Goal: Transaction & Acquisition: Purchase product/service

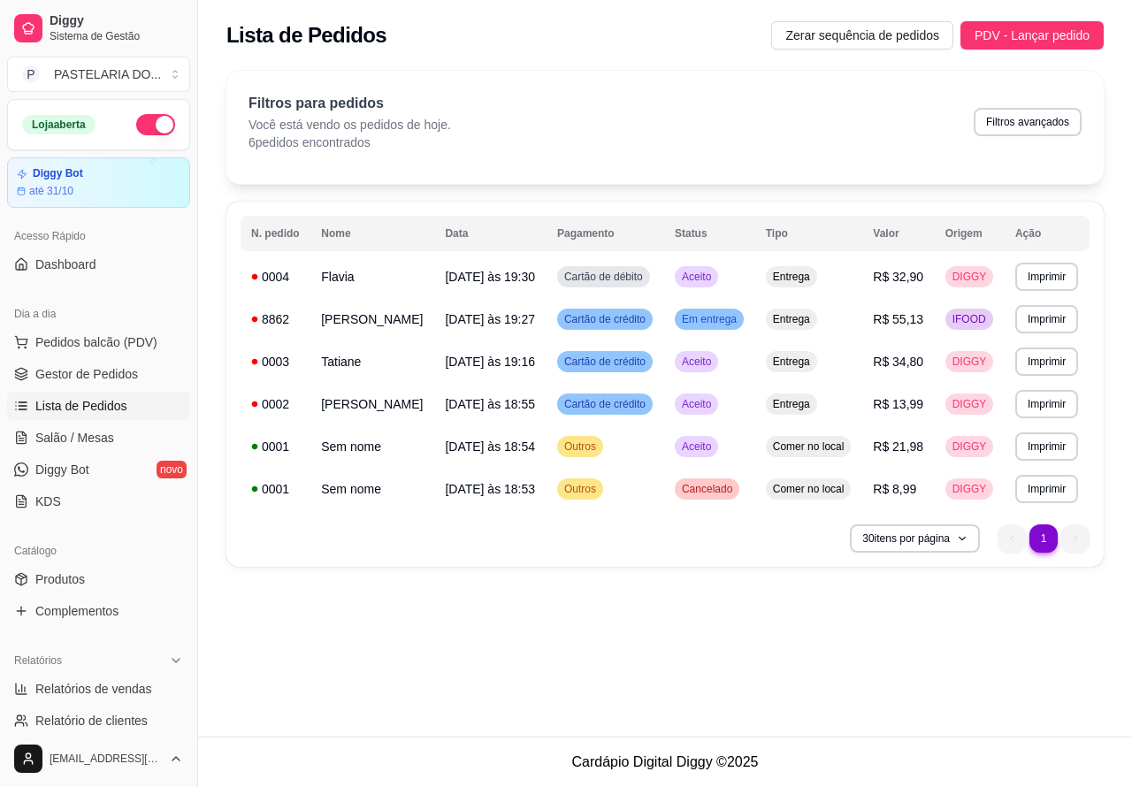
click at [120, 412] on span "Lista de Pedidos" at bounding box center [81, 406] width 92 height 18
click at [113, 436] on link "Salão / Mesas" at bounding box center [98, 438] width 183 height 28
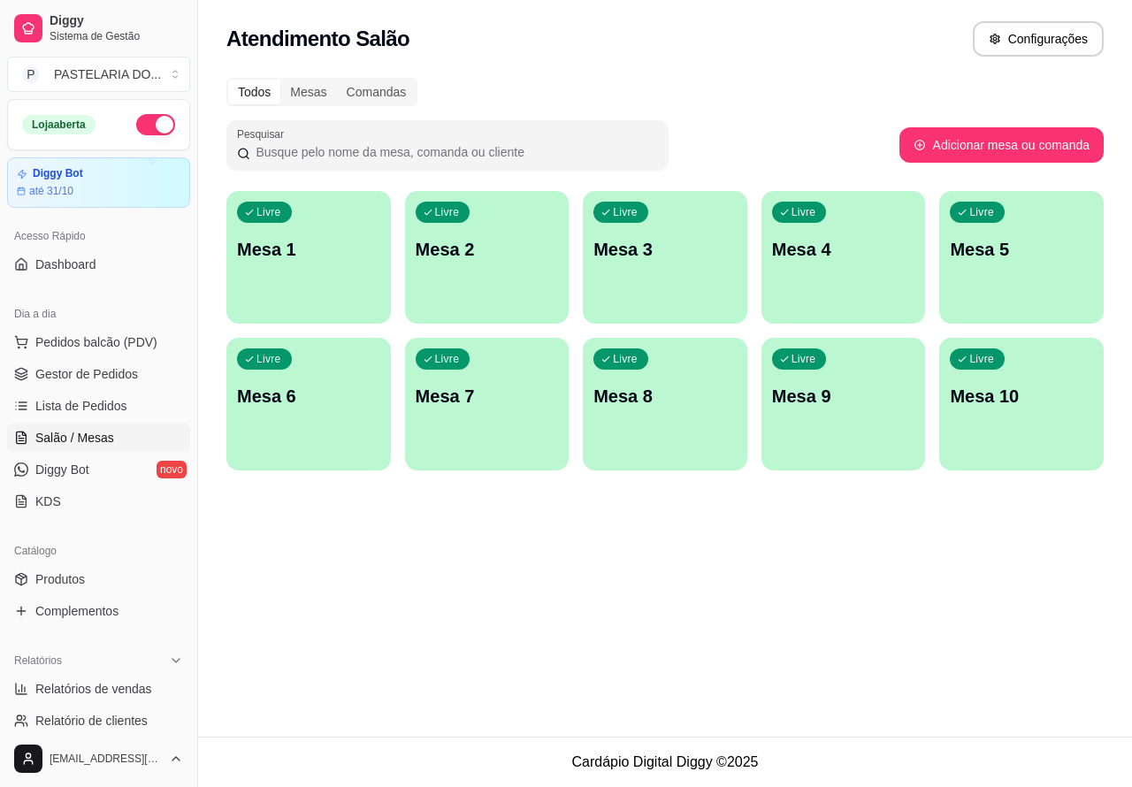
click at [652, 270] on div "Livre Mesa 3" at bounding box center [665, 246] width 165 height 111
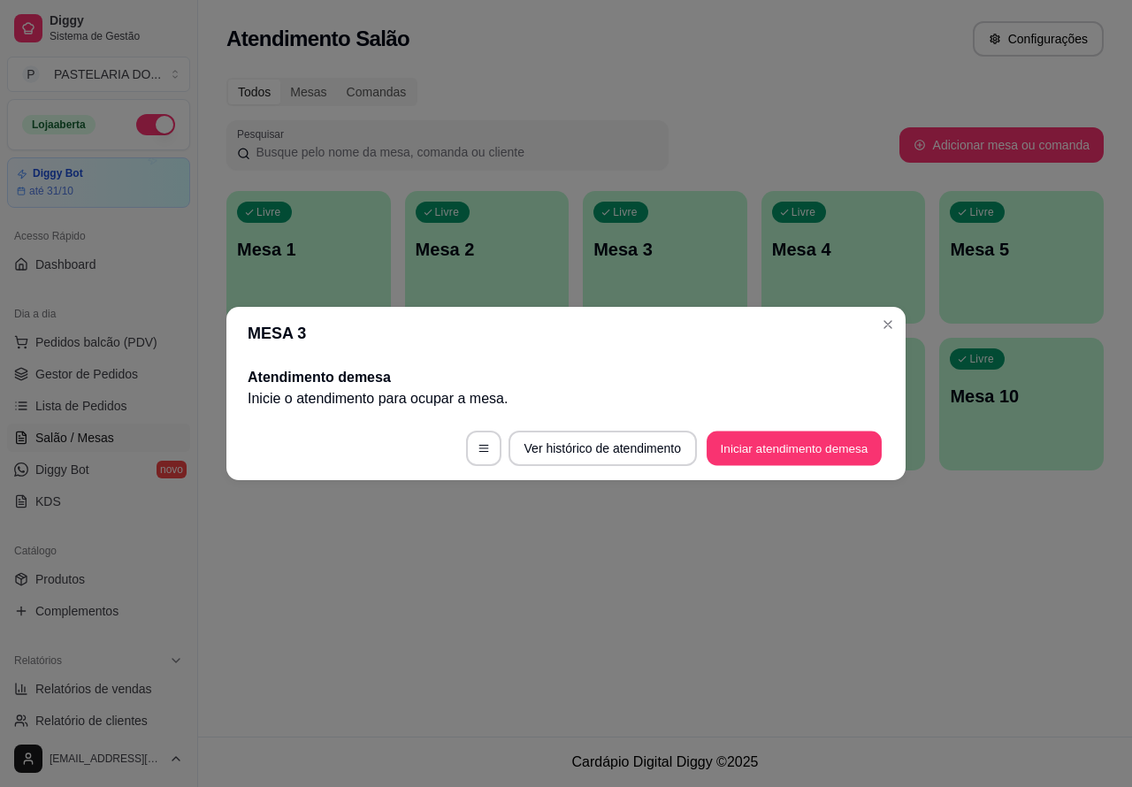
click at [775, 447] on button "Iniciar atendimento de mesa" at bounding box center [794, 449] width 175 height 34
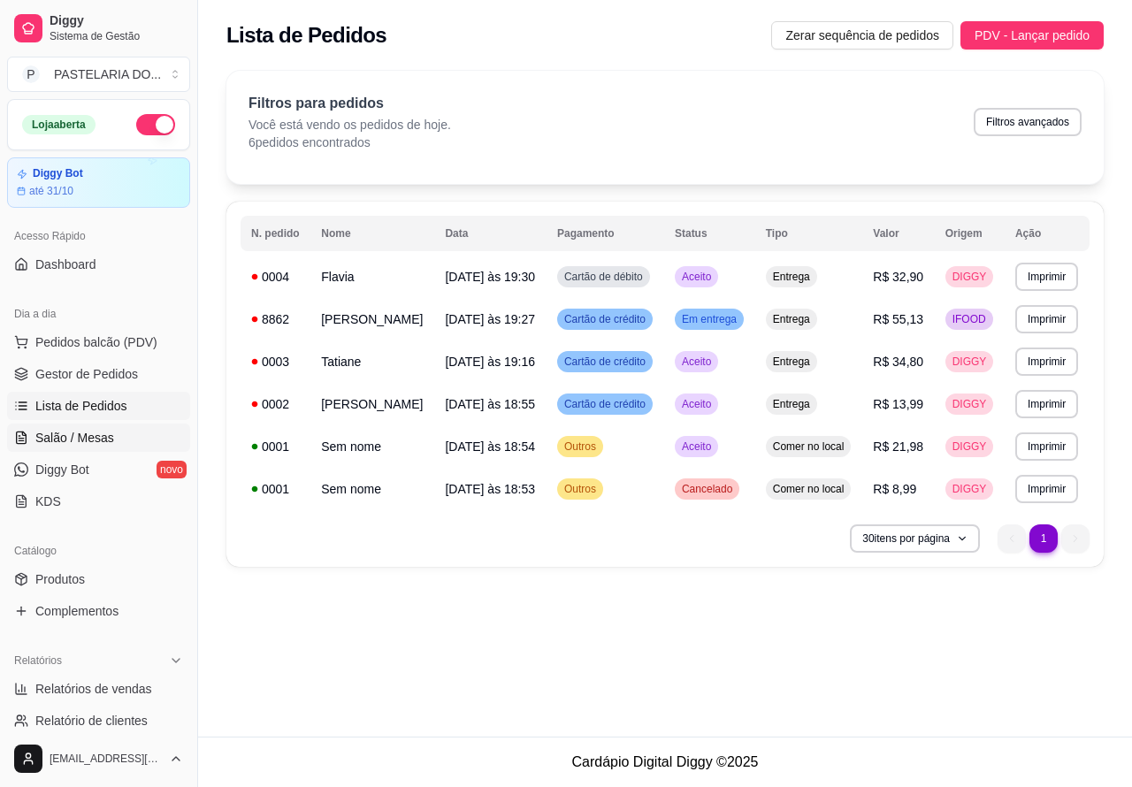
click at [113, 436] on link "Salão / Mesas" at bounding box center [98, 438] width 183 height 28
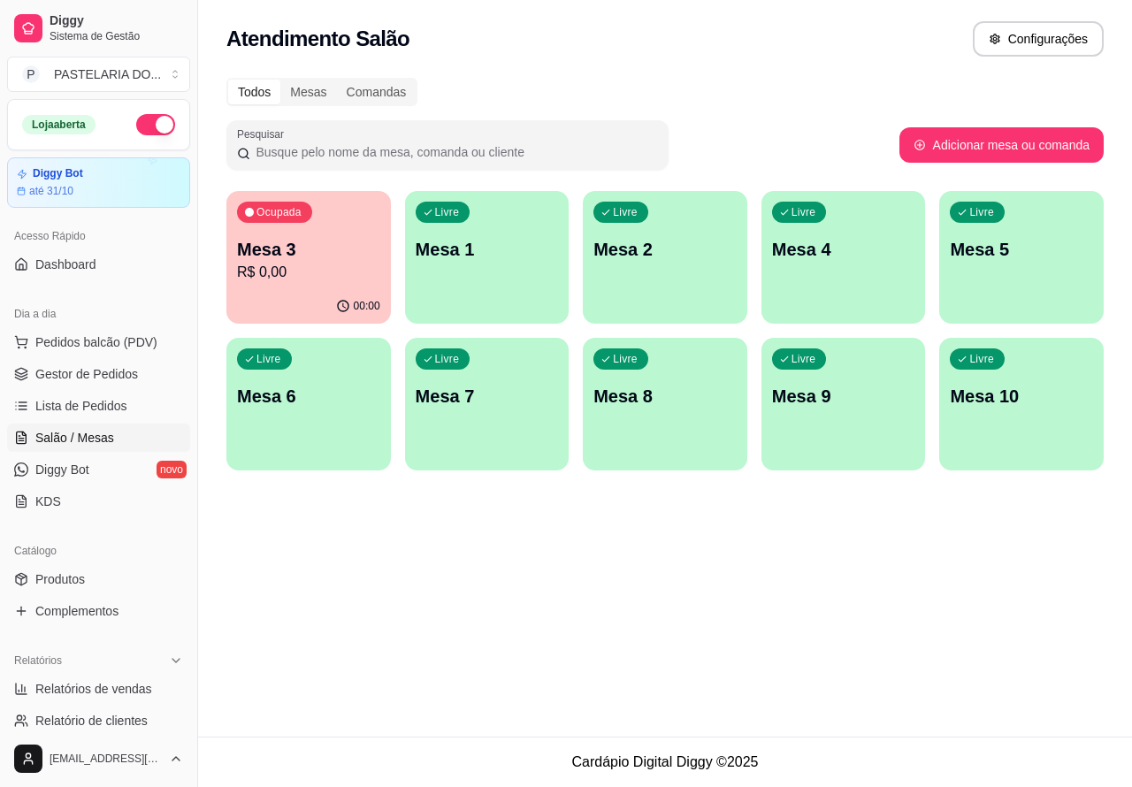
click at [356, 279] on p "R$ 0,00" at bounding box center [308, 272] width 143 height 21
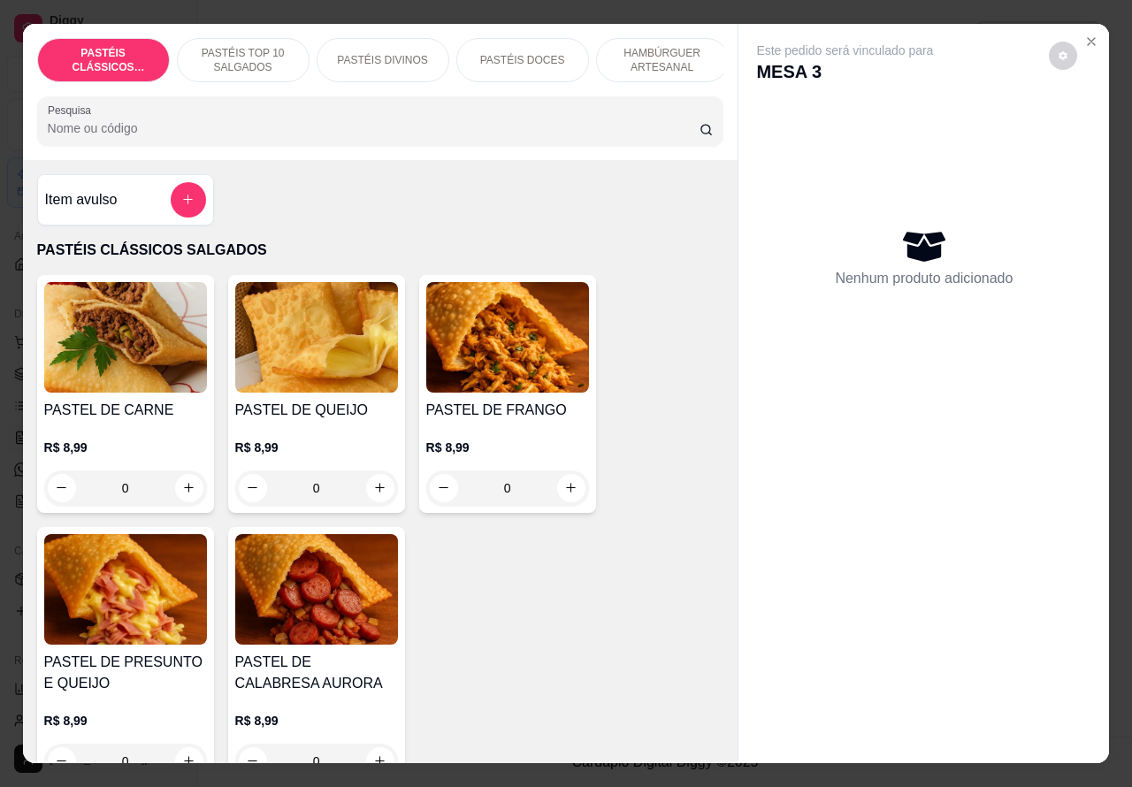
click at [373, 494] on icon "increase-product-quantity" at bounding box center [379, 487] width 13 height 13
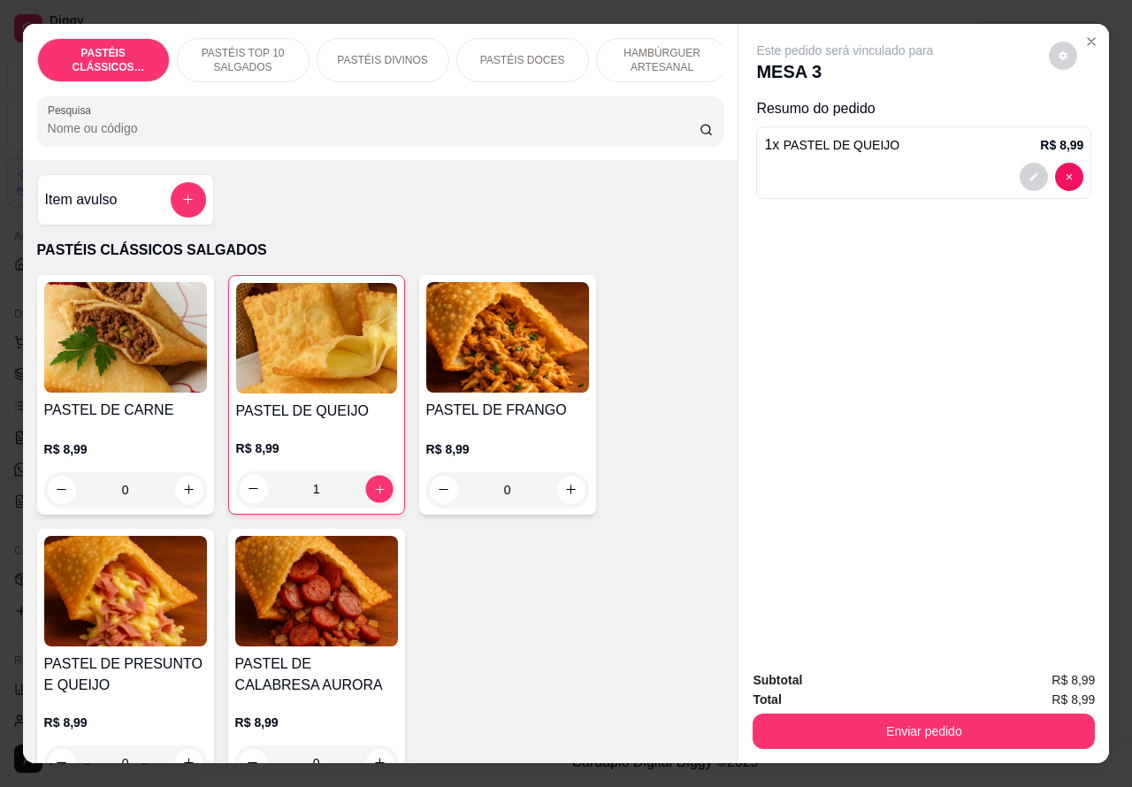
click at [375, 494] on icon "increase-product-quantity" at bounding box center [379, 489] width 9 height 9
type input "2"
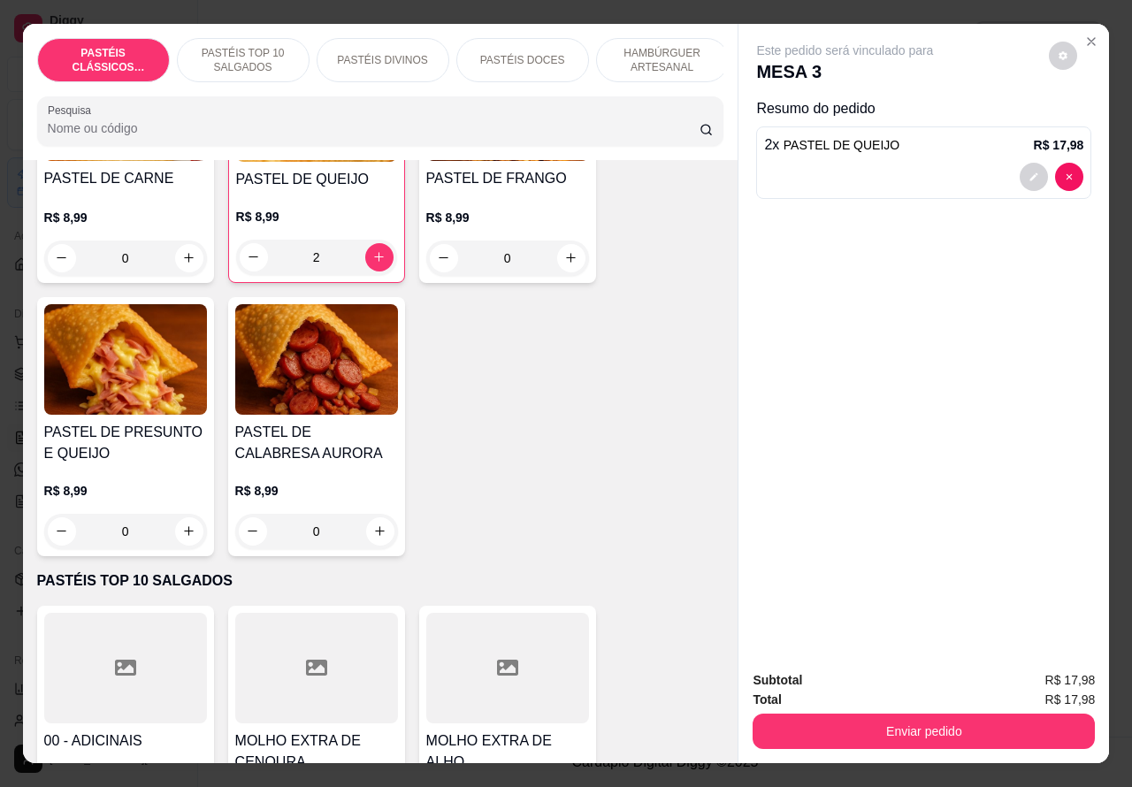
scroll to position [258, 0]
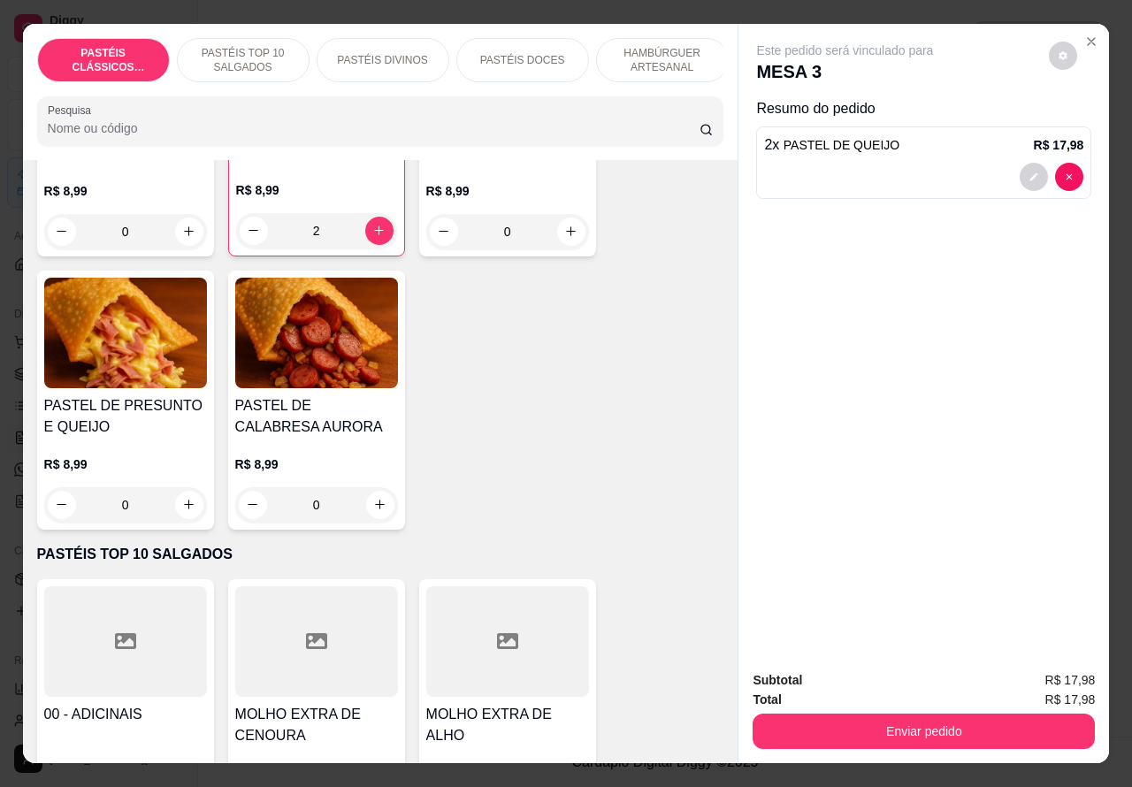
click at [184, 509] on icon "increase-product-quantity" at bounding box center [189, 505] width 10 height 10
type input "1"
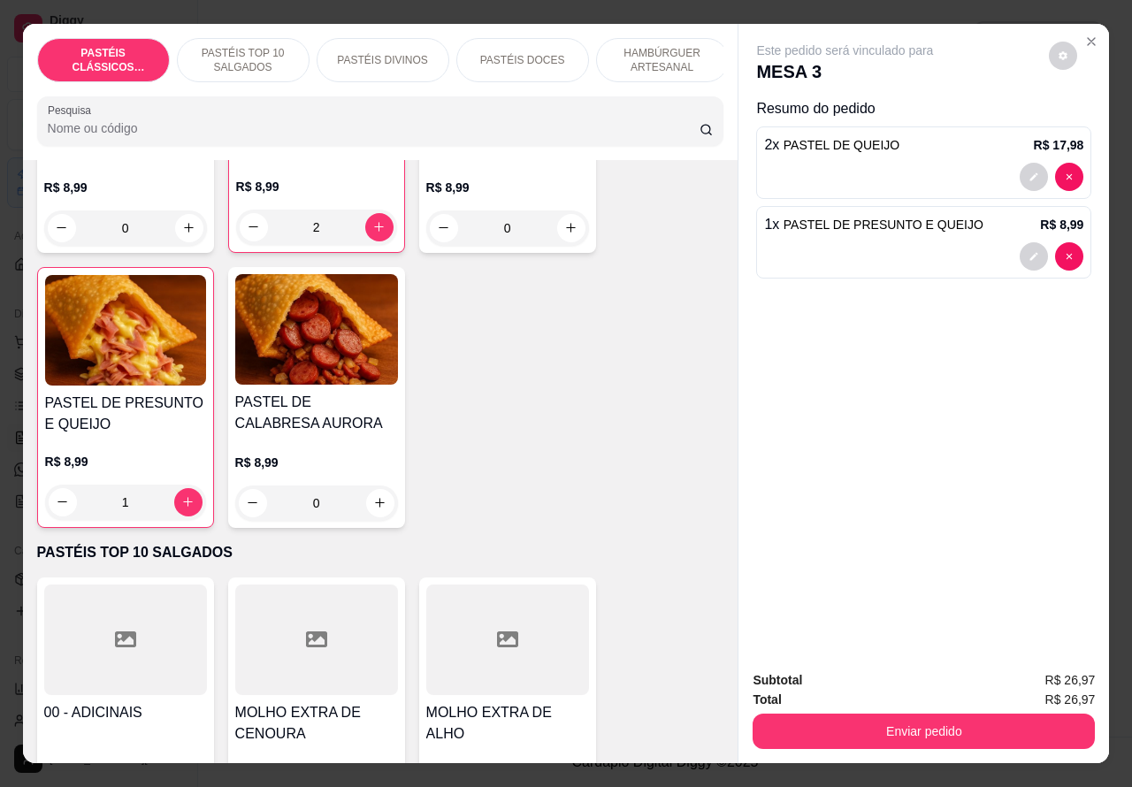
scroll to position [235, 0]
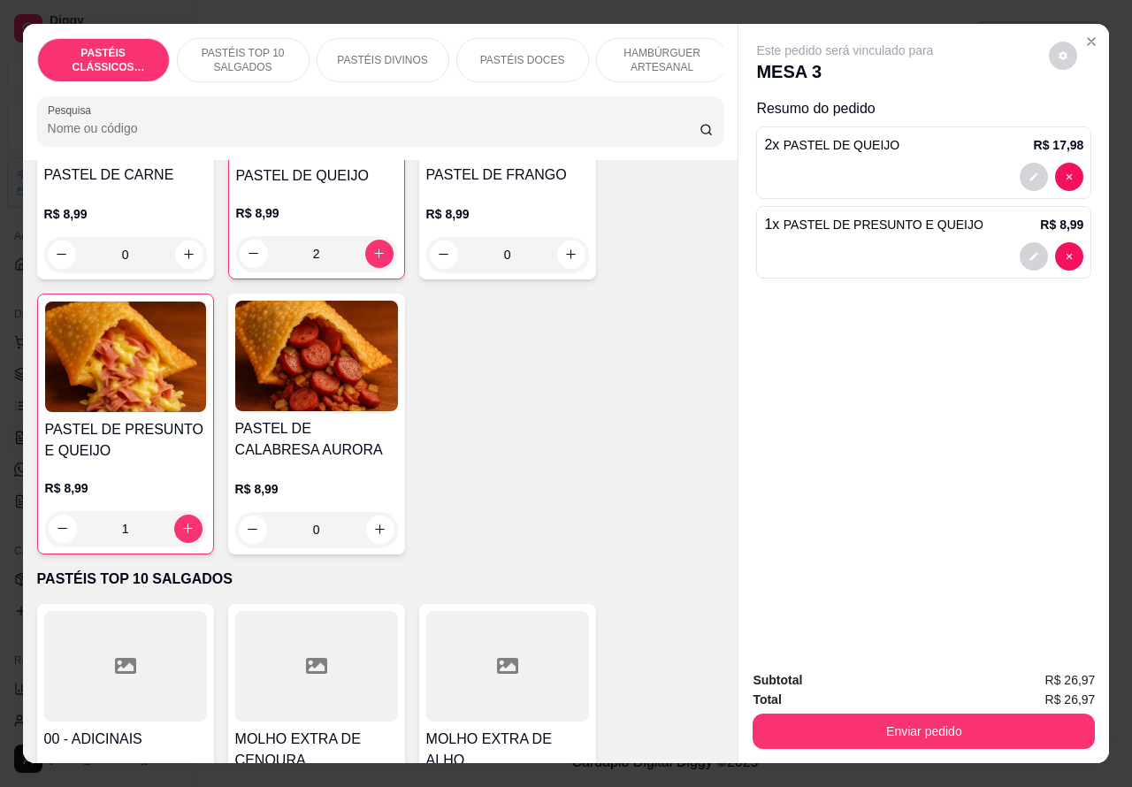
click at [409, 55] on p "PASTÉIS DIVINOS" at bounding box center [382, 60] width 90 height 14
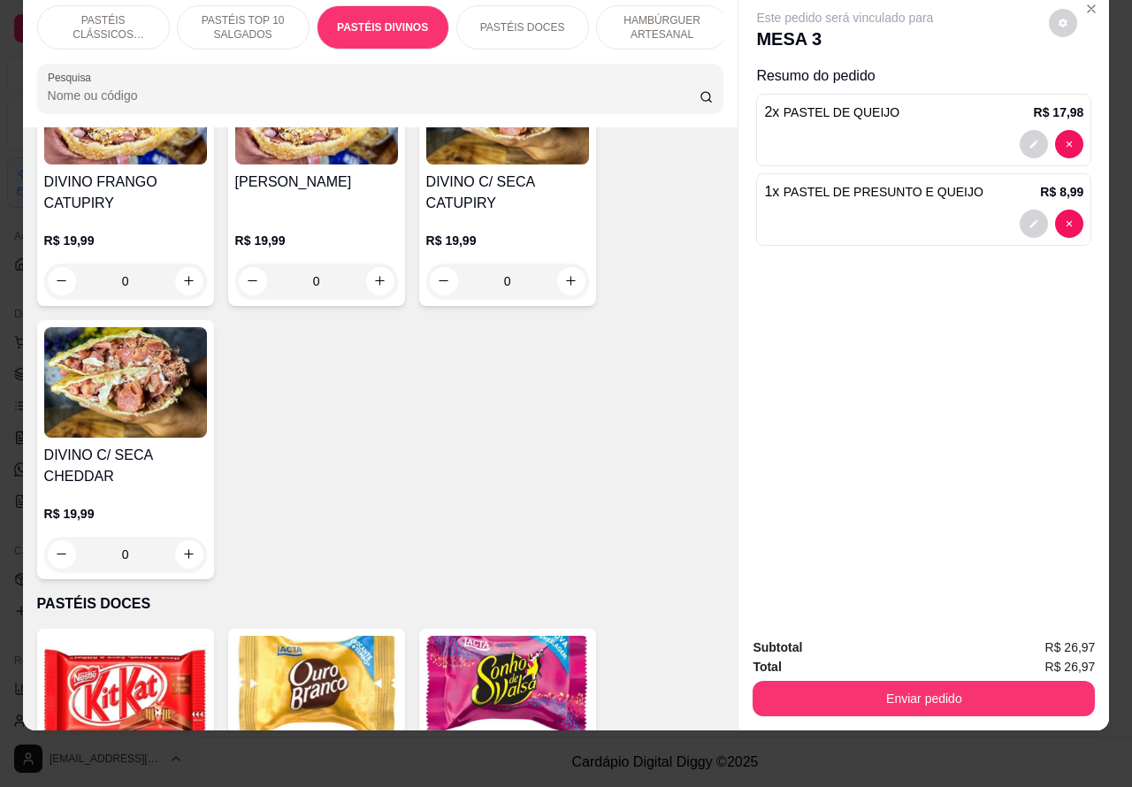
scroll to position [3000, 0]
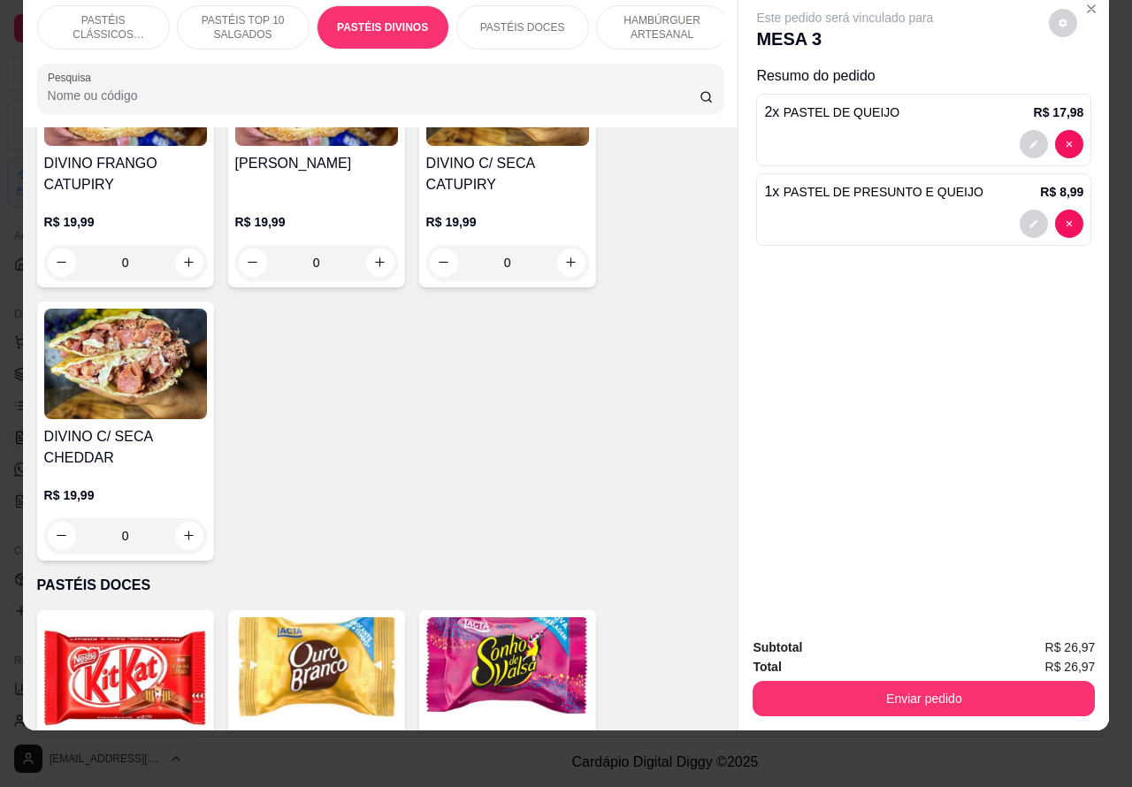
click at [192, 524] on div "0" at bounding box center [125, 535] width 163 height 35
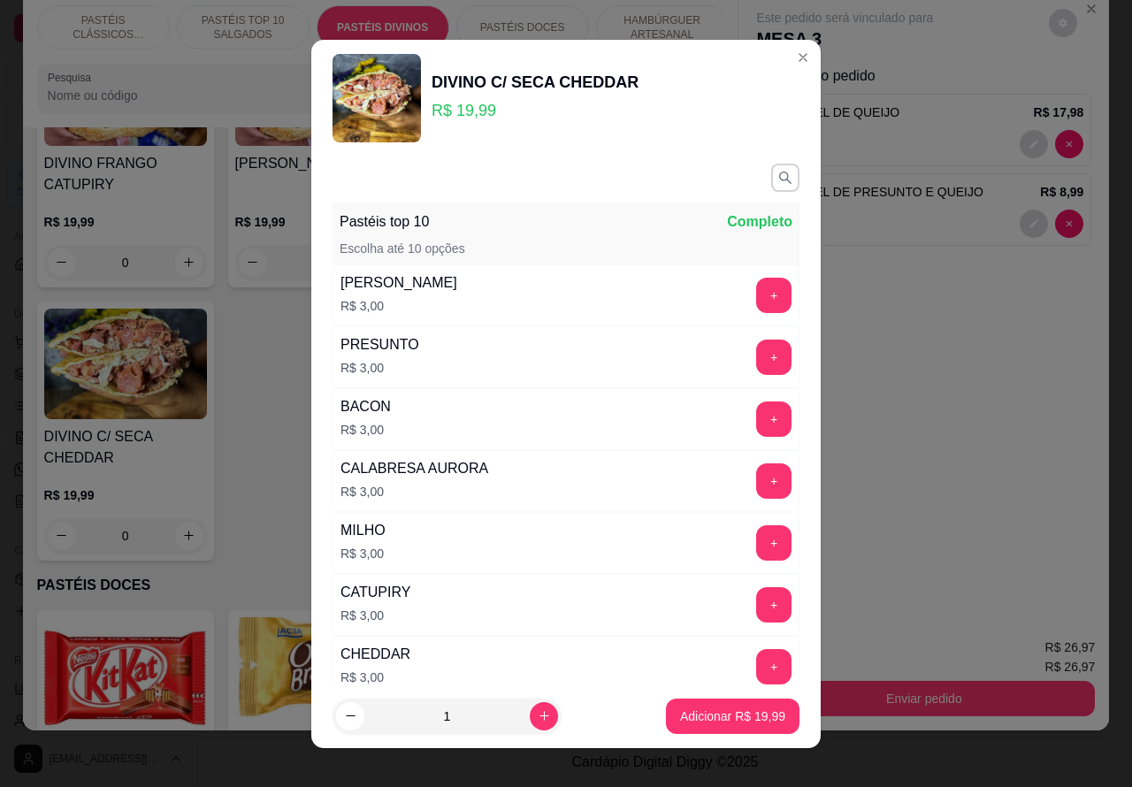
click at [697, 718] on p "Adicionar R$ 19,99" at bounding box center [732, 717] width 105 height 18
type input "1"
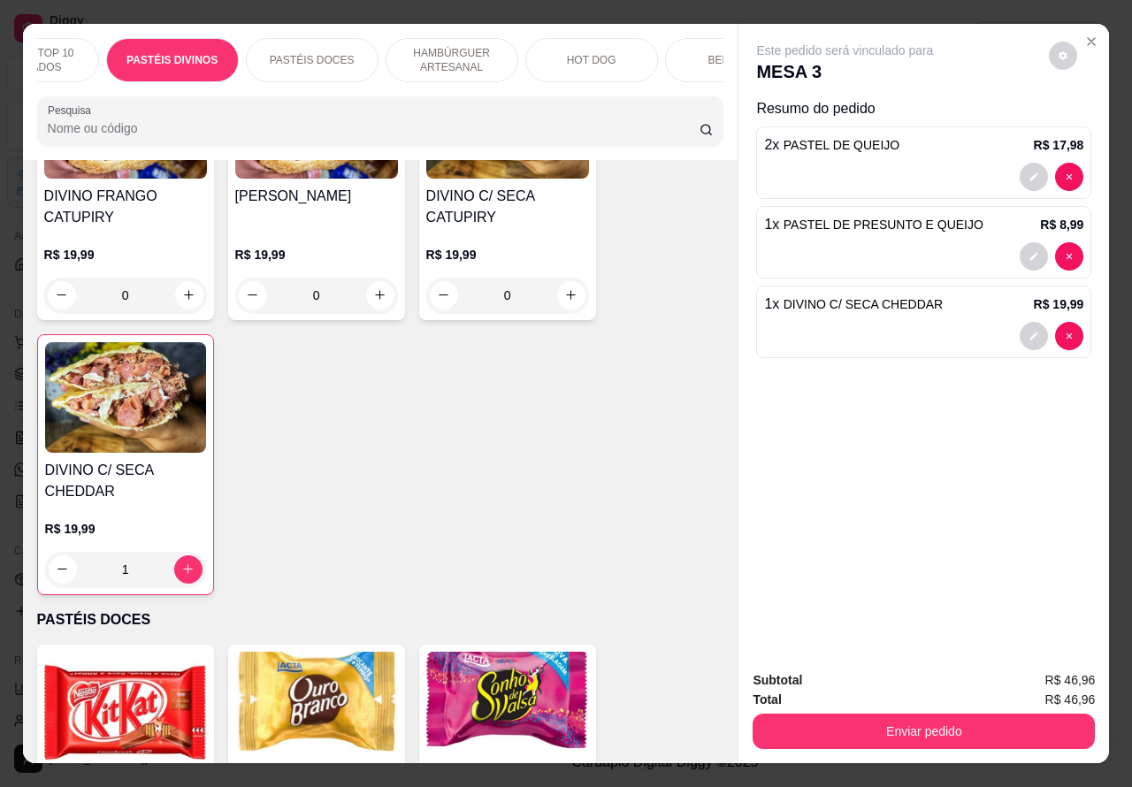
scroll to position [0, 258]
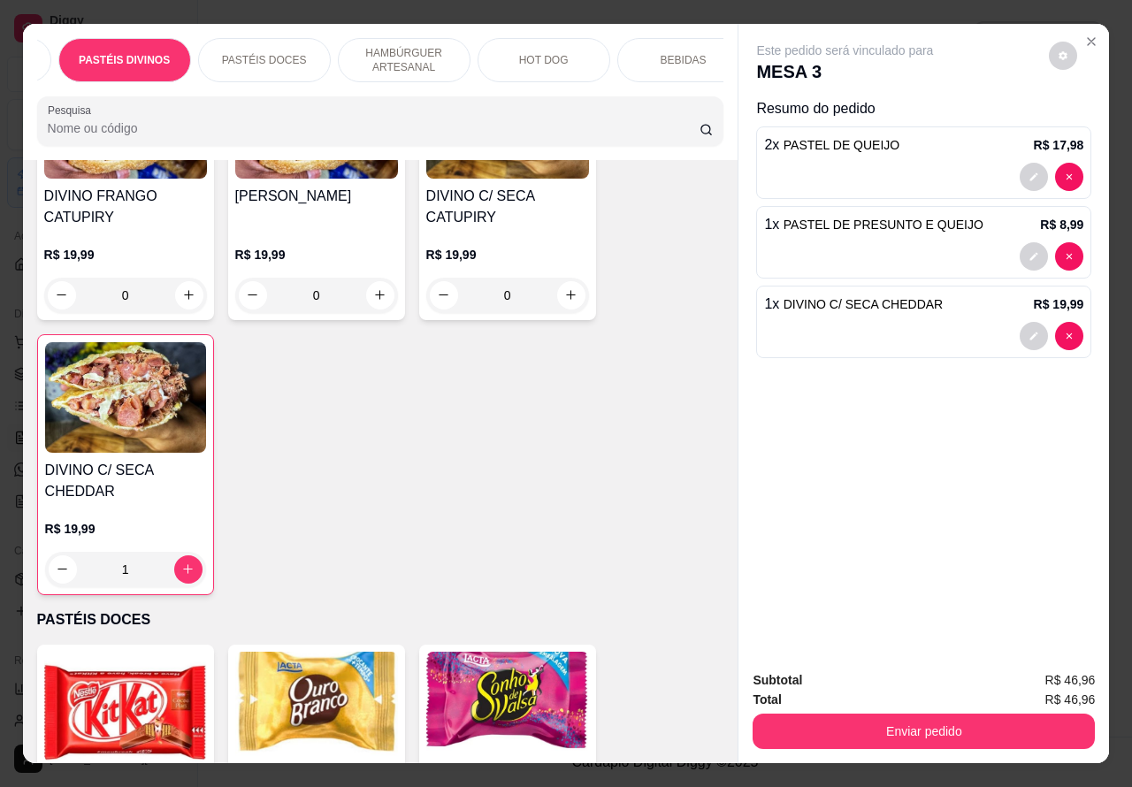
click at [672, 54] on p "BEBIDAS" at bounding box center [684, 60] width 46 height 14
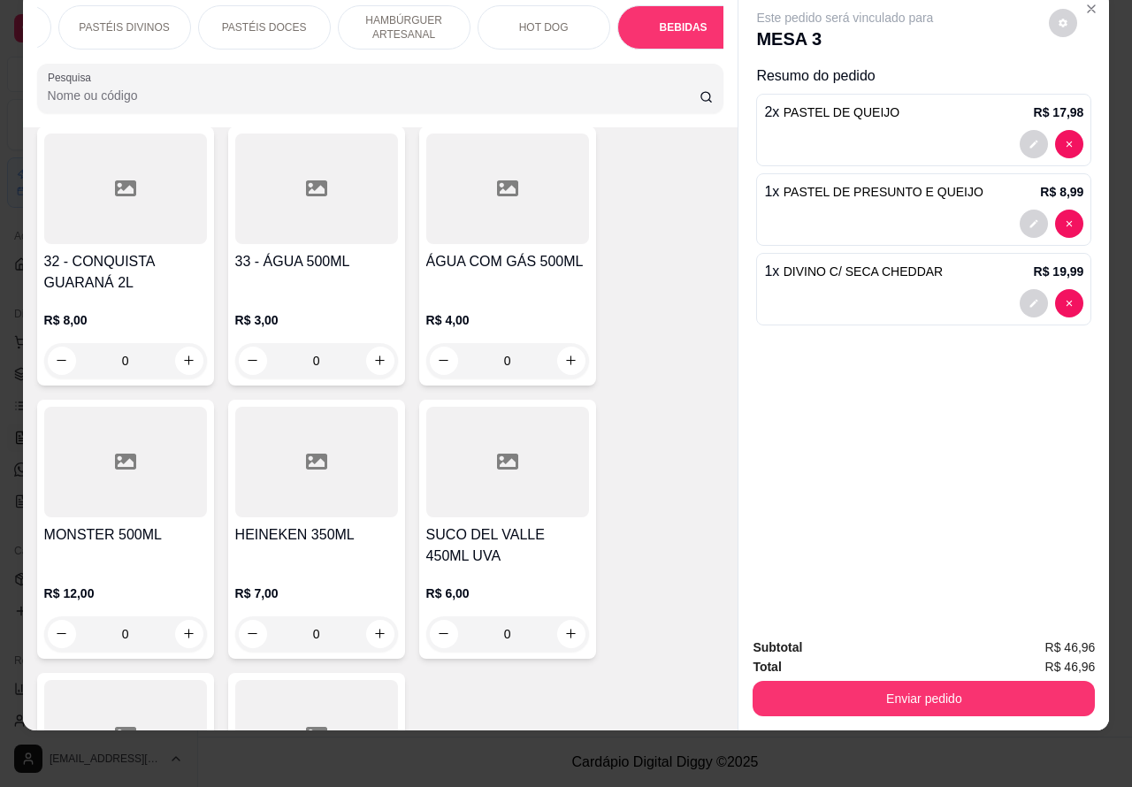
scroll to position [6821, 0]
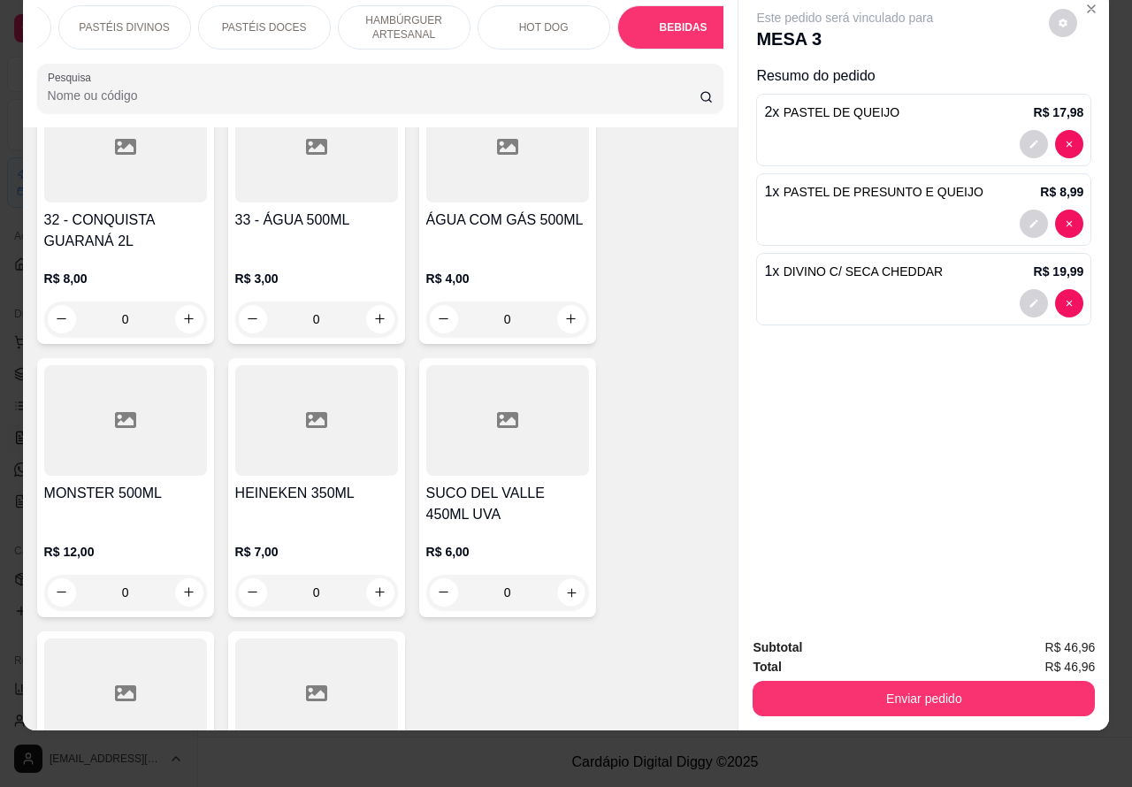
click at [564, 585] on icon "increase-product-quantity" at bounding box center [570, 591] width 13 height 13
type input "1"
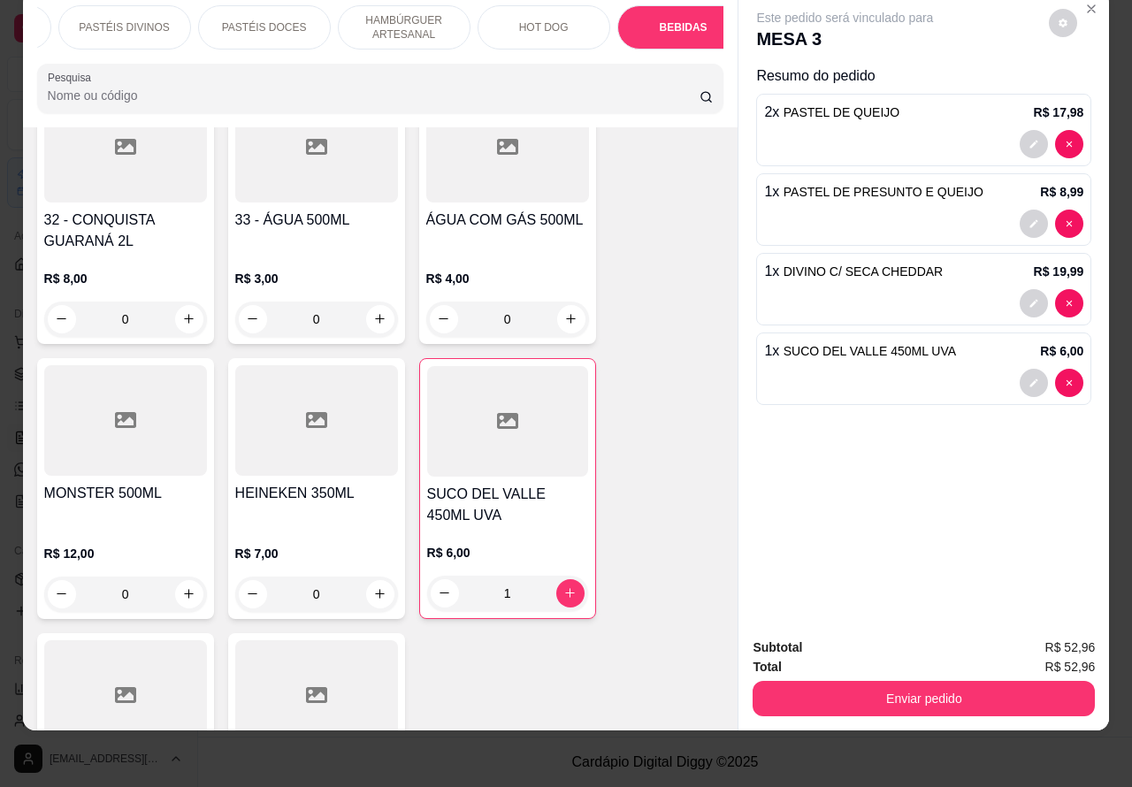
scroll to position [0, 0]
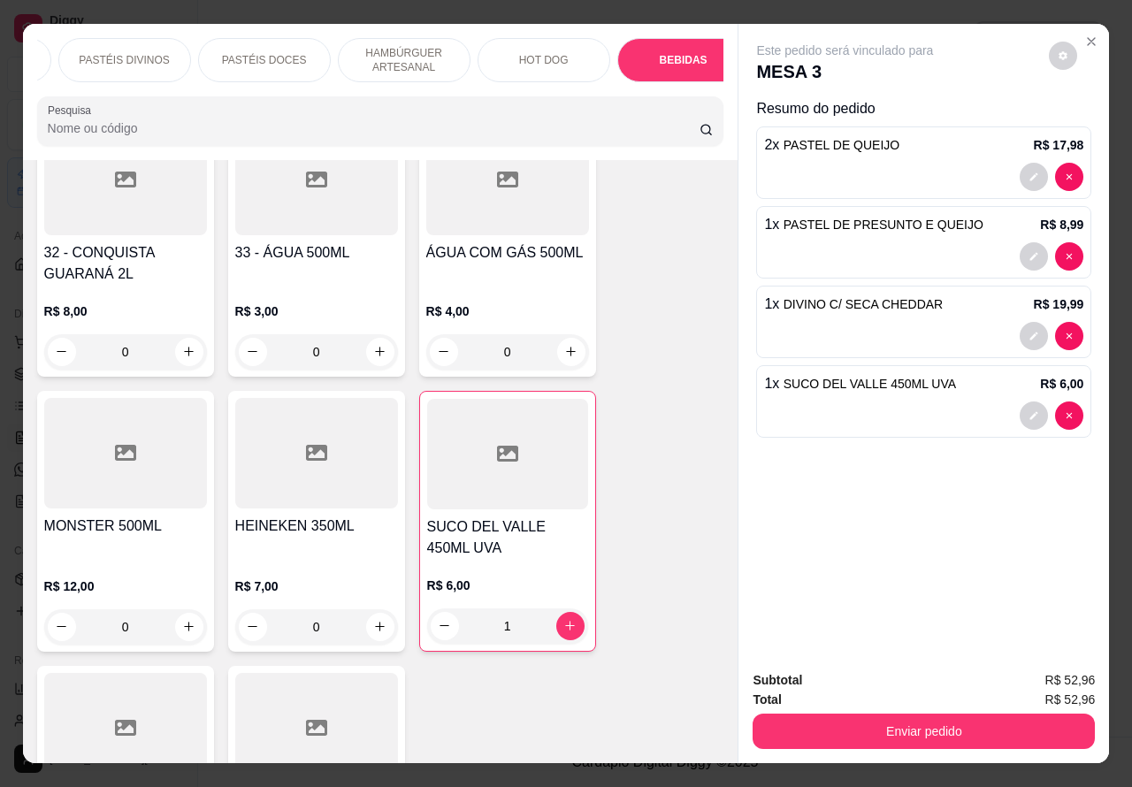
click at [917, 727] on button "Enviar pedido" at bounding box center [924, 731] width 342 height 35
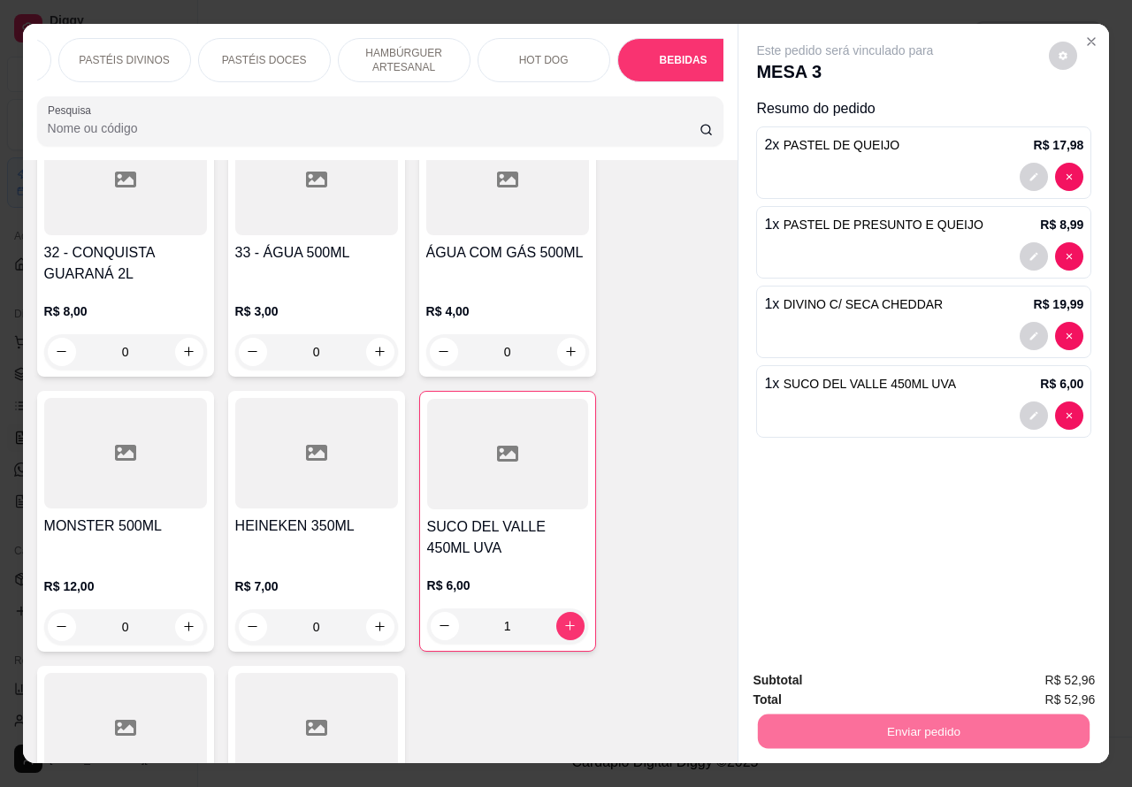
click at [1058, 675] on button "Enviar pedido" at bounding box center [1047, 679] width 97 height 33
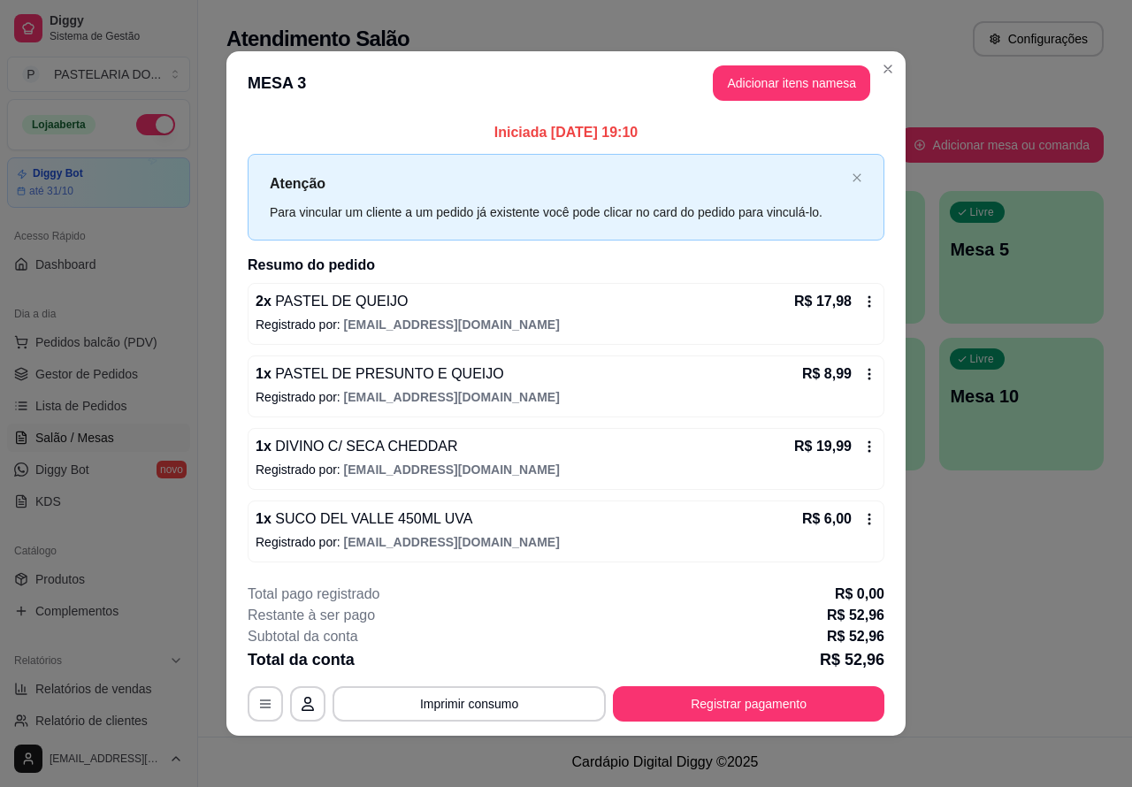
click at [1006, 585] on div "Atendimento Salão Configurações Todos Mesas Comandas Pesquisar Adicionar mesa o…" at bounding box center [665, 368] width 934 height 737
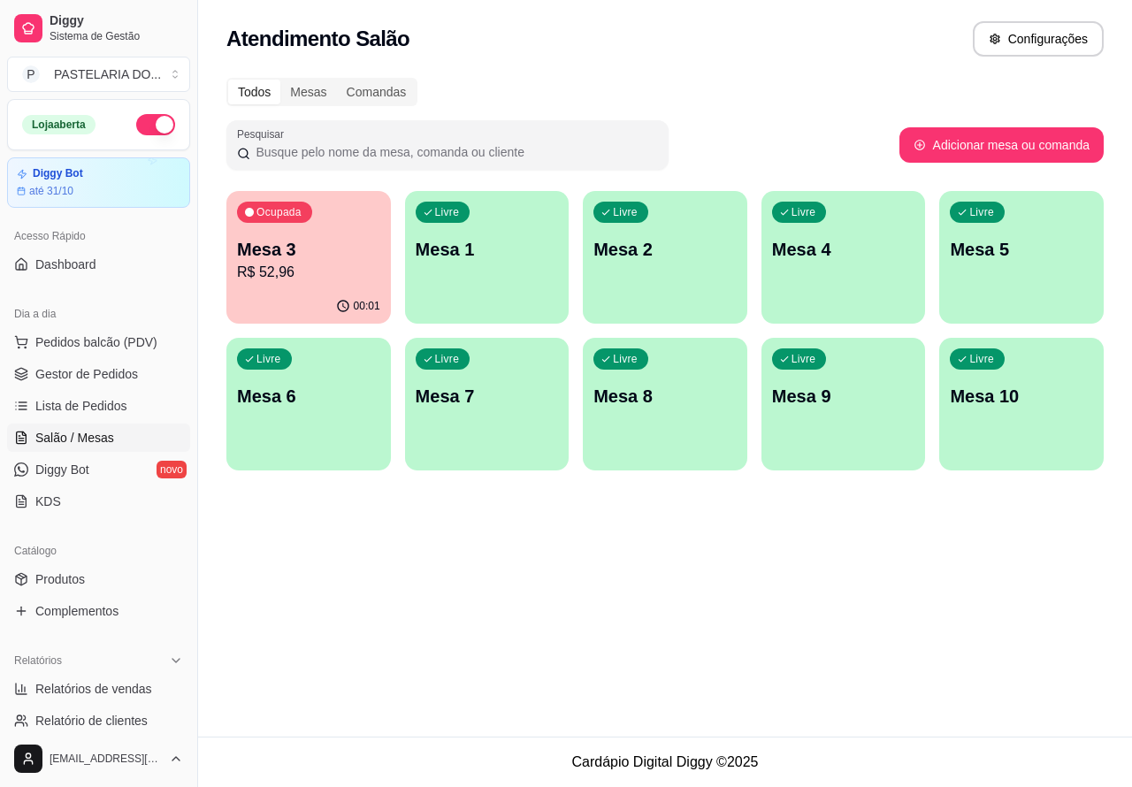
click at [91, 435] on span "Salão / Mesas" at bounding box center [74, 438] width 79 height 18
click at [138, 341] on span "Pedidos balcão (PDV)" at bounding box center [96, 342] width 122 height 18
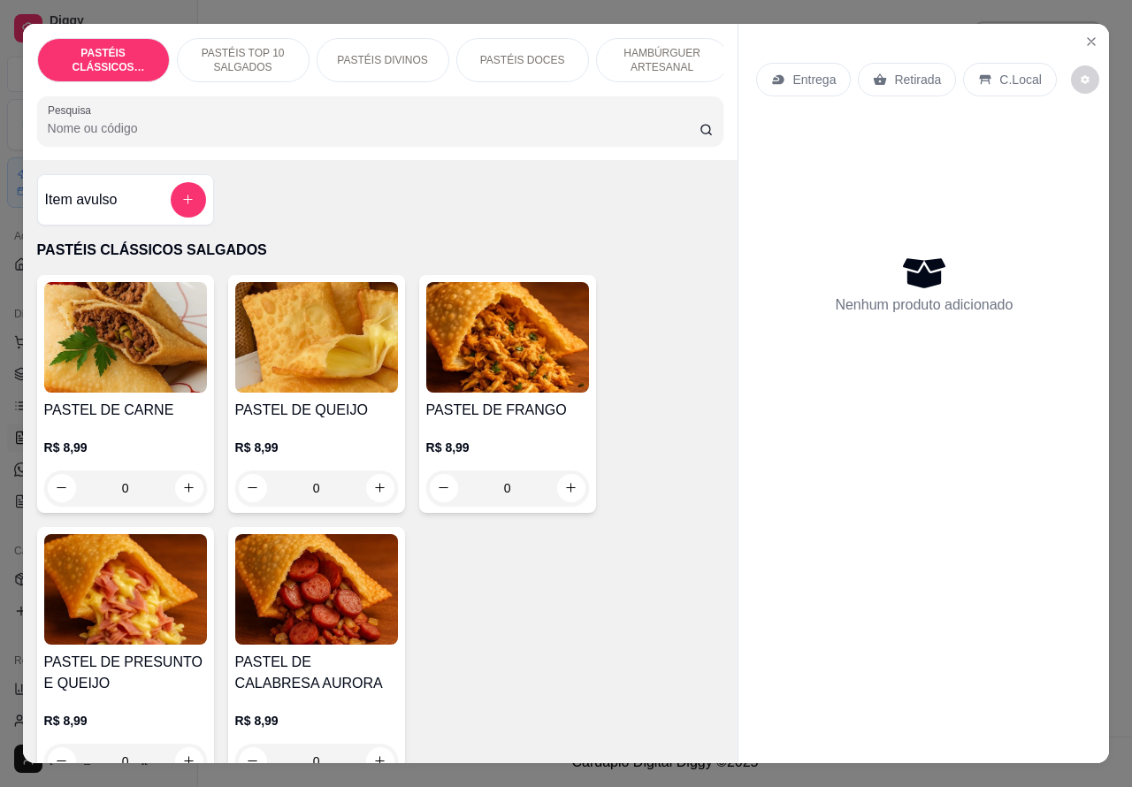
click at [815, 75] on p "Entrega" at bounding box center [813, 80] width 43 height 18
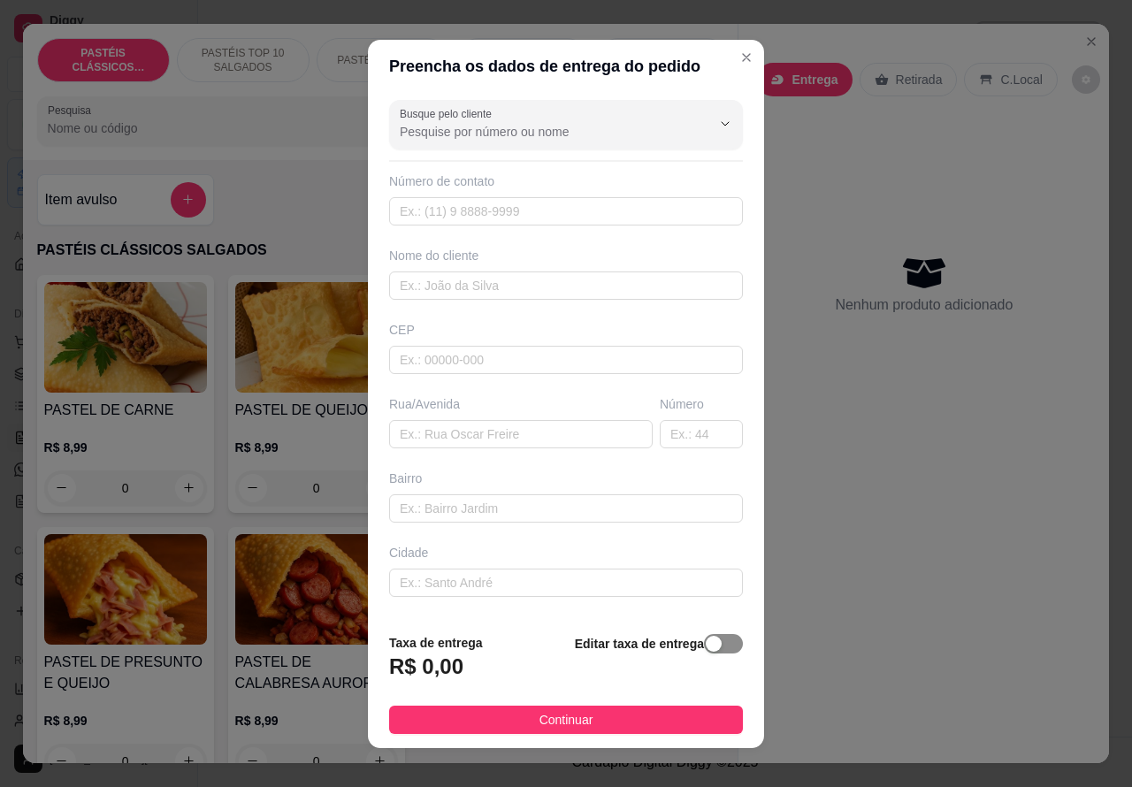
click at [706, 642] on div "button" at bounding box center [714, 644] width 16 height 16
click at [403, 670] on input "0,00" at bounding box center [484, 674] width 189 height 34
type input "2,00"
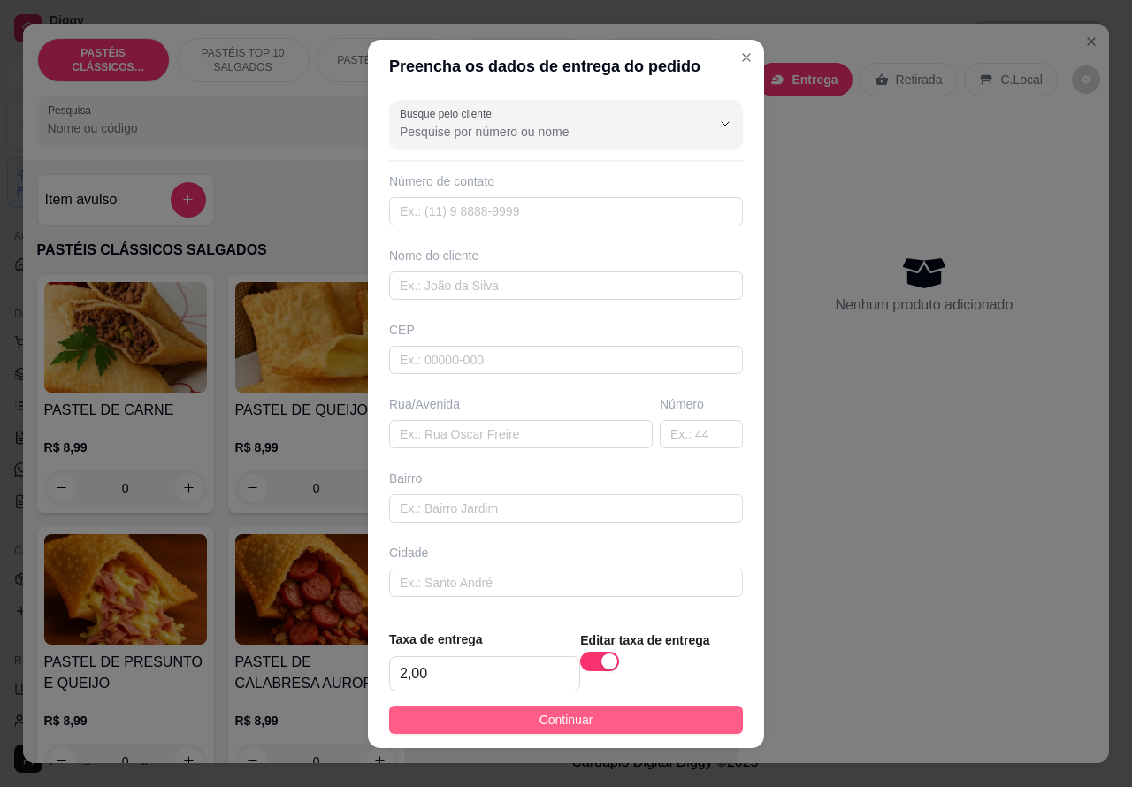
click at [659, 716] on button "Continuar" at bounding box center [566, 720] width 354 height 28
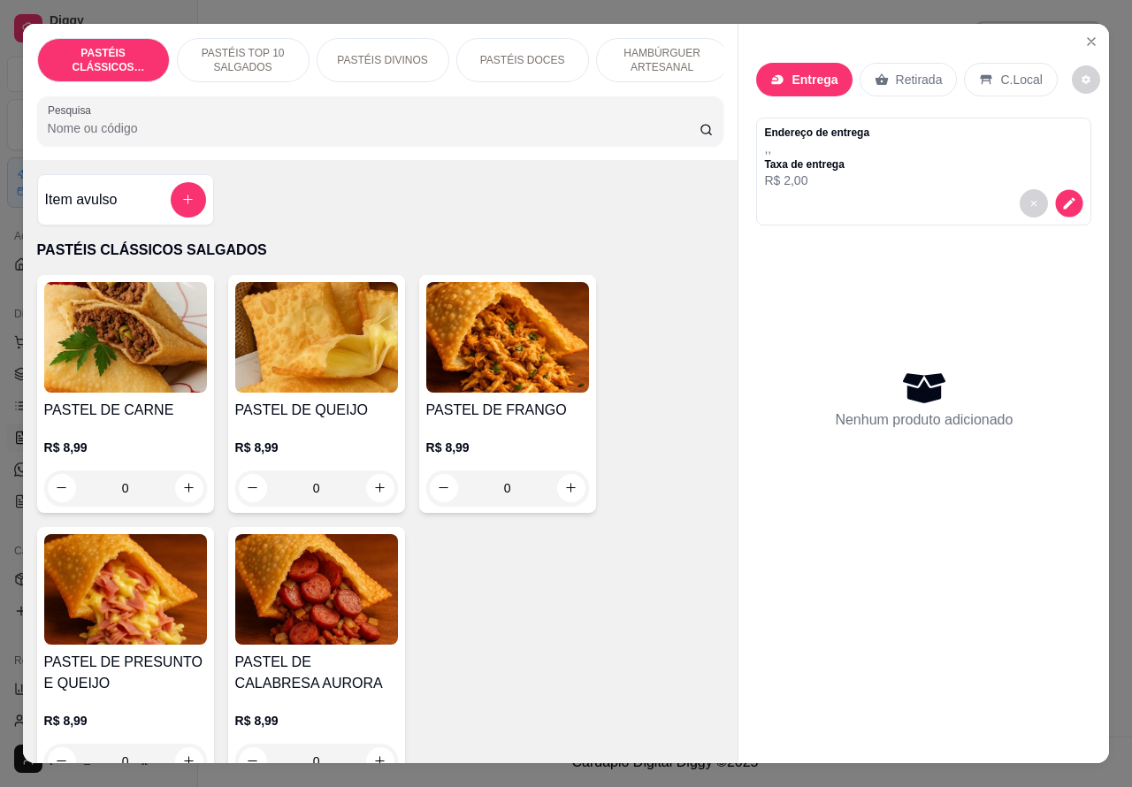
click at [1067, 195] on icon "decrease-product-quantity" at bounding box center [1069, 202] width 15 height 15
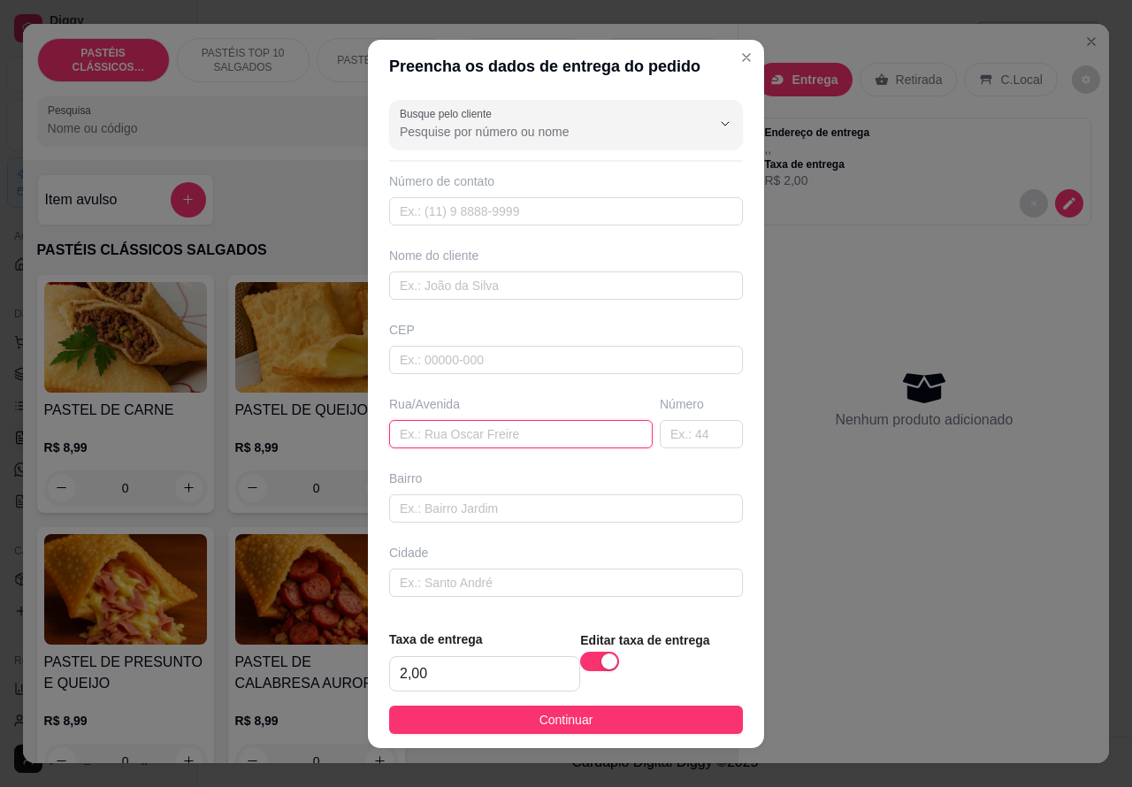
paste input "99864-1119"
type input "99864-1119"
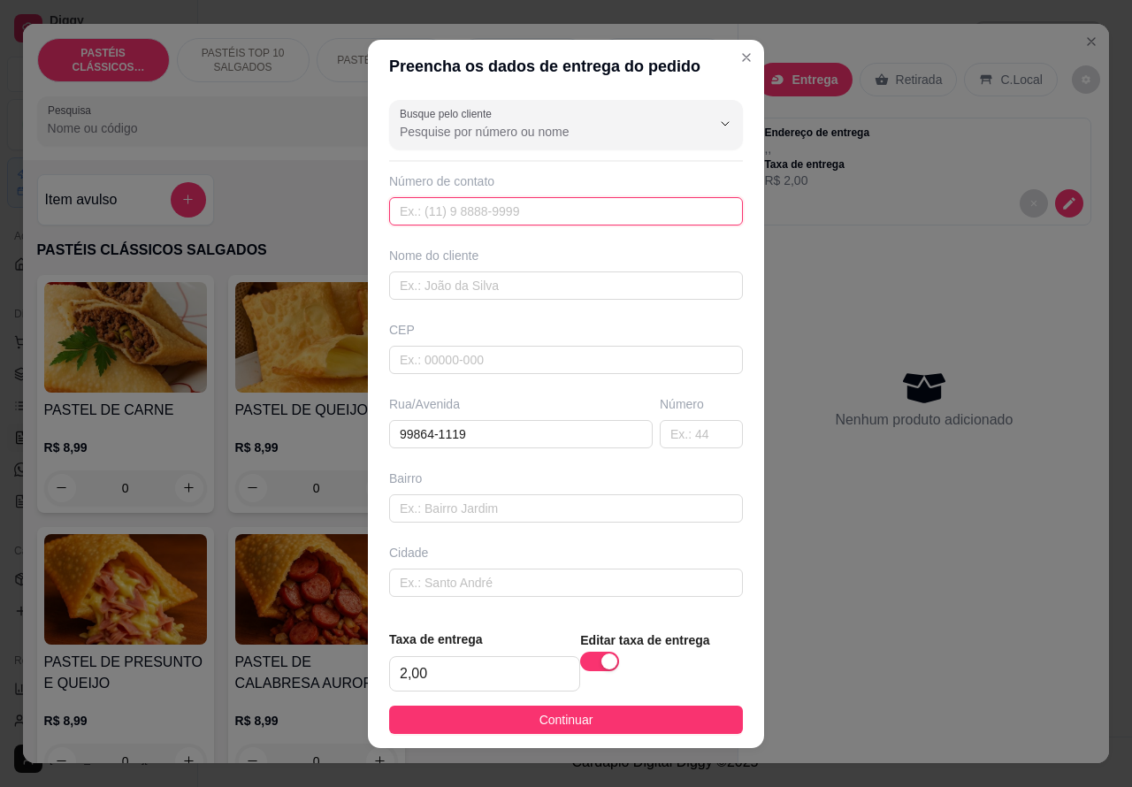
paste input "99864-1119"
type input "99864-1119"
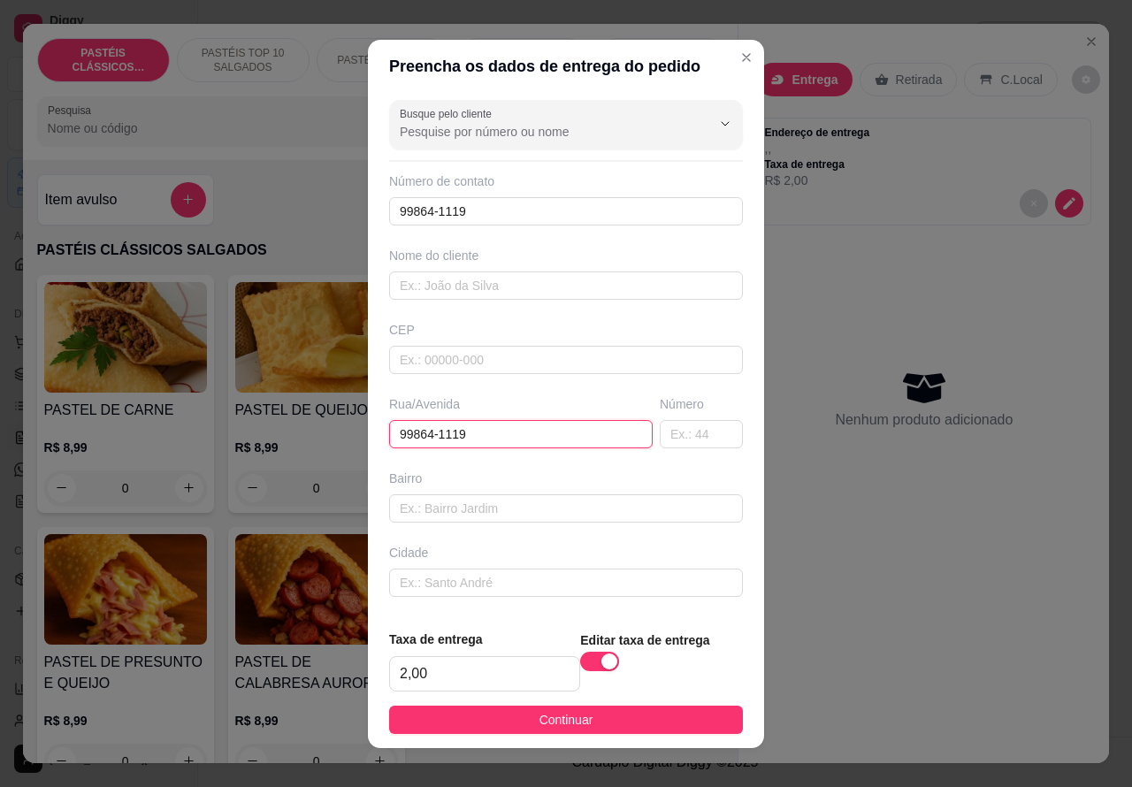
click at [514, 430] on input "99864-1119" at bounding box center [521, 434] width 264 height 28
type input "9"
paste input "[PERSON_NAME] [PERSON_NAME] n°513"
type input "[PERSON_NAME] [PERSON_NAME] n°513"
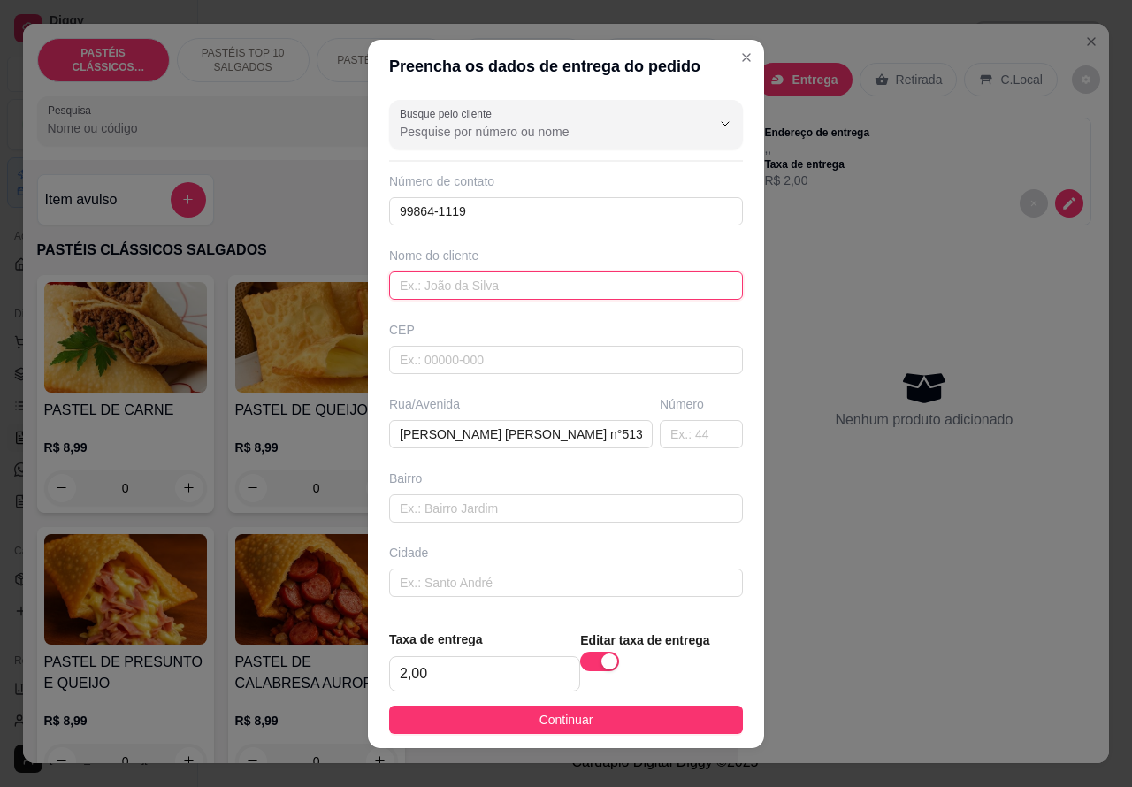
click at [520, 292] on input "text" at bounding box center [566, 286] width 354 height 28
type input "mayara"
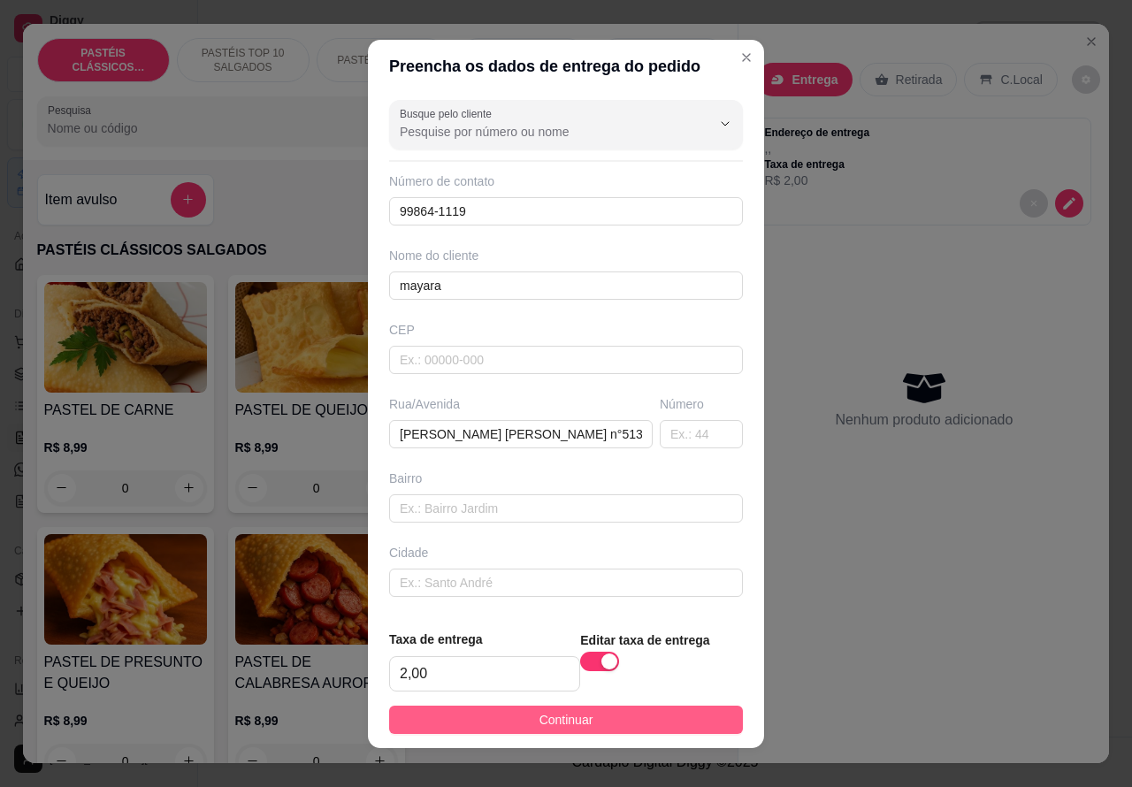
click at [665, 715] on button "Continuar" at bounding box center [566, 720] width 354 height 28
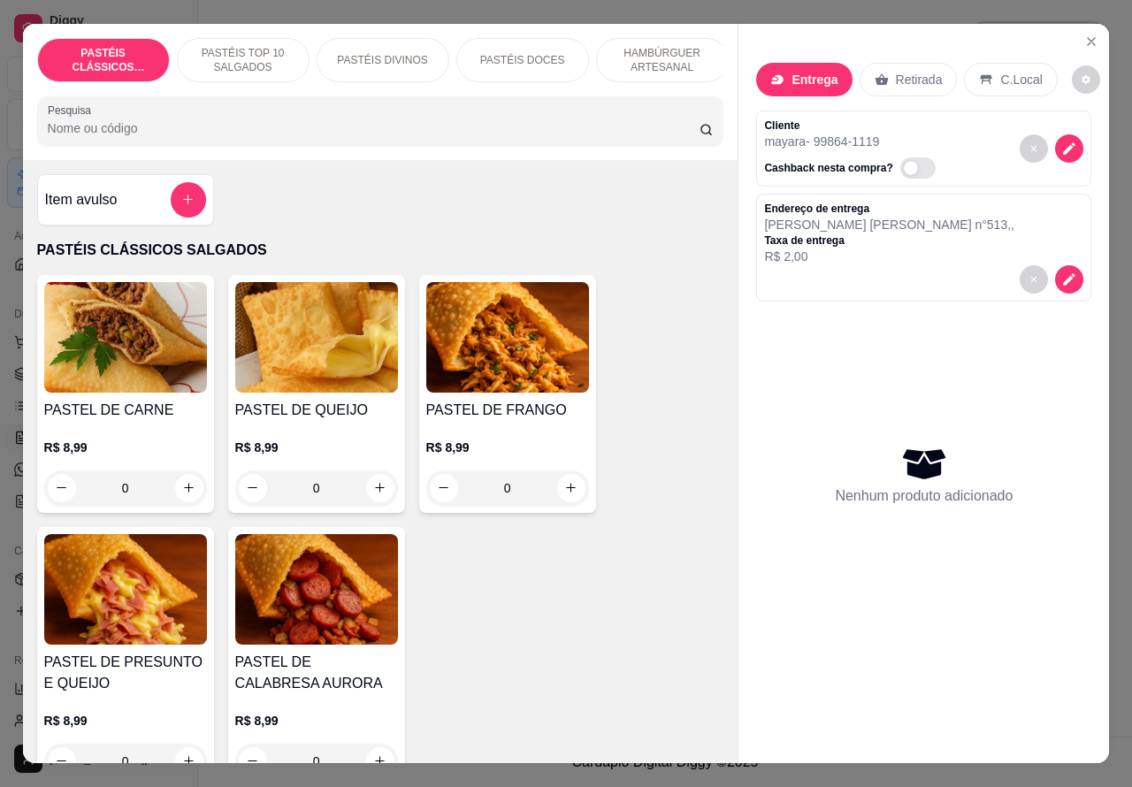
click at [650, 49] on p "HAMBÚRGUER ARTESANAL" at bounding box center [662, 60] width 103 height 28
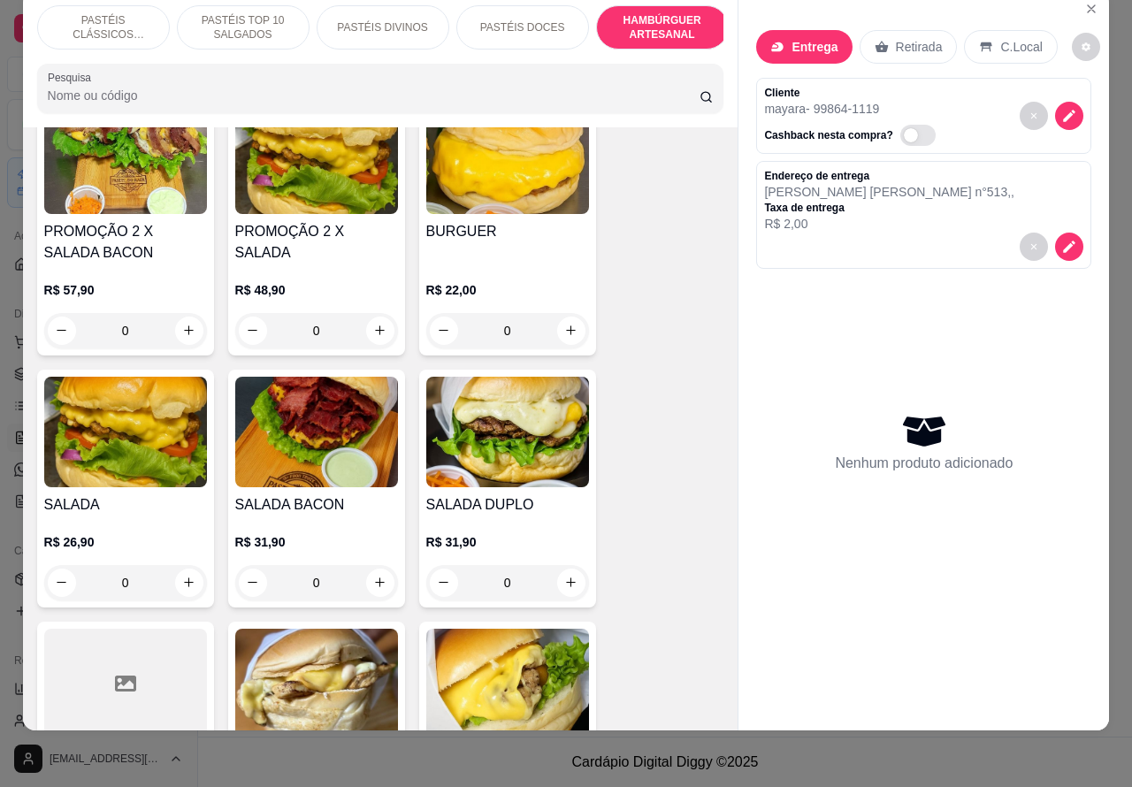
scroll to position [4396, 0]
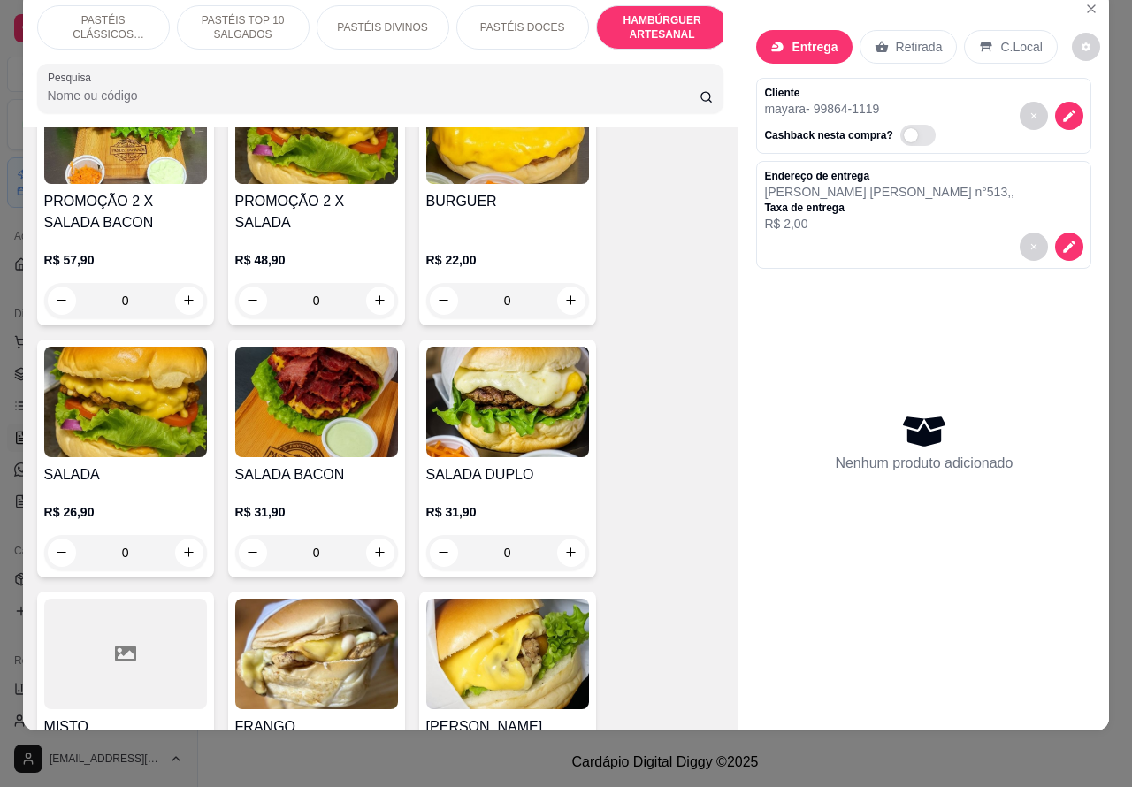
click at [554, 535] on div "0" at bounding box center [507, 552] width 163 height 35
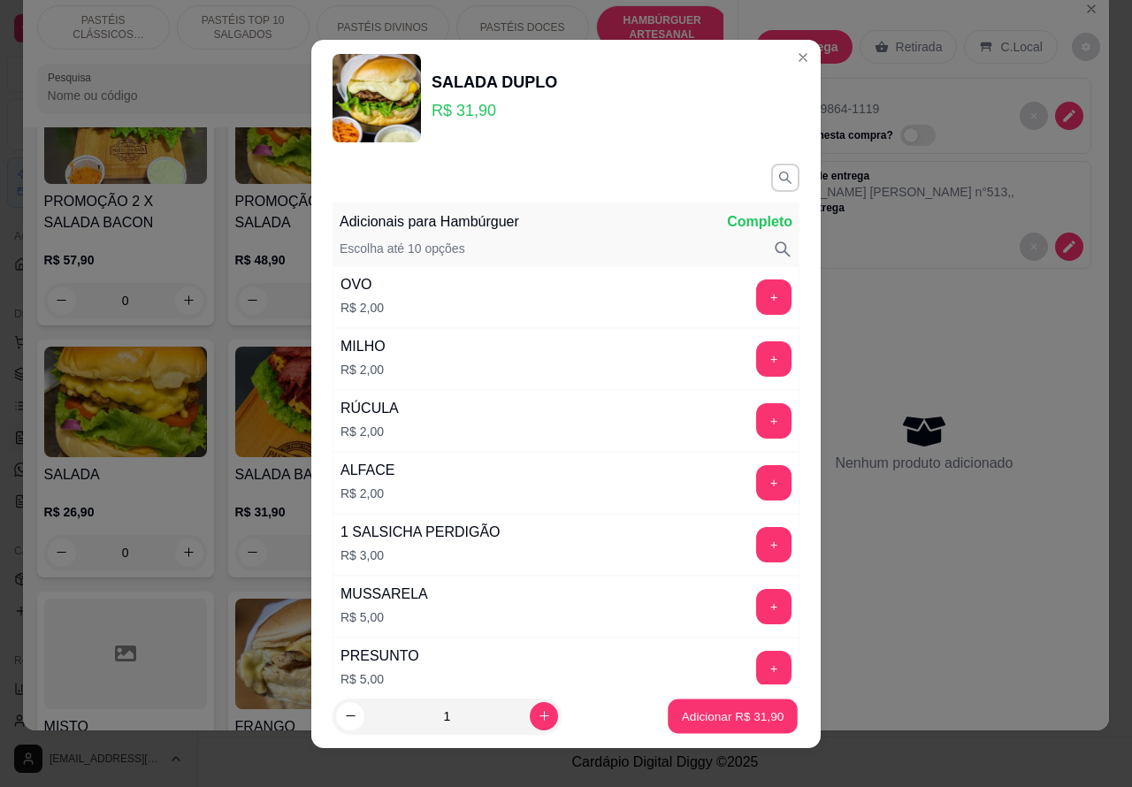
click at [710, 716] on p "Adicionar R$ 31,90" at bounding box center [733, 716] width 103 height 17
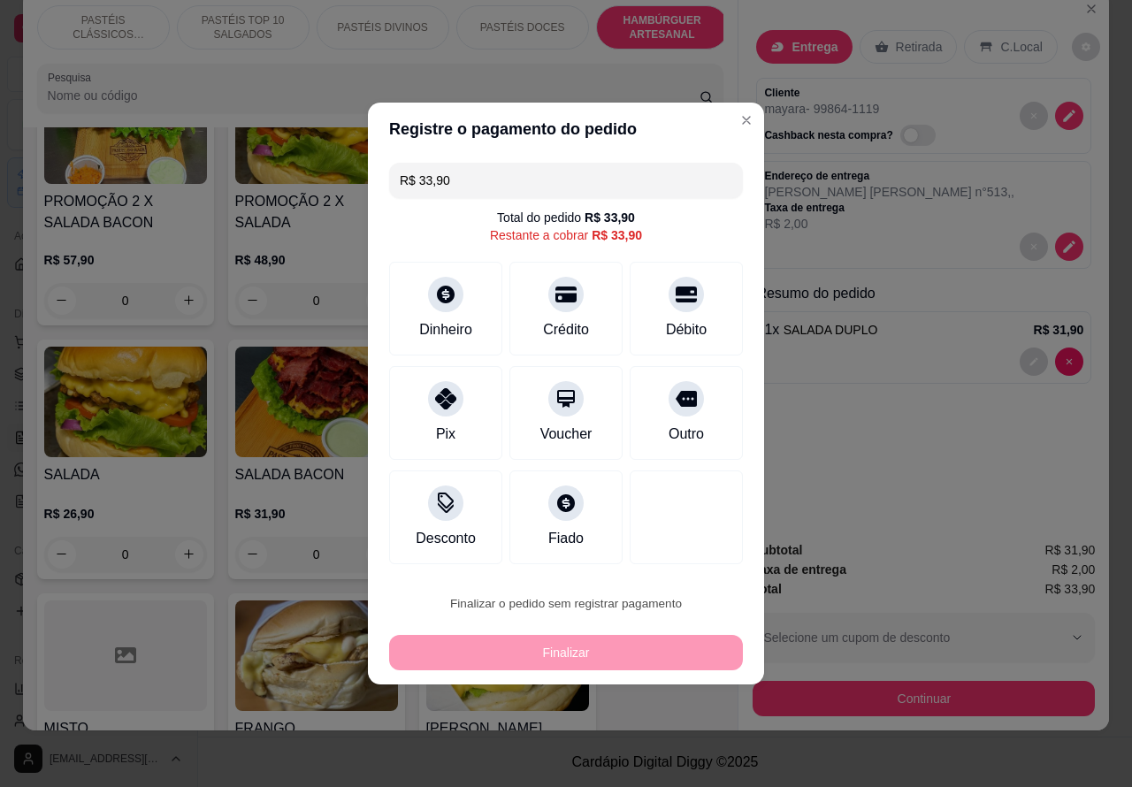
click at [686, 550] on button "Confirmar" at bounding box center [671, 553] width 65 height 27
type input "0"
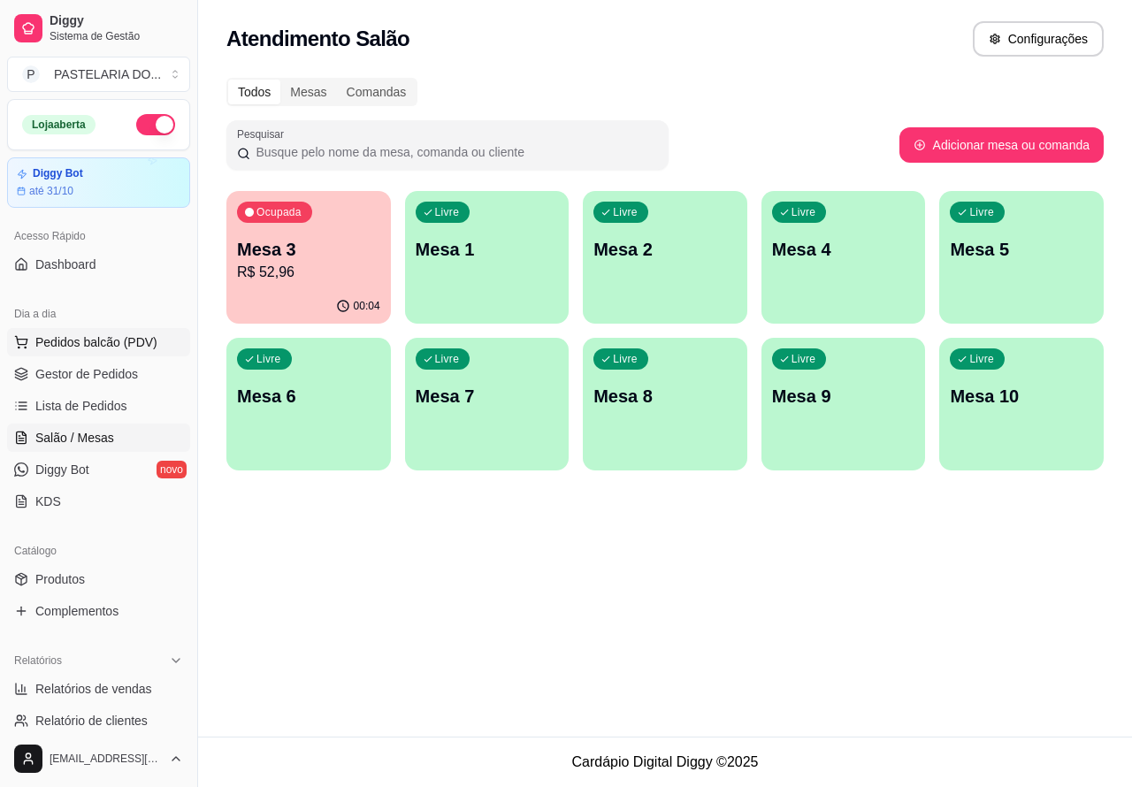
click at [153, 345] on button "Pedidos balcão (PDV)" at bounding box center [98, 342] width 183 height 28
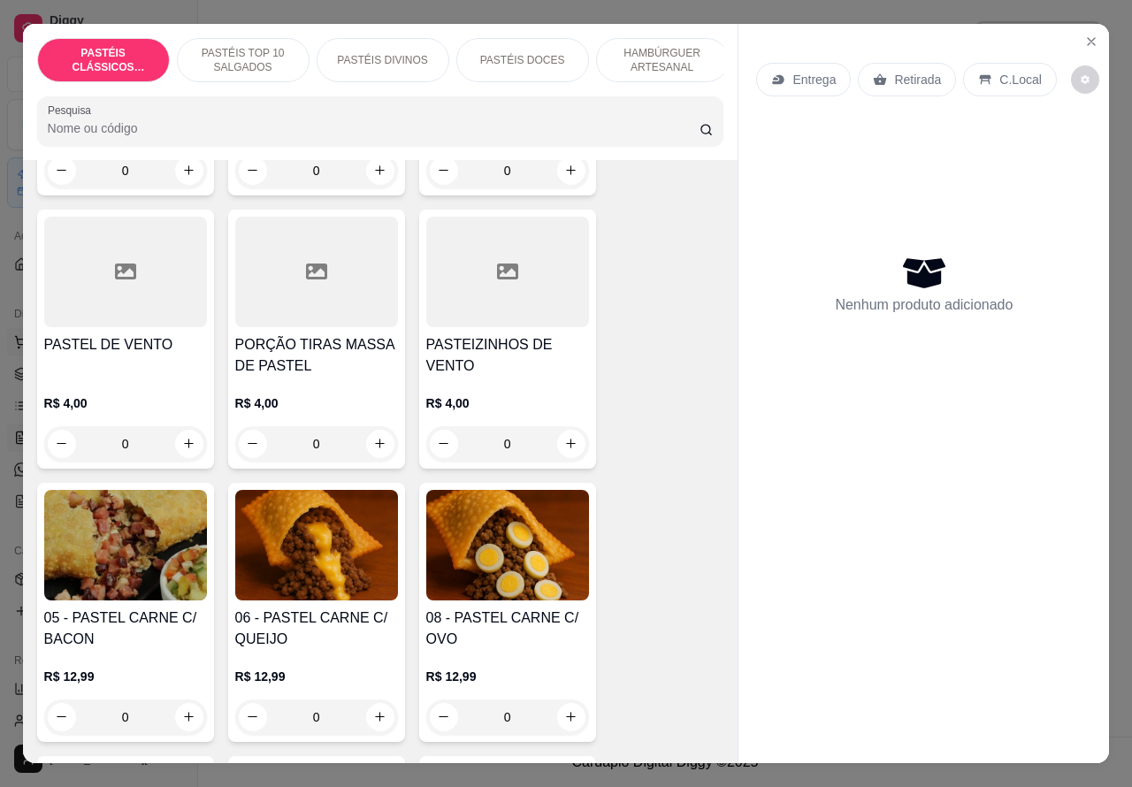
scroll to position [747, 0]
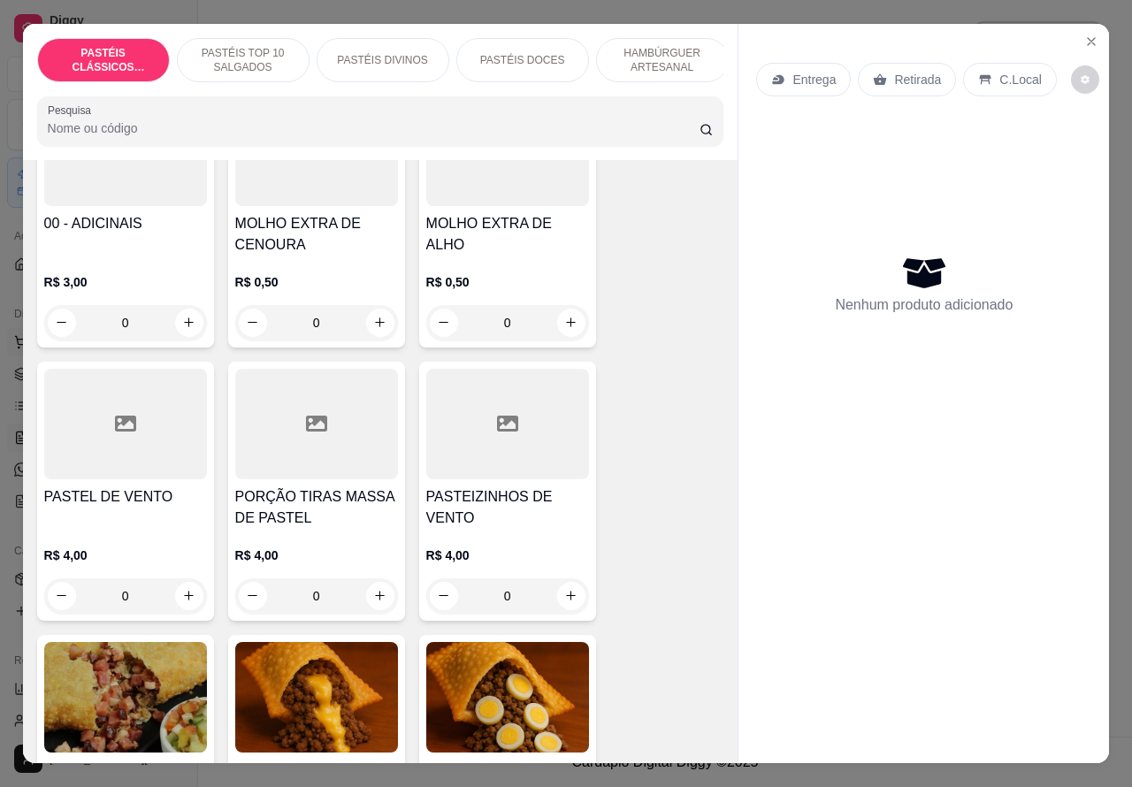
click at [373, 602] on icon "increase-product-quantity" at bounding box center [379, 595] width 13 height 13
type input "1"
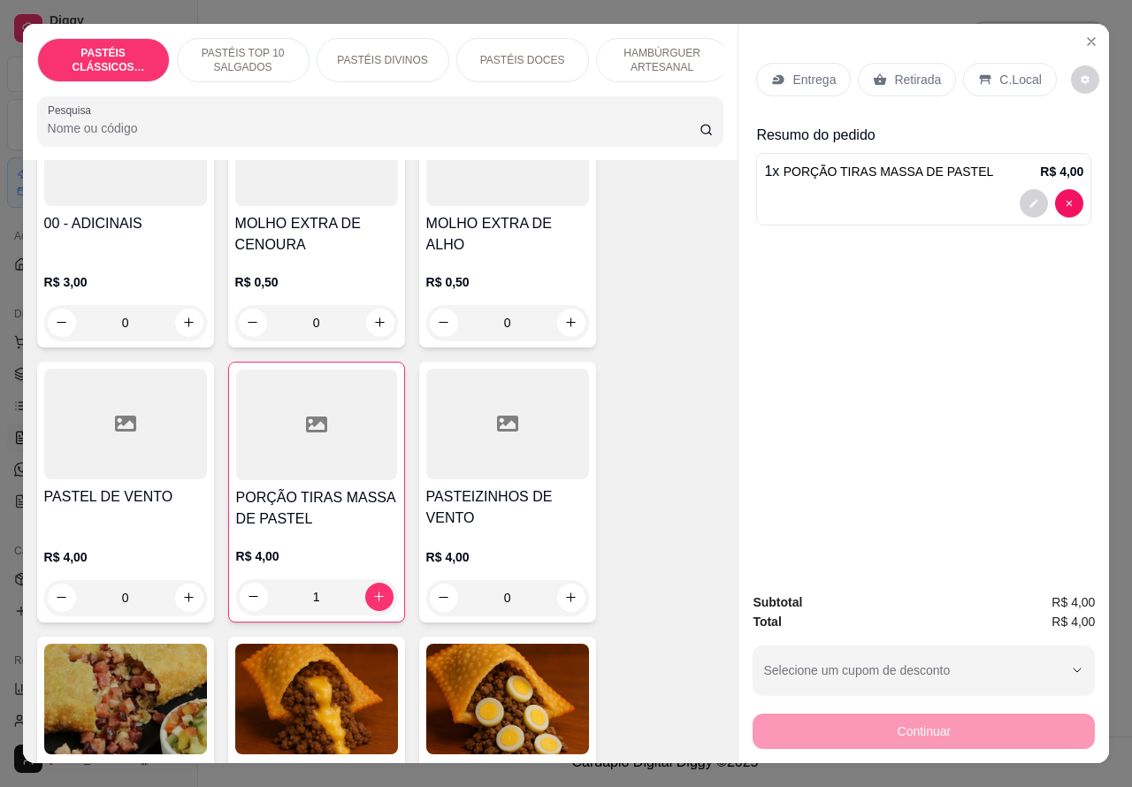
click at [922, 71] on p "Retirada" at bounding box center [917, 80] width 47 height 18
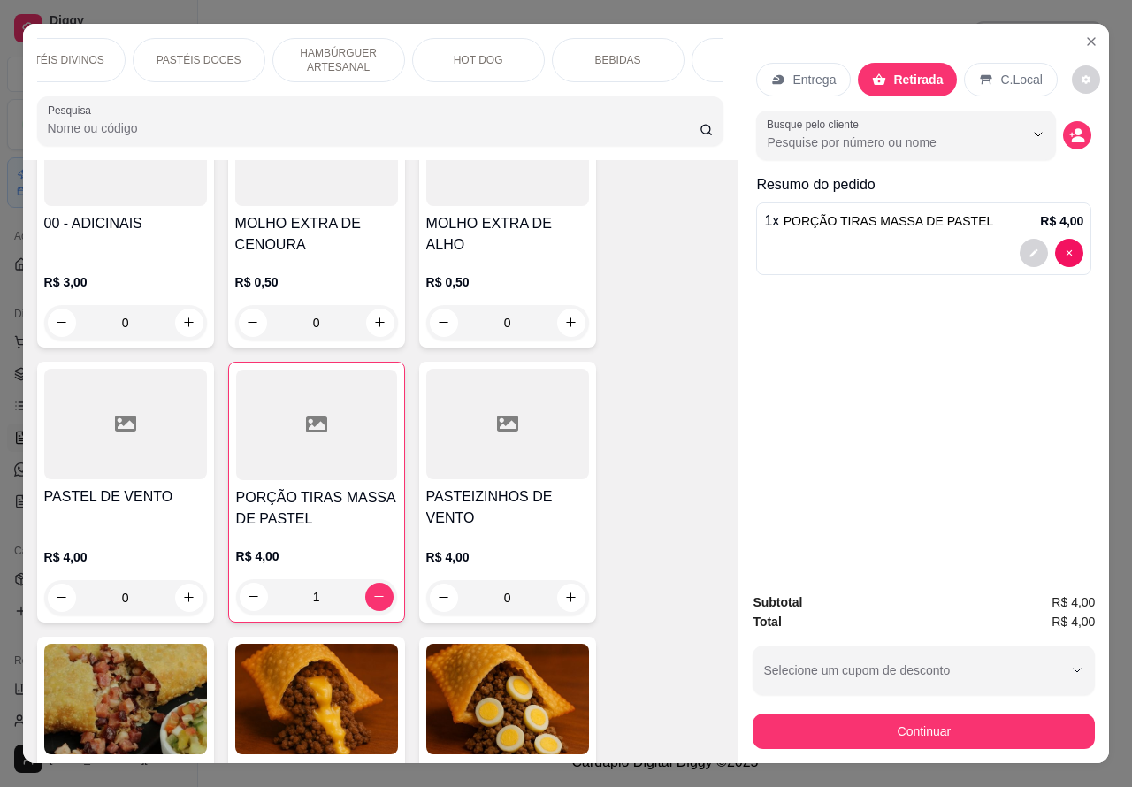
scroll to position [0, 328]
click at [611, 54] on p "BEBIDAS" at bounding box center [614, 60] width 46 height 14
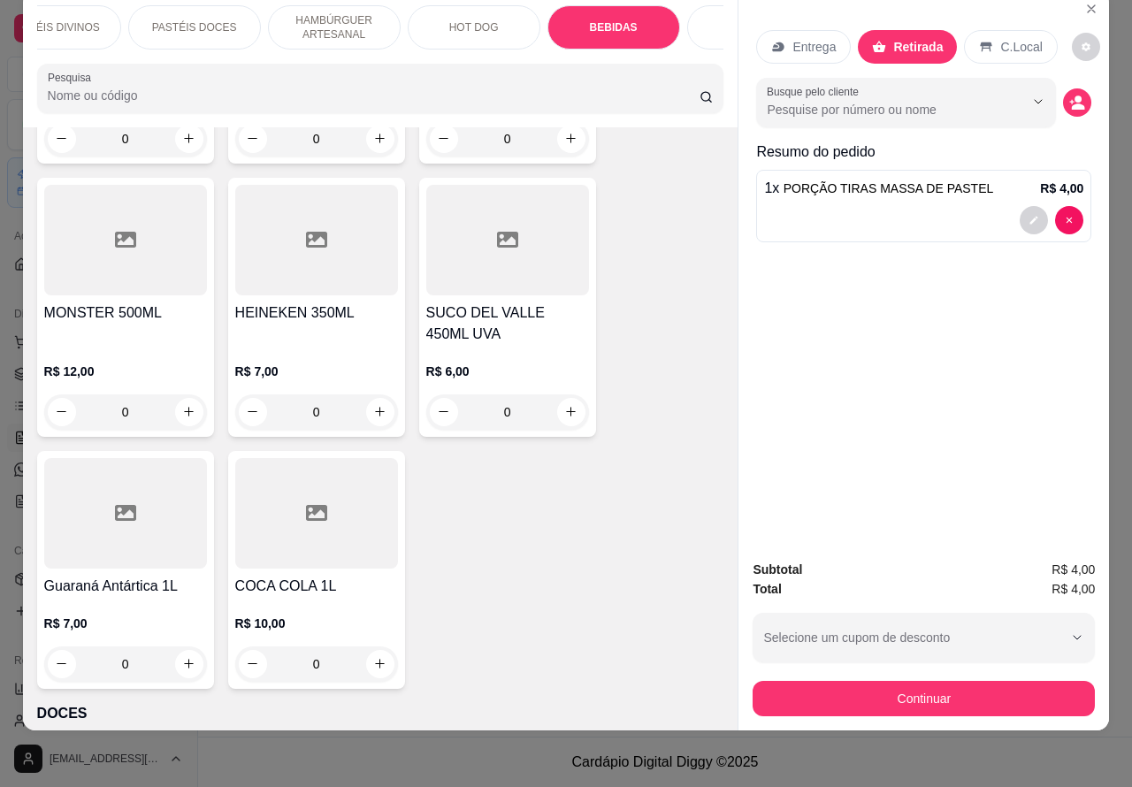
scroll to position [7129, 0]
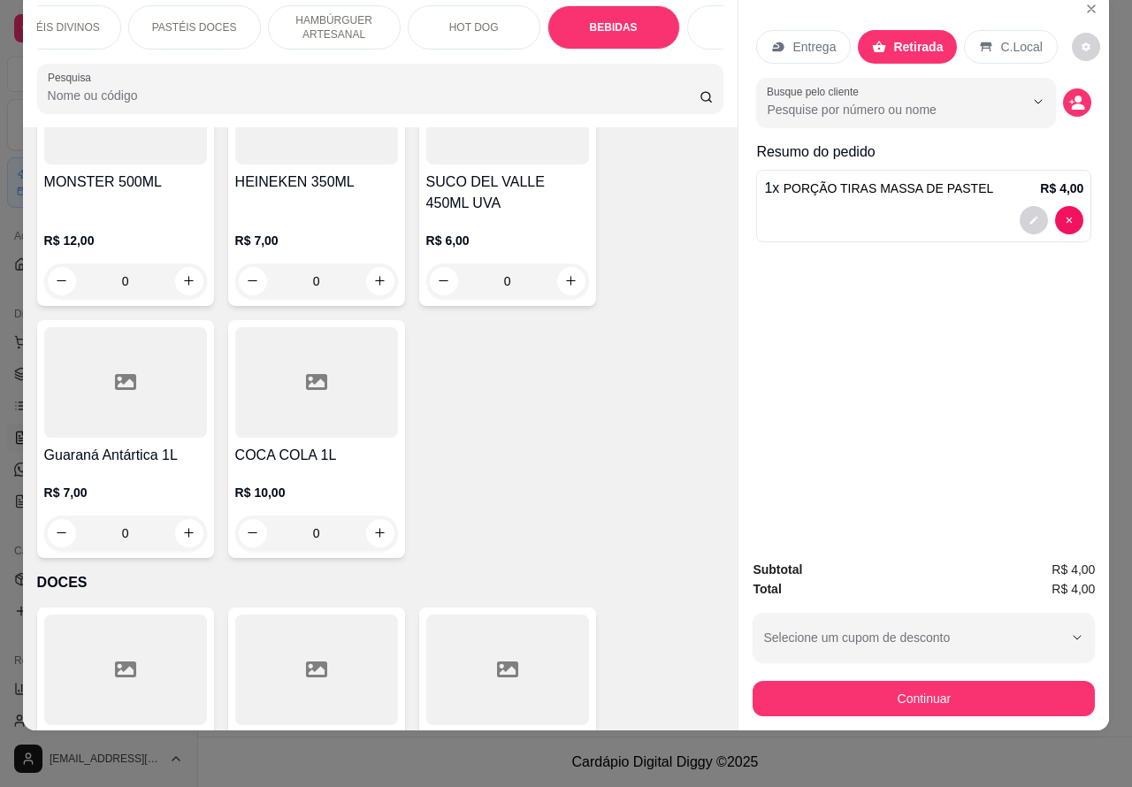
click at [564, 274] on icon "increase-product-quantity" at bounding box center [570, 280] width 13 height 13
type input "1"
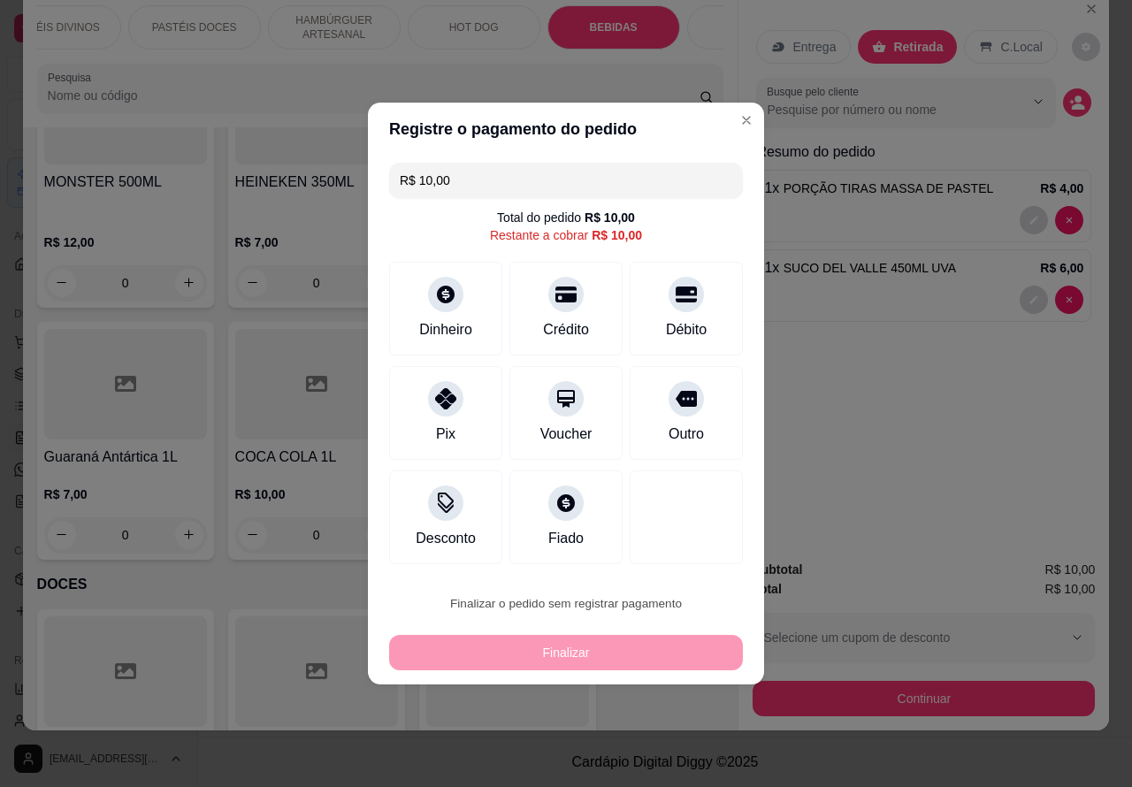
click at [692, 553] on button "Confirmar" at bounding box center [671, 553] width 63 height 27
type input "0"
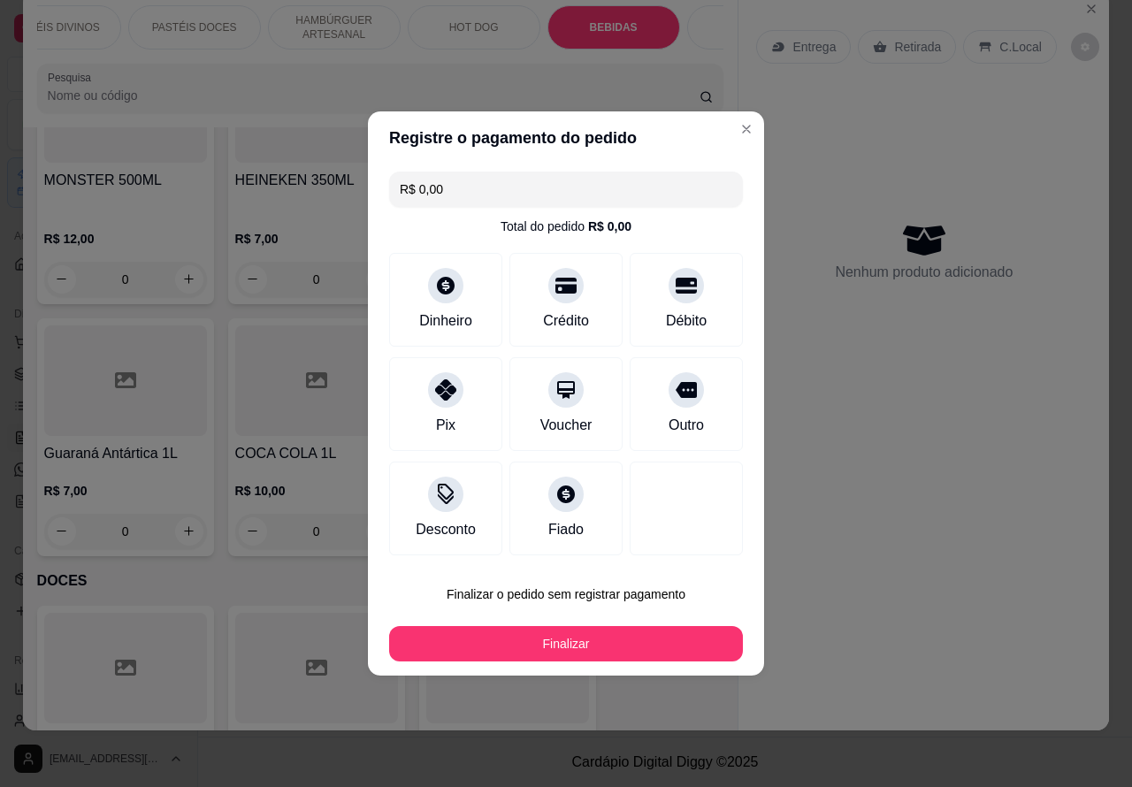
type input "R$ 0,00"
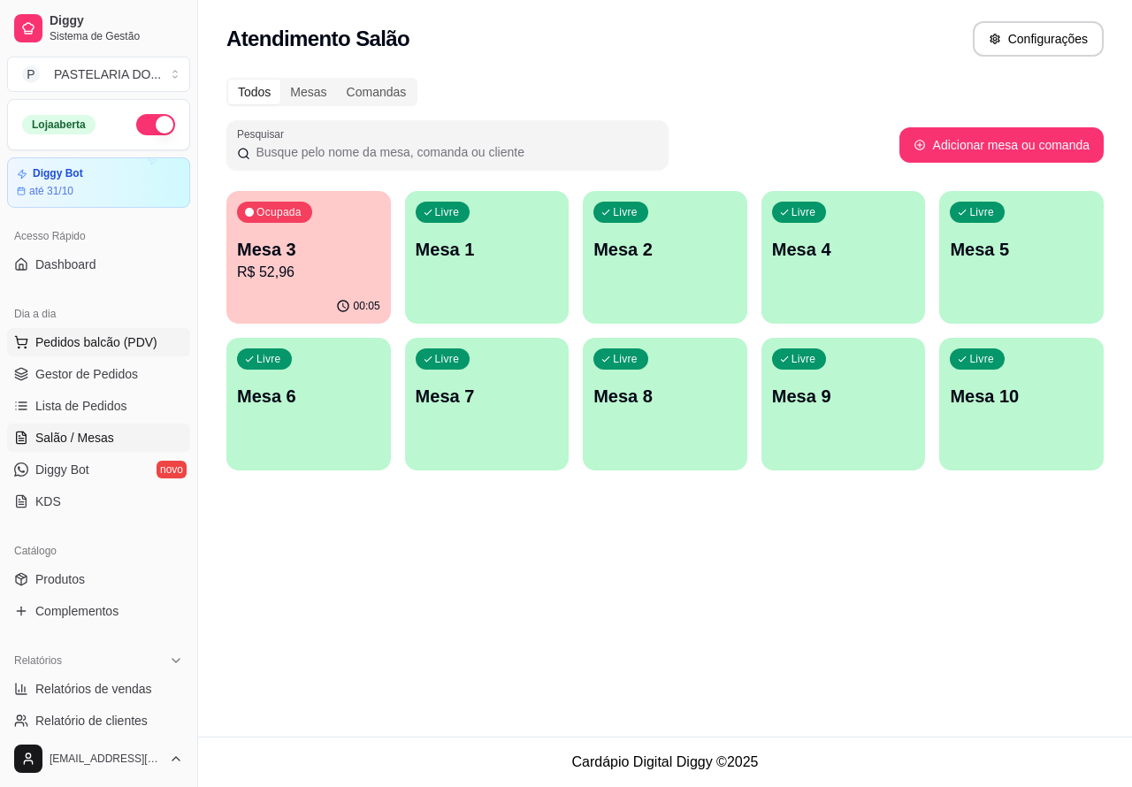
click at [135, 341] on span "Pedidos balcão (PDV)" at bounding box center [96, 342] width 122 height 18
click at [138, 343] on img at bounding box center [125, 337] width 163 height 111
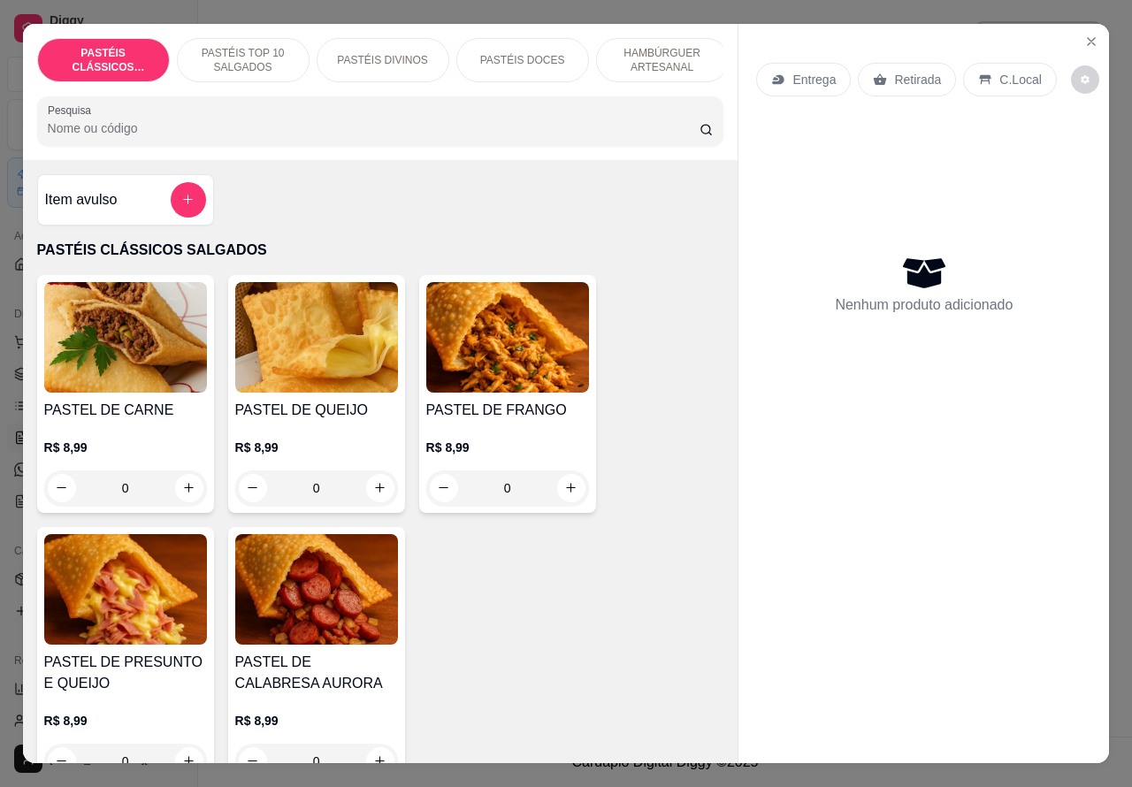
click at [815, 73] on p "Entrega" at bounding box center [813, 80] width 43 height 18
click at [812, 71] on p "Entrega" at bounding box center [815, 80] width 46 height 18
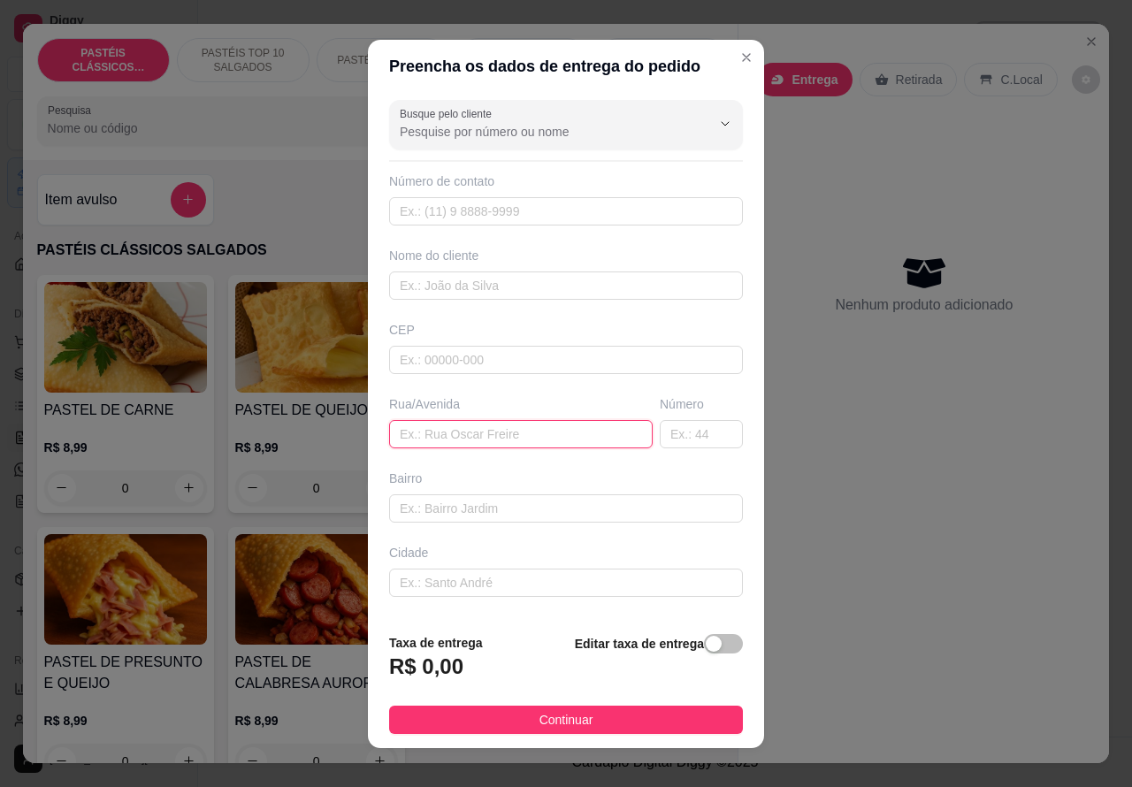
paste input "14 99650-4853"
type input "14 99650-4853"
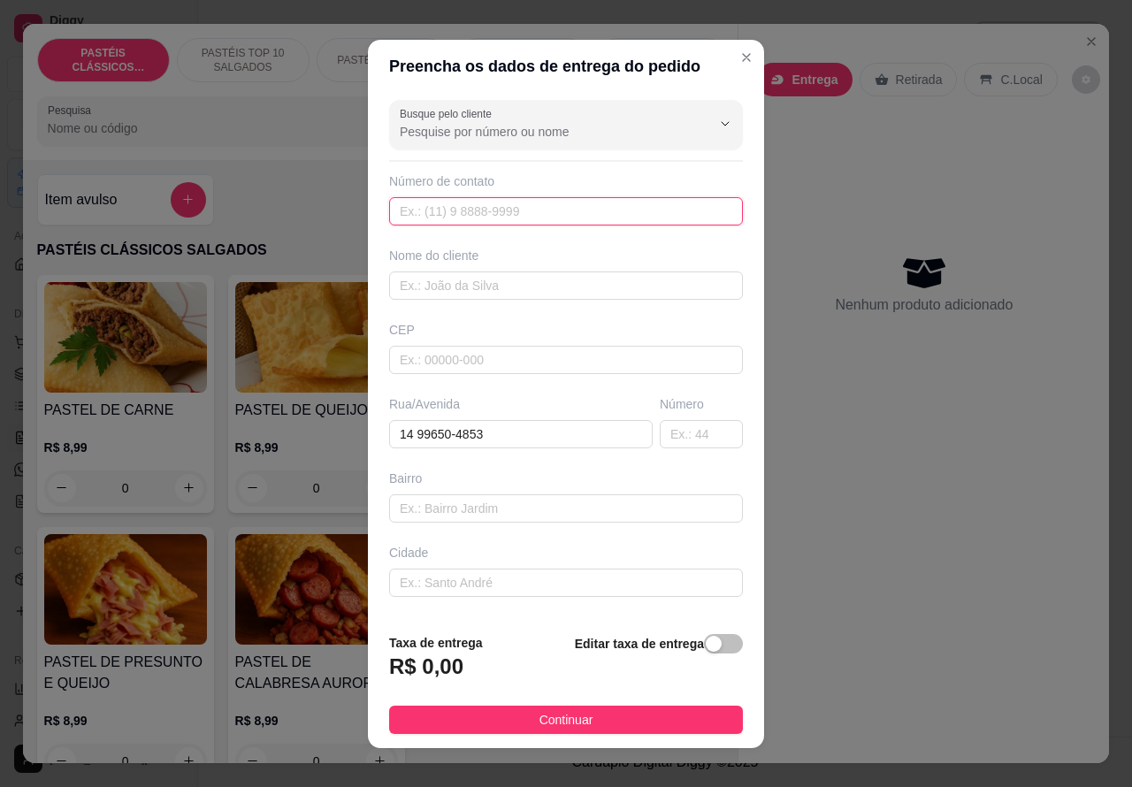
paste input "[PHONE_NUMBER]"
type input "[PHONE_NUMBER]"
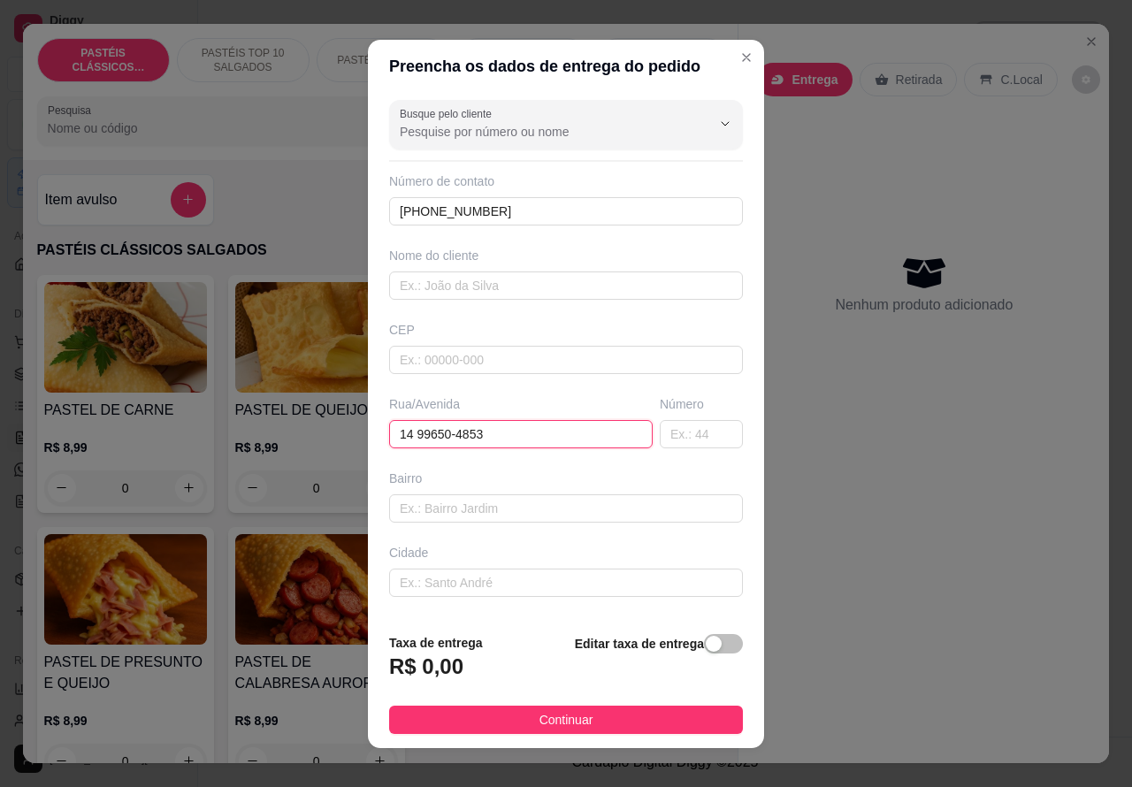
click at [536, 429] on input "14 99650-4853" at bounding box center [521, 434] width 264 height 28
type input "1"
paste input "[PERSON_NAME] 16, ,"
type input "[PERSON_NAME] 16,"
click at [706, 639] on div "button" at bounding box center [714, 644] width 16 height 16
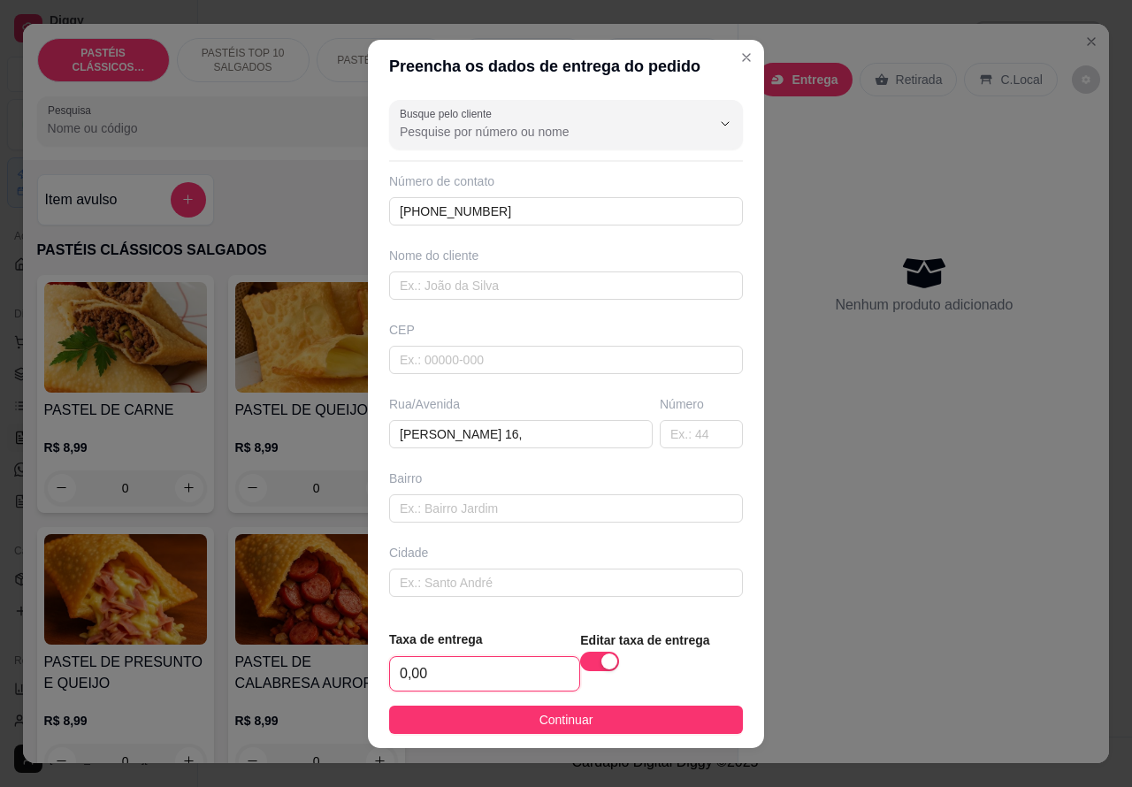
click at [398, 668] on input "0,00" at bounding box center [484, 674] width 189 height 34
type input "1,00"
click at [470, 281] on input "text" at bounding box center [566, 286] width 354 height 28
type input "G"
type input "[PERSON_NAME]"
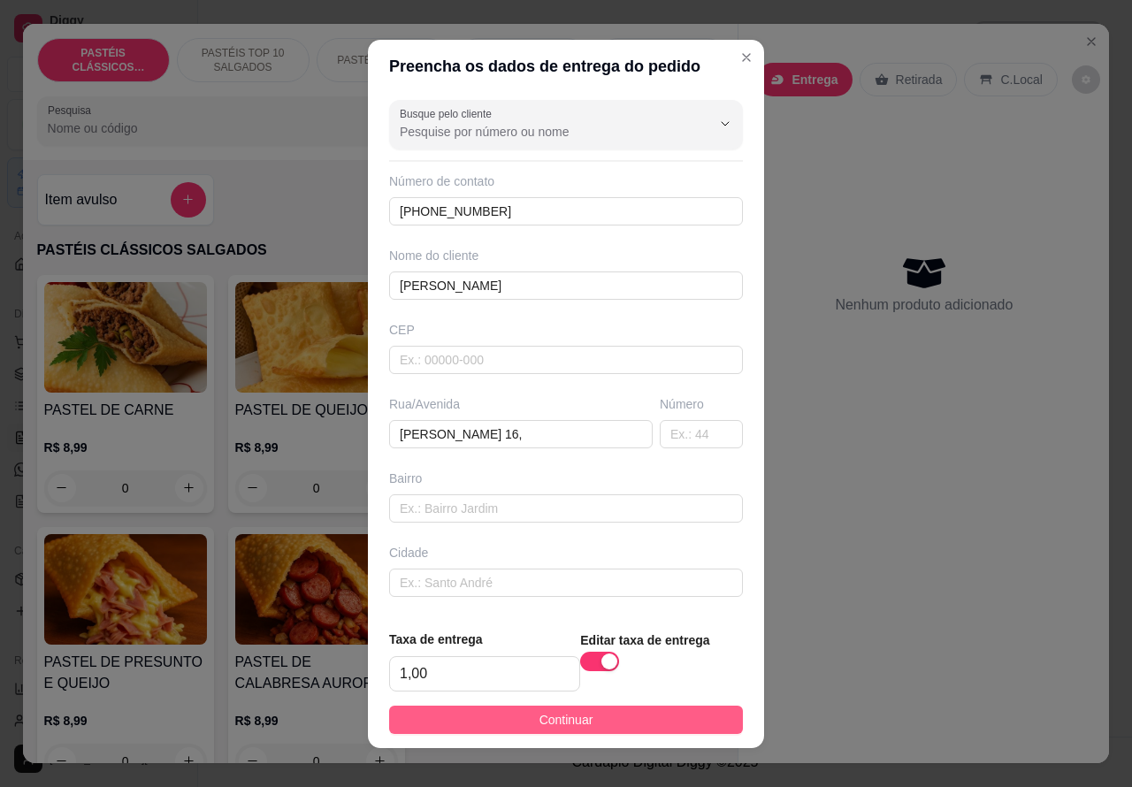
click at [670, 730] on button "Continuar" at bounding box center [566, 720] width 354 height 28
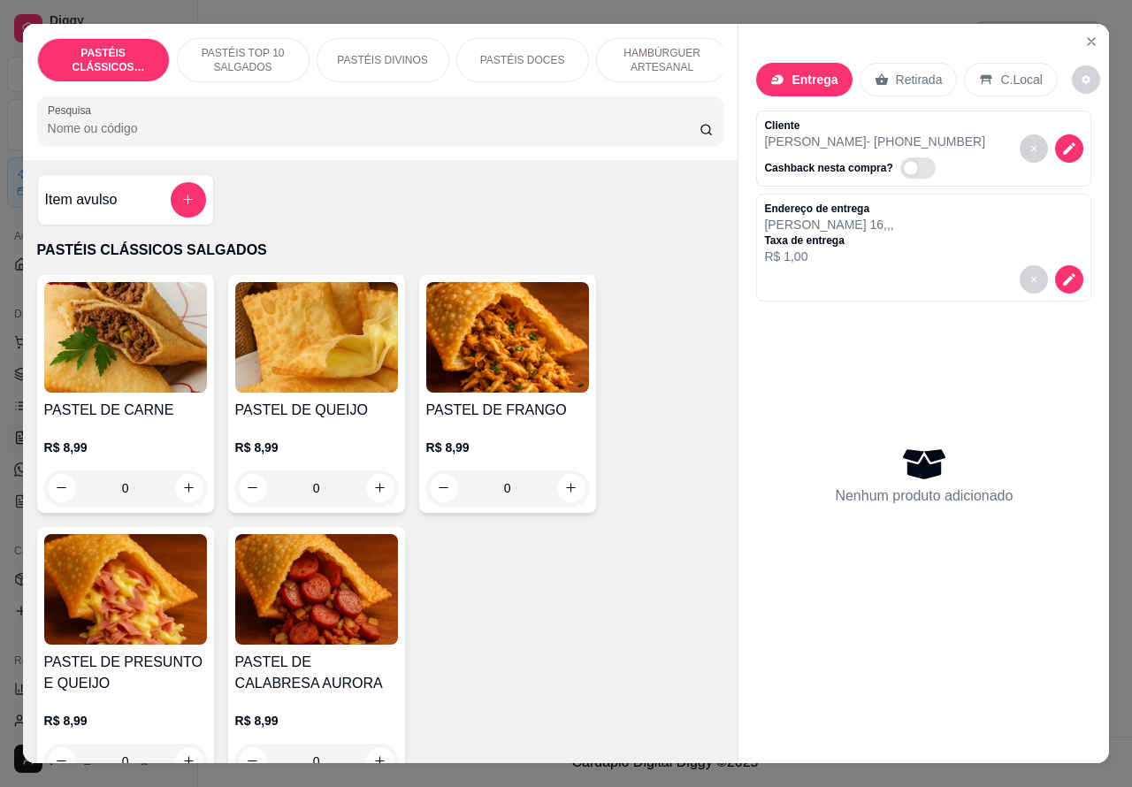
click at [656, 58] on p "HAMBÚRGUER ARTESANAL" at bounding box center [662, 60] width 103 height 28
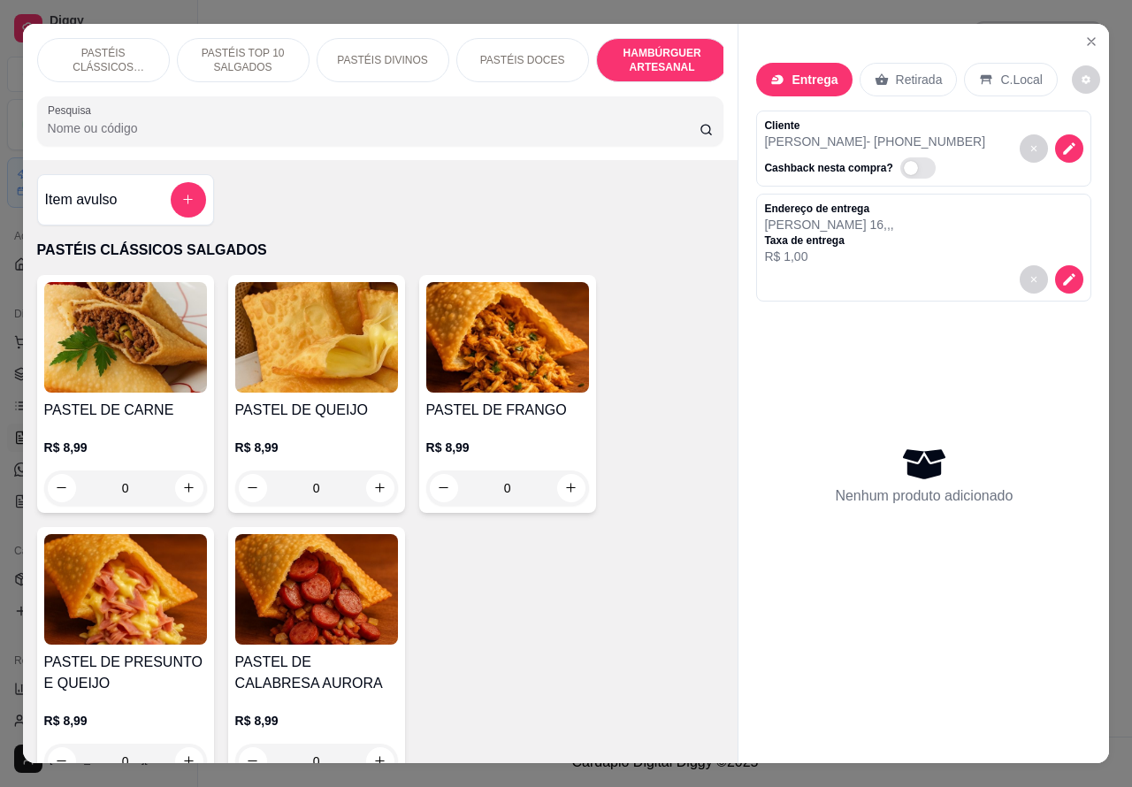
scroll to position [41, 0]
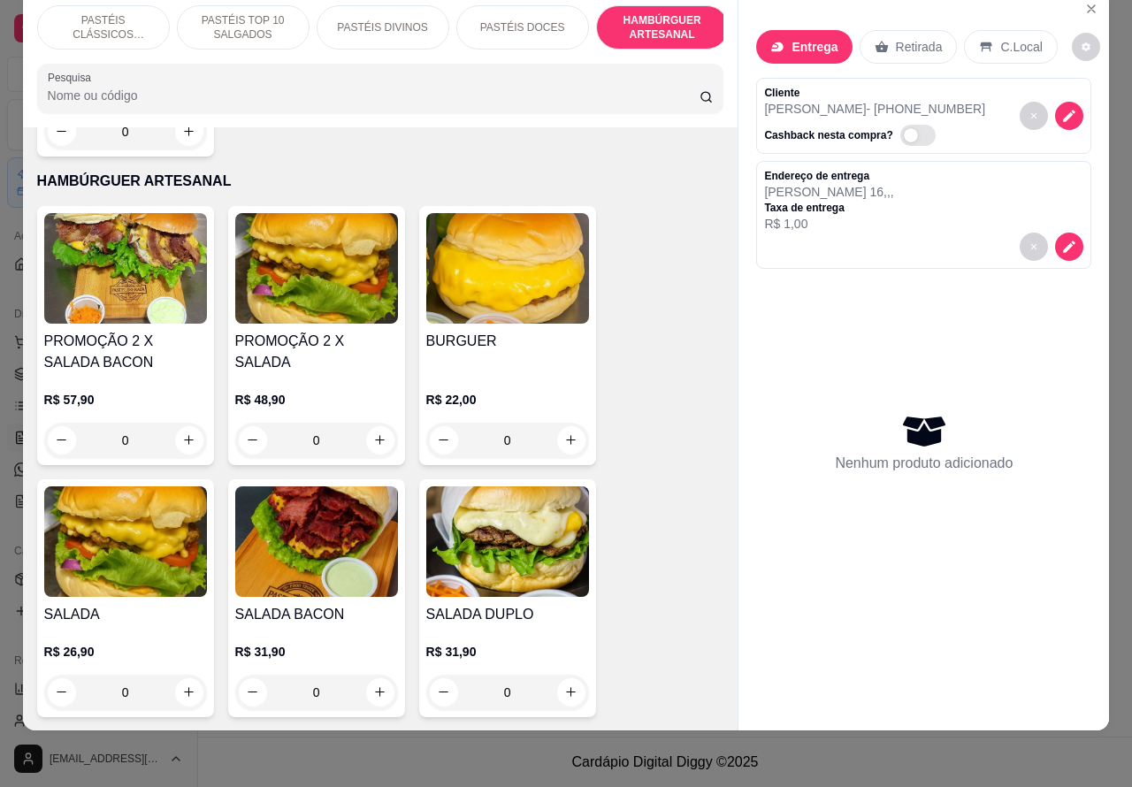
click at [383, 423] on div "0" at bounding box center [316, 440] width 163 height 35
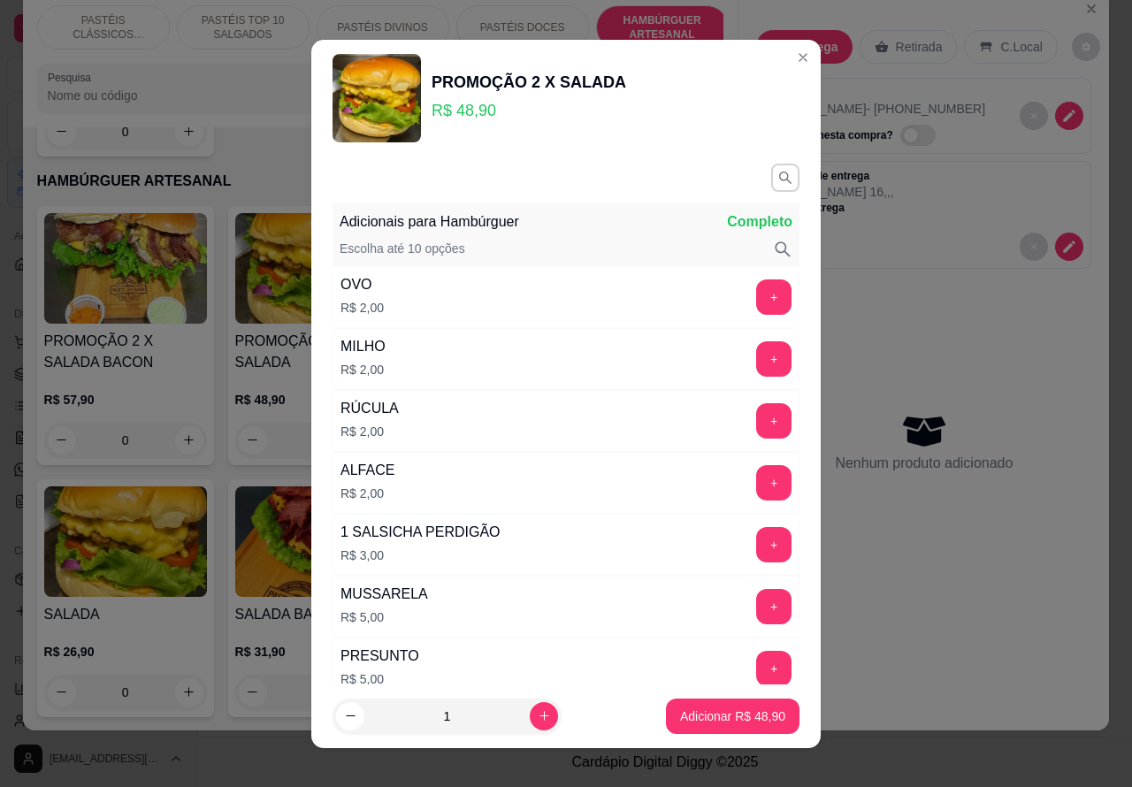
click at [692, 715] on p "Adicionar R$ 48,90" at bounding box center [732, 717] width 105 height 18
type input "1"
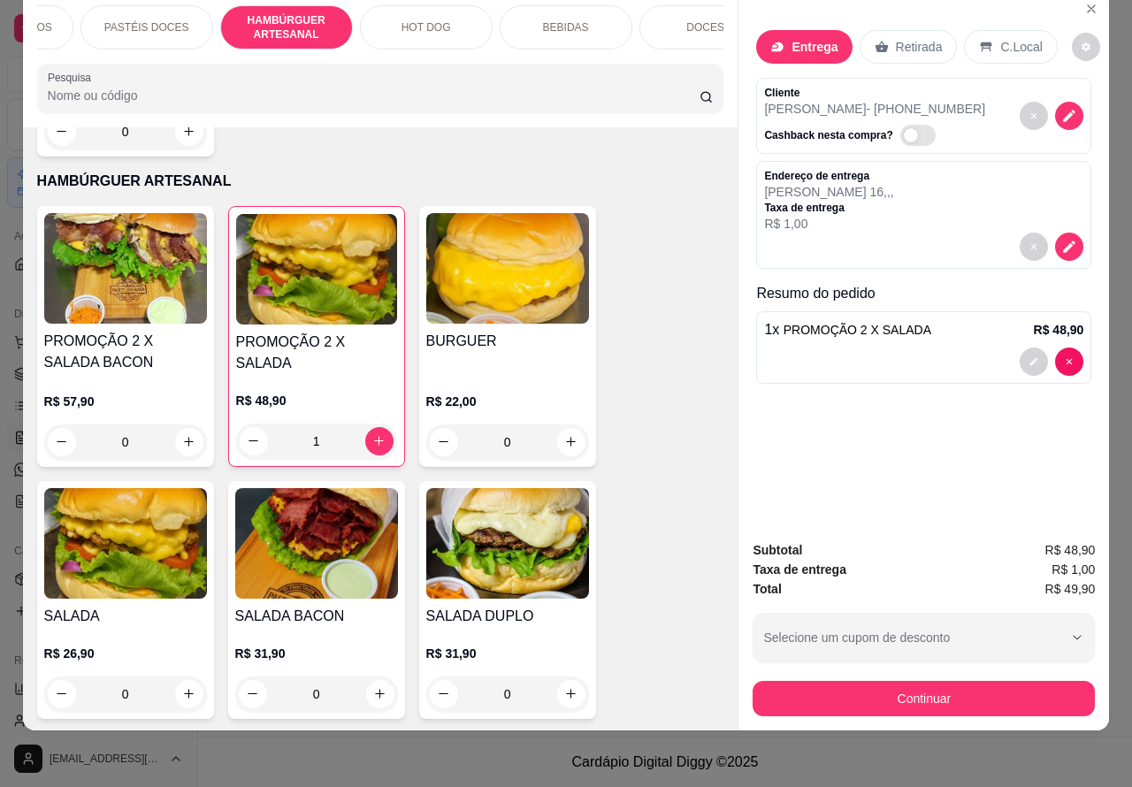
scroll to position [0, 399]
click at [673, 20] on p "DOCES" at bounding box center [682, 27] width 38 height 14
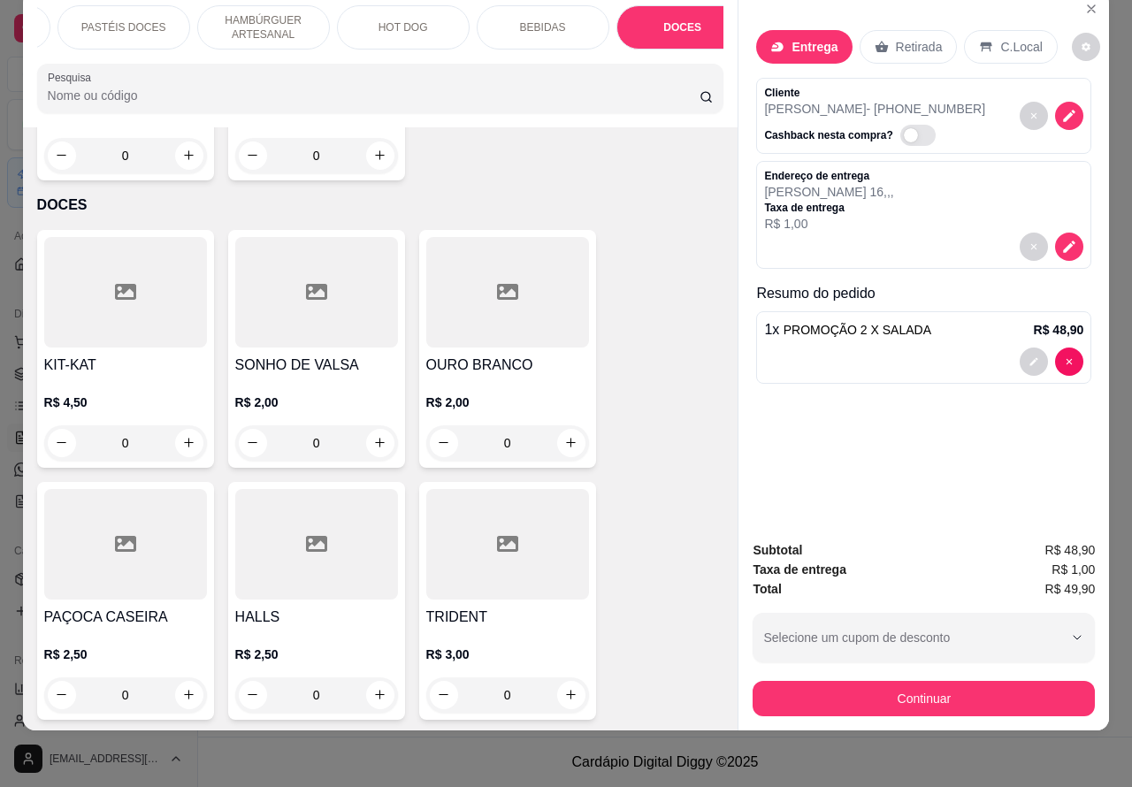
click at [542, 20] on p "BEBIDAS" at bounding box center [543, 27] width 46 height 14
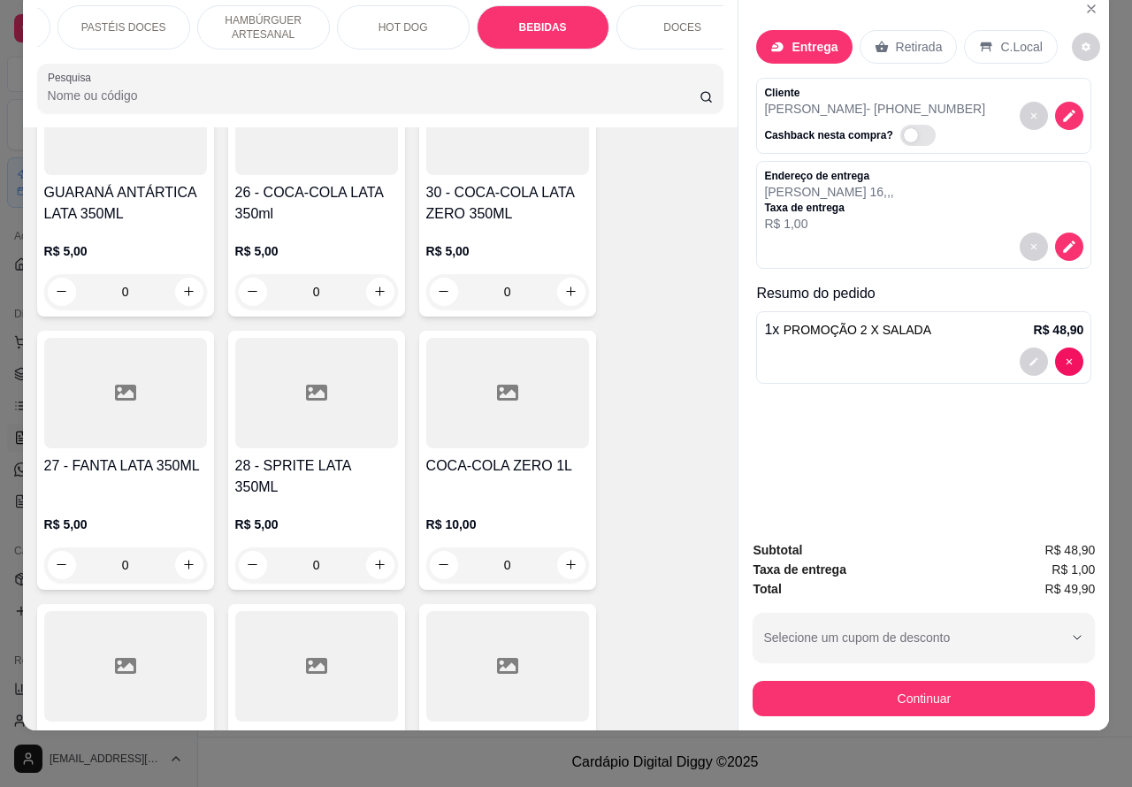
scroll to position [6346, 0]
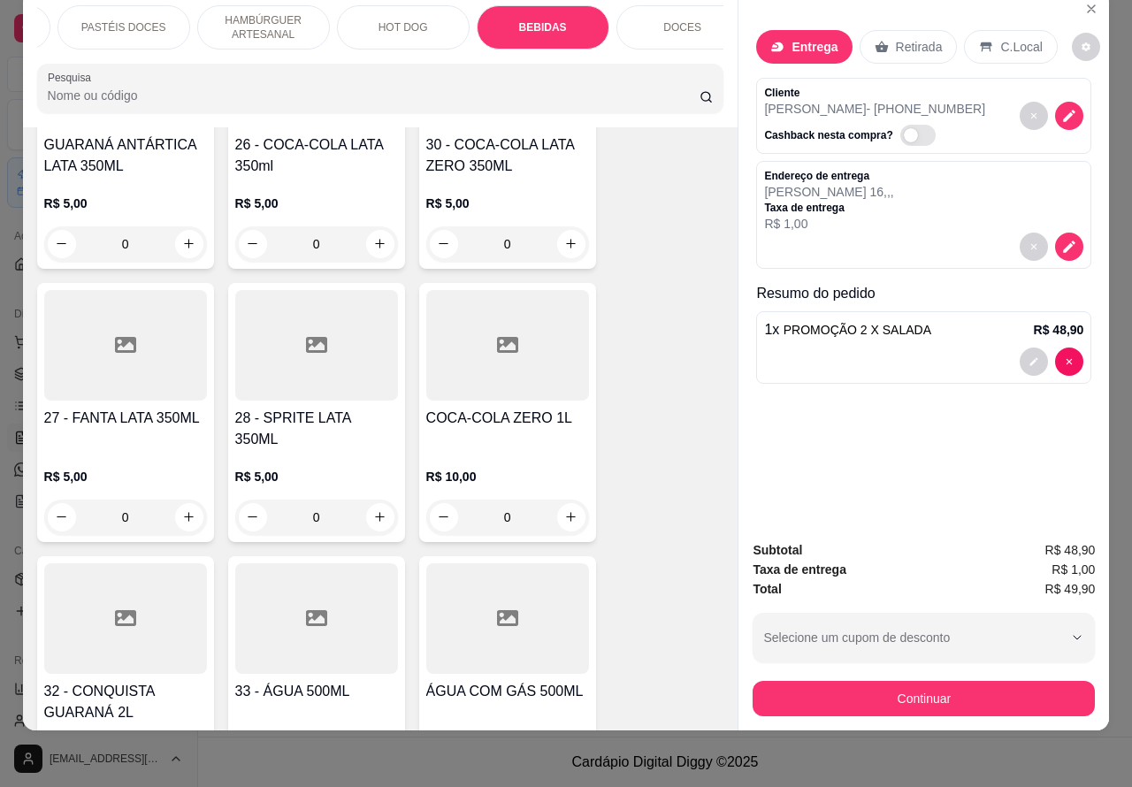
click at [373, 510] on icon "increase-product-quantity" at bounding box center [379, 516] width 13 height 13
type input "1"
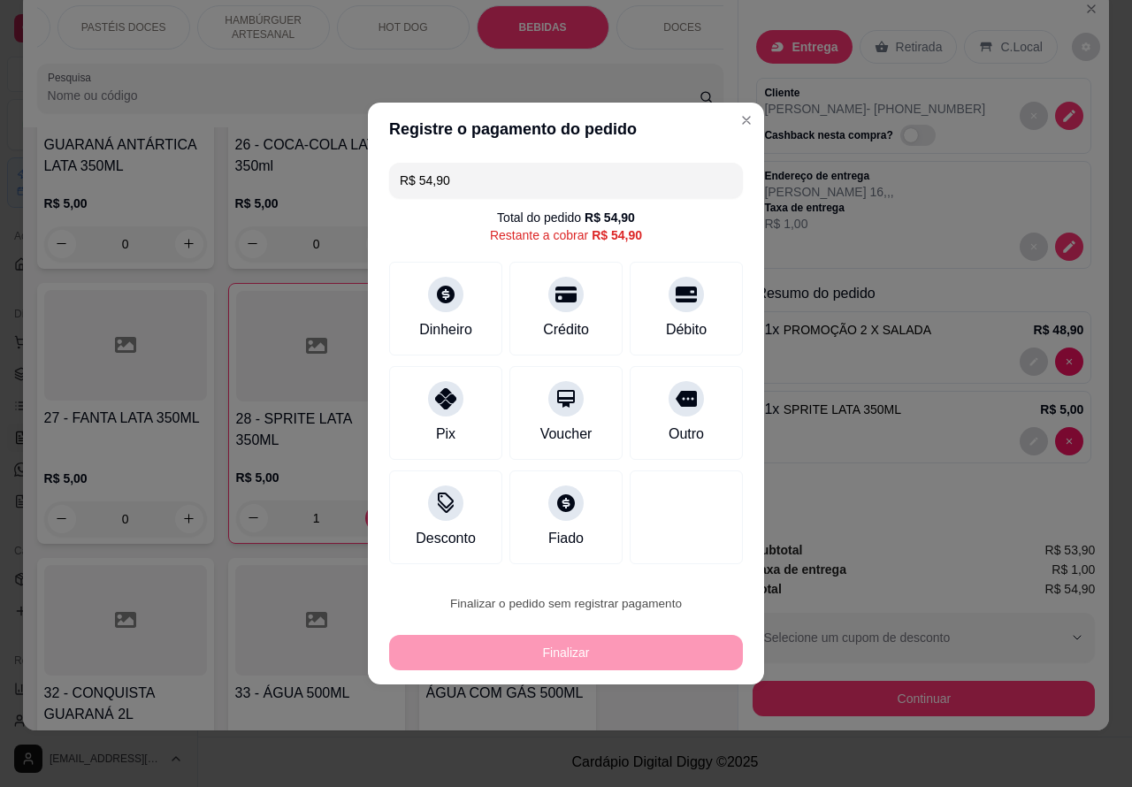
click at [674, 553] on button "Confirmar" at bounding box center [671, 553] width 65 height 27
type input "0"
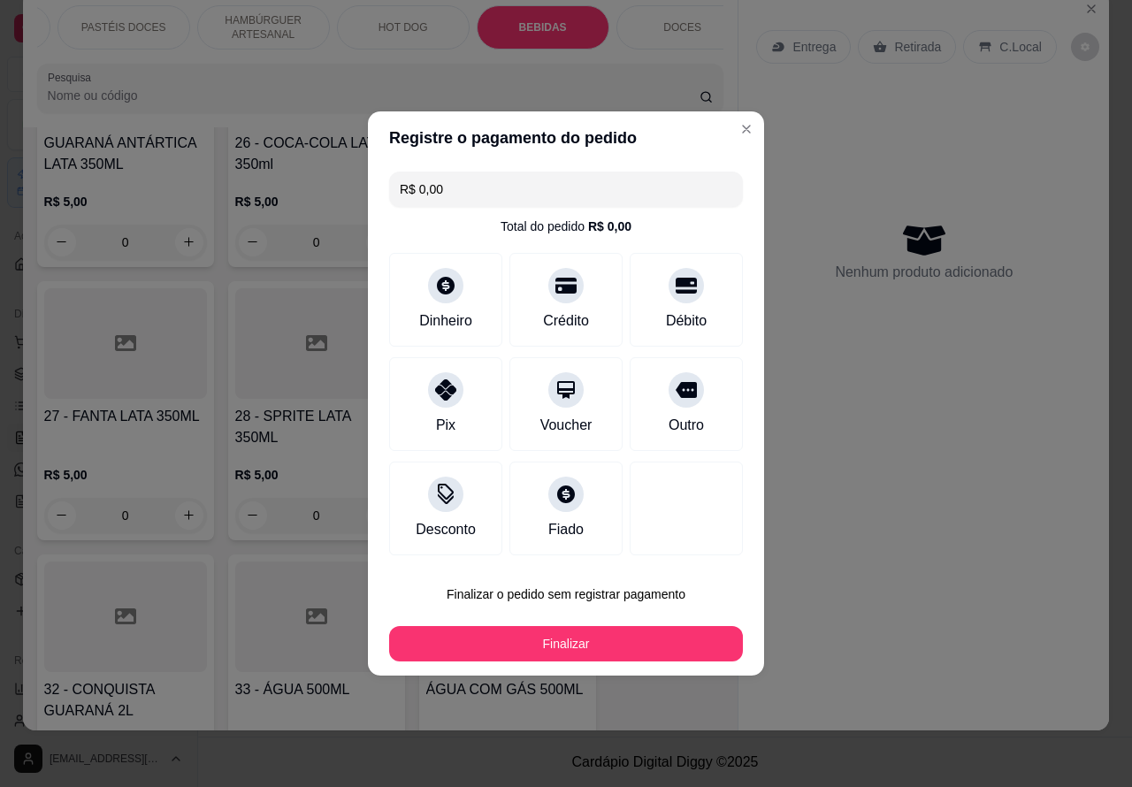
type input "R$ 0,00"
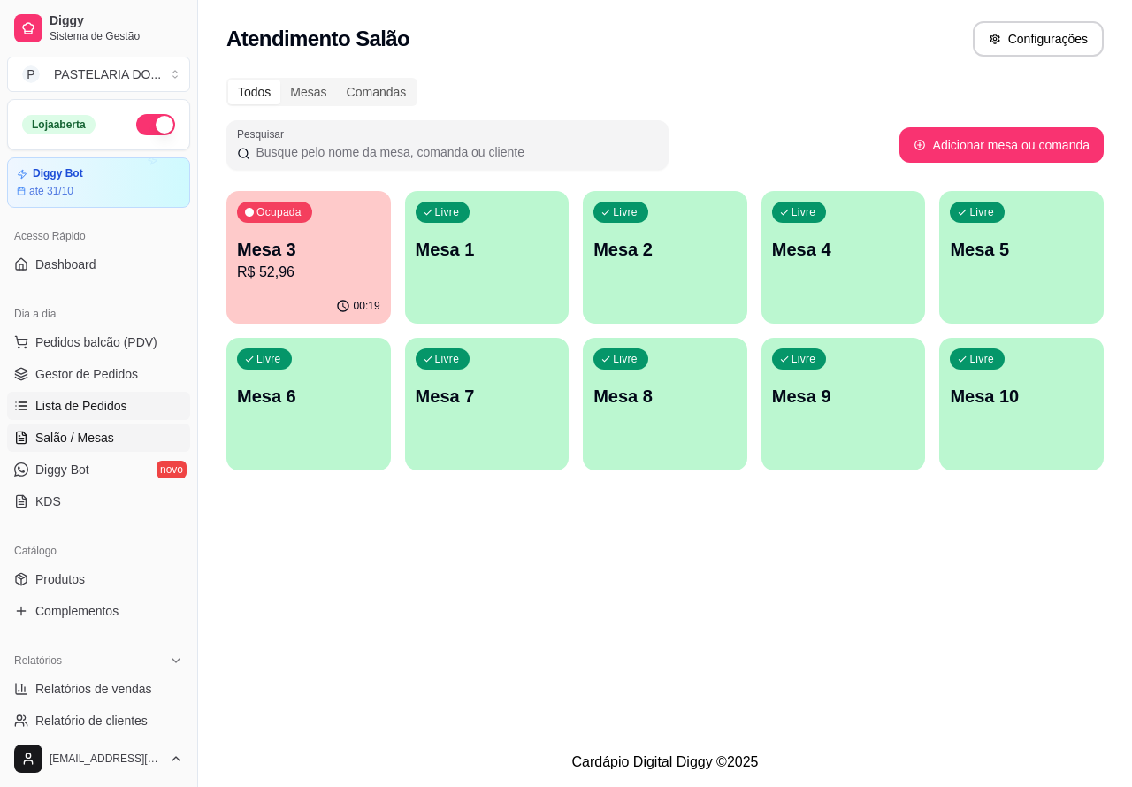
click at [107, 405] on span "Lista de Pedidos" at bounding box center [81, 406] width 92 height 18
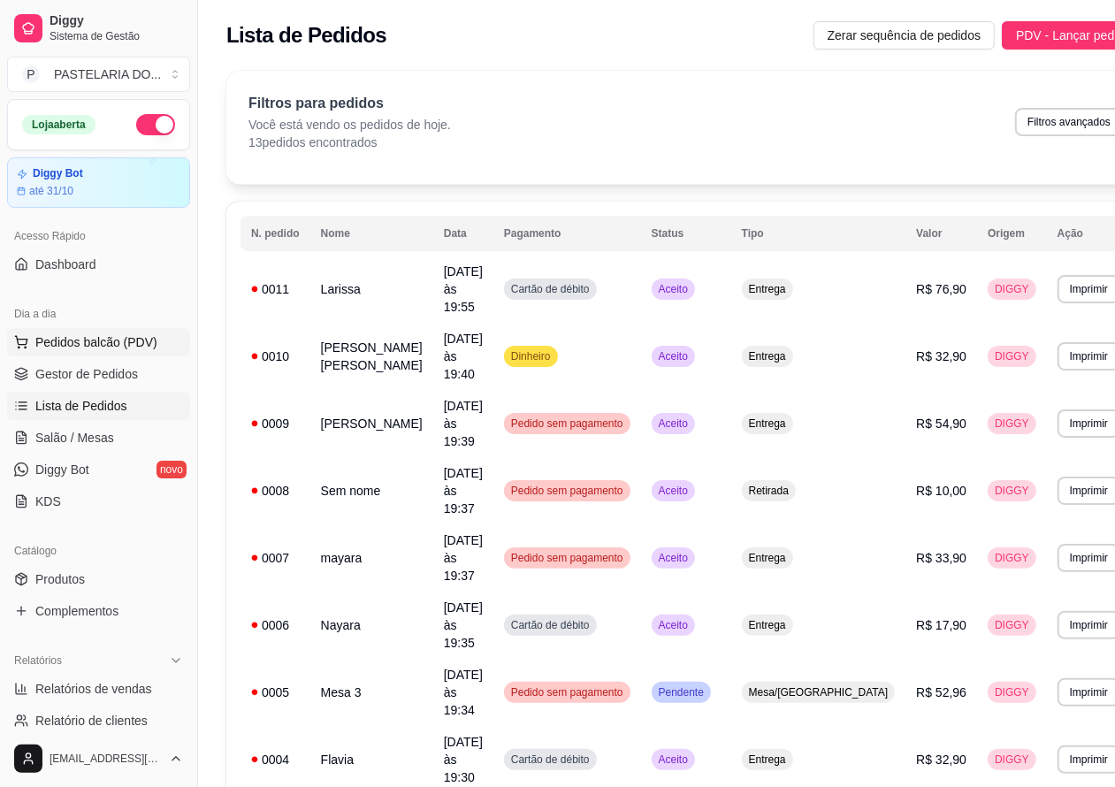
click at [112, 341] on span "Pedidos balcão (PDV)" at bounding box center [96, 342] width 122 height 18
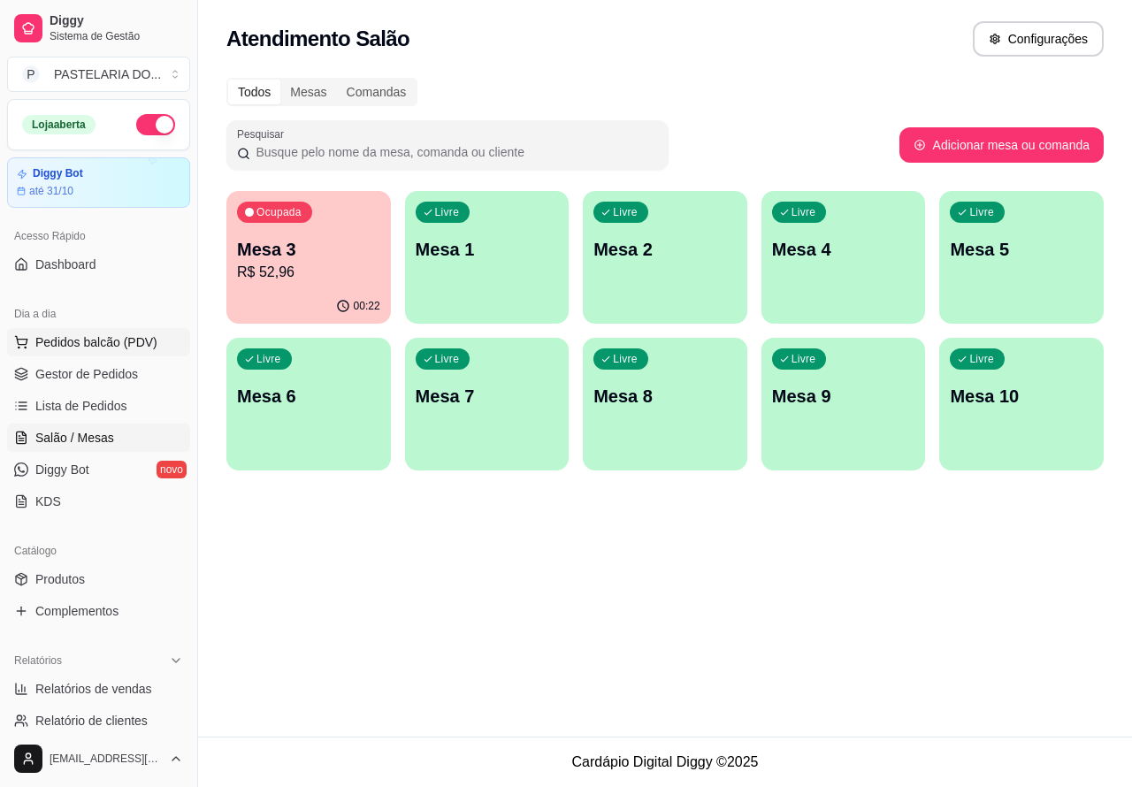
click at [323, 268] on p "R$ 52,96" at bounding box center [308, 272] width 143 height 21
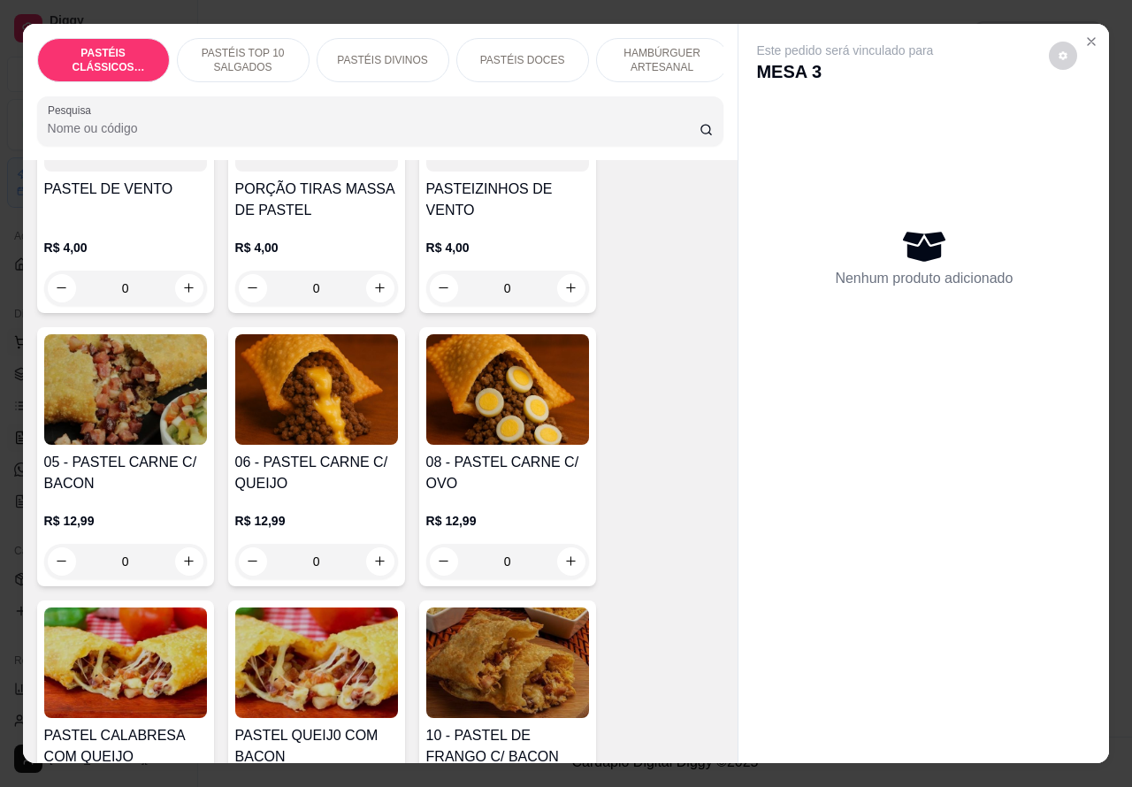
scroll to position [1070, 0]
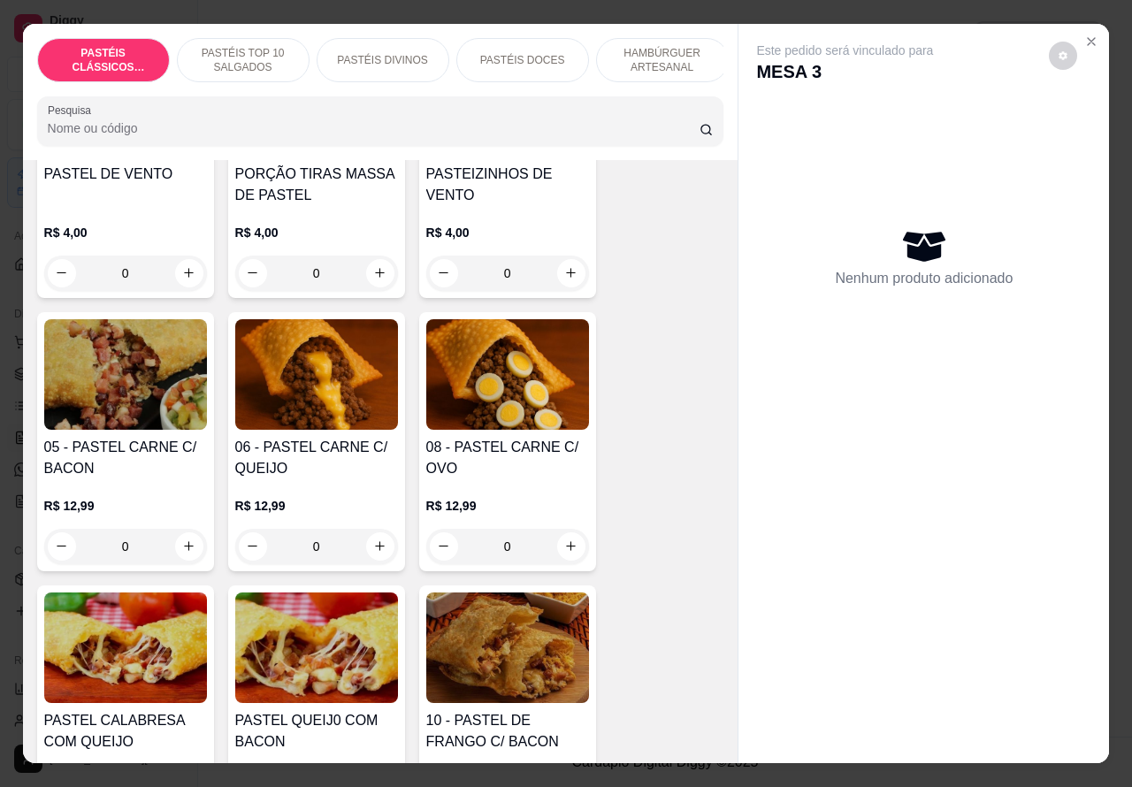
click at [557, 553] on div "0" at bounding box center [507, 546] width 163 height 35
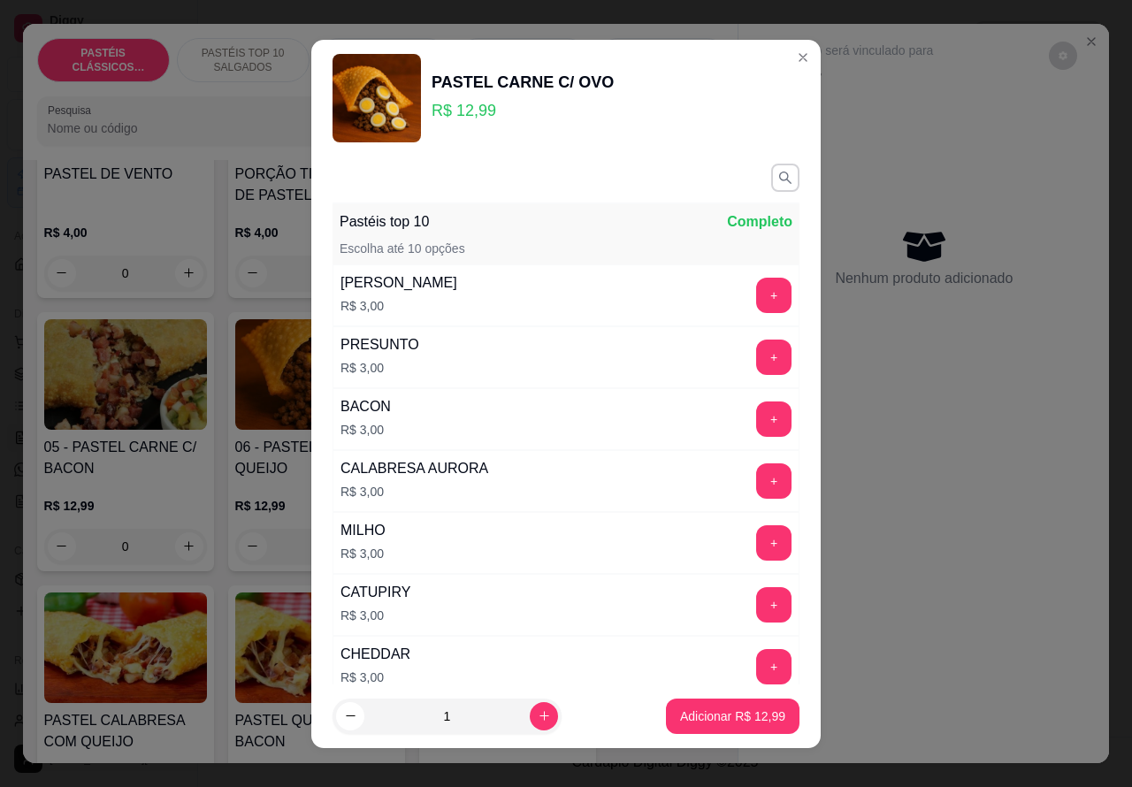
click at [696, 717] on p "Adicionar R$ 12,99" at bounding box center [732, 717] width 105 height 18
type input "1"
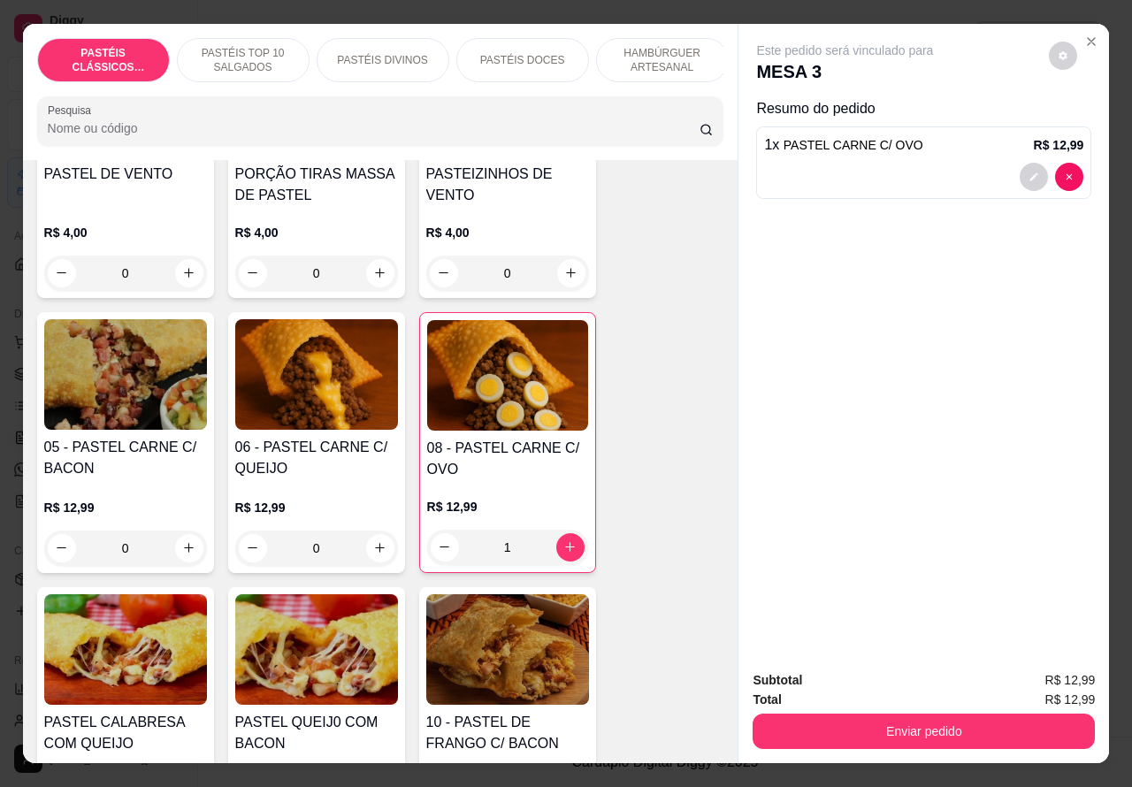
click at [920, 723] on button "Enviar pedido" at bounding box center [924, 731] width 342 height 35
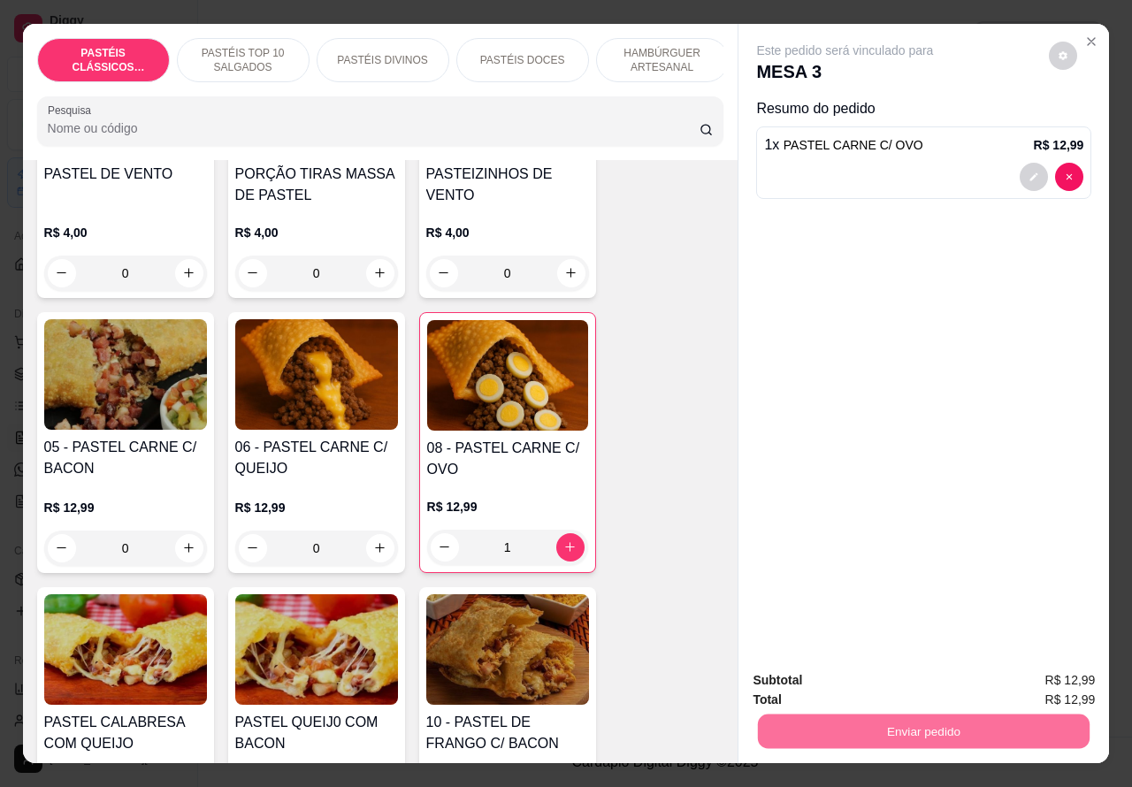
click at [1026, 673] on button "Enviar pedido" at bounding box center [1048, 680] width 100 height 34
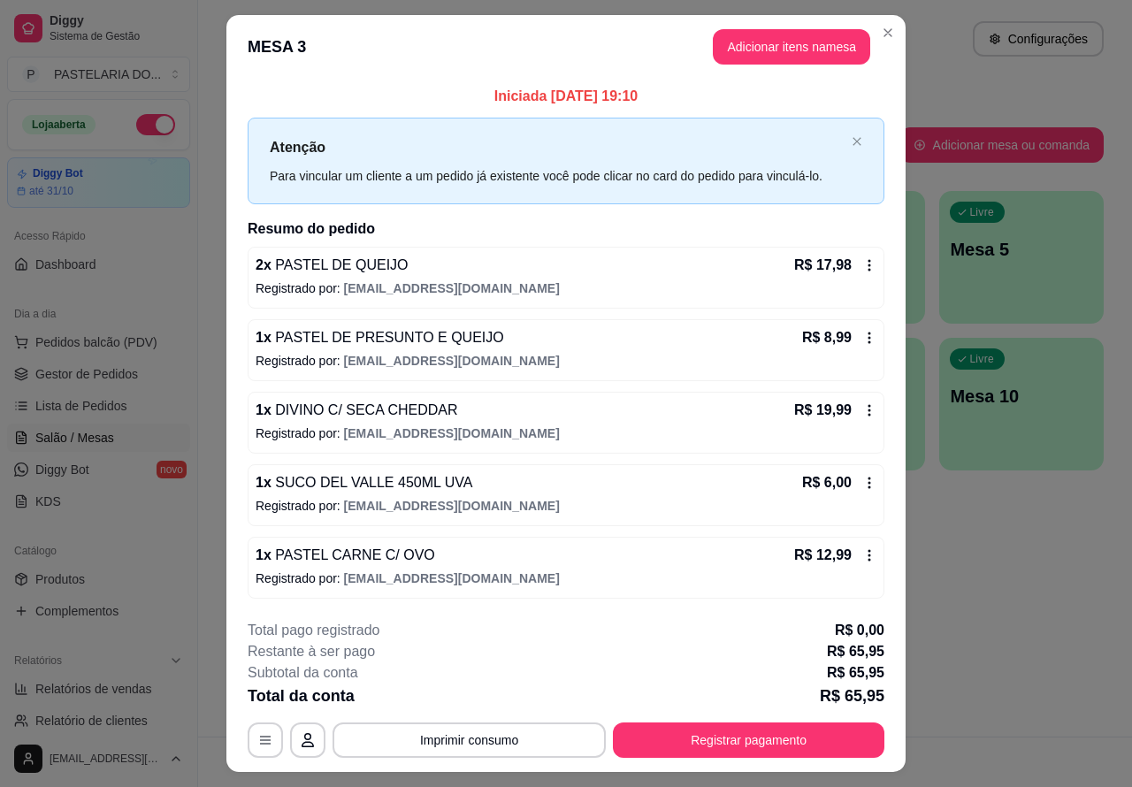
scroll to position [42, 0]
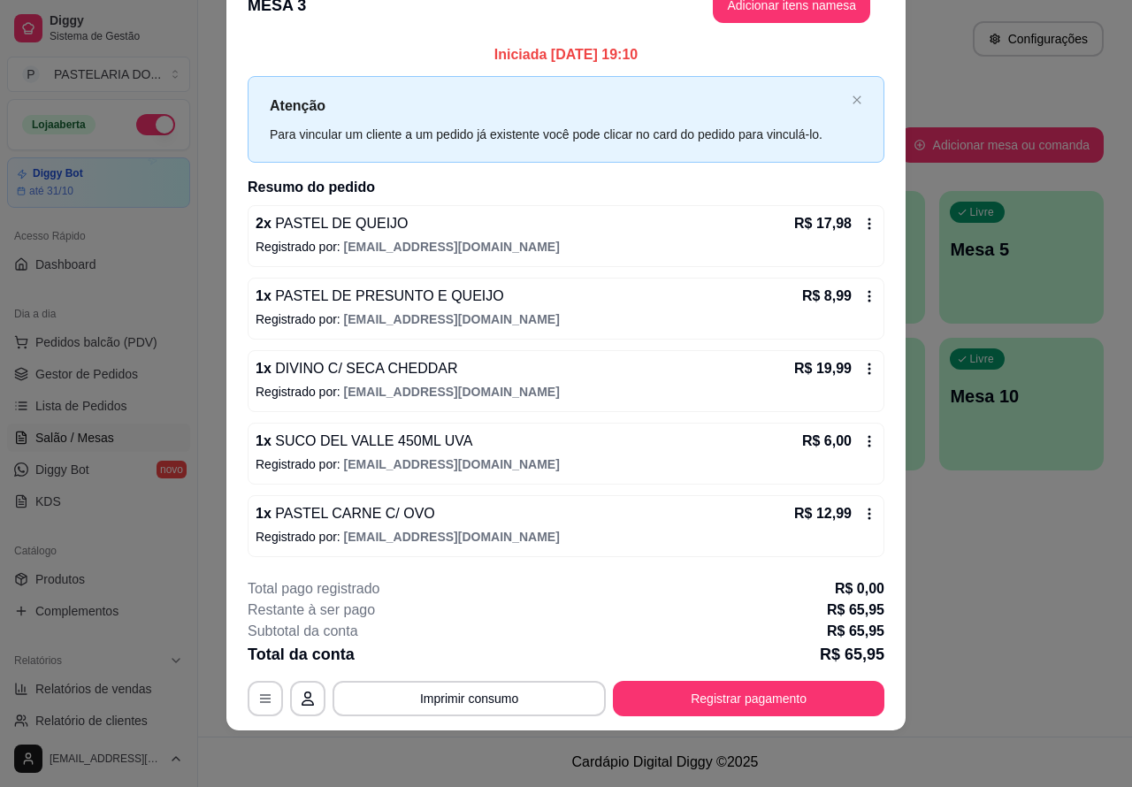
click at [862, 443] on icon at bounding box center [869, 441] width 14 height 14
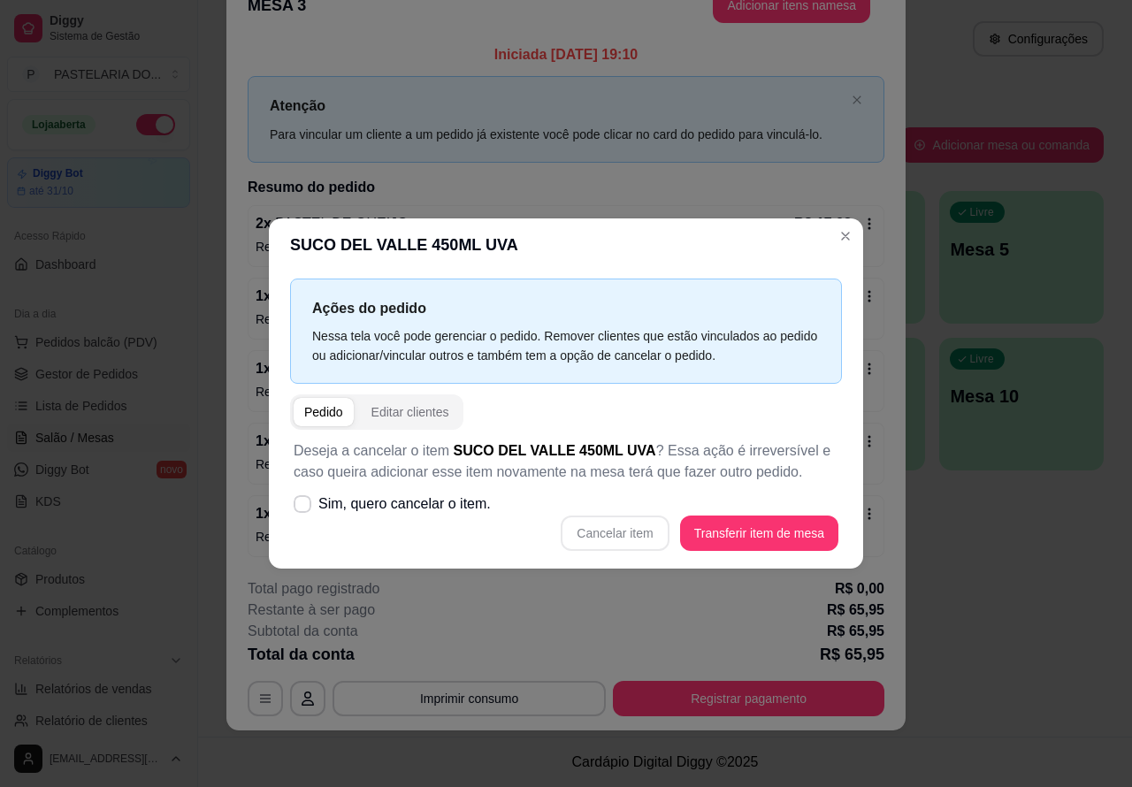
click at [969, 548] on div "**********" at bounding box center [566, 393] width 1132 height 787
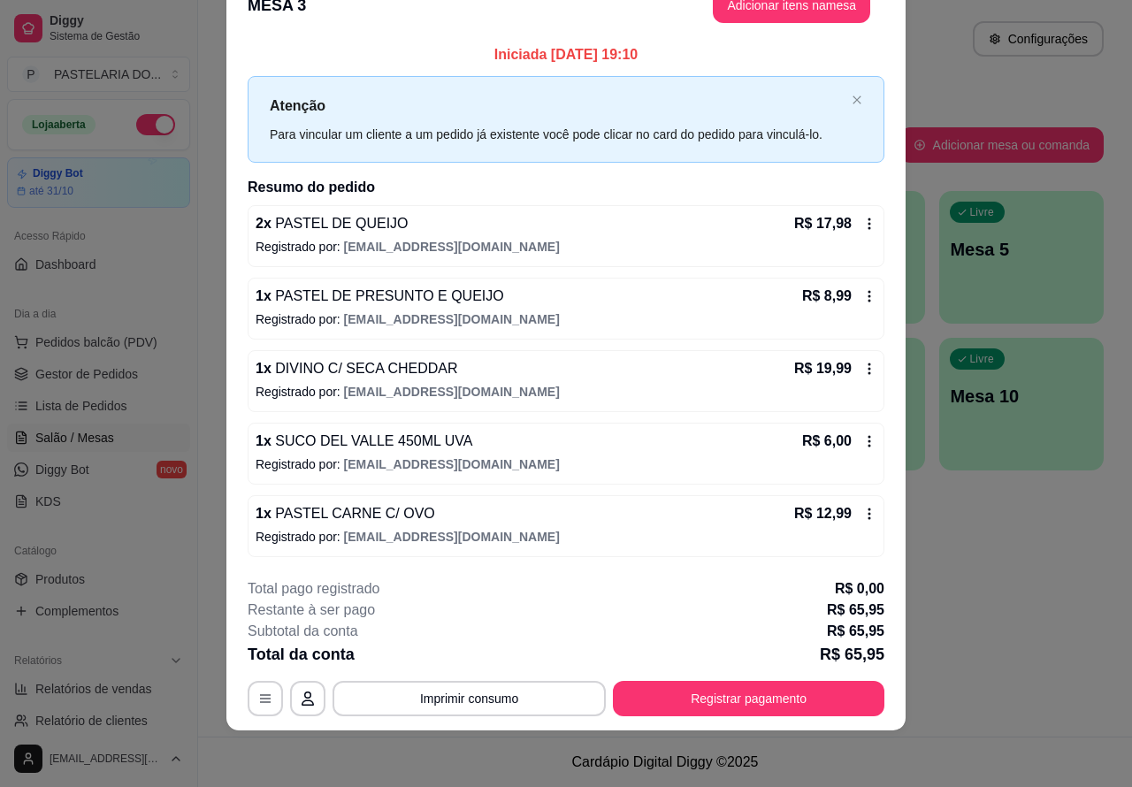
click at [97, 434] on span "Salão / Mesas" at bounding box center [74, 438] width 79 height 18
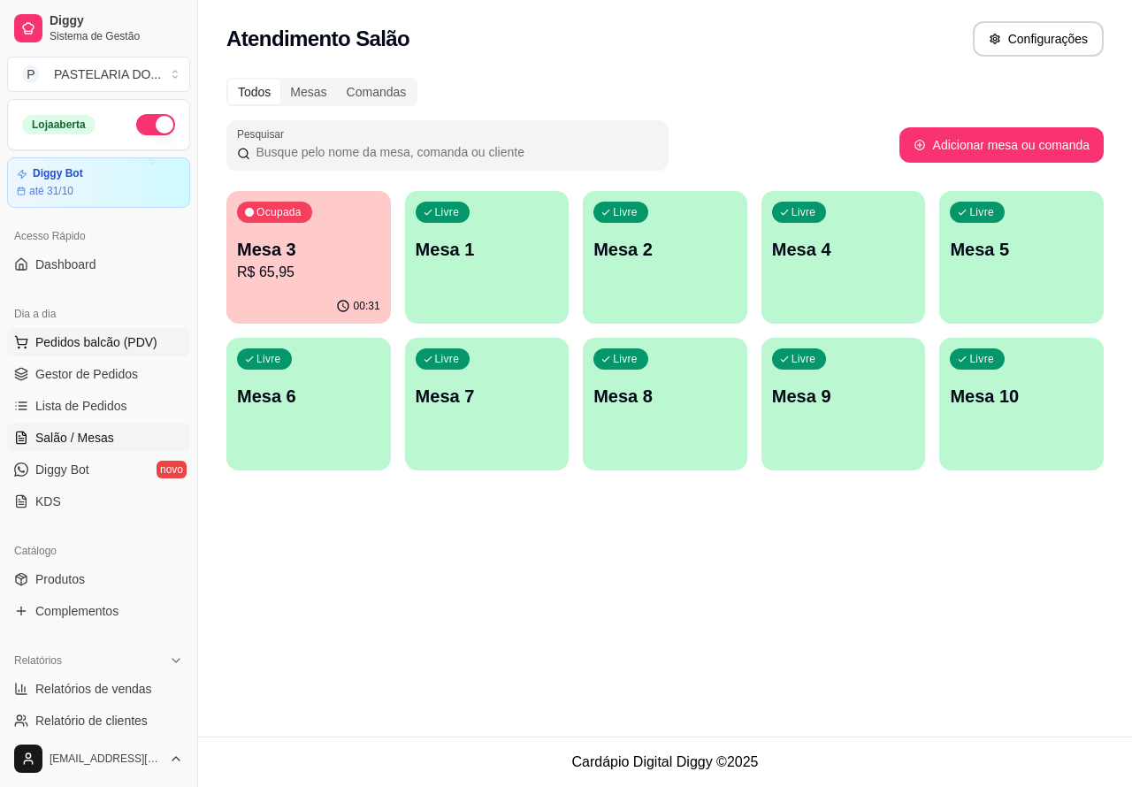
click at [134, 342] on span "Pedidos balcão (PDV)" at bounding box center [96, 342] width 122 height 18
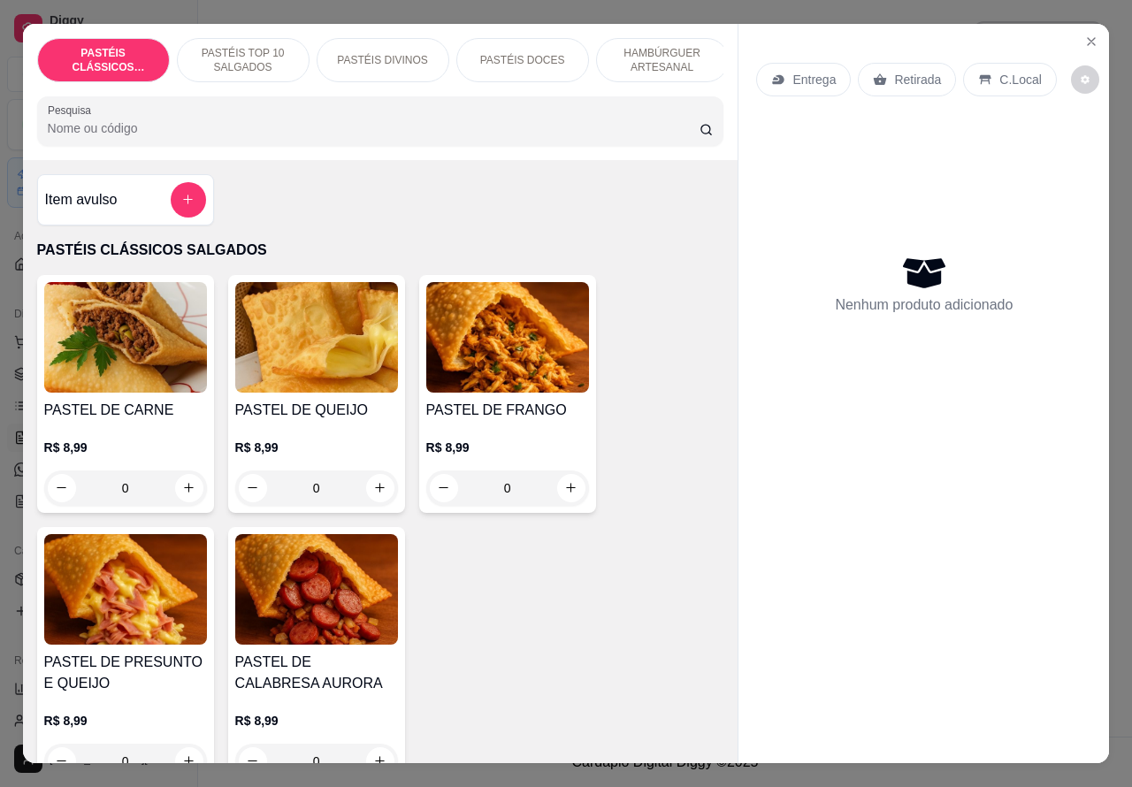
click at [809, 72] on p "Entrega" at bounding box center [813, 80] width 43 height 18
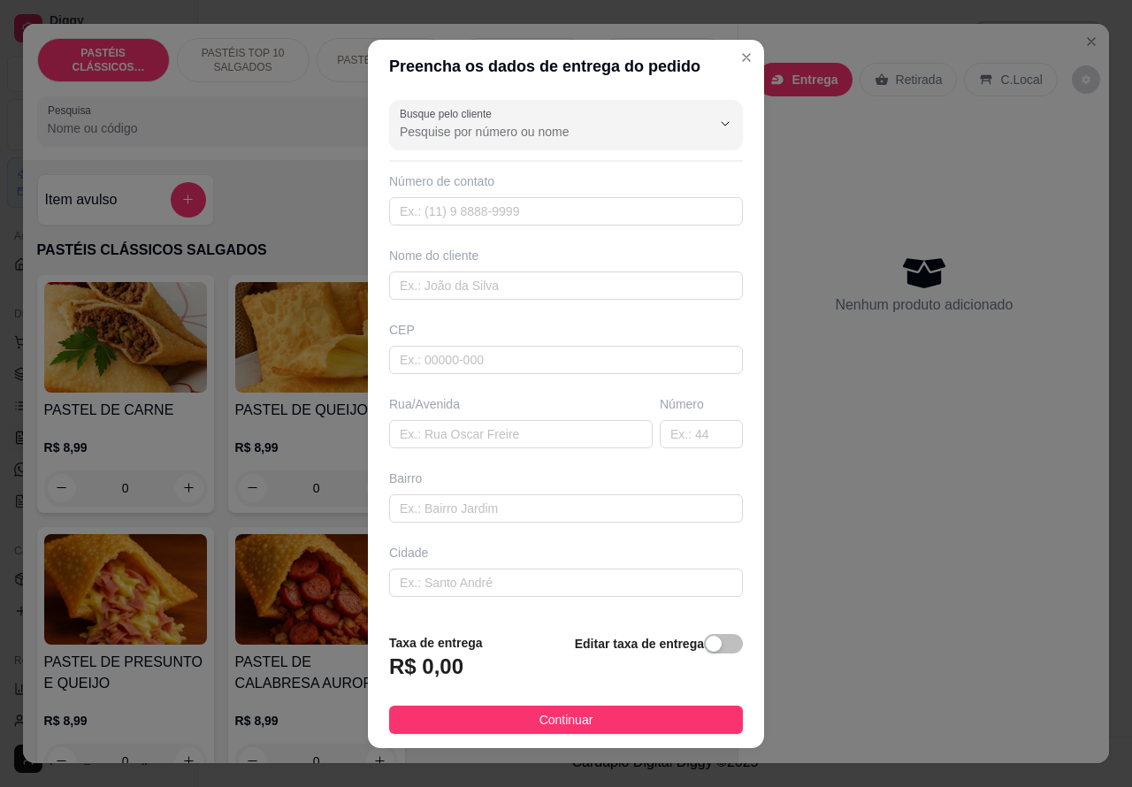
click at [725, 51] on div "PASTÉIS CLÁSSICOS SALGADOS PASTÉIS TOP 10 SALGADOS PASTÉIS DIVINOS PASTÉIS DOCE…" at bounding box center [381, 92] width 716 height 136
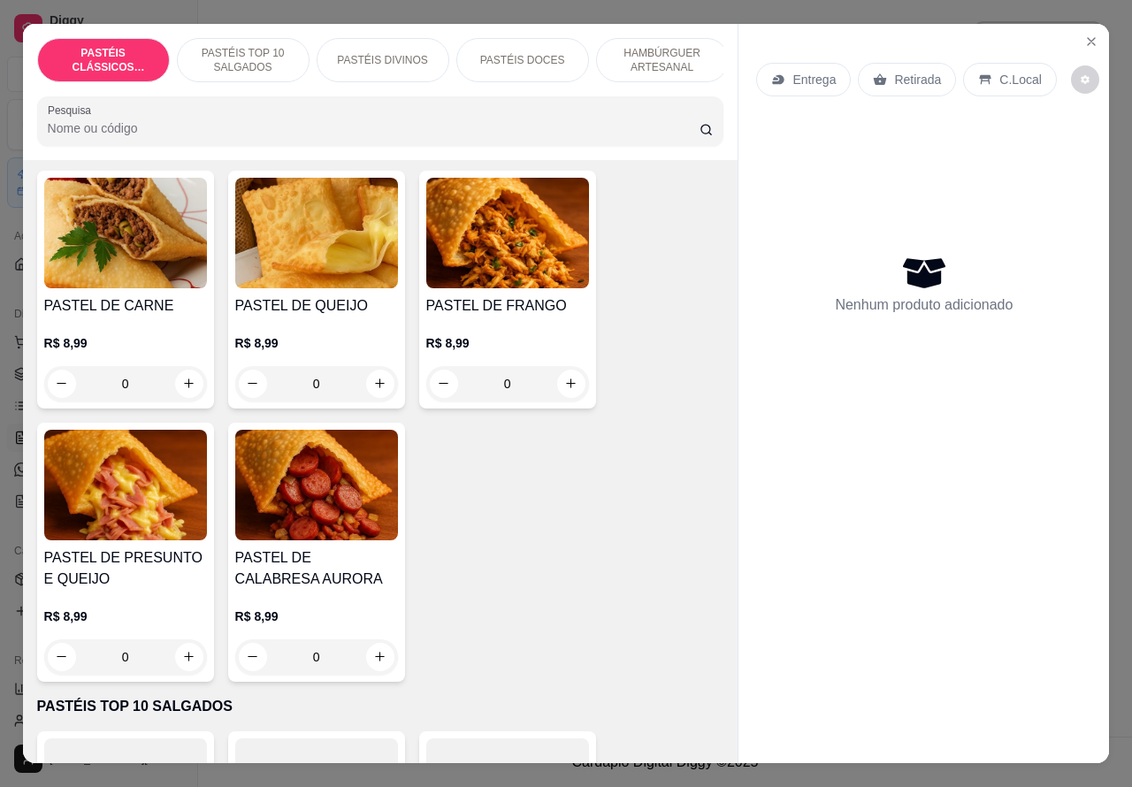
scroll to position [148, 0]
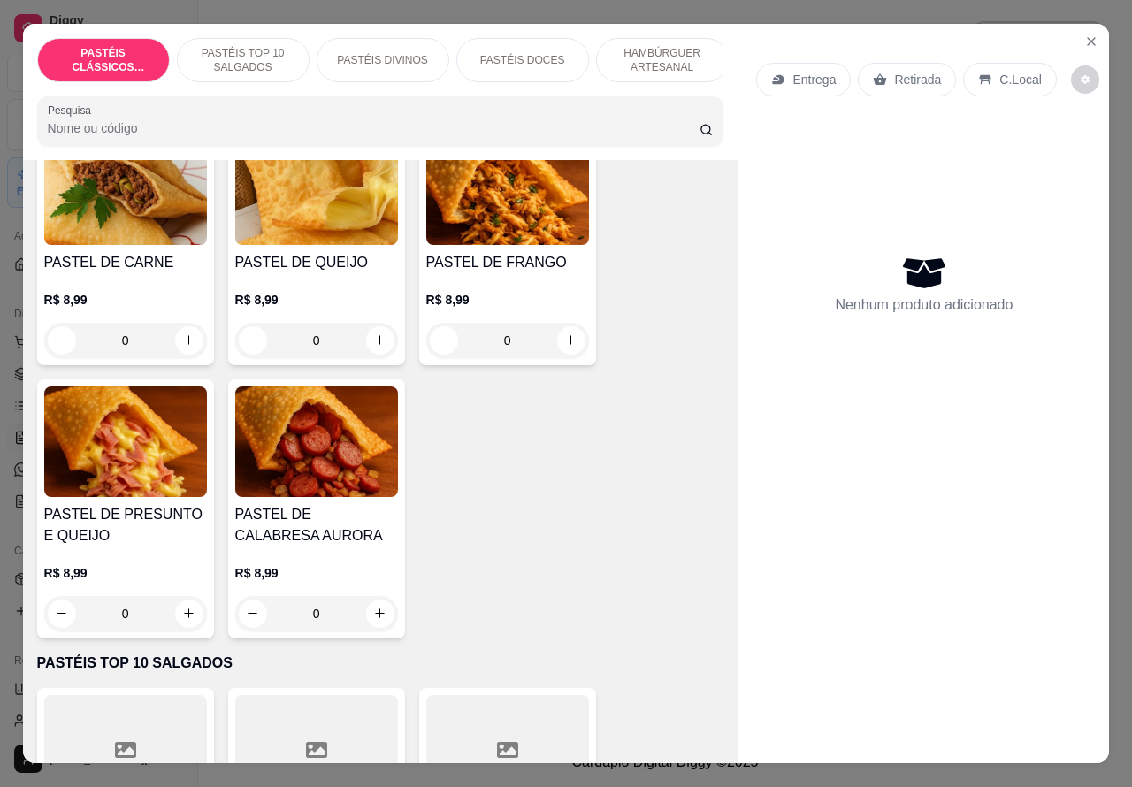
click at [182, 620] on icon "increase-product-quantity" at bounding box center [188, 613] width 13 height 13
type input "1"
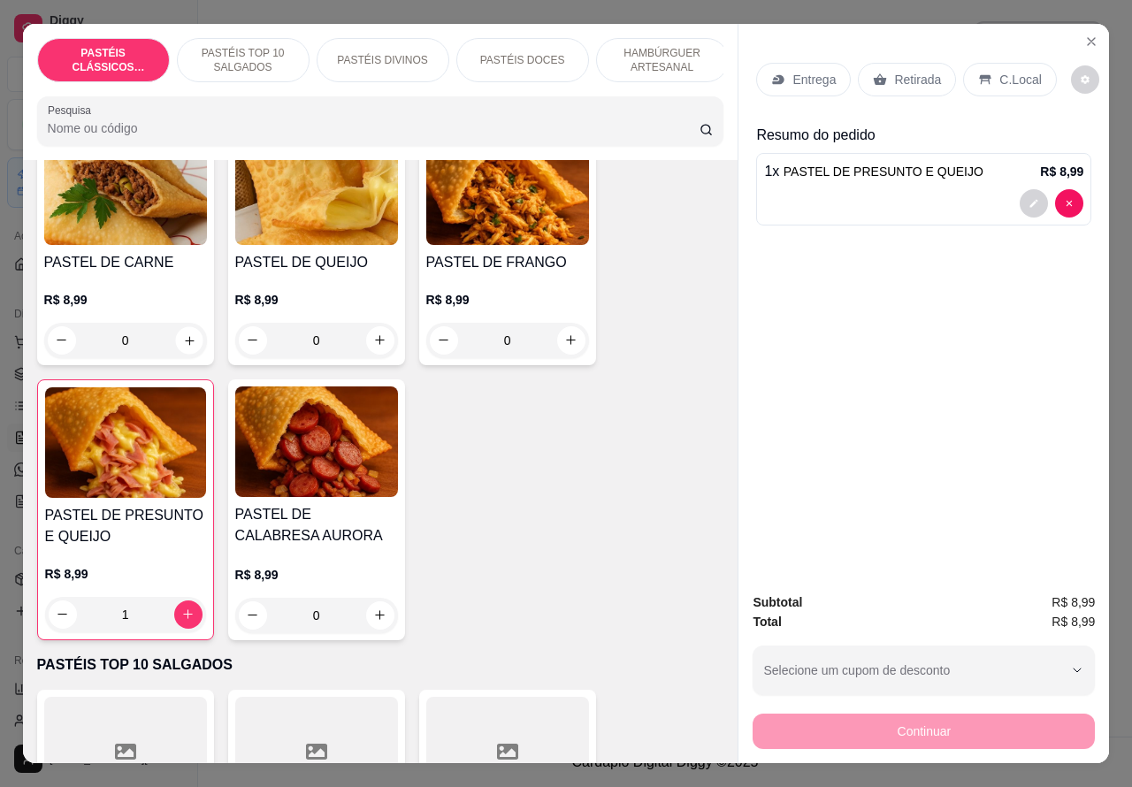
click at [185, 345] on icon "increase-product-quantity" at bounding box center [189, 340] width 9 height 9
type input "1"
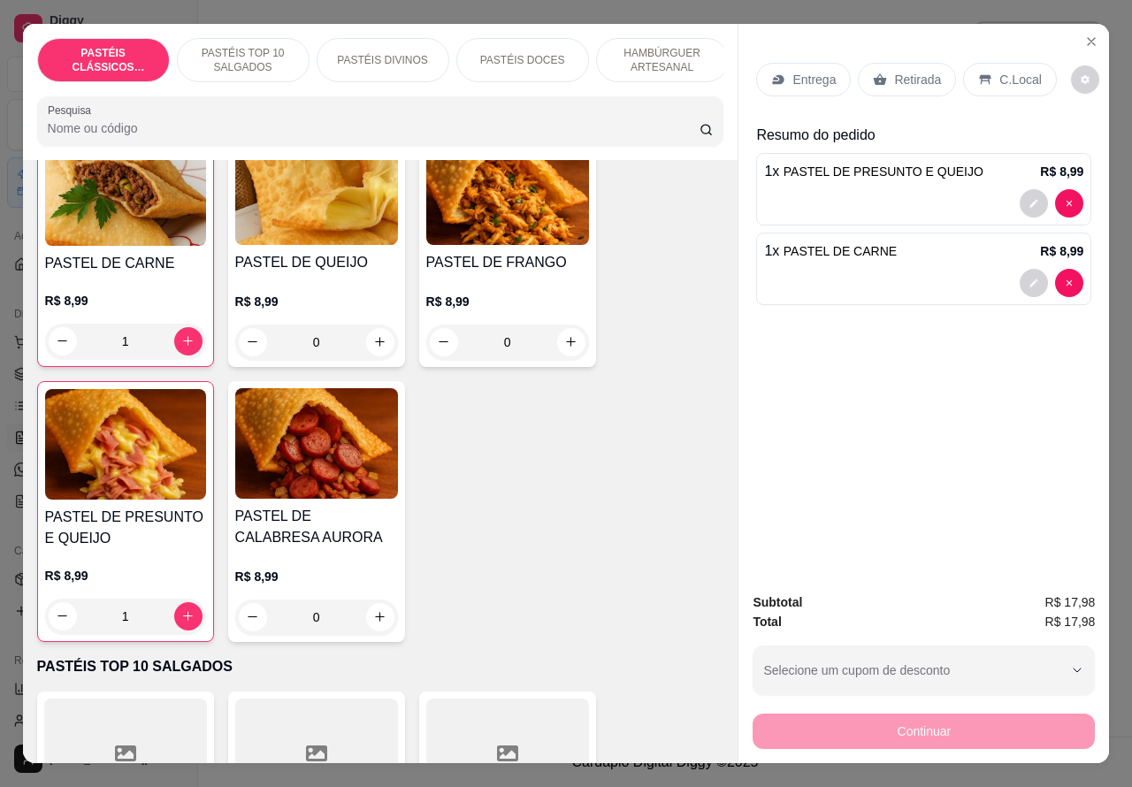
scroll to position [149, 0]
click at [878, 277] on div at bounding box center [923, 283] width 319 height 28
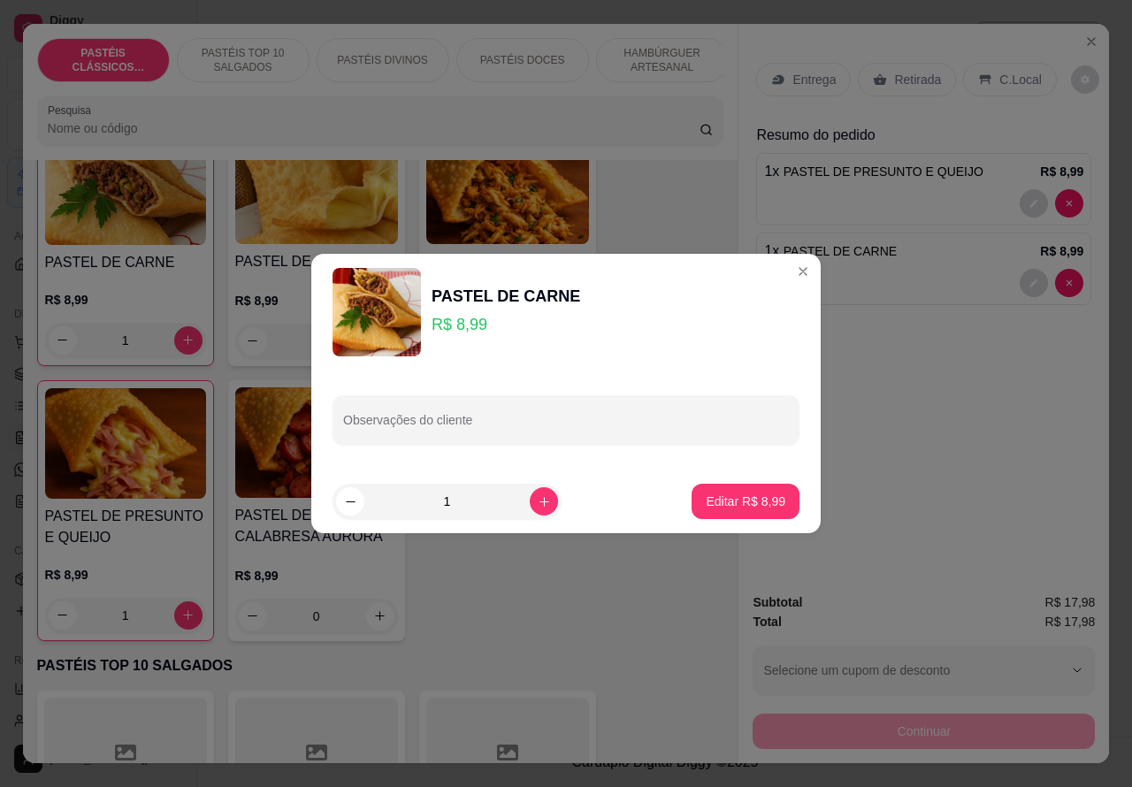
click at [513, 429] on input "Observações do cliente" at bounding box center [566, 427] width 446 height 18
type input "viajem [PERSON_NAME] agora"
click at [745, 505] on p "Editar R$ 8,99" at bounding box center [746, 502] width 80 height 18
type input "0"
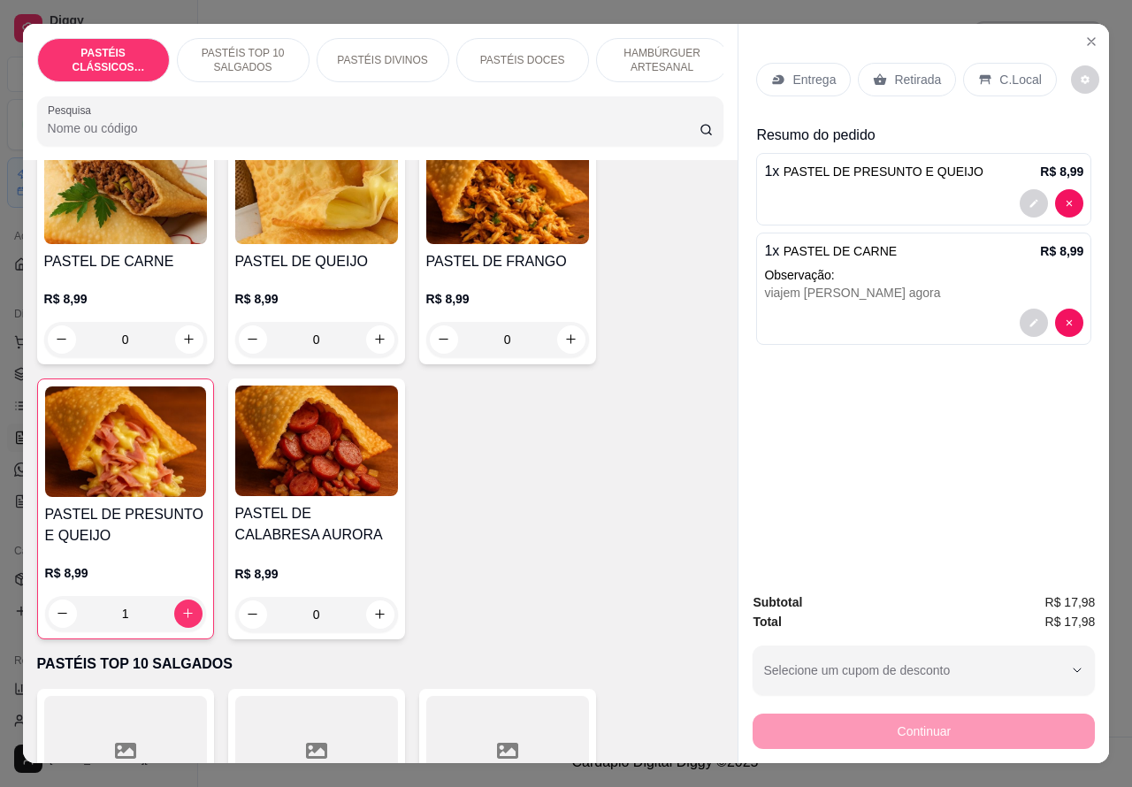
scroll to position [148, 0]
click at [869, 403] on div "Entrega Retirada C.Local Resumo do pedido 1 x PASTEL DE PRESUNTO E QUEIJO R$ 8,…" at bounding box center [924, 301] width 371 height 555
click at [882, 309] on div at bounding box center [923, 323] width 319 height 28
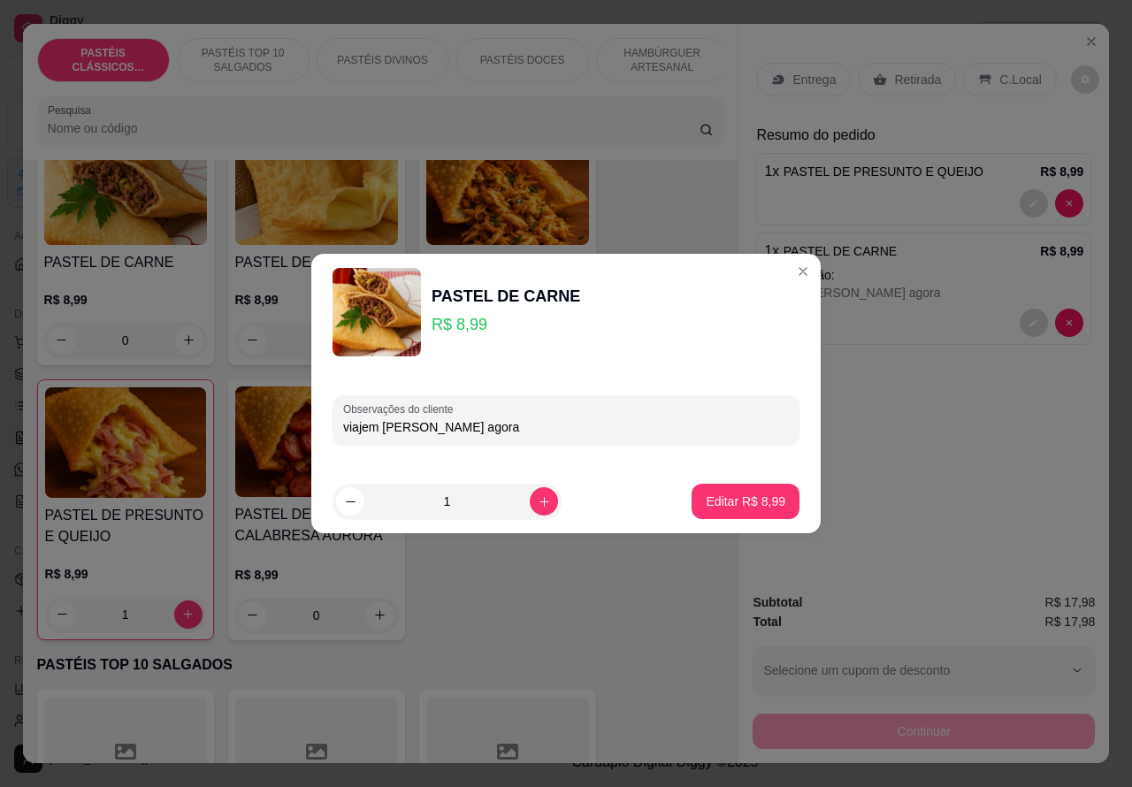
click at [933, 445] on div "Entrega Retirada C.Local Resumo do pedido 1 x PASTEL DE PRESUNTO E QUEIJO R$ 8,…" at bounding box center [924, 301] width 371 height 555
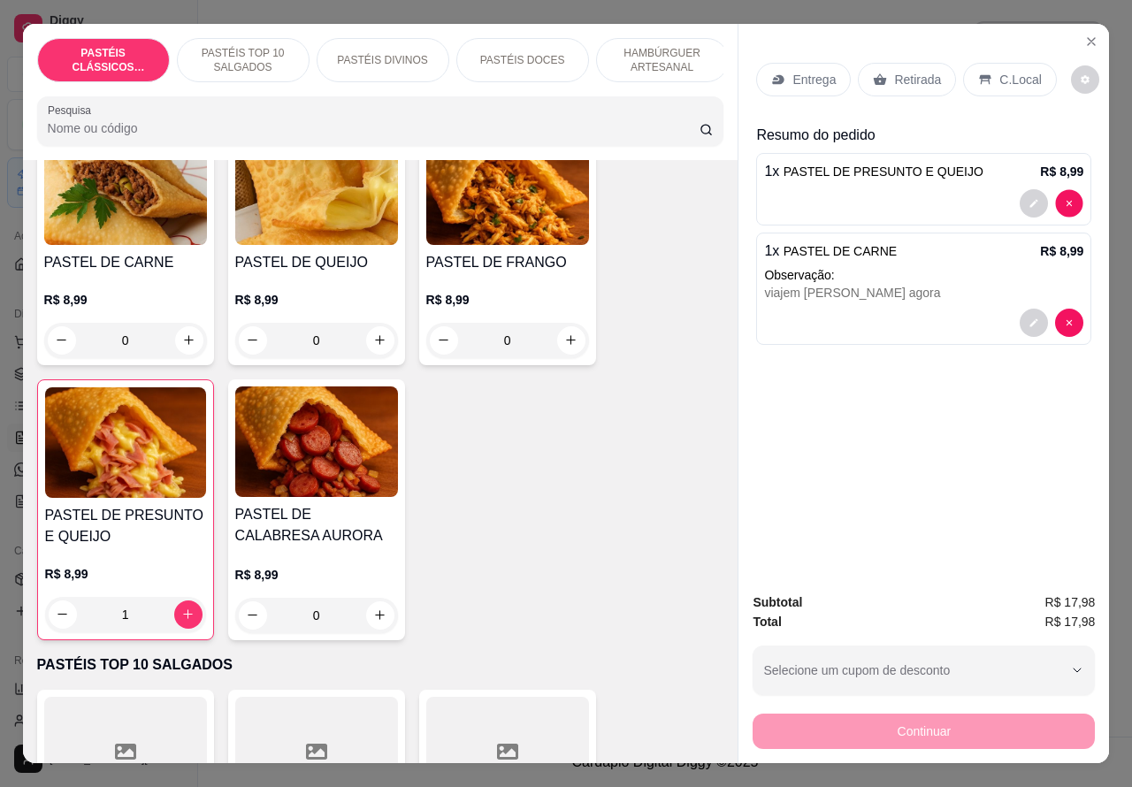
click at [1061, 266] on p "Observação:" at bounding box center [923, 275] width 319 height 18
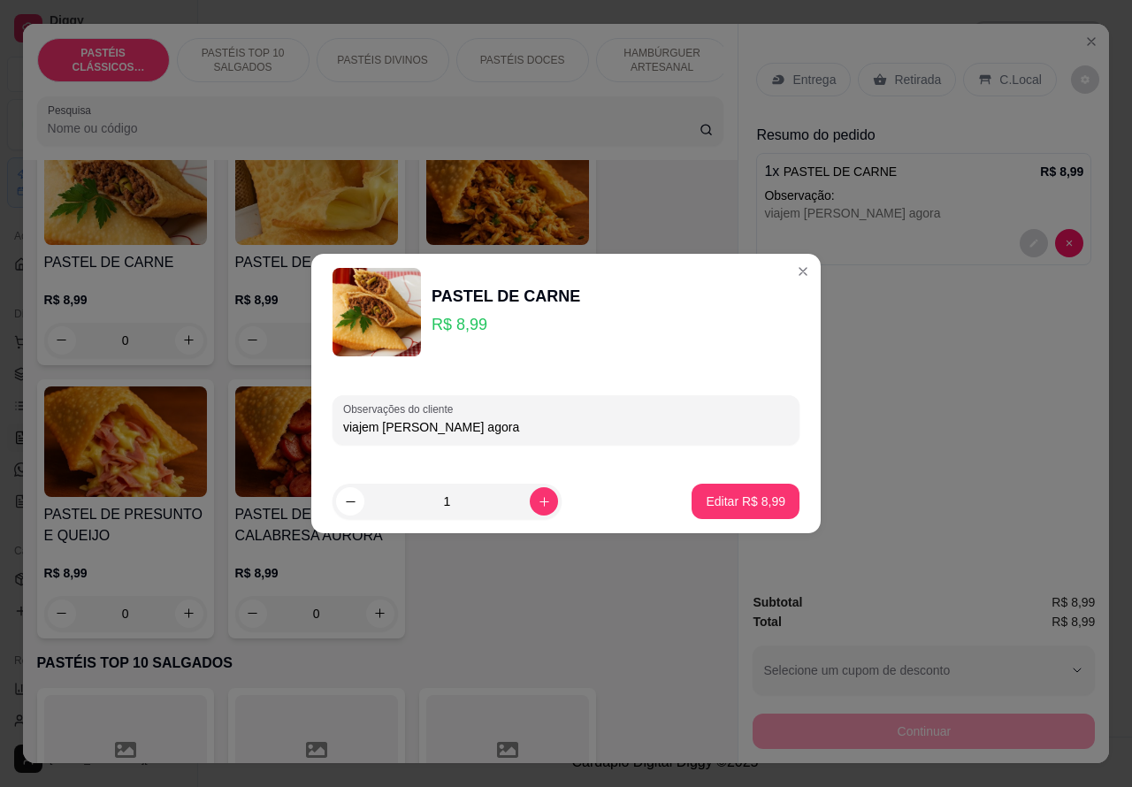
click at [869, 402] on div "Entrega Retirada C.Local Resumo do pedido 1 x PASTEL DE CARNE R$ 8,99 Observaçã…" at bounding box center [924, 301] width 371 height 555
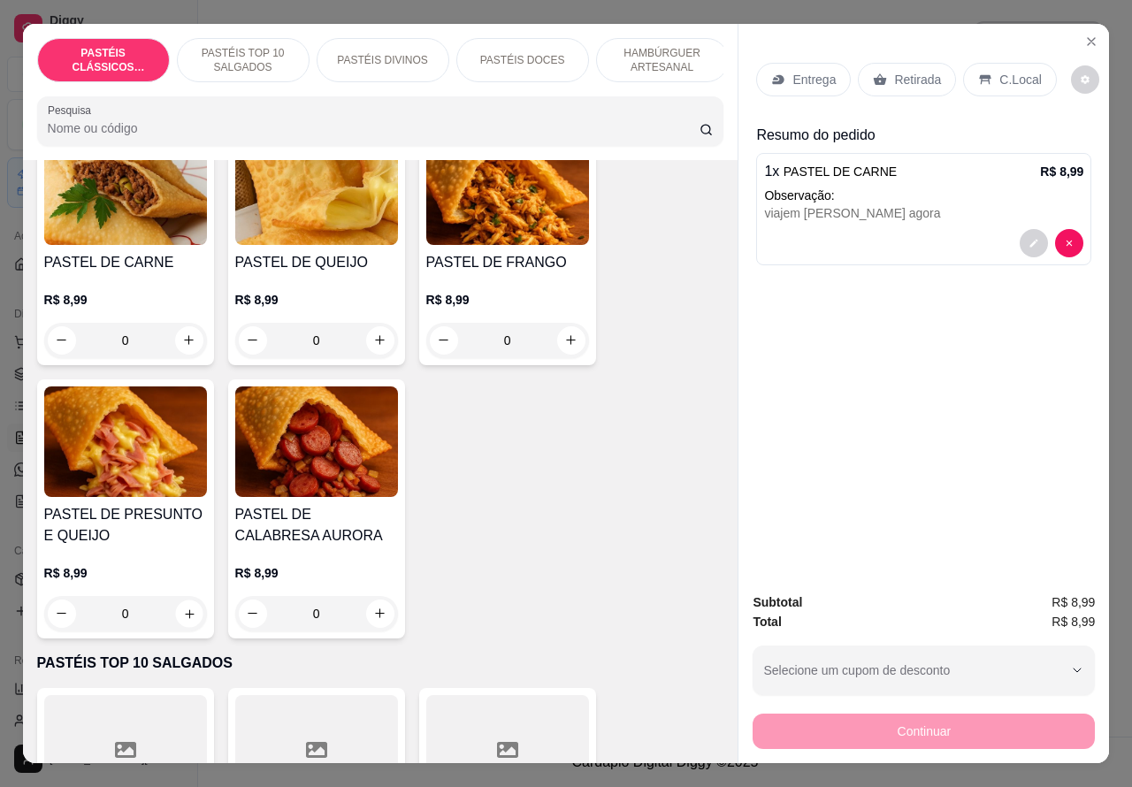
click at [187, 620] on icon "increase-product-quantity" at bounding box center [188, 613] width 13 height 13
click at [182, 620] on icon "increase-product-quantity" at bounding box center [188, 613] width 13 height 13
type input "1"
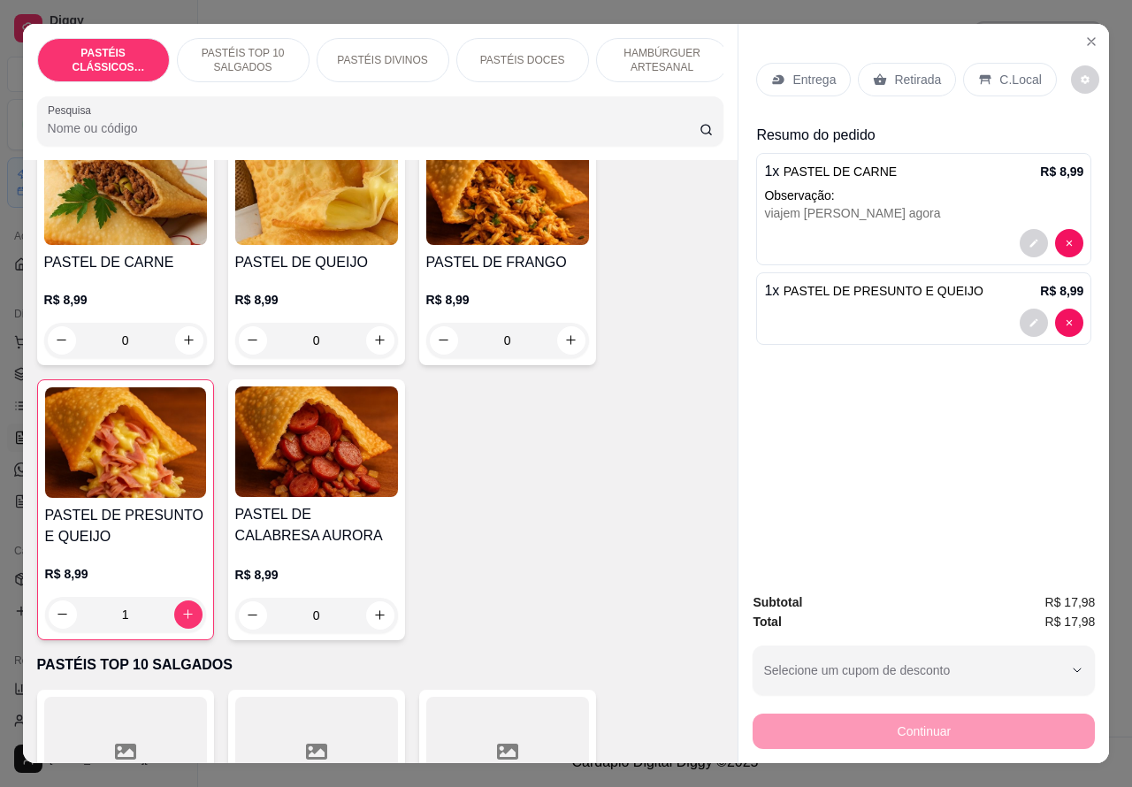
click at [882, 320] on div at bounding box center [923, 323] width 319 height 28
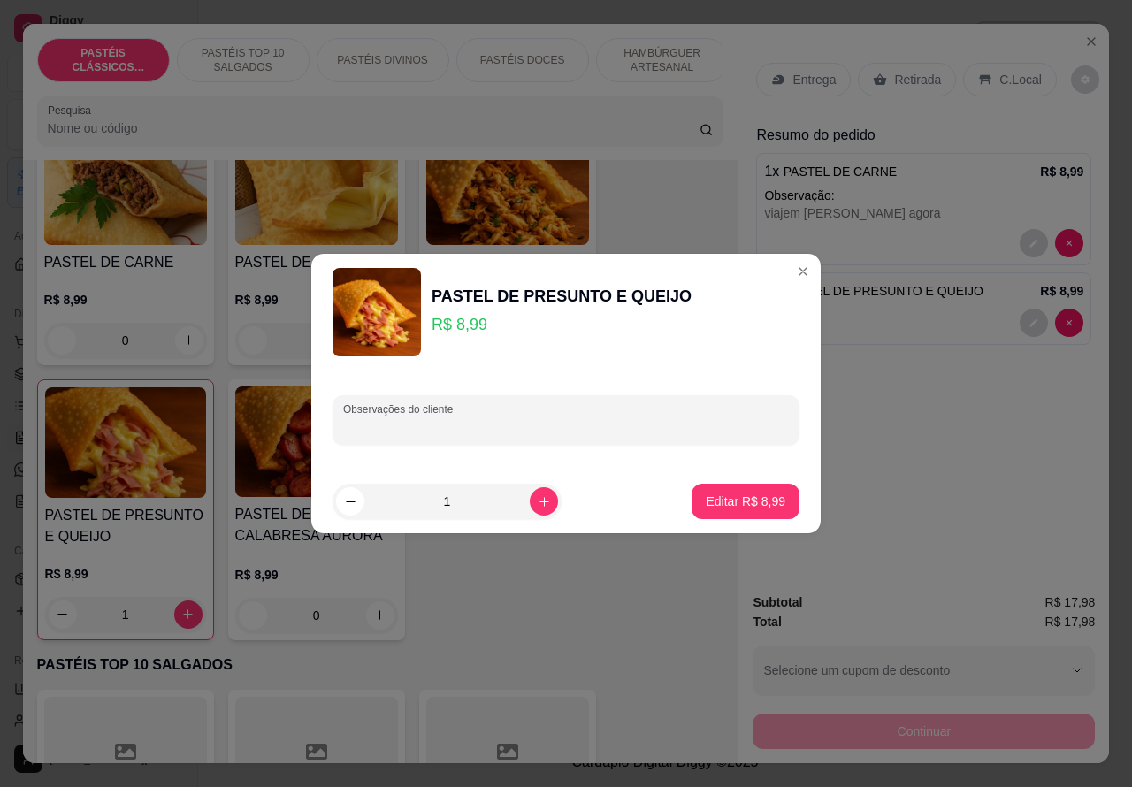
paste input "viajem [PERSON_NAME] agora"
type input "viajem [PERSON_NAME] agora"
click at [743, 506] on p "Editar R$ 8,99" at bounding box center [746, 501] width 77 height 17
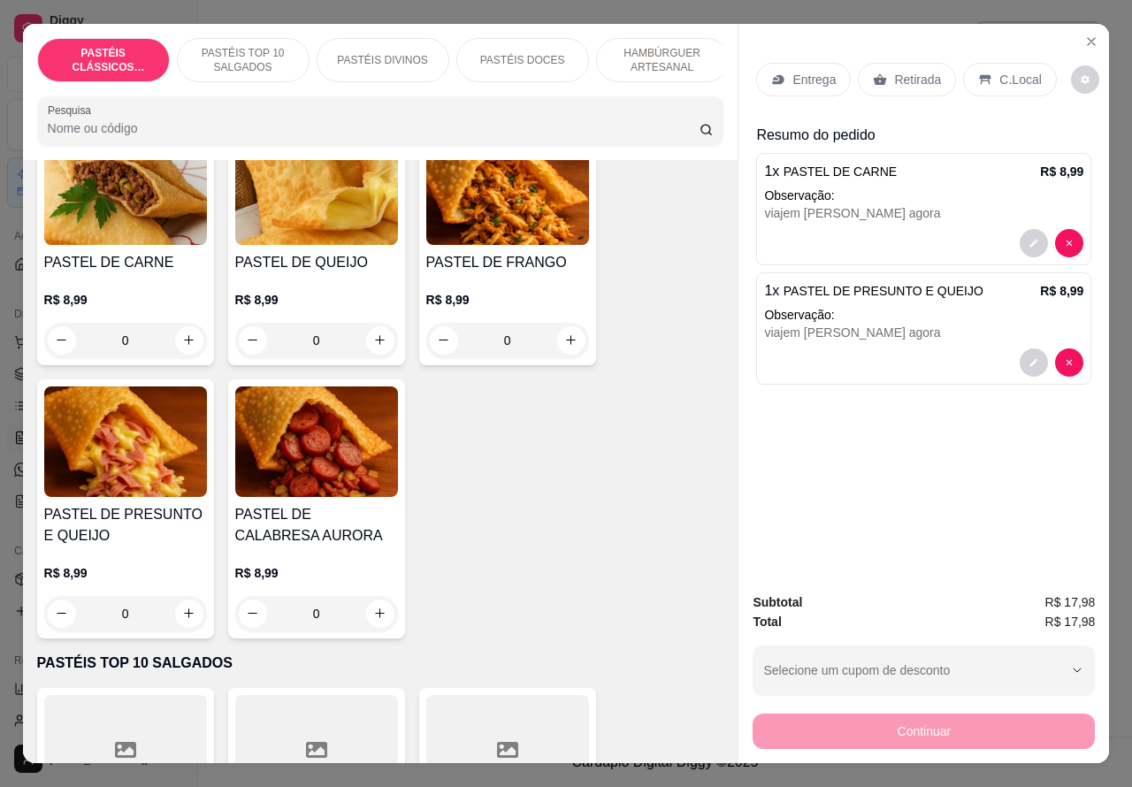
scroll to position [117, 0]
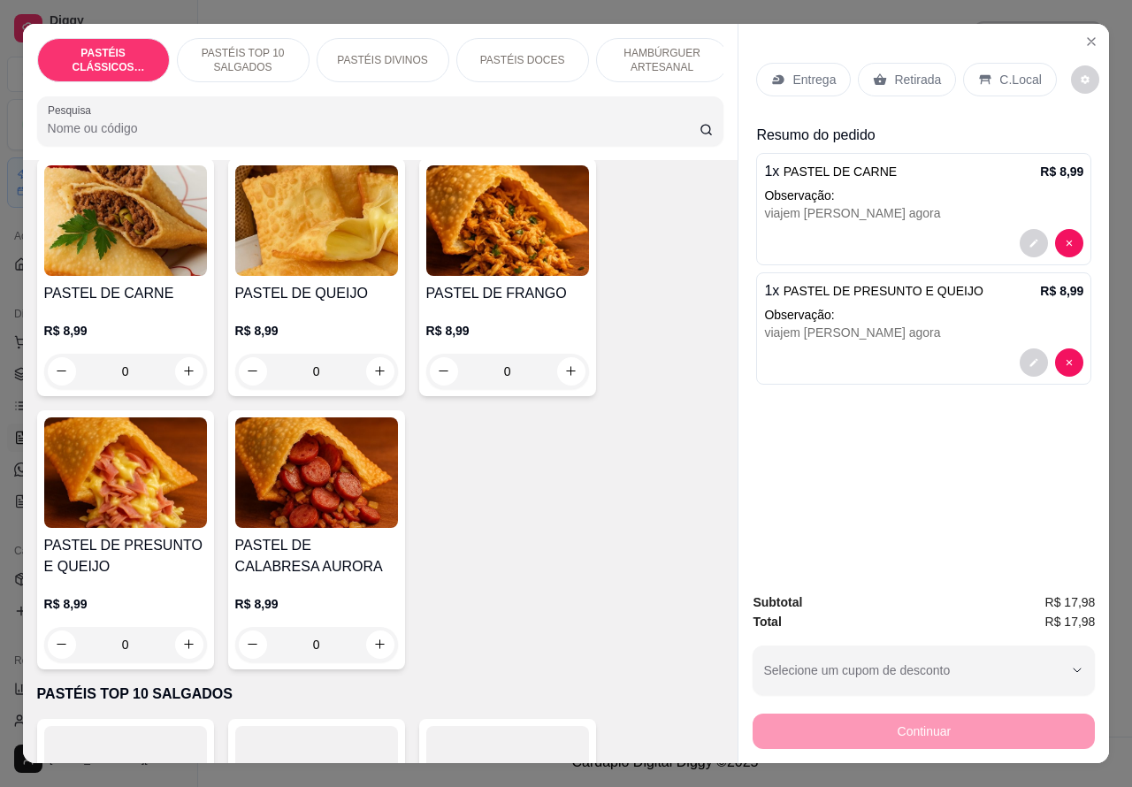
click at [270, 59] on p "PASTÉIS TOP 10 SALGADOS" at bounding box center [243, 60] width 103 height 28
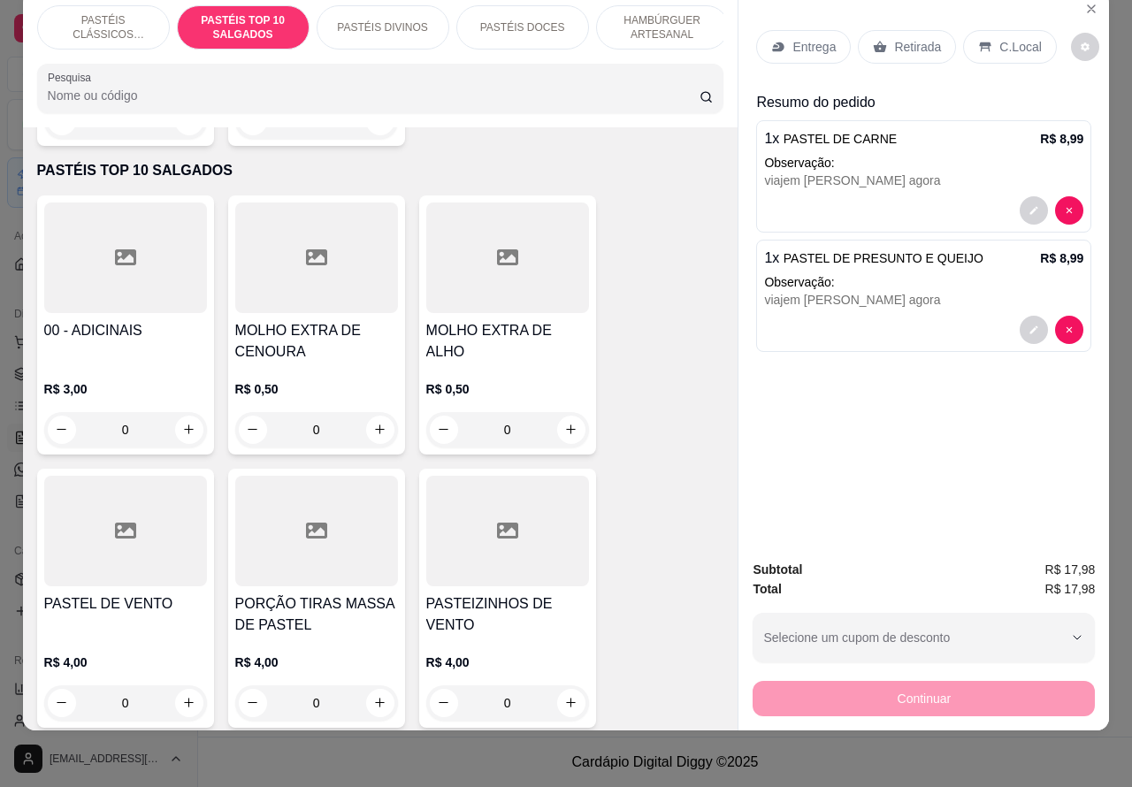
scroll to position [581, 0]
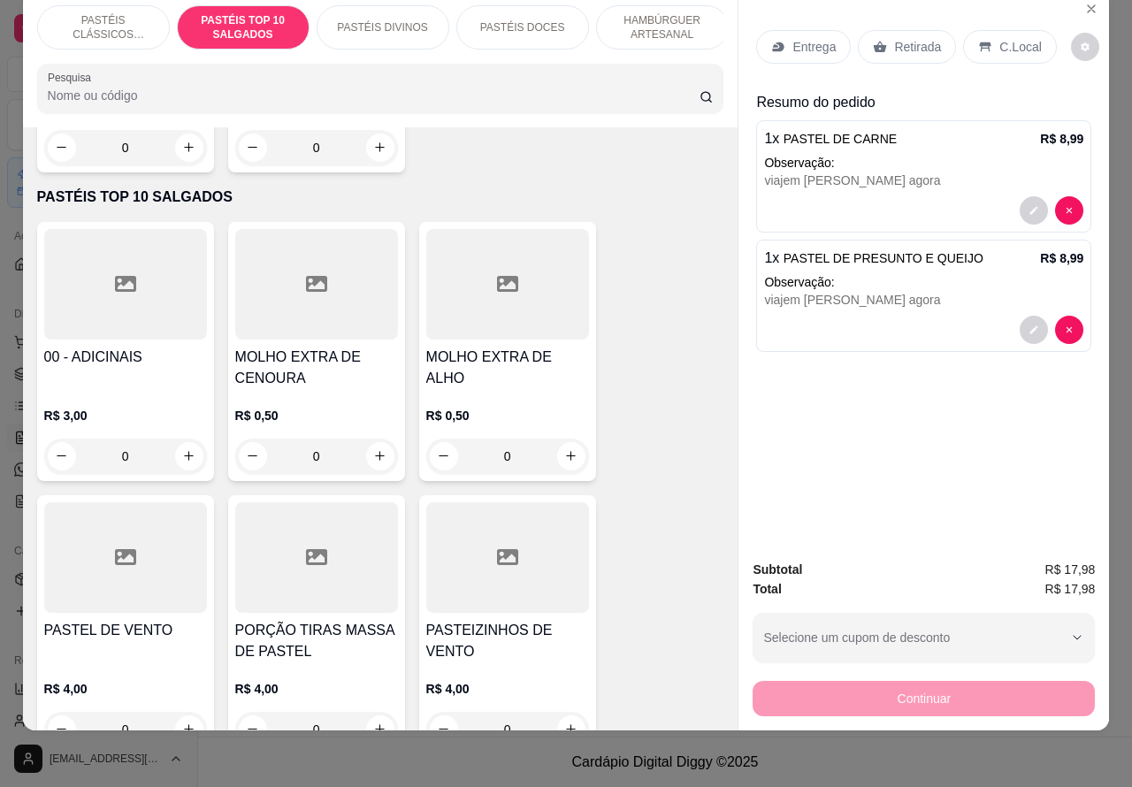
click at [1018, 38] on p "C.Local" at bounding box center [1020, 47] width 42 height 18
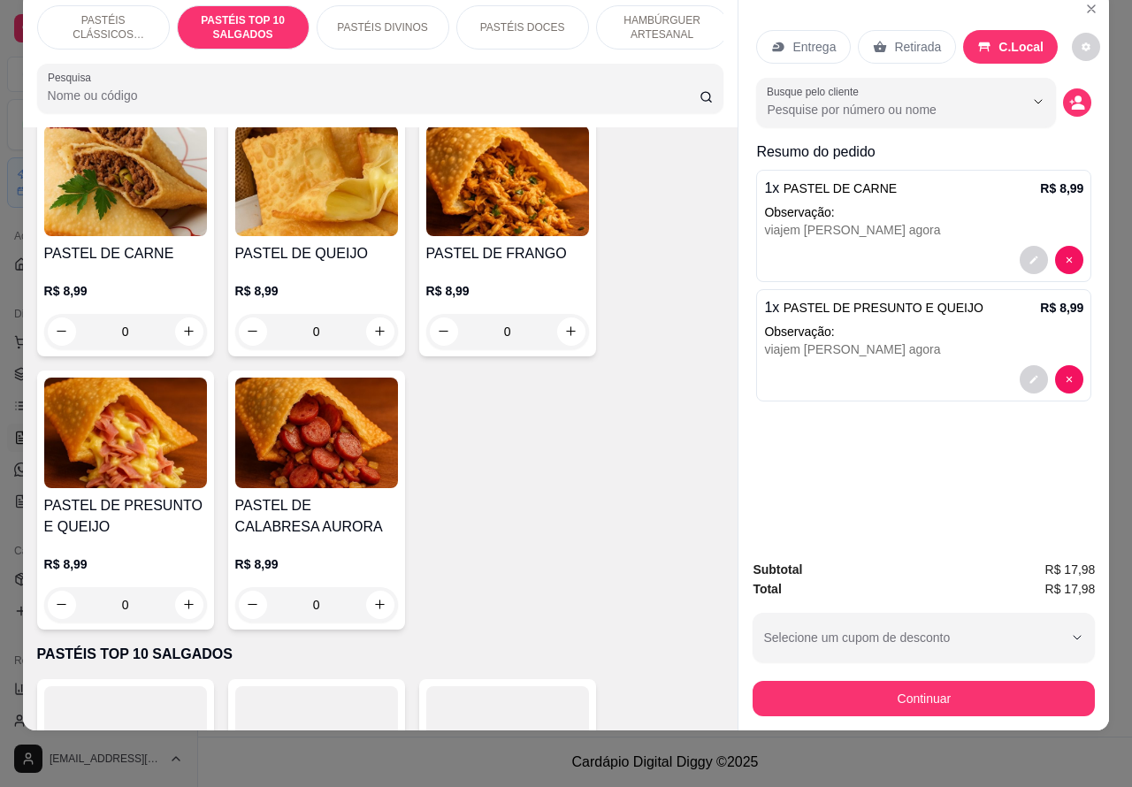
scroll to position [146, 0]
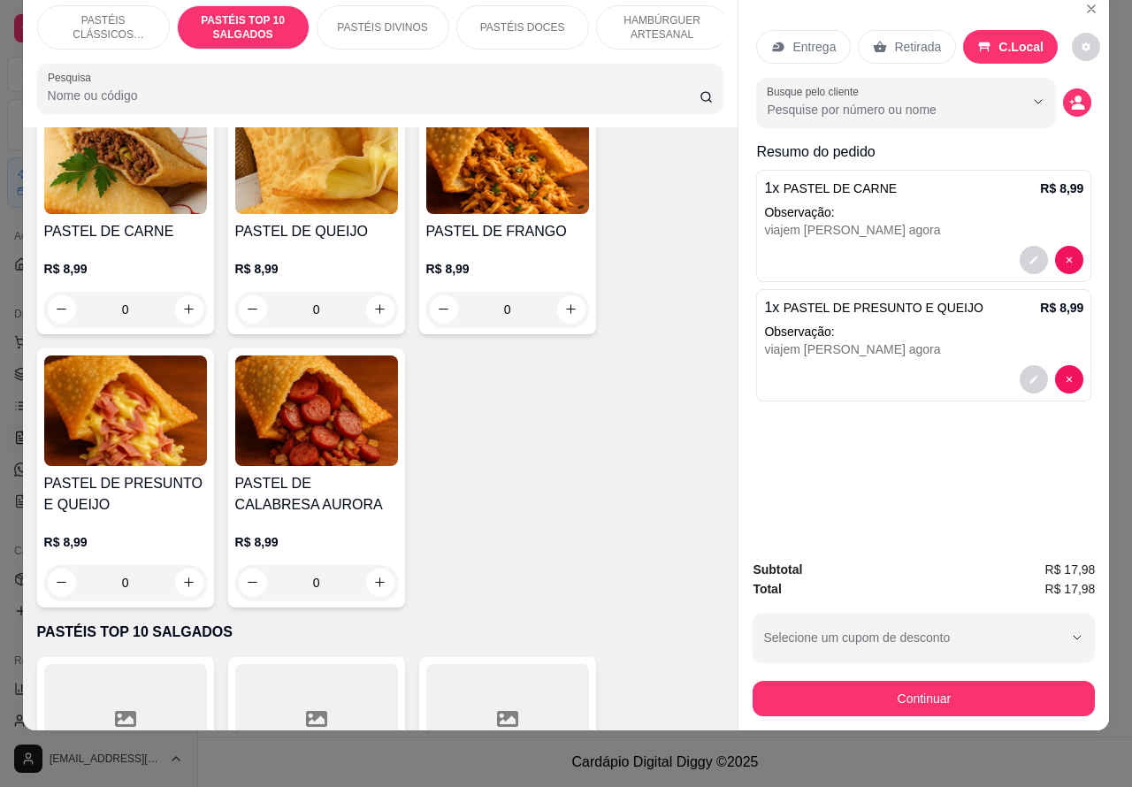
click at [184, 582] on icon "increase-product-quantity" at bounding box center [189, 583] width 10 height 10
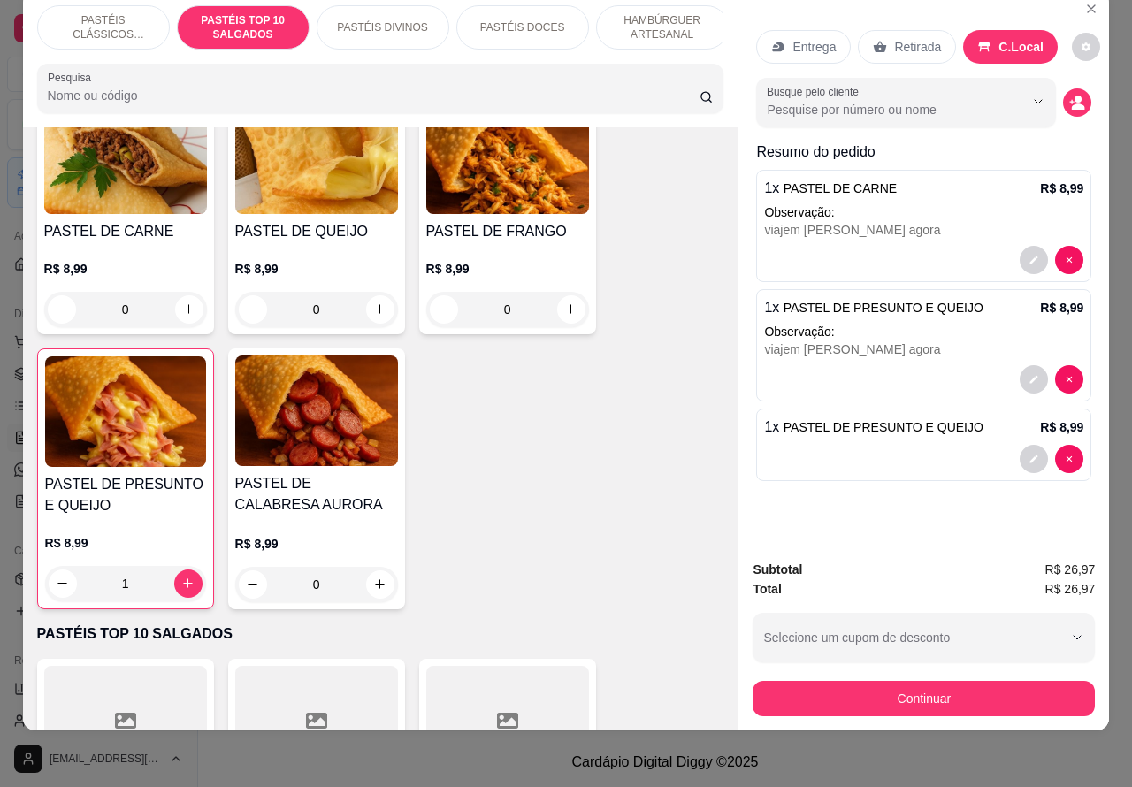
click at [181, 584] on icon "increase-product-quantity" at bounding box center [187, 583] width 13 height 13
type input "2"
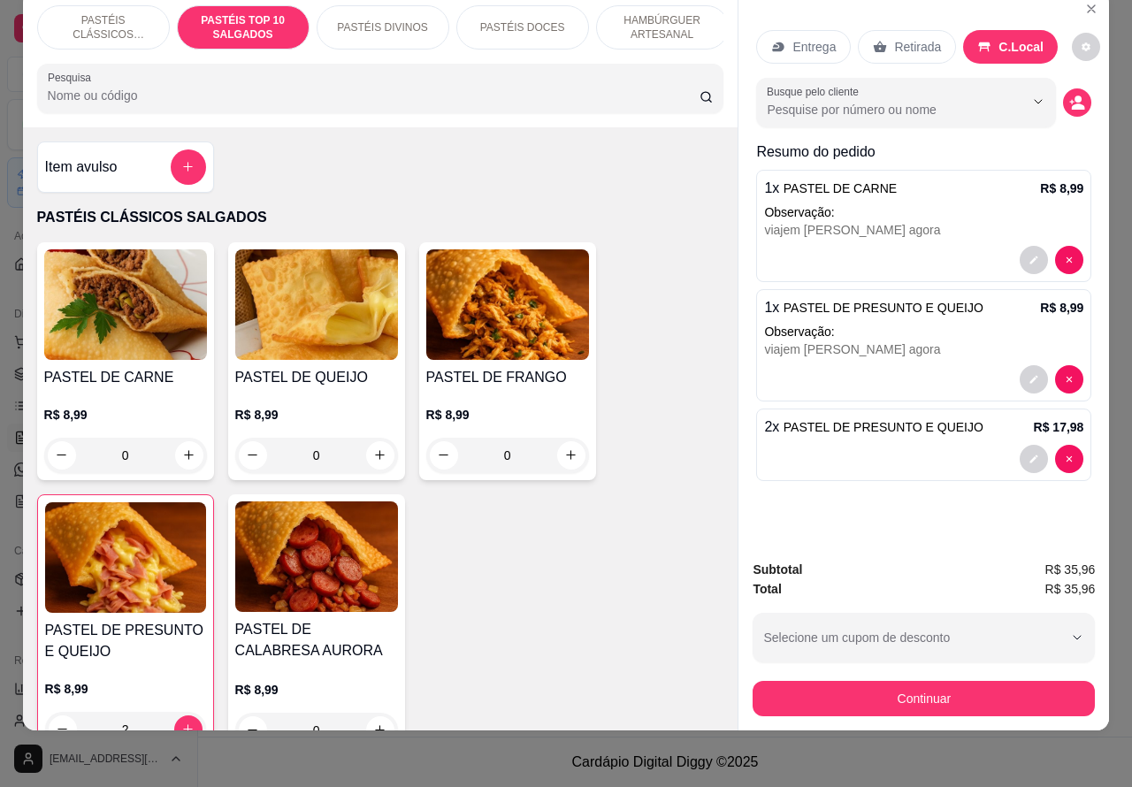
click at [184, 455] on icon "increase-product-quantity" at bounding box center [189, 455] width 10 height 10
type input "1"
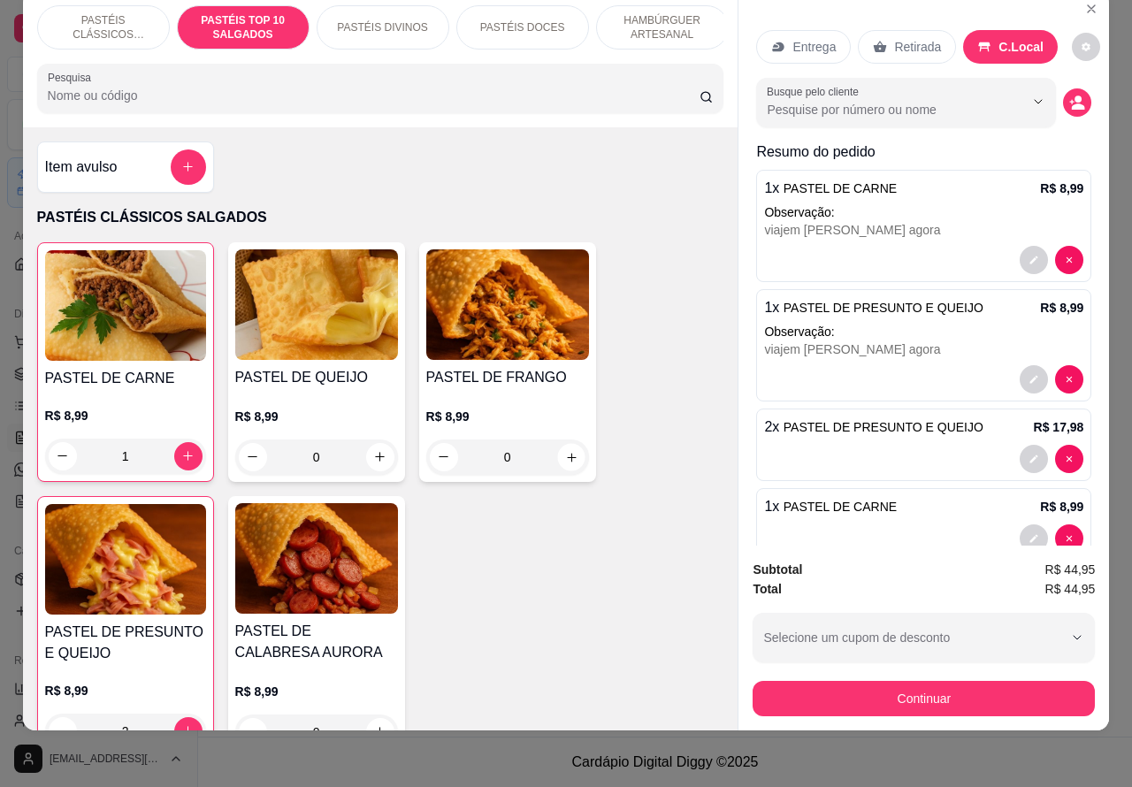
click at [567, 457] on icon "increase-product-quantity" at bounding box center [571, 457] width 9 height 9
type input "1"
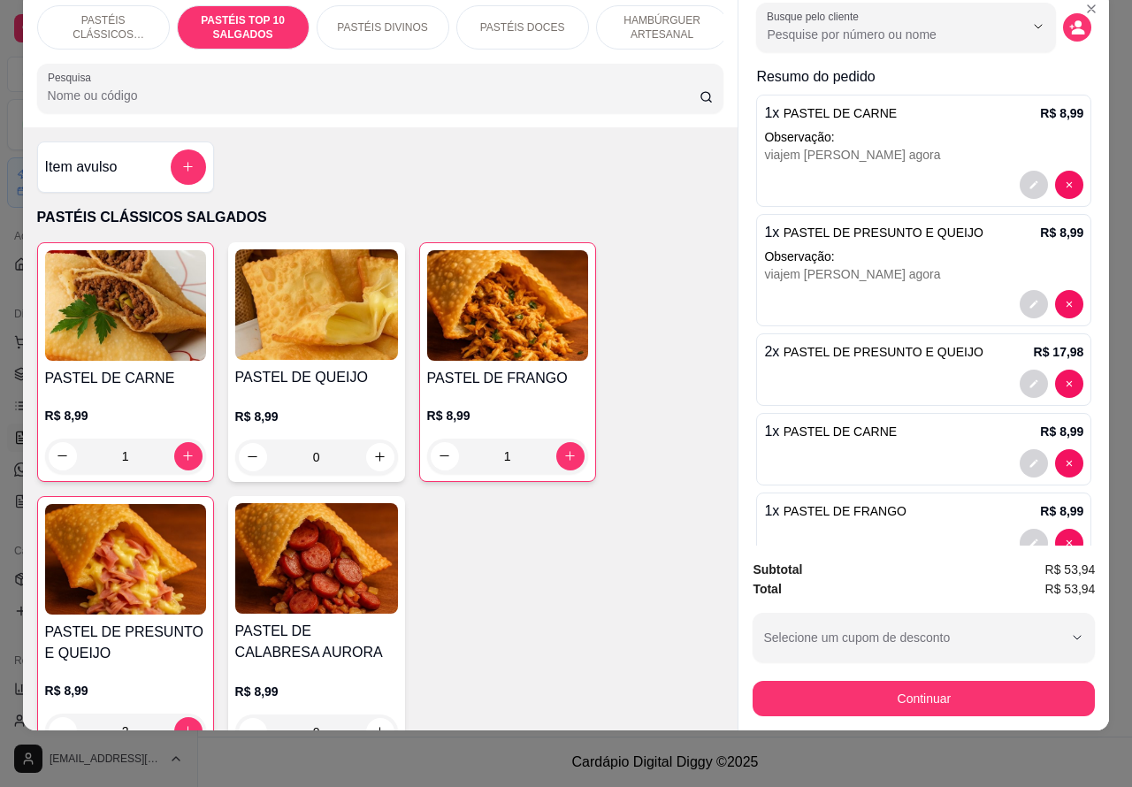
scroll to position [121, 0]
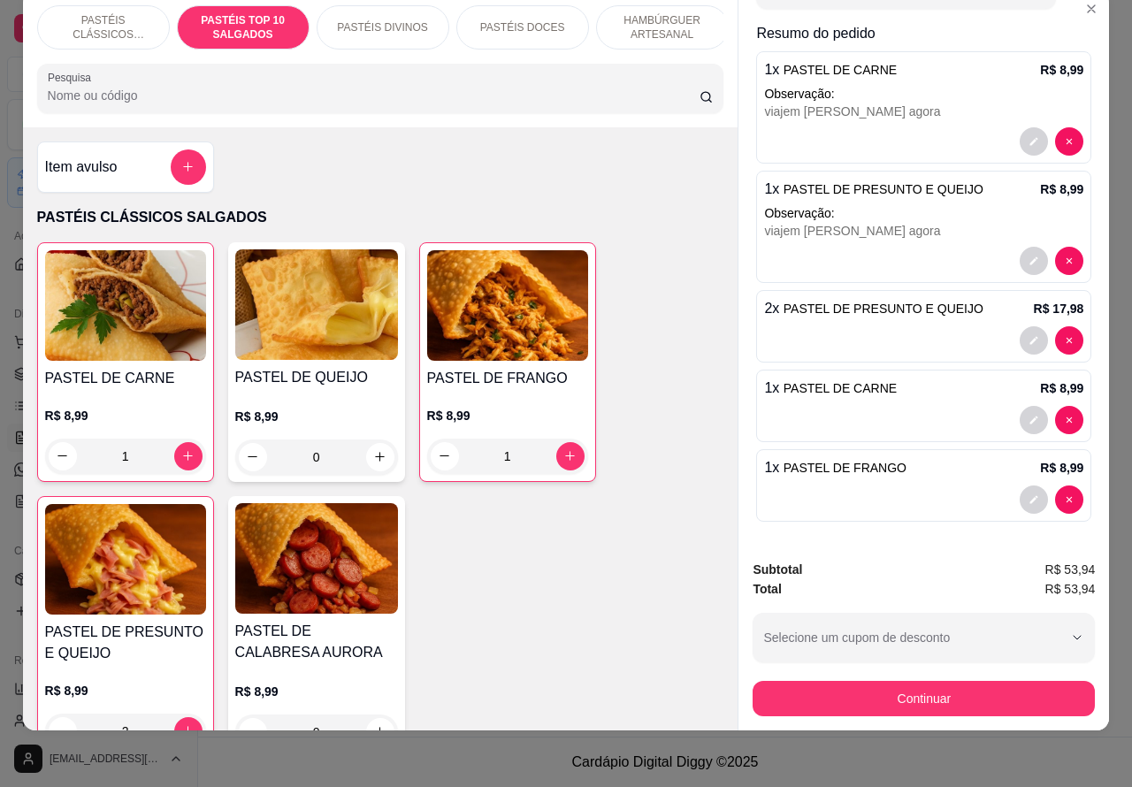
click at [1064, 346] on icon "decrease-product-quantity" at bounding box center [1069, 340] width 11 height 11
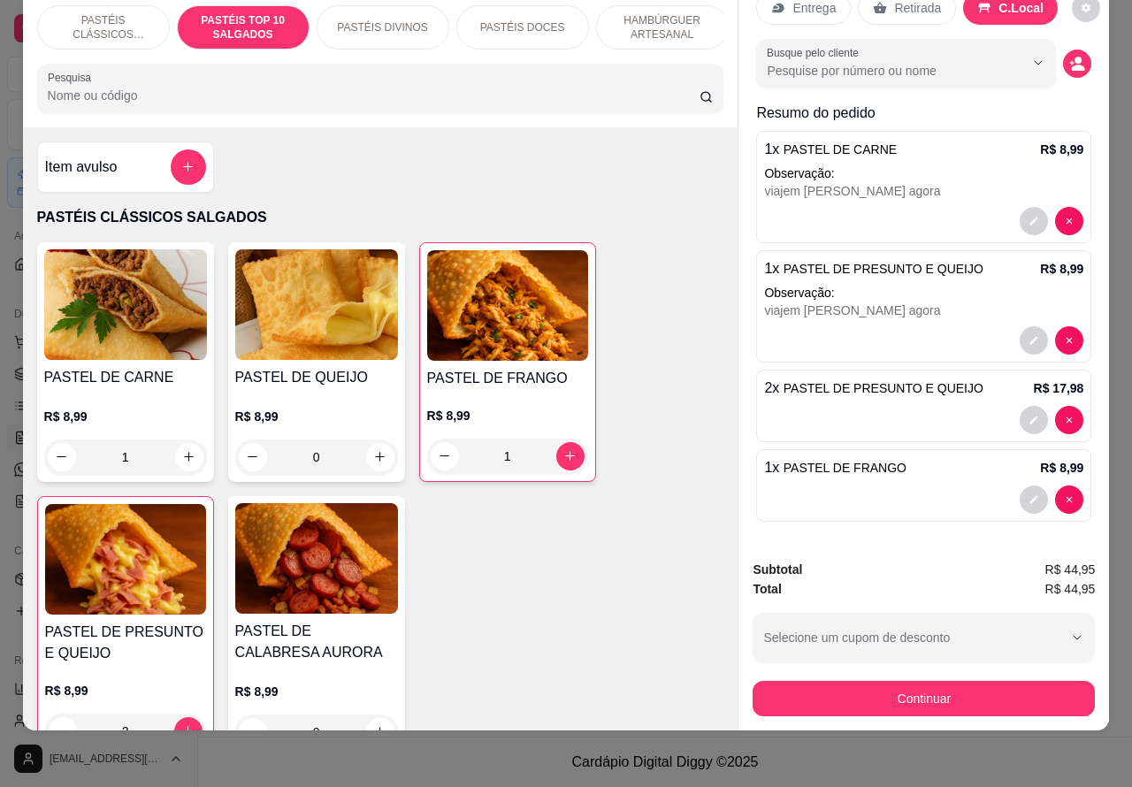
type input "0"
click at [373, 460] on icon "increase-product-quantity" at bounding box center [379, 456] width 13 height 13
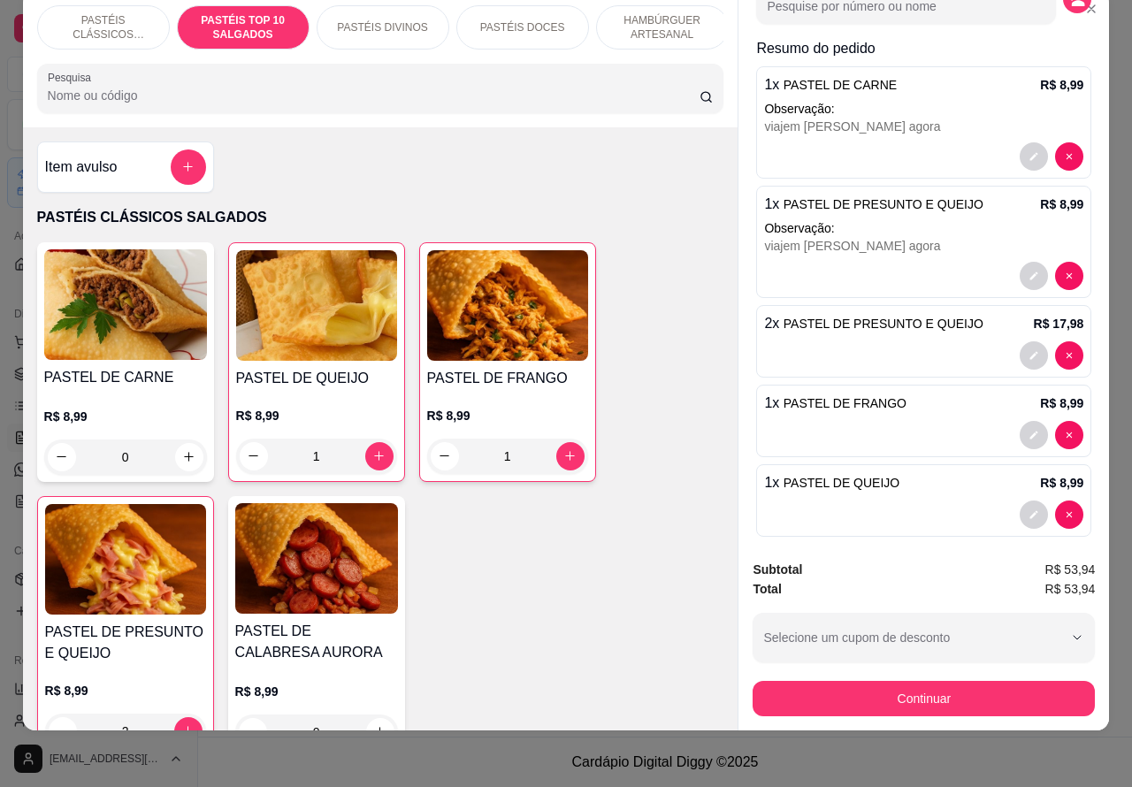
scroll to position [121, 0]
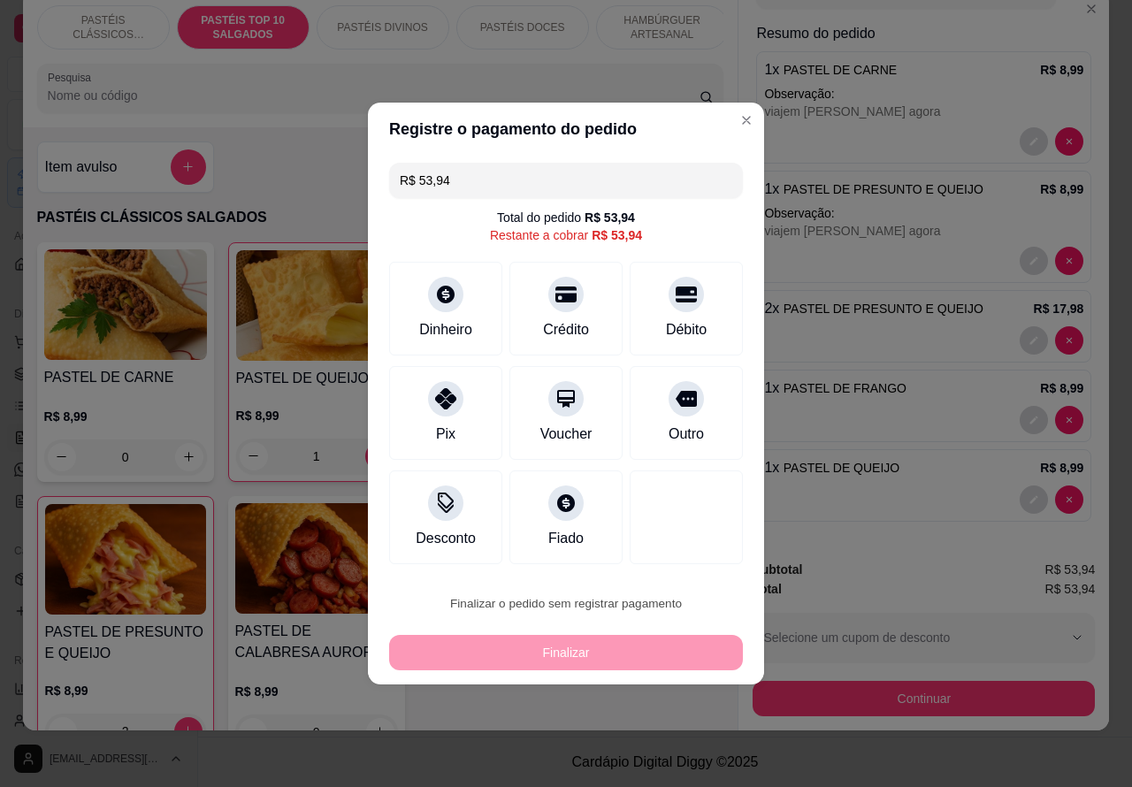
click at [688, 555] on button "Confirmar" at bounding box center [671, 553] width 65 height 27
type input "0"
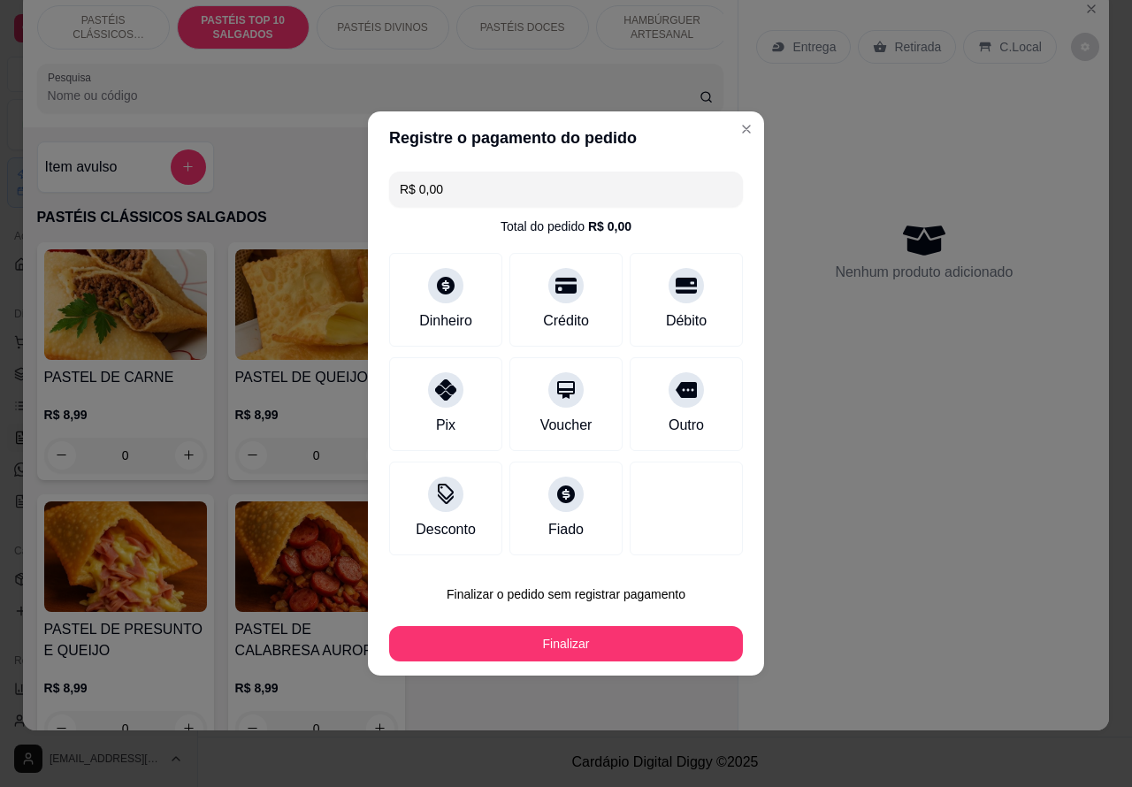
type input "R$ 0,00"
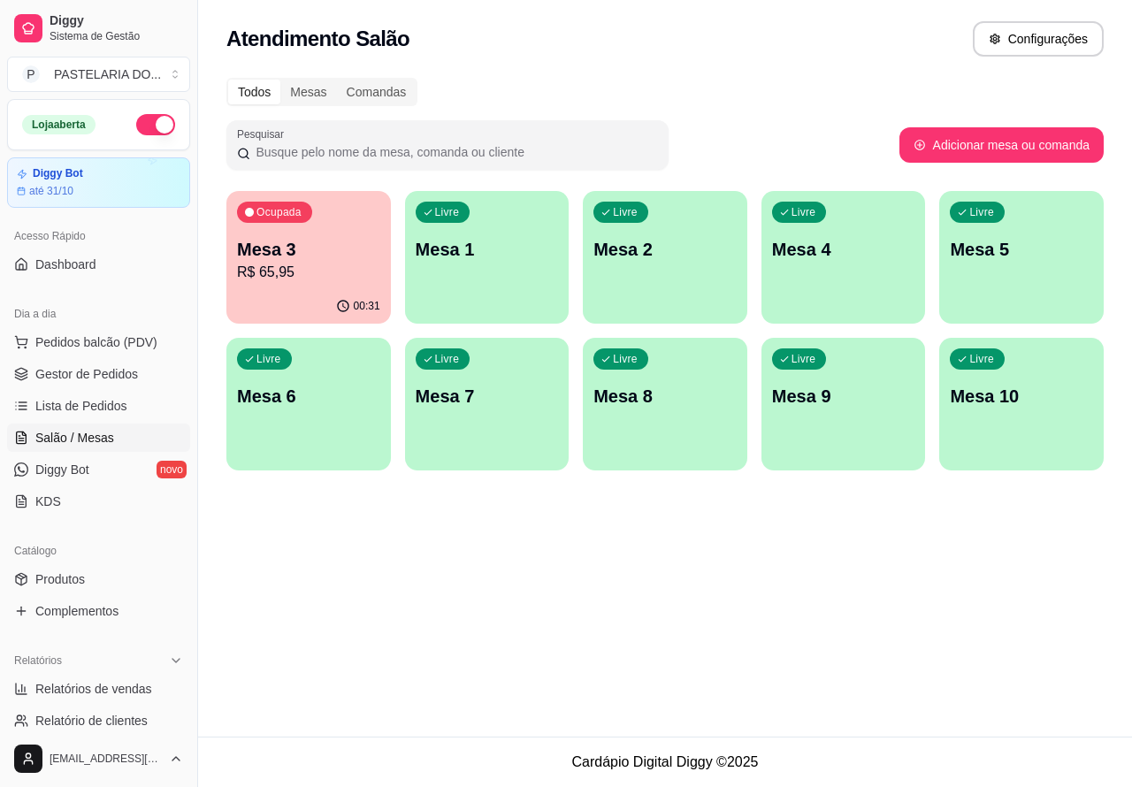
click at [341, 272] on p "R$ 65,95" at bounding box center [308, 272] width 143 height 21
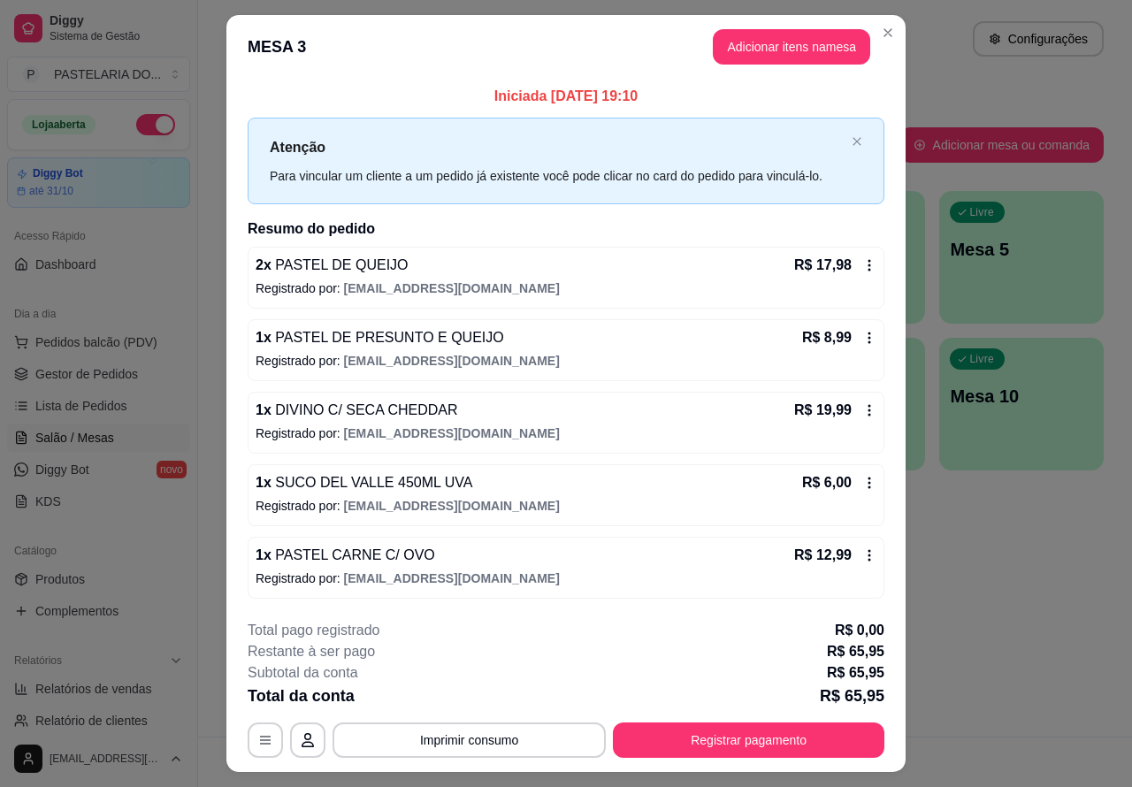
scroll to position [42, 0]
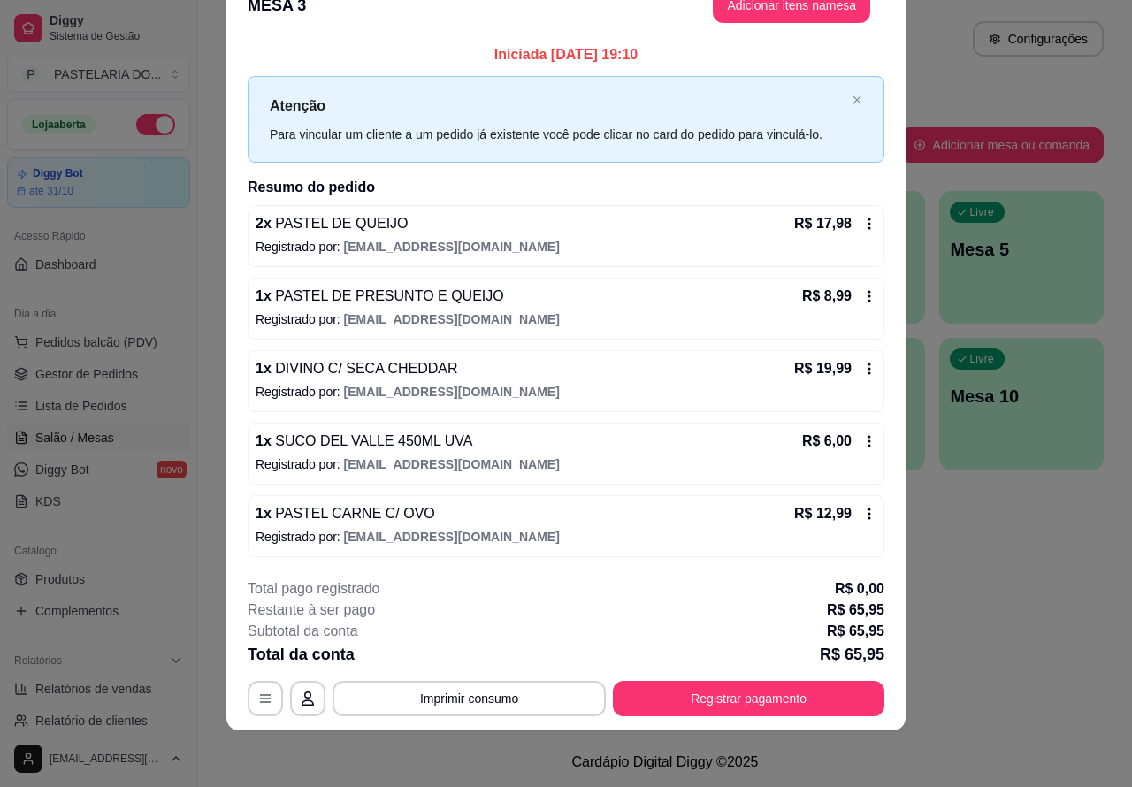
click at [739, 709] on button "Registrar pagamento" at bounding box center [749, 698] width 272 height 35
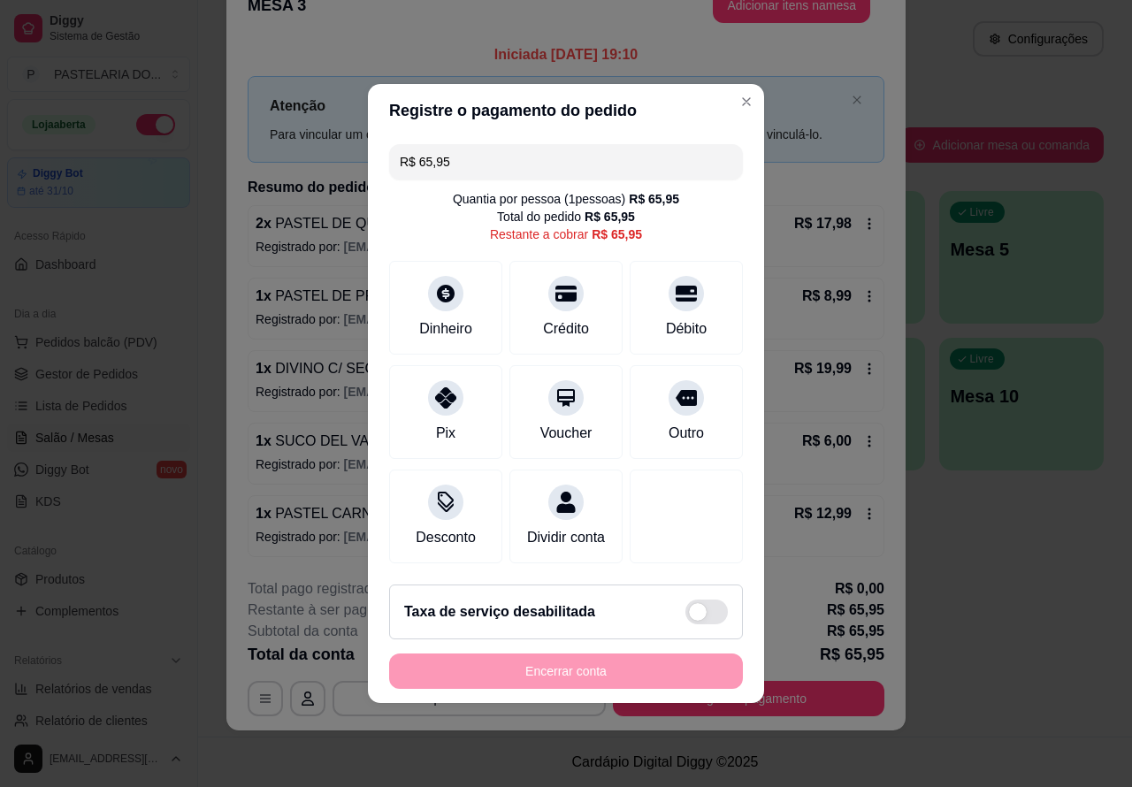
click at [1020, 501] on div "**********" at bounding box center [566, 393] width 1132 height 787
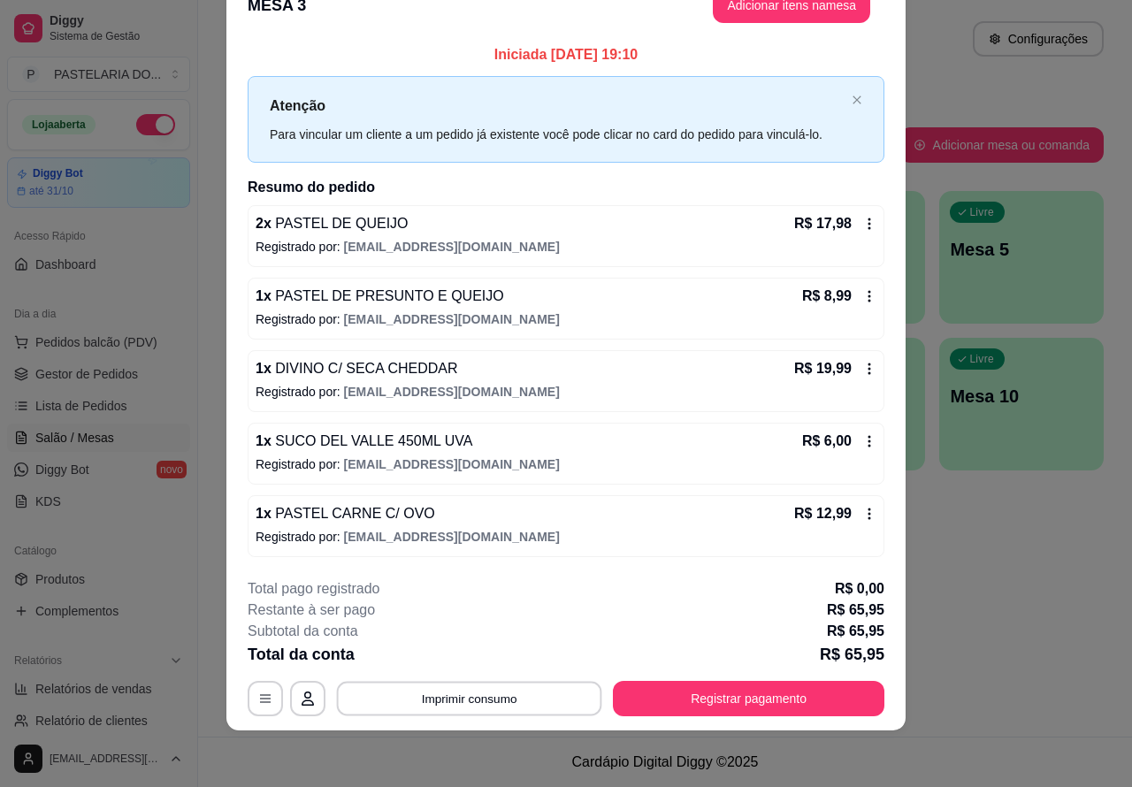
click at [516, 704] on button "Imprimir consumo" at bounding box center [469, 698] width 265 height 34
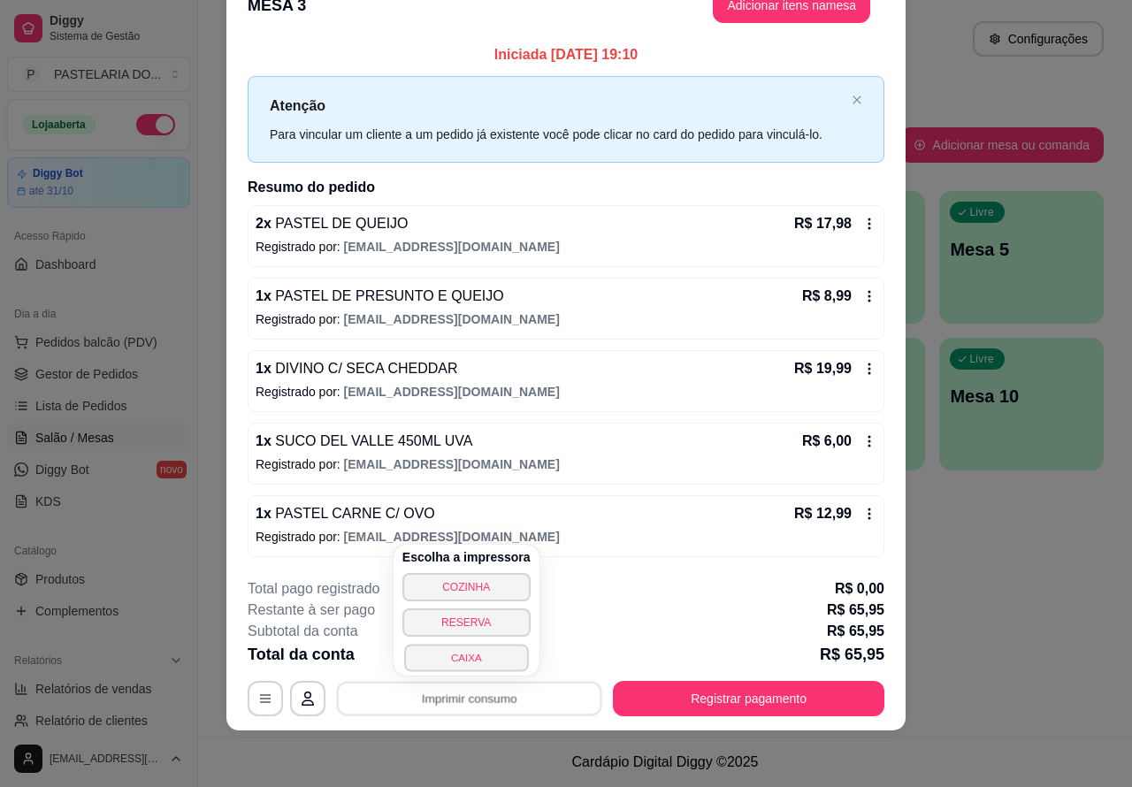
click at [485, 663] on button "CAIXA" at bounding box center [466, 657] width 124 height 27
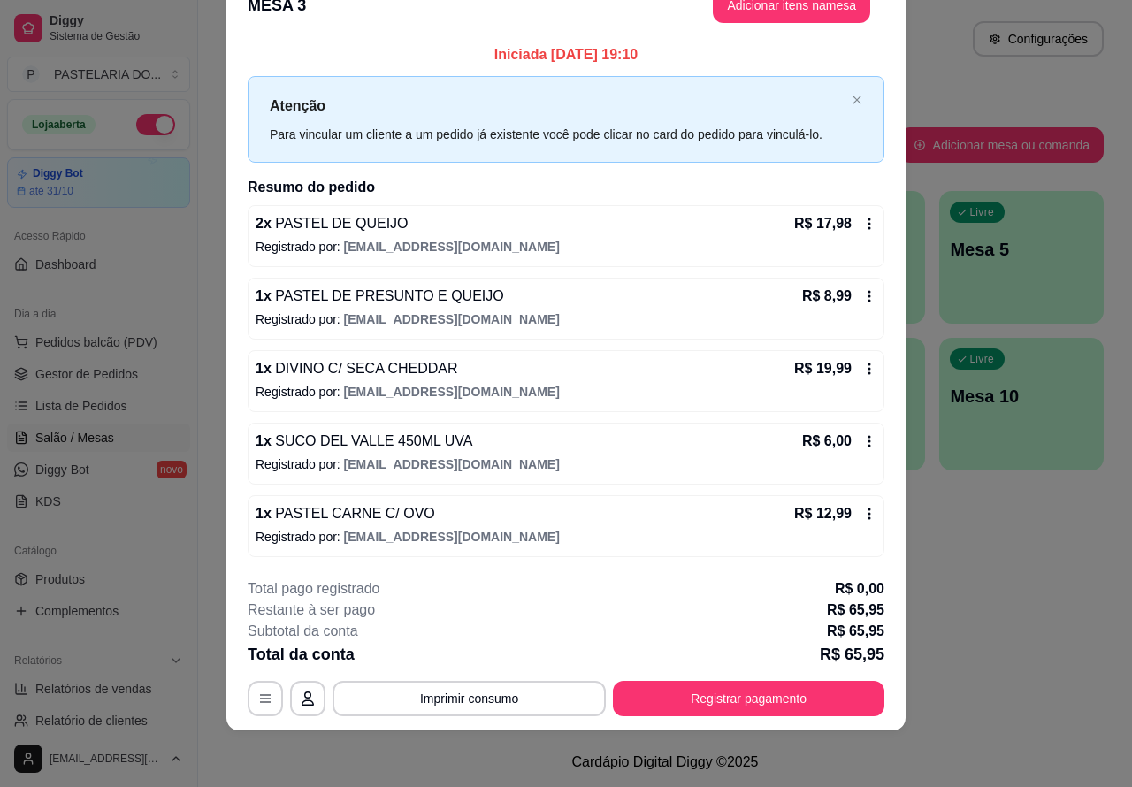
click at [1018, 579] on div "Atendimento Salão Configurações Todos Mesas Comandas Pesquisar Adicionar mesa o…" at bounding box center [665, 368] width 934 height 737
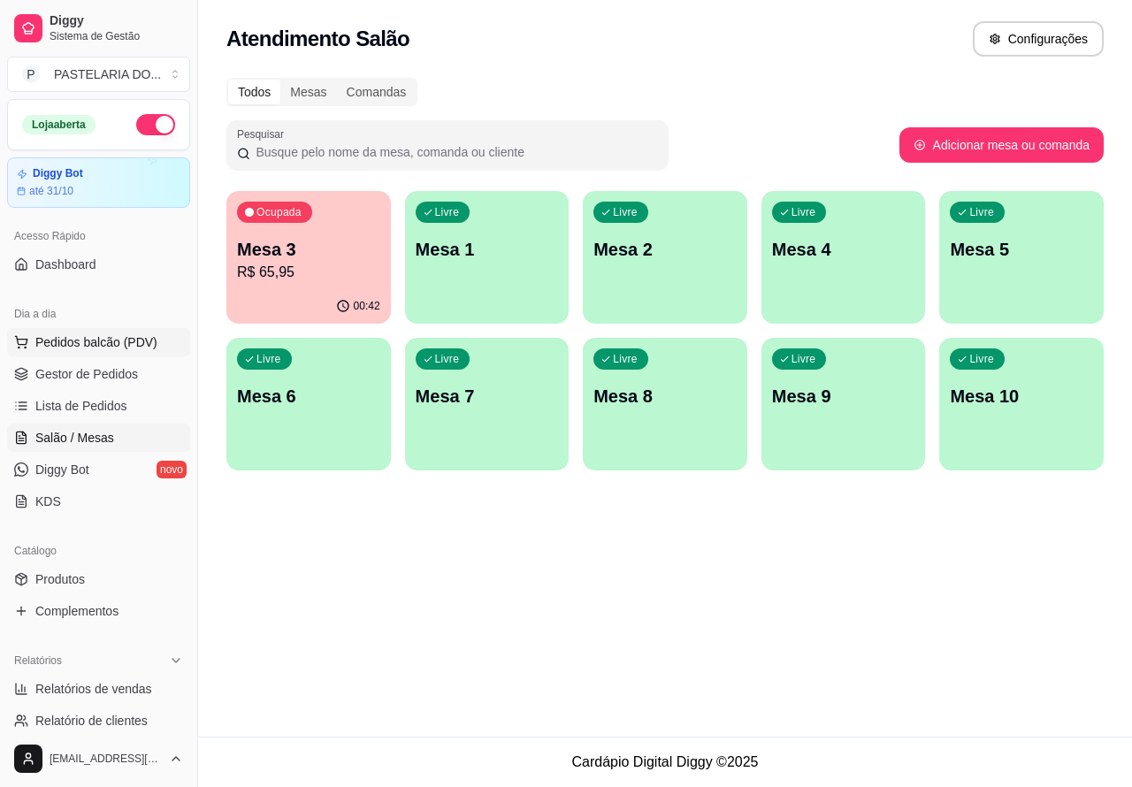
click at [142, 346] on span "Pedidos balcão (PDV)" at bounding box center [96, 342] width 122 height 18
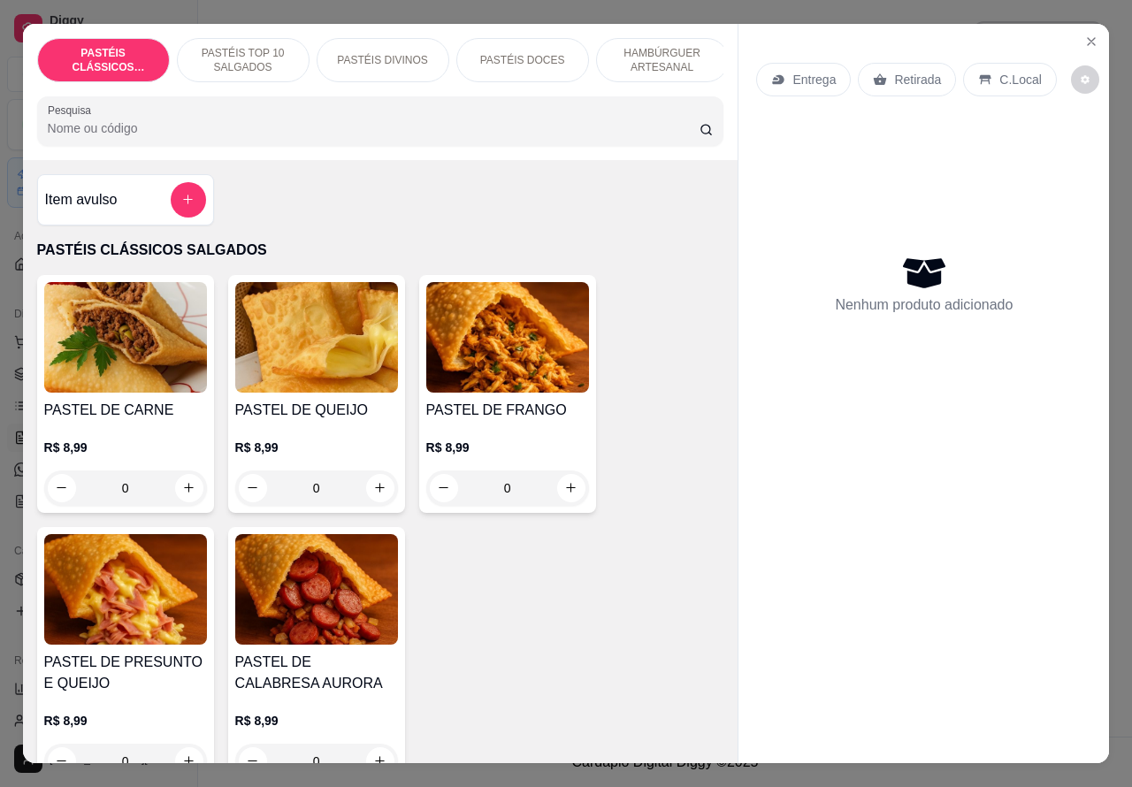
click at [903, 71] on p "Retirada" at bounding box center [917, 80] width 47 height 18
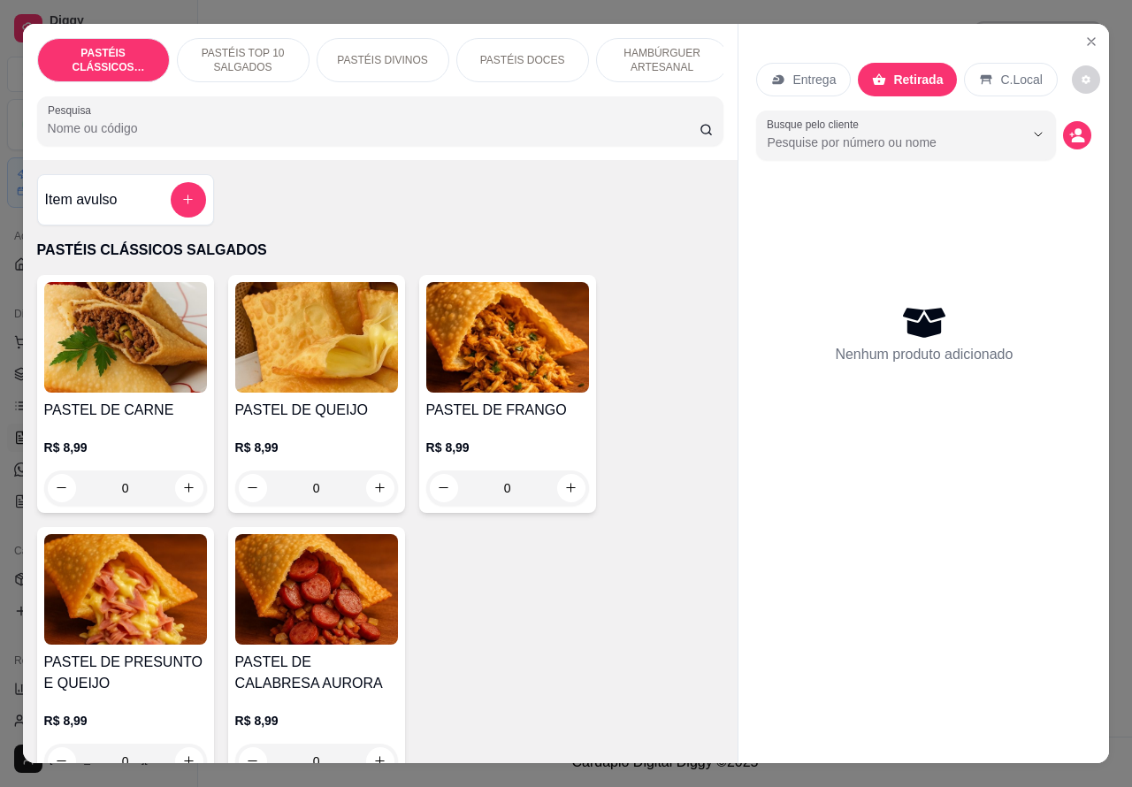
click at [184, 493] on icon "increase-product-quantity" at bounding box center [189, 488] width 10 height 10
type input "1"
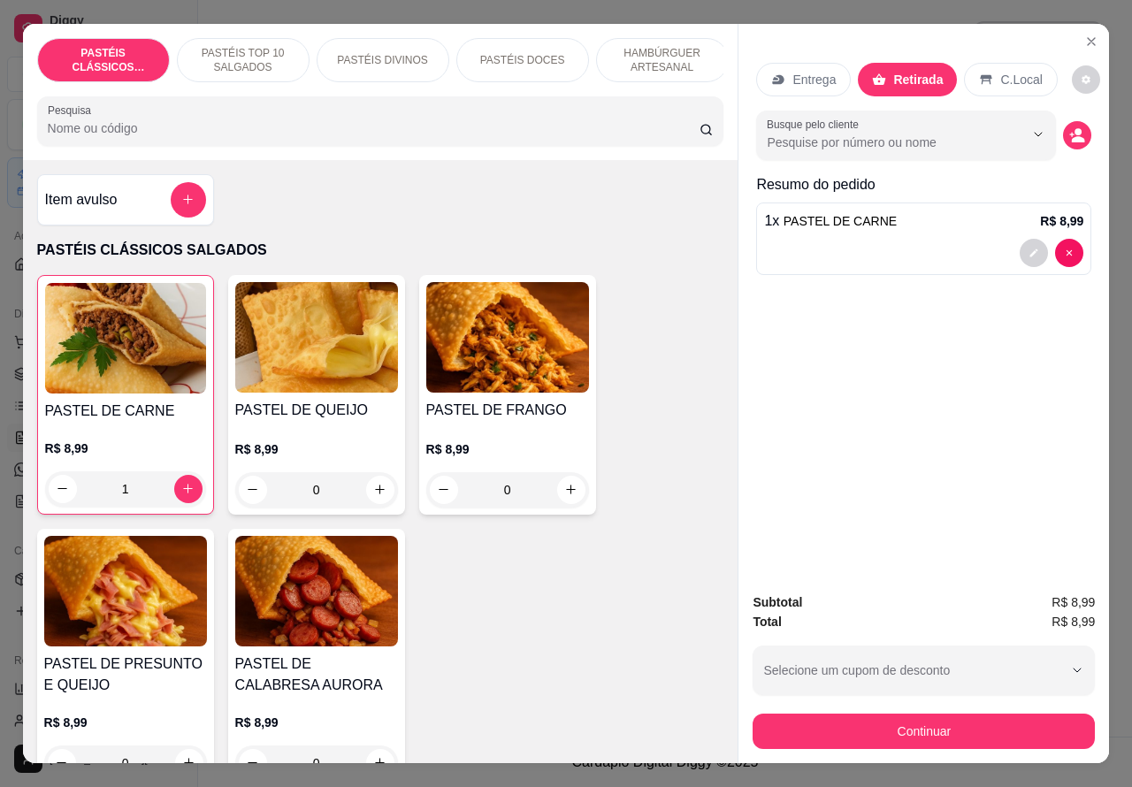
click at [883, 214] on div "1 x PASTEL DE CARNE R$ 8,99" at bounding box center [923, 220] width 319 height 21
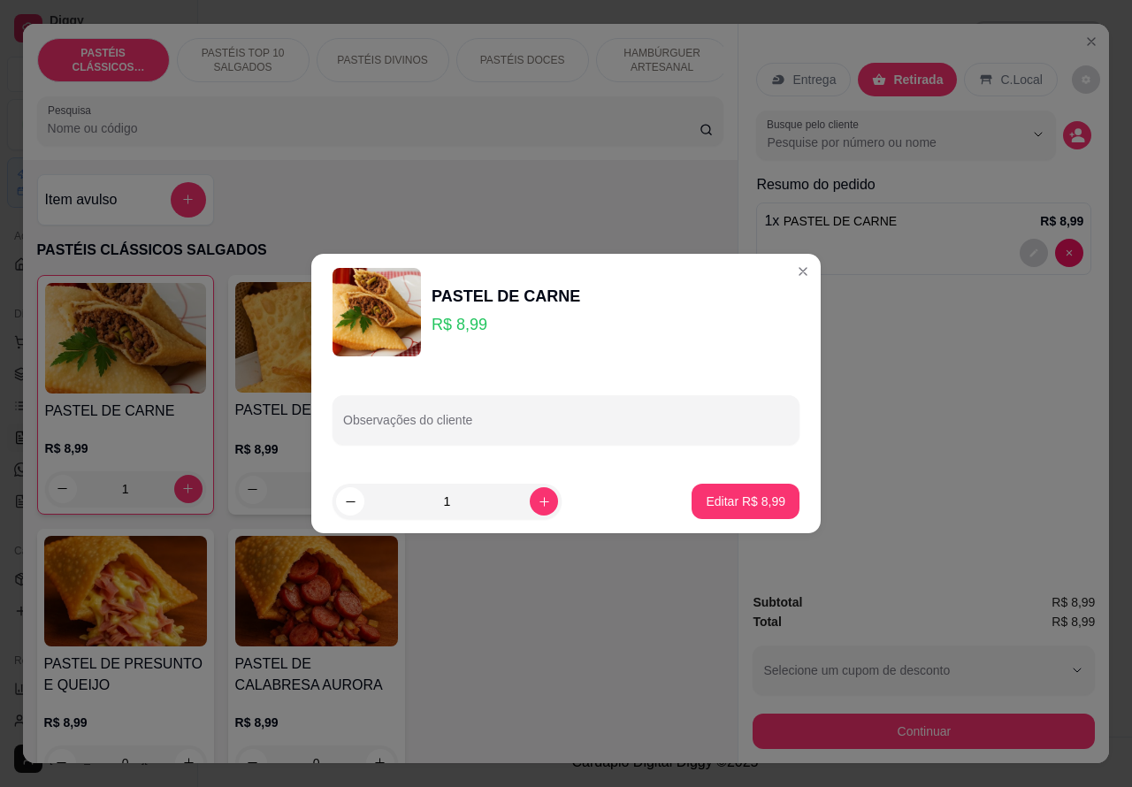
click at [643, 422] on input "Observações do cliente" at bounding box center [566, 427] width 446 height 18
type input """""""""""AZEITONAA""""""""
click at [715, 501] on p "Editar R$ 8,99" at bounding box center [746, 502] width 80 height 18
type input "0"
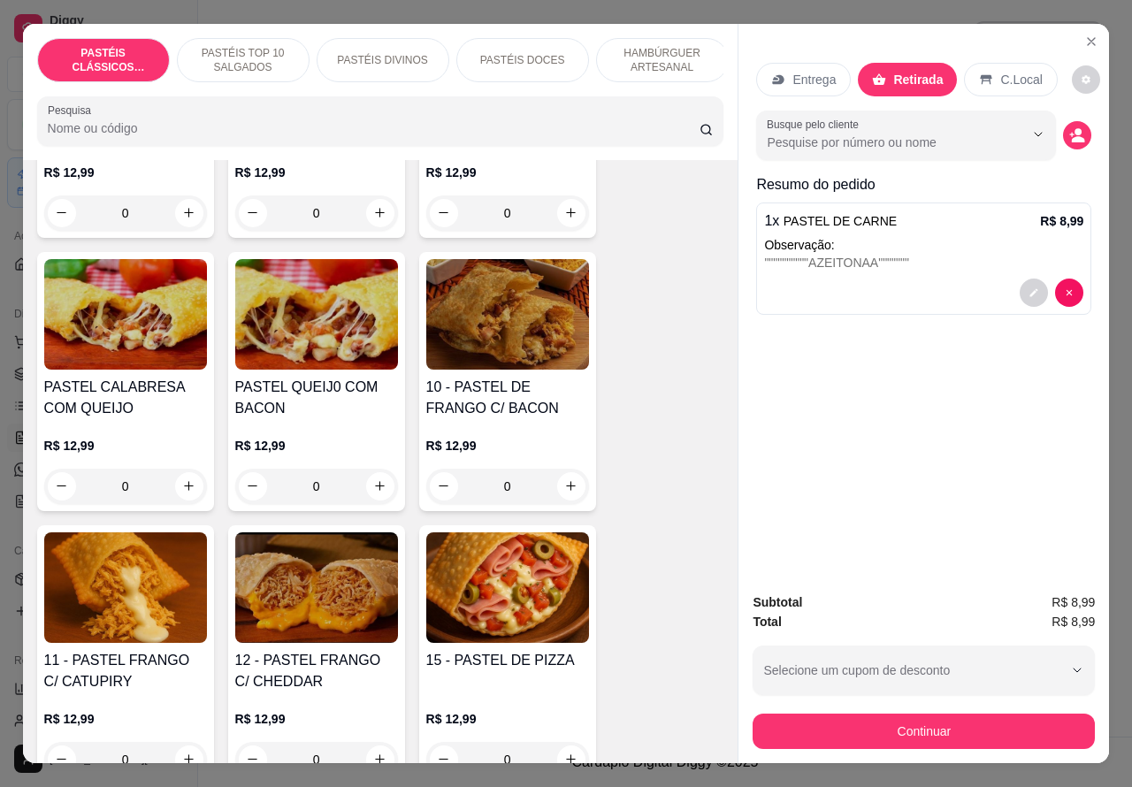
scroll to position [1495, 0]
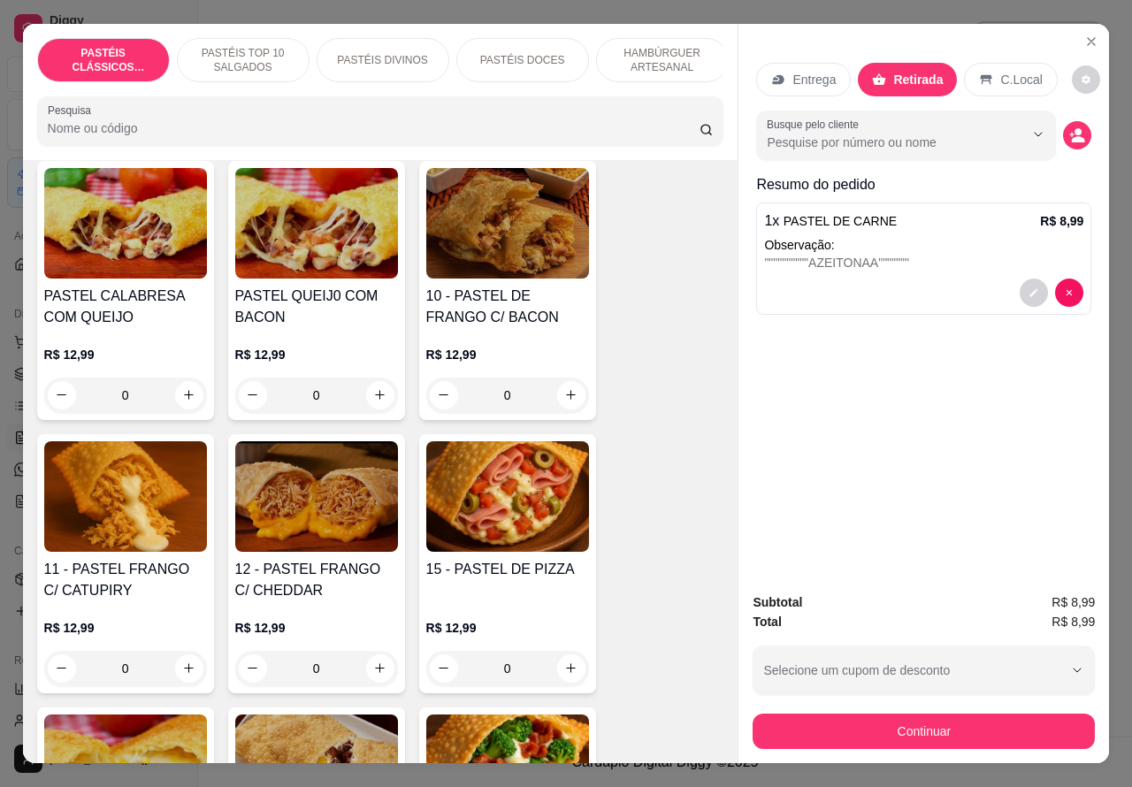
click at [191, 669] on div "0" at bounding box center [125, 668] width 163 height 35
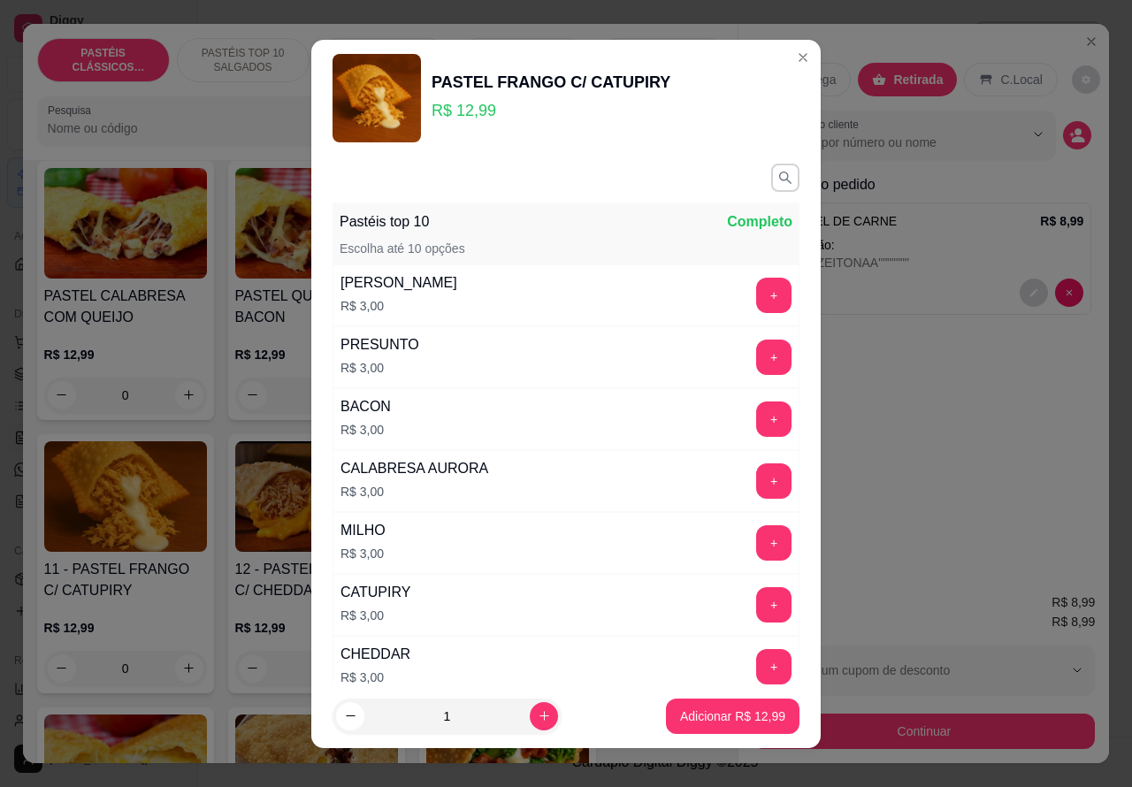
click at [708, 723] on p "Adicionar R$ 12,99" at bounding box center [732, 717] width 105 height 18
type input "1"
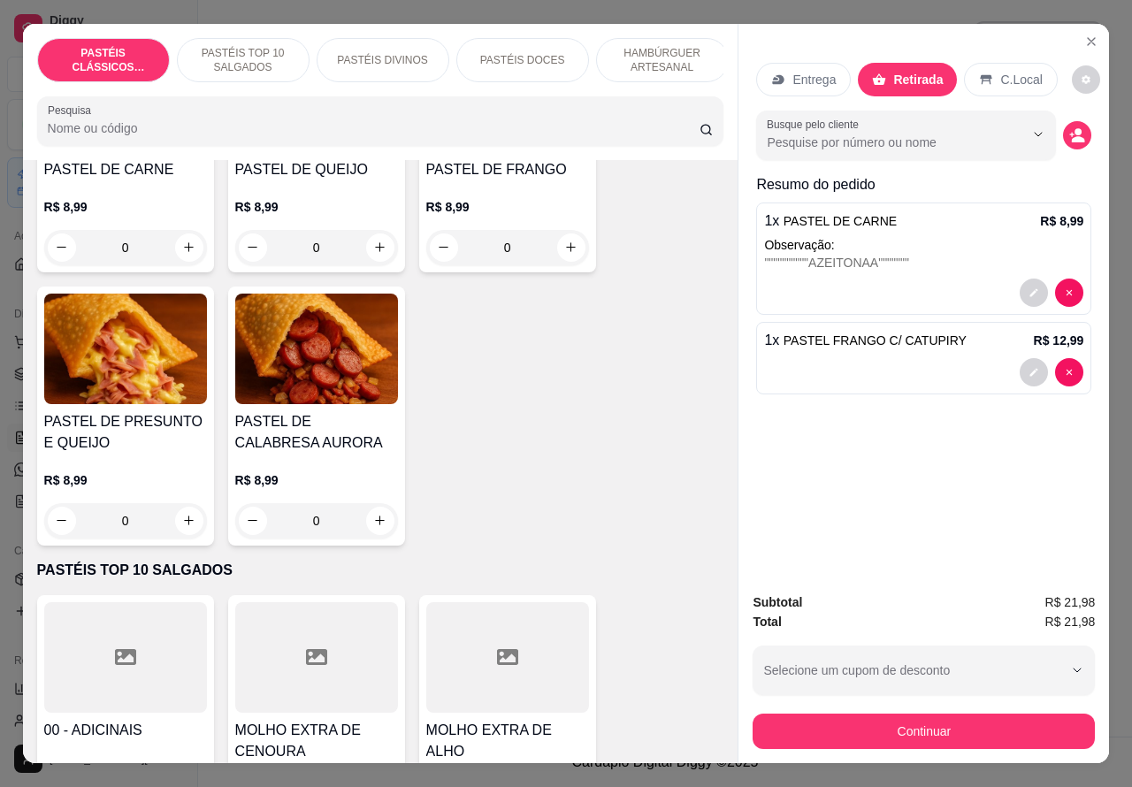
scroll to position [0, 0]
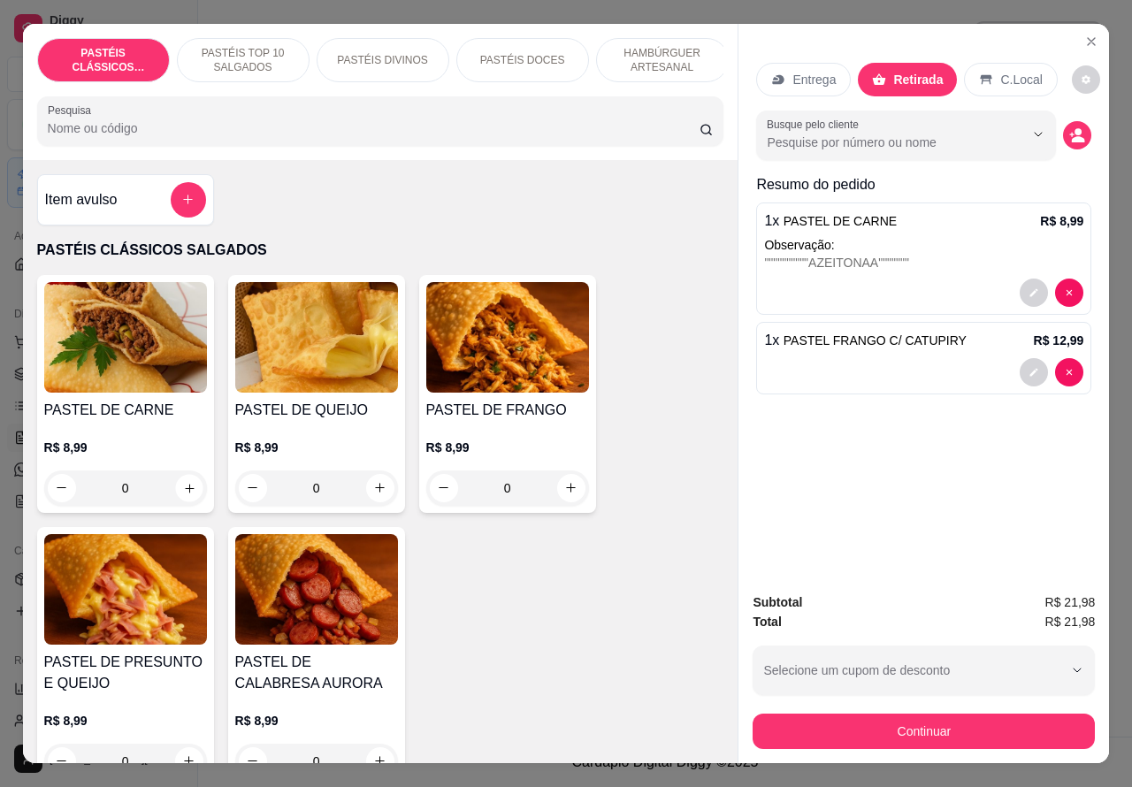
click at [185, 493] on icon "increase-product-quantity" at bounding box center [189, 488] width 9 height 9
type input "1"
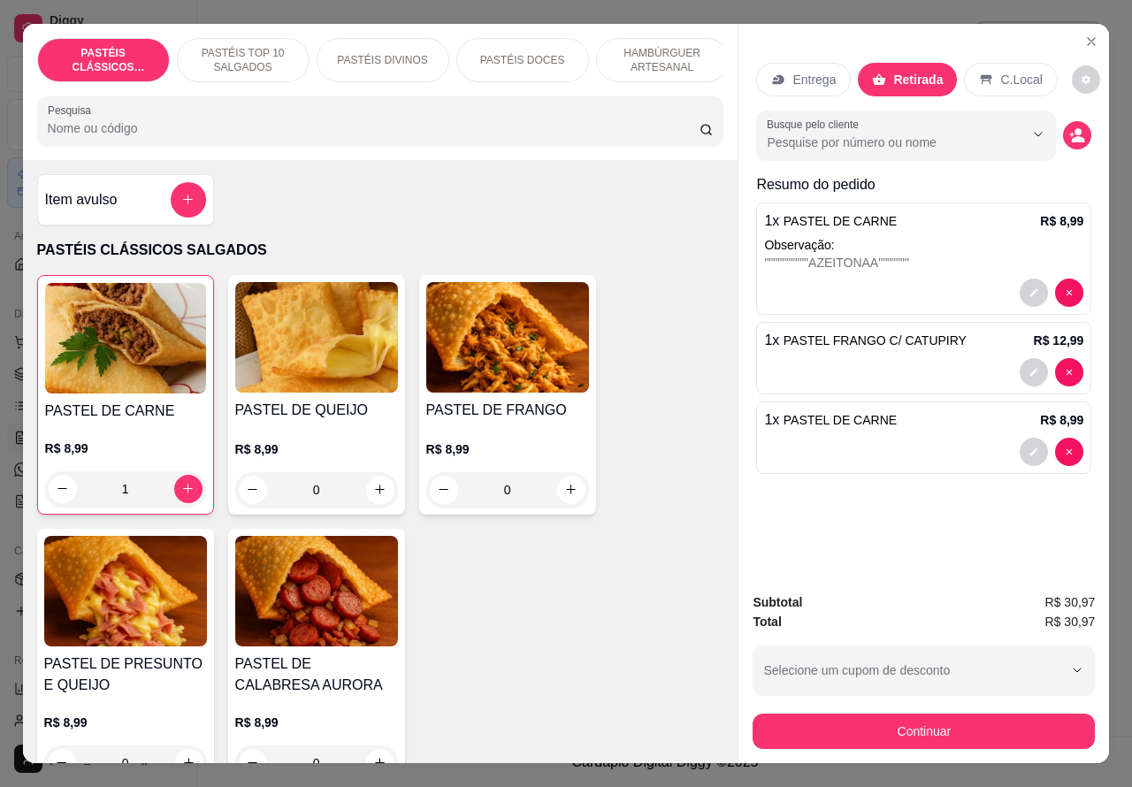
click at [931, 438] on div at bounding box center [923, 452] width 319 height 28
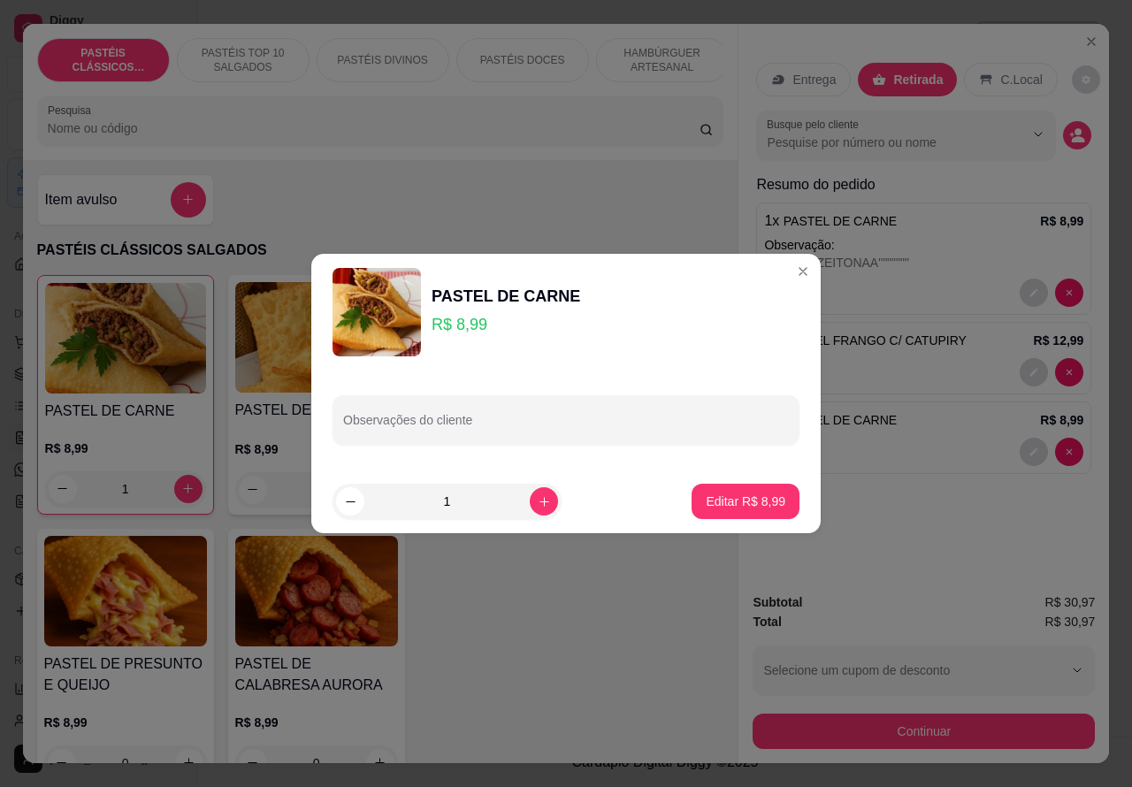
click at [930, 438] on div at bounding box center [923, 452] width 319 height 28
click at [1068, 137] on button "decrease-product-quantity" at bounding box center [1077, 135] width 28 height 28
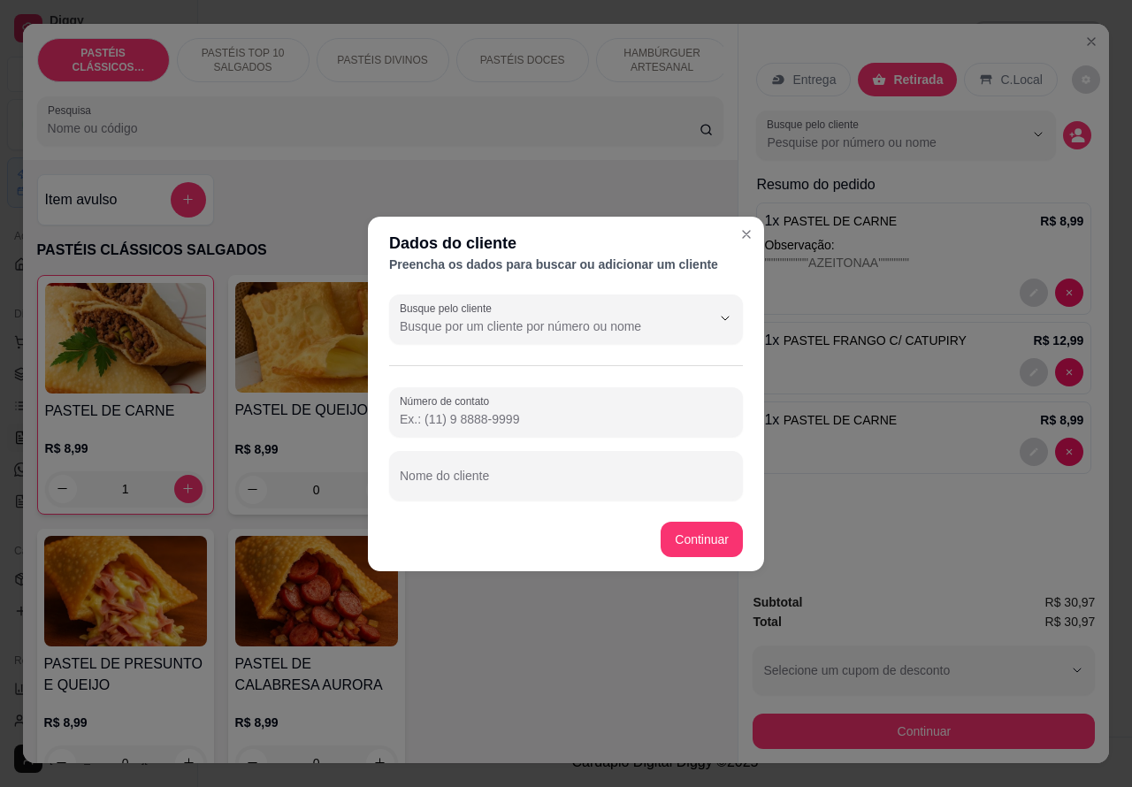
click at [507, 483] on input "Nome do cliente" at bounding box center [566, 483] width 333 height 18
type input "CLIENTE ESTA AGUARDANDO"
click at [513, 365] on hr at bounding box center [566, 365] width 354 height 1
click at [509, 416] on input "Número de contato" at bounding box center [566, 419] width 333 height 18
click at [511, 417] on input "Número de contato" at bounding box center [566, 419] width 333 height 18
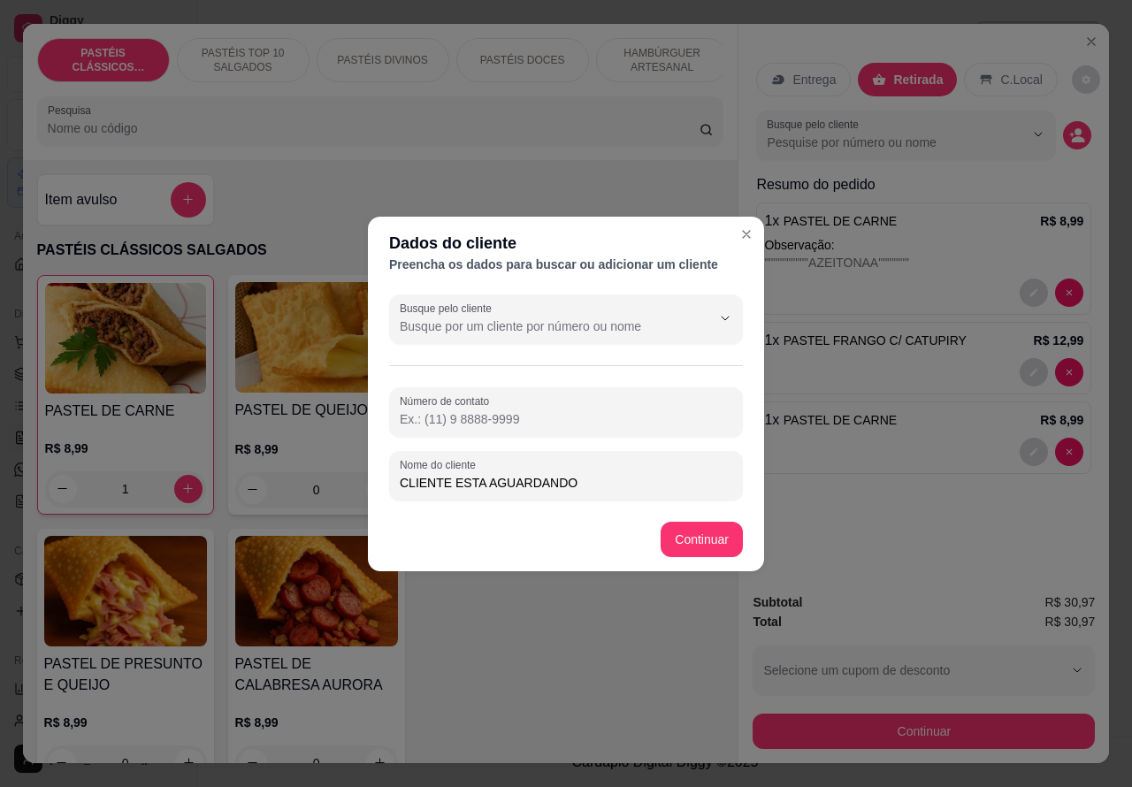
click at [626, 483] on input "CLIENTE ESTA AGUARDANDO" at bounding box center [566, 483] width 333 height 18
type input "CLIENTE ESTA AGUARDANDO..BARBA"
click at [712, 531] on div "Item avulso PASTÉIS CLÁSSICOS SALGADOS PASTEL DE CARNE R$ 8,99 1 PASTEL DE QUEI…" at bounding box center [381, 462] width 716 height 604
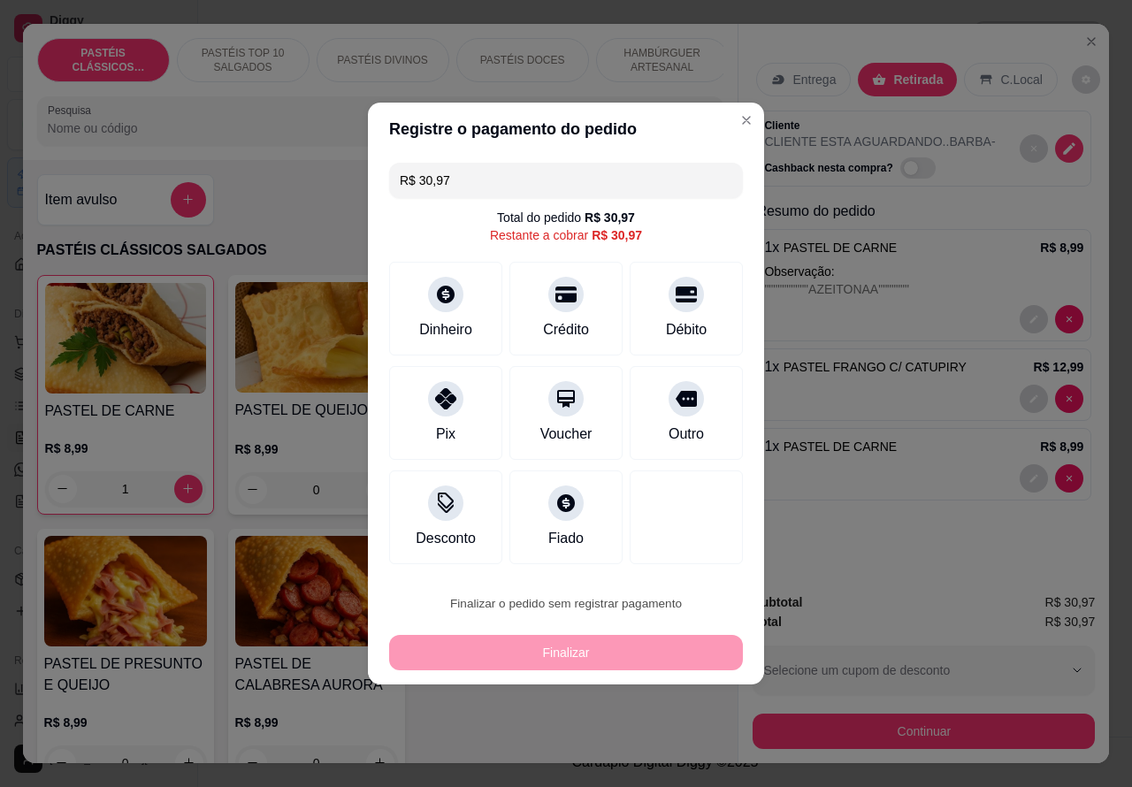
click at [691, 544] on button "Confirmar" at bounding box center [670, 553] width 63 height 27
type input "0"
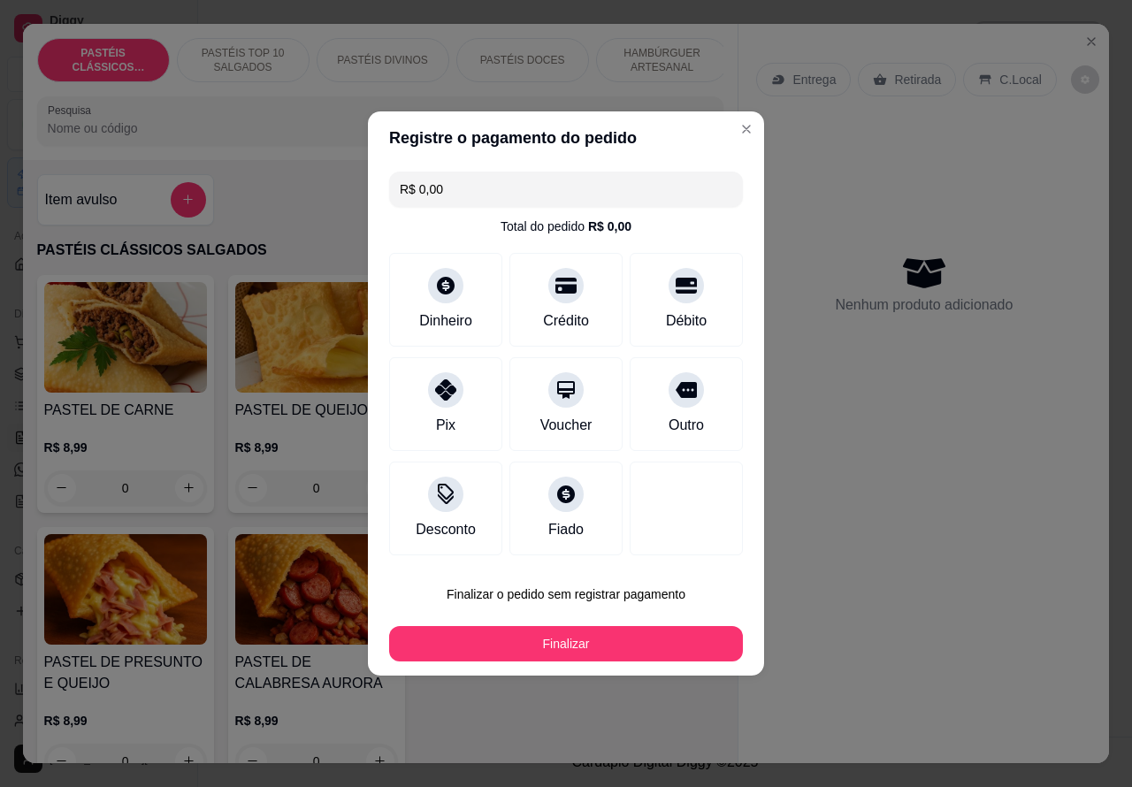
type input "R$ 0,00"
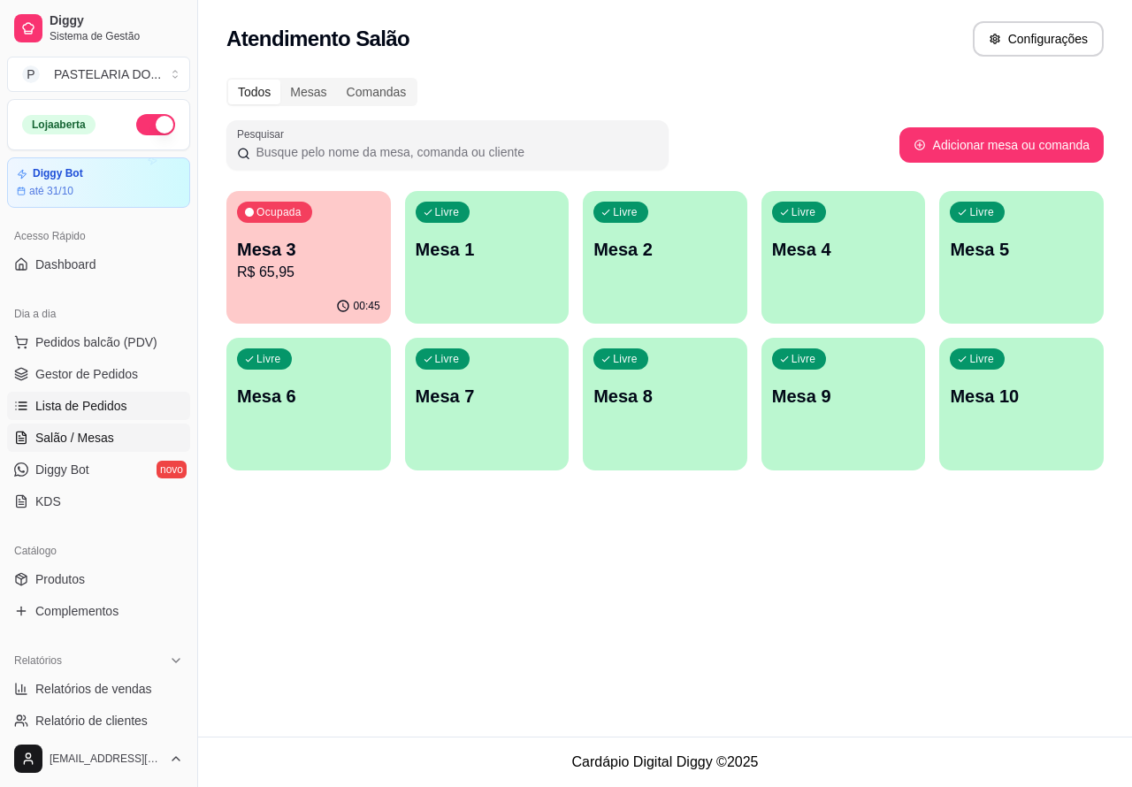
click at [126, 420] on link "Lista de Pedidos" at bounding box center [98, 406] width 183 height 28
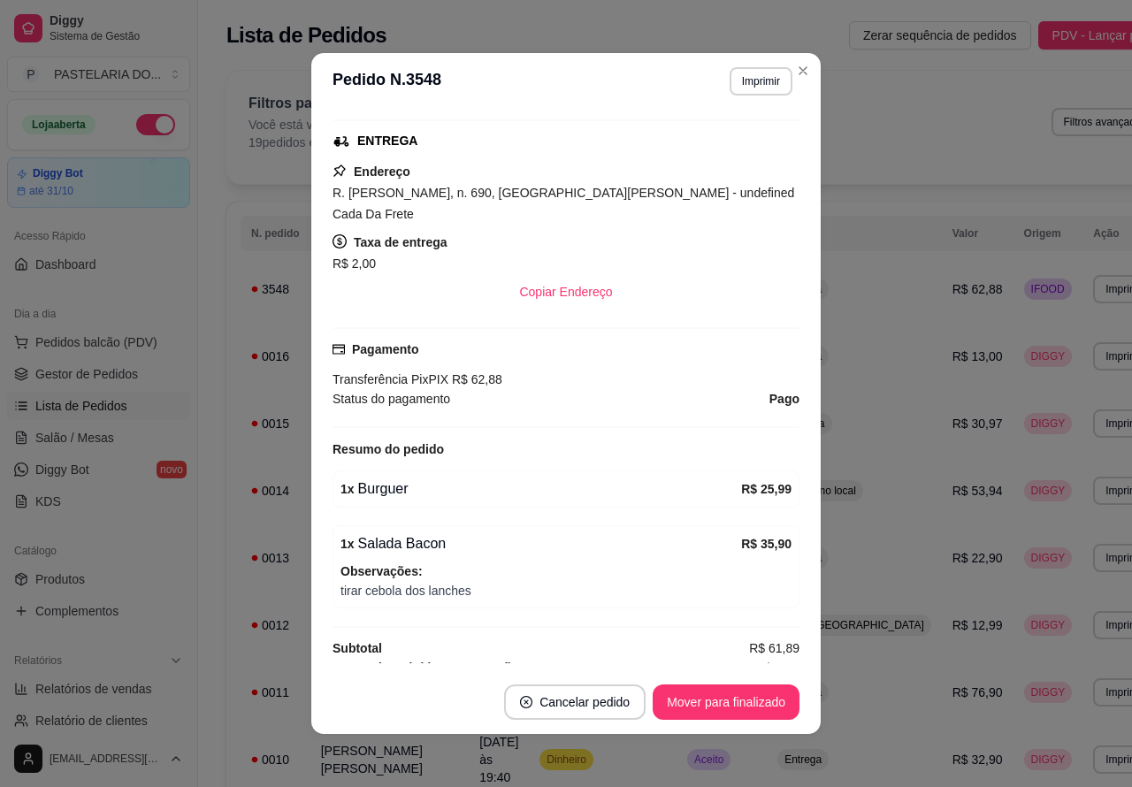
scroll to position [453, 0]
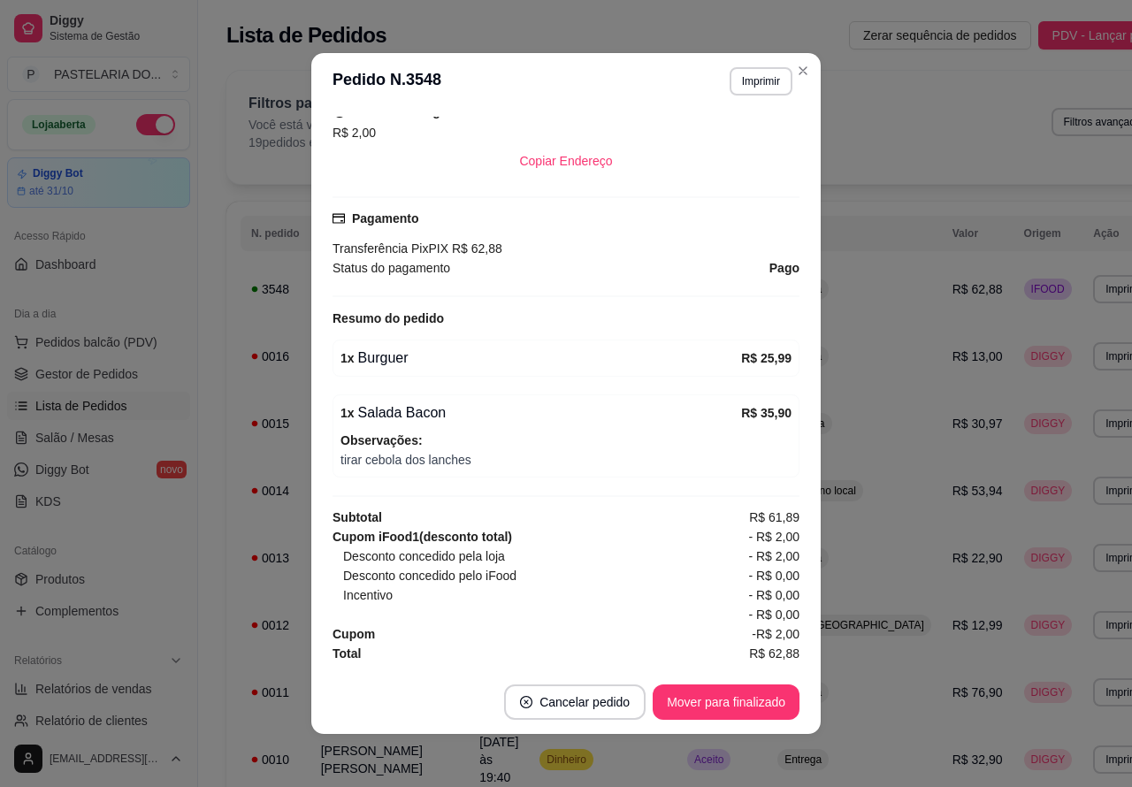
click at [109, 414] on span "Lista de Pedidos" at bounding box center [81, 406] width 92 height 18
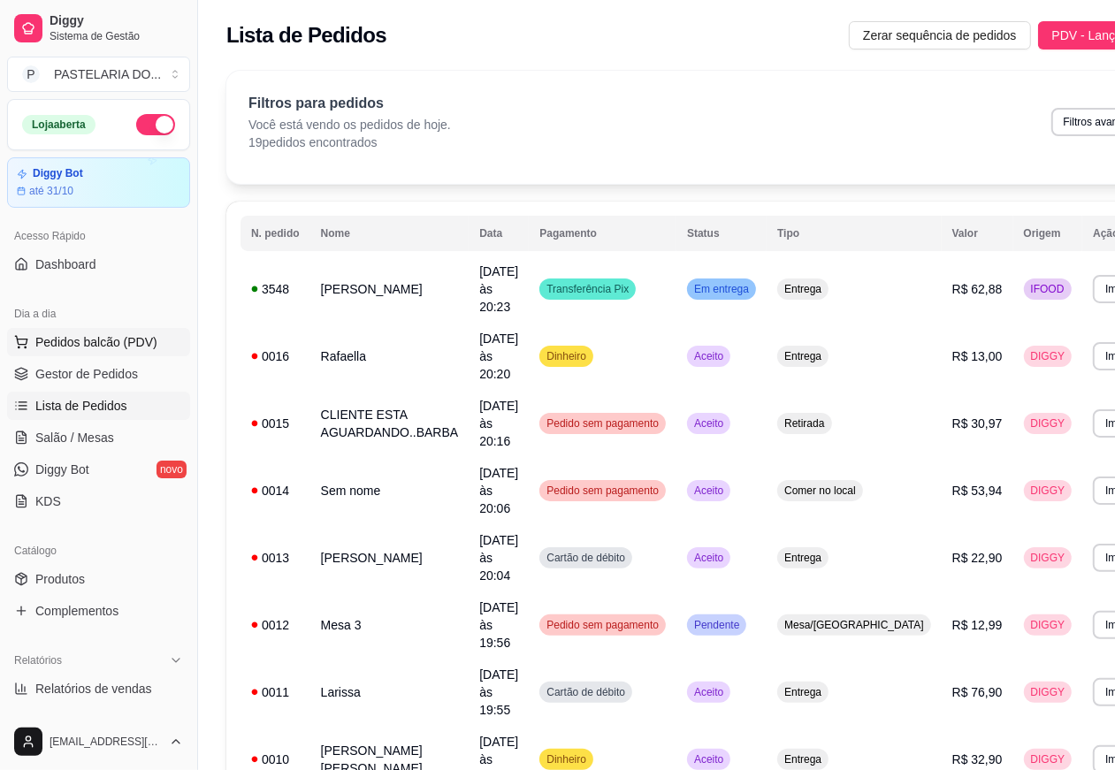
click at [148, 339] on span "Pedidos balcão (PDV)" at bounding box center [96, 342] width 122 height 18
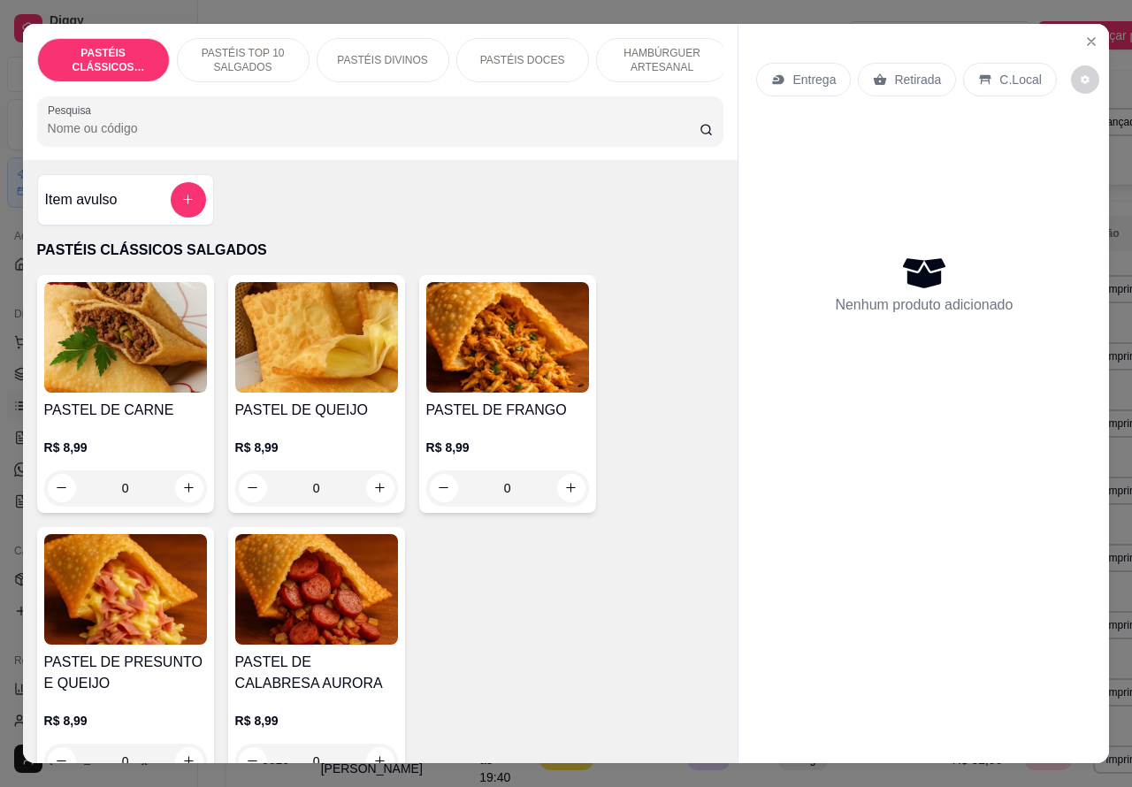
click at [143, 591] on img at bounding box center [125, 589] width 163 height 111
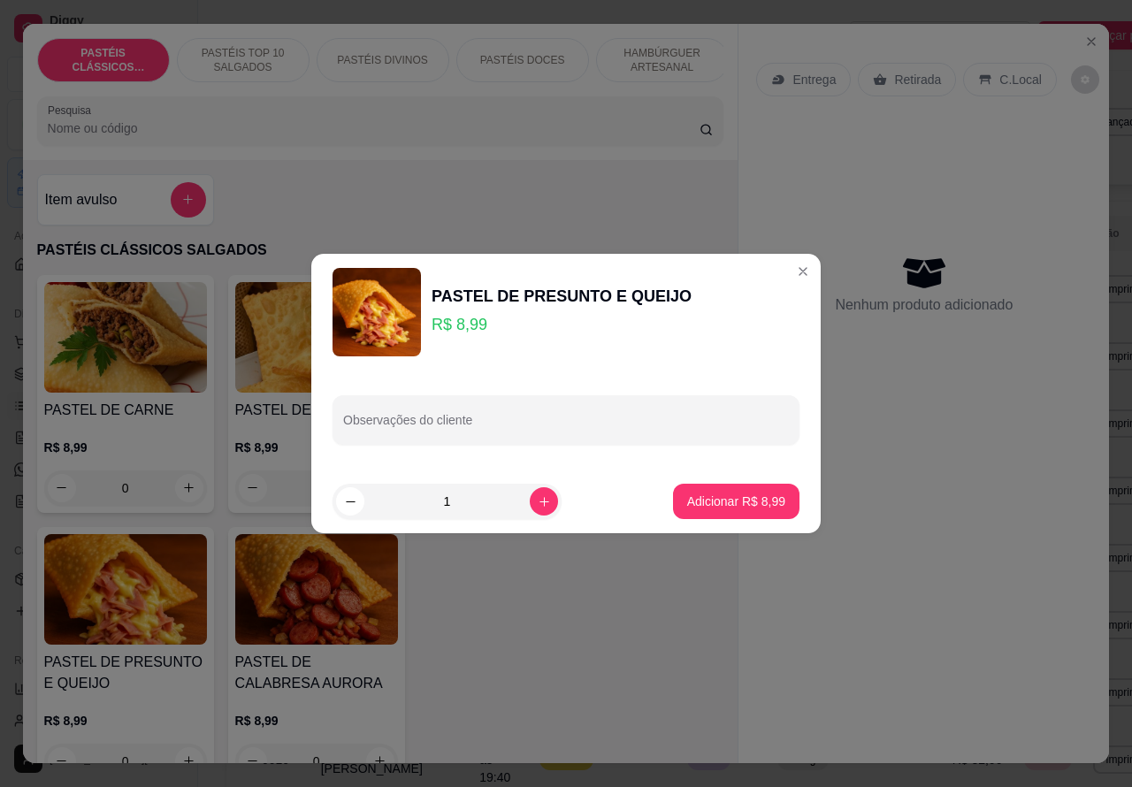
click at [789, 272] on button "Close" at bounding box center [803, 271] width 28 height 28
click at [785, 272] on div "Nenhum produto adicionado" at bounding box center [923, 284] width 335 height 347
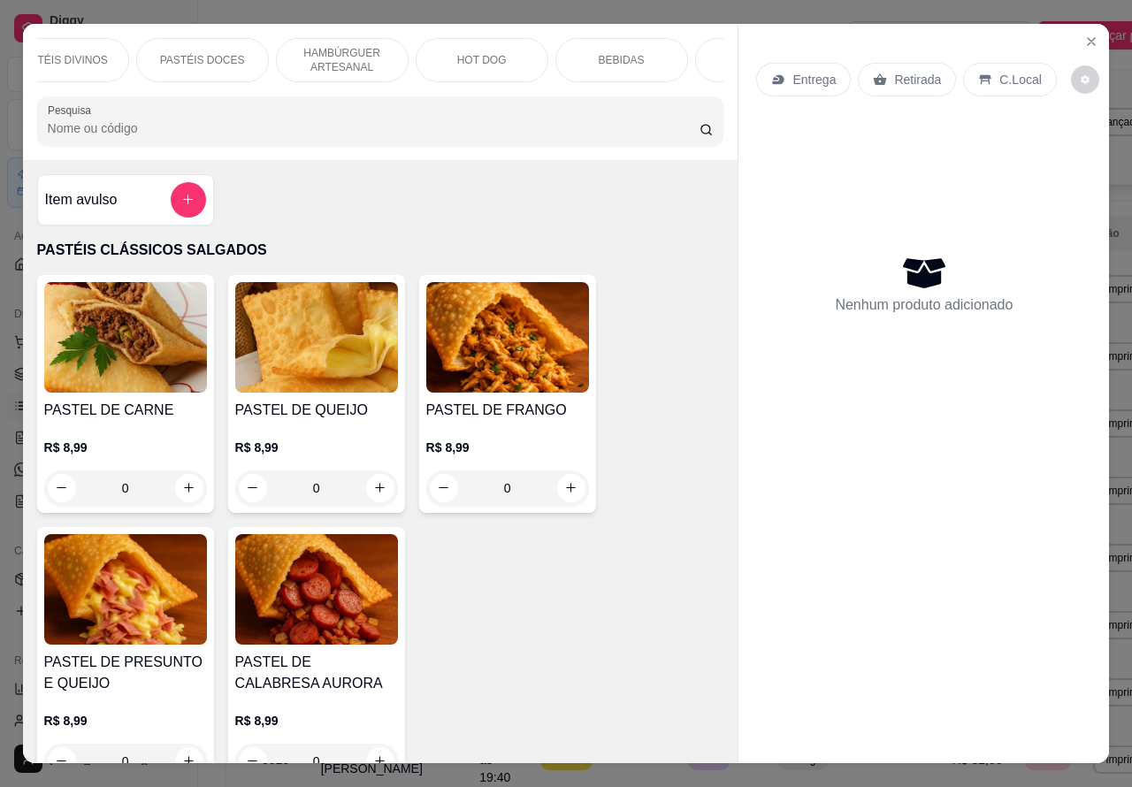
scroll to position [0, 425]
click at [391, 53] on p "HOT DOG" at bounding box center [379, 60] width 50 height 14
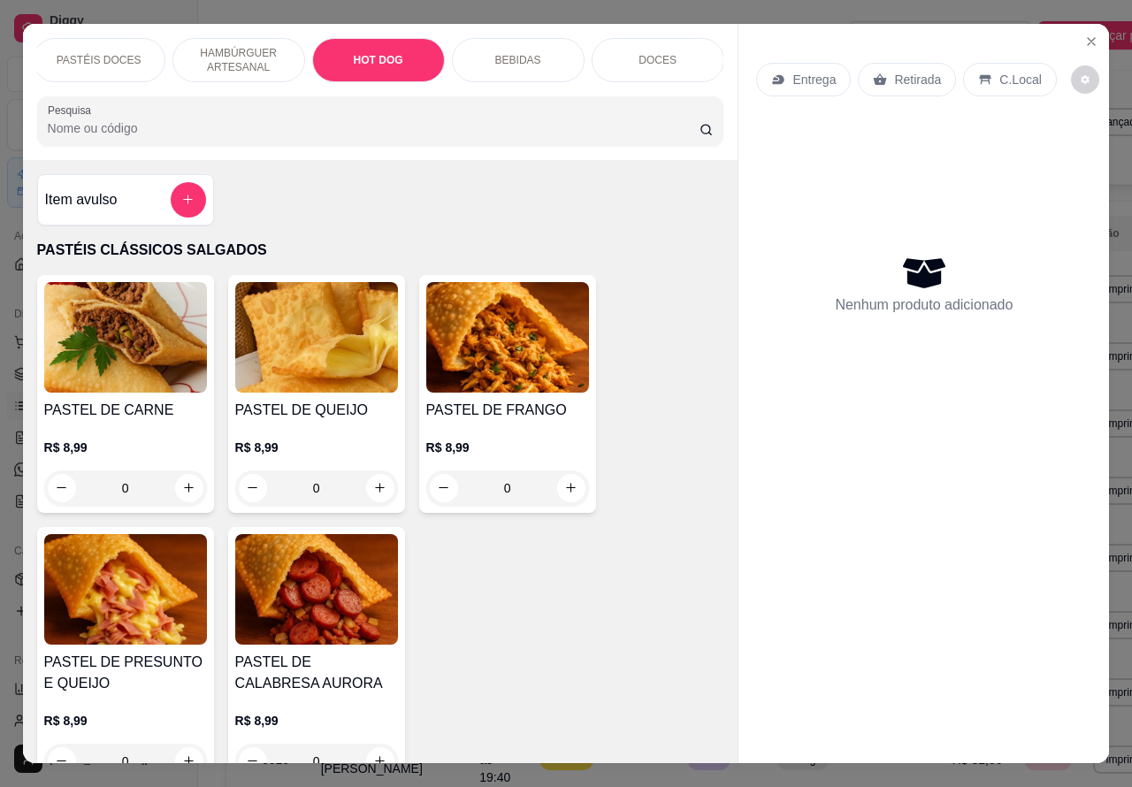
scroll to position [41, 0]
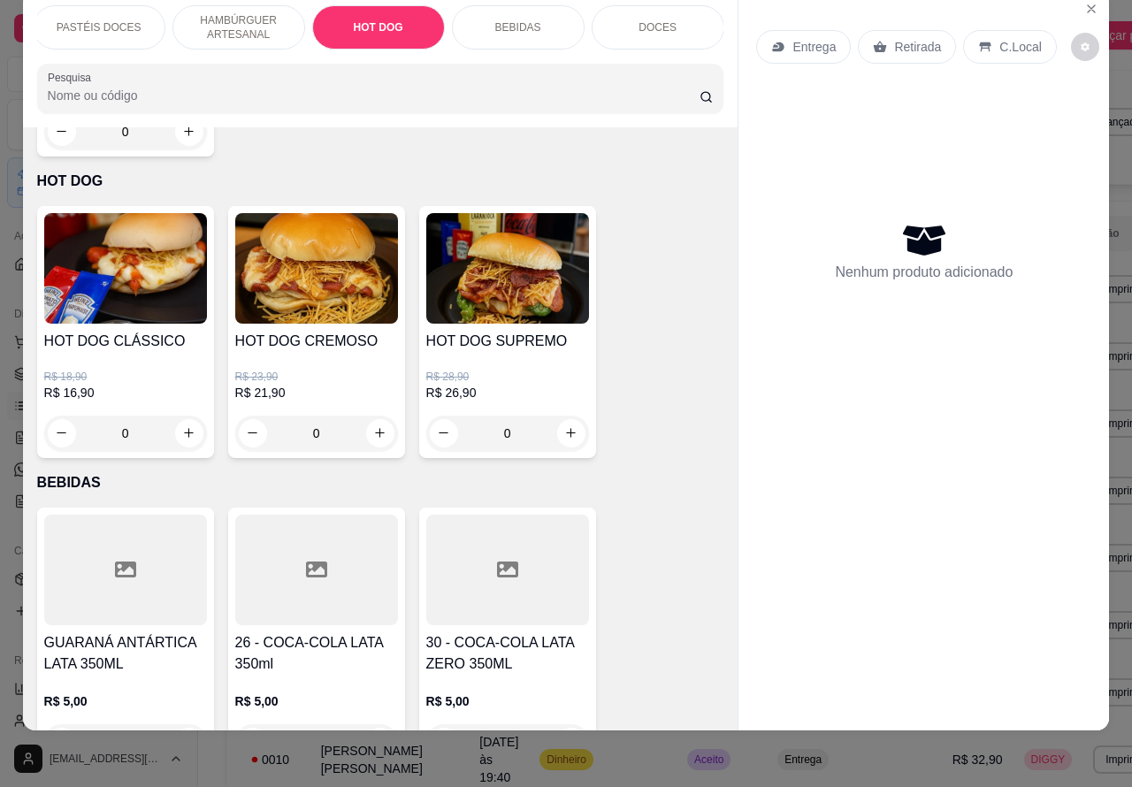
click at [188, 416] on div "0" at bounding box center [125, 433] width 163 height 35
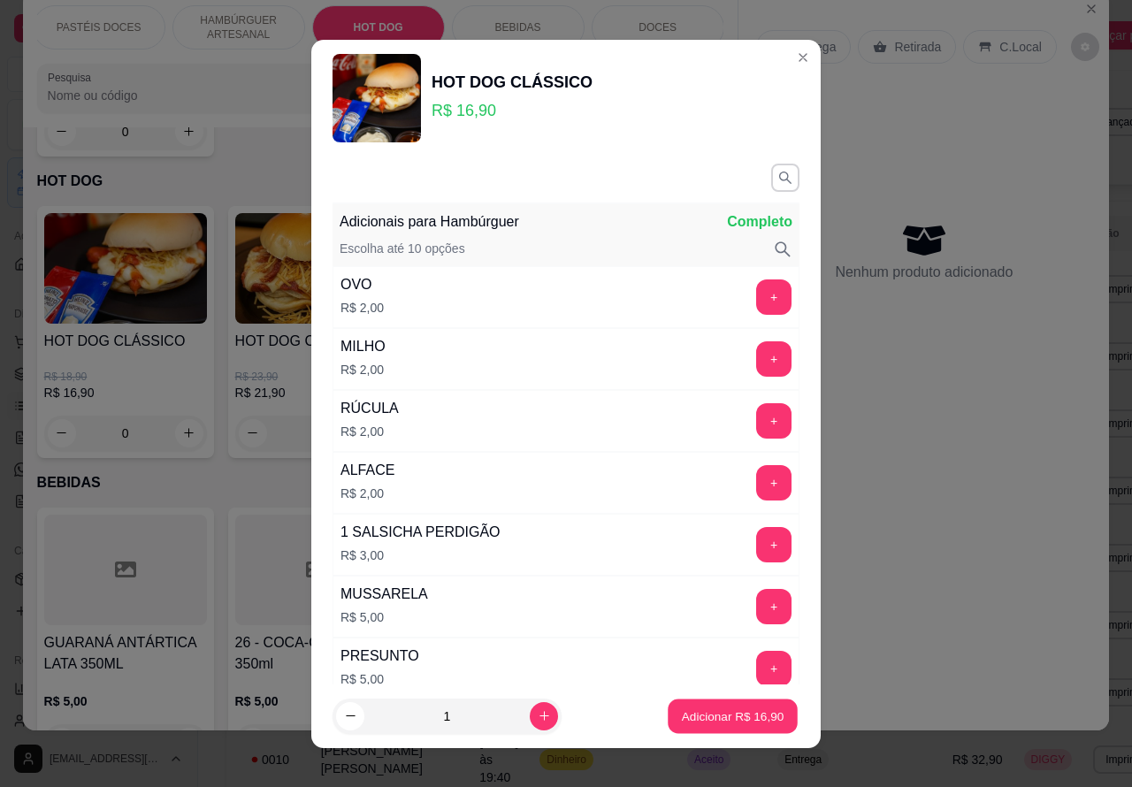
click at [701, 721] on p "Adicionar R$ 16,90" at bounding box center [733, 716] width 103 height 17
type input "1"
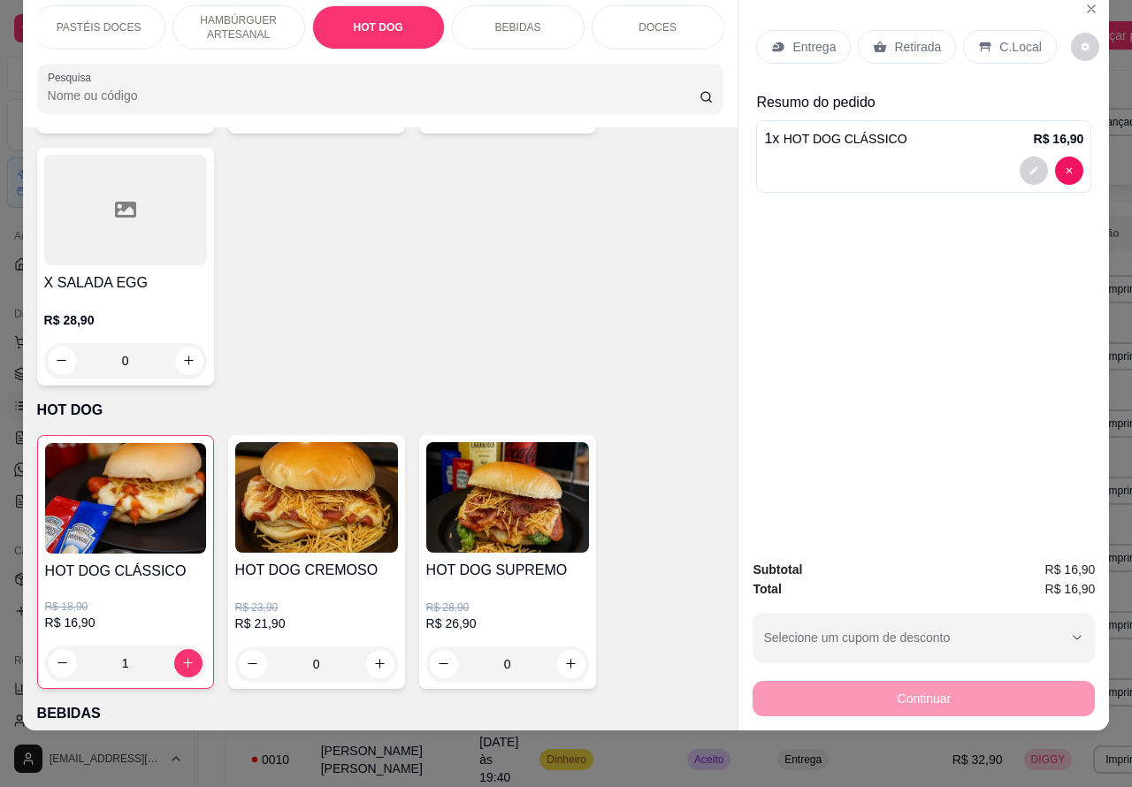
scroll to position [5598, 0]
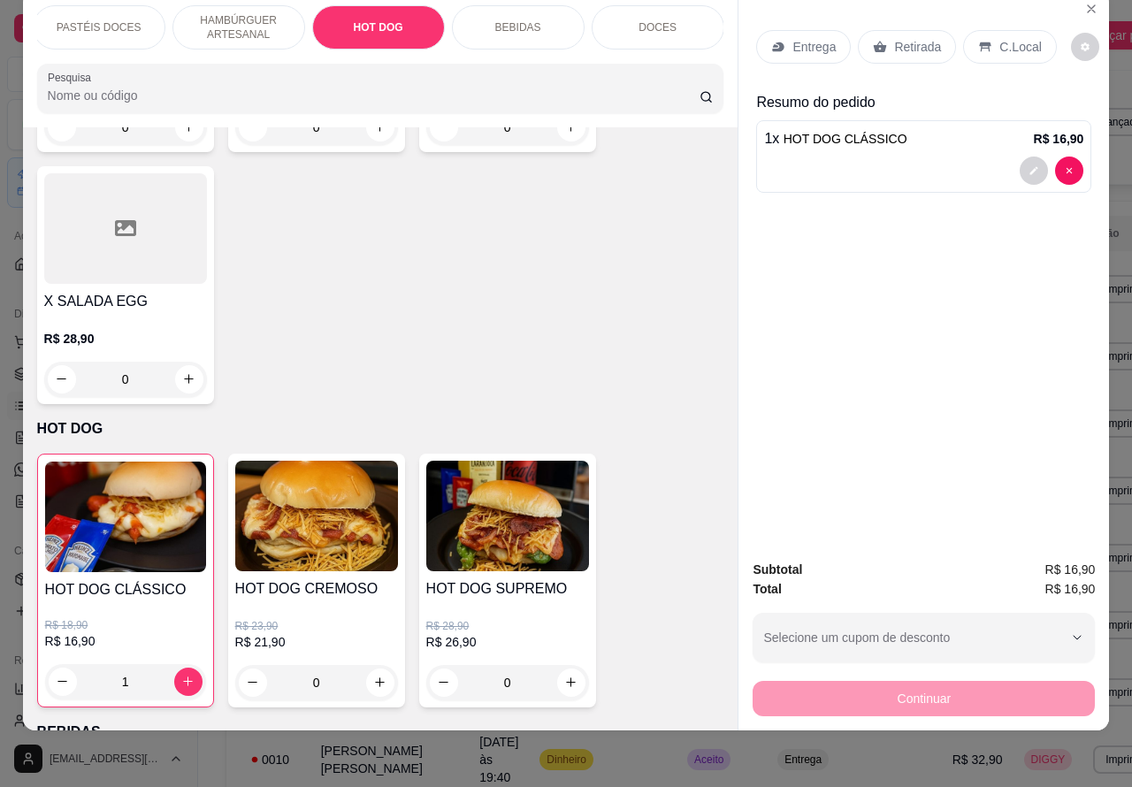
click at [524, 19] on div "BEBIDAS" at bounding box center [518, 27] width 133 height 44
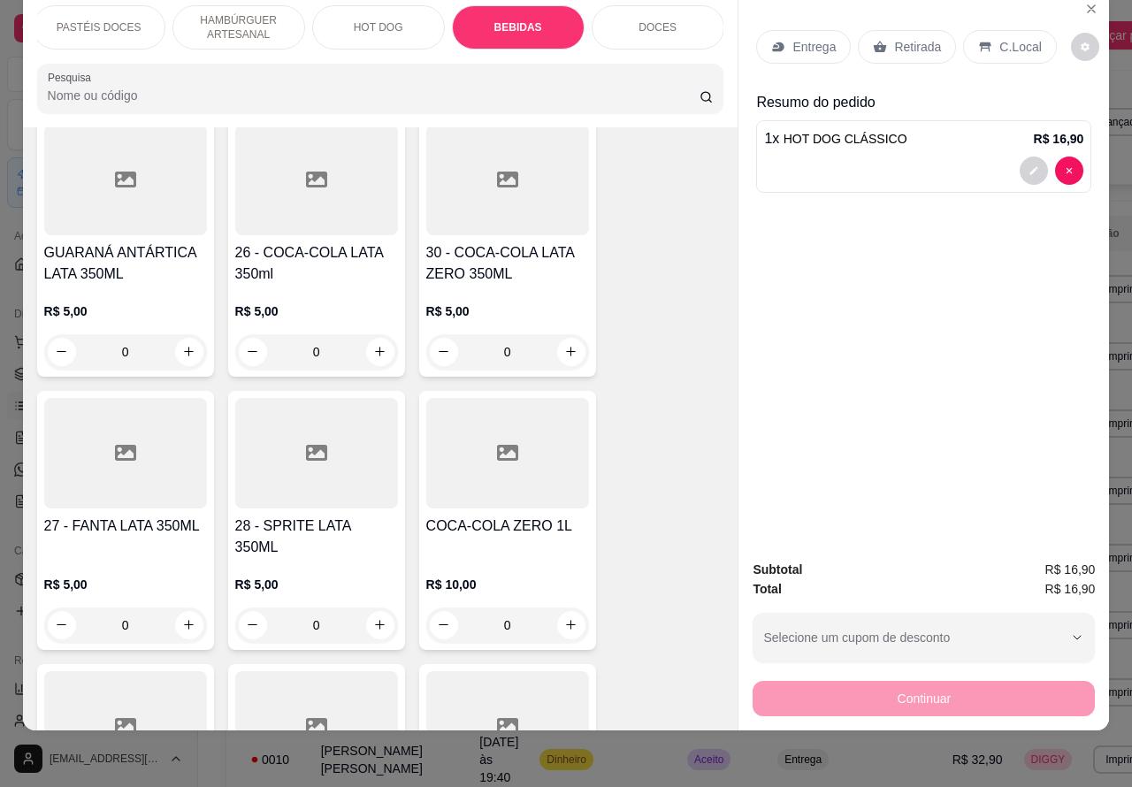
scroll to position [6266, 0]
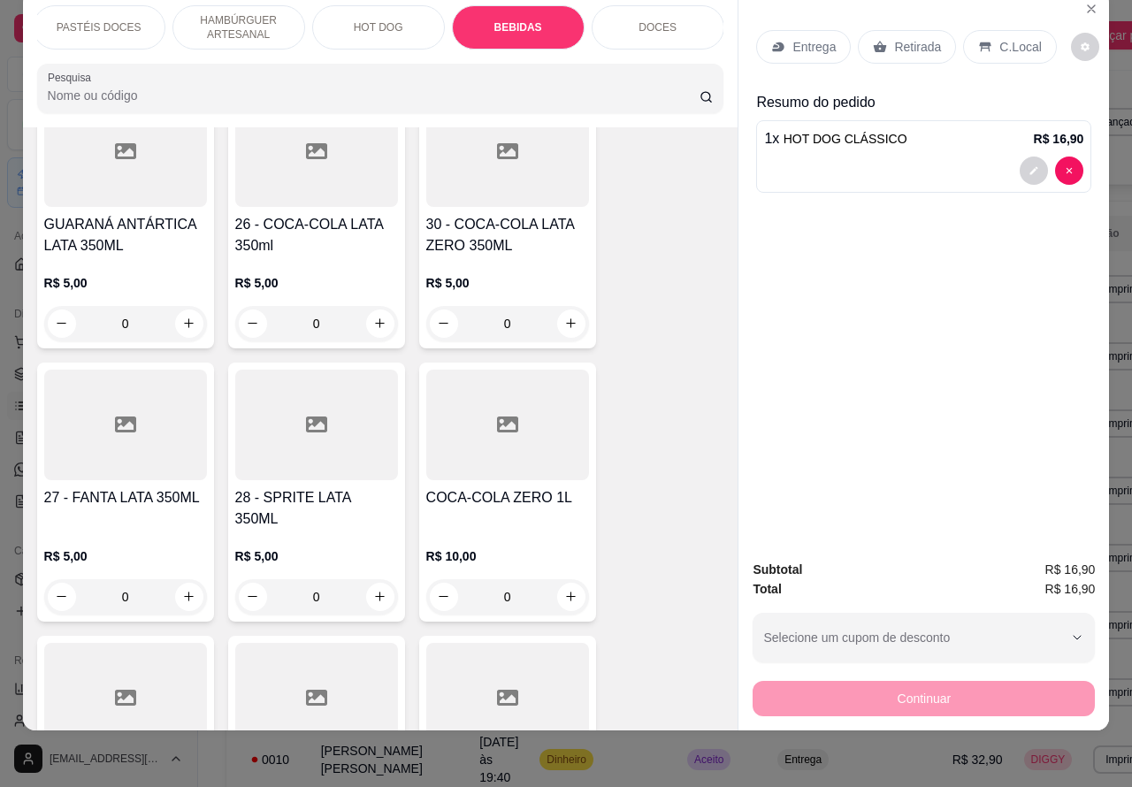
click at [373, 317] on icon "increase-product-quantity" at bounding box center [379, 323] width 13 height 13
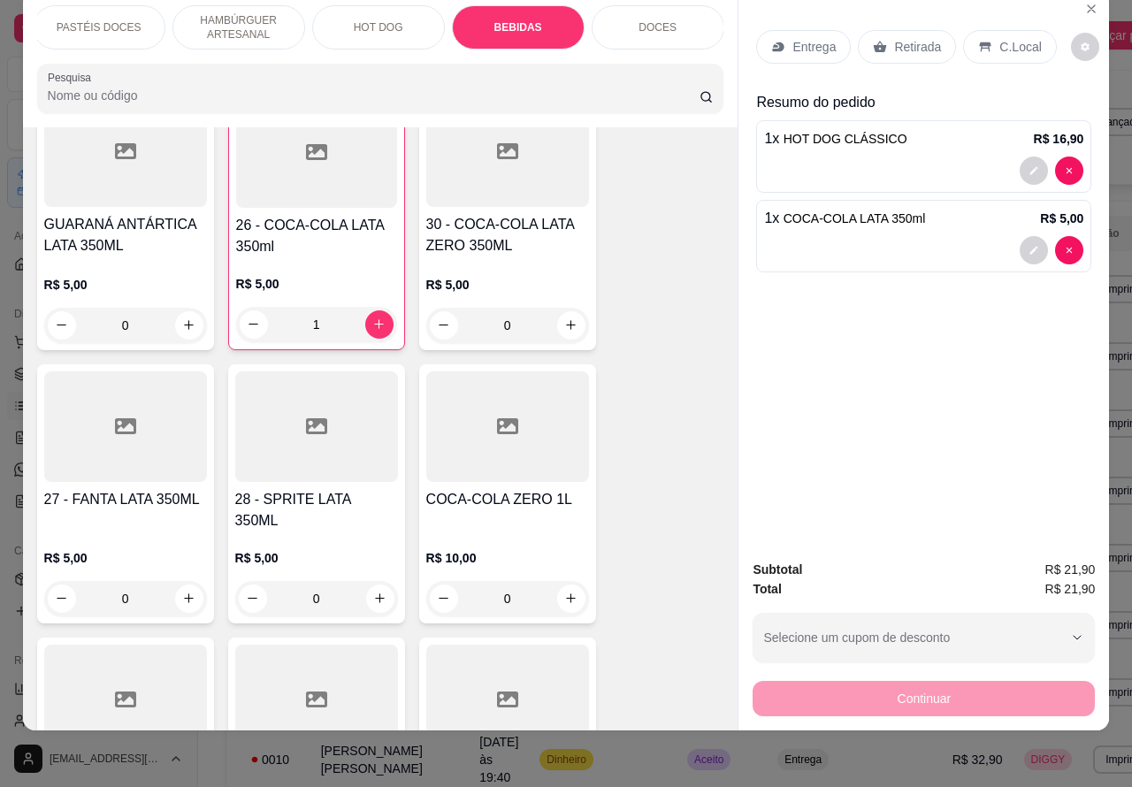
type input "1"
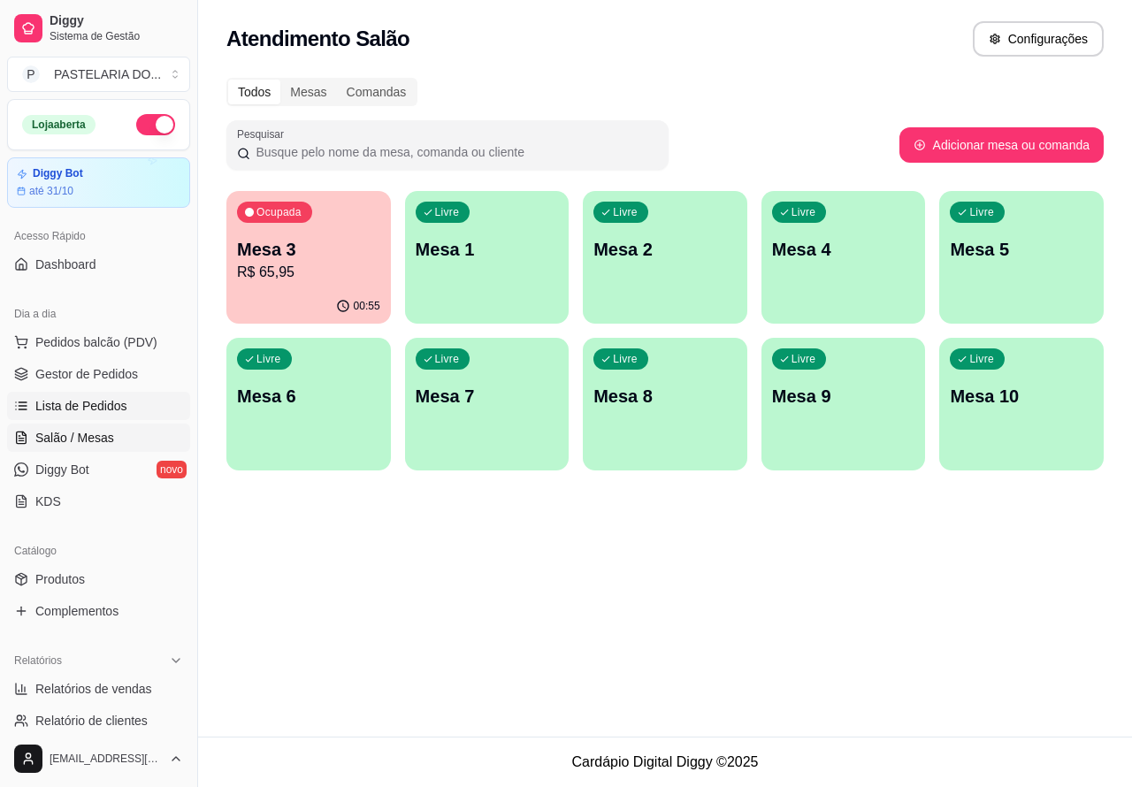
click at [126, 412] on link "Lista de Pedidos" at bounding box center [98, 406] width 183 height 28
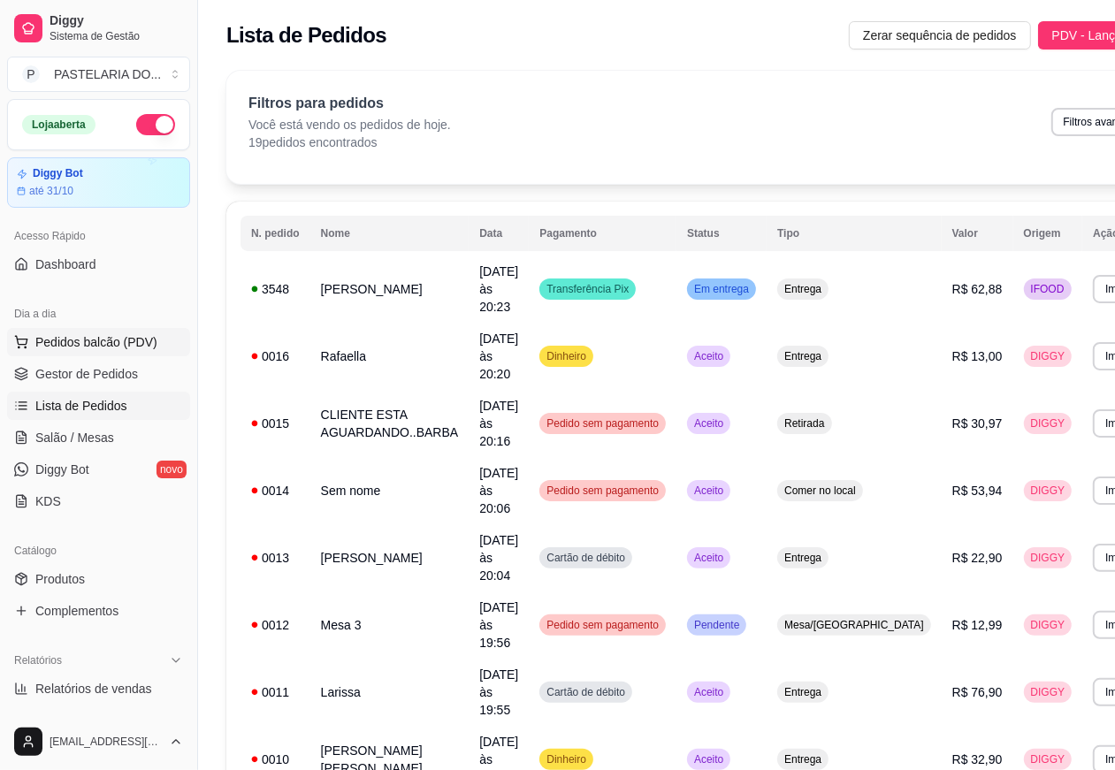
click at [134, 341] on span "Pedidos balcão (PDV)" at bounding box center [96, 342] width 122 height 18
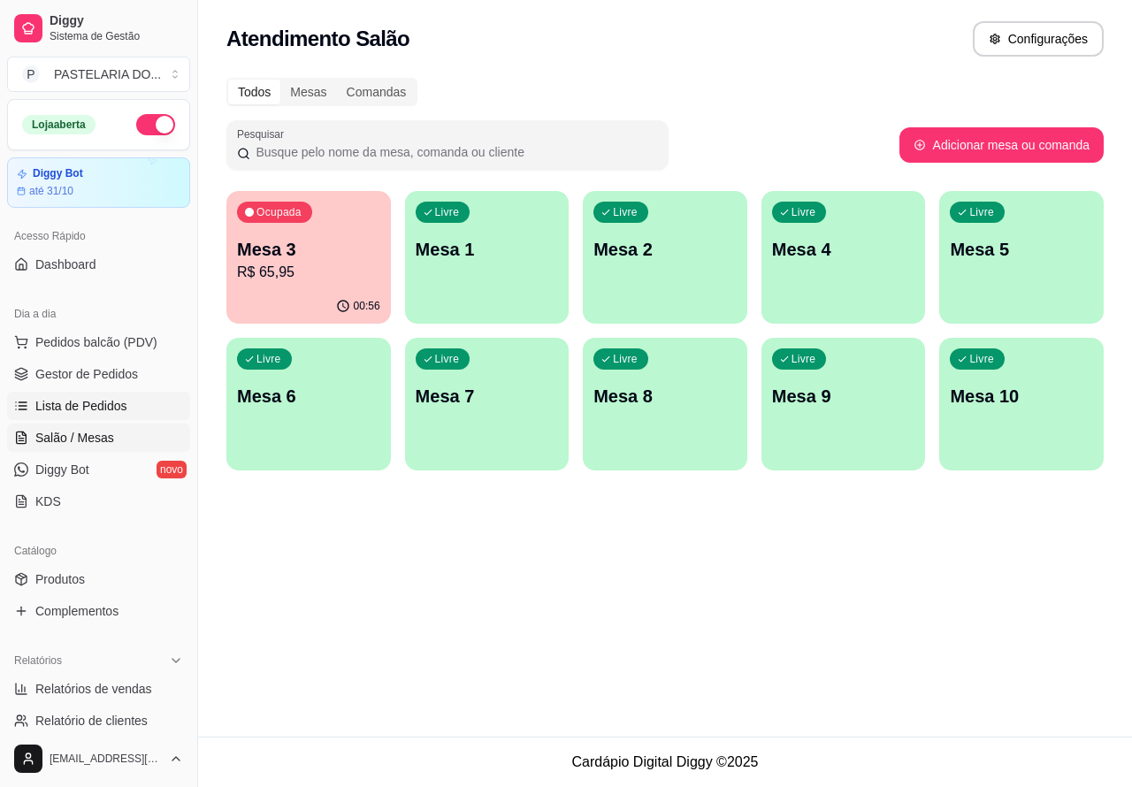
click at [126, 403] on link "Lista de Pedidos" at bounding box center [98, 406] width 183 height 28
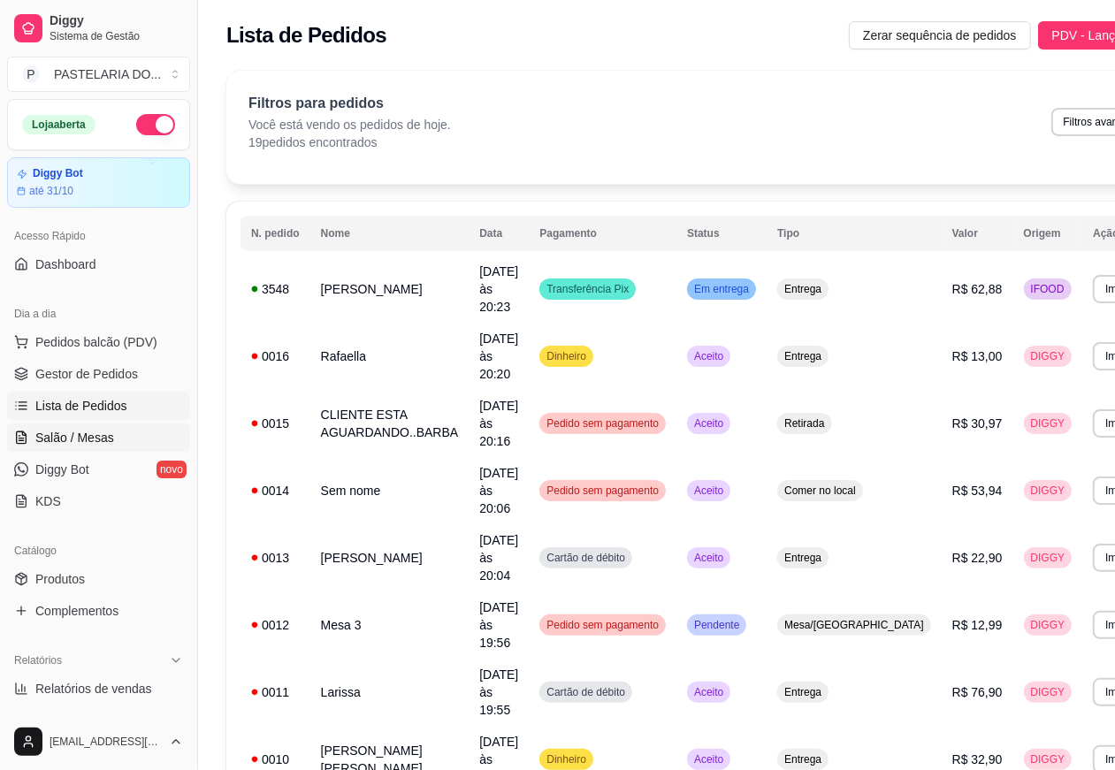
click at [80, 445] on span "Salão / Mesas" at bounding box center [74, 438] width 79 height 18
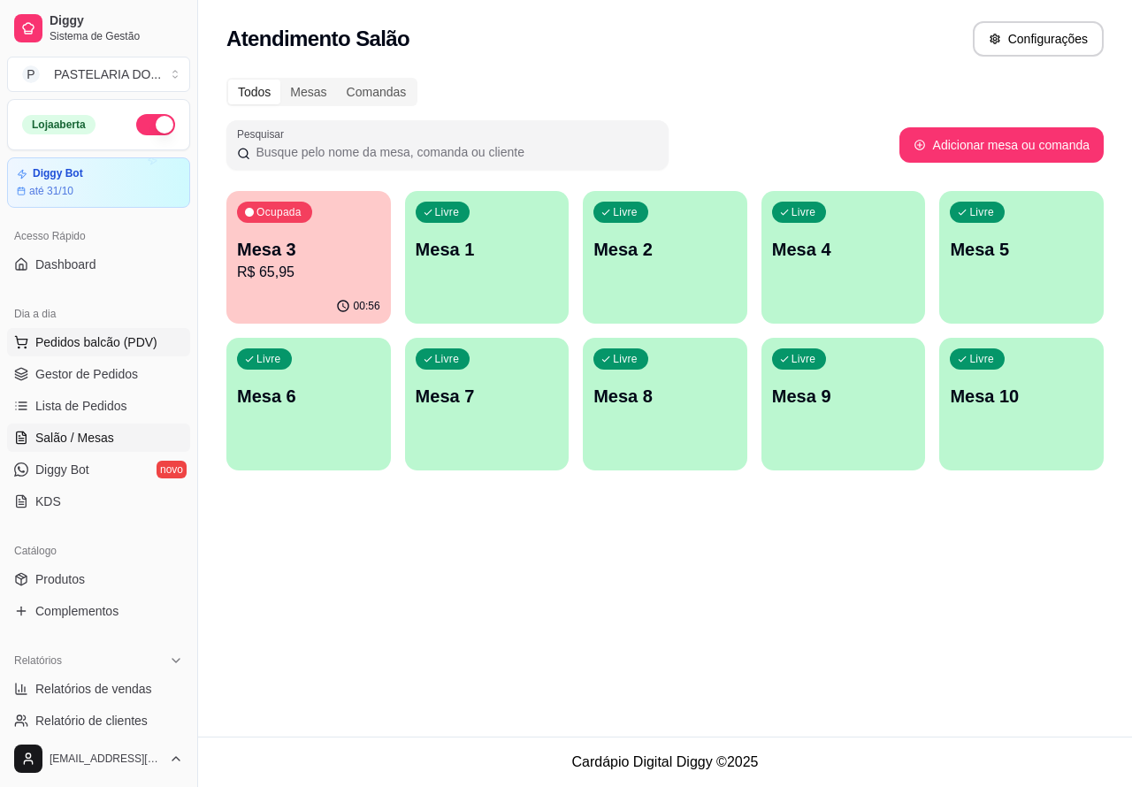
click at [146, 348] on span "Pedidos balcão (PDV)" at bounding box center [96, 342] width 122 height 18
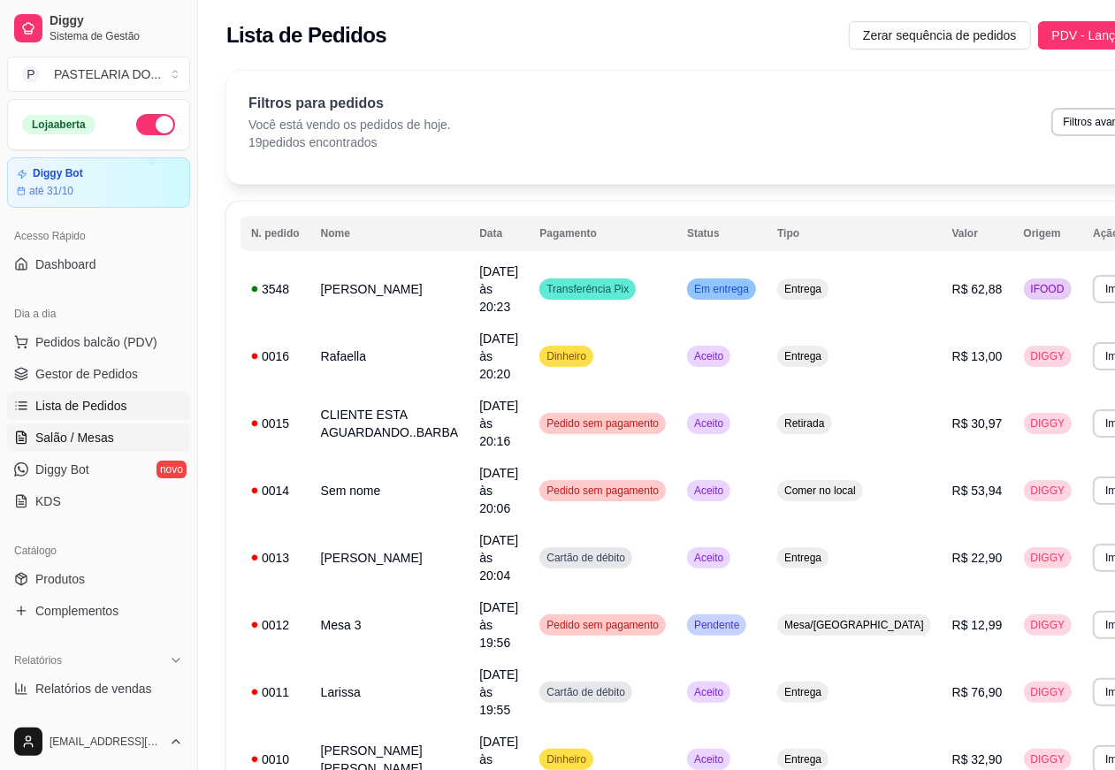
click at [99, 440] on span "Salão / Mesas" at bounding box center [74, 438] width 79 height 18
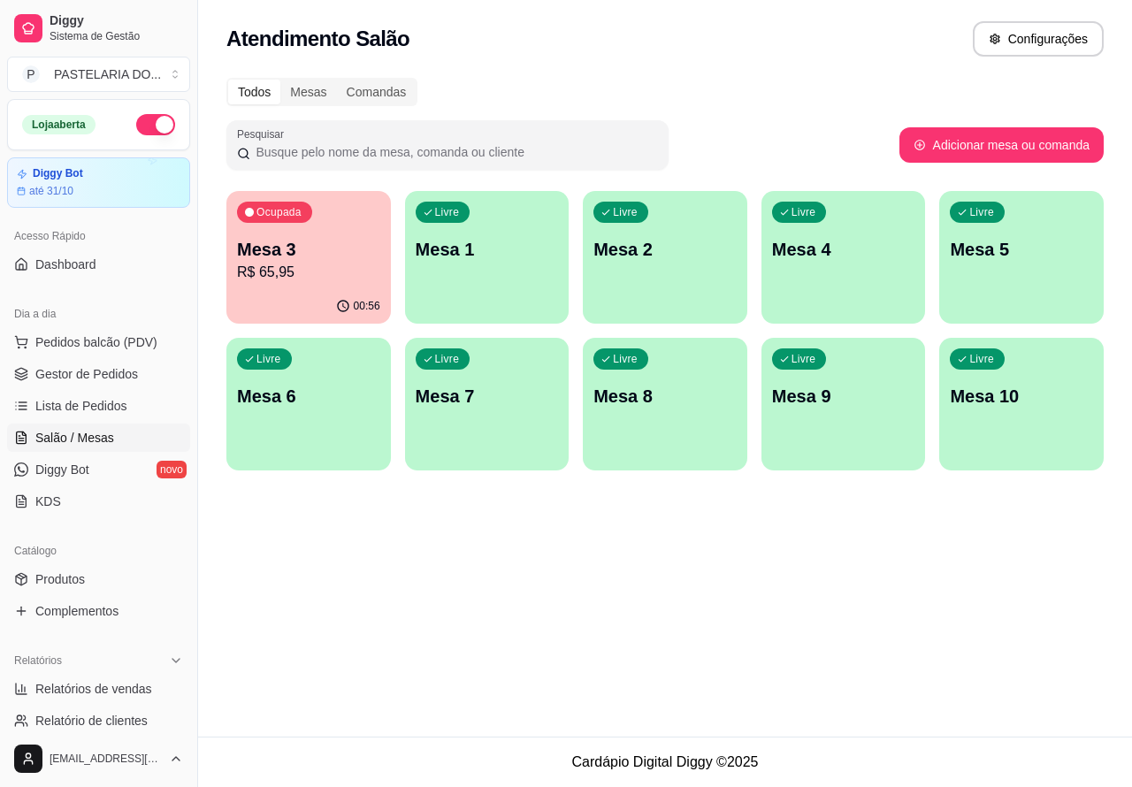
click at [1008, 255] on p "Mesa 5" at bounding box center [1021, 249] width 143 height 25
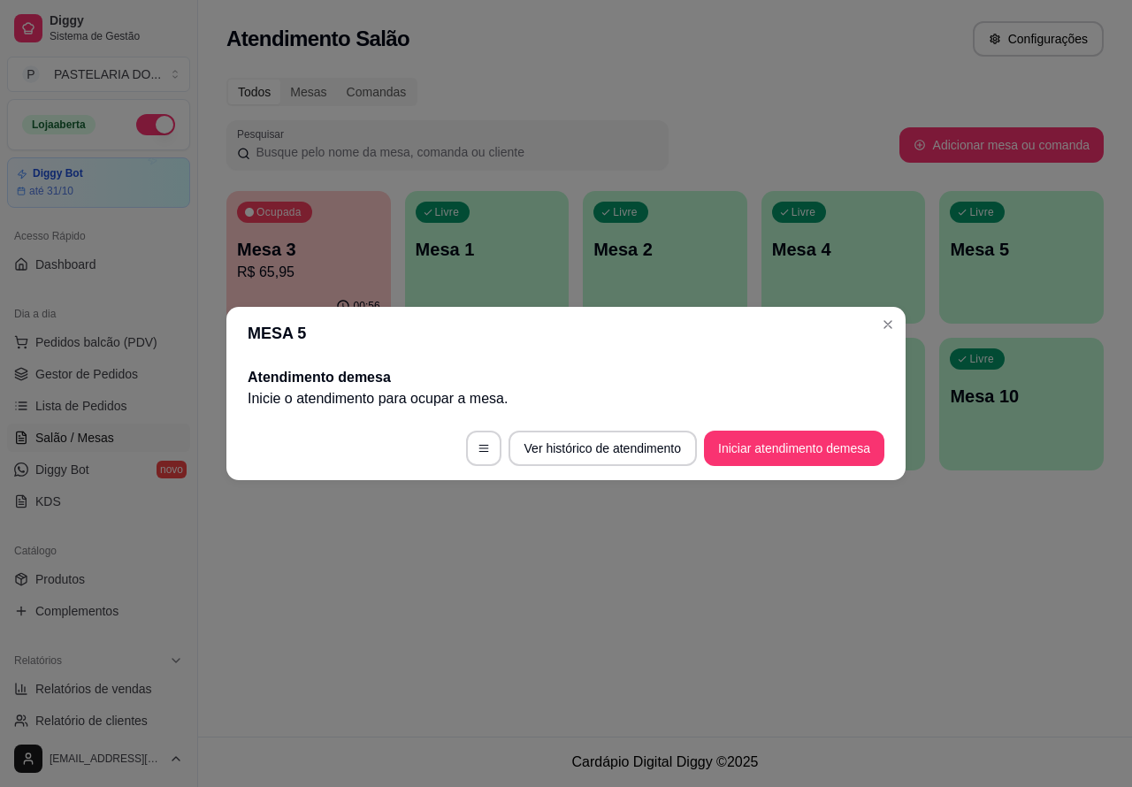
click at [612, 128] on div at bounding box center [447, 144] width 421 height 35
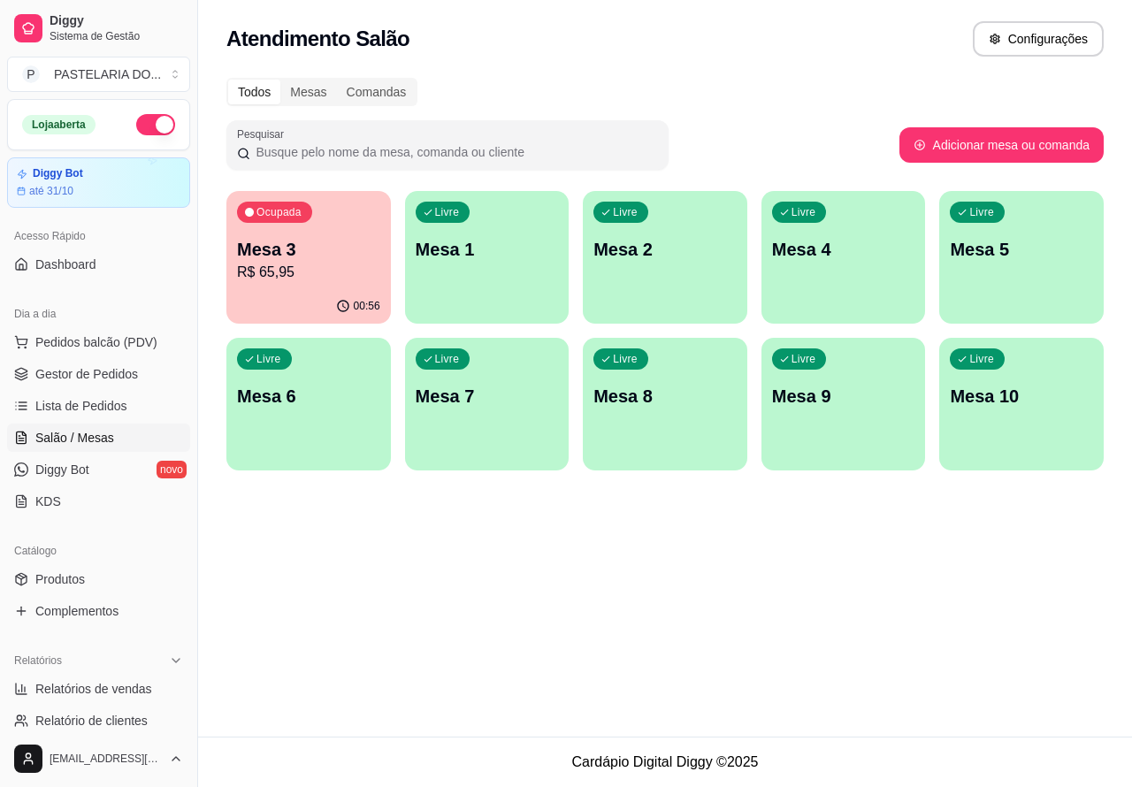
click at [507, 257] on p "Mesa 1" at bounding box center [487, 249] width 143 height 25
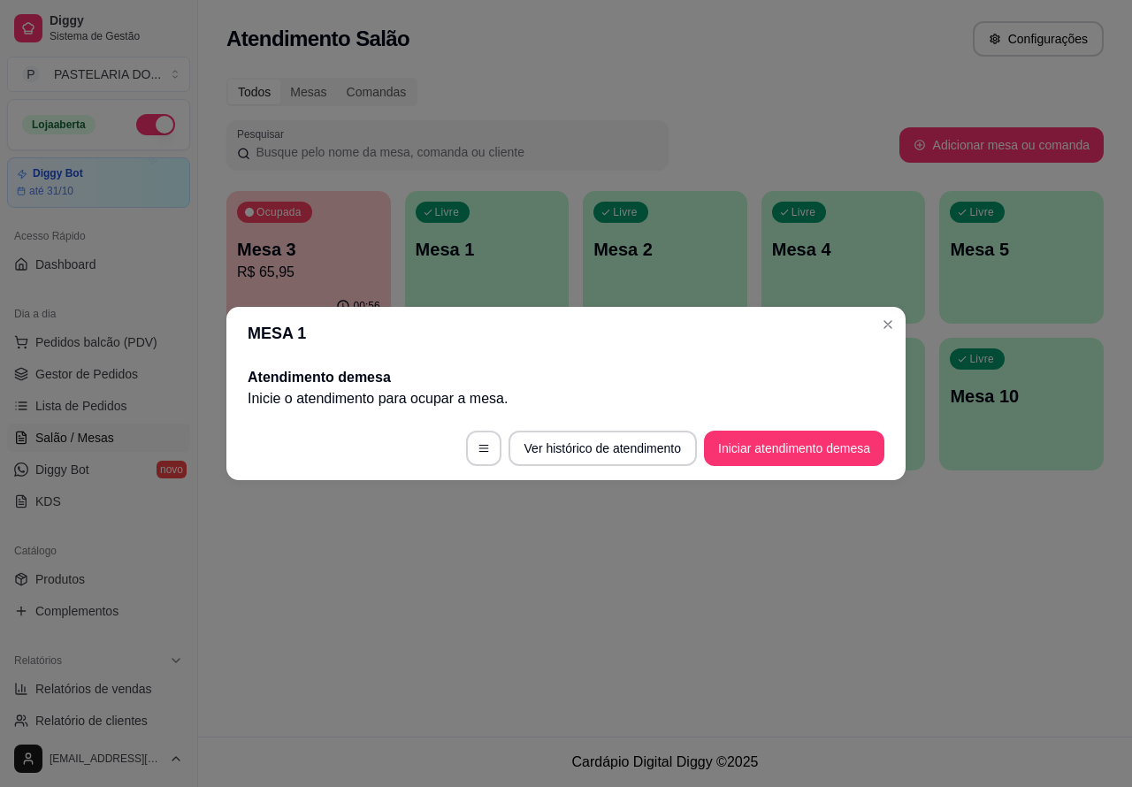
click at [801, 452] on button "Iniciar atendimento de mesa" at bounding box center [794, 448] width 180 height 35
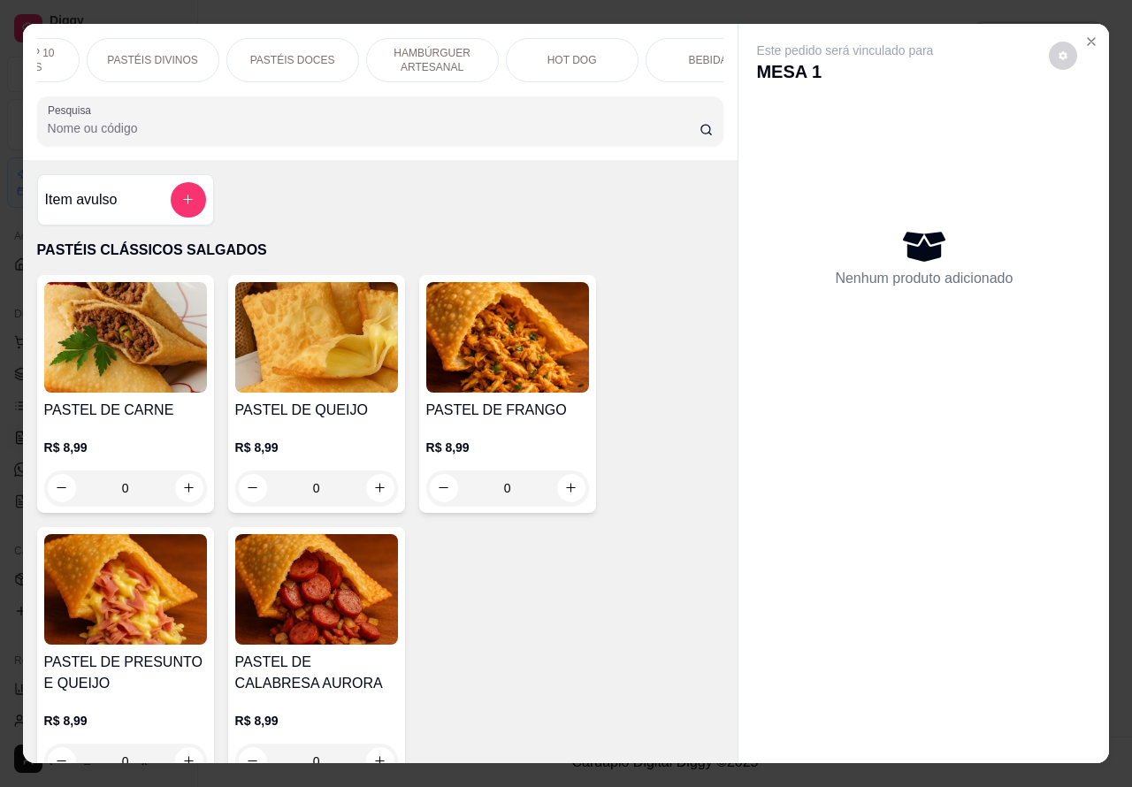
scroll to position [0, 252]
click at [564, 58] on div "HOT DOG" at bounding box center [550, 60] width 133 height 44
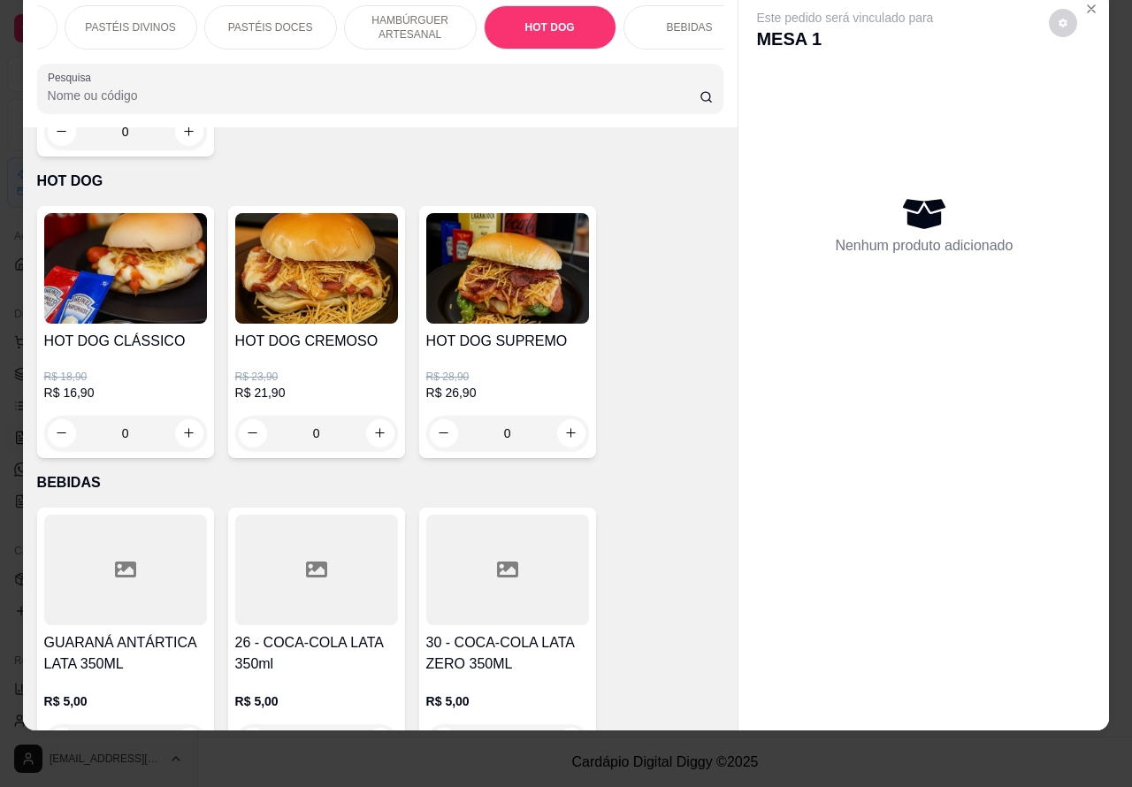
click at [179, 416] on div "0" at bounding box center [125, 433] width 163 height 35
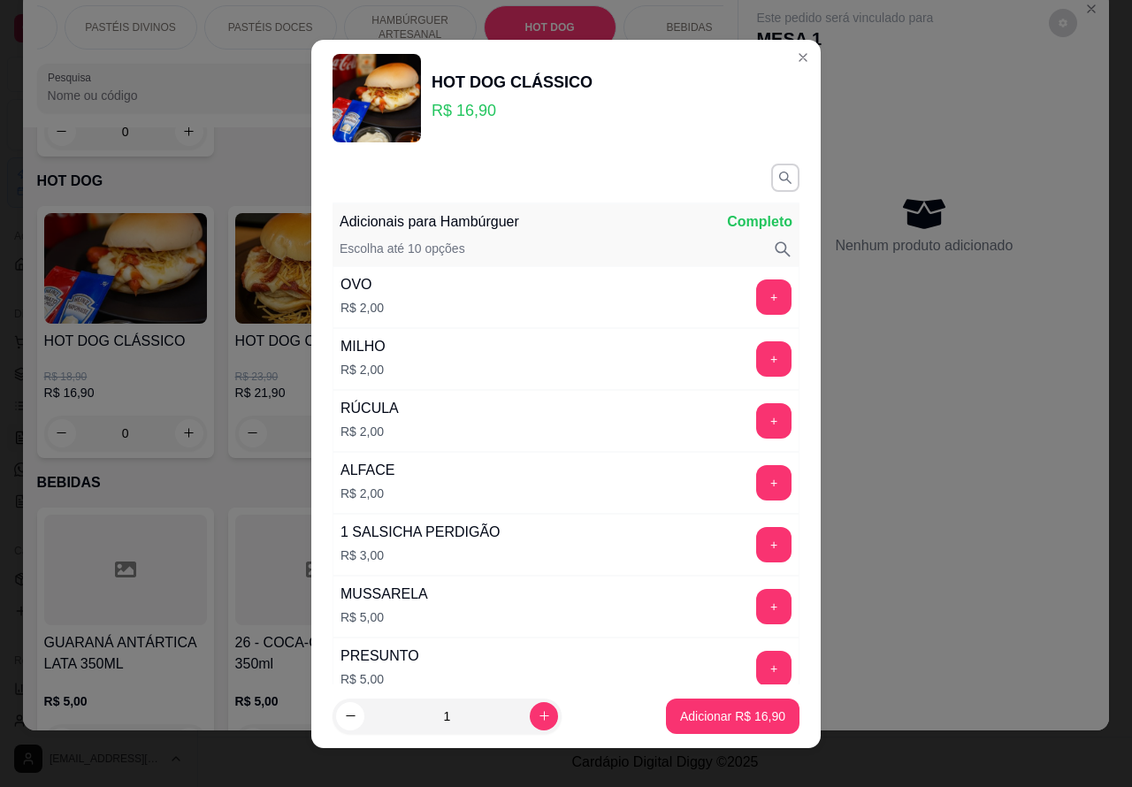
click at [700, 706] on button "Adicionar R$ 16,90" at bounding box center [733, 716] width 134 height 35
type input "1"
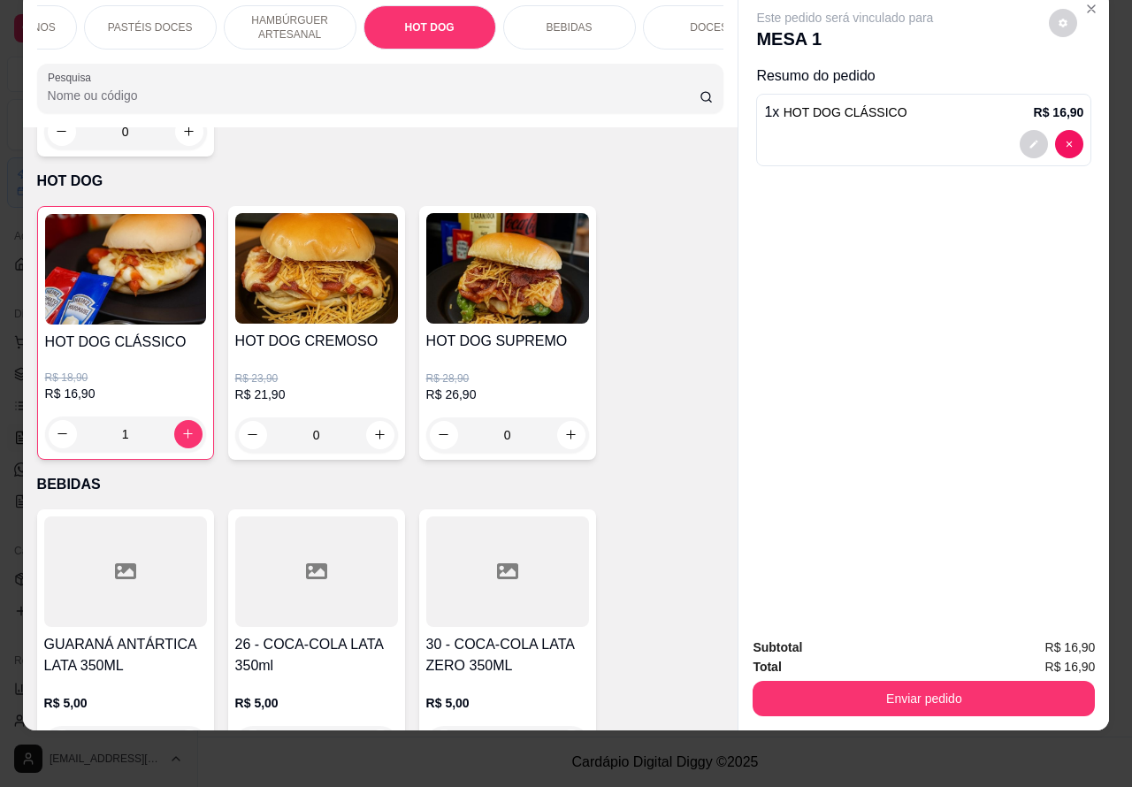
scroll to position [0, 379]
click at [585, 14] on div "BEBIDAS" at bounding box center [563, 27] width 133 height 44
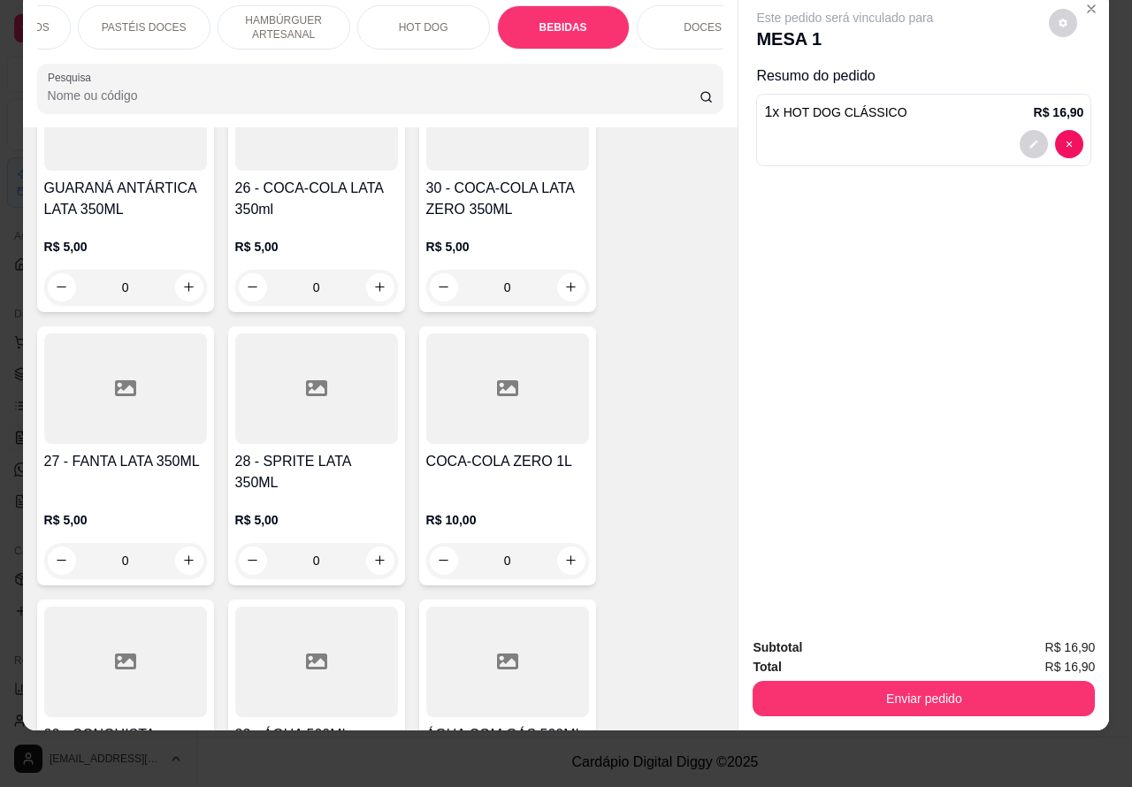
scroll to position [6325, 0]
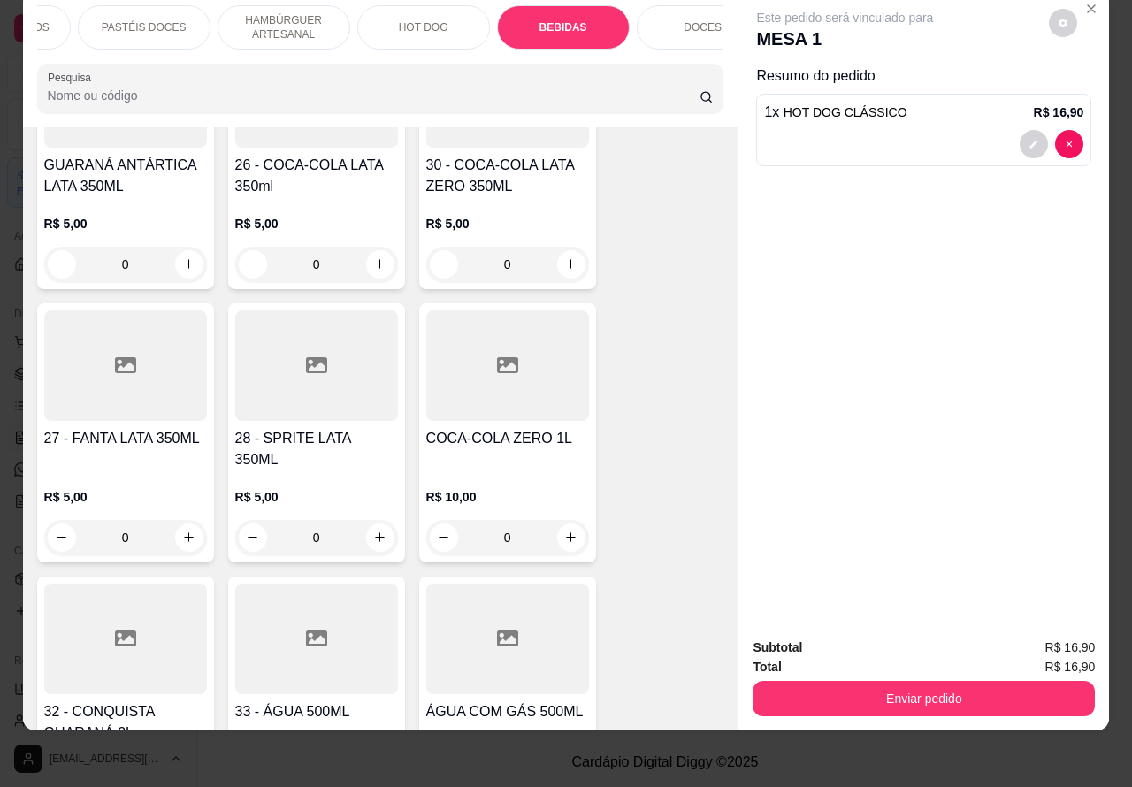
click at [373, 531] on icon "increase-product-quantity" at bounding box center [379, 537] width 13 height 13
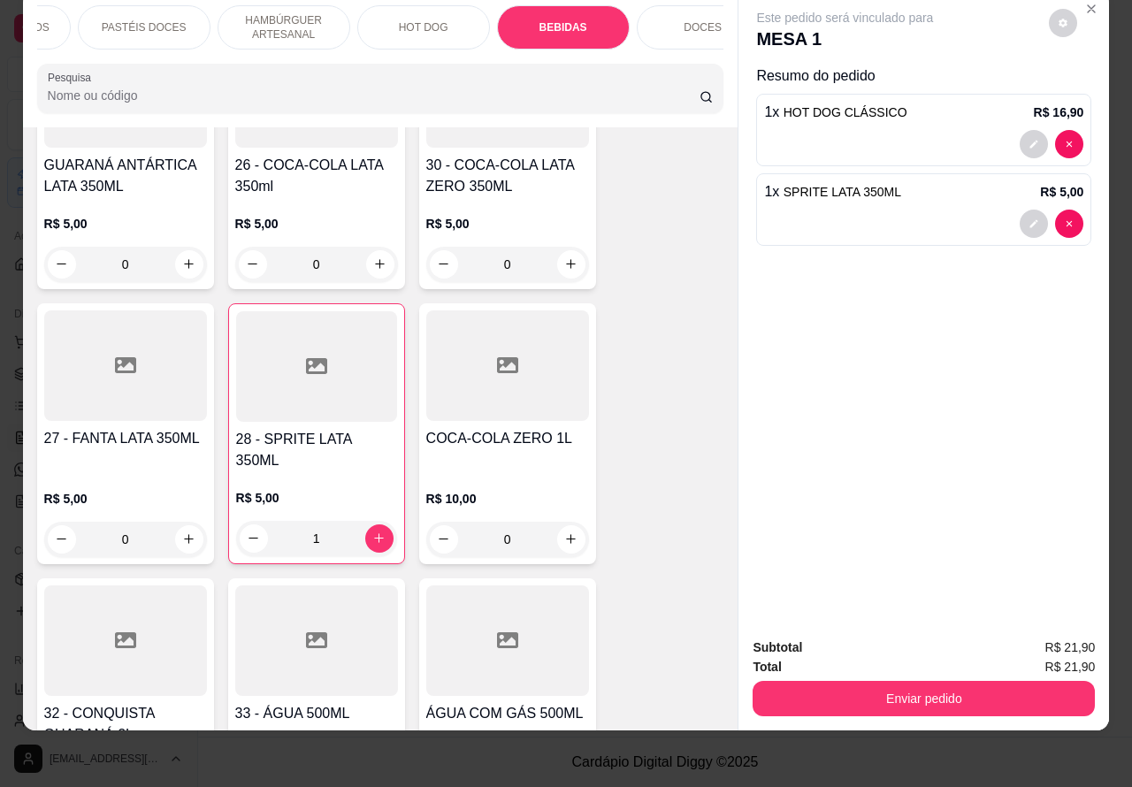
type input "1"
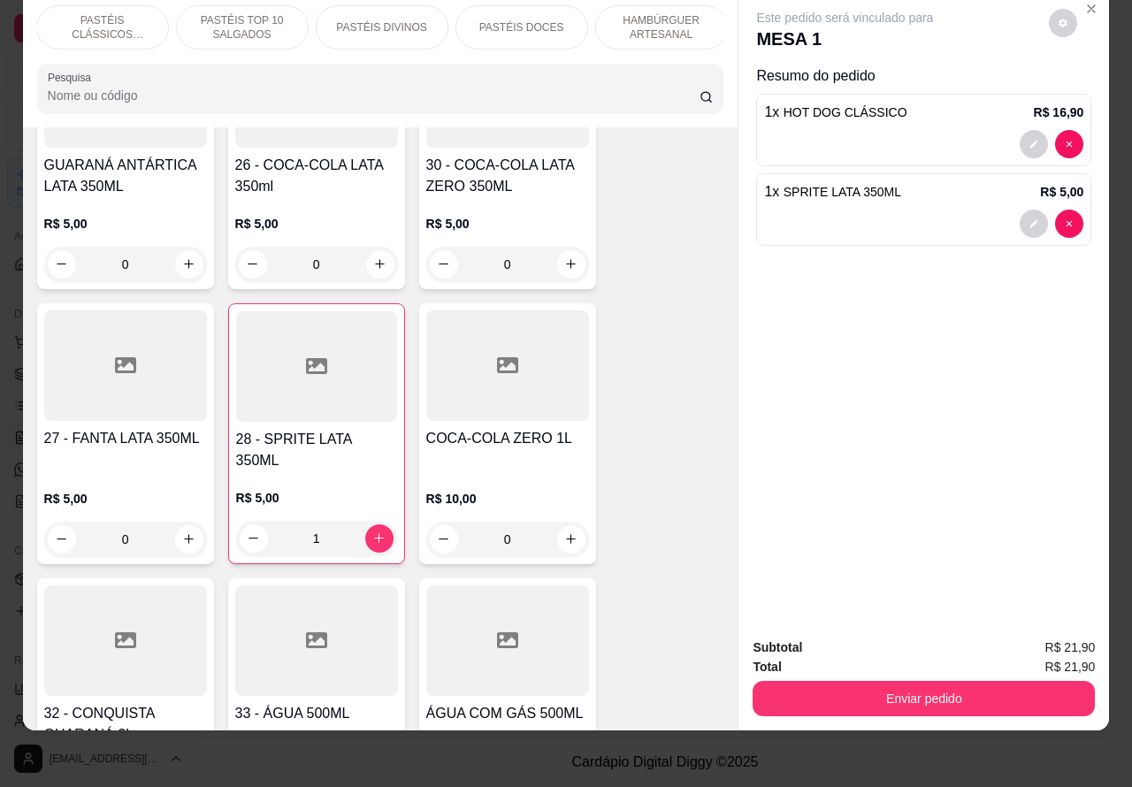
scroll to position [0, 0]
click at [131, 13] on p "PASTÉIS CLÁSSICOS SALGADOS" at bounding box center [103, 27] width 103 height 28
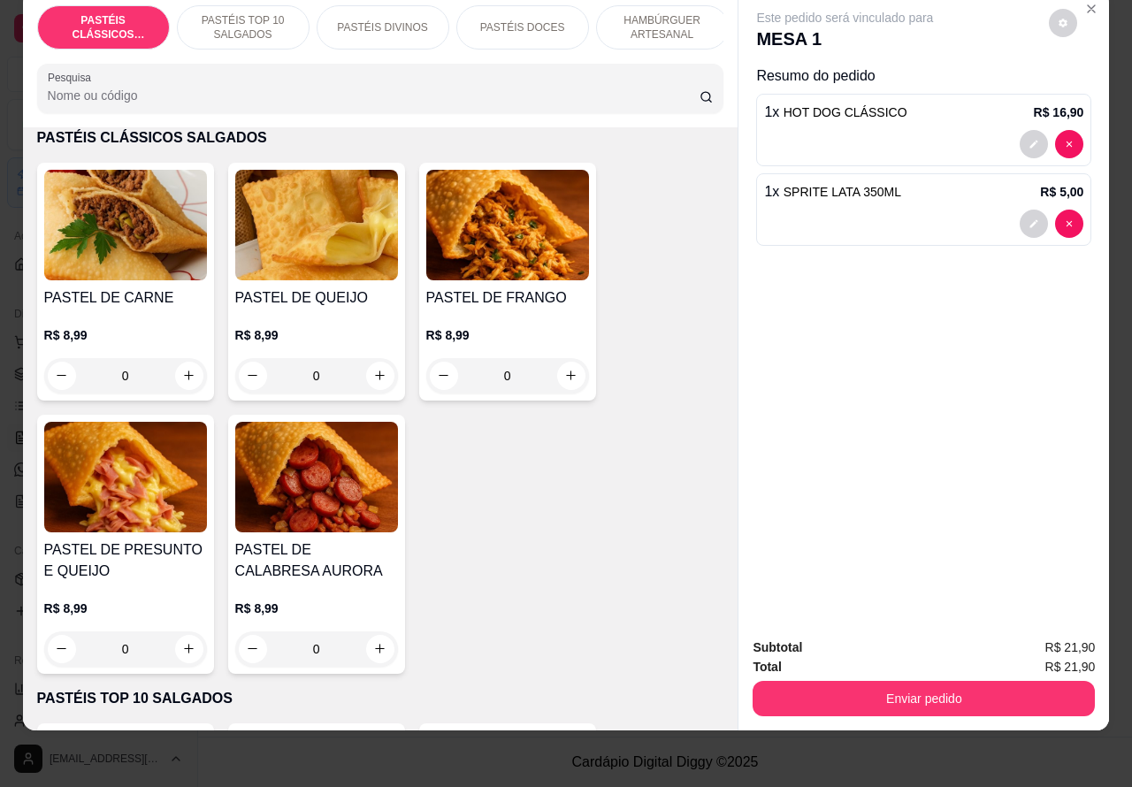
click at [142, 501] on img at bounding box center [125, 477] width 163 height 111
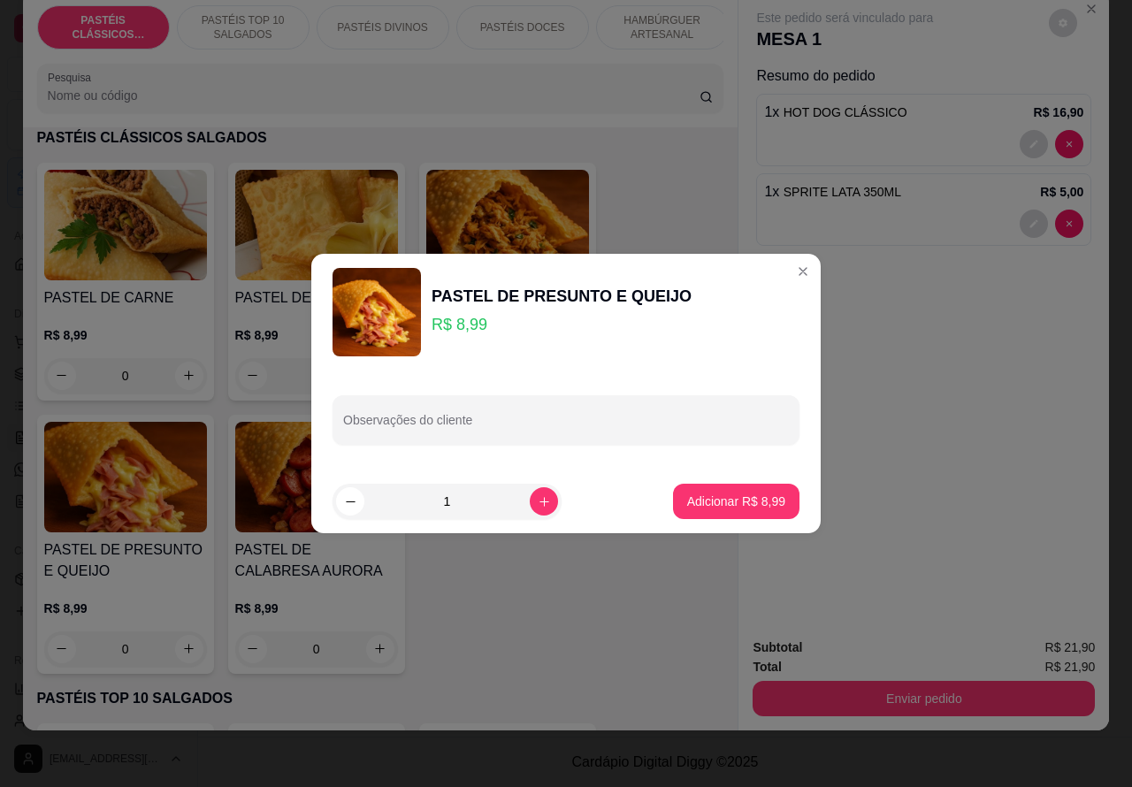
click at [509, 422] on input "Observações do cliente" at bounding box center [566, 427] width 446 height 18
type input """""""""COLOCAR CATUPIRY...COLOCAR UM POUCO MAIS"""""""
click at [726, 500] on p "Adicionar R$ 8,99" at bounding box center [736, 501] width 96 height 17
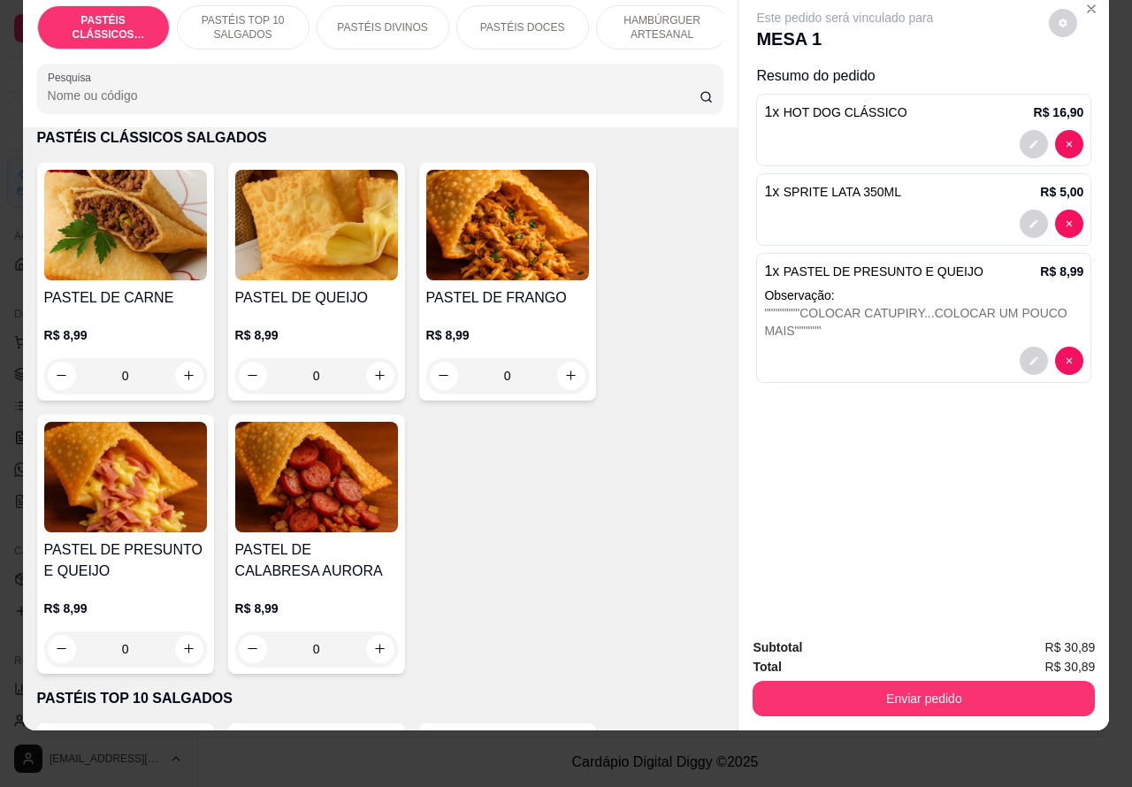
click at [925, 690] on button "Enviar pedido" at bounding box center [924, 698] width 342 height 35
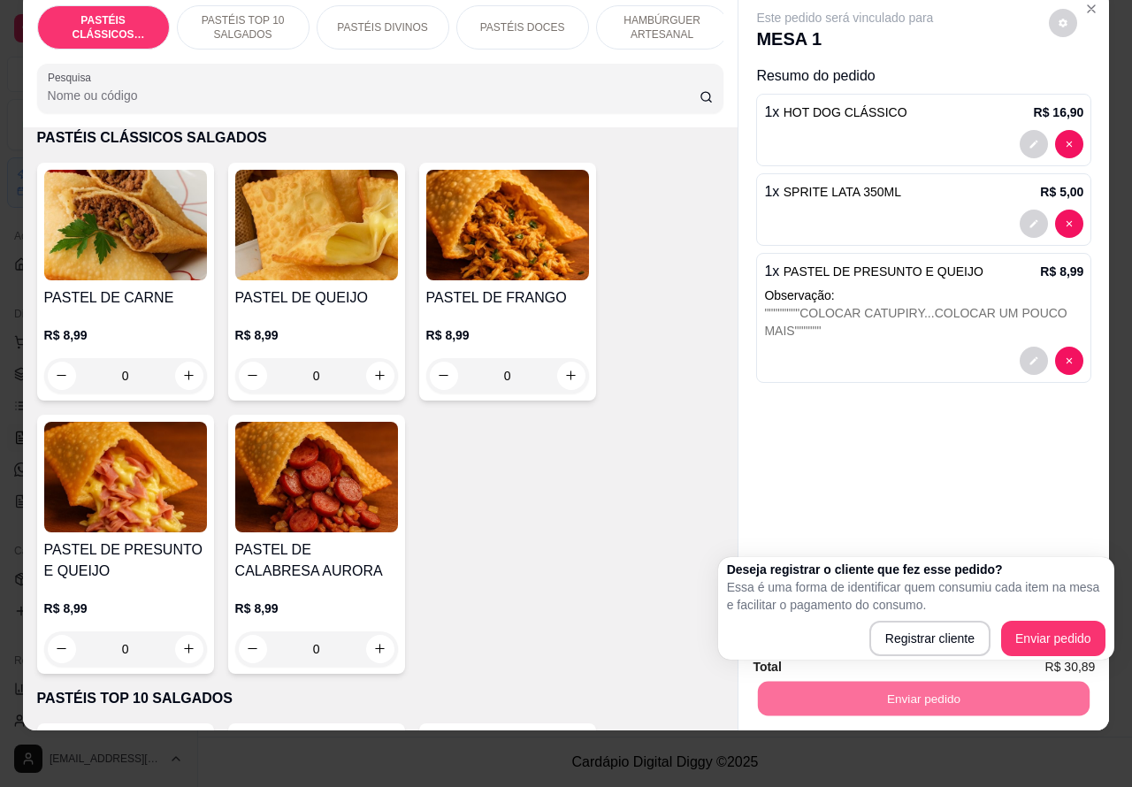
scroll to position [0, 0]
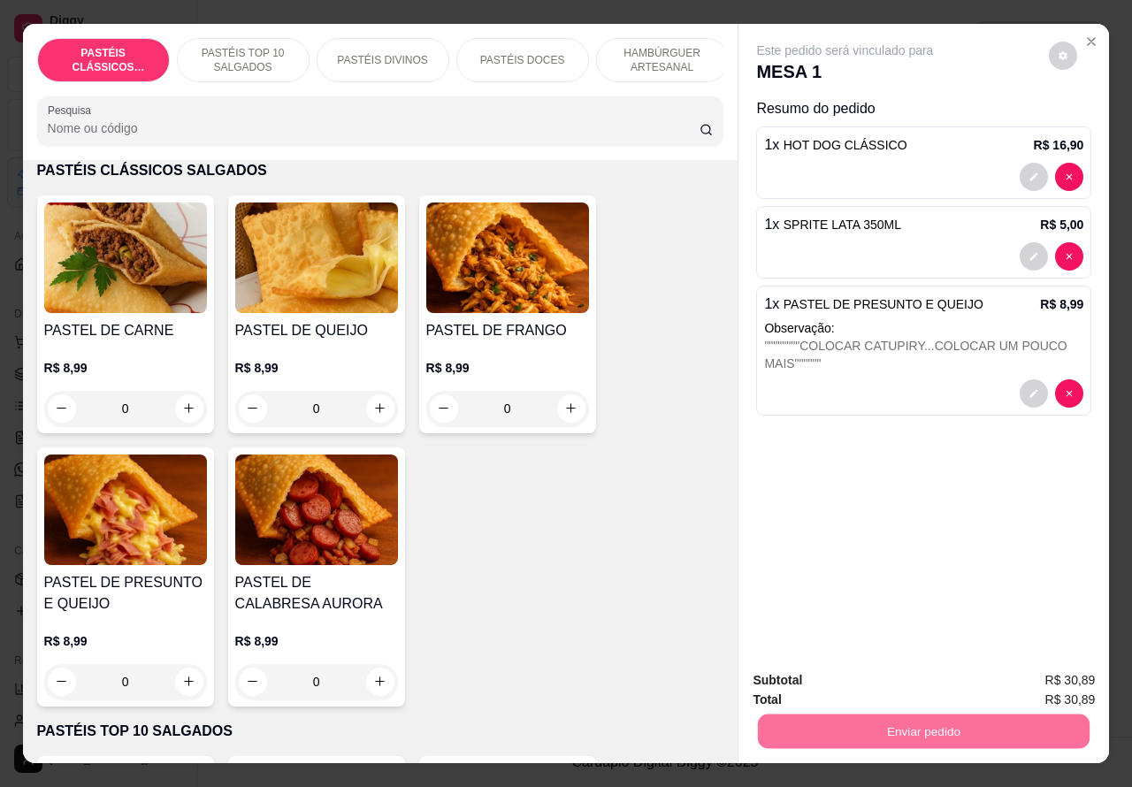
click at [1053, 629] on button "Enviar pedido" at bounding box center [1047, 639] width 97 height 33
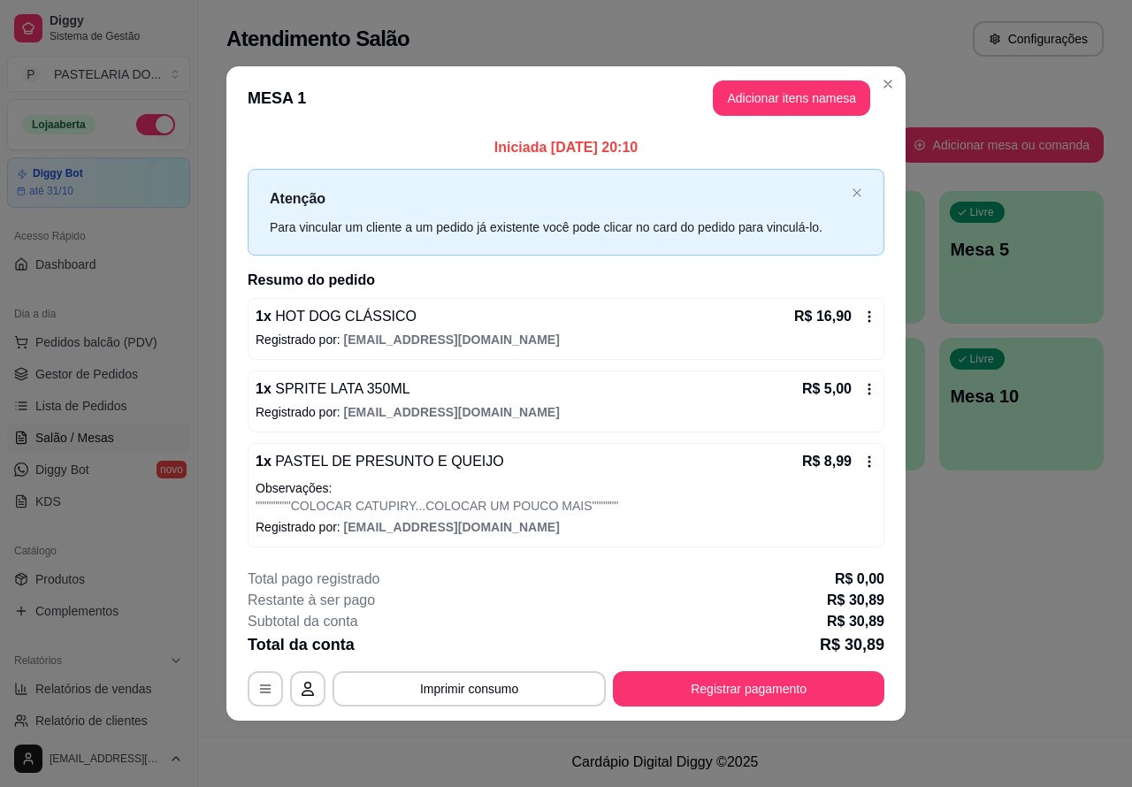
click at [700, 464] on div "1 x PASTEL DE PRESUNTO E QUEIJO R$ 8,99" at bounding box center [566, 461] width 621 height 21
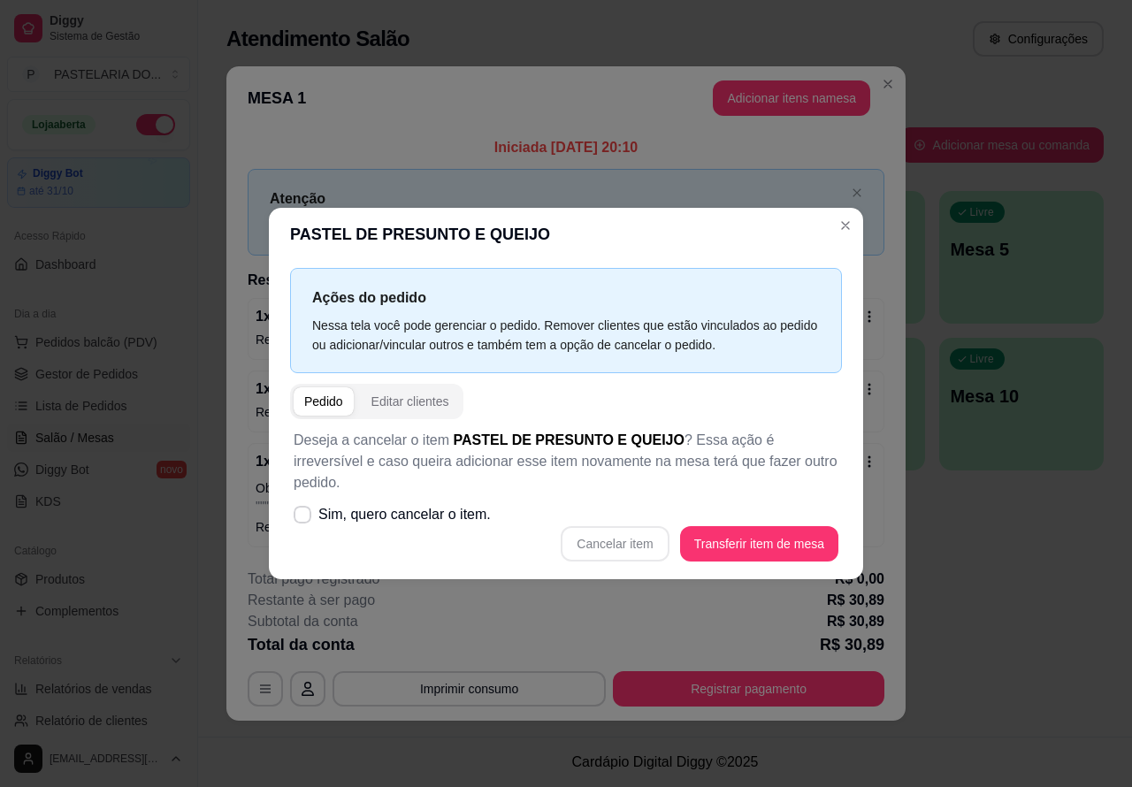
click at [995, 436] on div "**********" at bounding box center [566, 393] width 1132 height 787
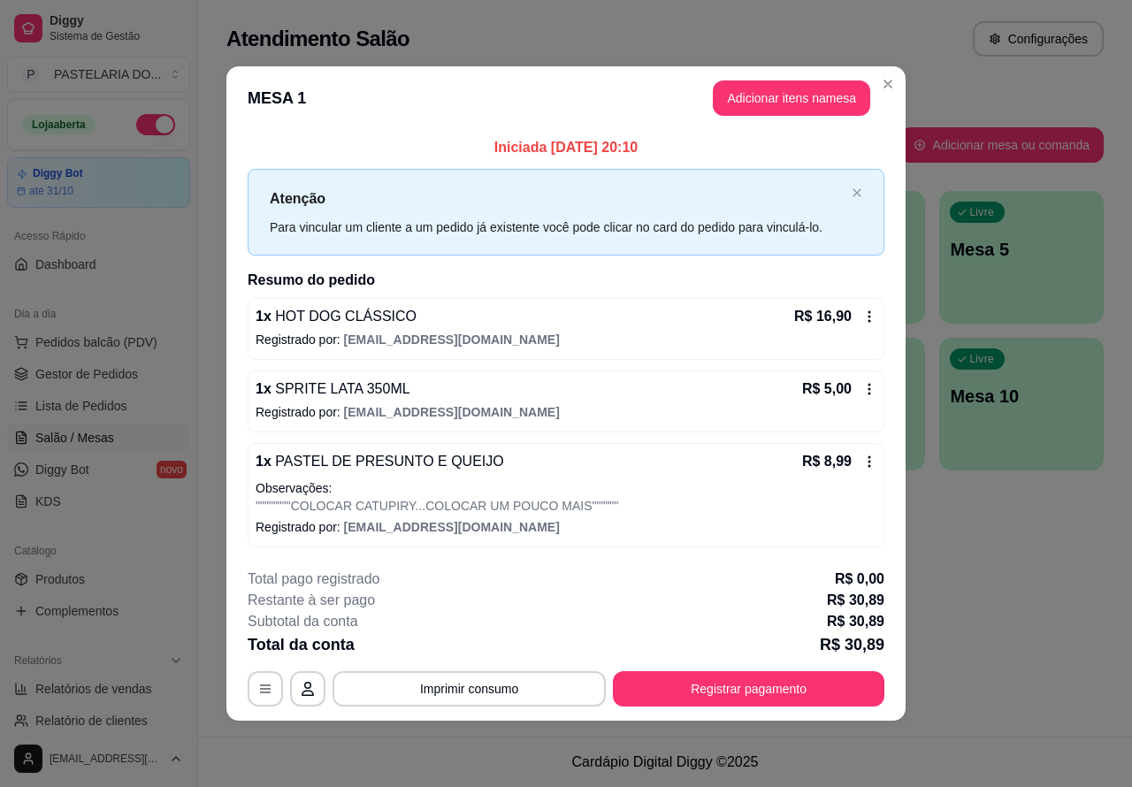
click at [885, 91] on button "Close" at bounding box center [888, 84] width 28 height 28
click at [887, 89] on icon "Close" at bounding box center [888, 84] width 14 height 14
click at [887, 82] on div "Todos Mesas Comandas" at bounding box center [664, 92] width 877 height 28
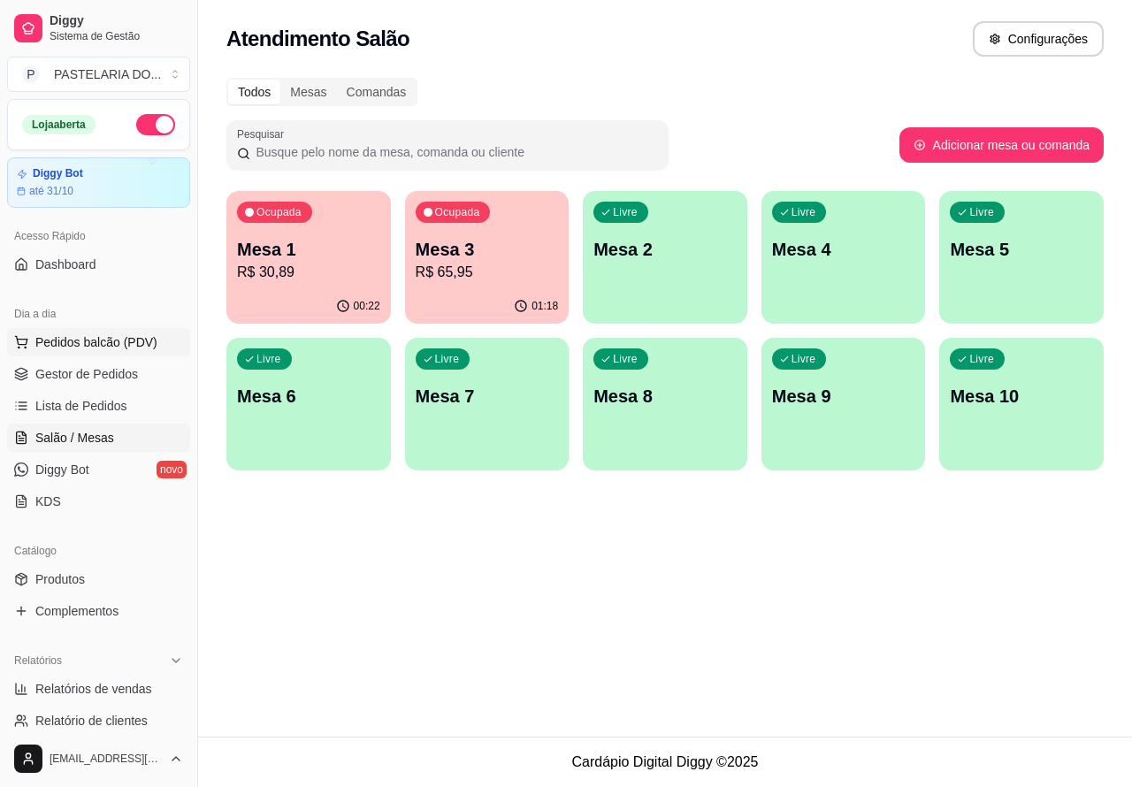
click at [126, 349] on span "Pedidos balcão (PDV)" at bounding box center [96, 342] width 122 height 18
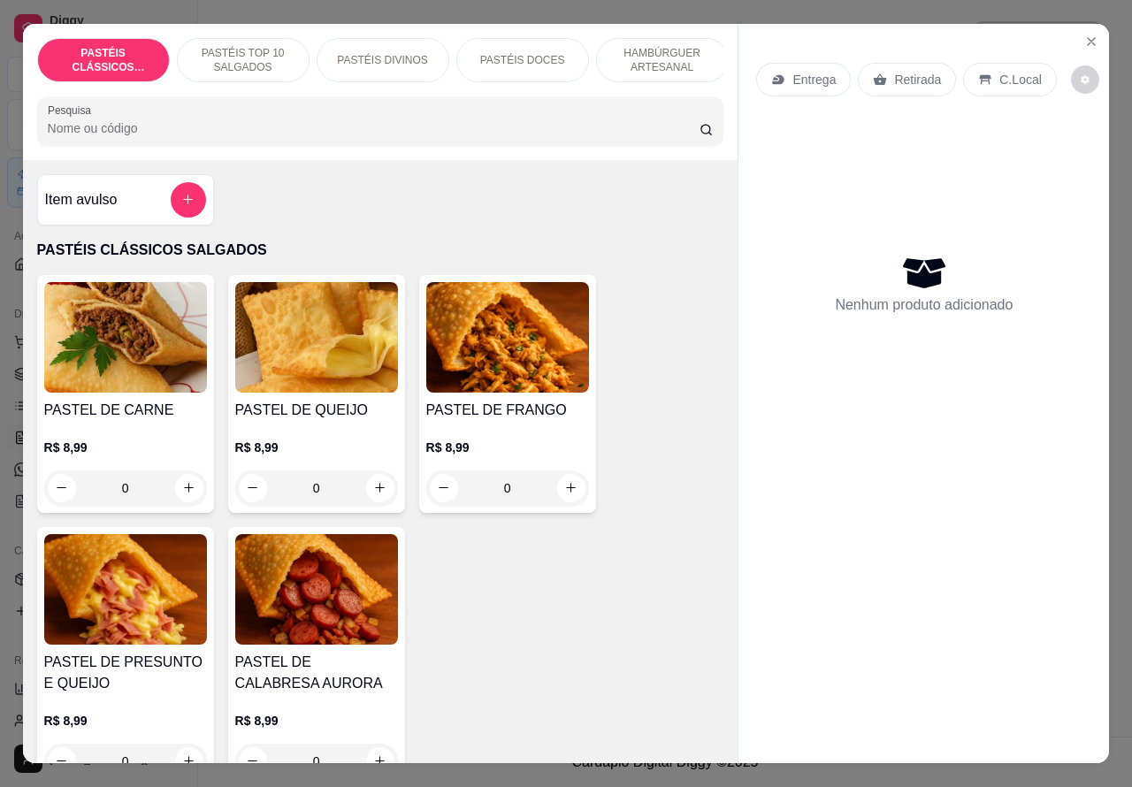
click at [812, 71] on p "Entrega" at bounding box center [813, 80] width 43 height 18
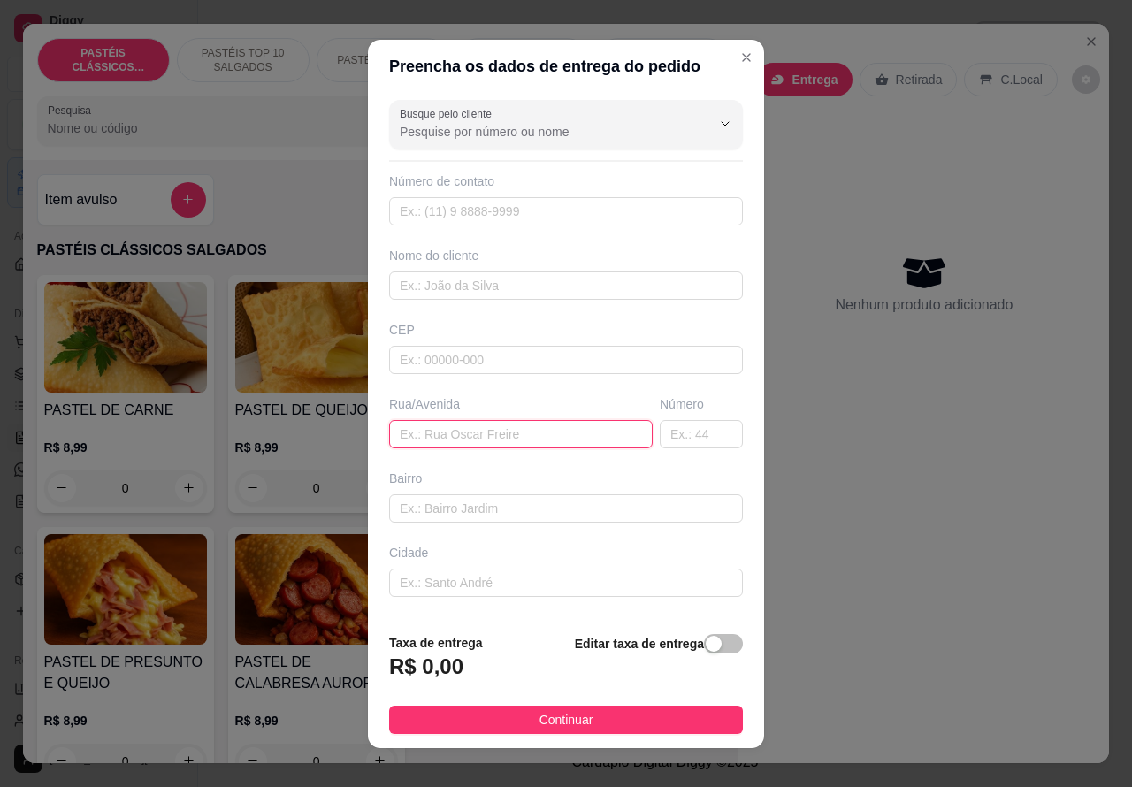
click at [480, 426] on input "text" at bounding box center [521, 434] width 264 height 28
paste input "Doutor [PERSON_NAME] [PERSON_NAME] 636"
type input "Doutor [PERSON_NAME] [PERSON_NAME] 636"
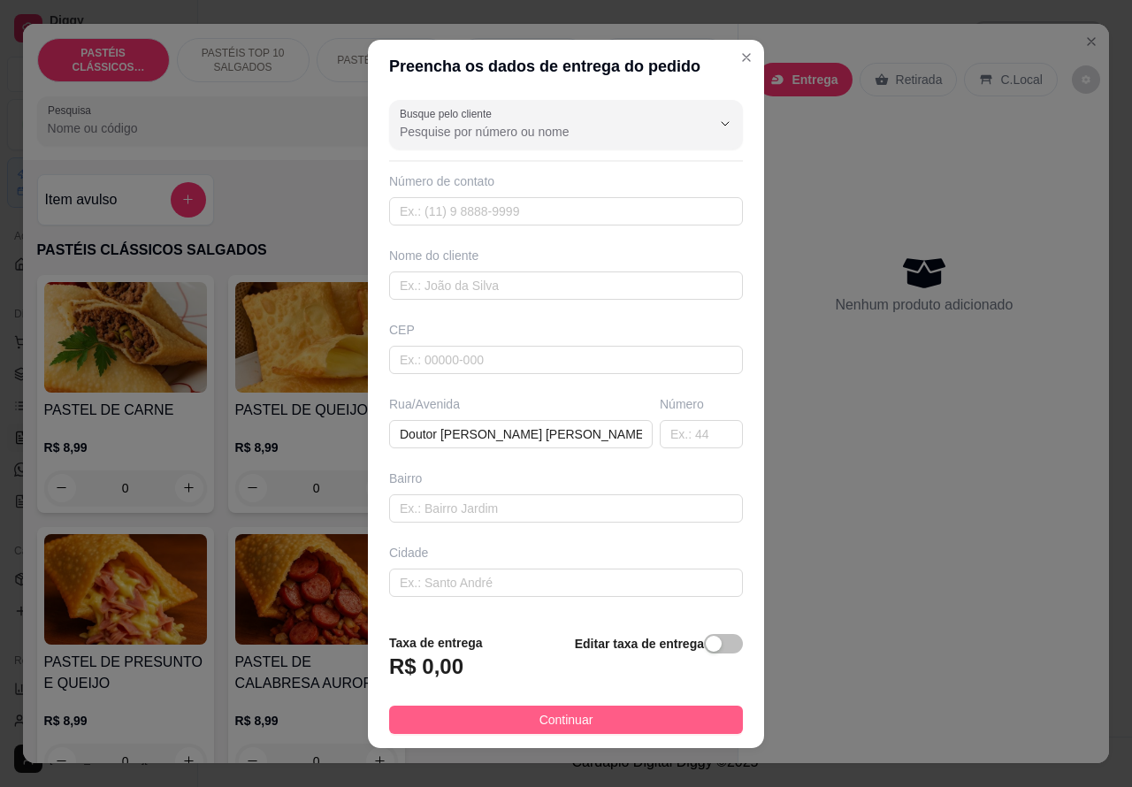
click at [648, 716] on button "Continuar" at bounding box center [566, 720] width 354 height 28
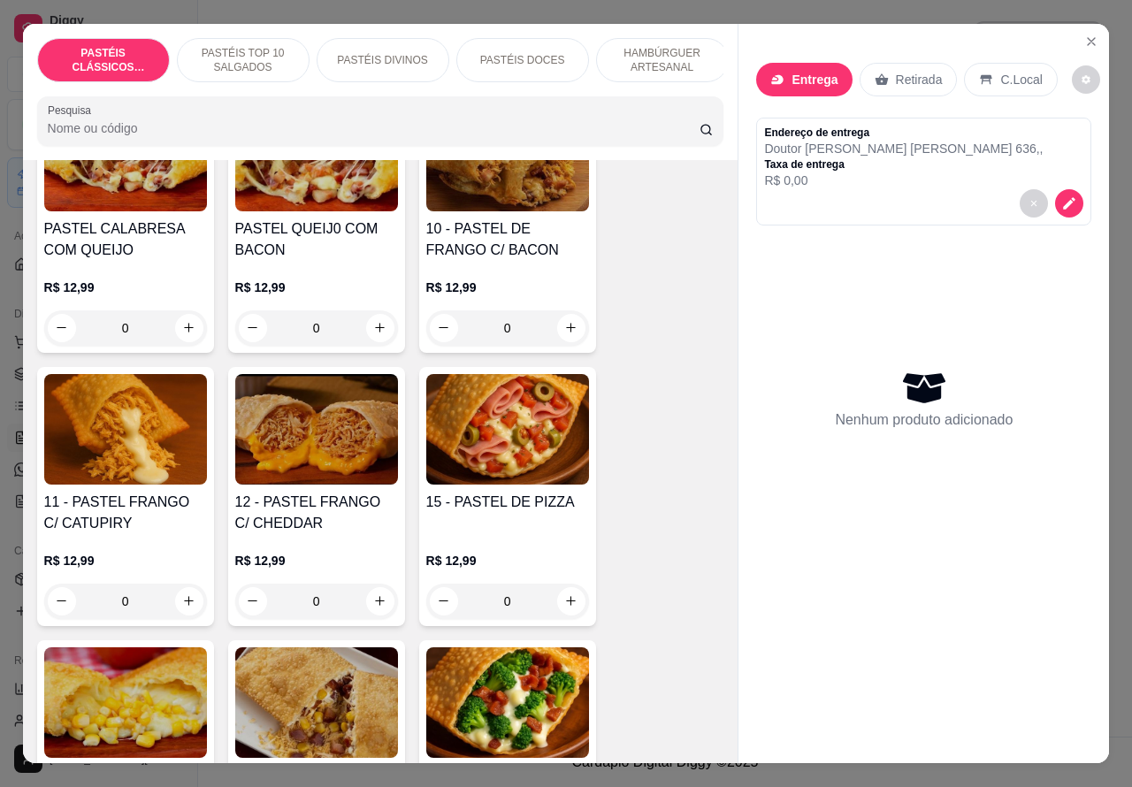
scroll to position [1571, 0]
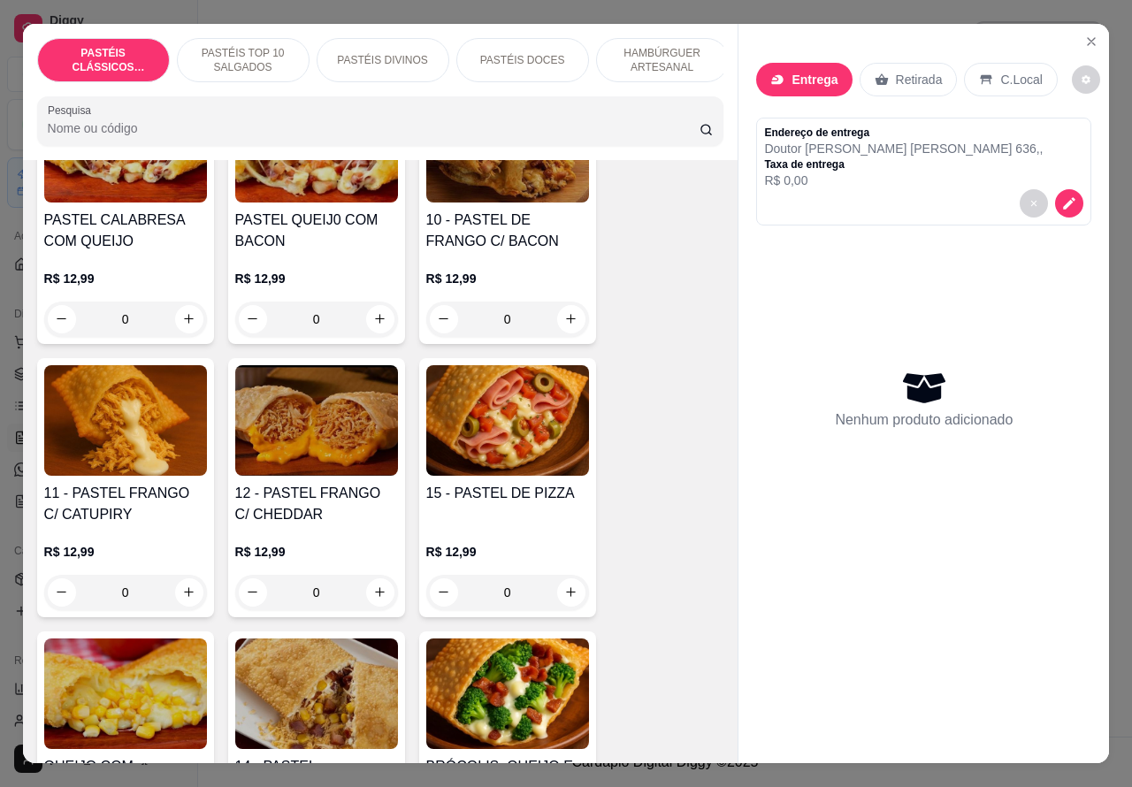
click at [555, 604] on div "0" at bounding box center [507, 592] width 163 height 35
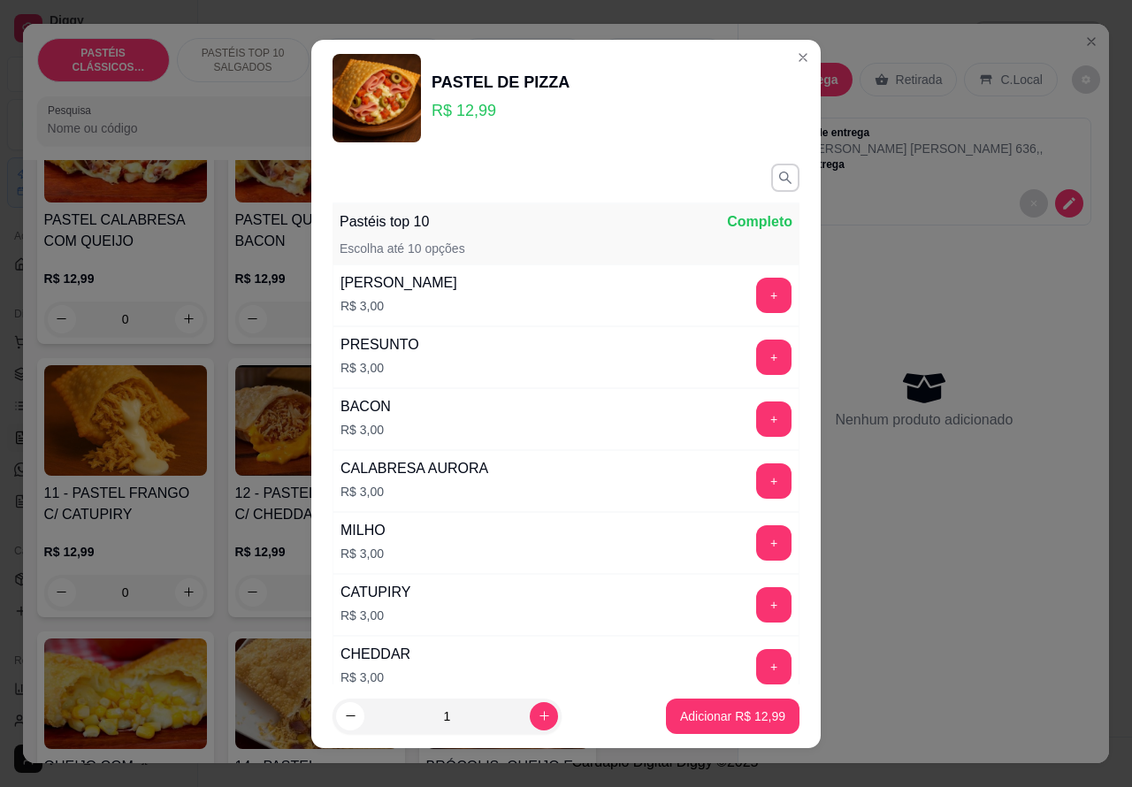
click at [701, 715] on p "Adicionar R$ 12,99" at bounding box center [732, 717] width 105 height 18
type input "1"
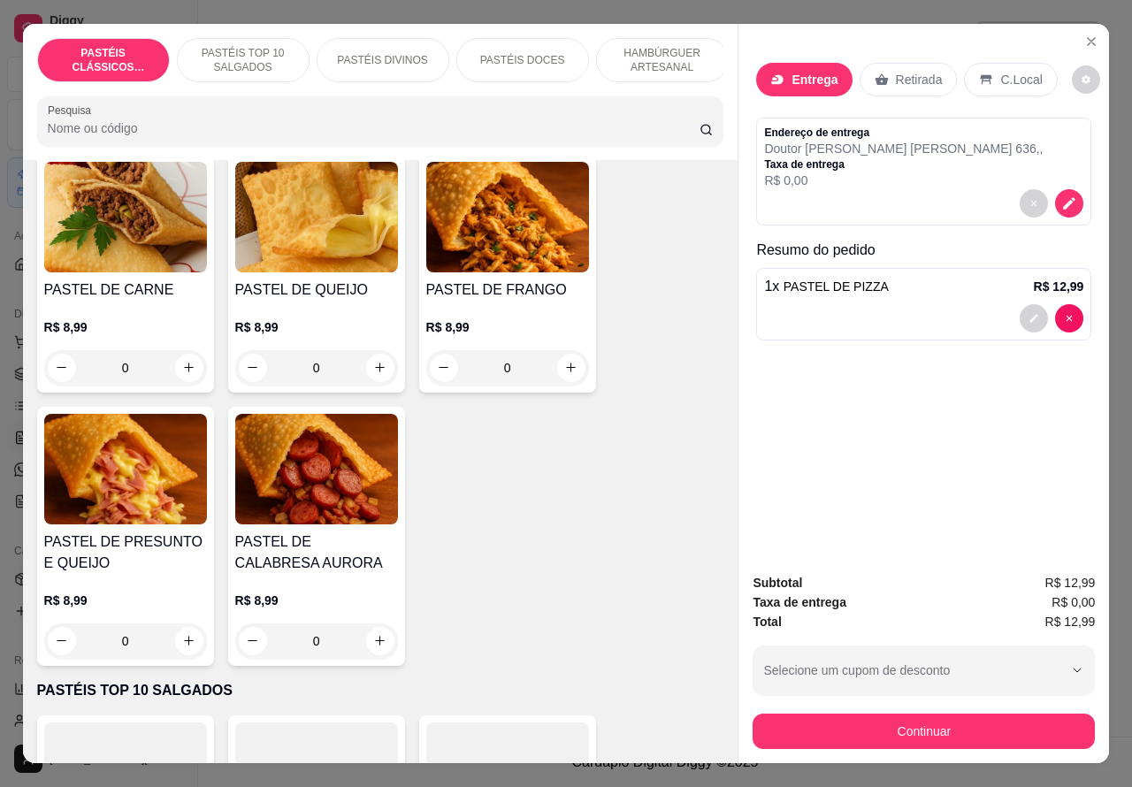
scroll to position [221, 0]
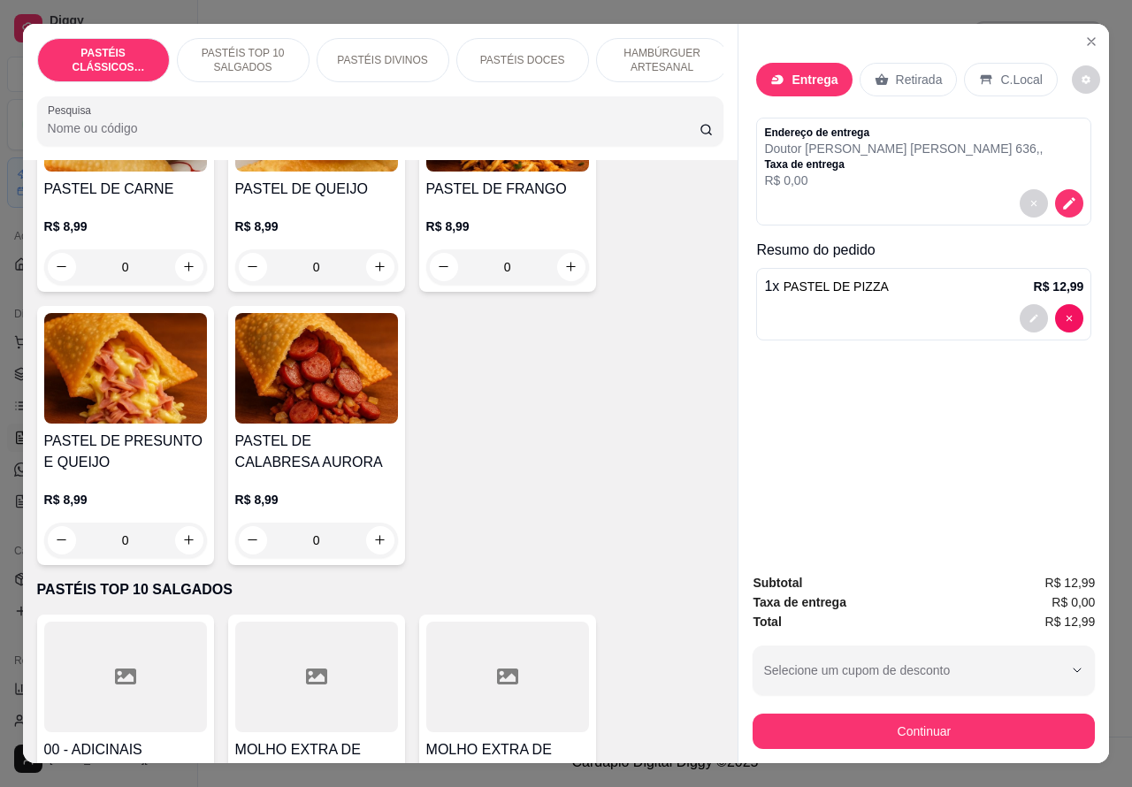
click at [184, 545] on icon "increase-product-quantity" at bounding box center [189, 540] width 10 height 10
type input "1"
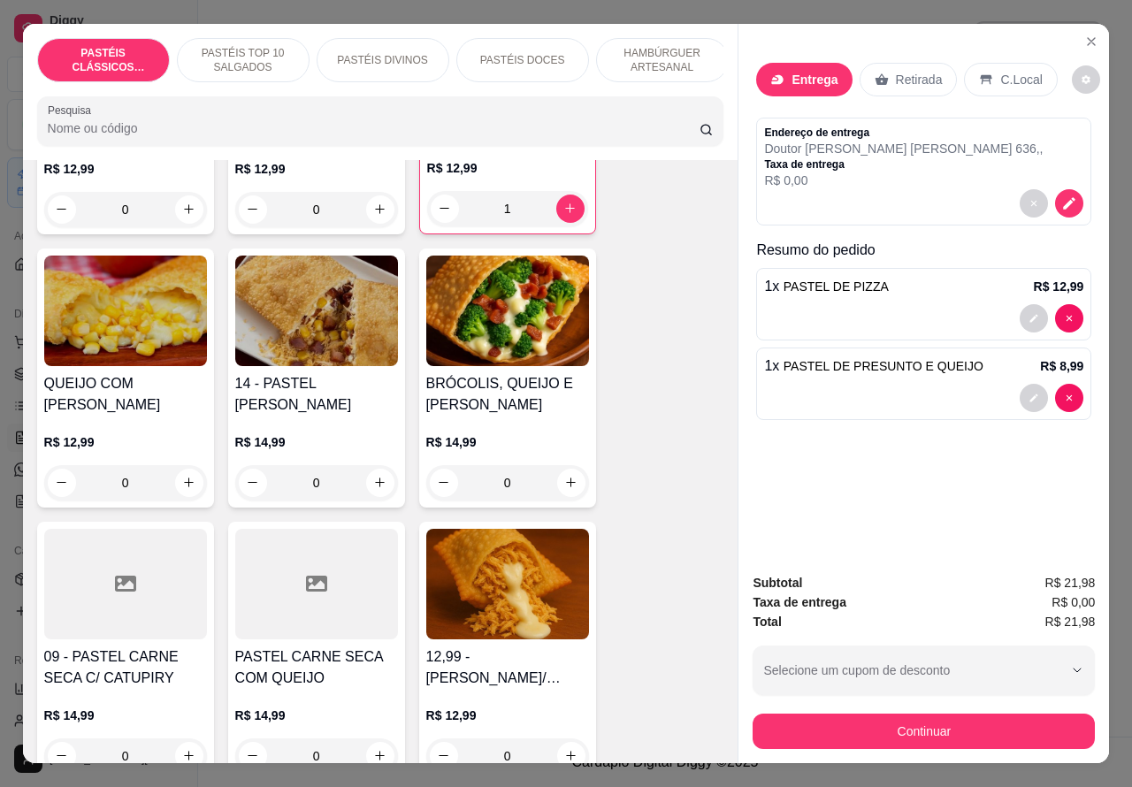
scroll to position [2309, 0]
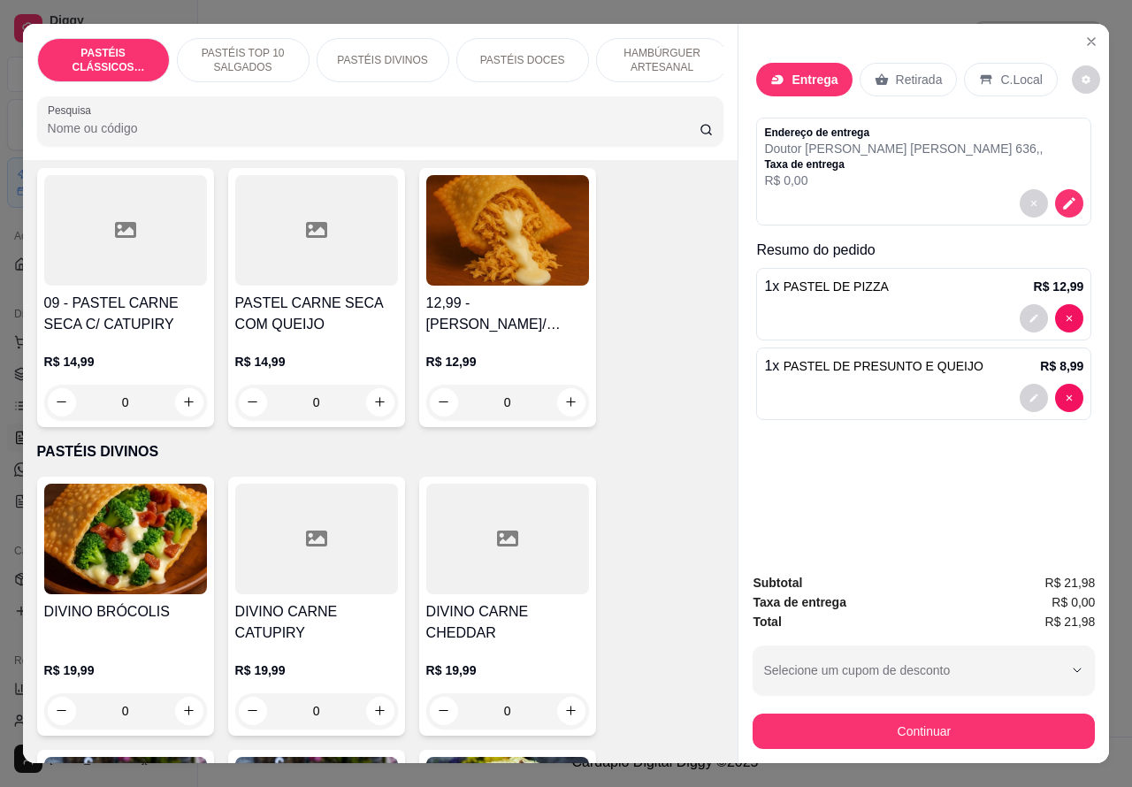
click at [180, 395] on div "0" at bounding box center [125, 402] width 163 height 35
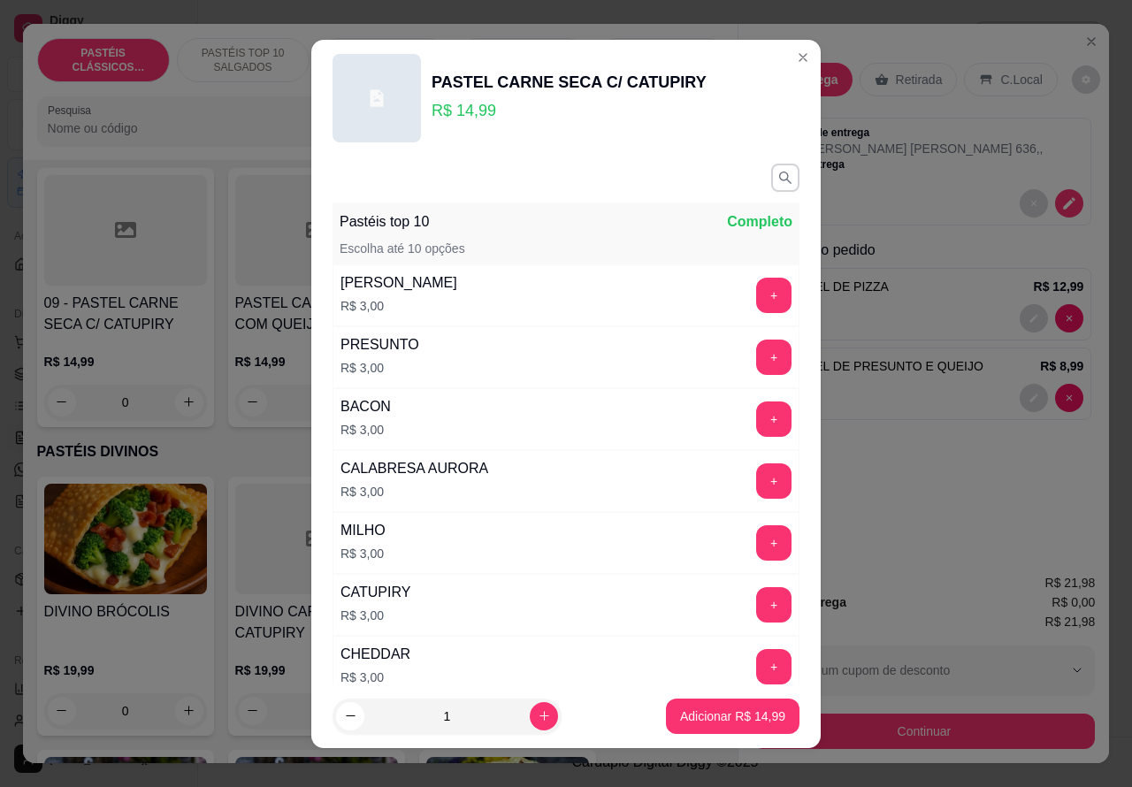
click at [696, 715] on p "Adicionar R$ 14,99" at bounding box center [732, 717] width 105 height 18
type input "1"
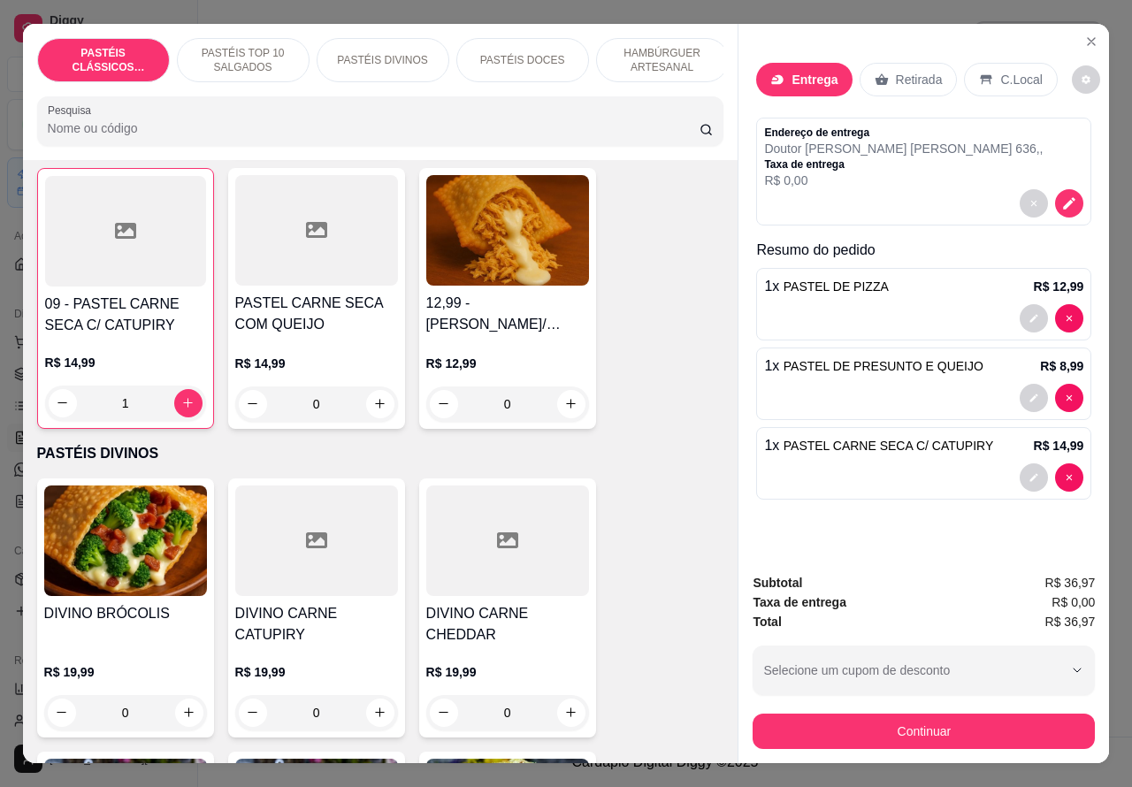
click at [1061, 195] on icon "decrease-product-quantity" at bounding box center [1069, 203] width 16 height 16
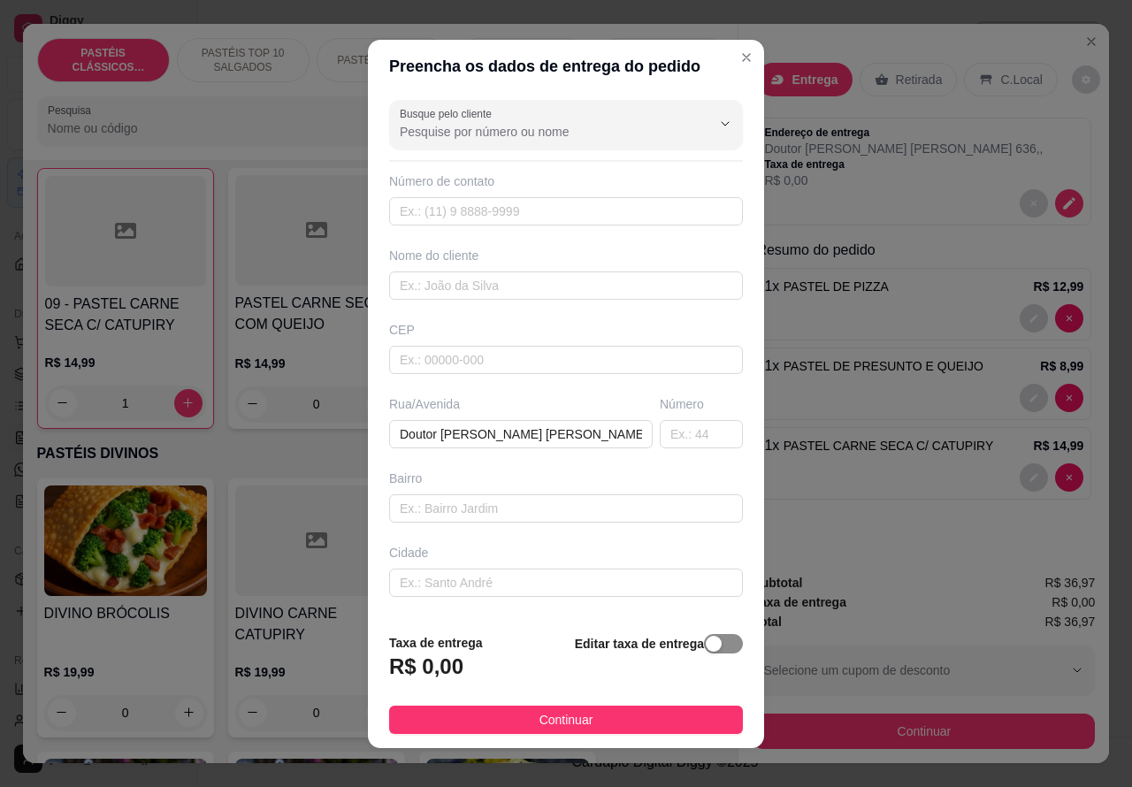
click at [704, 647] on span "button" at bounding box center [723, 643] width 39 height 19
click at [404, 674] on input "0,00" at bounding box center [484, 674] width 189 height 34
type input "3,00"
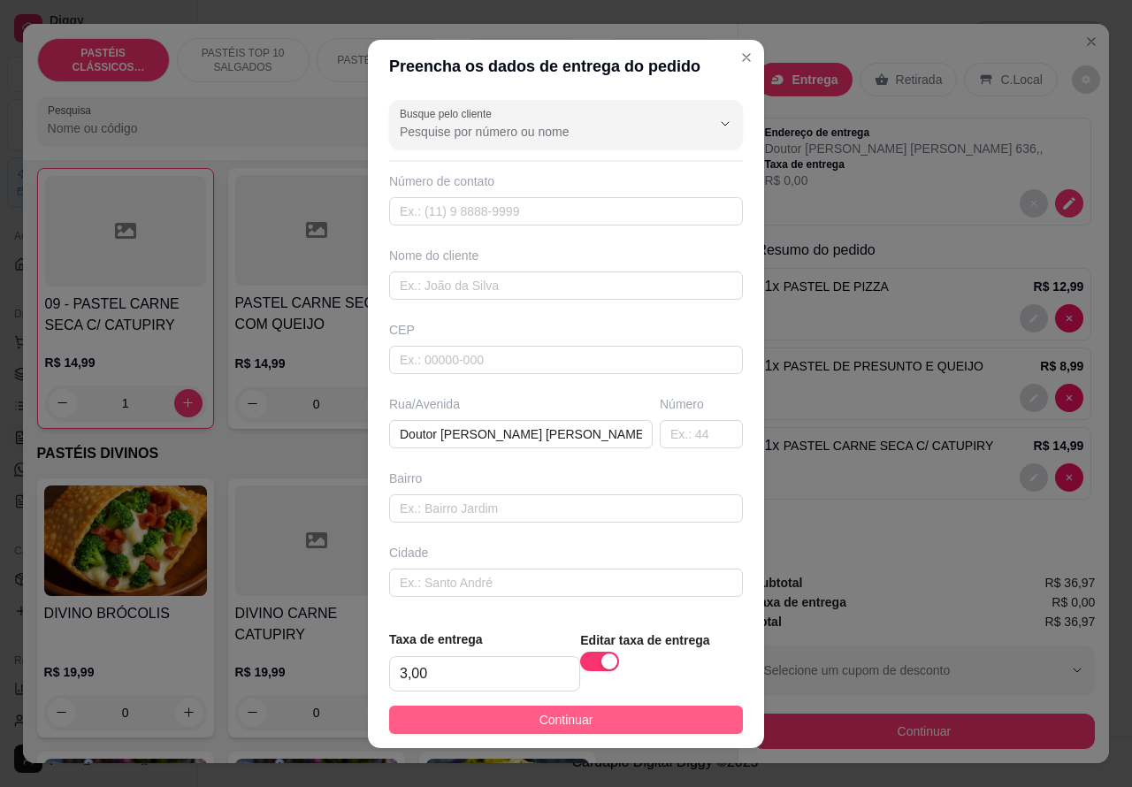
click at [694, 710] on button "Continuar" at bounding box center [566, 720] width 354 height 28
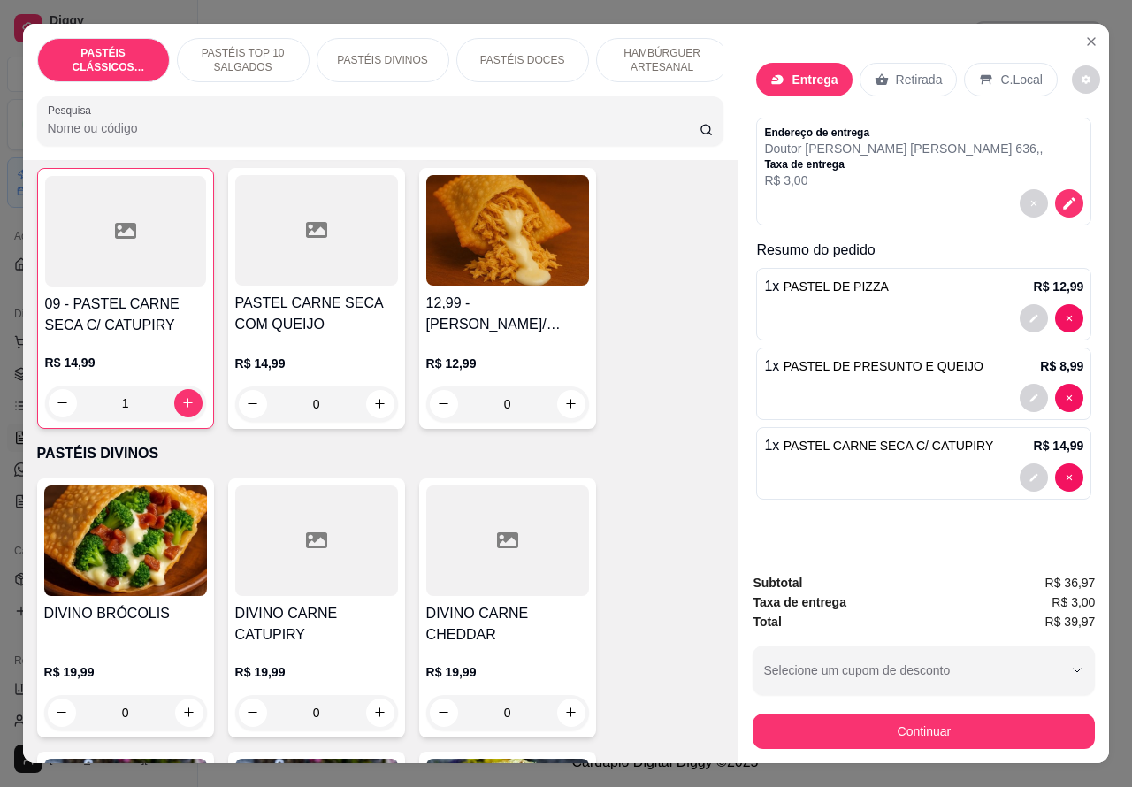
click at [930, 447] on span "PASTEL CARNE SECA C/ CATUPIRY" at bounding box center [889, 446] width 210 height 14
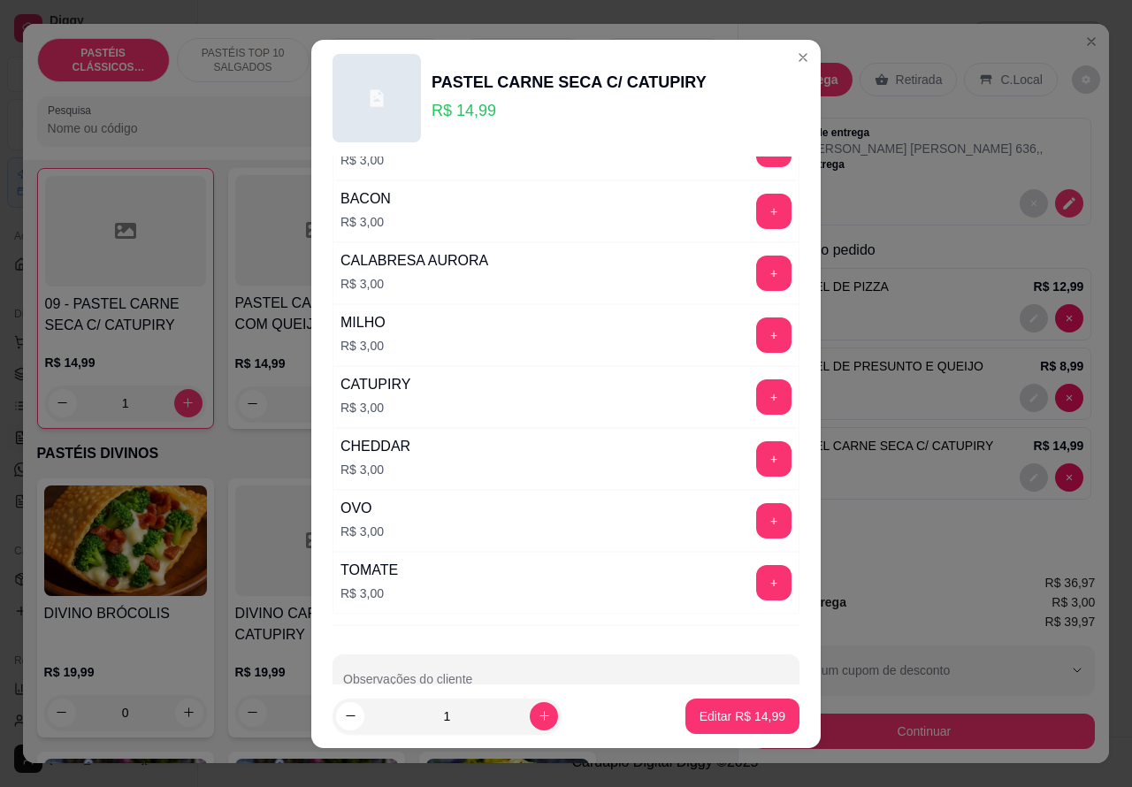
scroll to position [255, 0]
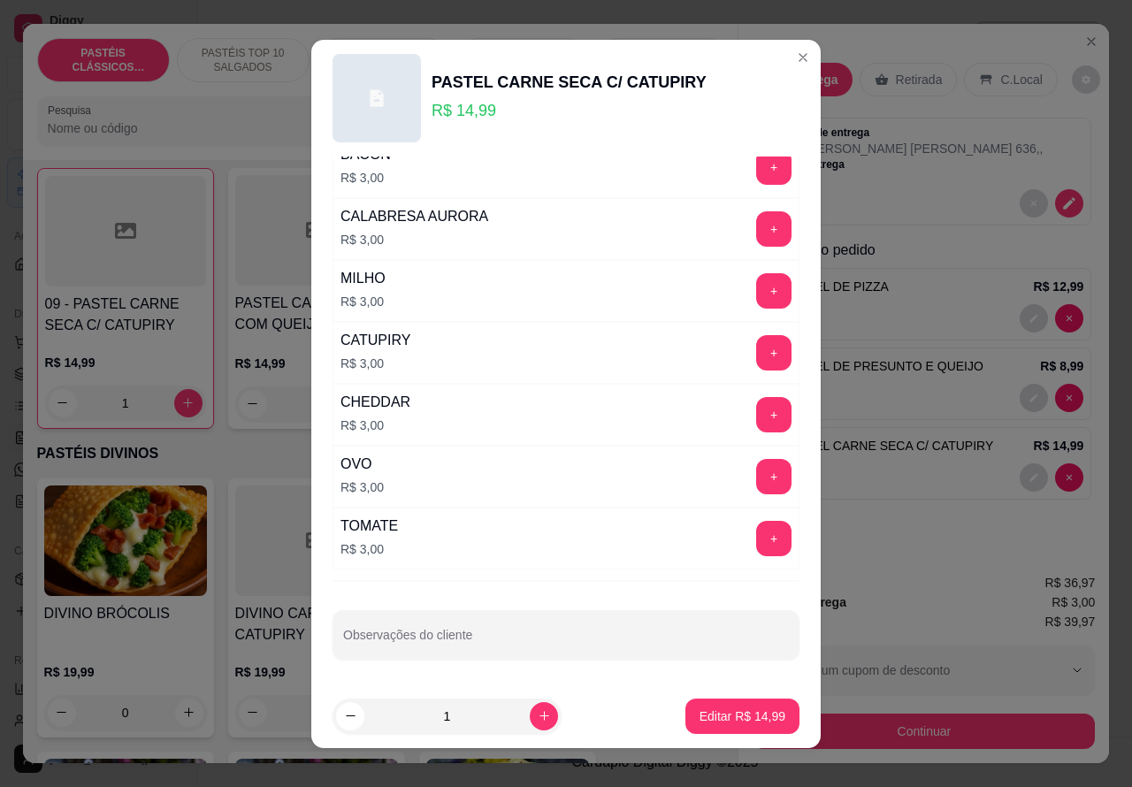
click at [518, 642] on input "Observações do cliente" at bounding box center [566, 642] width 446 height 18
type input "S"
type input "C"
type input "SEM CATUPIRY... SÓ CARNE SECAAAA"
click at [715, 718] on p "Editar R$ 14,99" at bounding box center [743, 717] width 86 height 18
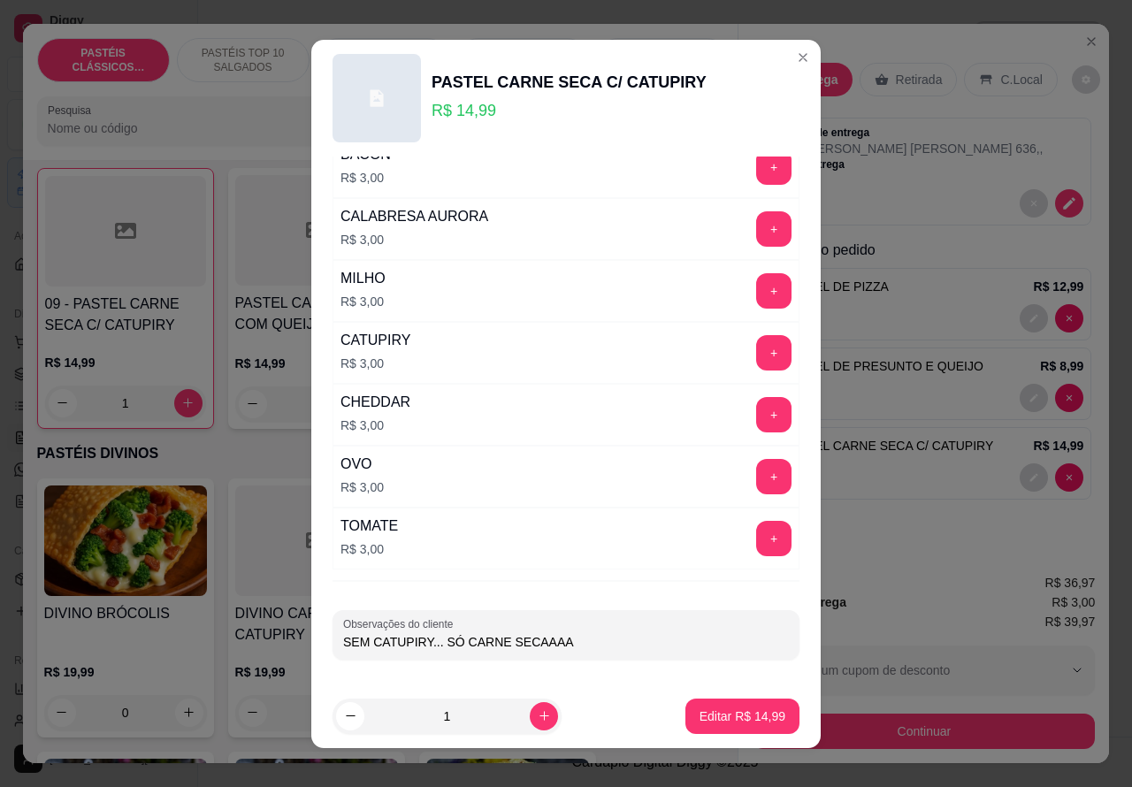
type input "0"
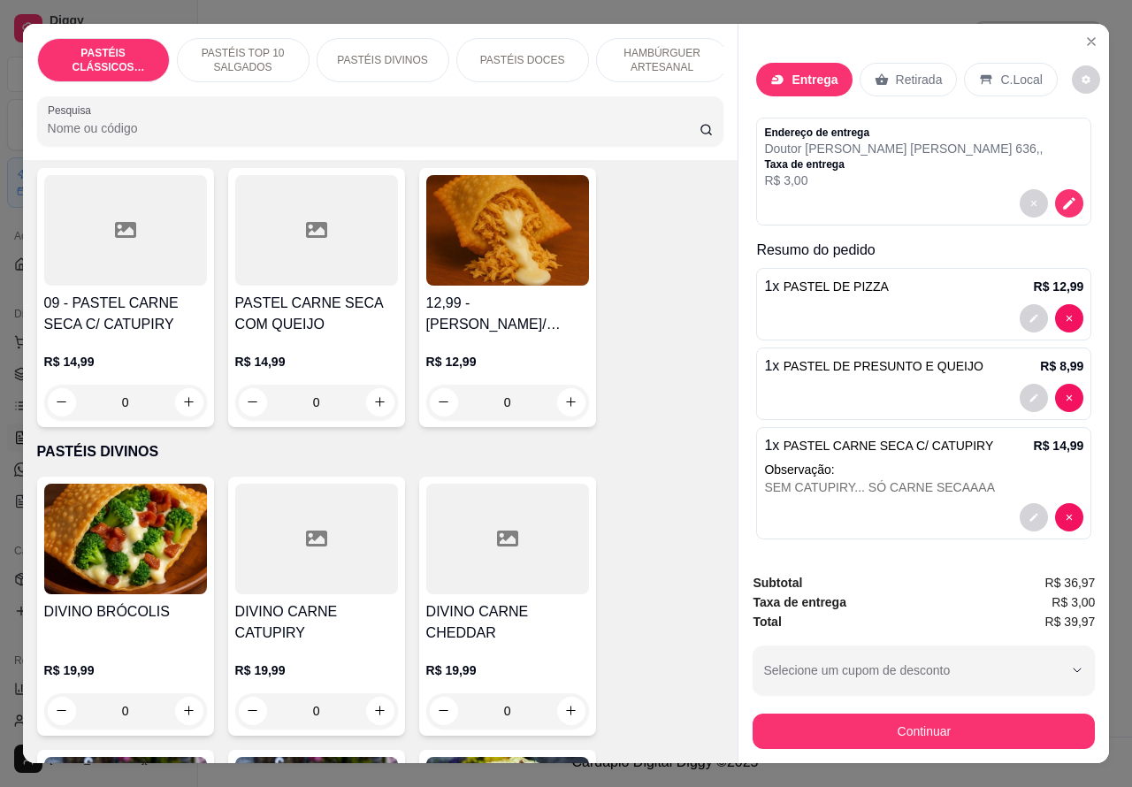
scroll to position [6, 0]
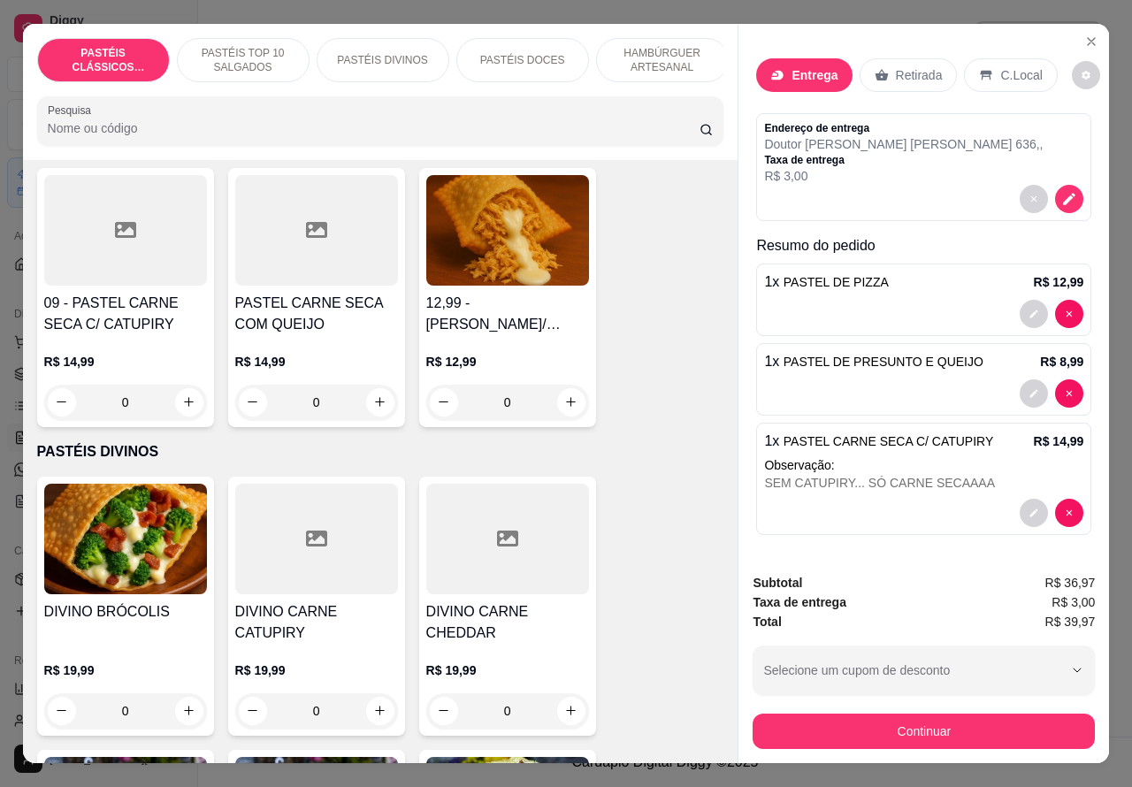
click at [917, 167] on p "R$ 3,00" at bounding box center [903, 176] width 279 height 18
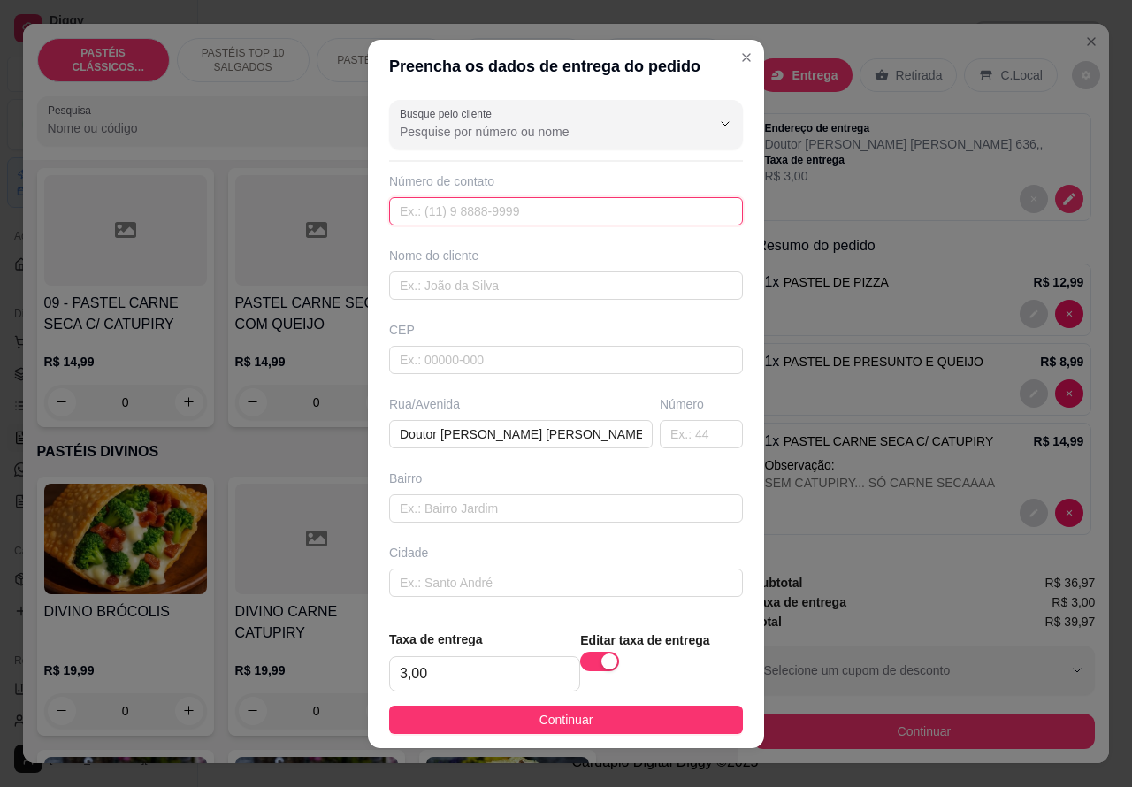
paste input "[PHONE_NUMBER]"
type input "[PHONE_NUMBER]"
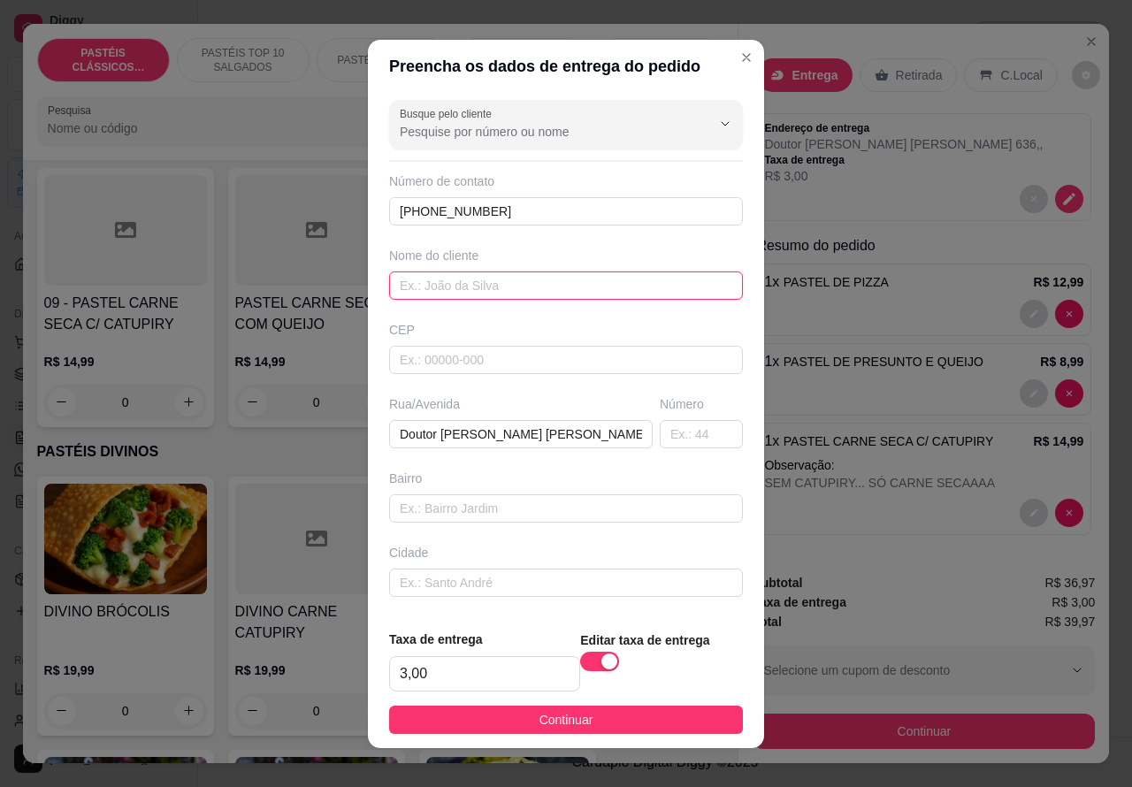
click at [501, 286] on input "text" at bounding box center [566, 286] width 354 height 28
click at [494, 288] on input "text" at bounding box center [566, 286] width 354 height 28
type input "n"
type input "[PERSON_NAME]"
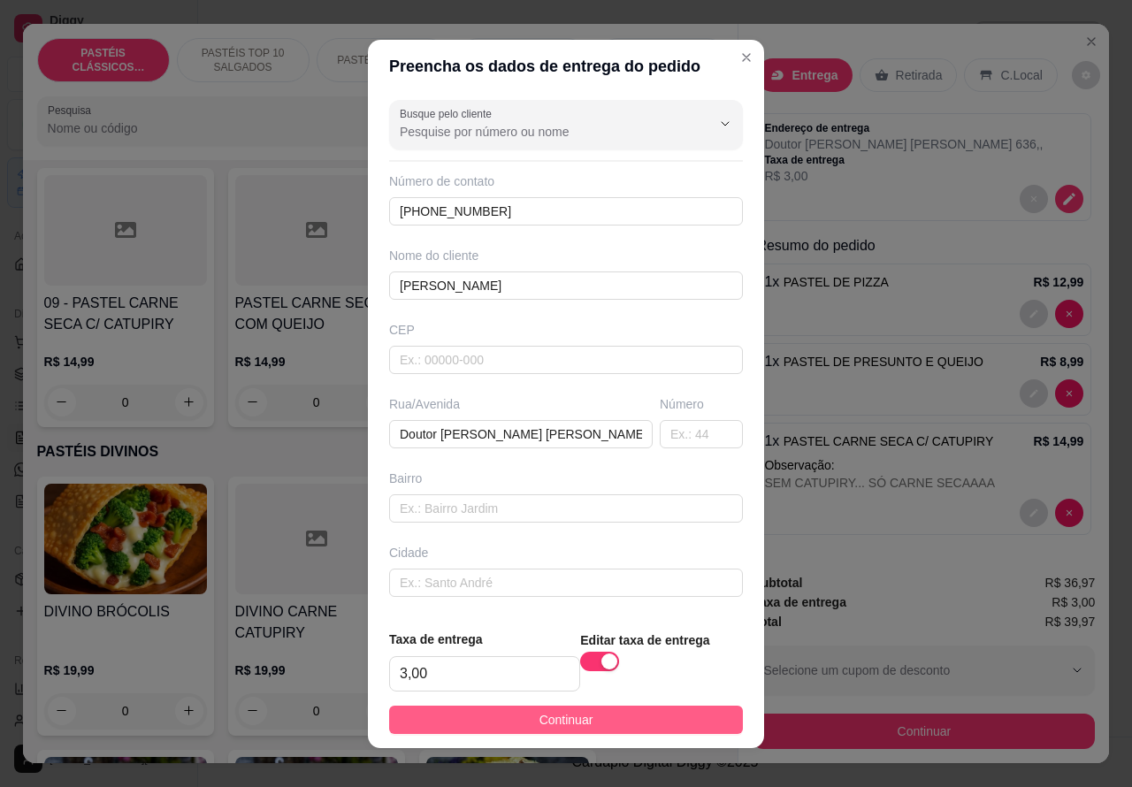
click at [653, 730] on button "Continuar" at bounding box center [566, 720] width 354 height 28
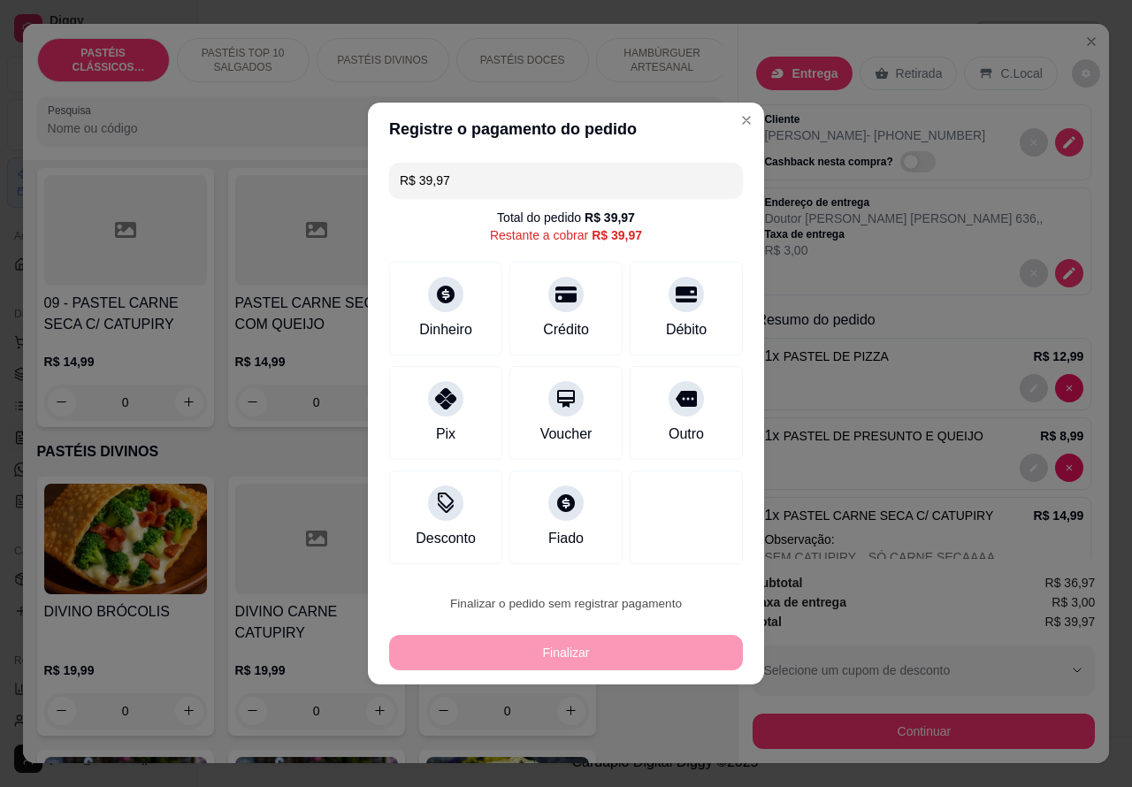
click at [690, 555] on button "Confirmar" at bounding box center [671, 553] width 65 height 27
type input "0"
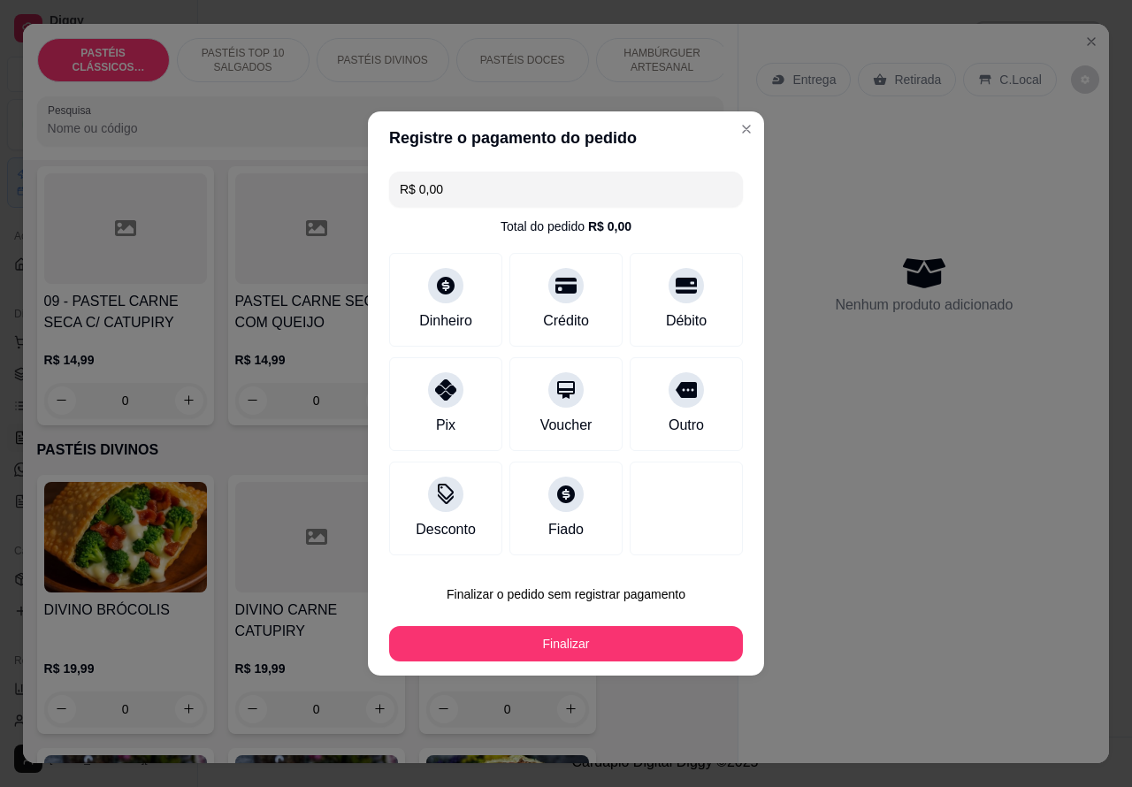
type input "R$ 0,00"
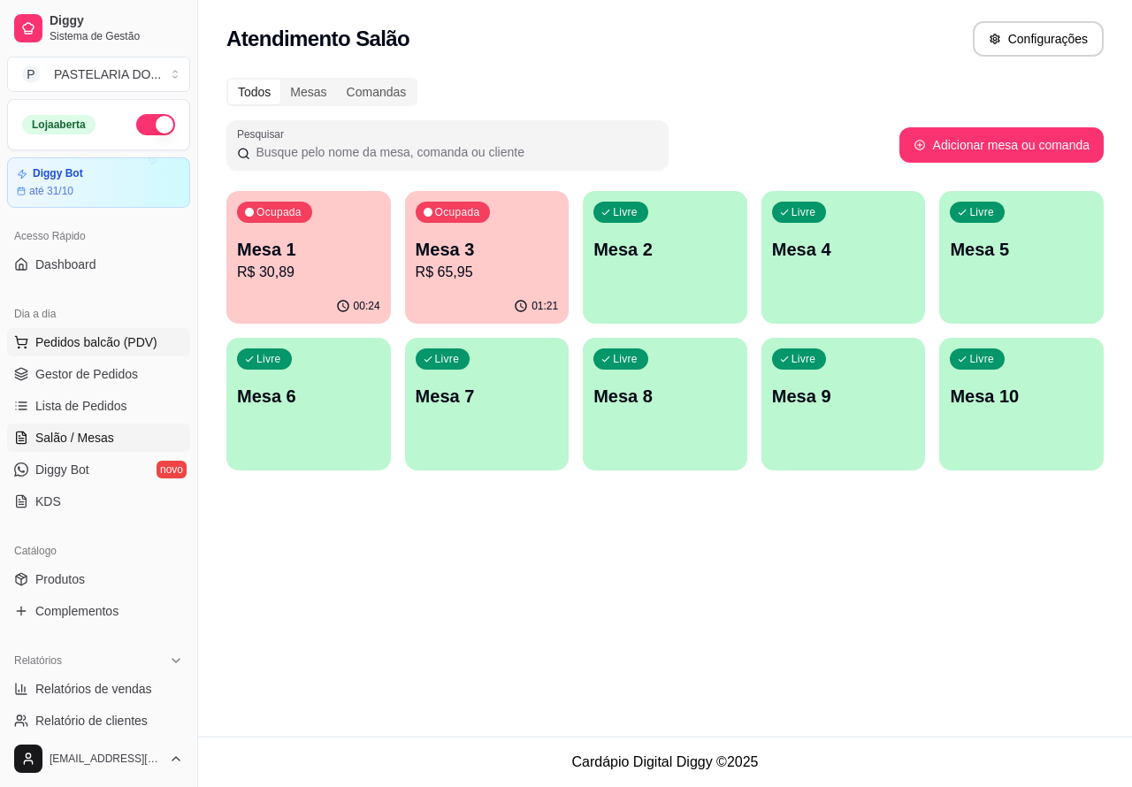
click at [137, 341] on span "Pedidos balcão (PDV)" at bounding box center [96, 342] width 122 height 18
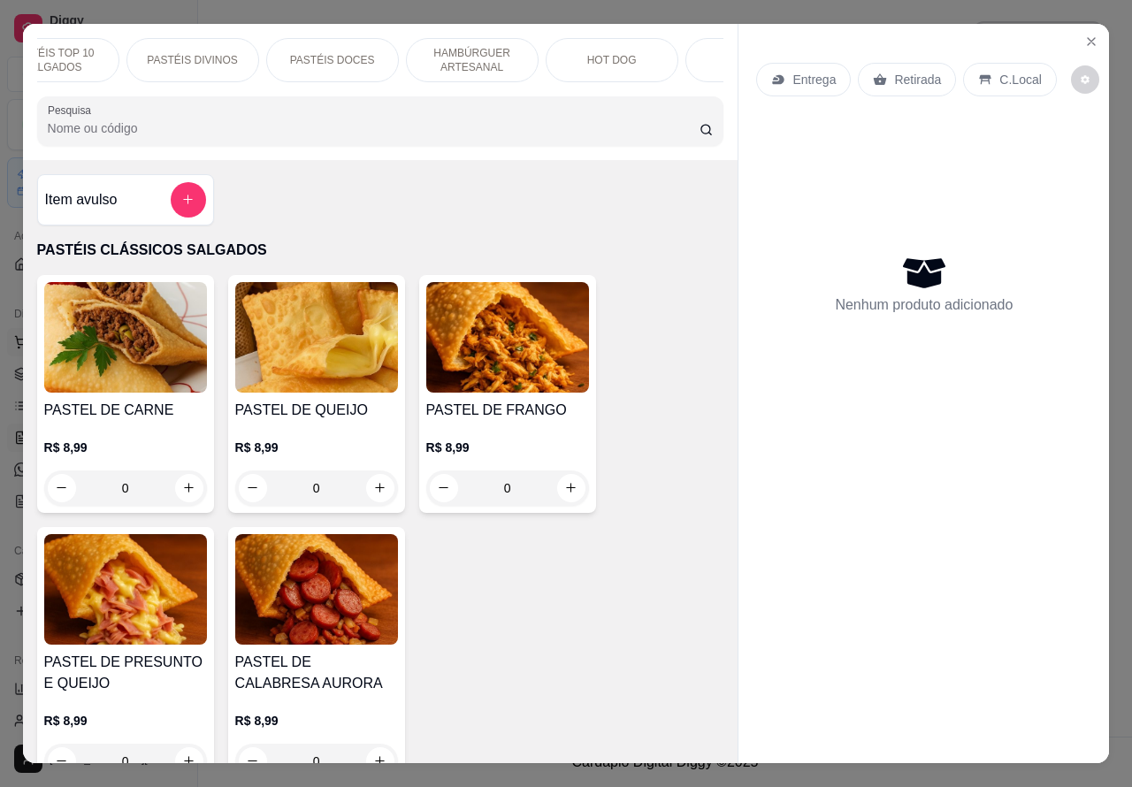
scroll to position [0, 254]
click at [432, 55] on p "HAMBÚRGUER ARTESANAL" at bounding box center [408, 60] width 103 height 28
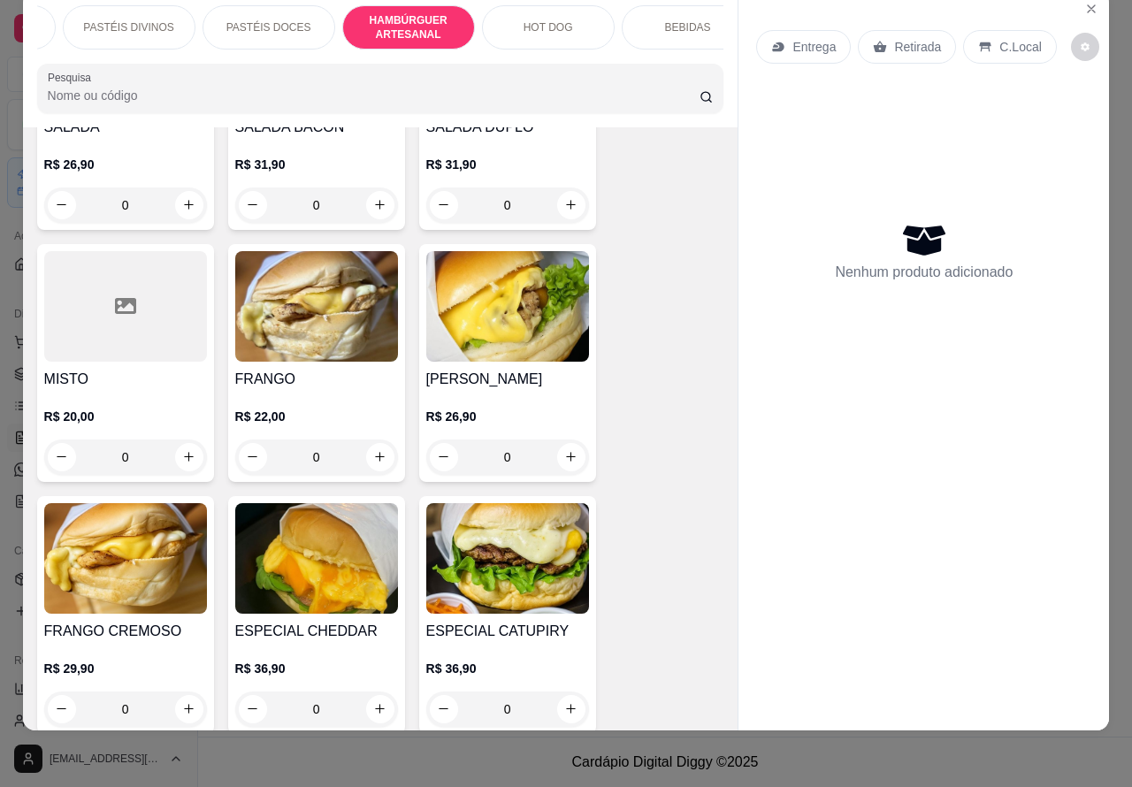
scroll to position [4745, 0]
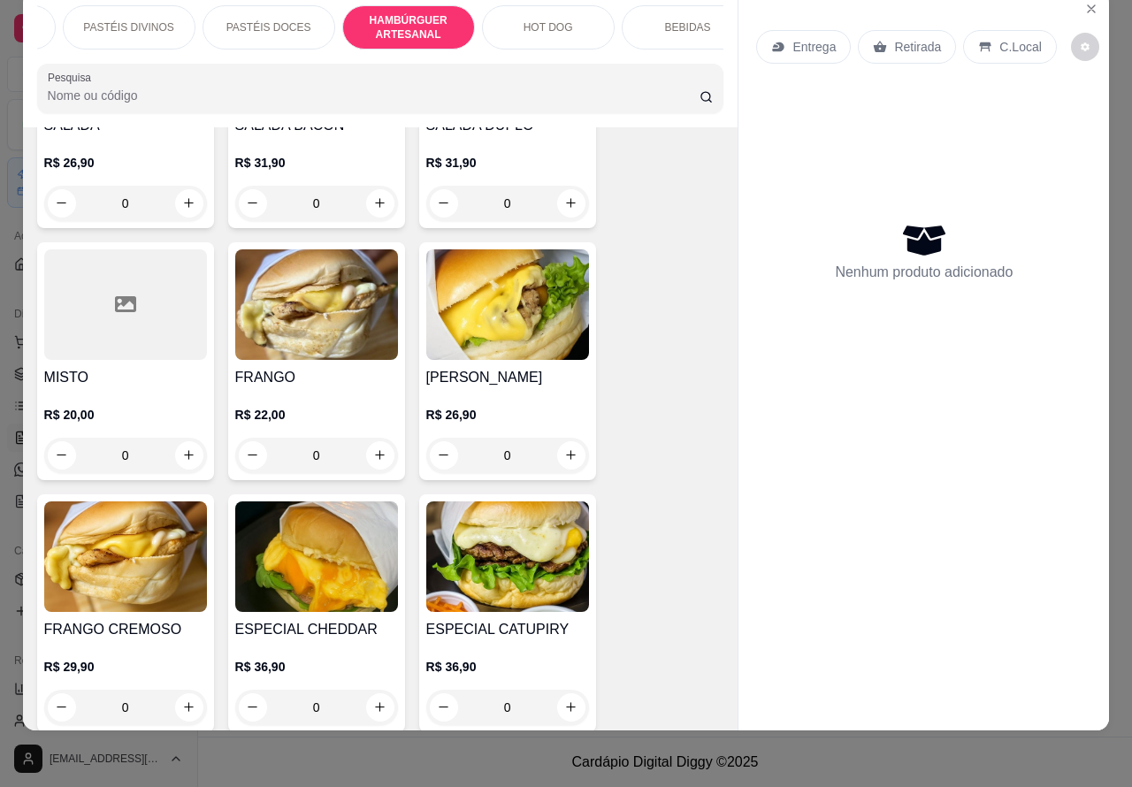
click at [315, 284] on img at bounding box center [316, 304] width 163 height 111
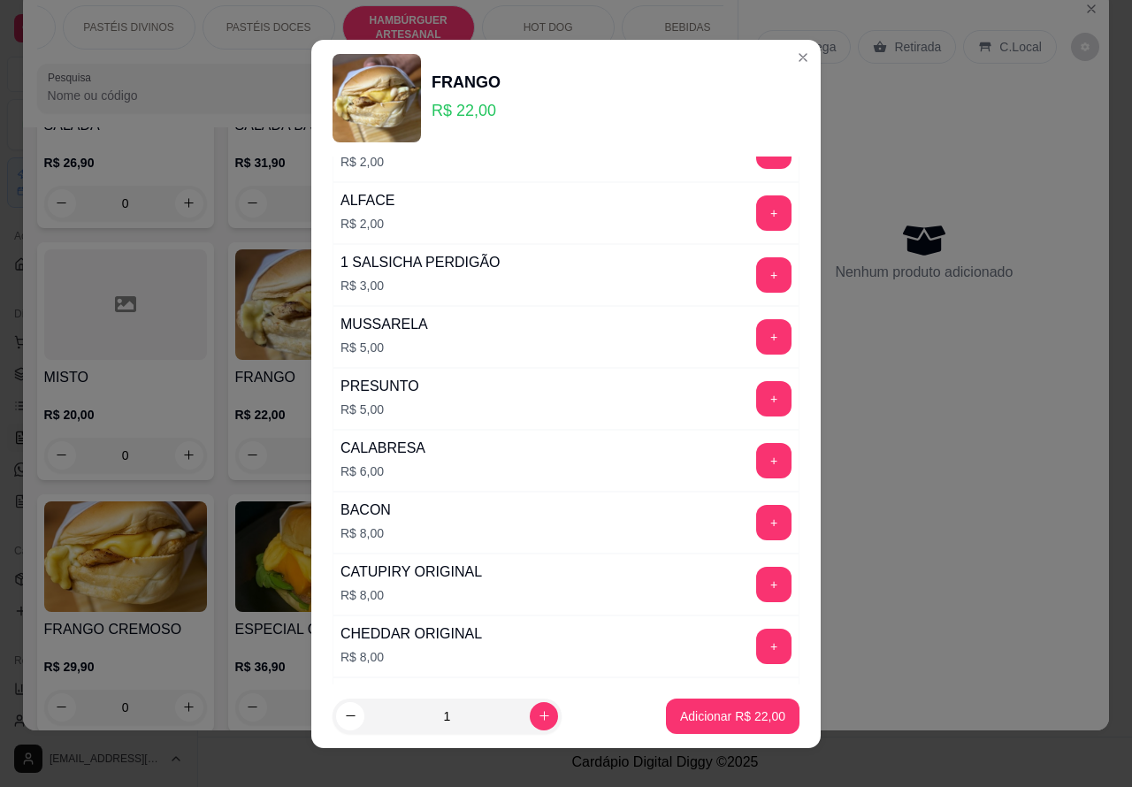
scroll to position [506, 0]
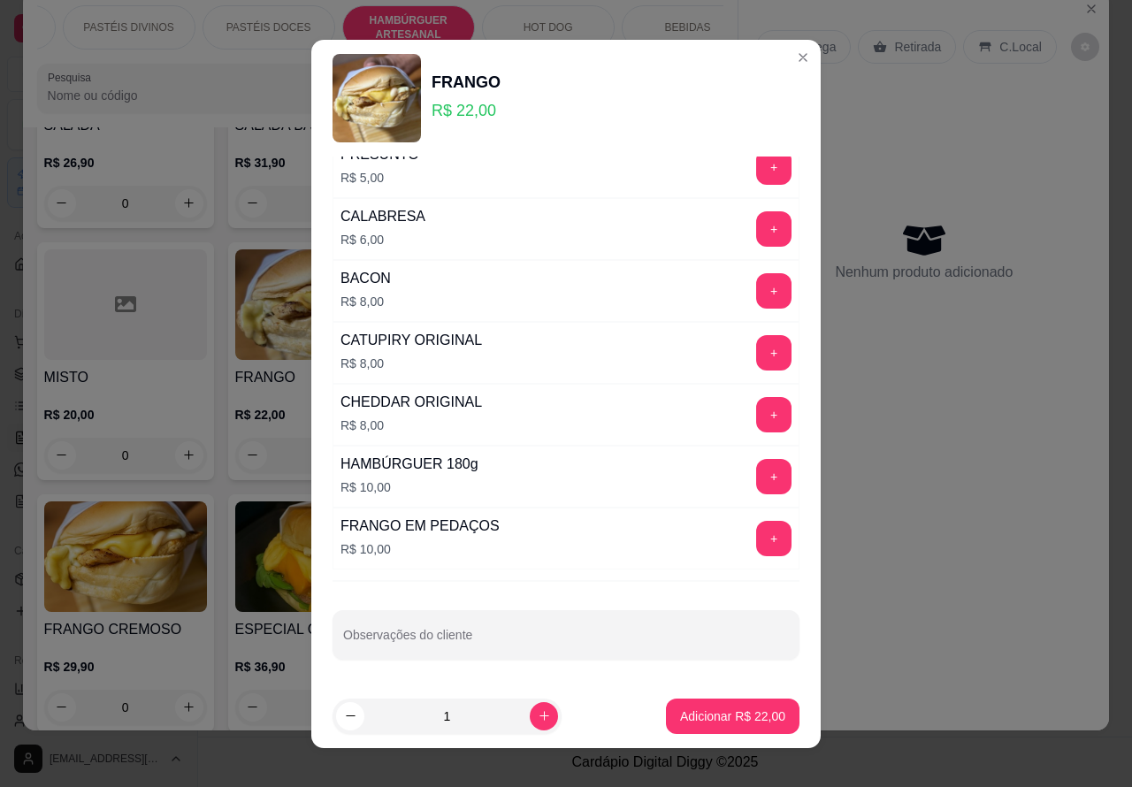
click at [509, 639] on input "Observações do cliente" at bounding box center [566, 642] width 446 height 18
type input """""""""EM VEZ DE COLOCAR O FRANGO COLOCAR CALABRESA E MILHO""""""
click at [666, 732] on button "Adicionar R$ 22,00" at bounding box center [733, 716] width 134 height 35
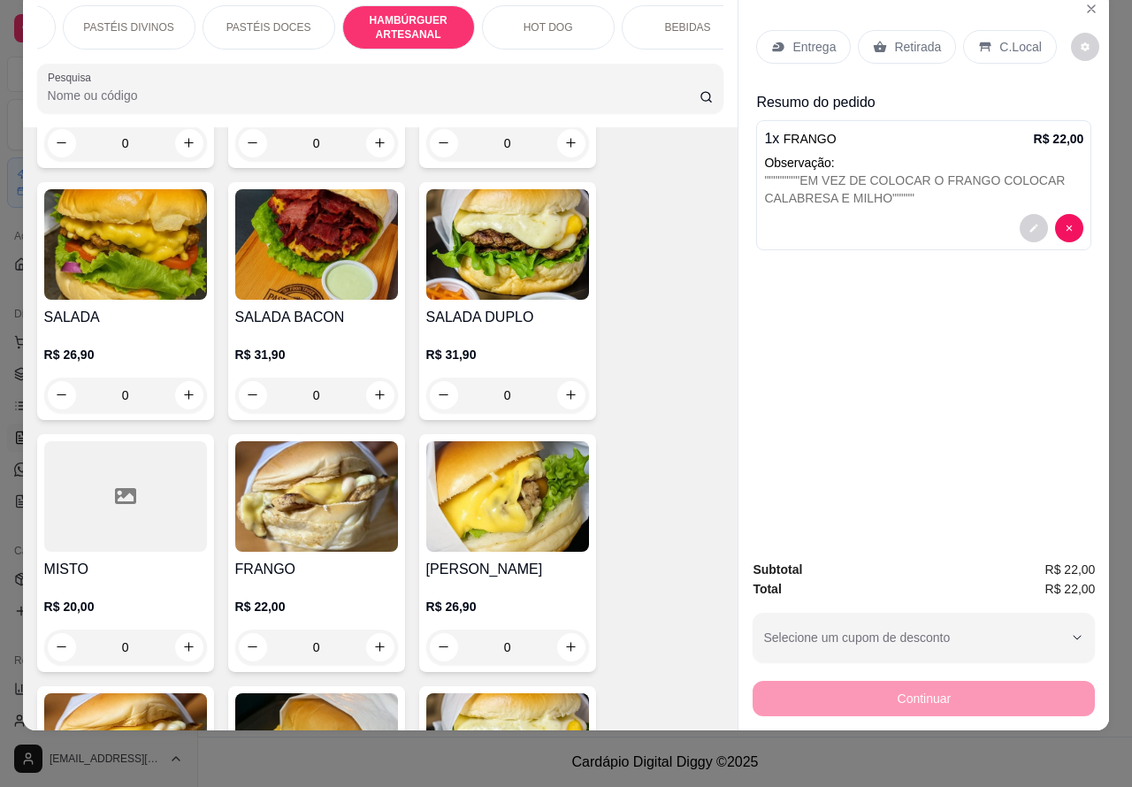
click at [558, 20] on p "HOT DOG" at bounding box center [549, 27] width 50 height 14
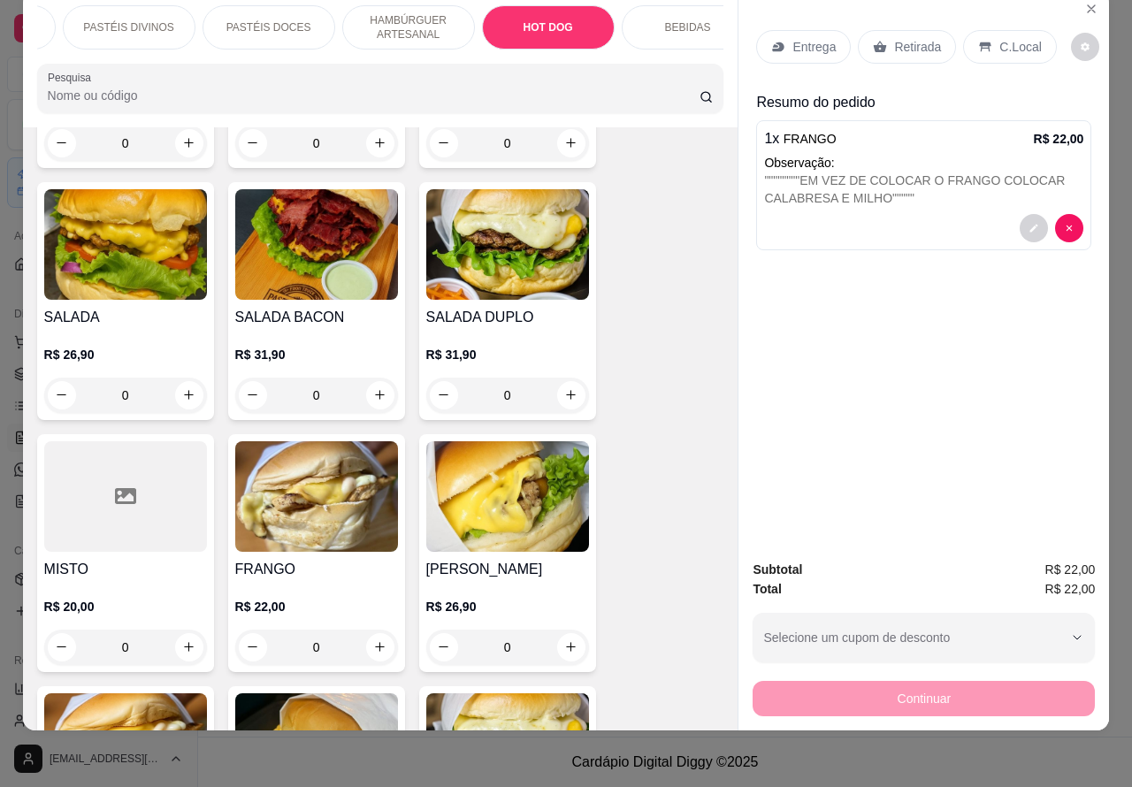
scroll to position [5846, 0]
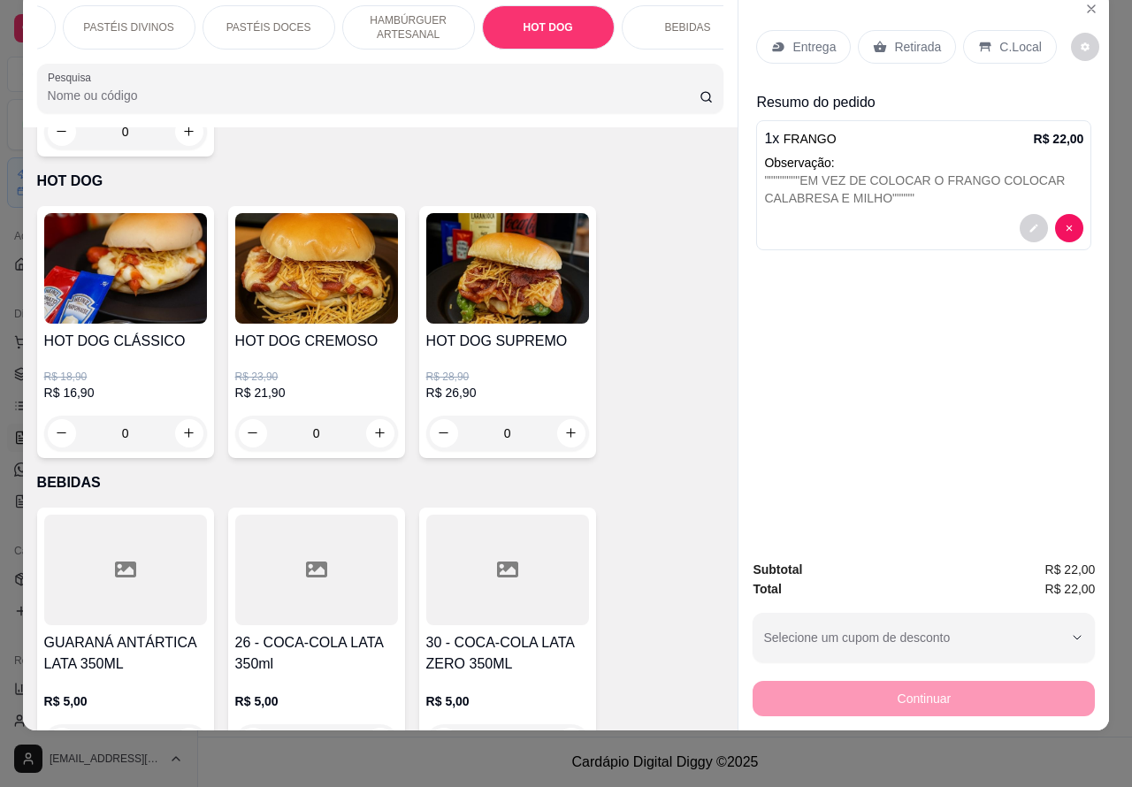
click at [345, 262] on img at bounding box center [316, 268] width 163 height 111
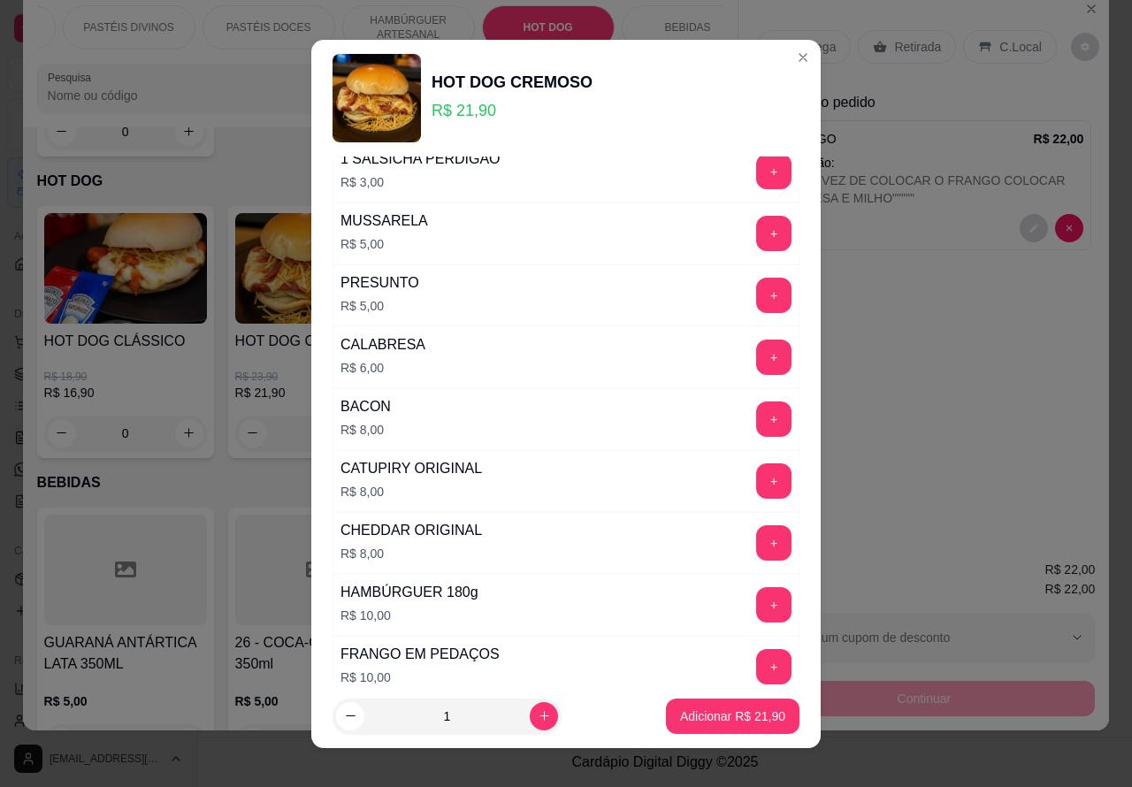
scroll to position [506, 0]
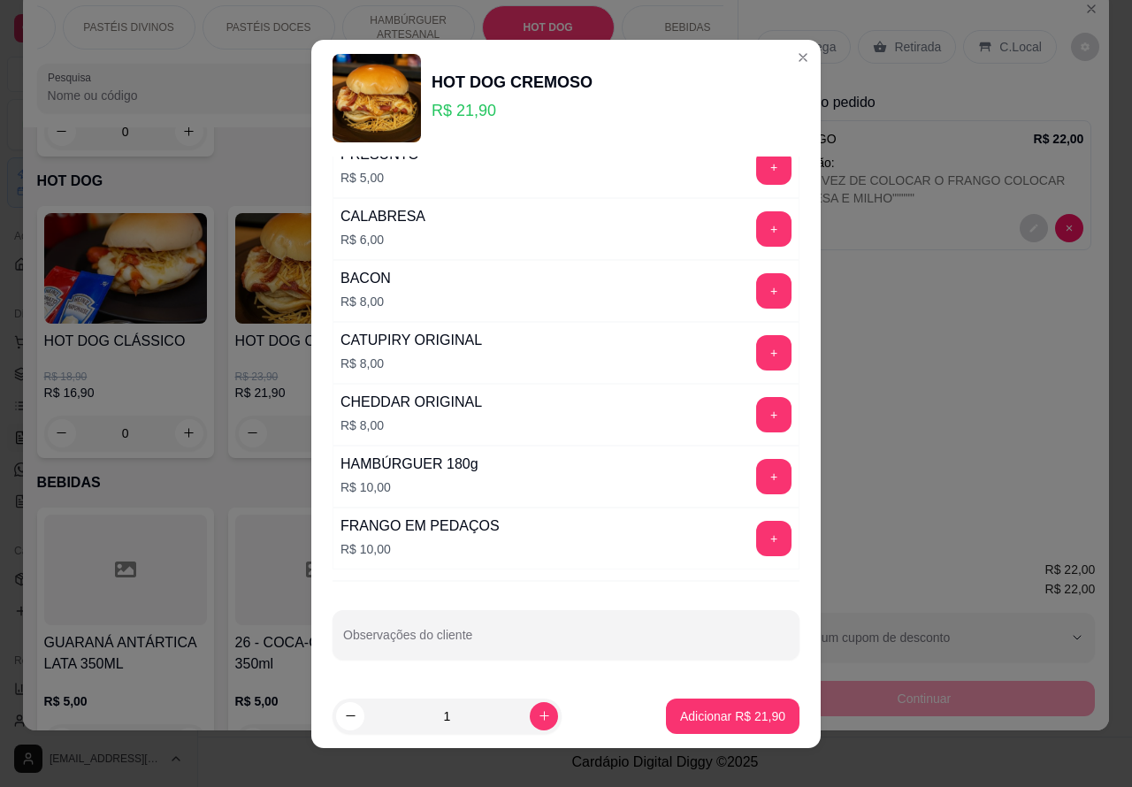
click at [515, 638] on input "Observações do cliente" at bounding box center [566, 642] width 446 height 18
type input "s"
type input """""SEM MOSTARDAA"""""
click at [696, 715] on p "Adicionar R$ 21,90" at bounding box center [733, 716] width 103 height 17
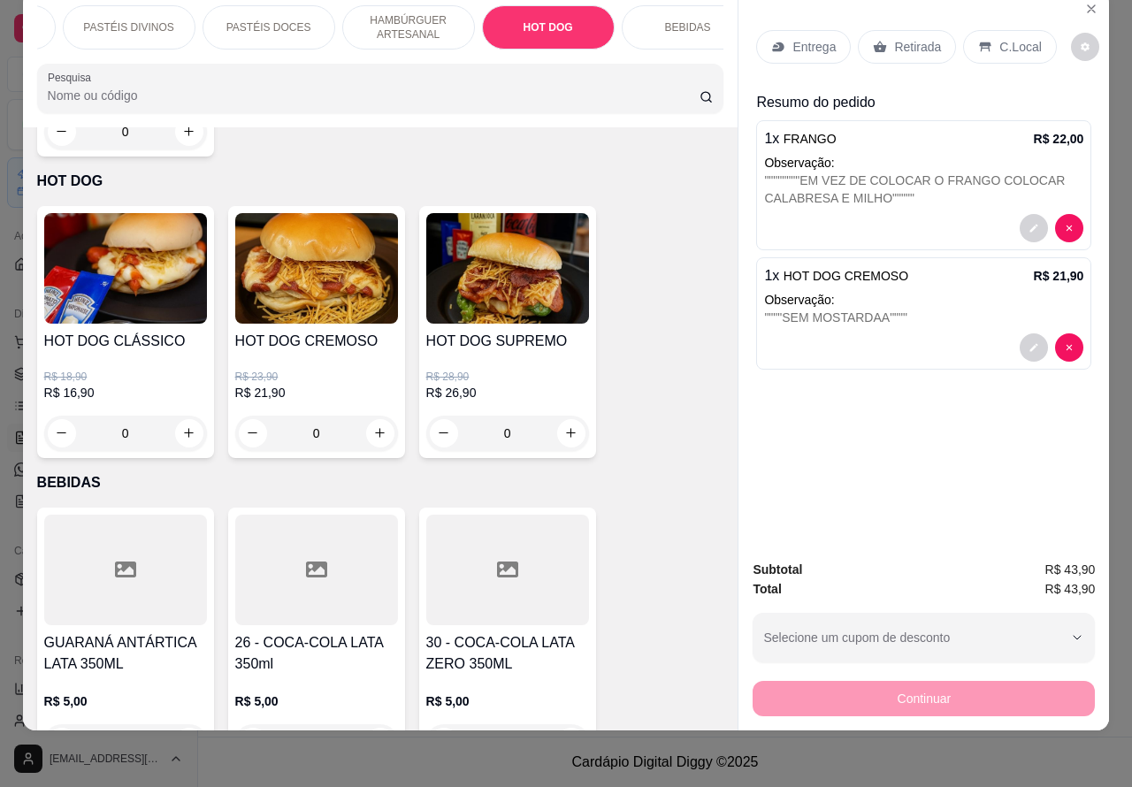
click at [946, 291] on p "Observação:" at bounding box center [923, 300] width 319 height 18
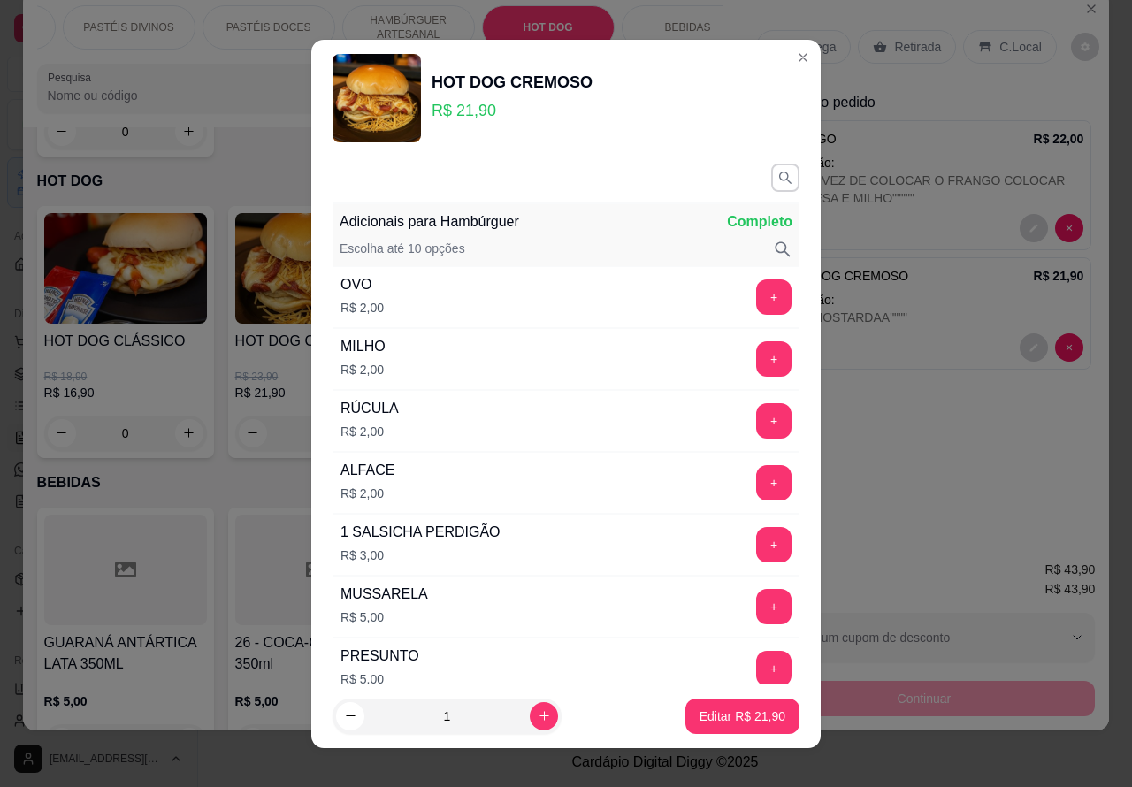
scroll to position [1, 0]
click at [756, 358] on button "+" at bounding box center [773, 358] width 35 height 35
click at [697, 731] on button "Editar R$ 23,90" at bounding box center [742, 716] width 114 height 35
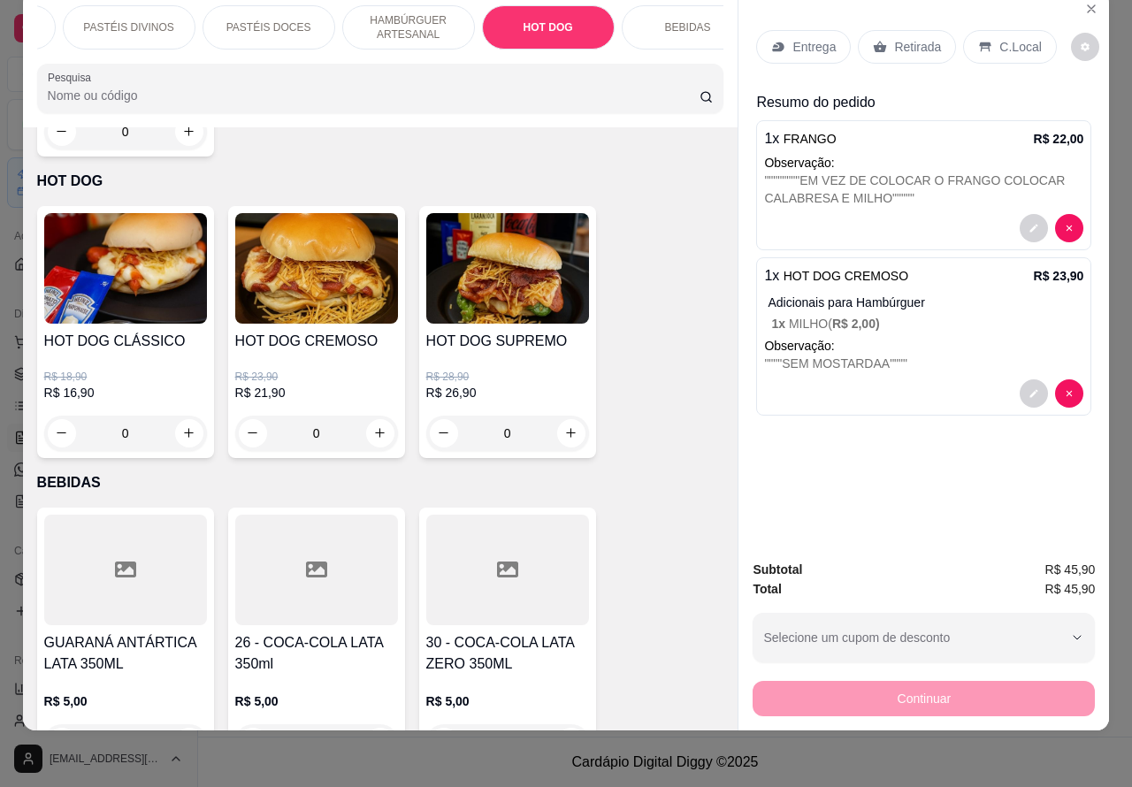
click at [1010, 38] on p "C.Local" at bounding box center [1020, 47] width 42 height 18
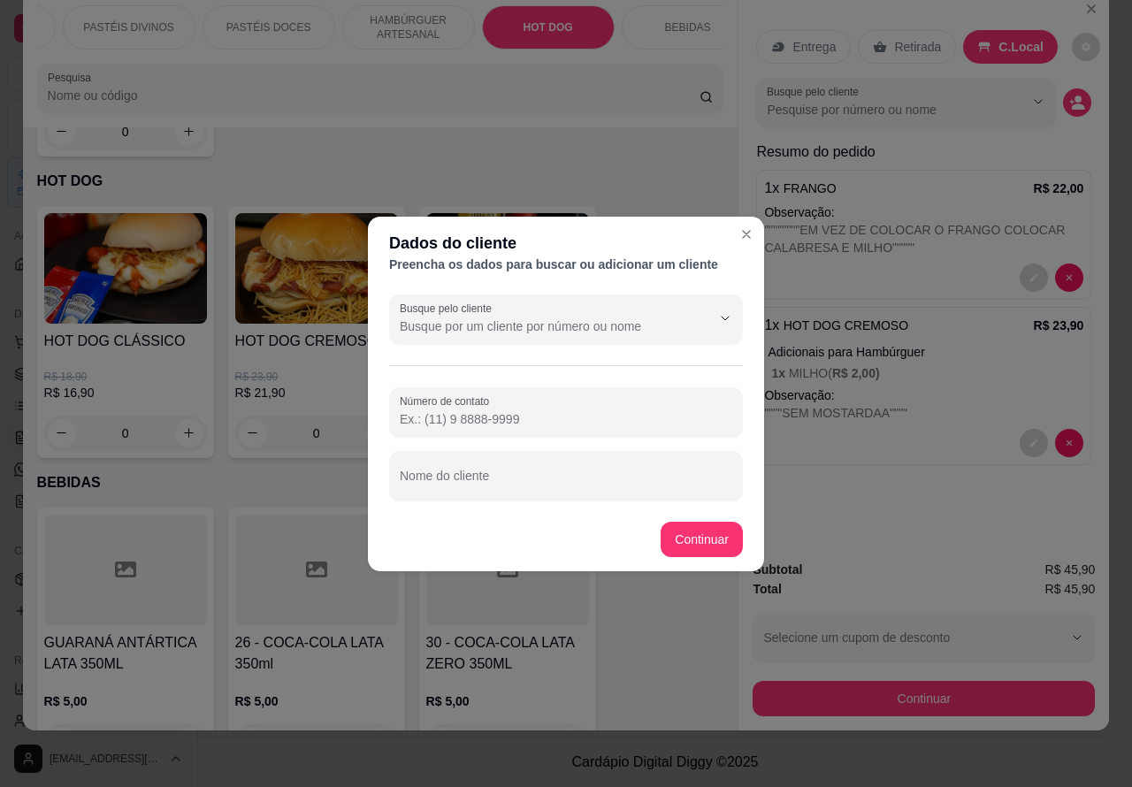
click at [524, 480] on input "Nome do cliente" at bounding box center [566, 483] width 333 height 18
click at [709, 542] on button "Continuar" at bounding box center [702, 539] width 80 height 34
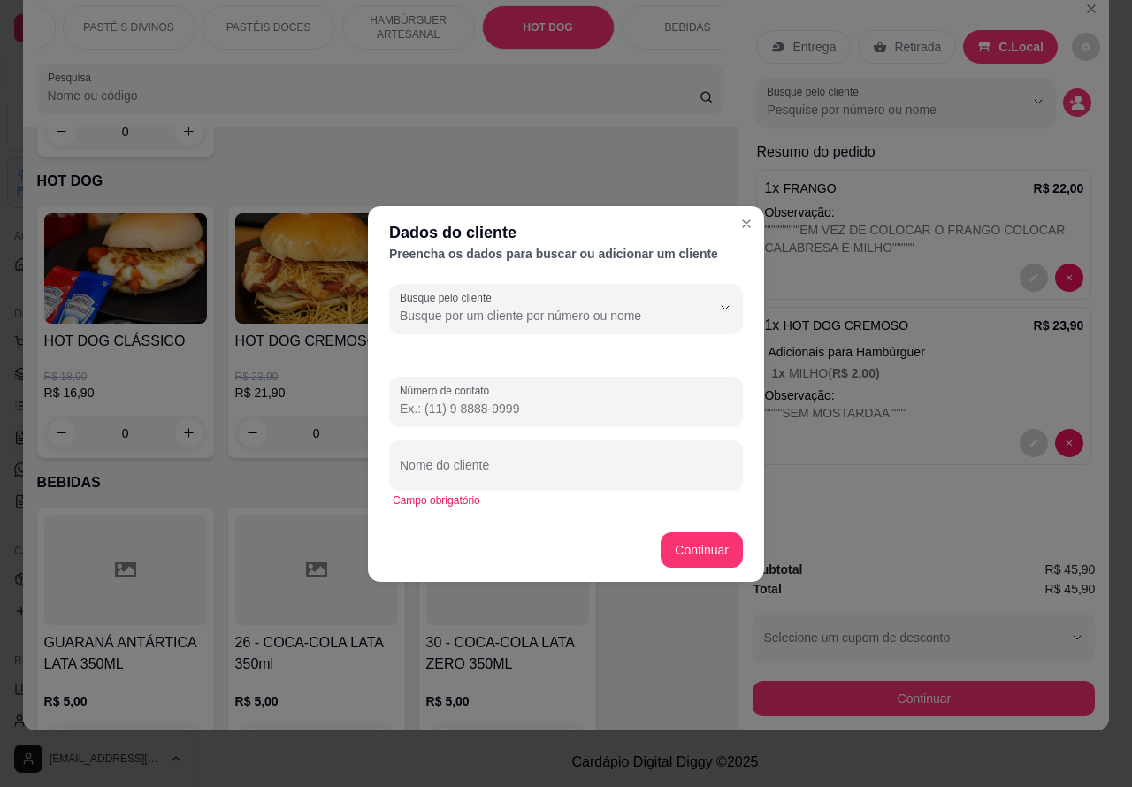
click at [569, 467] on input "Nome do cliente" at bounding box center [566, 472] width 333 height 18
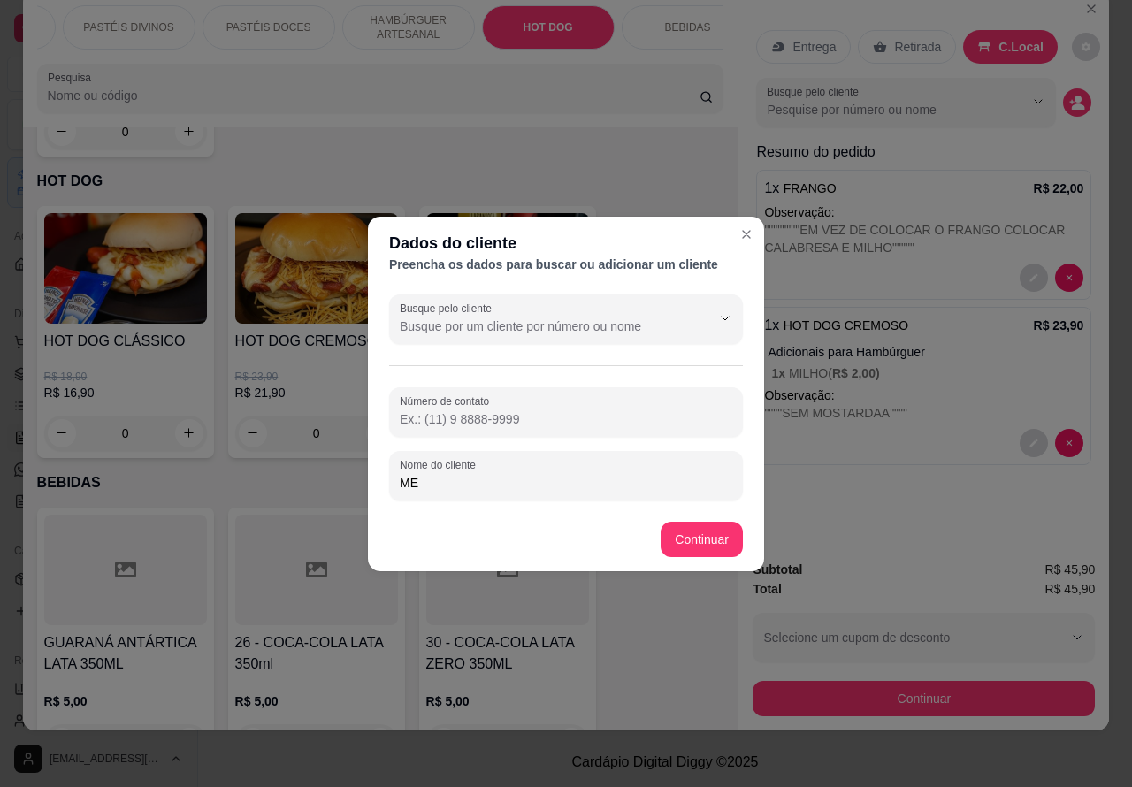
type input "M"
type input "[PERSON_NAME]"
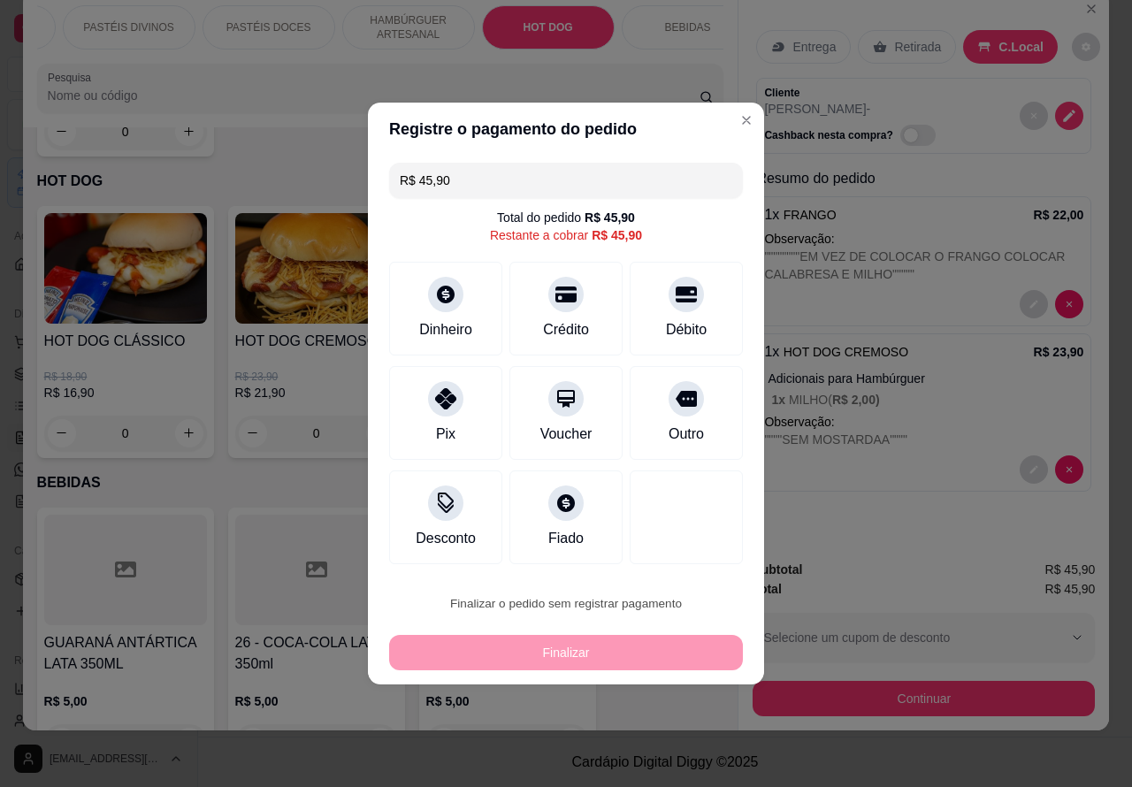
click at [692, 554] on button "Confirmar" at bounding box center [671, 553] width 65 height 27
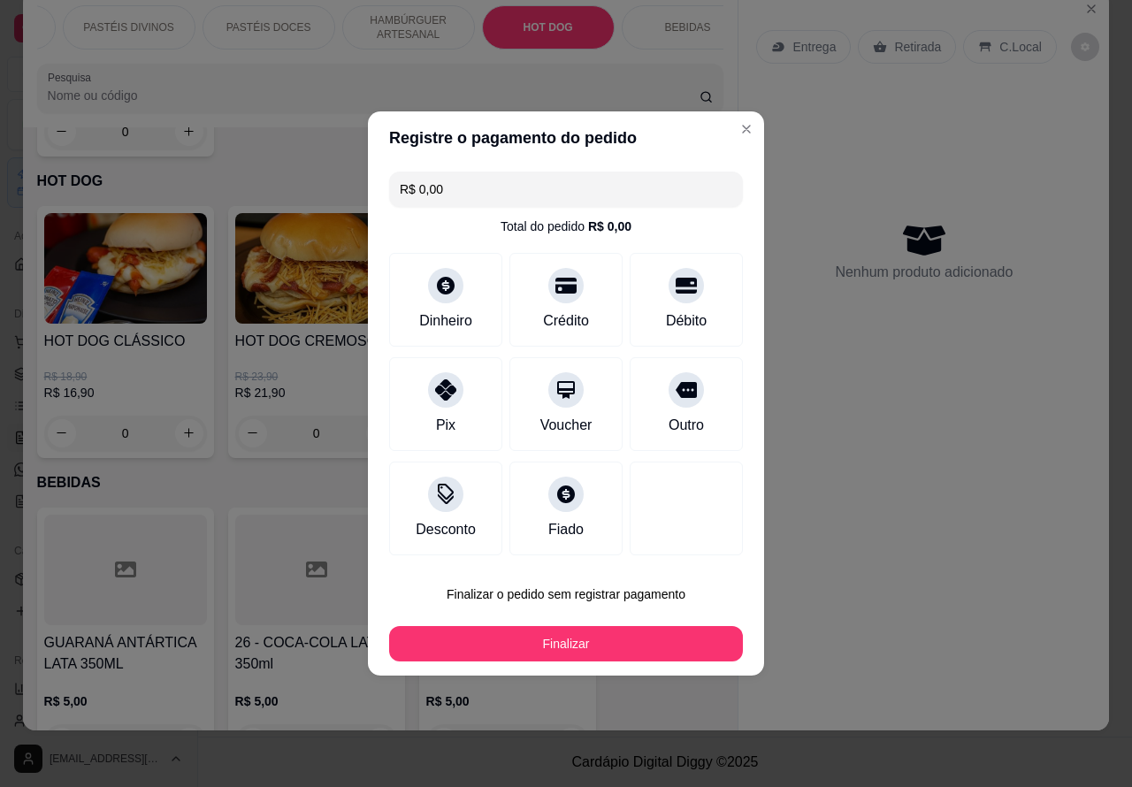
type input "R$ 0,00"
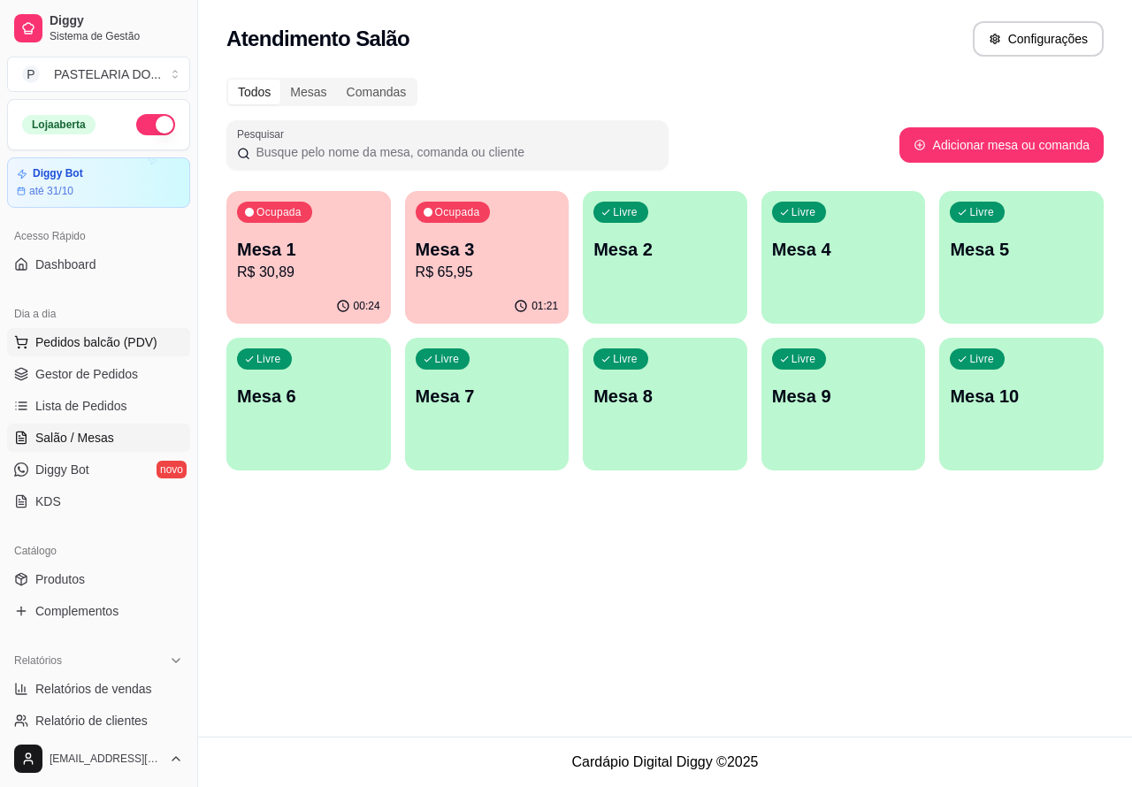
click at [157, 346] on button "Pedidos balcão (PDV)" at bounding box center [98, 342] width 183 height 28
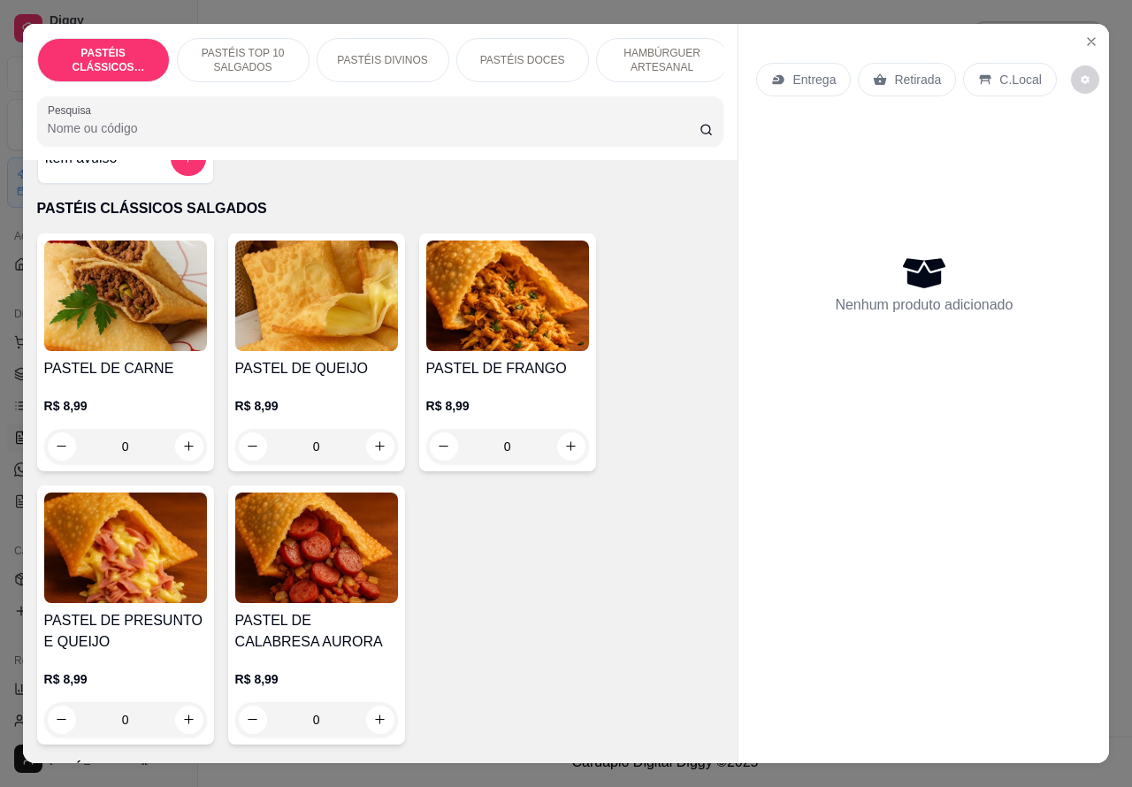
click at [659, 46] on p "HAMBÚRGUER ARTESANAL" at bounding box center [662, 60] width 103 height 28
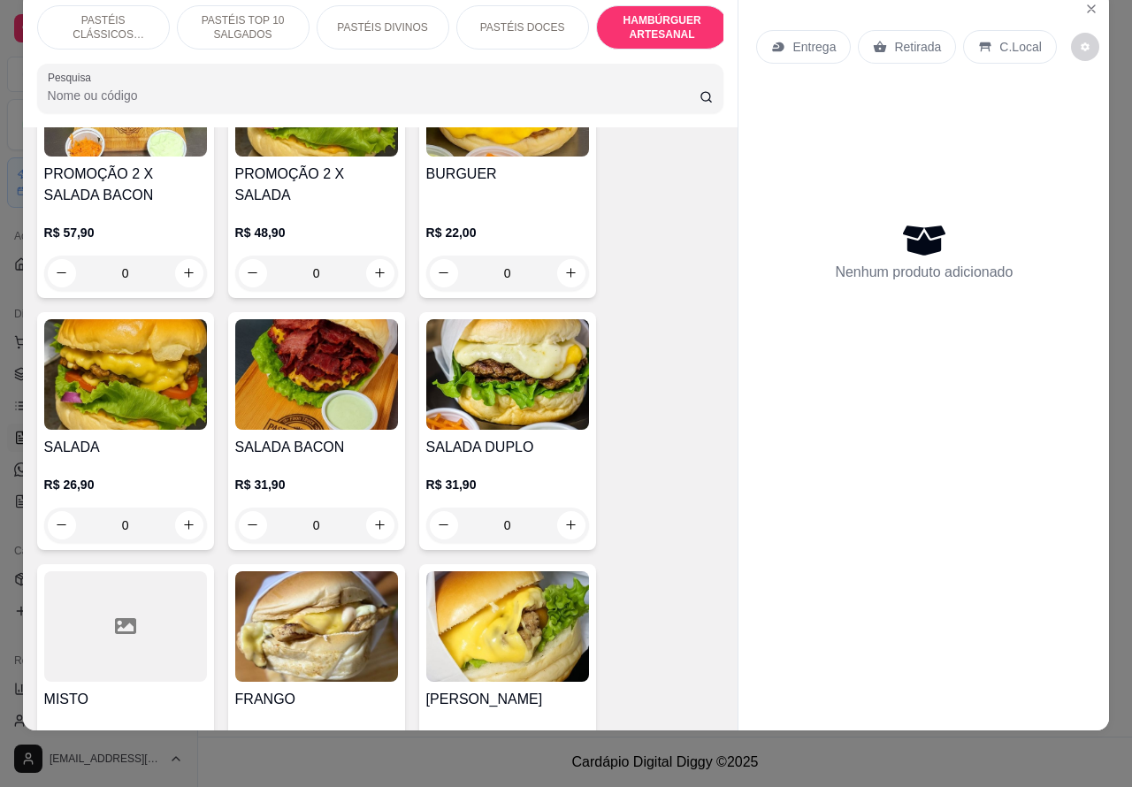
scroll to position [4464, 0]
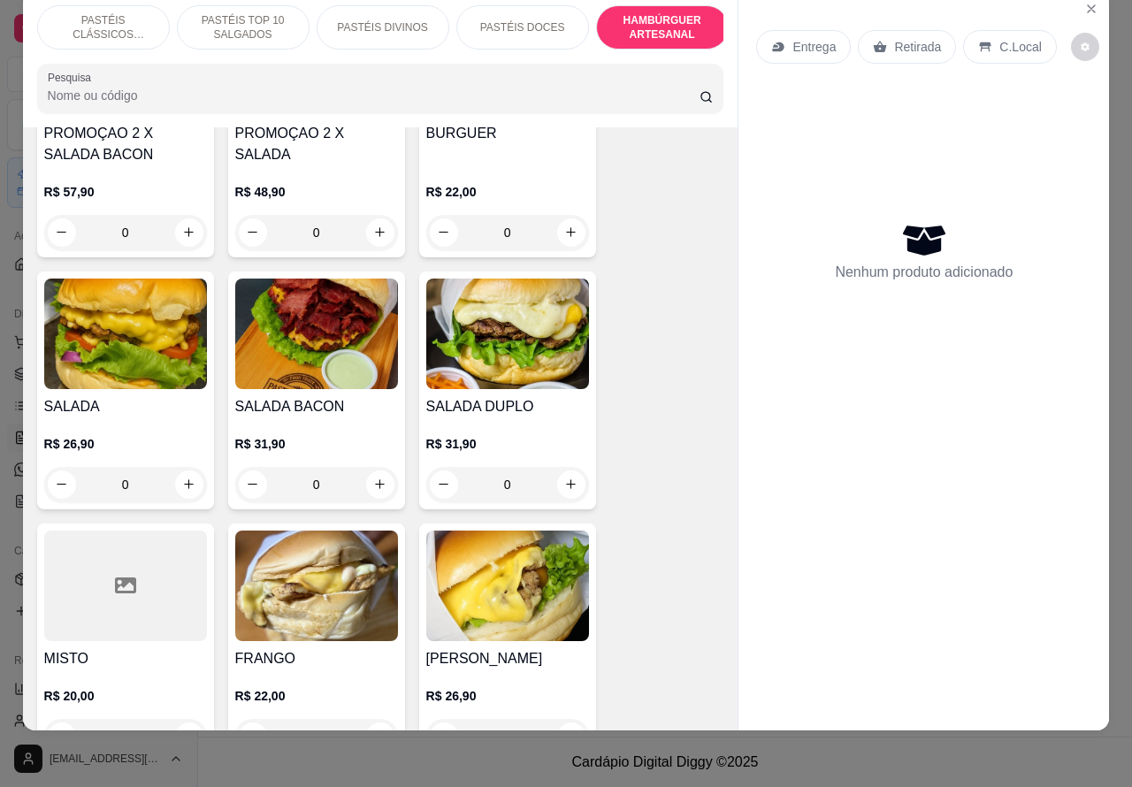
click at [134, 314] on img at bounding box center [125, 334] width 163 height 111
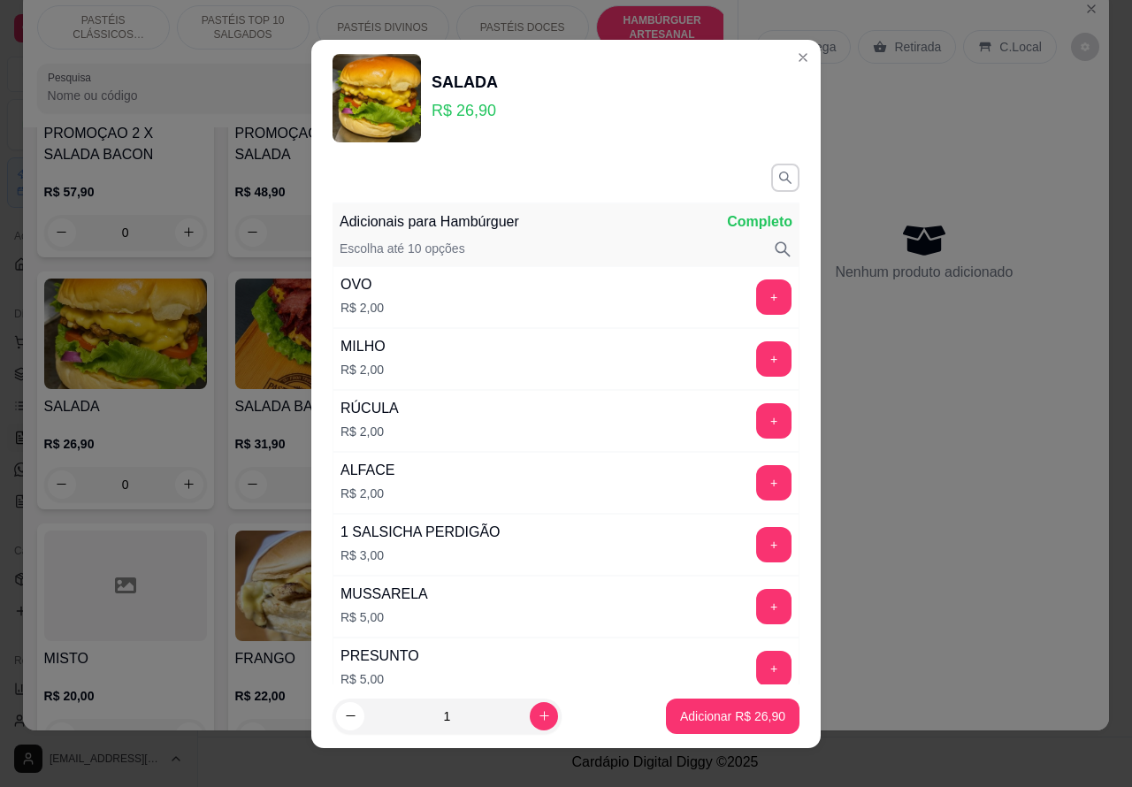
click at [756, 306] on button "+" at bounding box center [773, 296] width 35 height 35
click at [705, 723] on p "Adicionar R$ 28,90" at bounding box center [733, 716] width 103 height 17
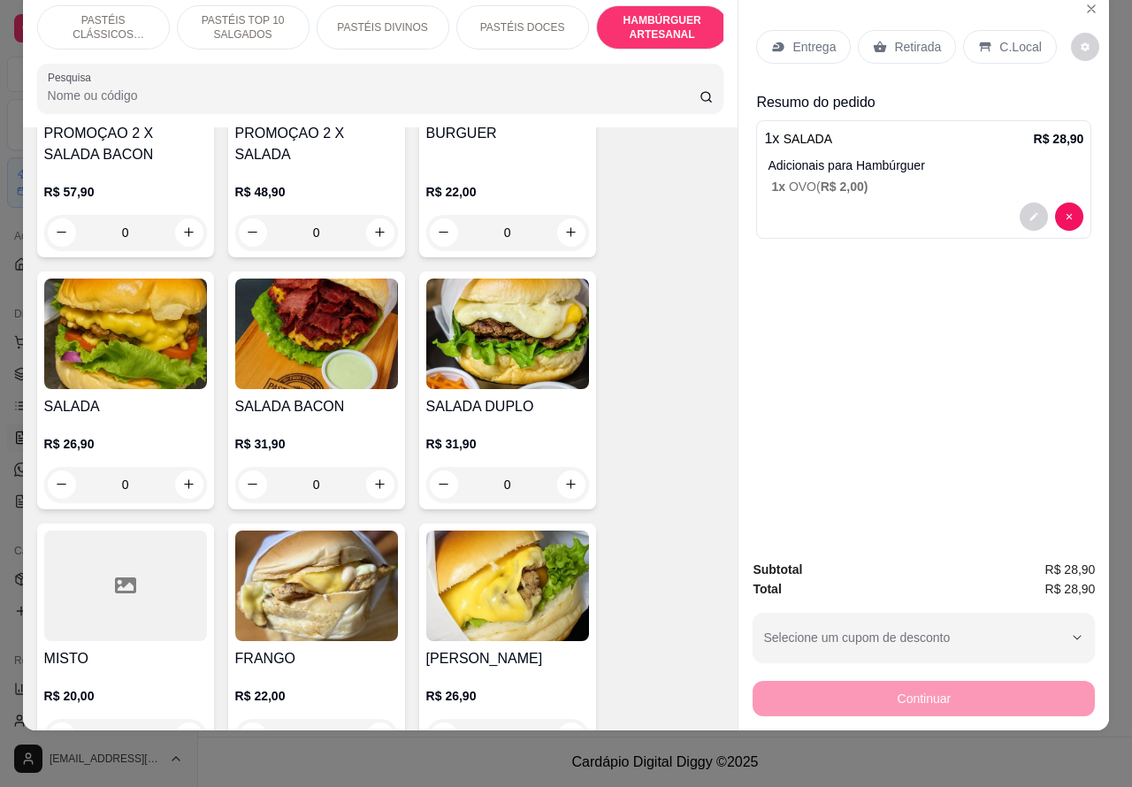
click at [356, 328] on img at bounding box center [316, 334] width 163 height 111
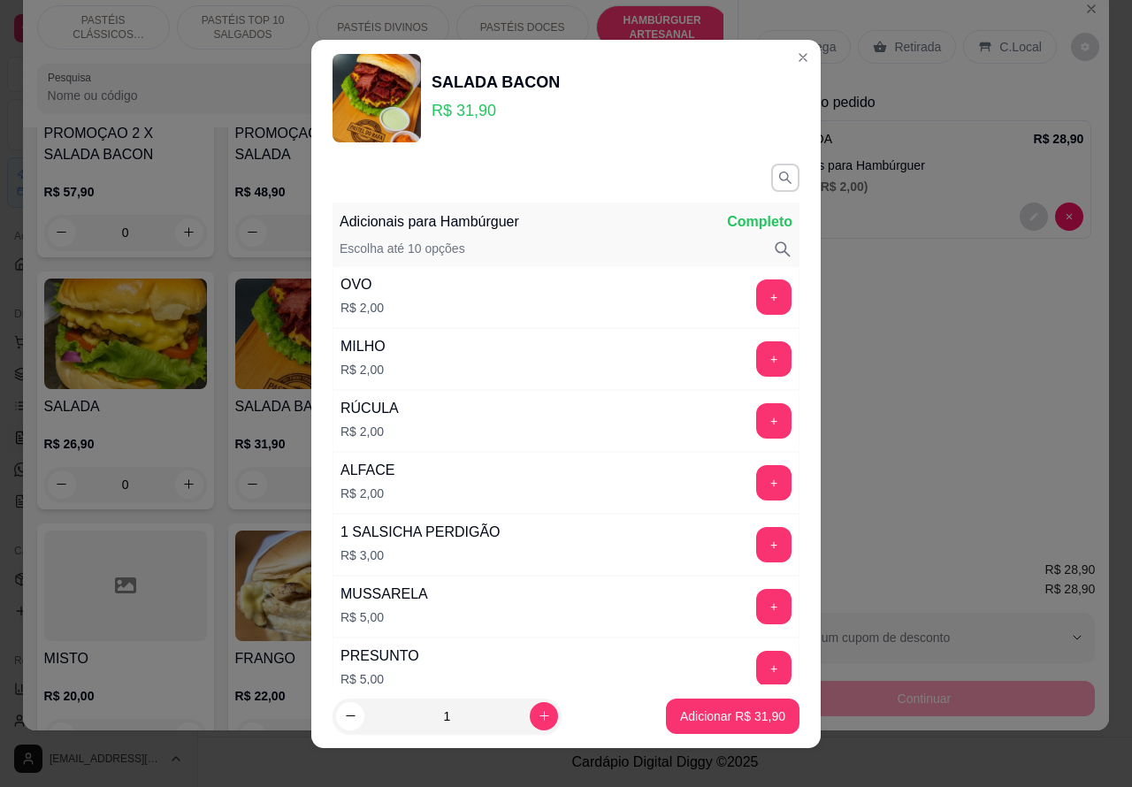
click at [703, 717] on p "Adicionar R$ 31,90" at bounding box center [732, 717] width 105 height 18
type input "1"
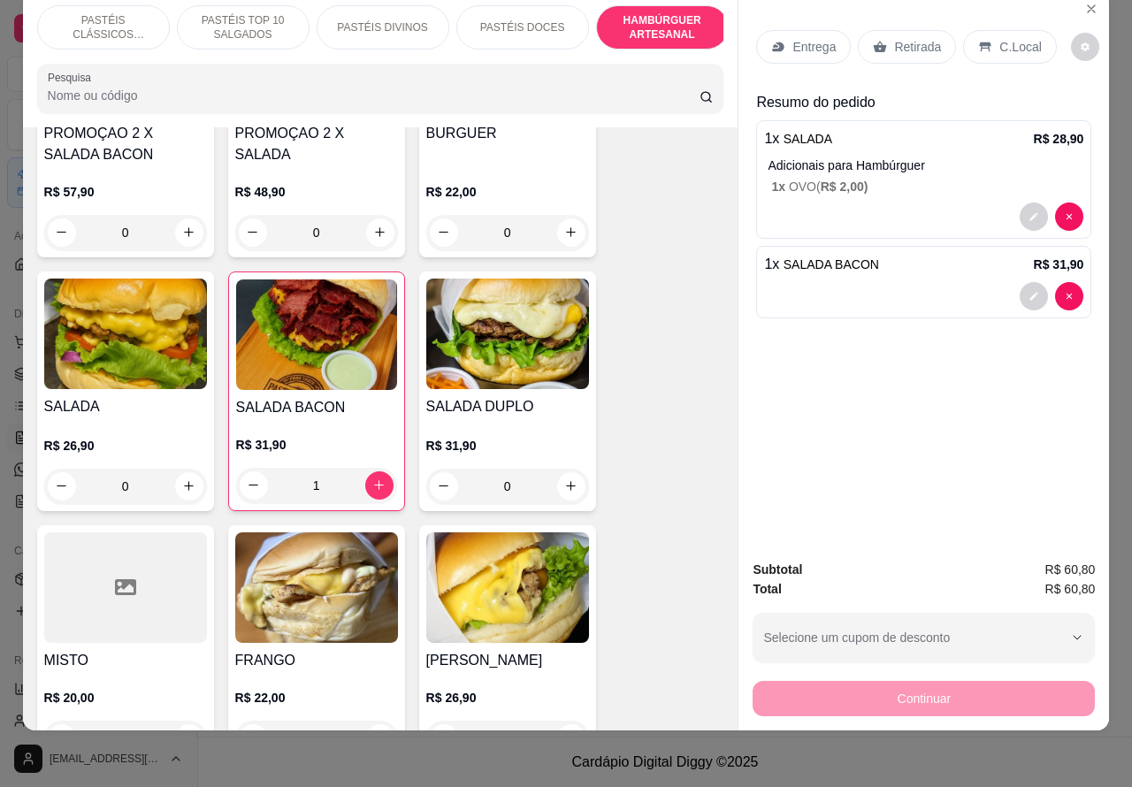
click at [942, 282] on div at bounding box center [923, 296] width 319 height 28
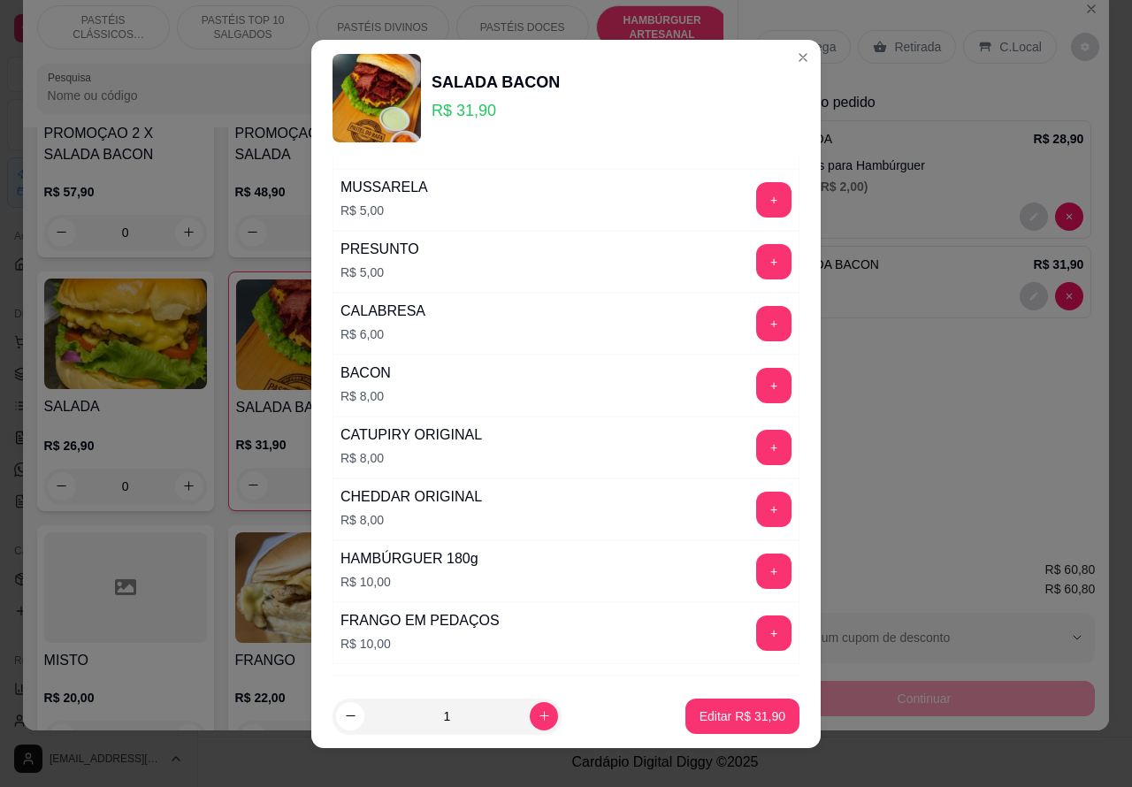
scroll to position [506, 0]
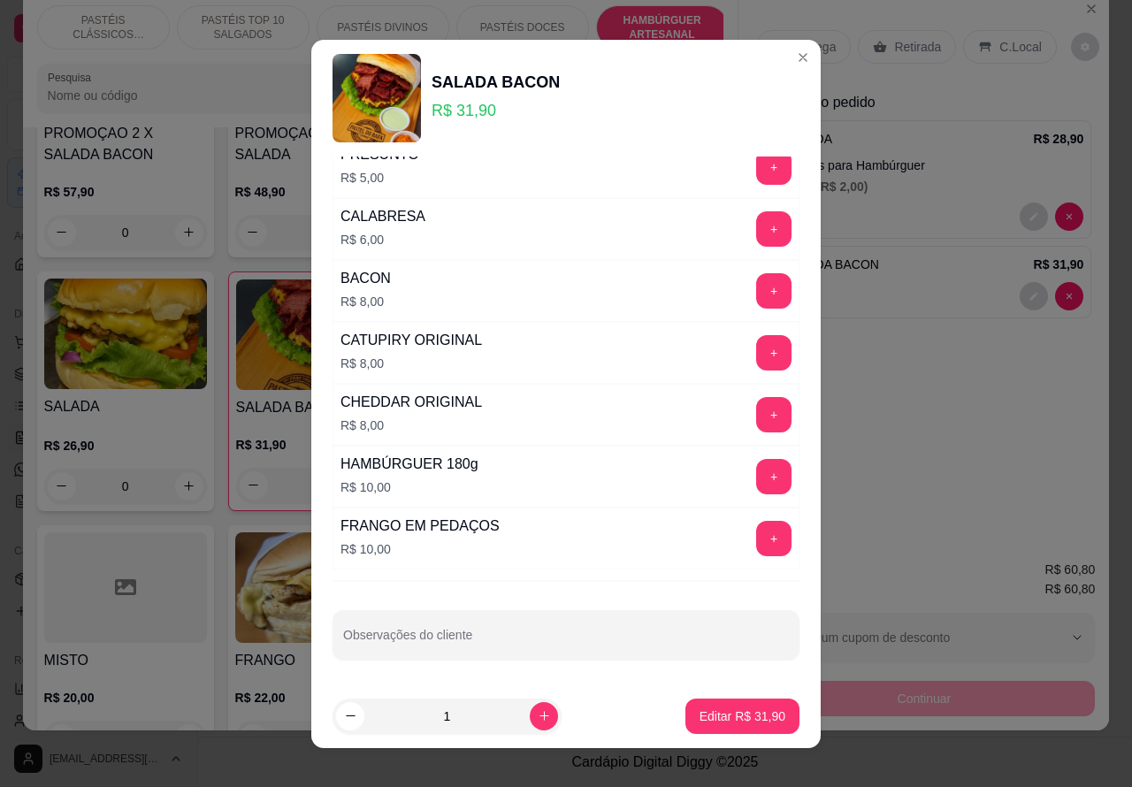
click at [501, 643] on input "Observações do cliente" at bounding box center [566, 642] width 446 height 18
type input "estao na mesa 1"
click at [700, 723] on p "Editar R$ 31,90" at bounding box center [741, 716] width 83 height 17
type input "0"
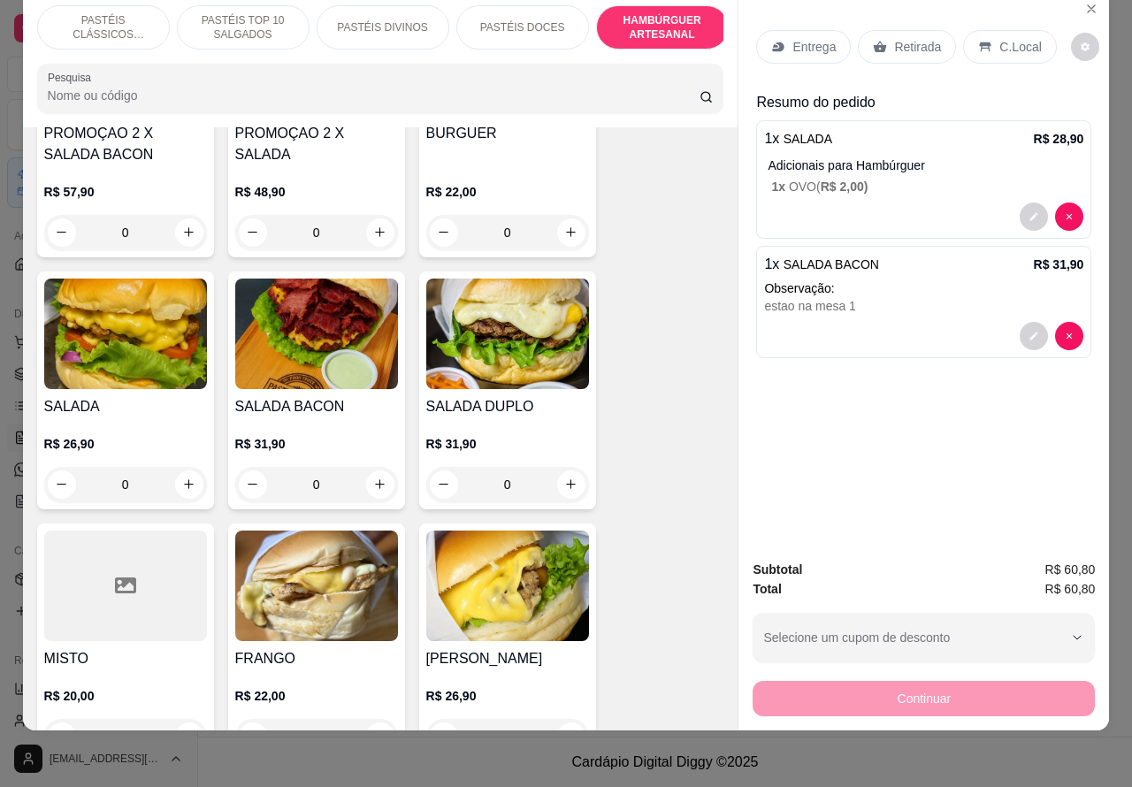
click at [891, 703] on div "Subtotal R$ 60,80 Total R$ 60,80 Selecione um cupom de desconto 10OFF Selecione…" at bounding box center [924, 638] width 371 height 185
click at [1009, 38] on p "C.Local" at bounding box center [1020, 47] width 42 height 18
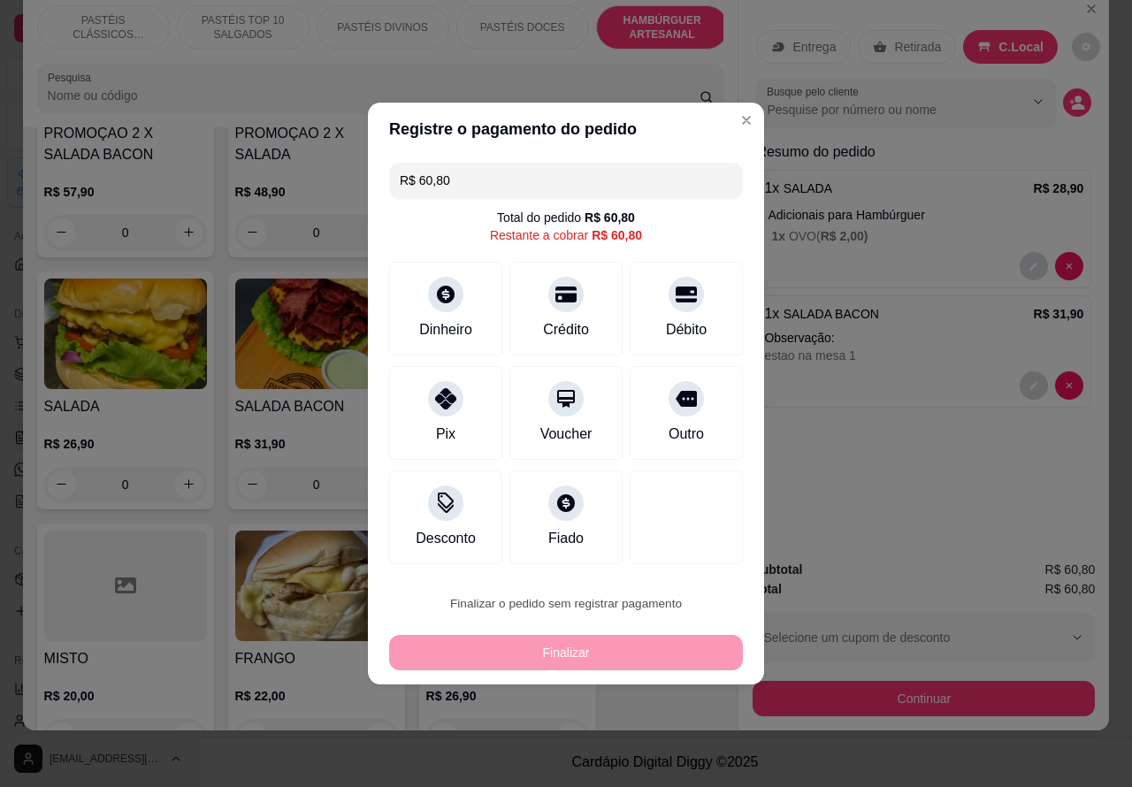
click at [673, 558] on button "Confirmar" at bounding box center [671, 553] width 65 height 27
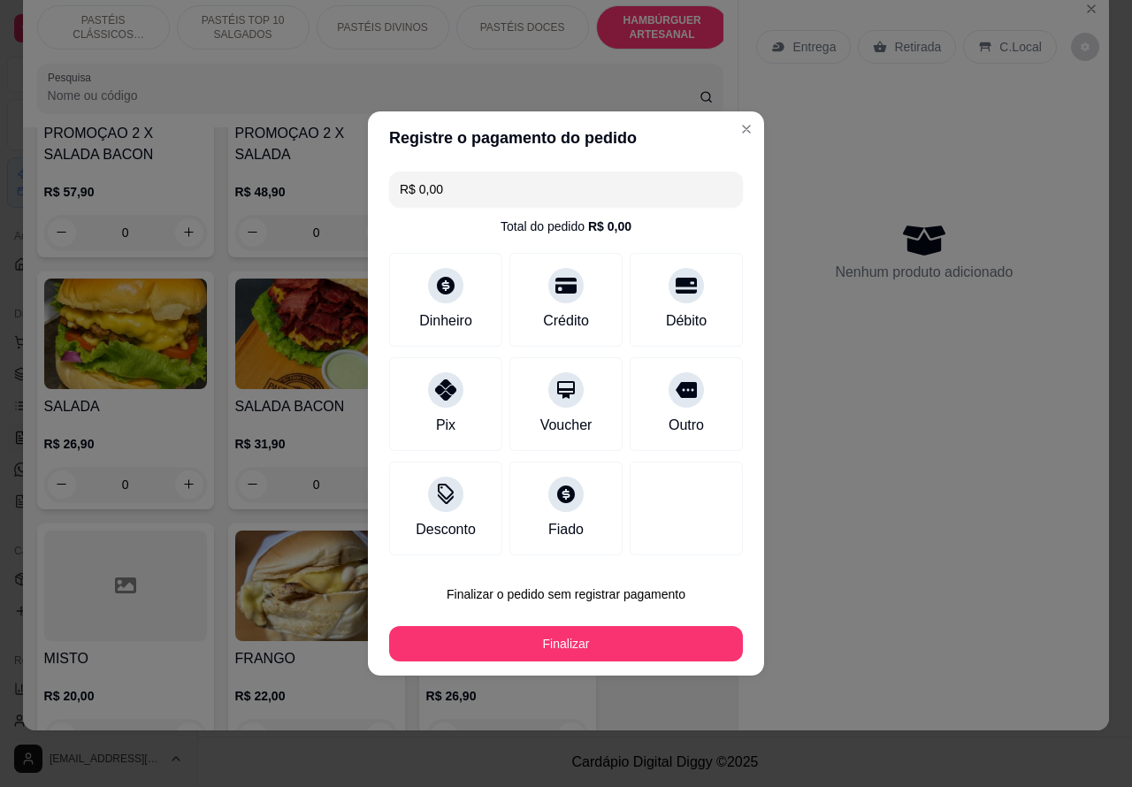
type input "R$ 0,00"
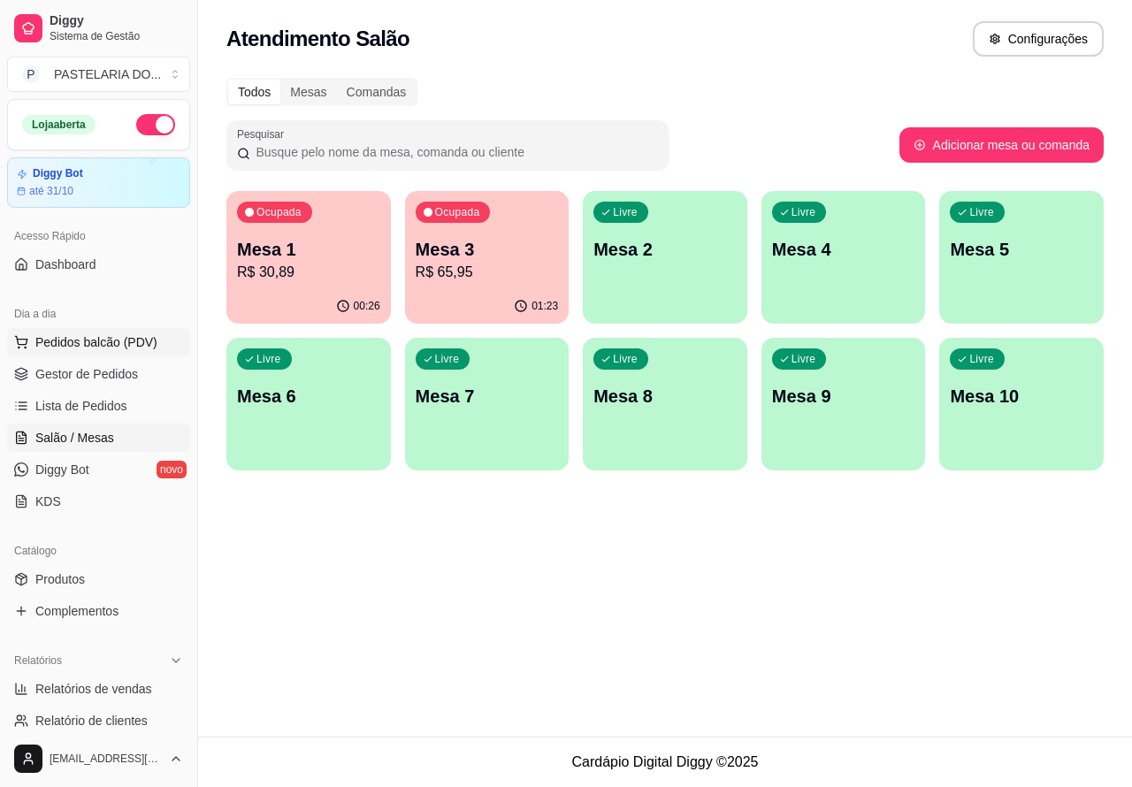
click at [131, 341] on span "Pedidos balcão (PDV)" at bounding box center [96, 342] width 122 height 18
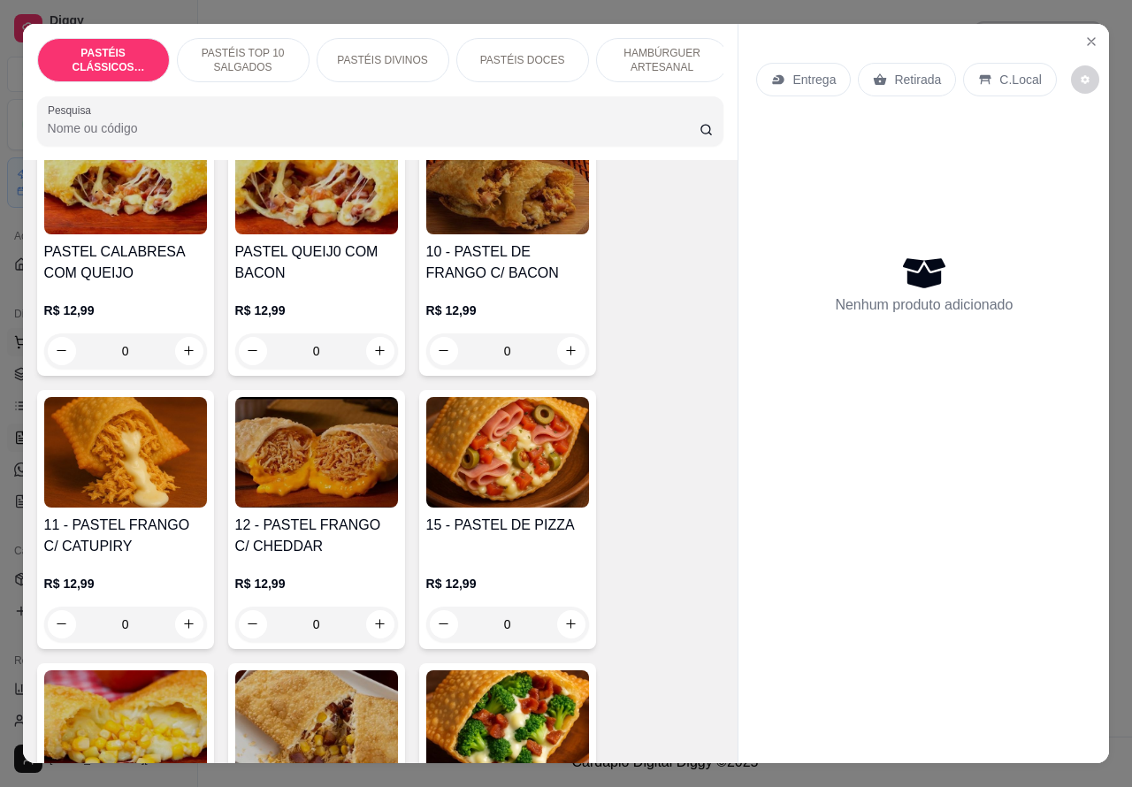
scroll to position [1611, 0]
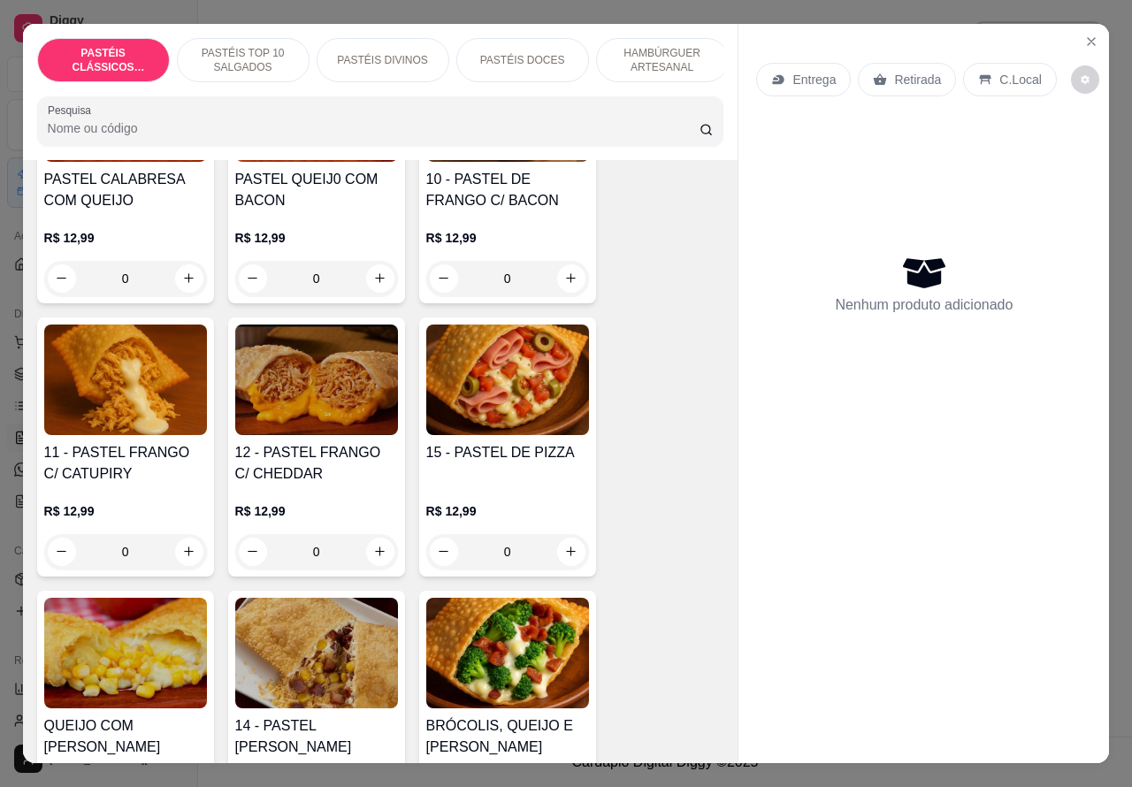
click at [195, 563] on div "0" at bounding box center [125, 551] width 163 height 35
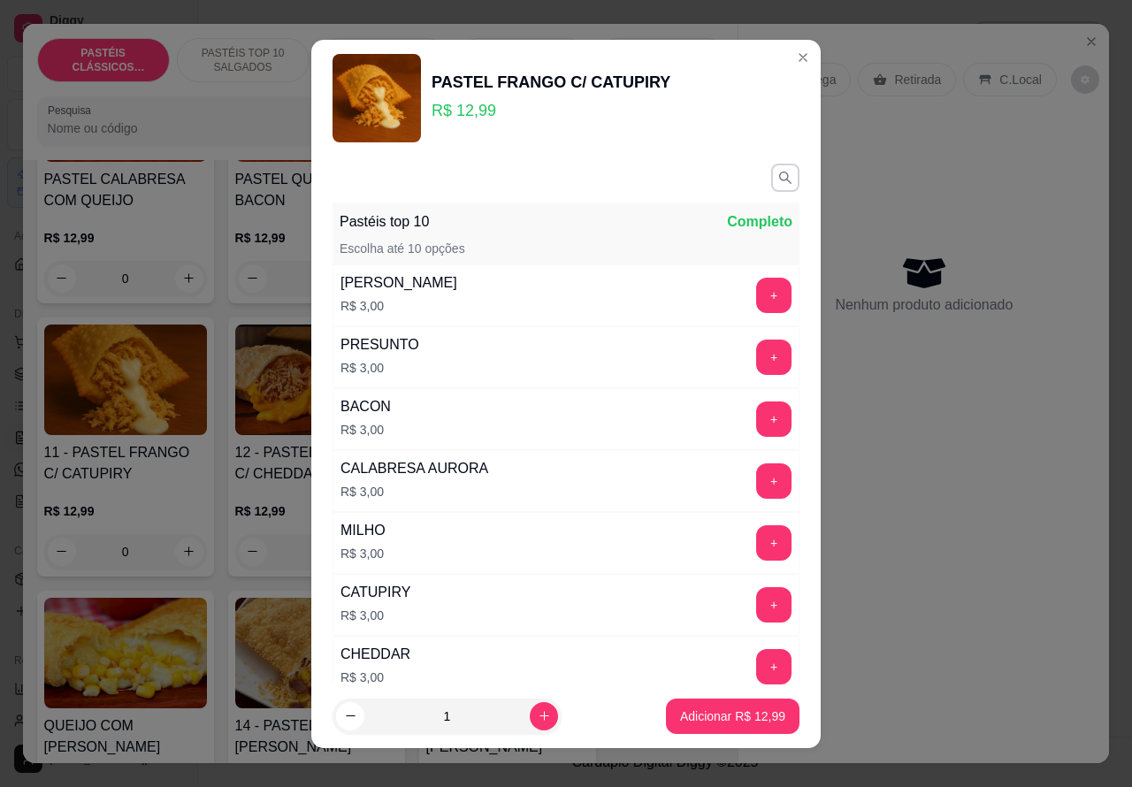
click at [712, 715] on p "Adicionar R$ 12,99" at bounding box center [732, 717] width 105 height 18
type input "1"
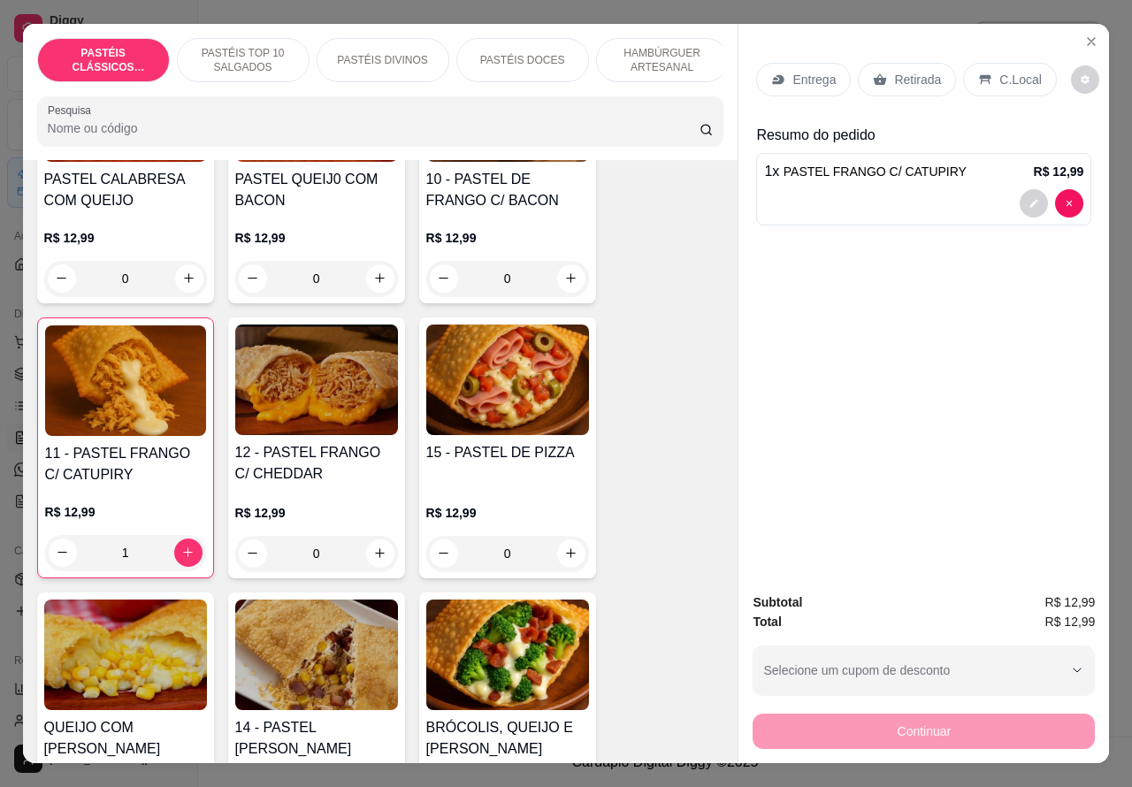
click at [815, 72] on p "Entrega" at bounding box center [813, 80] width 43 height 18
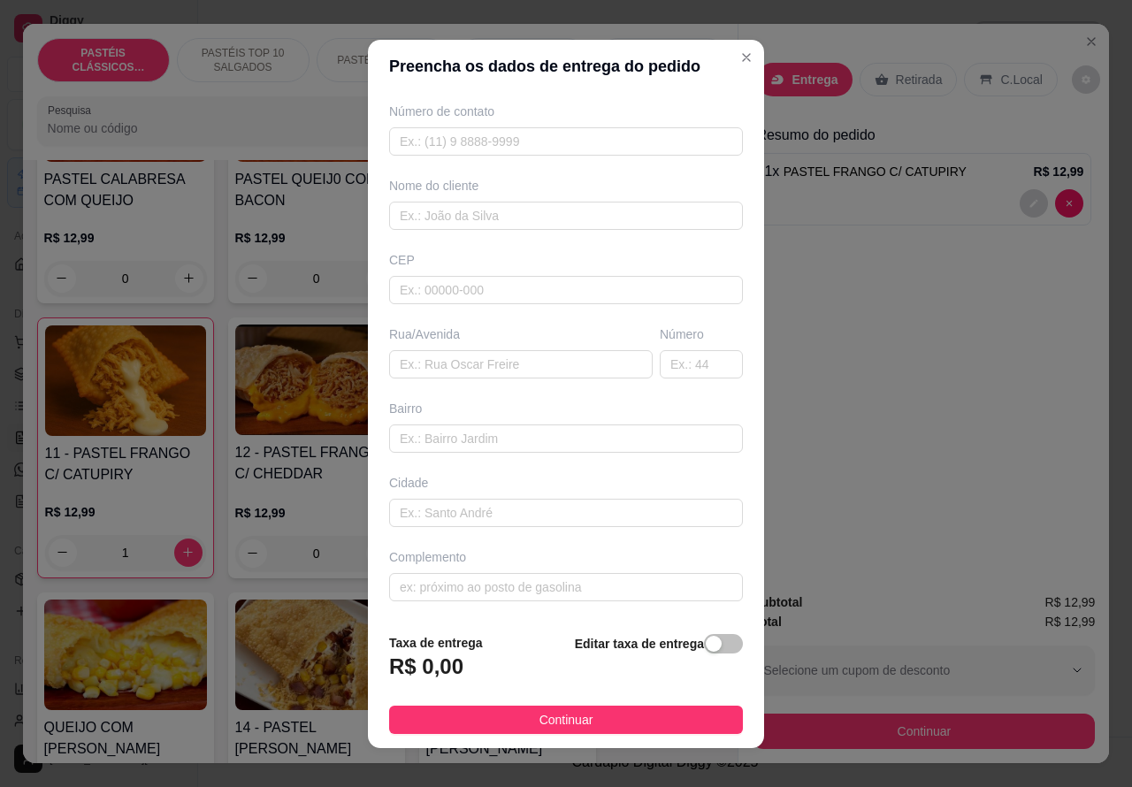
scroll to position [0, 0]
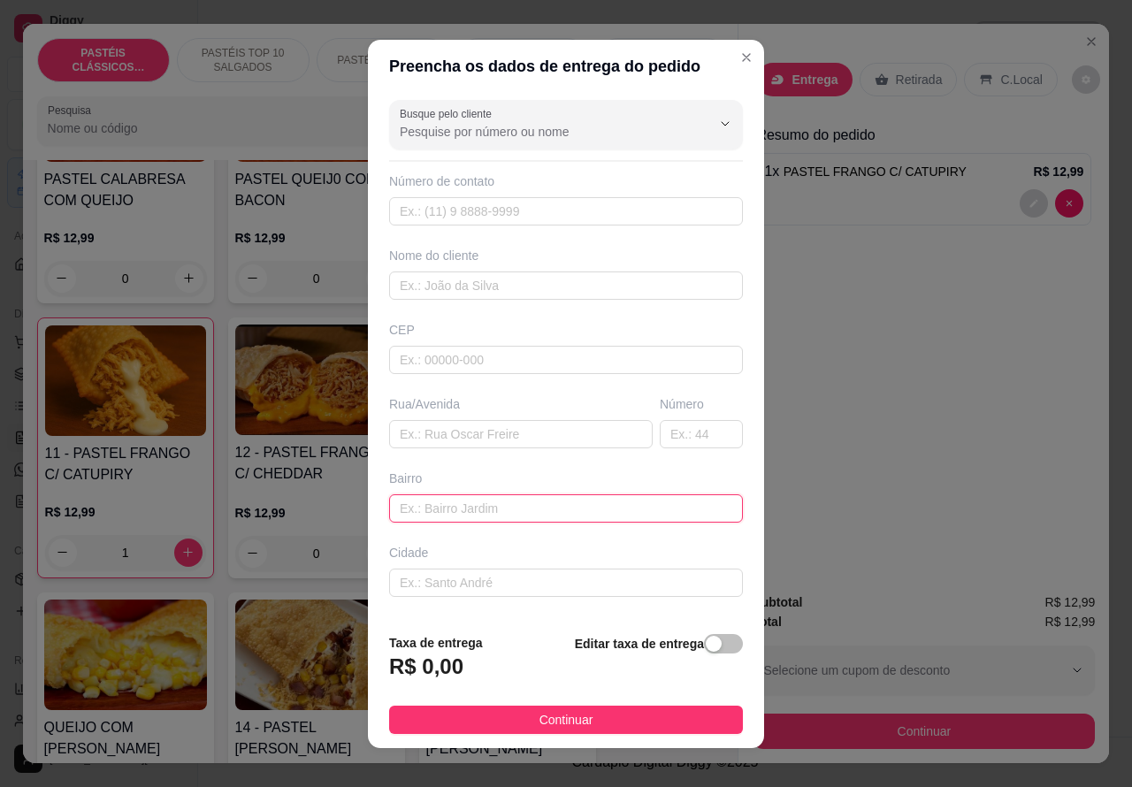
click at [469, 505] on input "text" at bounding box center [566, 508] width 354 height 28
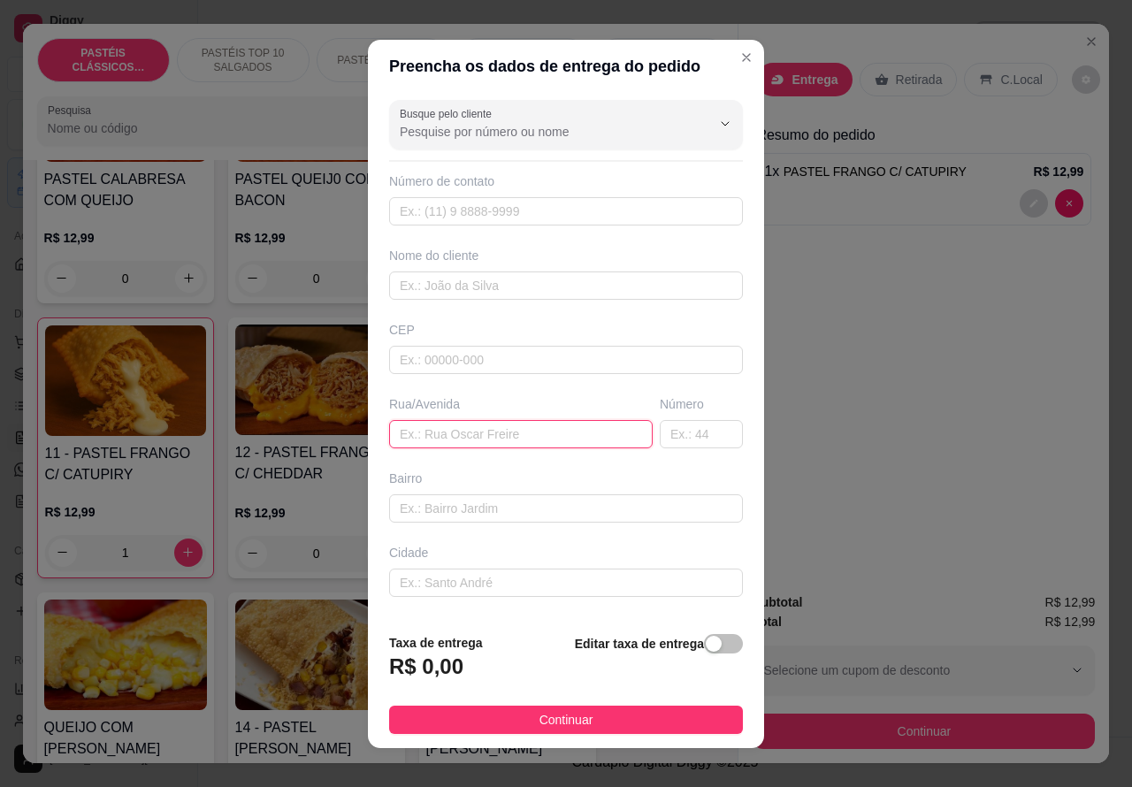
click at [514, 430] on input "text" at bounding box center [521, 434] width 264 height 28
type input "[PERSON_NAME]"
click at [668, 427] on input "text" at bounding box center [701, 434] width 83 height 28
type input "128"
click at [706, 643] on div "button" at bounding box center [714, 644] width 16 height 16
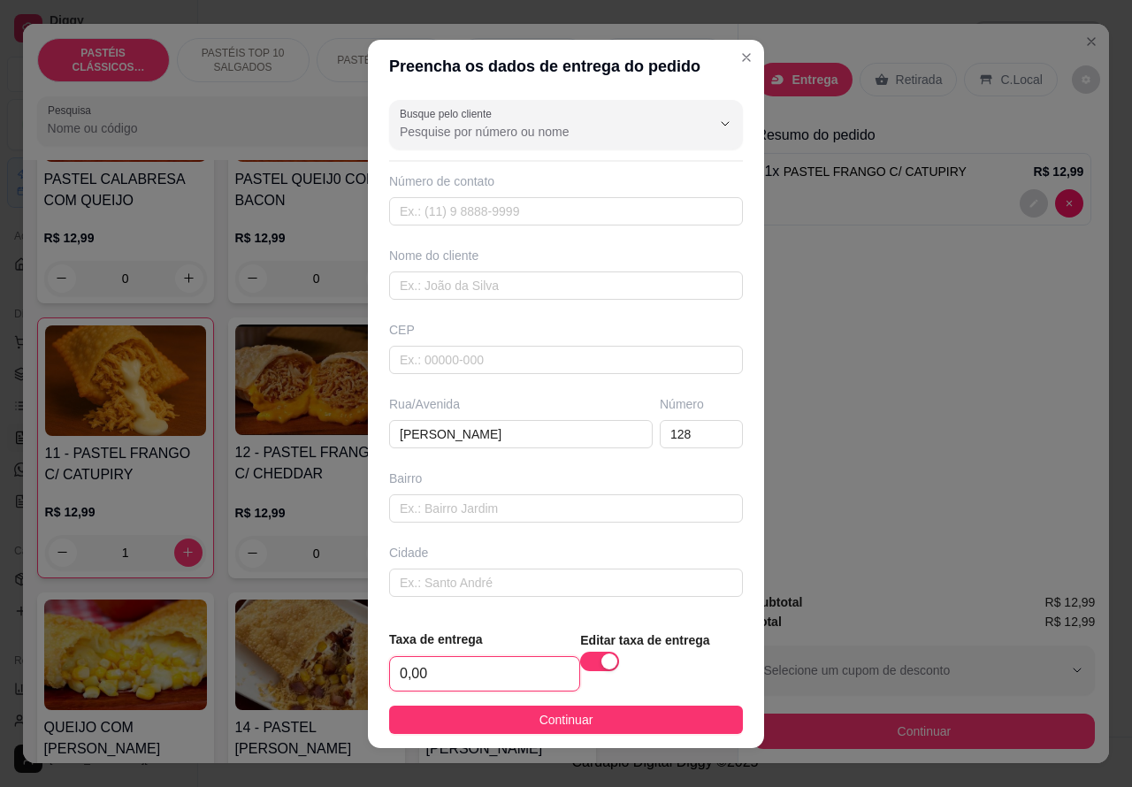
click at [392, 669] on input "0,00" at bounding box center [484, 674] width 189 height 34
click at [404, 670] on input "0,00" at bounding box center [484, 674] width 189 height 34
type input "1,00"
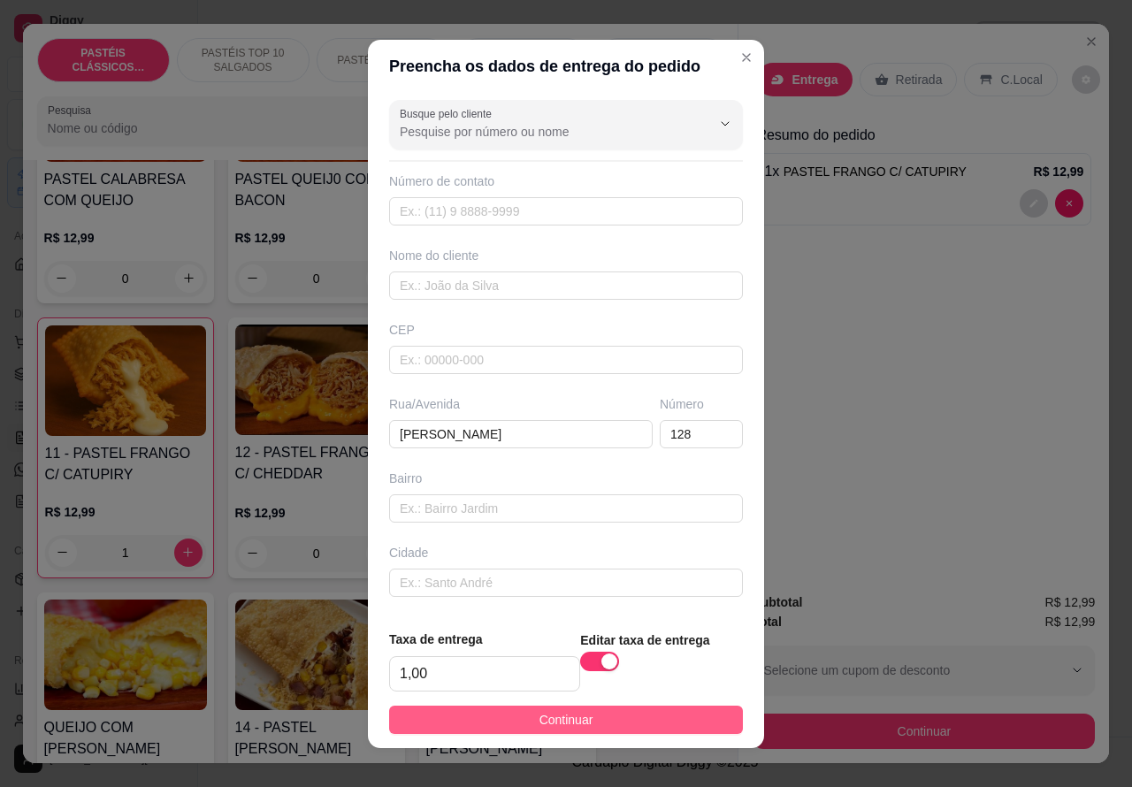
click at [646, 710] on button "Continuar" at bounding box center [566, 720] width 354 height 28
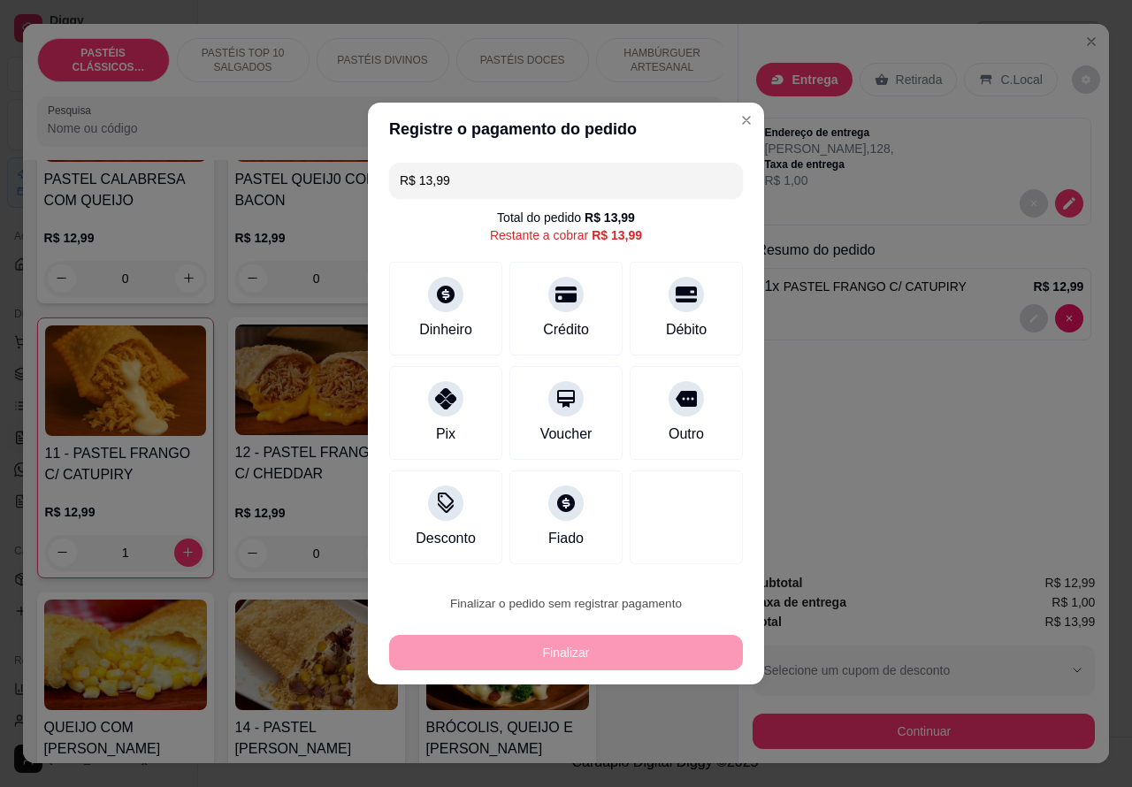
click at [690, 564] on button "Confirmar" at bounding box center [670, 553] width 63 height 27
type input "0"
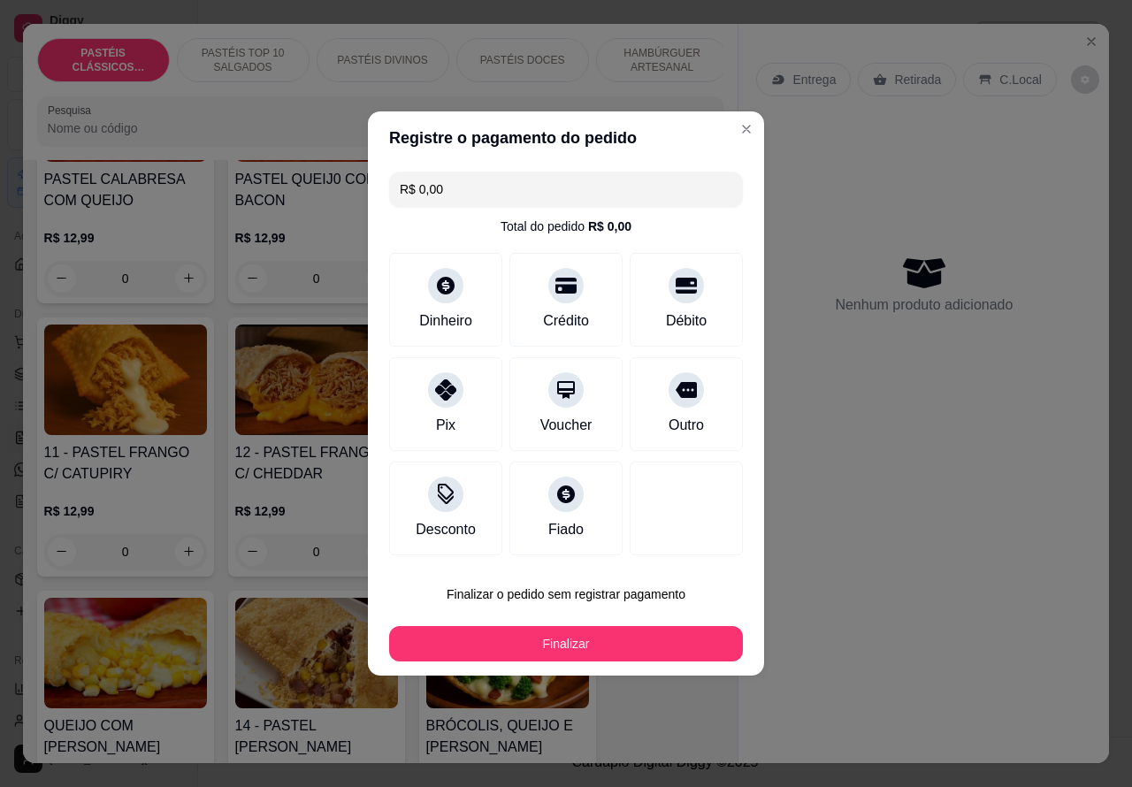
type input "R$ 0,00"
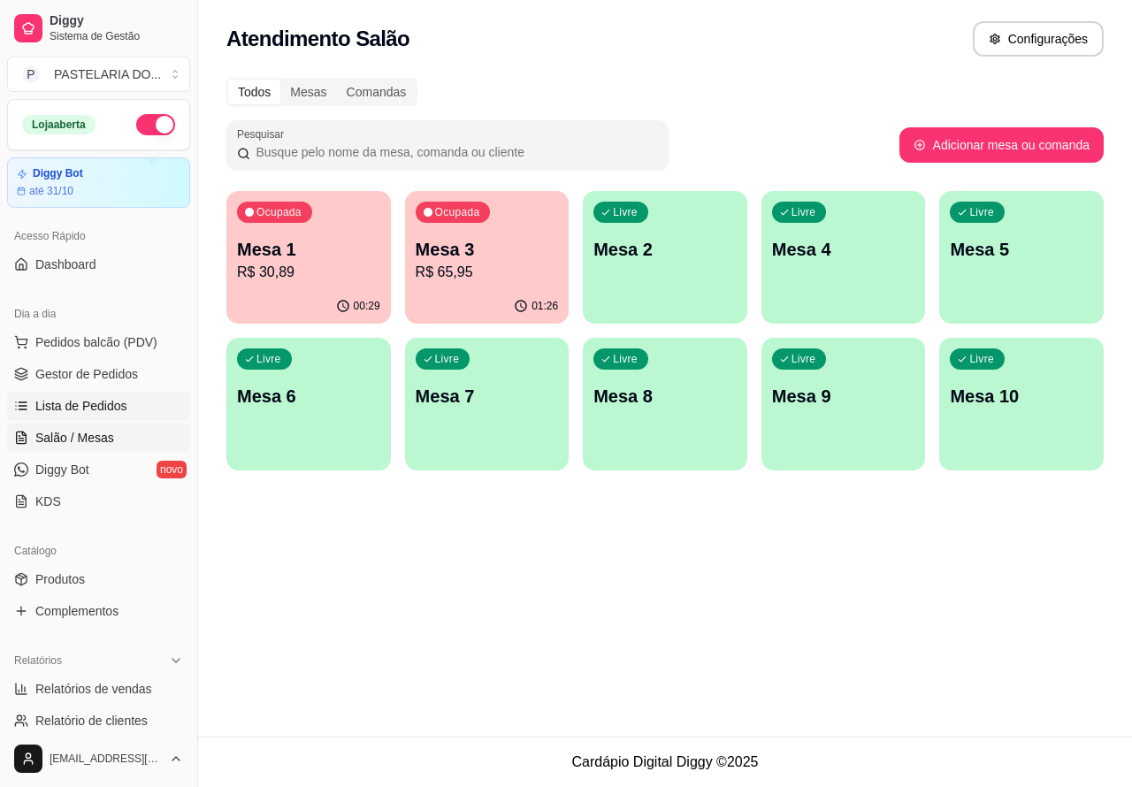
click at [126, 414] on link "Lista de Pedidos" at bounding box center [98, 406] width 183 height 28
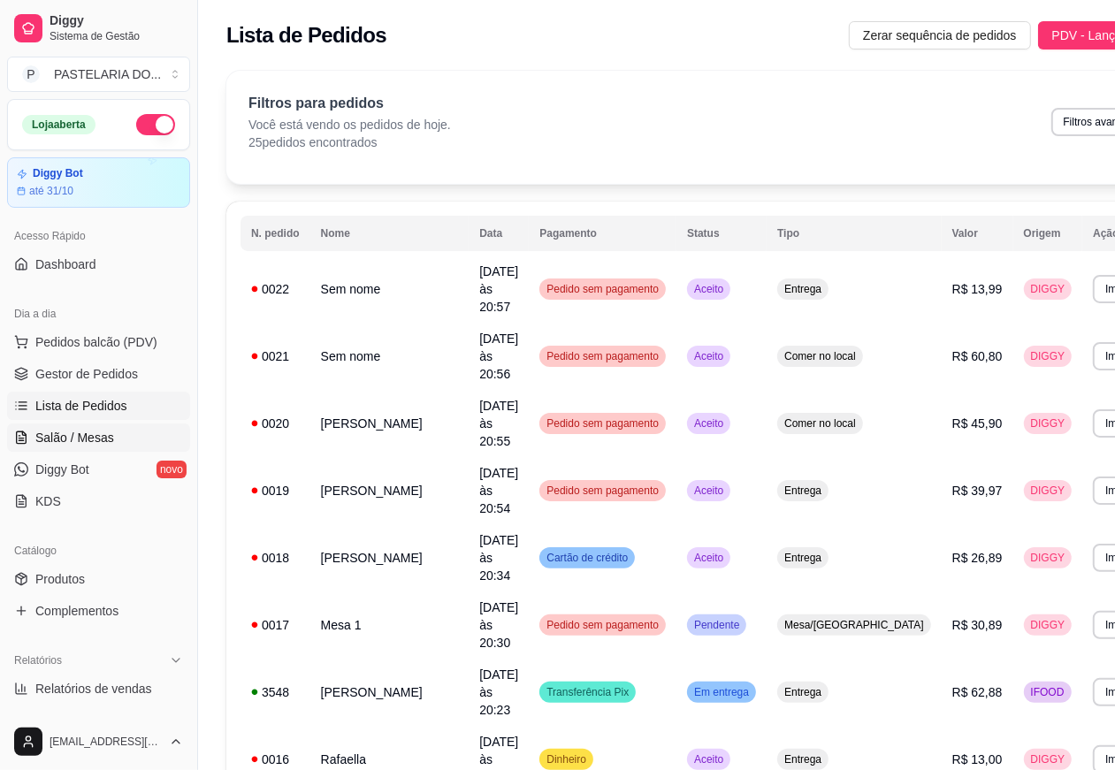
click at [103, 443] on span "Salão / Mesas" at bounding box center [74, 438] width 79 height 18
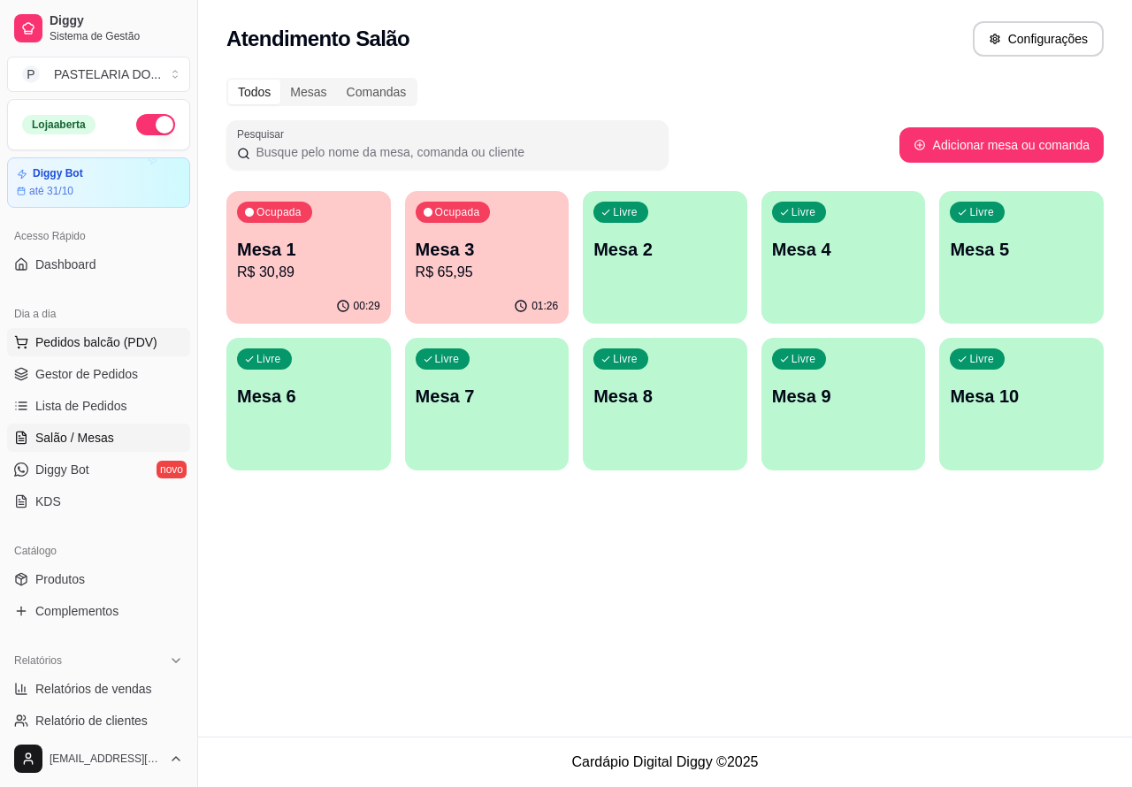
click at [142, 333] on span "Pedidos balcão (PDV)" at bounding box center [96, 342] width 122 height 18
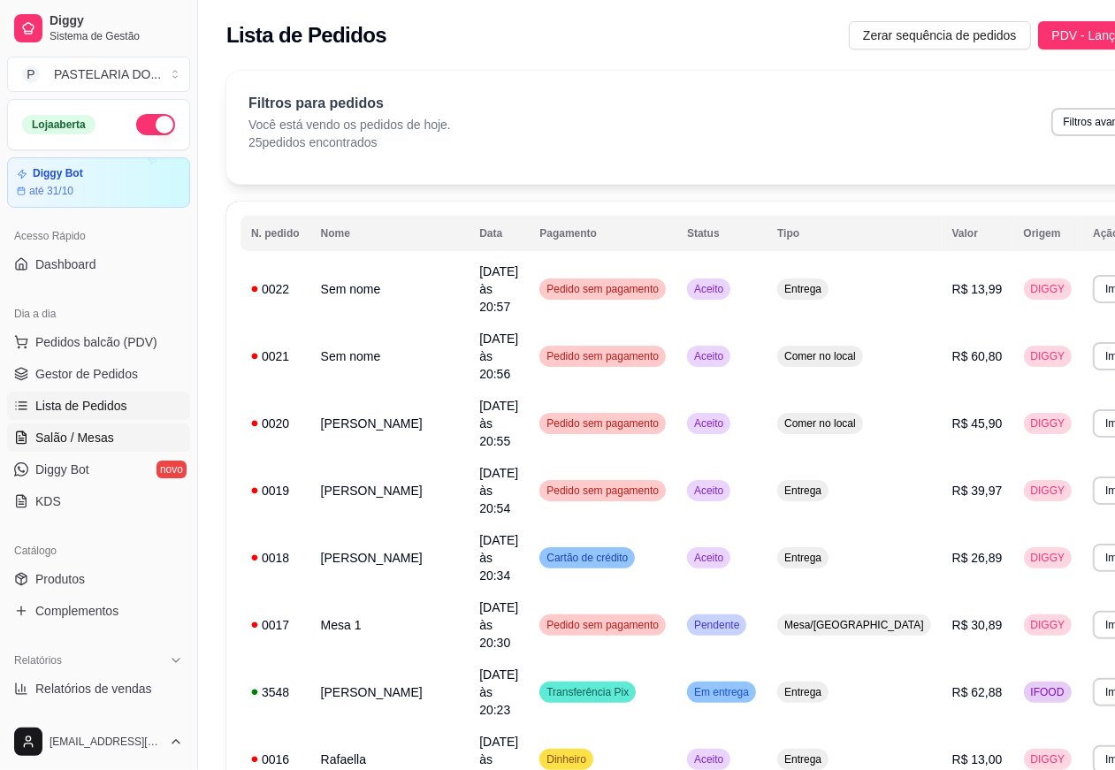
click at [106, 432] on span "Salão / Mesas" at bounding box center [74, 438] width 79 height 18
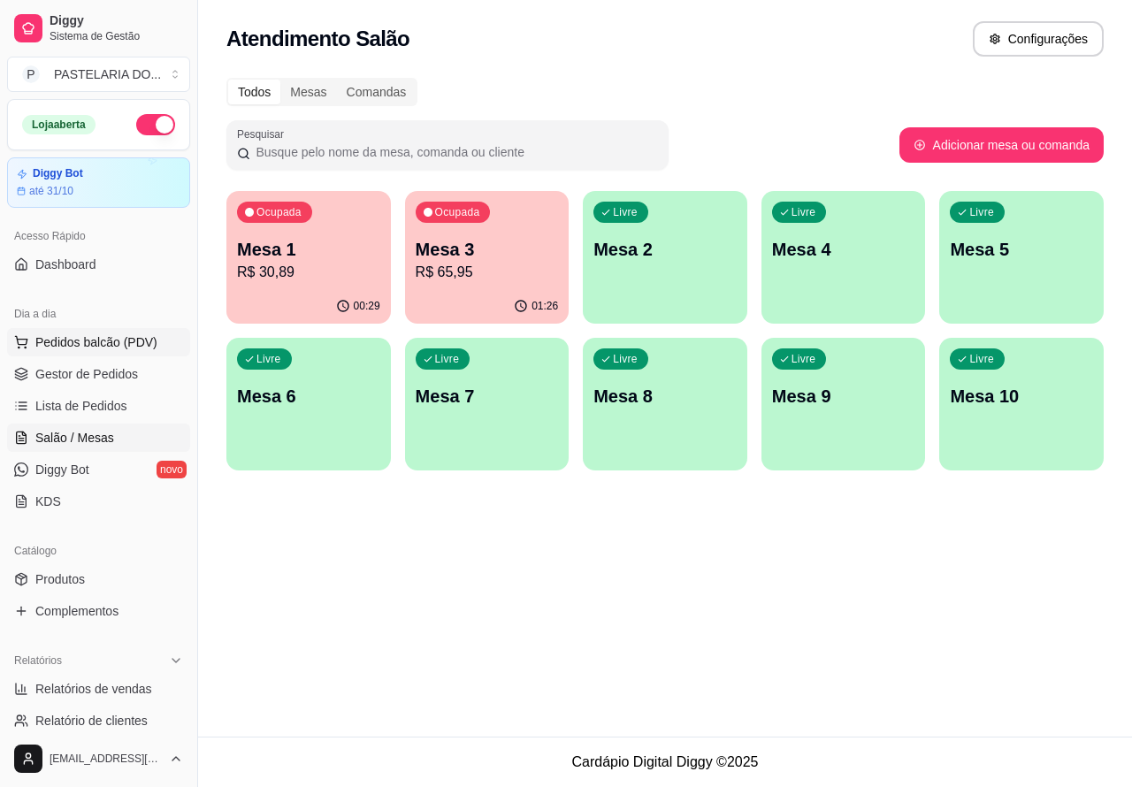
click at [142, 333] on span "Pedidos balcão (PDV)" at bounding box center [96, 342] width 122 height 18
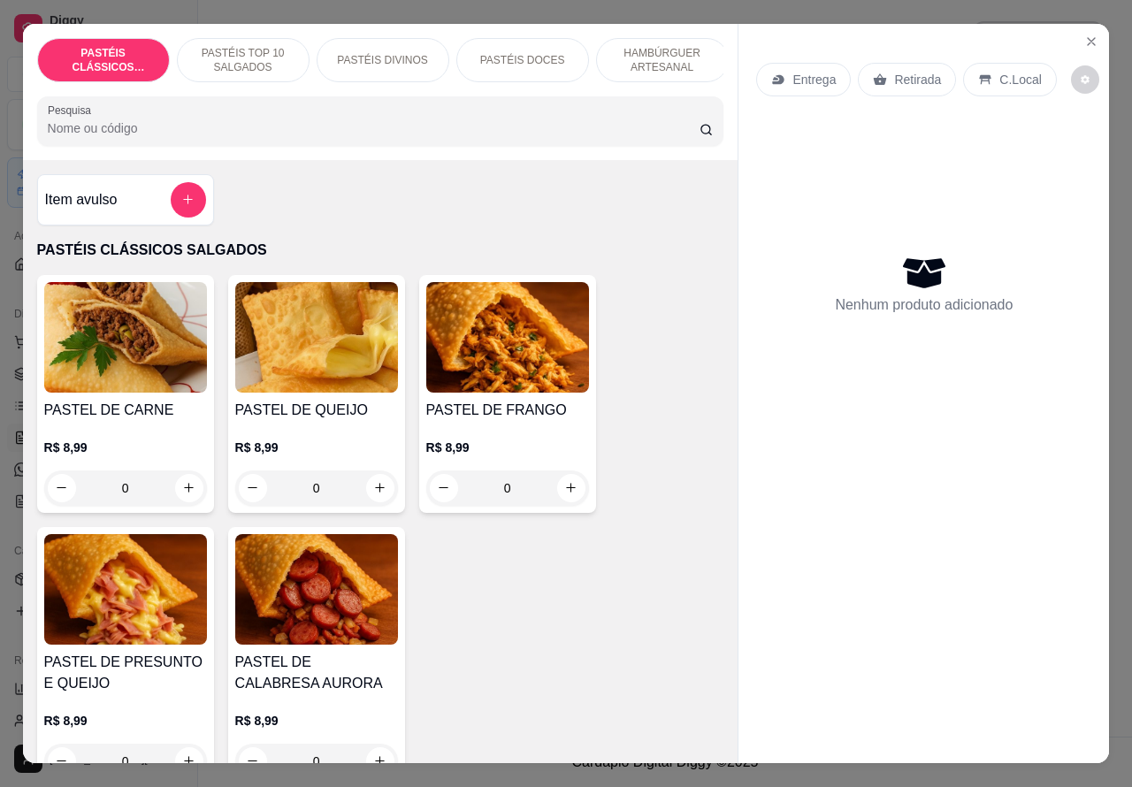
click at [1009, 73] on p "C.Local" at bounding box center [1020, 80] width 42 height 18
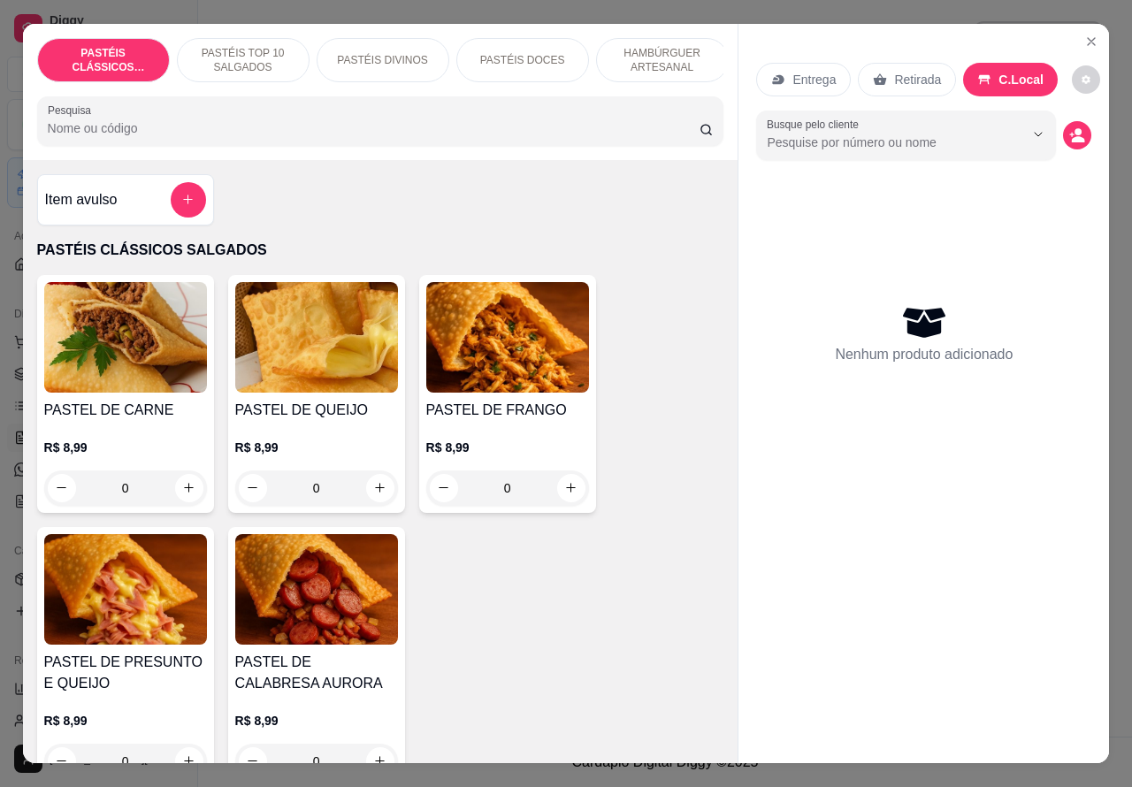
click at [670, 63] on p "HAMBÚRGUER ARTESANAL" at bounding box center [662, 60] width 103 height 28
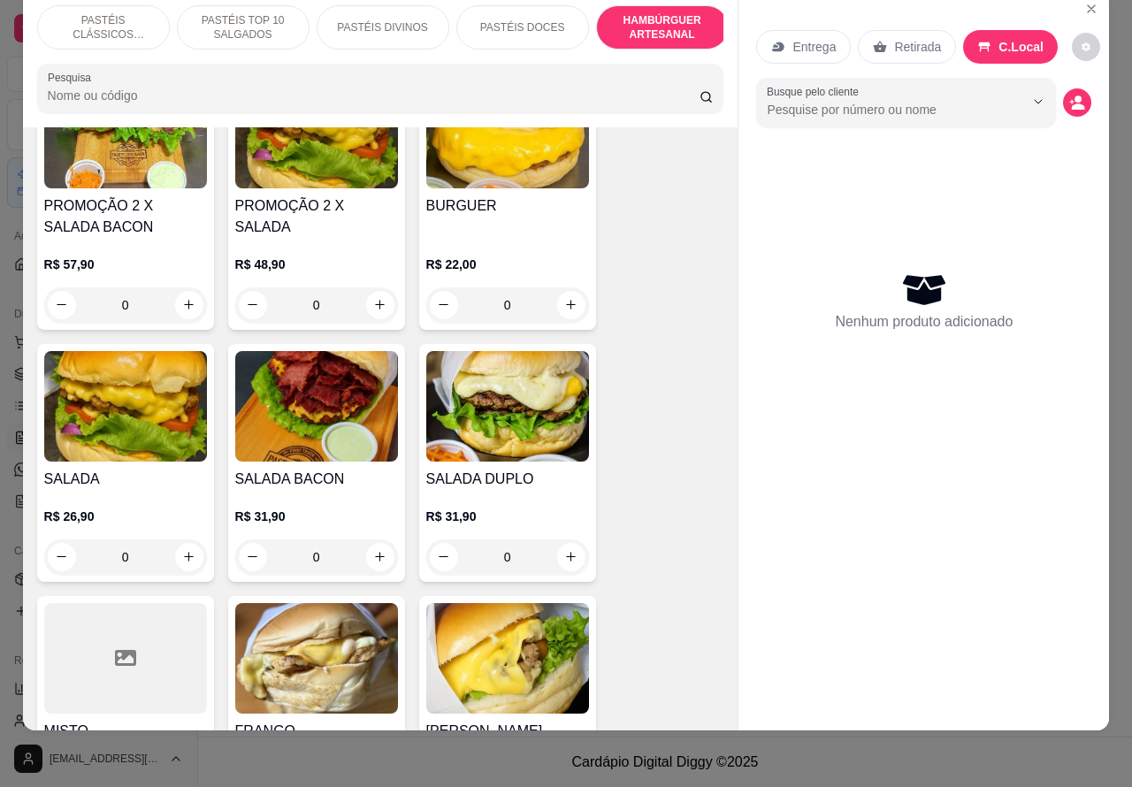
scroll to position [4400, 0]
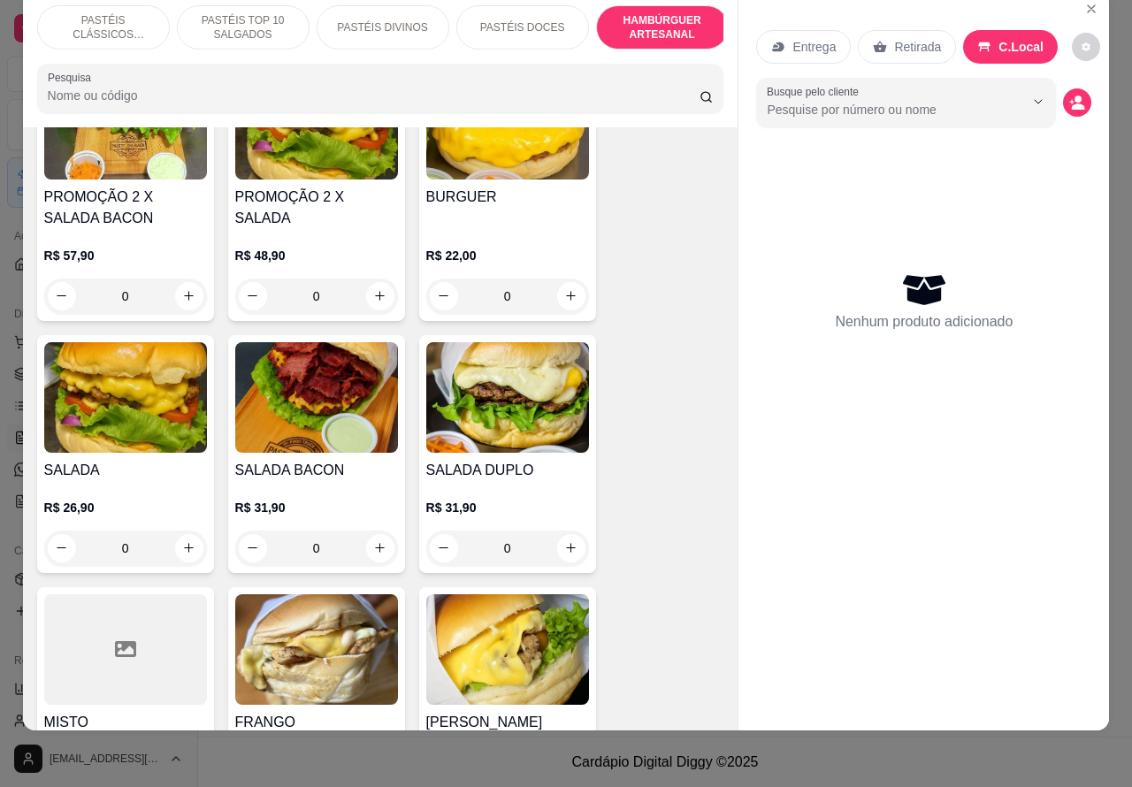
click at [191, 531] on div "0" at bounding box center [125, 548] width 163 height 35
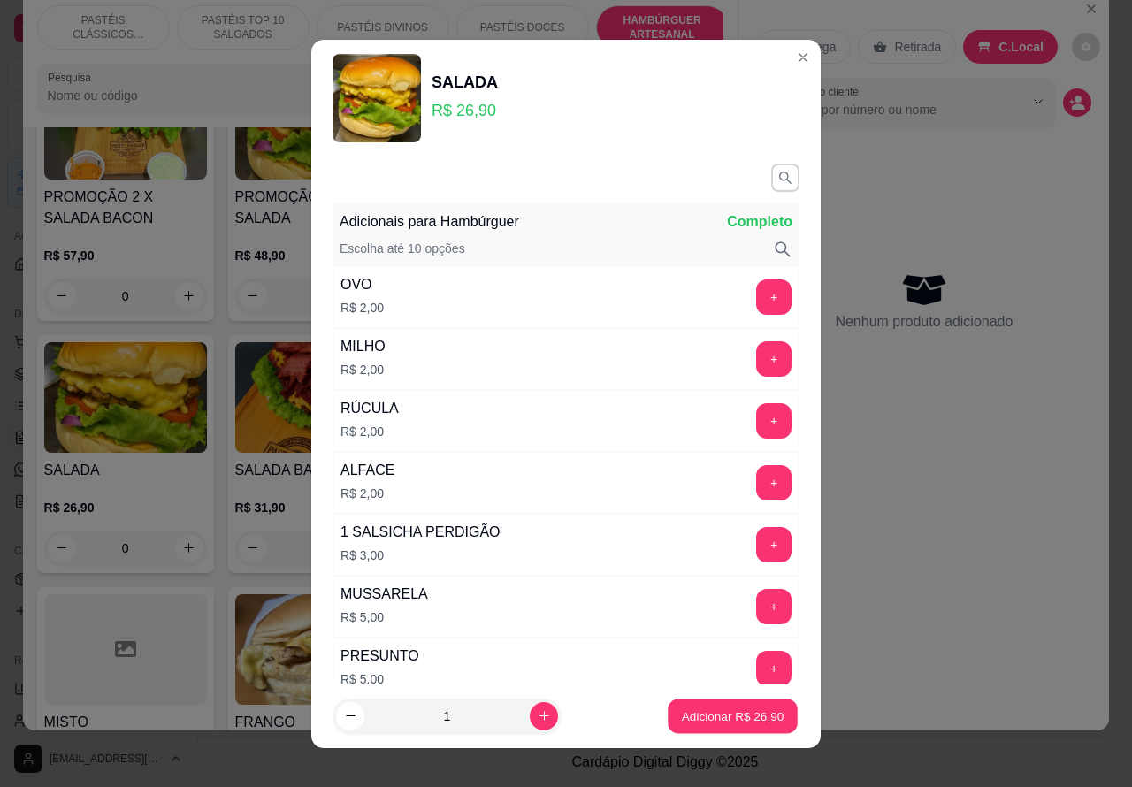
click at [705, 718] on p "Adicionar R$ 26,90" at bounding box center [733, 716] width 103 height 17
type input "1"
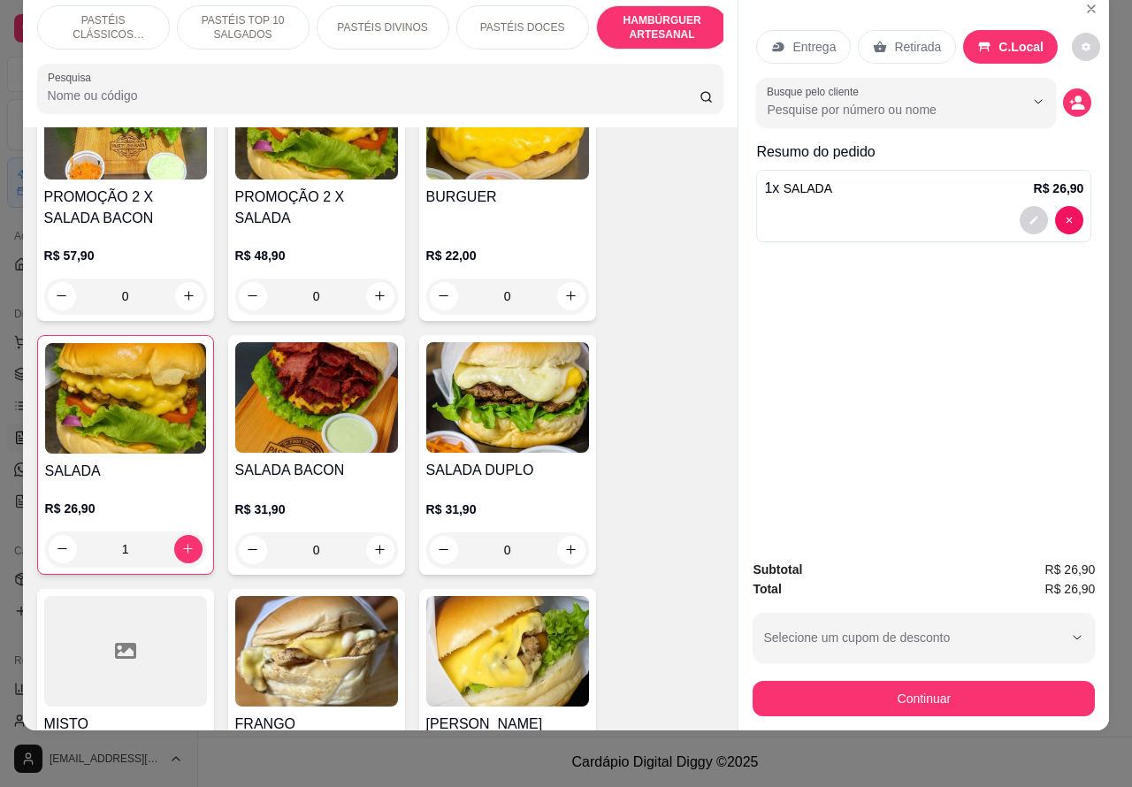
click at [363, 532] on div "0" at bounding box center [316, 549] width 163 height 35
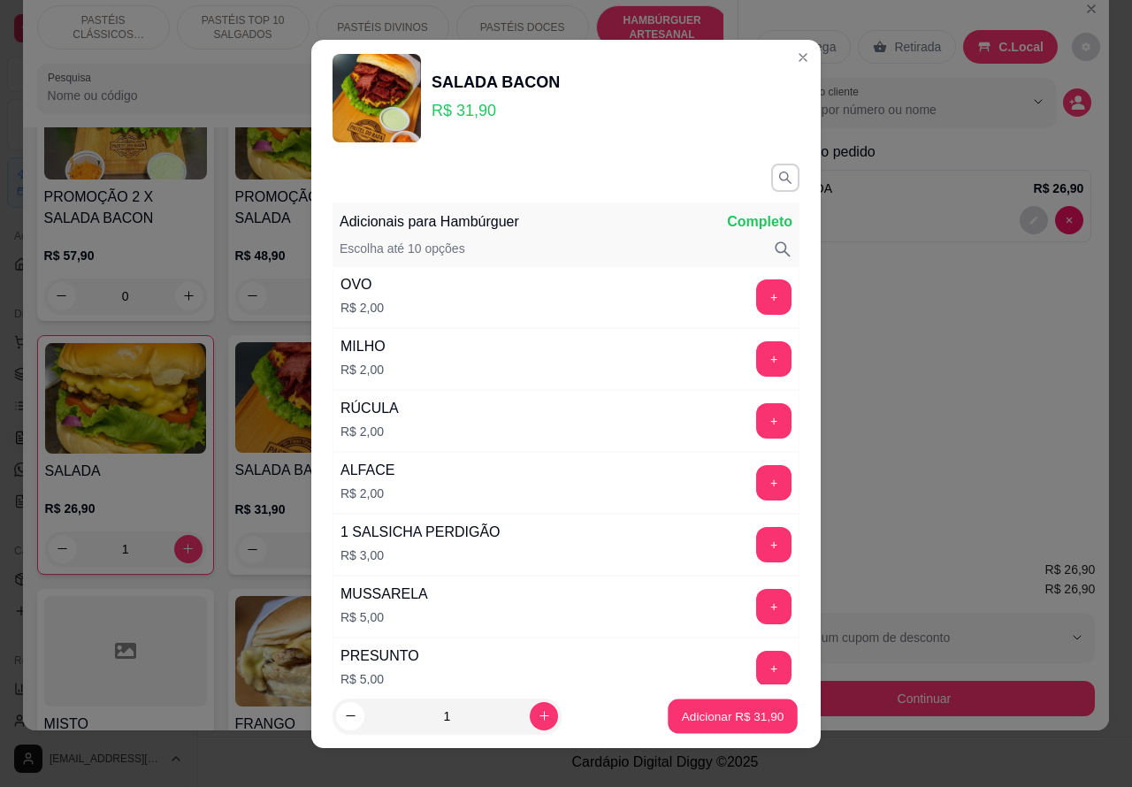
click at [690, 718] on p "Adicionar R$ 31,90" at bounding box center [733, 716] width 103 height 17
type input "1"
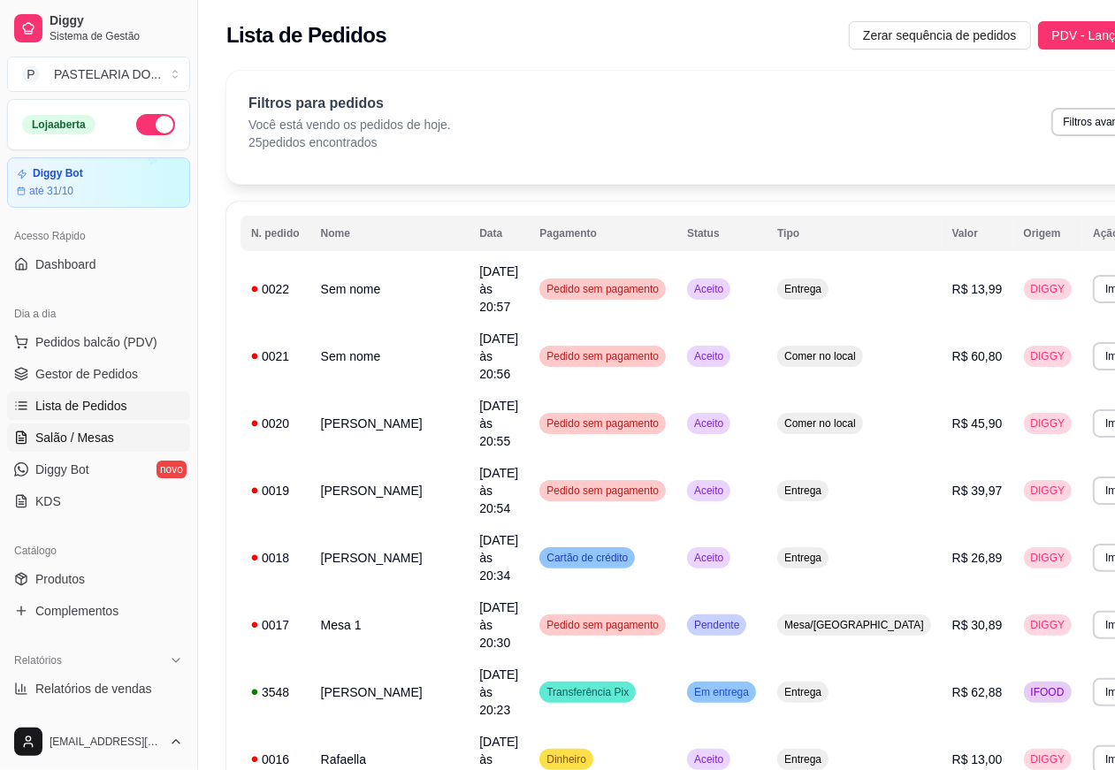
click at [115, 431] on link "Salão / Mesas" at bounding box center [98, 438] width 183 height 28
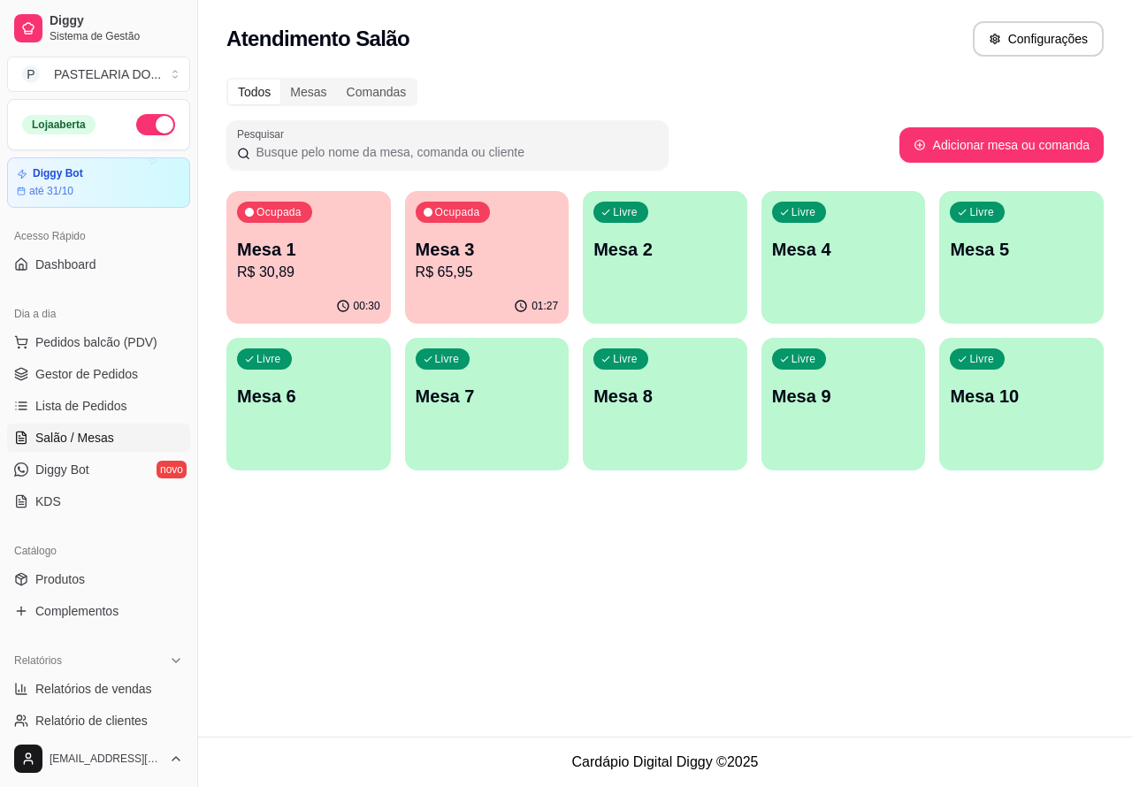
click at [683, 270] on div "Livre Mesa 2" at bounding box center [665, 246] width 165 height 111
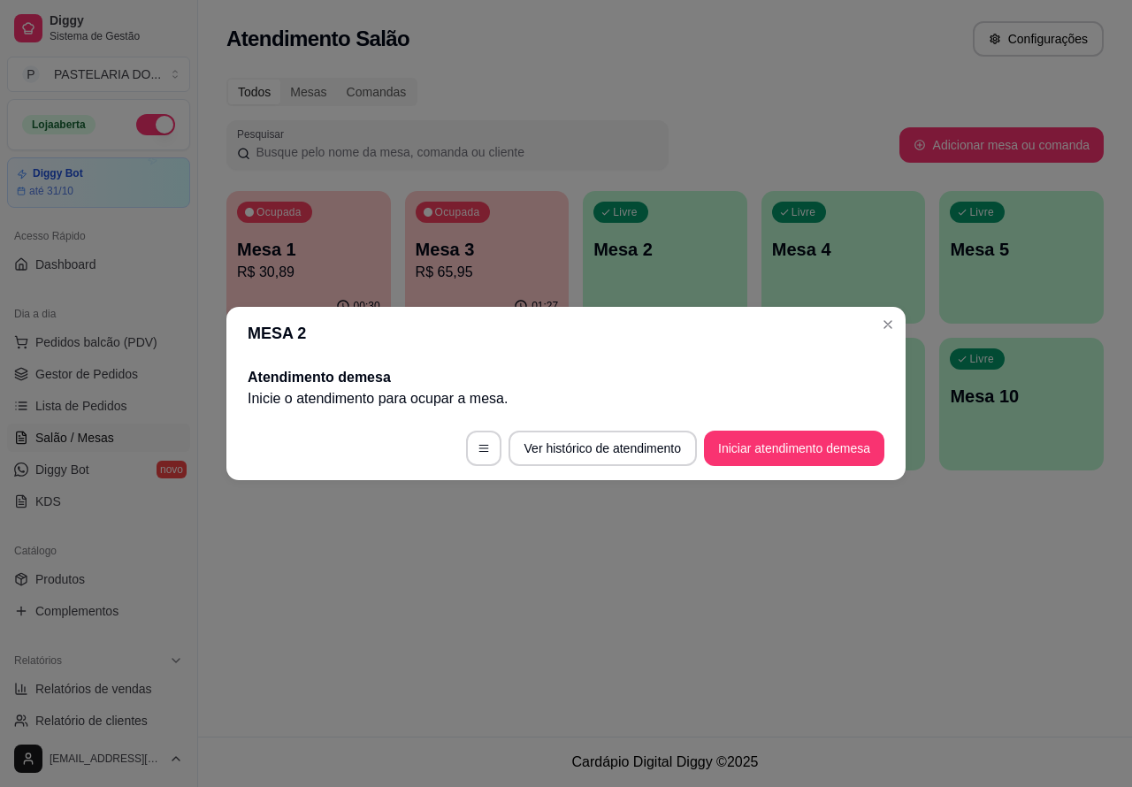
click at [814, 447] on button "Iniciar atendimento de mesa" at bounding box center [794, 448] width 180 height 35
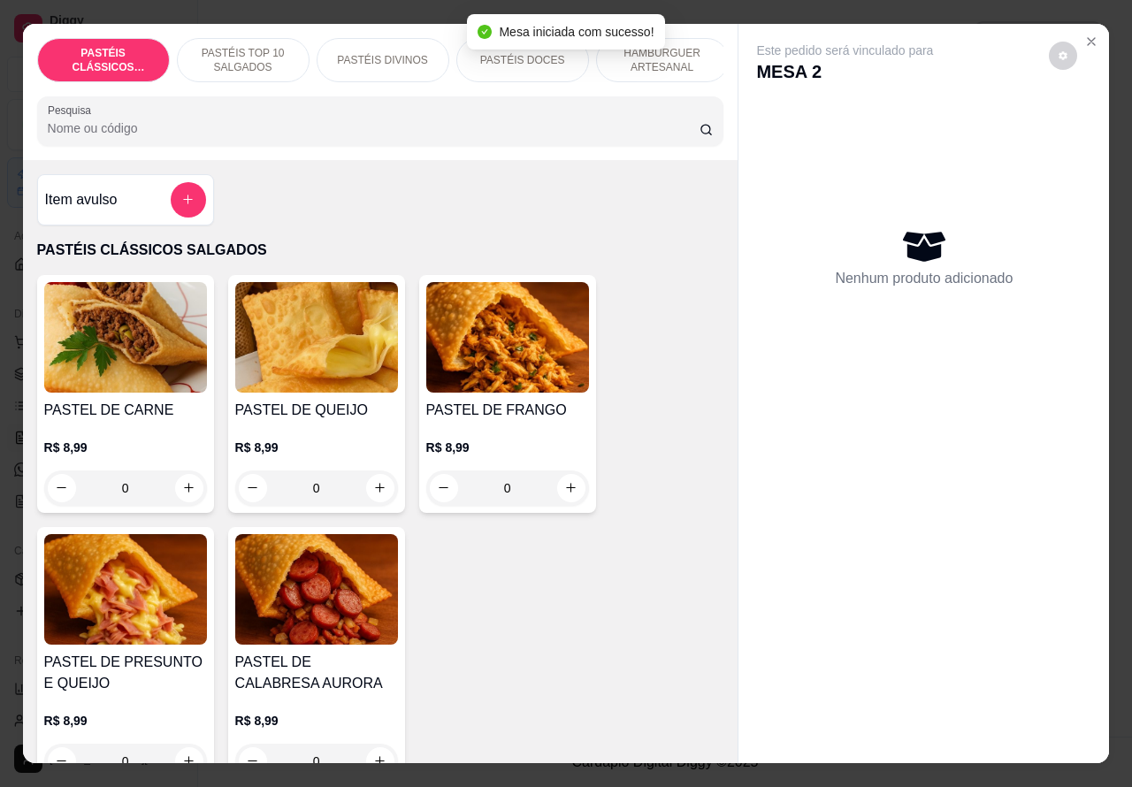
click at [696, 55] on p "HAMBÚRGUER ARTESANAL" at bounding box center [662, 60] width 103 height 28
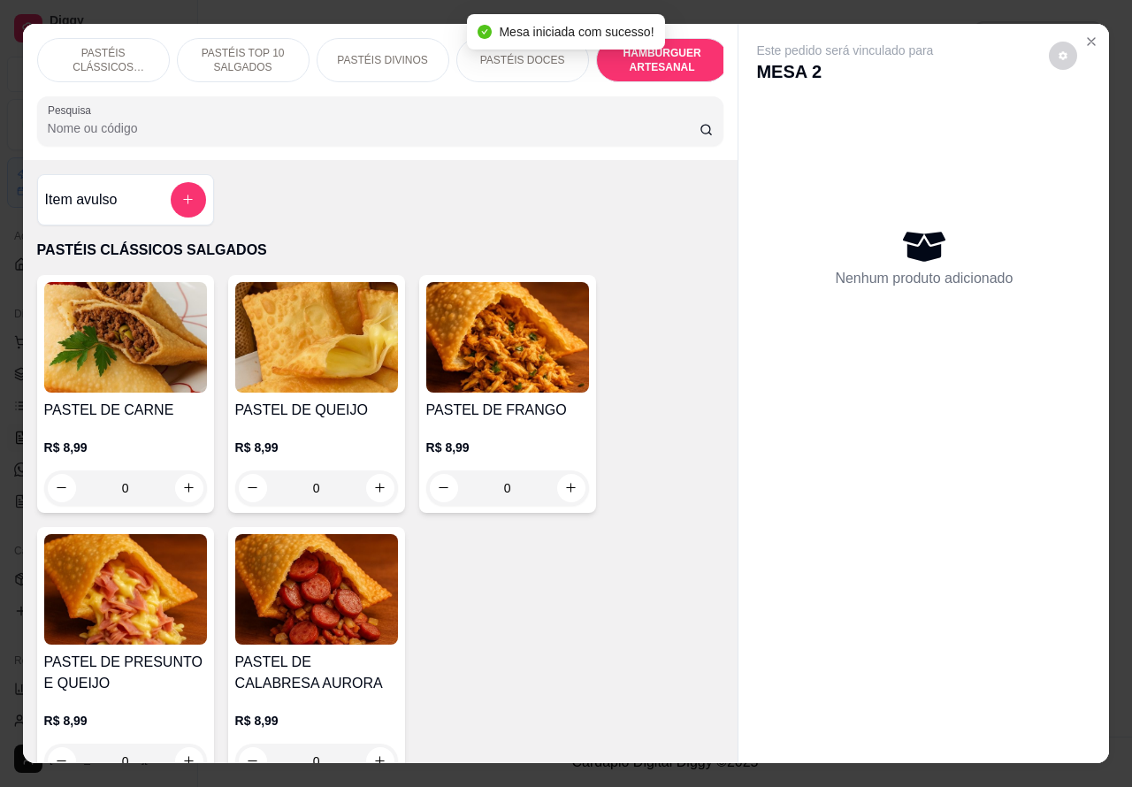
scroll to position [41, 0]
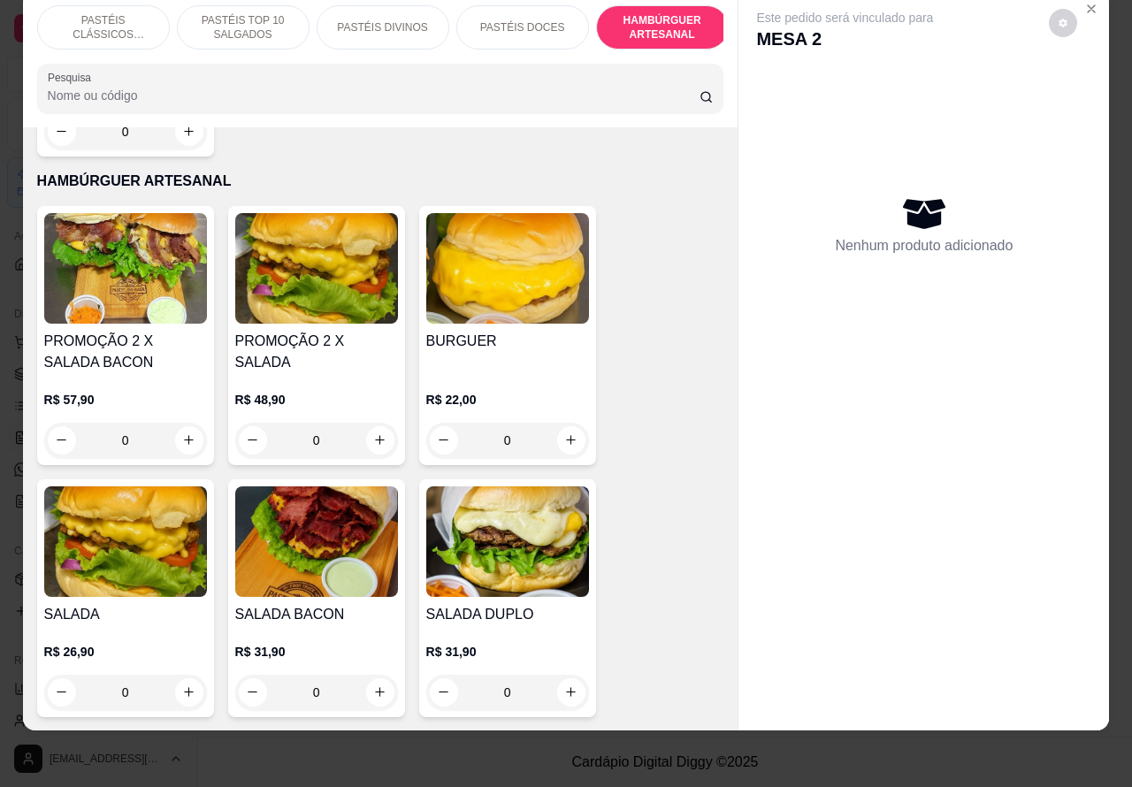
click at [186, 675] on div "0" at bounding box center [125, 692] width 163 height 35
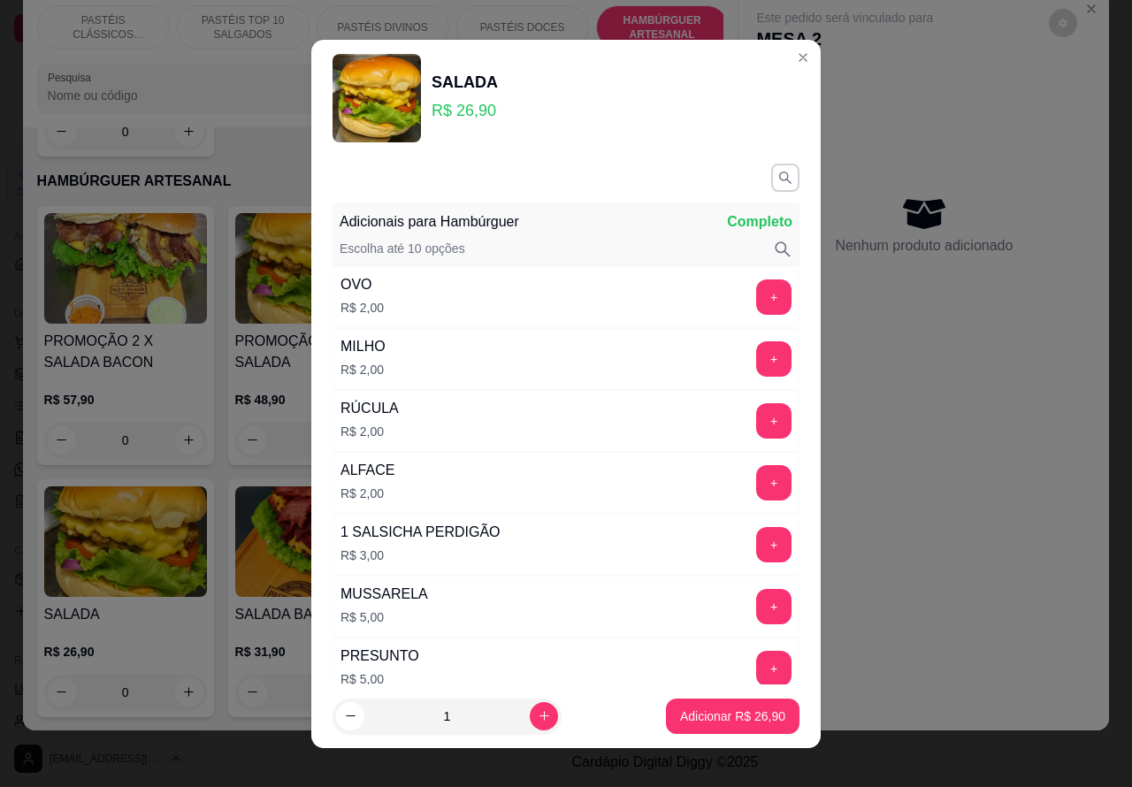
click at [693, 725] on button "Adicionar R$ 26,90" at bounding box center [733, 716] width 134 height 35
type input "1"
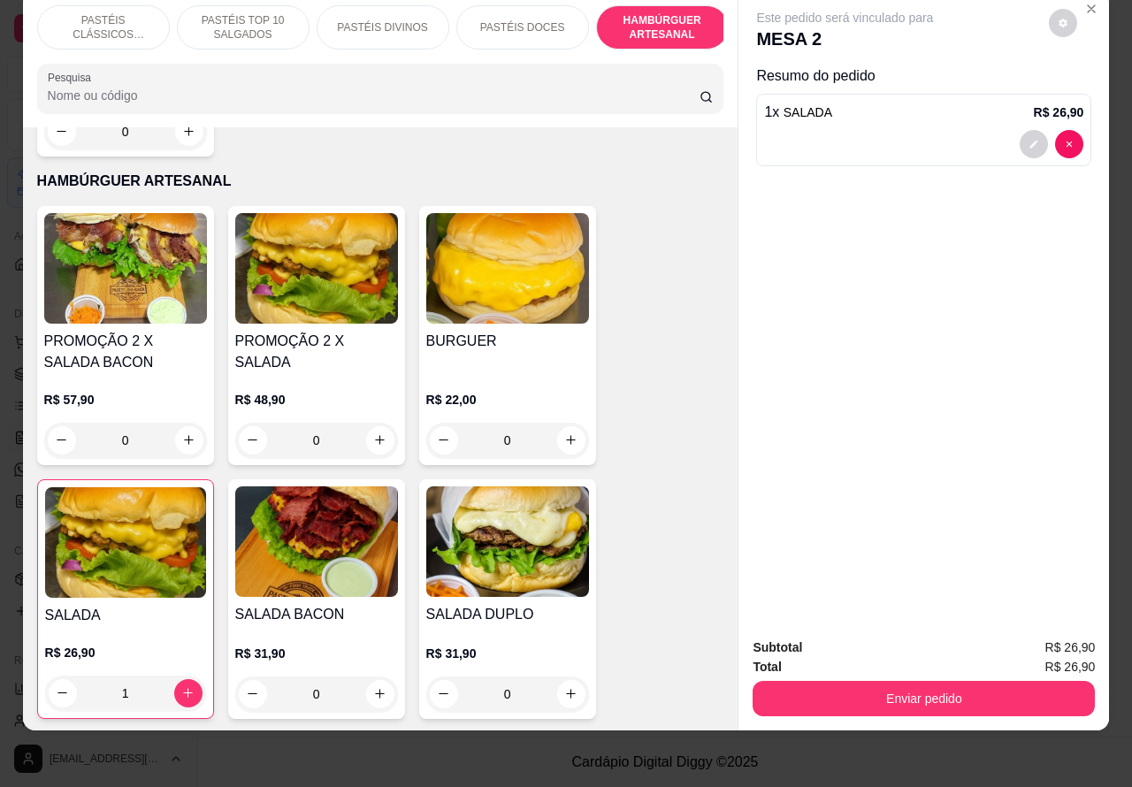
click at [380, 677] on div "0" at bounding box center [316, 694] width 163 height 35
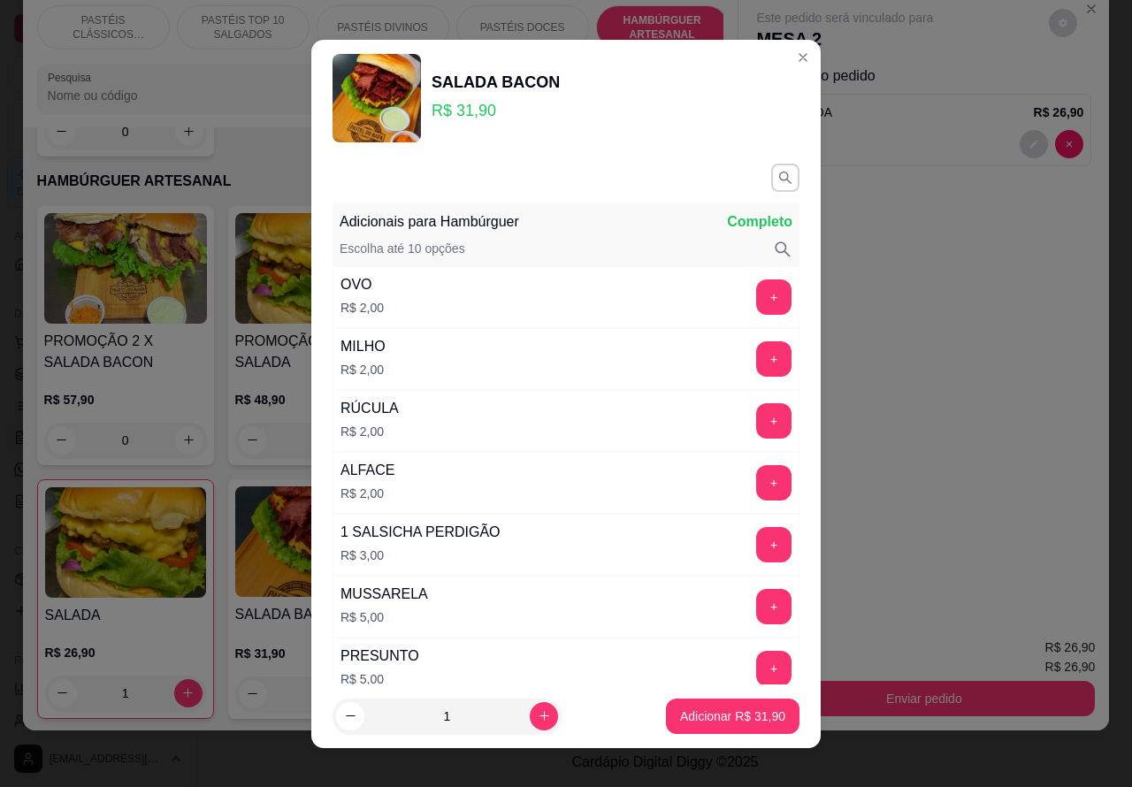
click at [695, 723] on p "Adicionar R$ 31,90" at bounding box center [732, 717] width 105 height 18
type input "1"
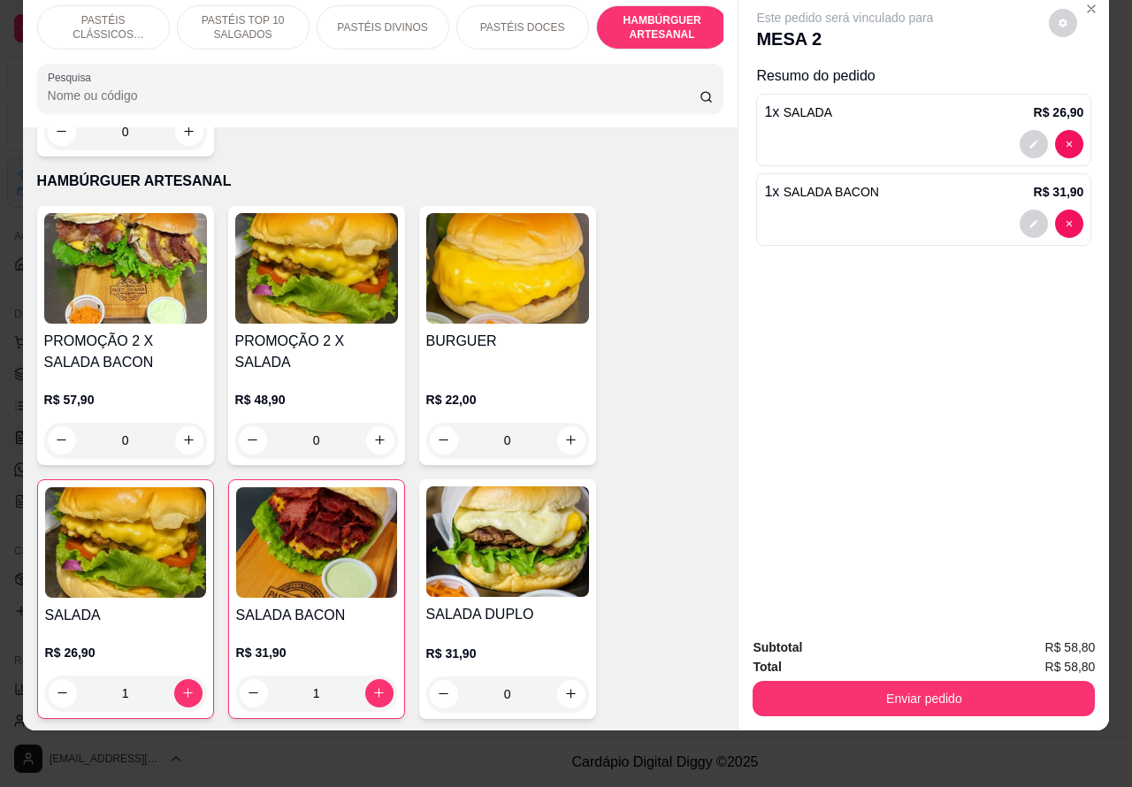
click at [936, 681] on button "Enviar pedido" at bounding box center [924, 698] width 342 height 35
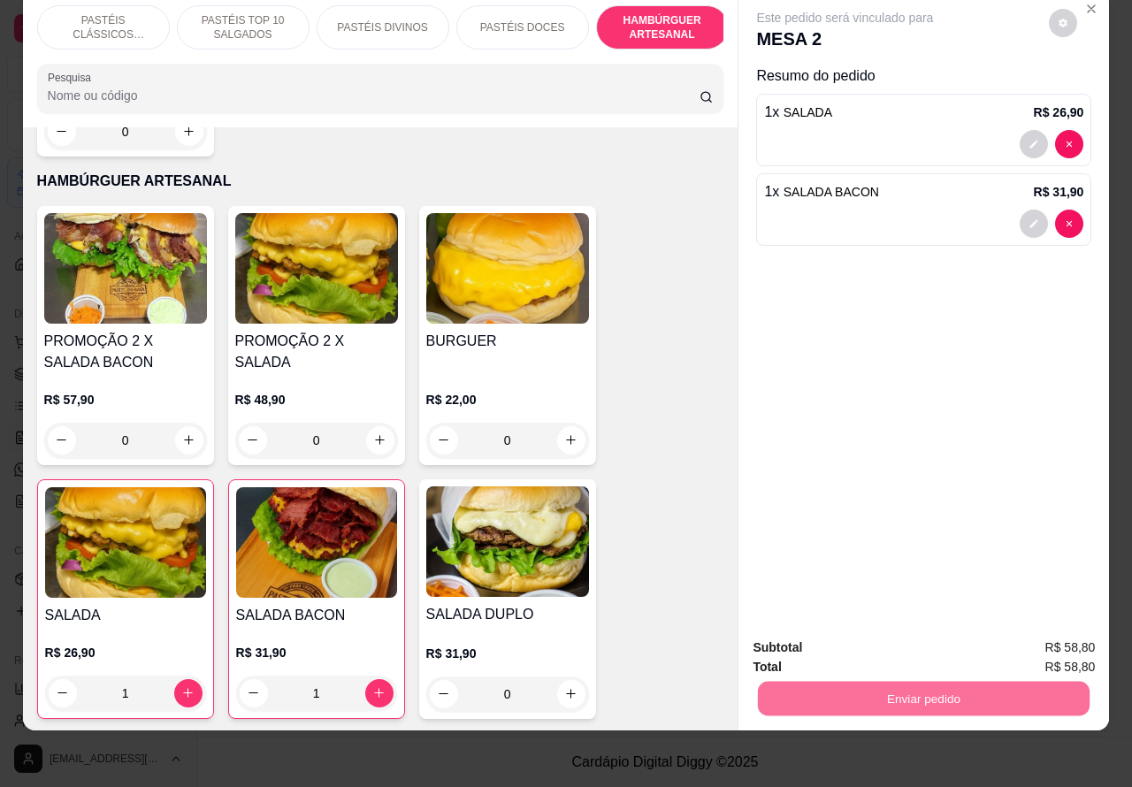
click at [1042, 644] on button "Enviar pedido" at bounding box center [1048, 640] width 100 height 34
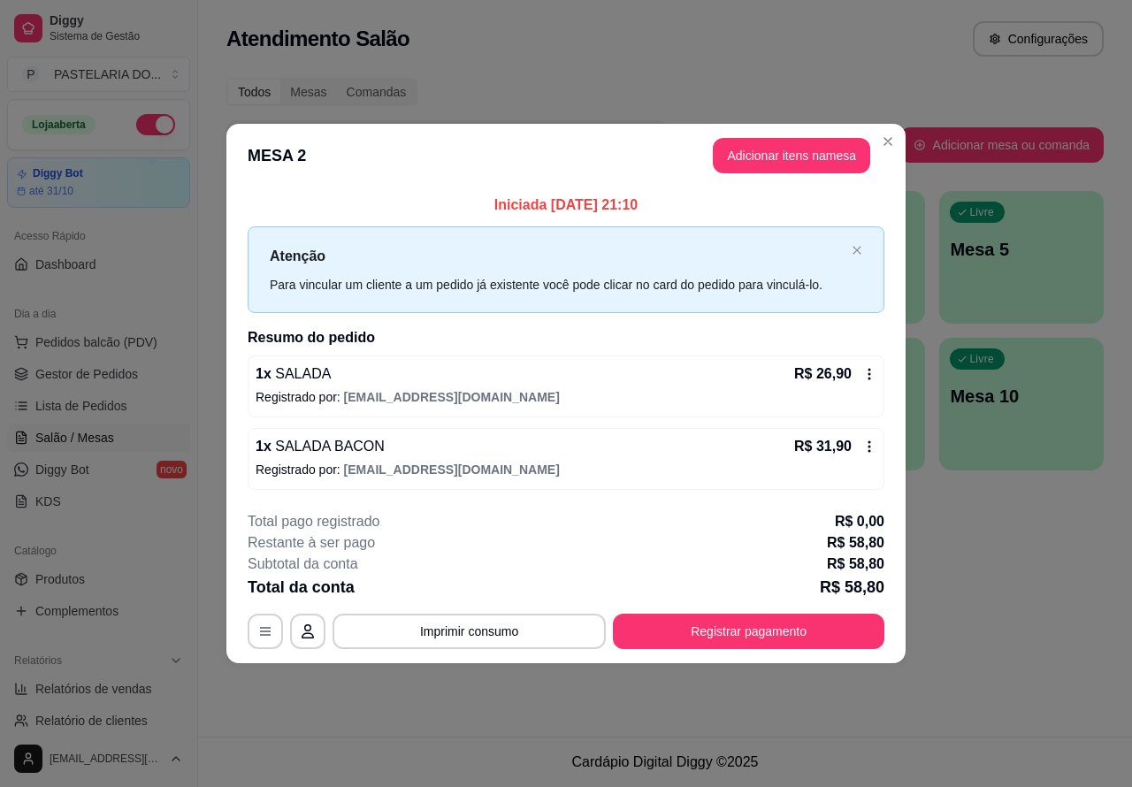
click at [471, 739] on footer "Cardápio Digital Diggy © 2025" at bounding box center [665, 762] width 934 height 50
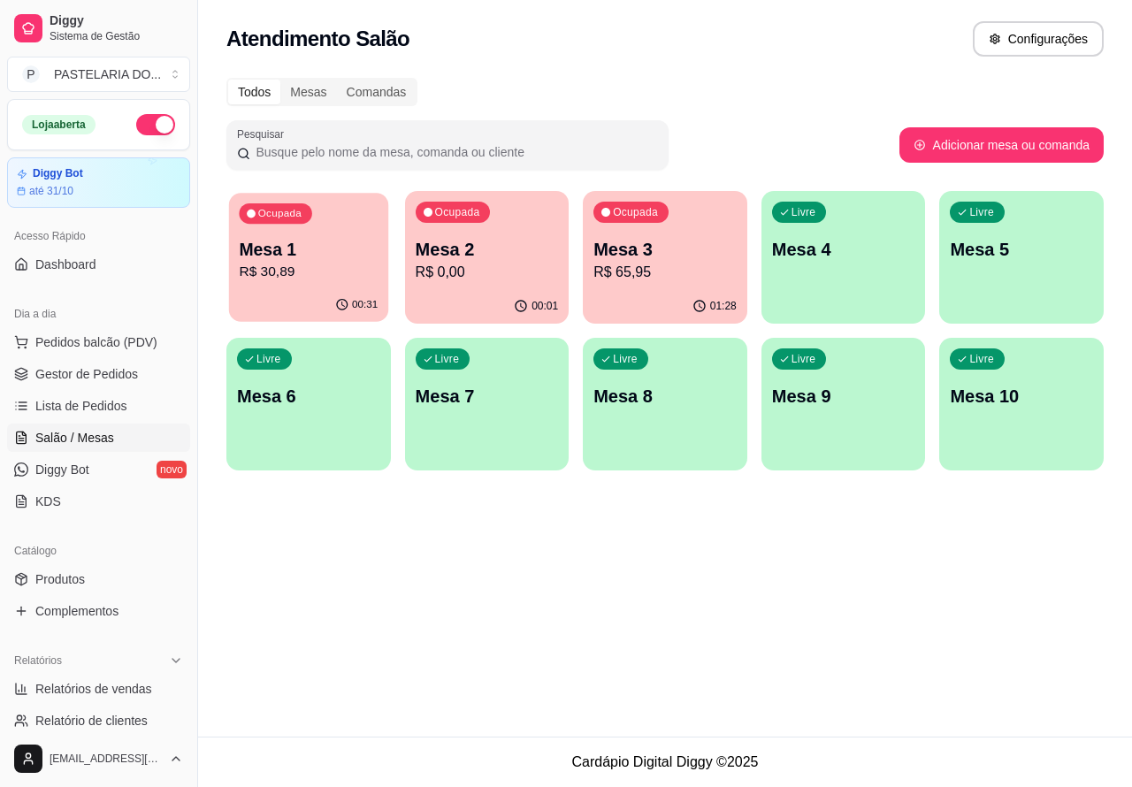
click at [311, 238] on p "Mesa 1" at bounding box center [308, 250] width 139 height 24
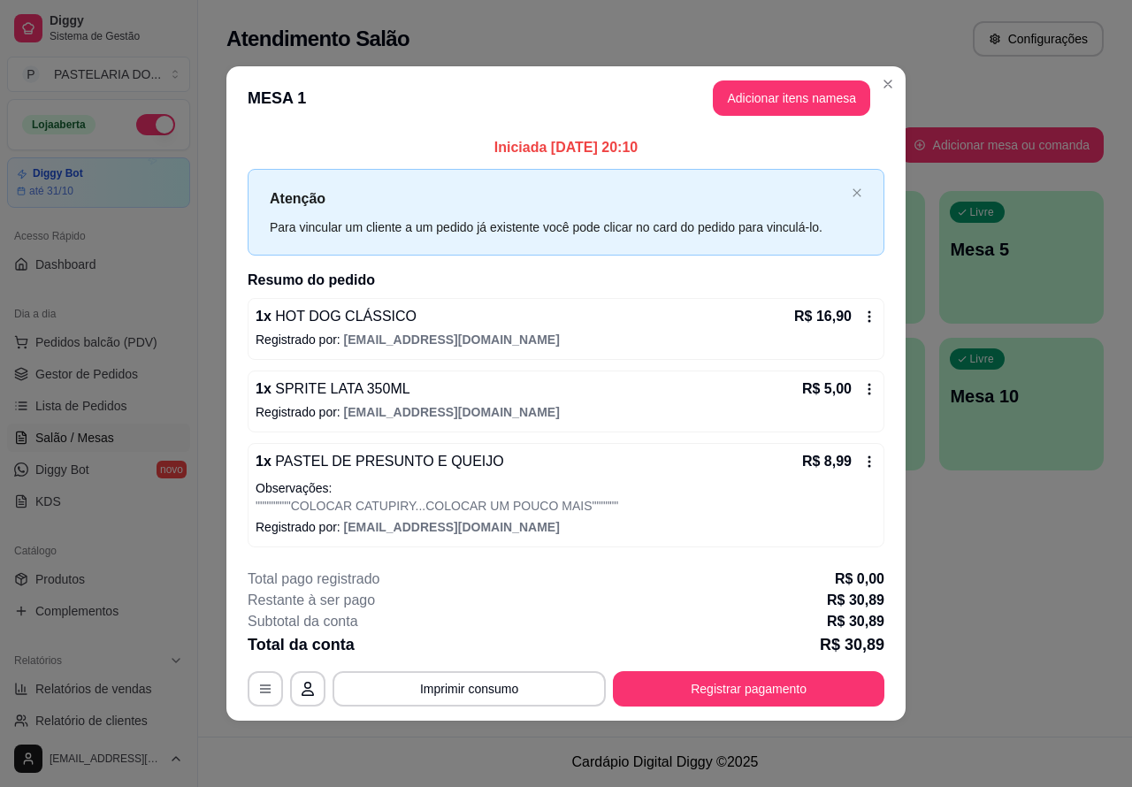
click at [538, 621] on div "Subtotal da conta R$ 30,89" at bounding box center [566, 621] width 637 height 21
click at [951, 549] on div "Atendimento Salão Configurações Todos Mesas Comandas Pesquisar Adicionar mesa o…" at bounding box center [665, 368] width 934 height 737
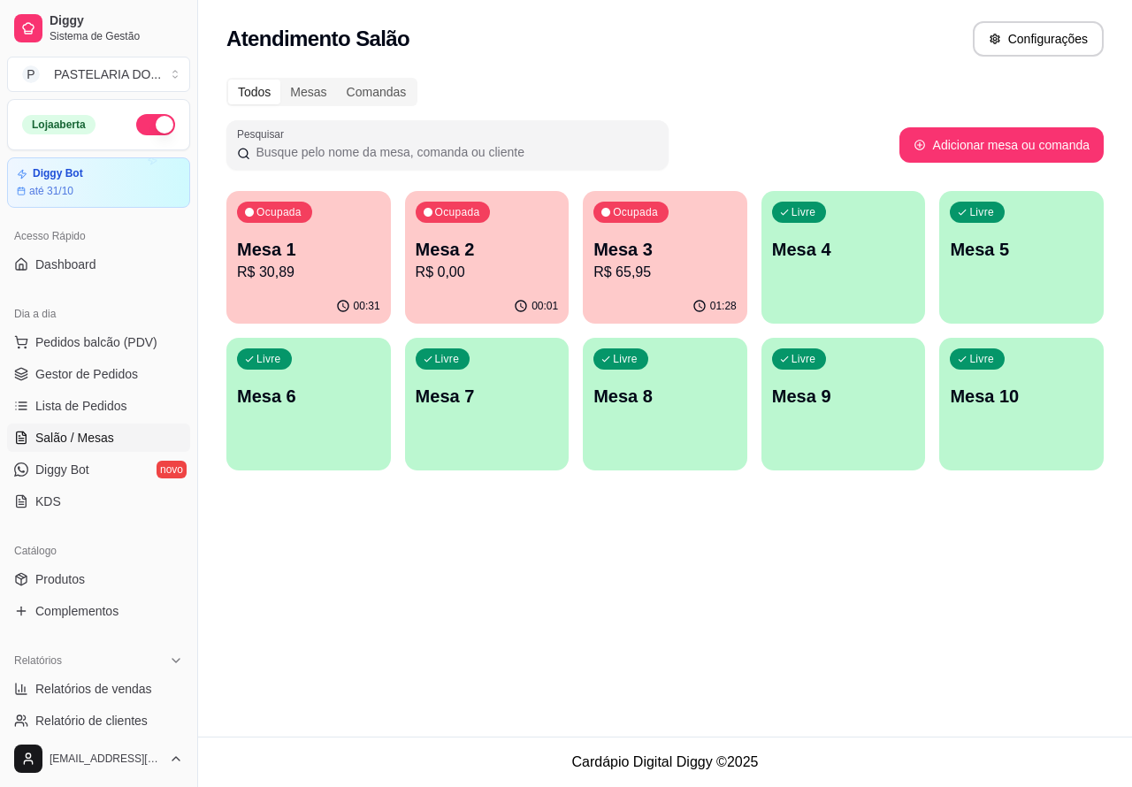
click at [509, 248] on p "Mesa 2" at bounding box center [487, 249] width 143 height 25
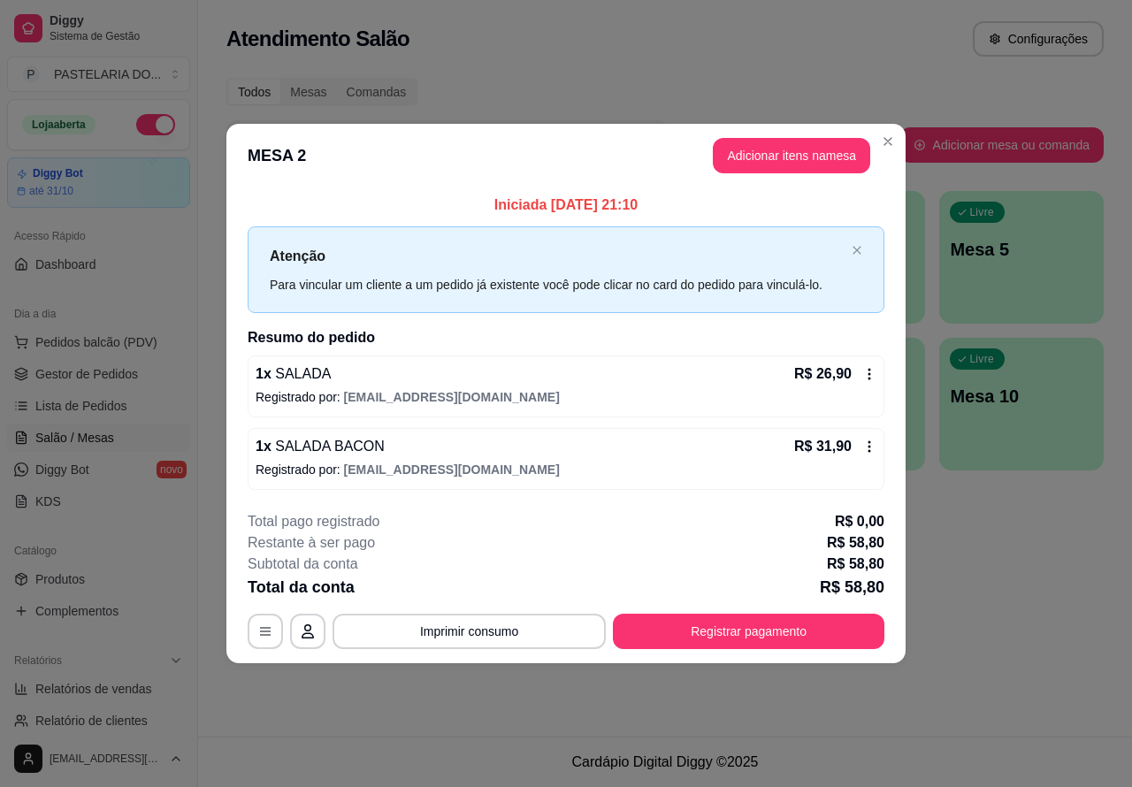
click at [1004, 589] on div "Atendimento Salão Configurações Todos Mesas Comandas Pesquisar Adicionar mesa o…" at bounding box center [665, 368] width 934 height 737
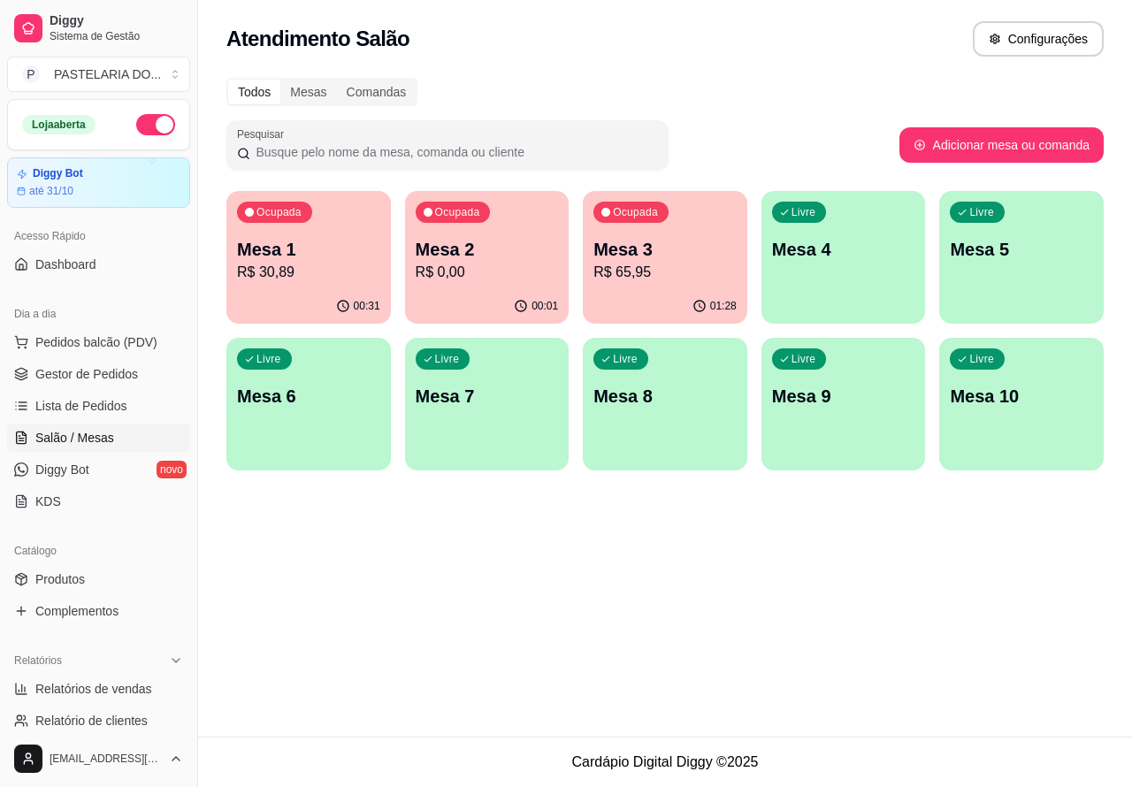
click at [693, 265] on p "R$ 65,95" at bounding box center [664, 272] width 143 height 21
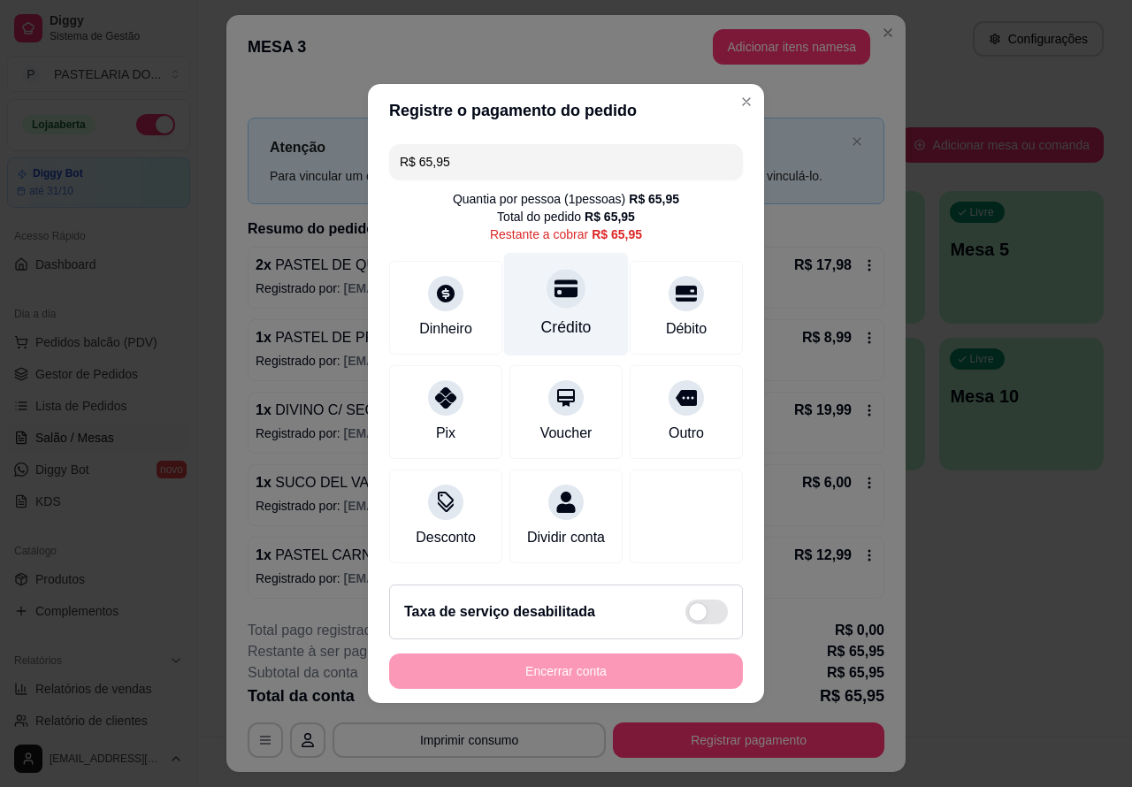
click at [563, 298] on div at bounding box center [566, 288] width 39 height 39
type input "R$ 0,00"
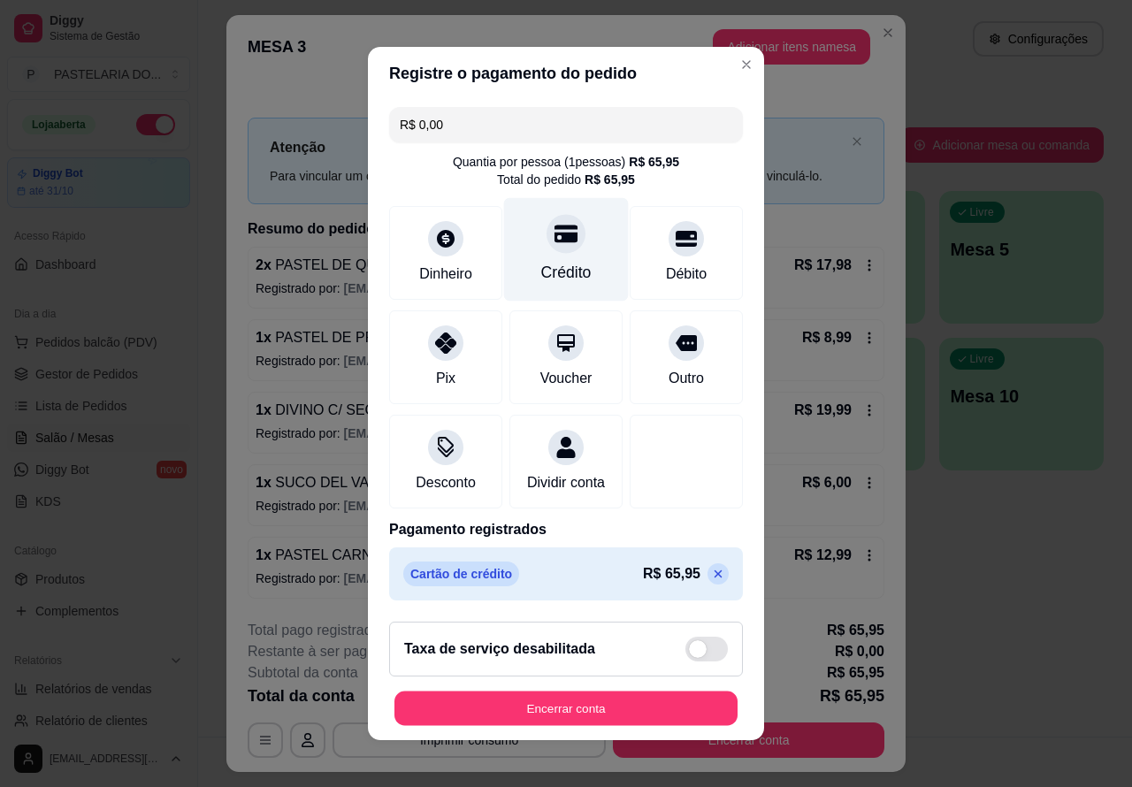
click at [630, 725] on button "Encerrar conta" at bounding box center [565, 709] width 343 height 34
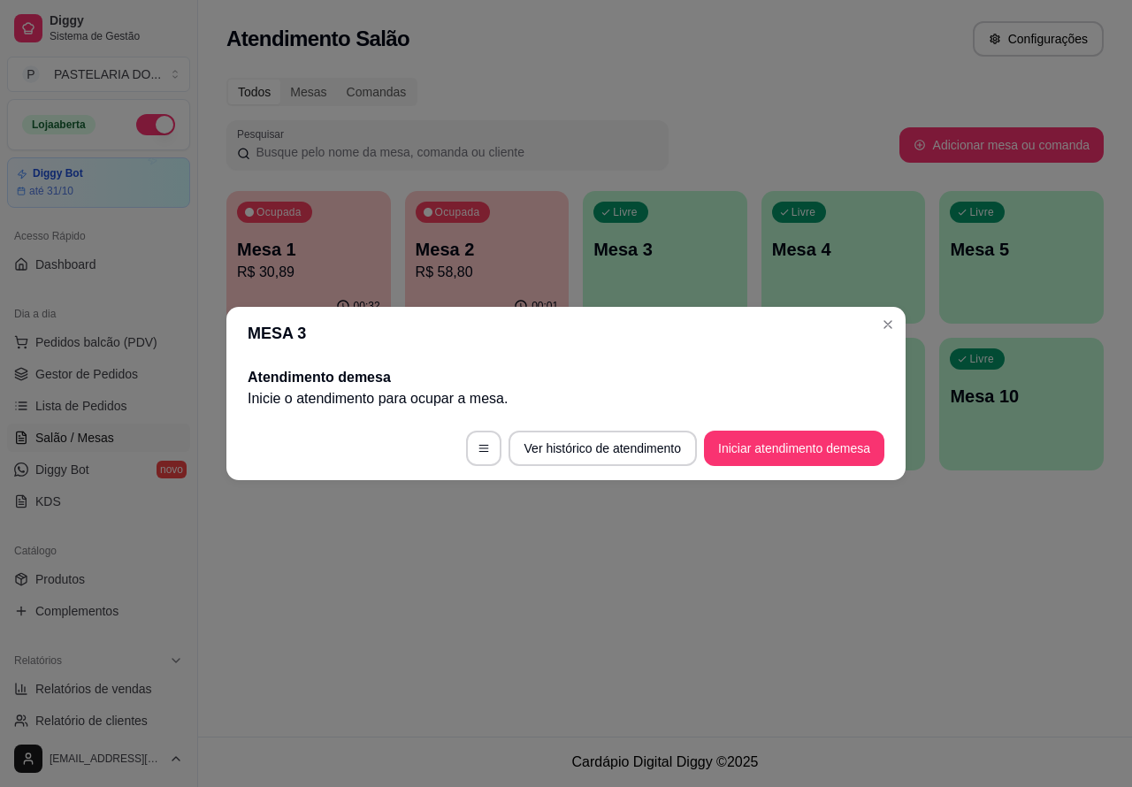
click at [927, 586] on div "Atendimento Salão Configurações Todos Mesas Comandas Pesquisar Adicionar mesa o…" at bounding box center [665, 368] width 934 height 737
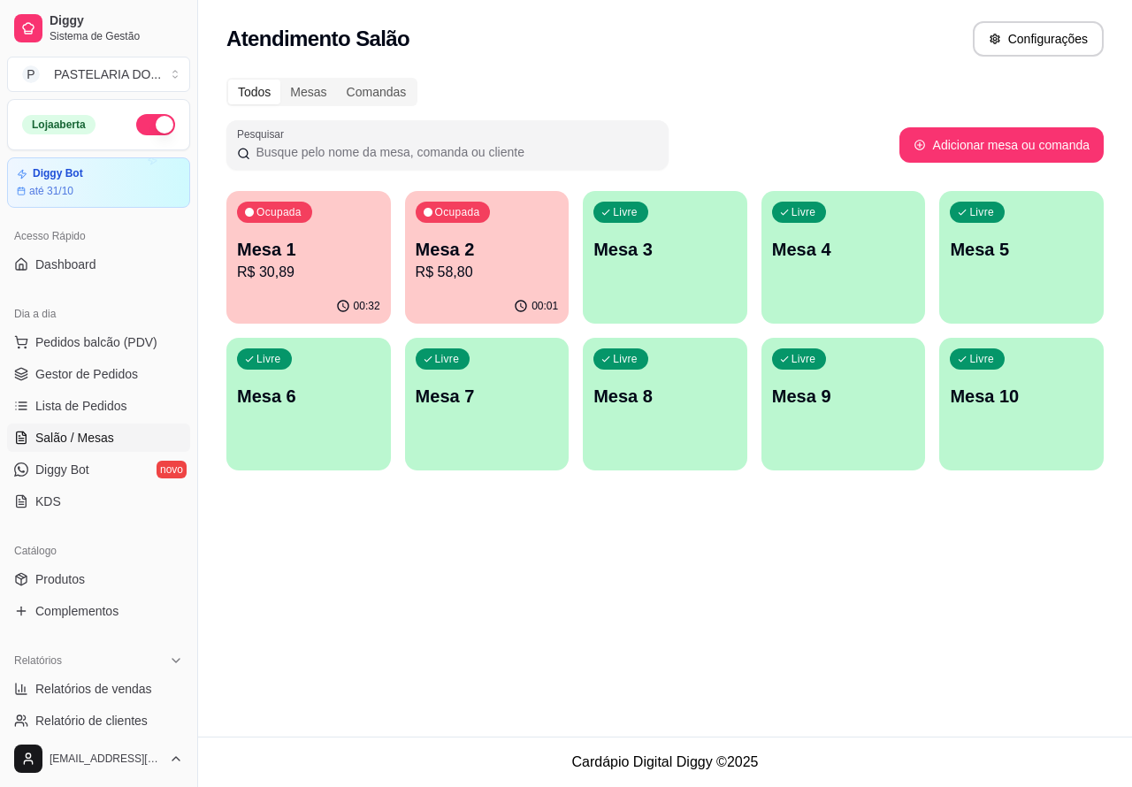
click at [314, 780] on footer "Cardápio Digital Diggy © 2025" at bounding box center [665, 762] width 934 height 50
click at [137, 350] on span "Pedidos balcão (PDV)" at bounding box center [96, 342] width 122 height 18
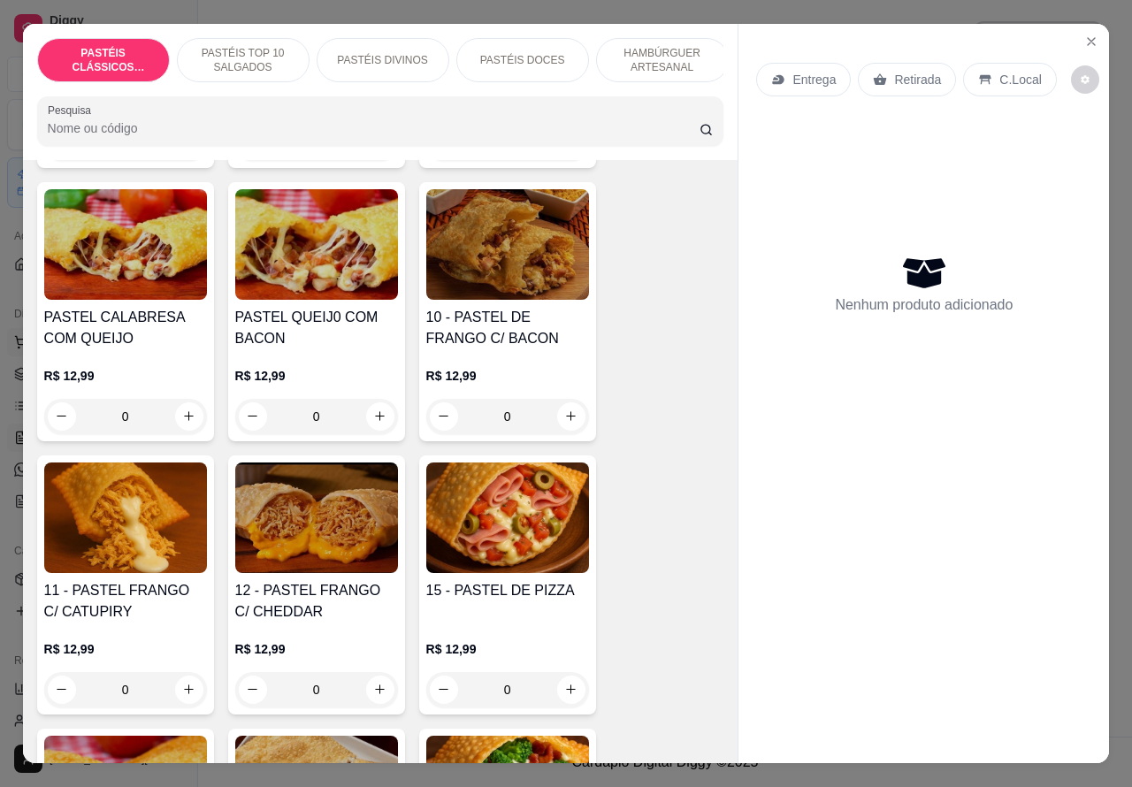
scroll to position [1512, 0]
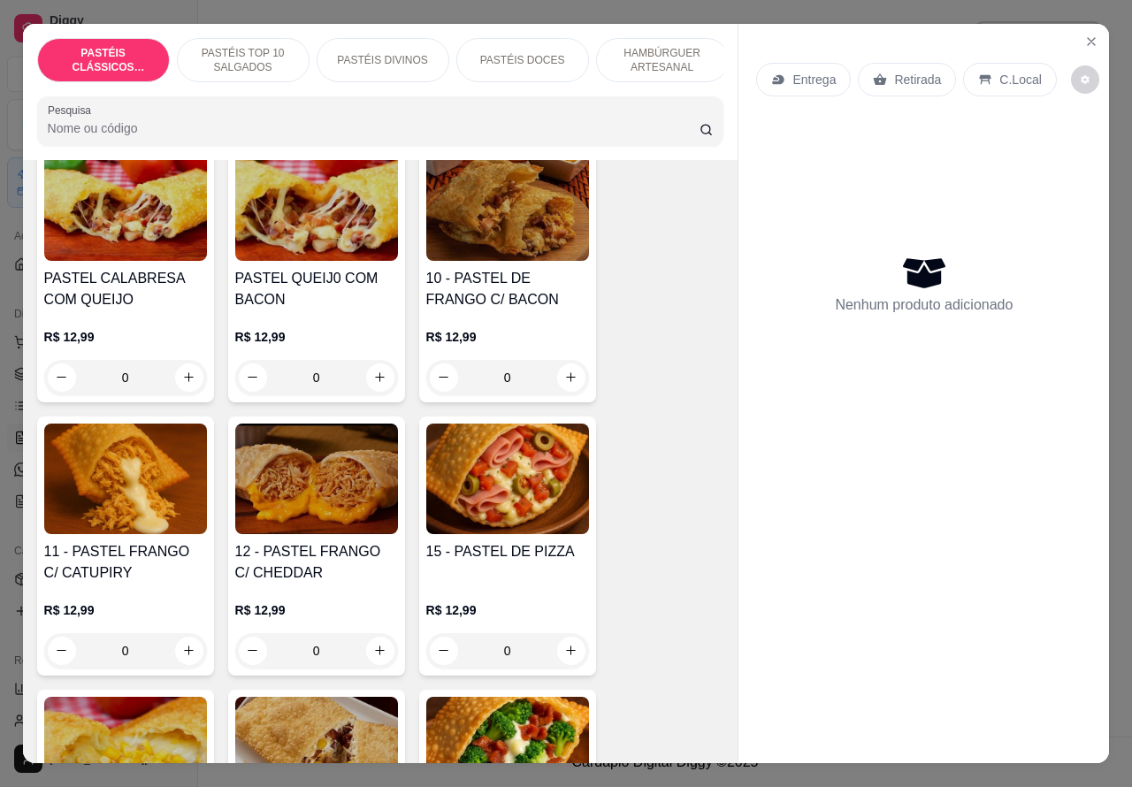
click at [178, 657] on div "0" at bounding box center [125, 650] width 163 height 35
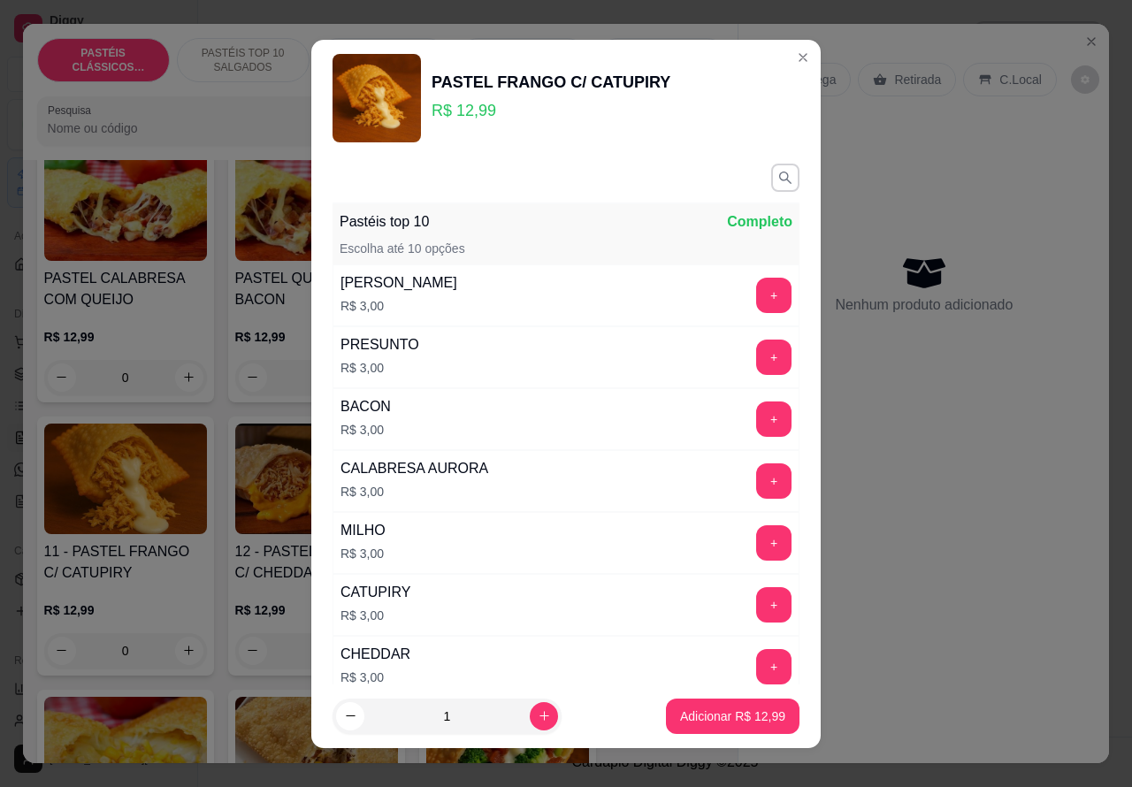
click at [538, 715] on icon "increase-product-quantity" at bounding box center [544, 715] width 13 height 13
type input "2"
click at [687, 717] on p "Adicionar R$ 25,98" at bounding box center [732, 717] width 105 height 18
type input "2"
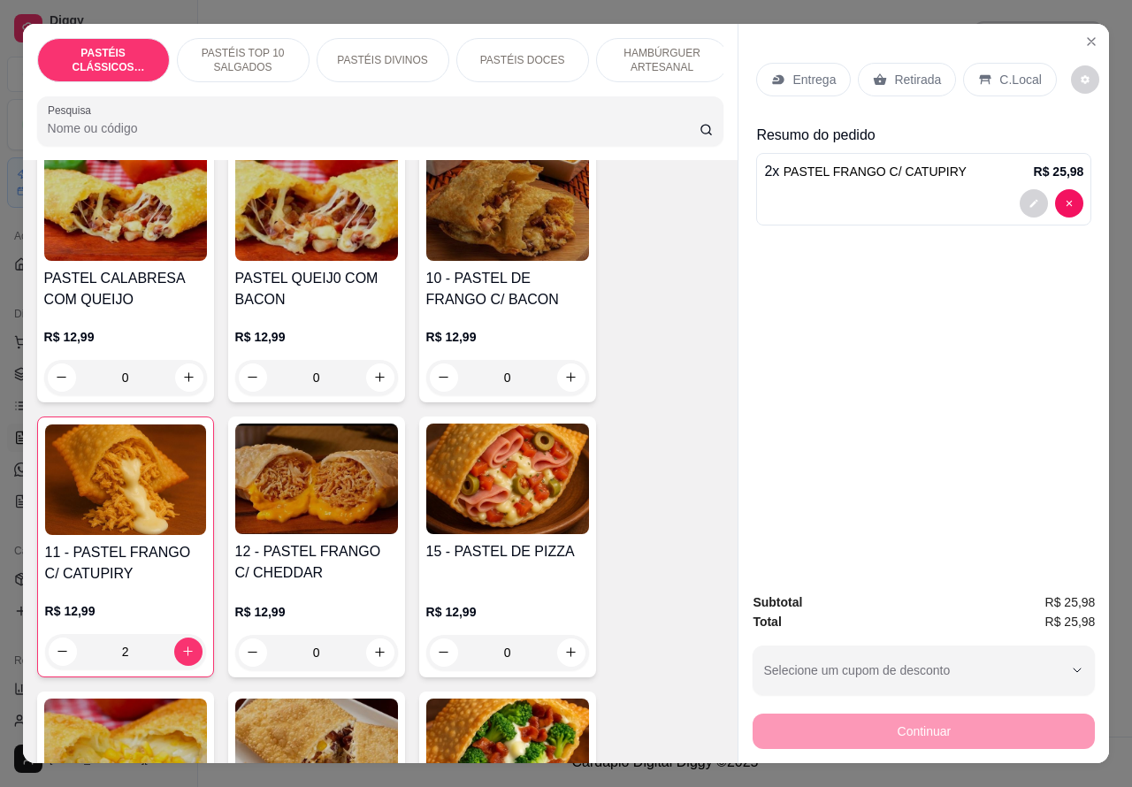
click at [665, 46] on p "HAMBÚRGUER ARTESANAL" at bounding box center [662, 60] width 103 height 28
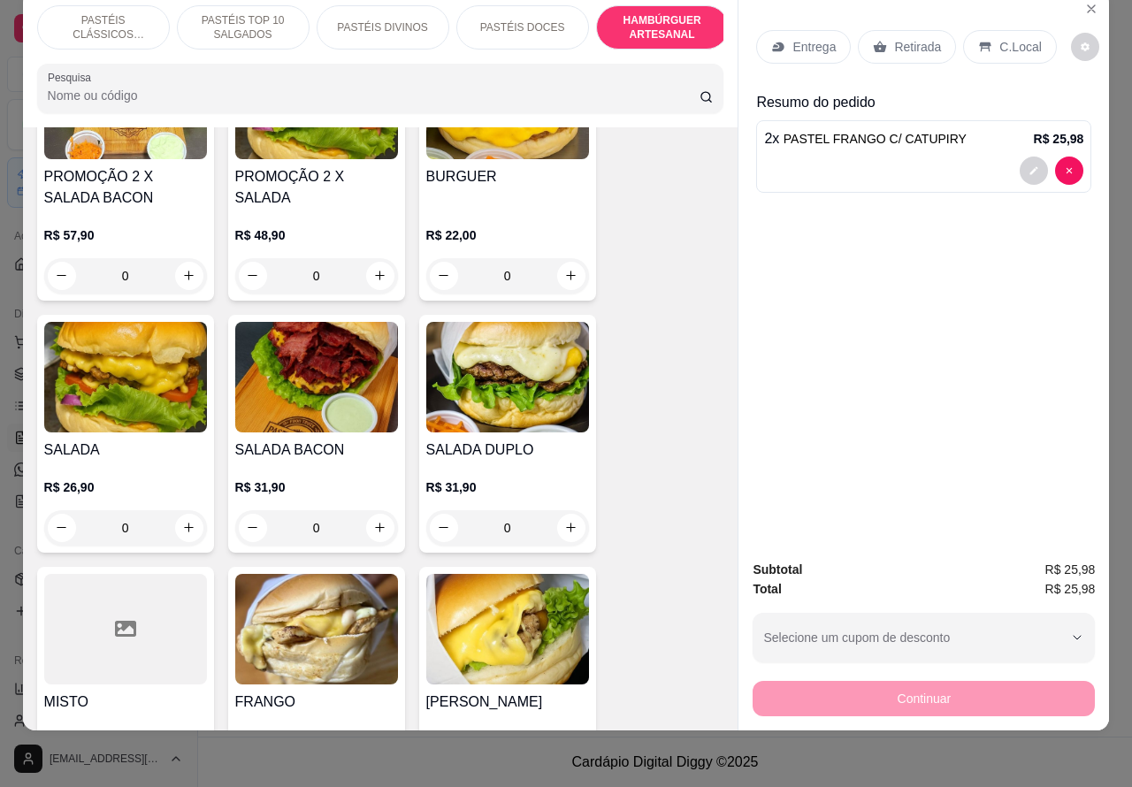
scroll to position [4459, 0]
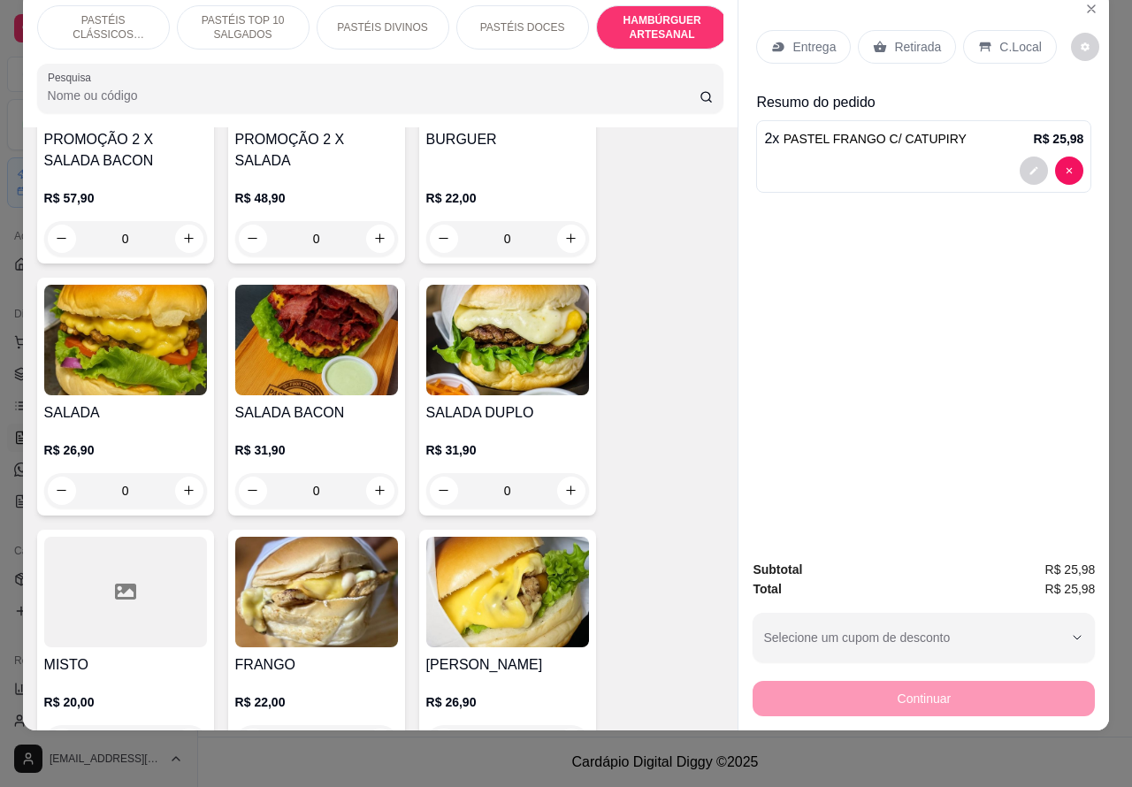
click at [195, 473] on div "0" at bounding box center [125, 490] width 163 height 35
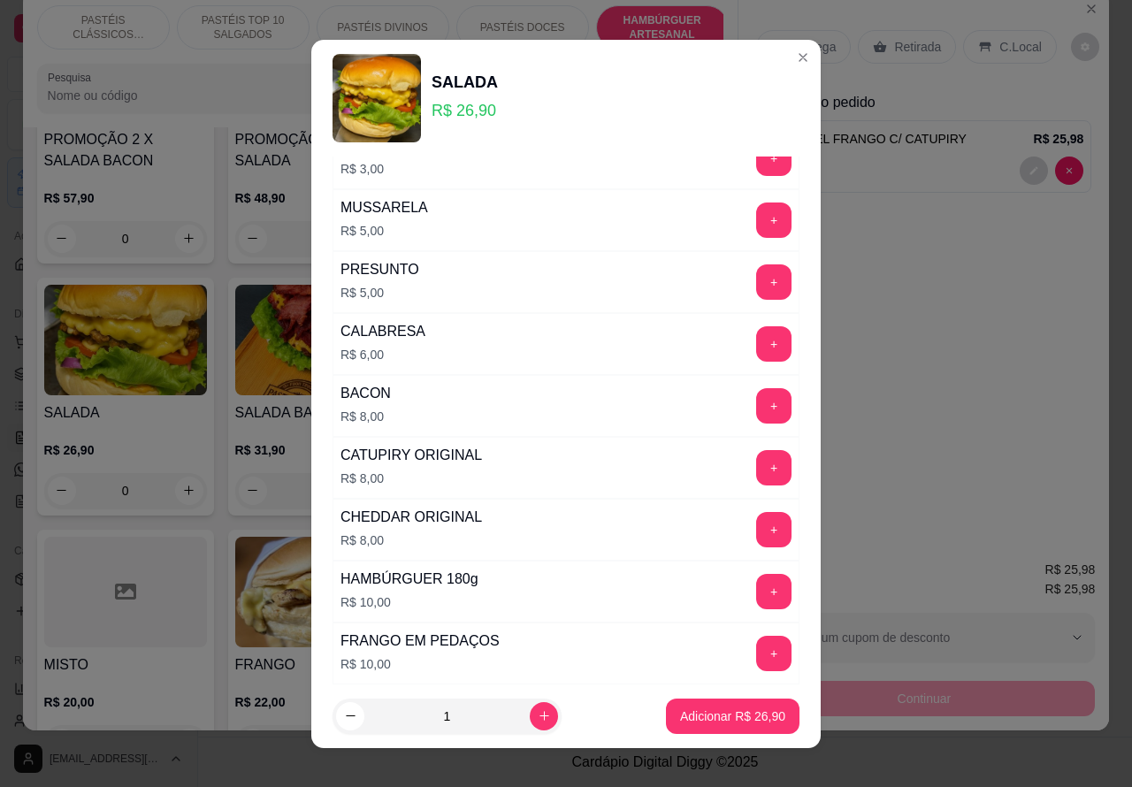
scroll to position [506, 0]
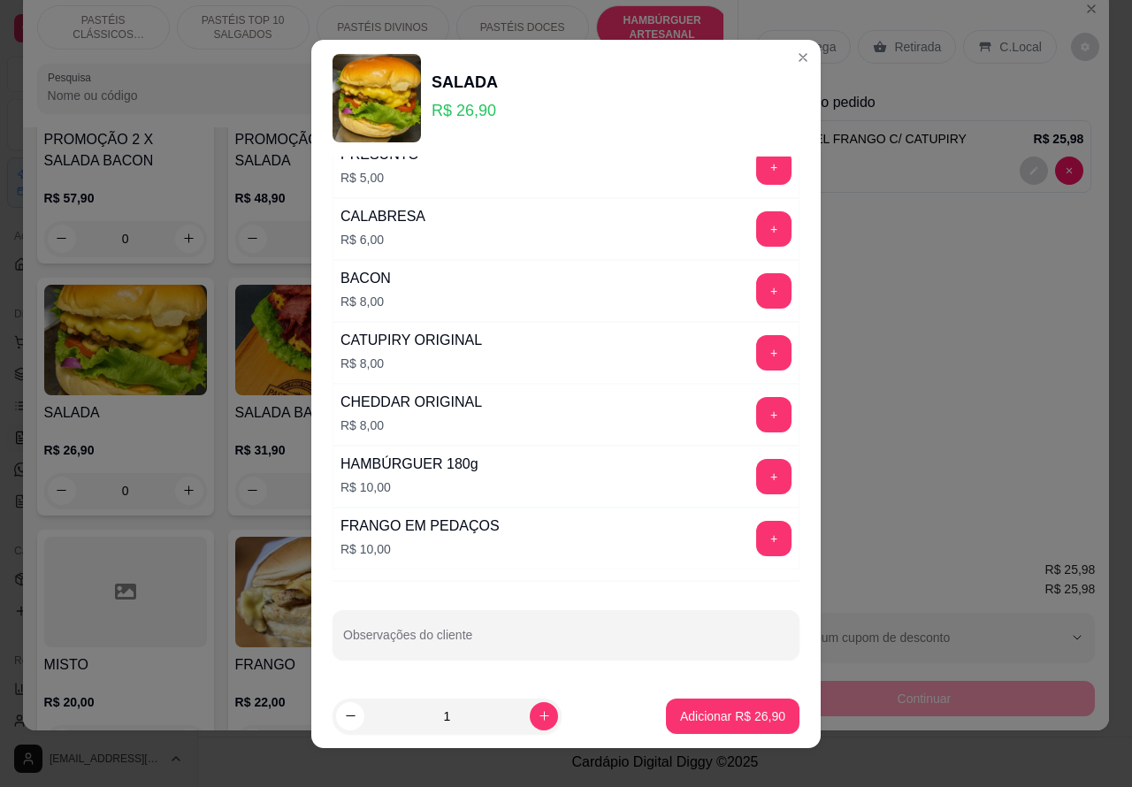
click at [470, 643] on input "Observações do cliente" at bounding box center [566, 642] width 446 height 18
type input """"""CORTAR AO MEIO""""
click at [704, 709] on p "Adicionar R$ 26,90" at bounding box center [732, 717] width 105 height 18
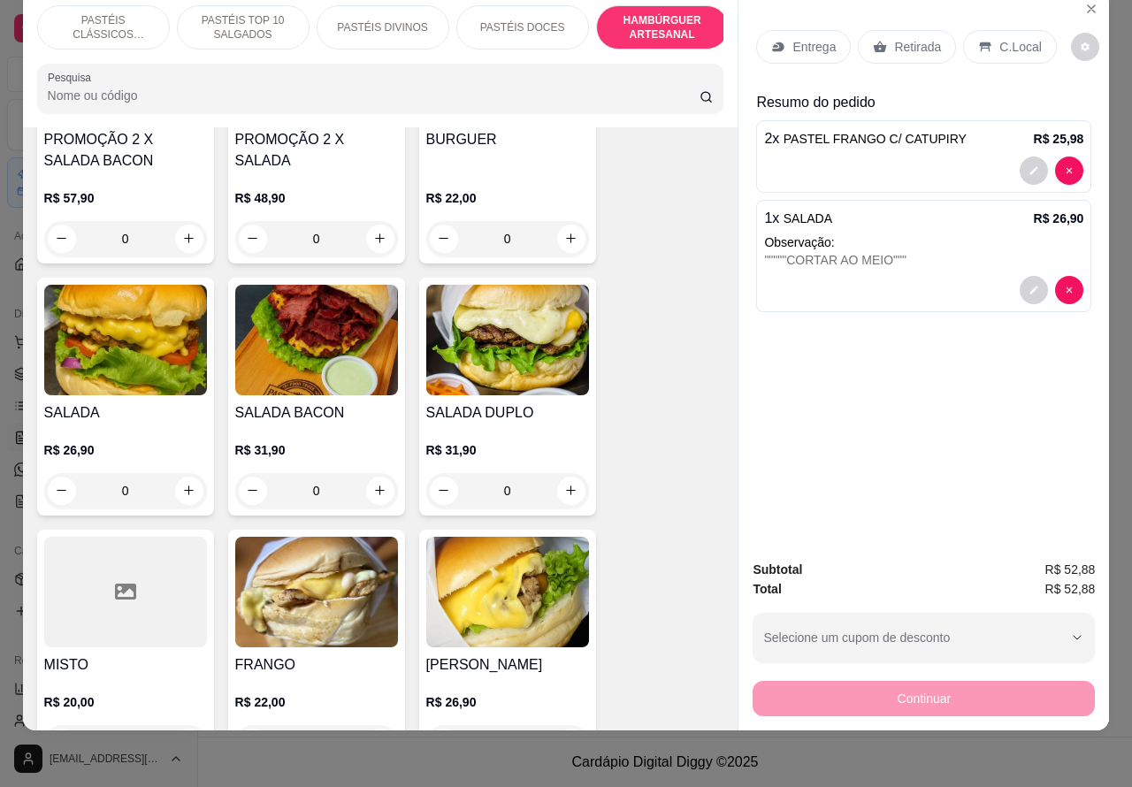
click at [818, 38] on p "Entrega" at bounding box center [813, 47] width 43 height 18
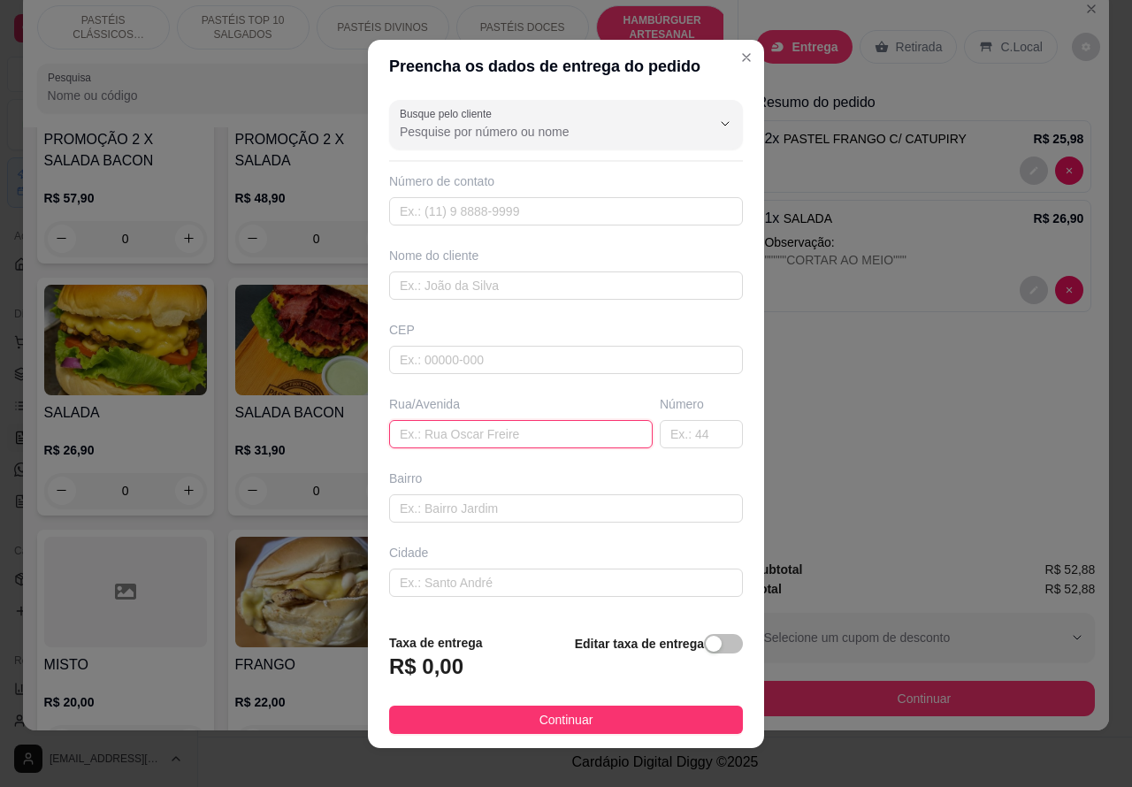
click at [516, 433] on input "text" at bounding box center [521, 434] width 264 height 28
type input "[PERSON_NAME]"
click at [686, 438] on input "text" at bounding box center [701, 434] width 83 height 28
type input "1"
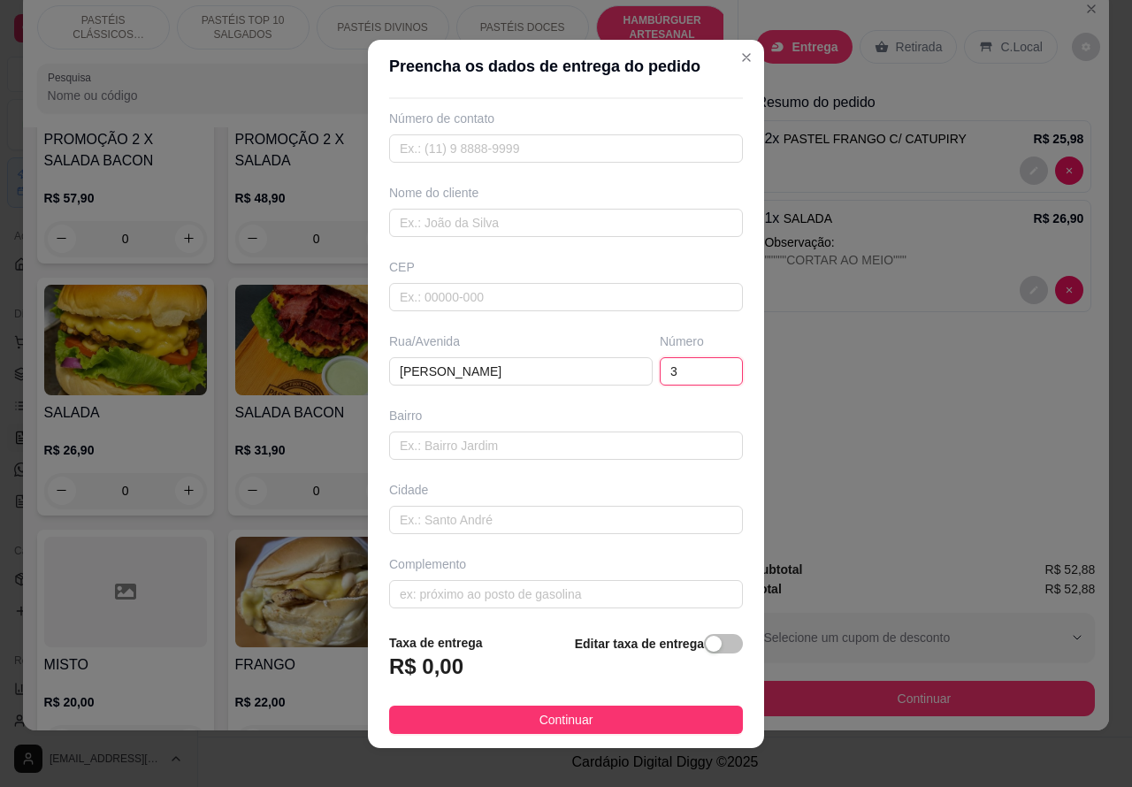
scroll to position [73, 0]
type input "34"
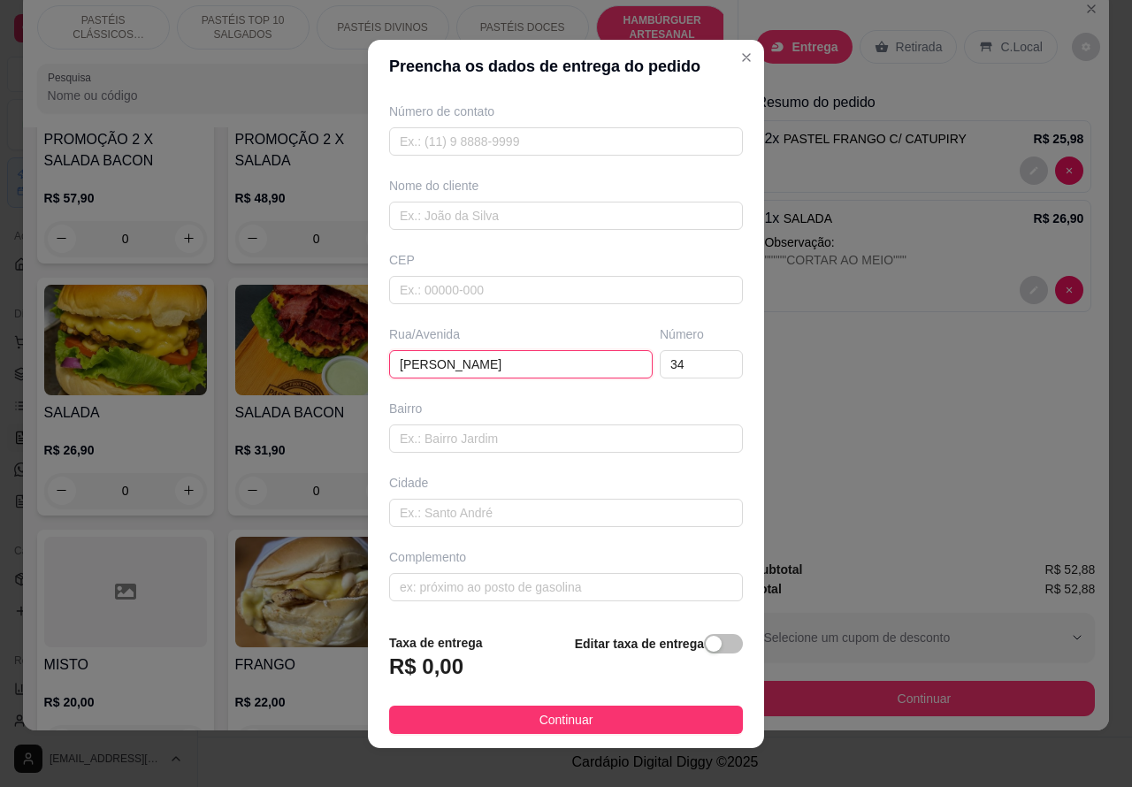
click at [570, 356] on input "[PERSON_NAME]" at bounding box center [521, 364] width 264 height 28
type input "[PERSON_NAME]"
click at [706, 642] on div "button" at bounding box center [714, 644] width 16 height 16
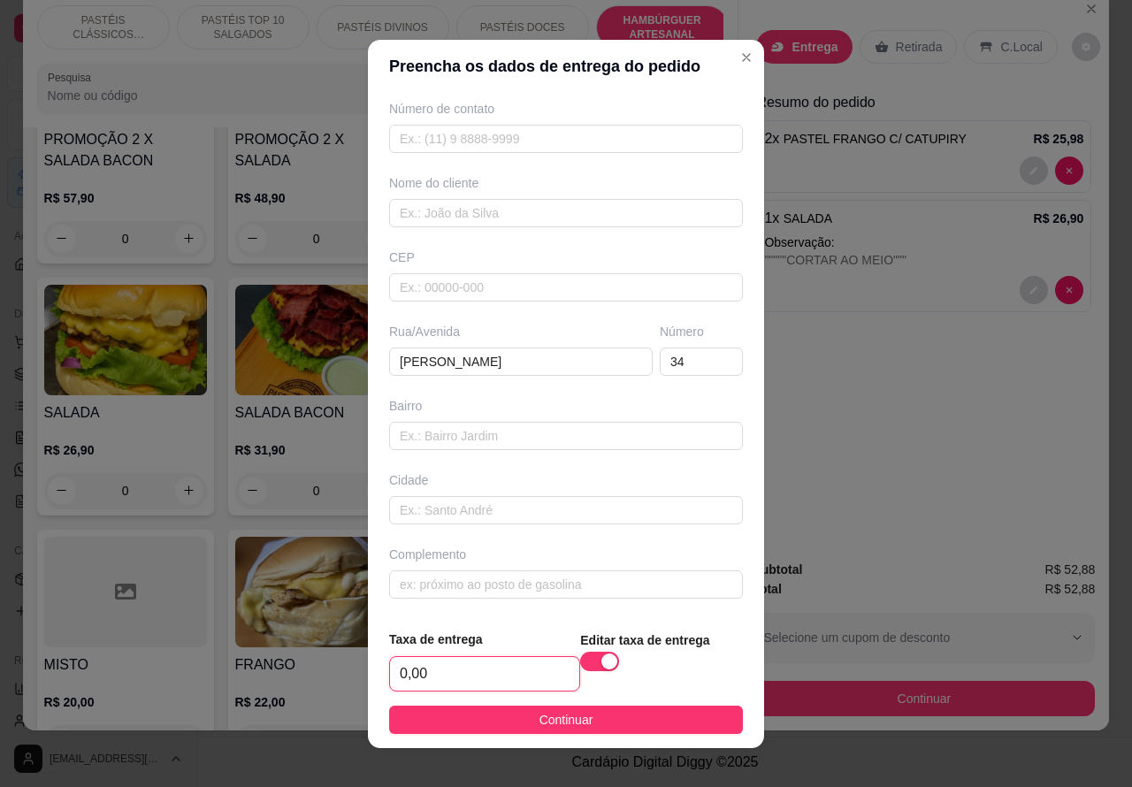
click at [402, 666] on input "0,00" at bounding box center [484, 674] width 189 height 34
type input "1,00"
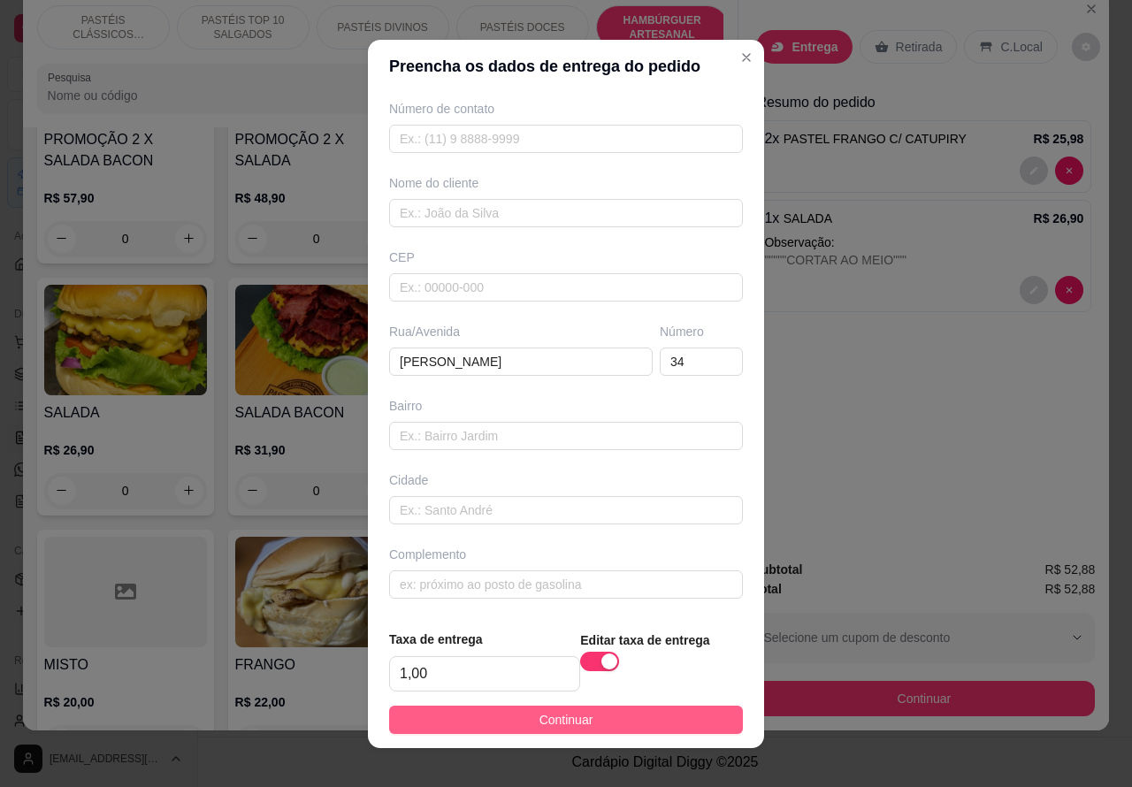
click at [670, 731] on button "Continuar" at bounding box center [566, 720] width 354 height 28
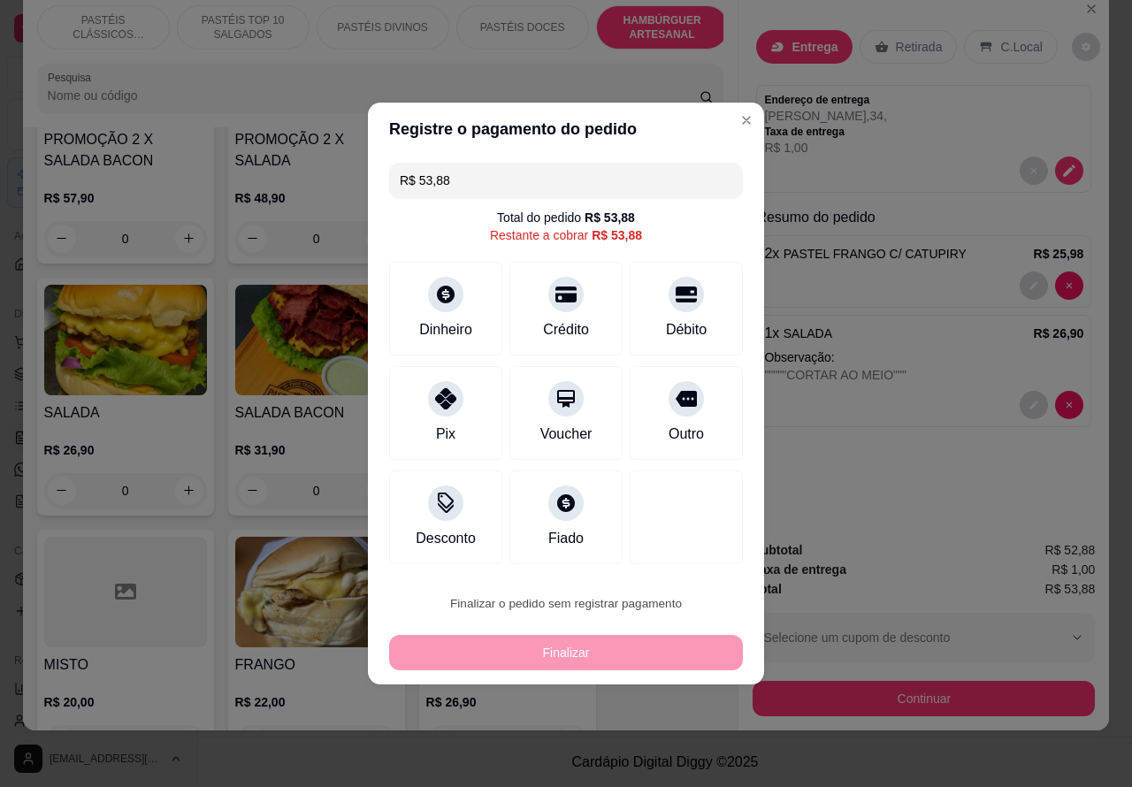
click at [691, 546] on button "Confirmar" at bounding box center [671, 553] width 63 height 27
type input "0"
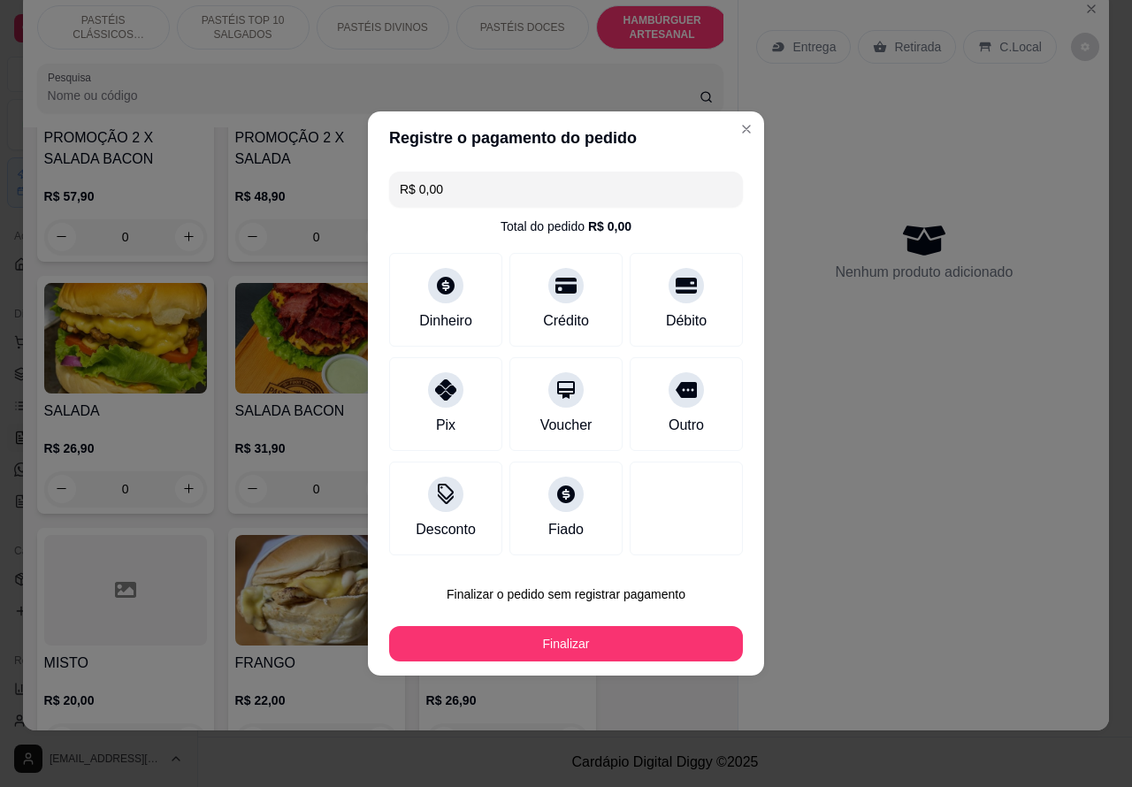
type input "R$ 0,00"
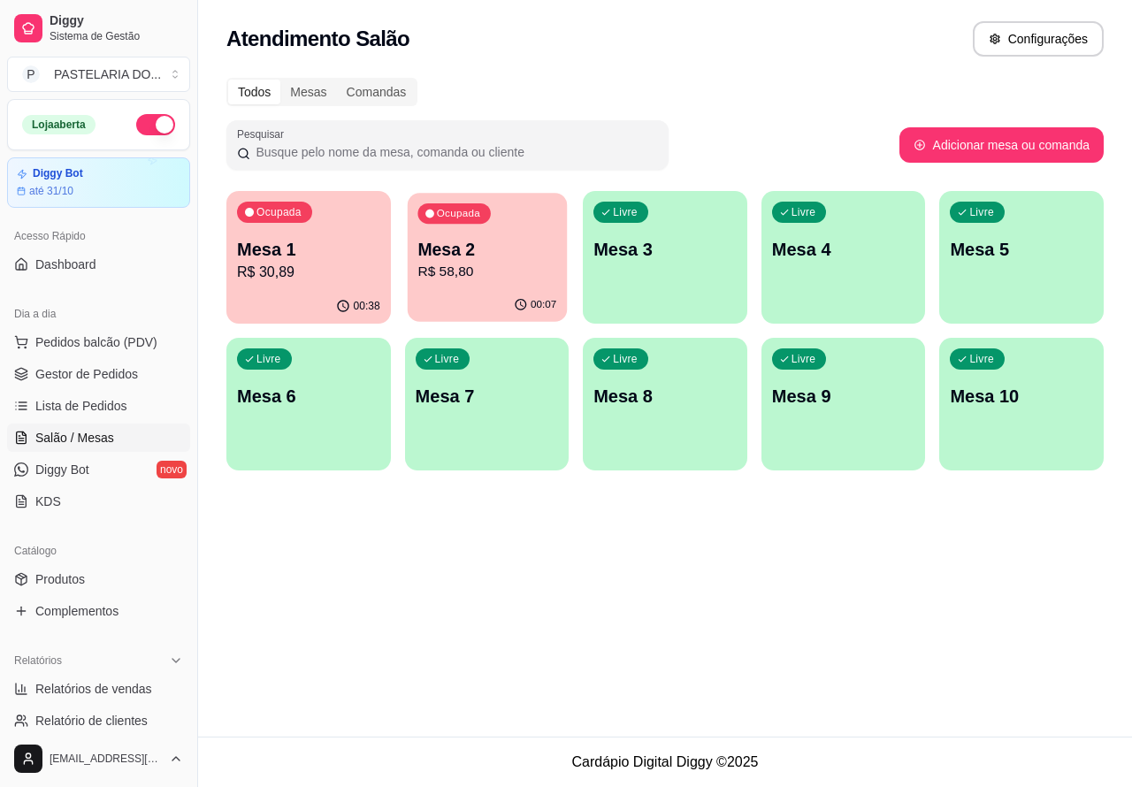
click at [489, 253] on p "Mesa 2" at bounding box center [486, 250] width 139 height 24
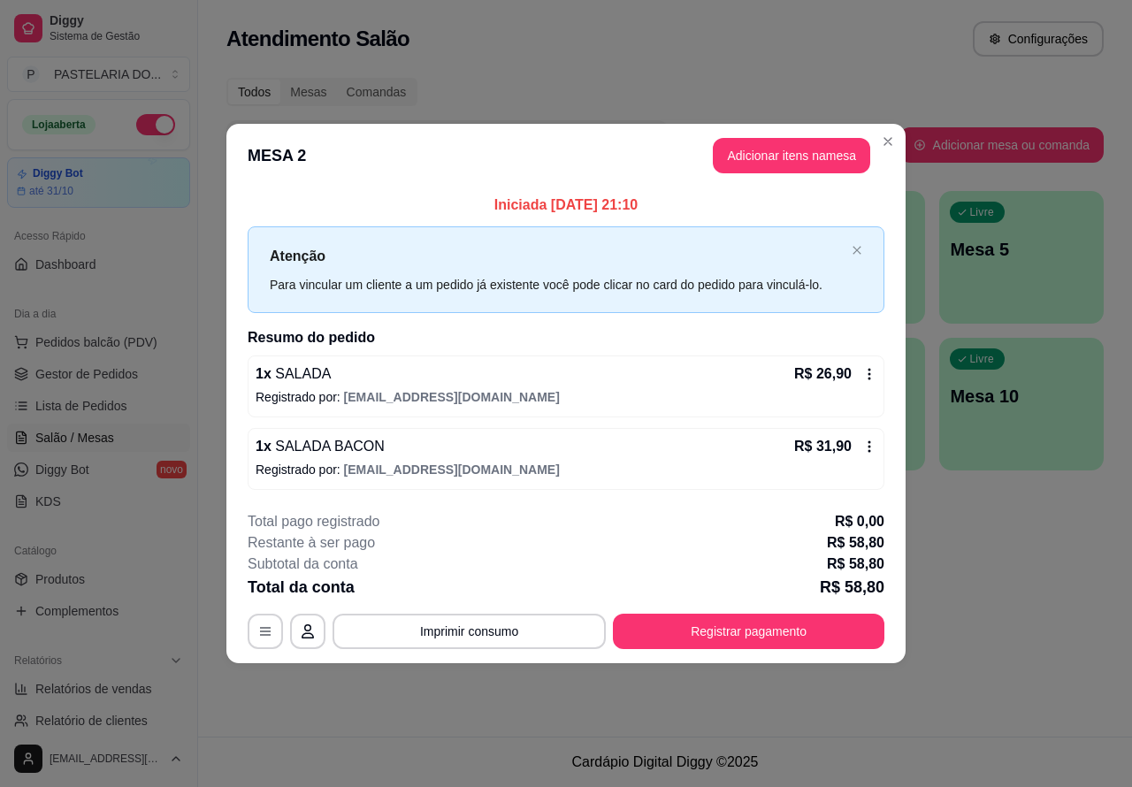
click at [979, 585] on div "Atendimento Salão Configurações Todos Mesas Comandas Pesquisar Adicionar mesa o…" at bounding box center [665, 368] width 934 height 737
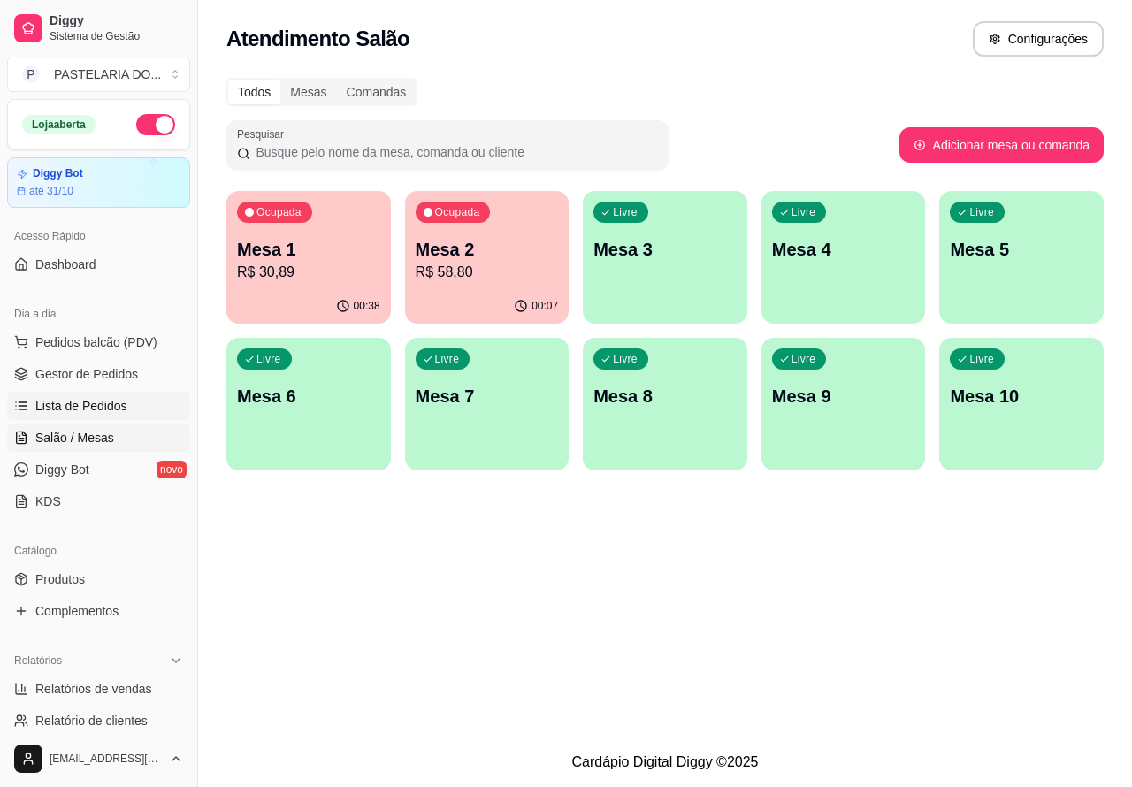
click at [130, 405] on link "Lista de Pedidos" at bounding box center [98, 406] width 183 height 28
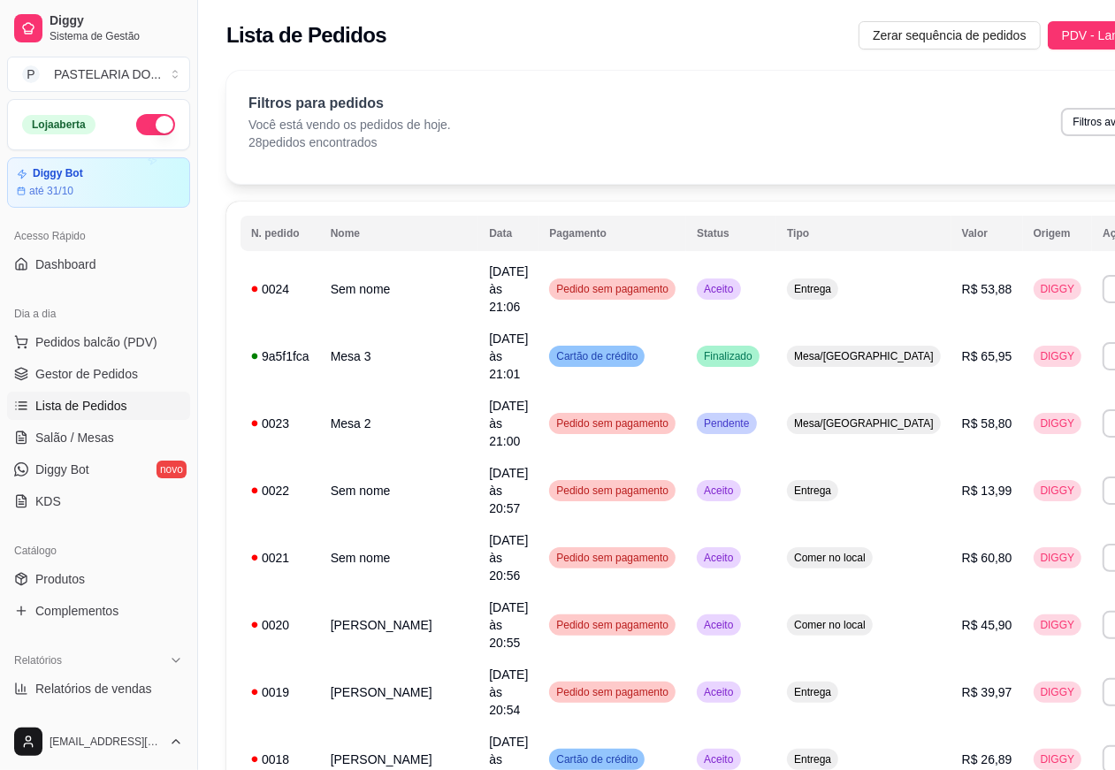
click at [1103, 284] on button "Imprimir" at bounding box center [1134, 289] width 63 height 28
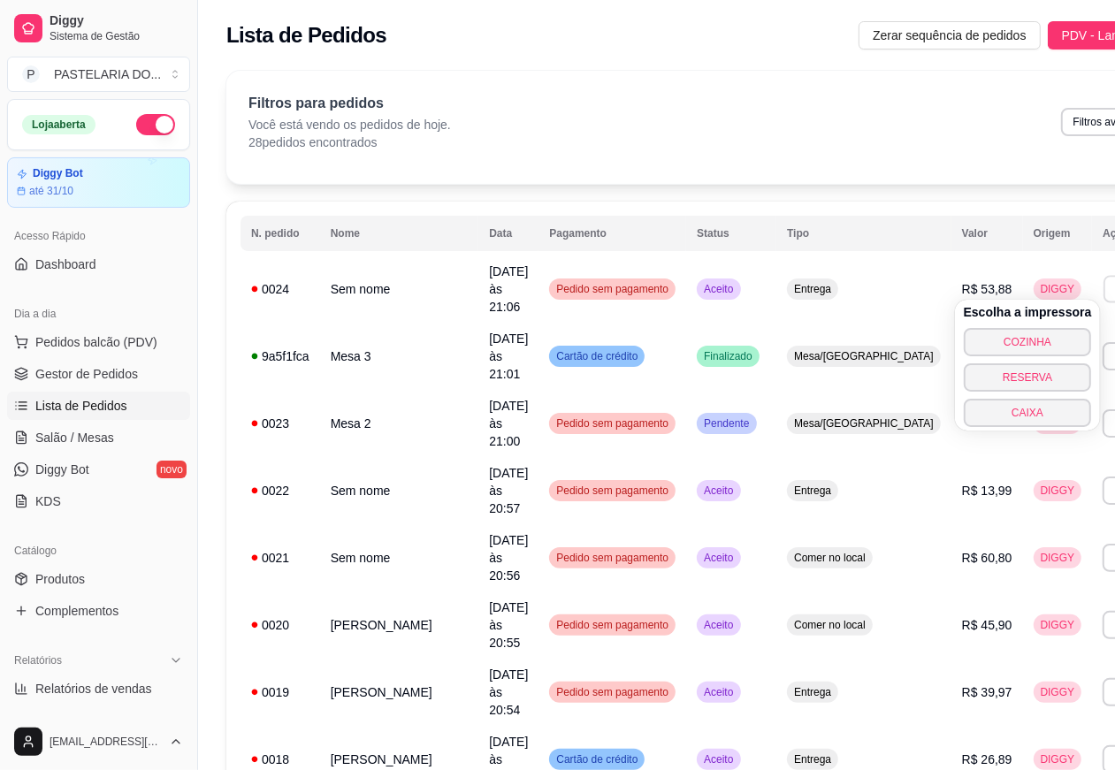
click at [1030, 347] on button "COZINHA" at bounding box center [1028, 342] width 128 height 28
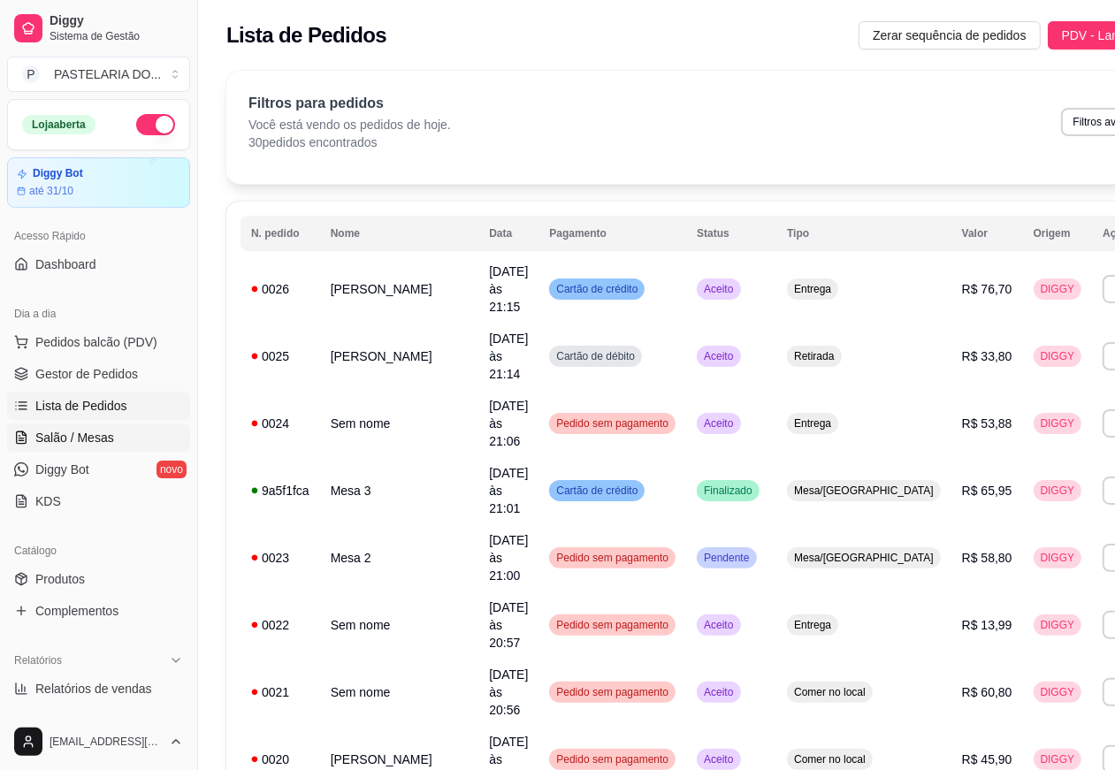
click at [94, 432] on span "Salão / Mesas" at bounding box center [74, 438] width 79 height 18
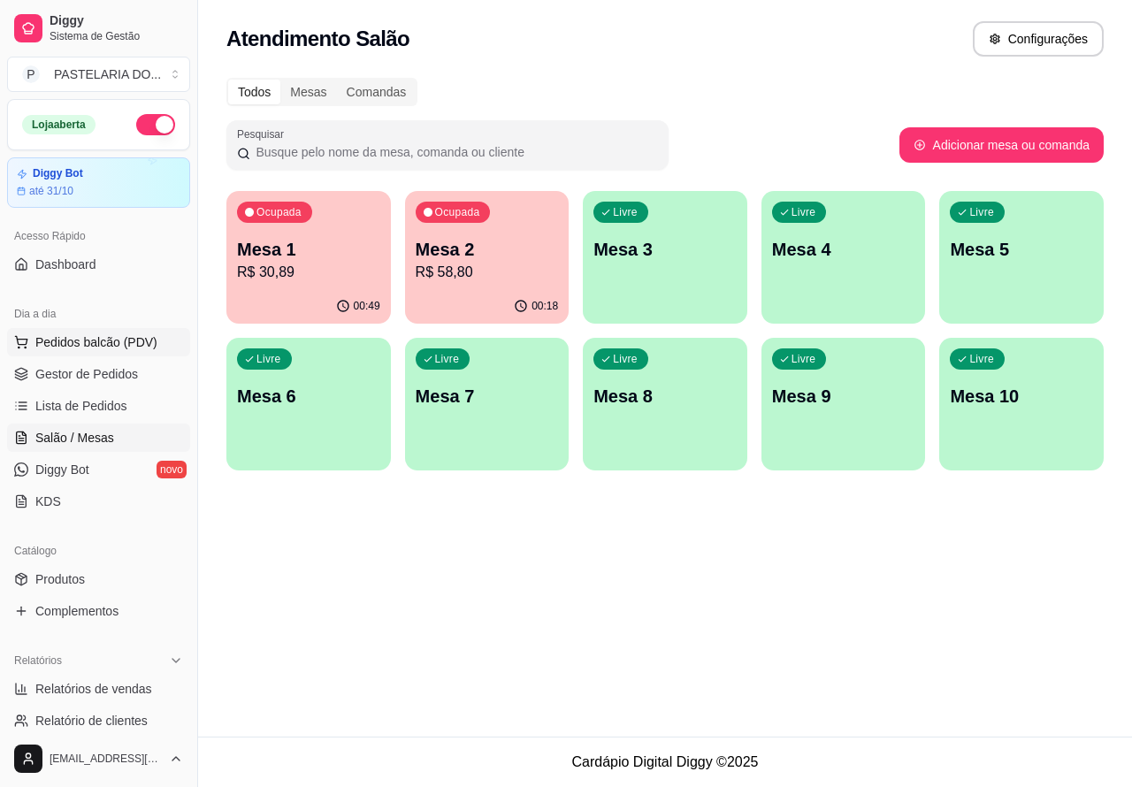
click at [129, 339] on span "Pedidos balcão (PDV)" at bounding box center [96, 342] width 122 height 18
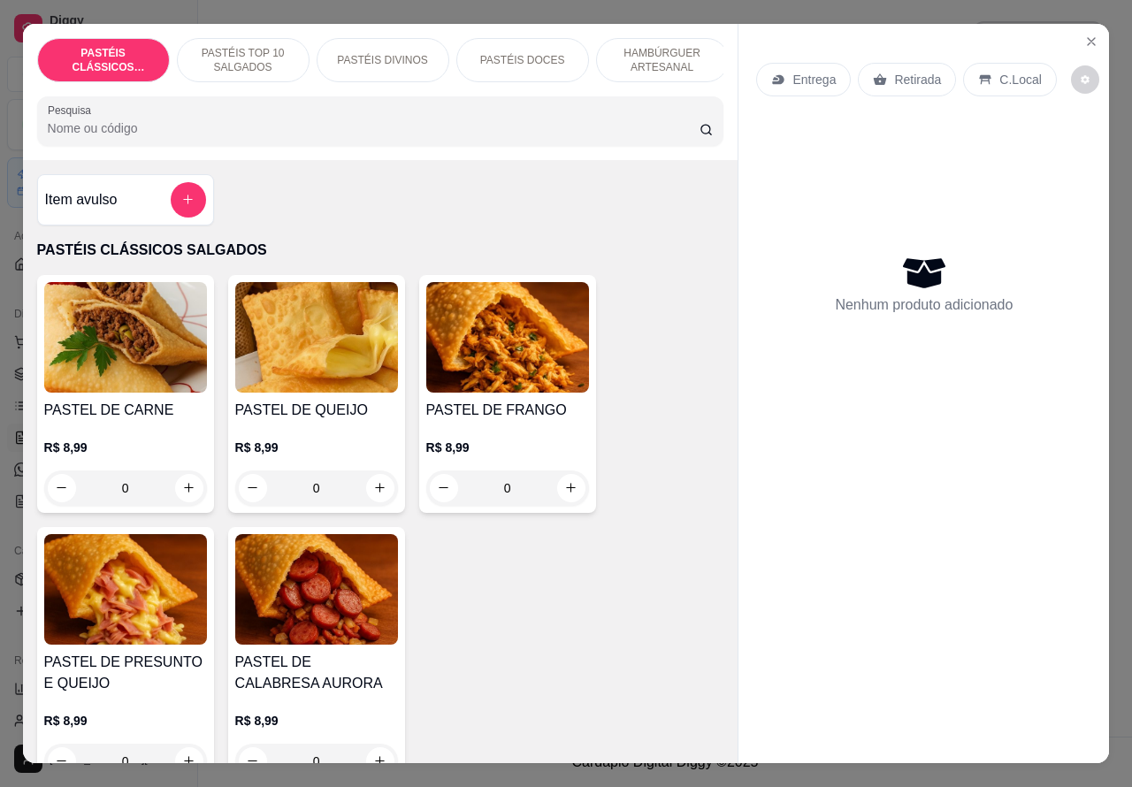
click at [915, 63] on div "Retirada" at bounding box center [907, 80] width 98 height 34
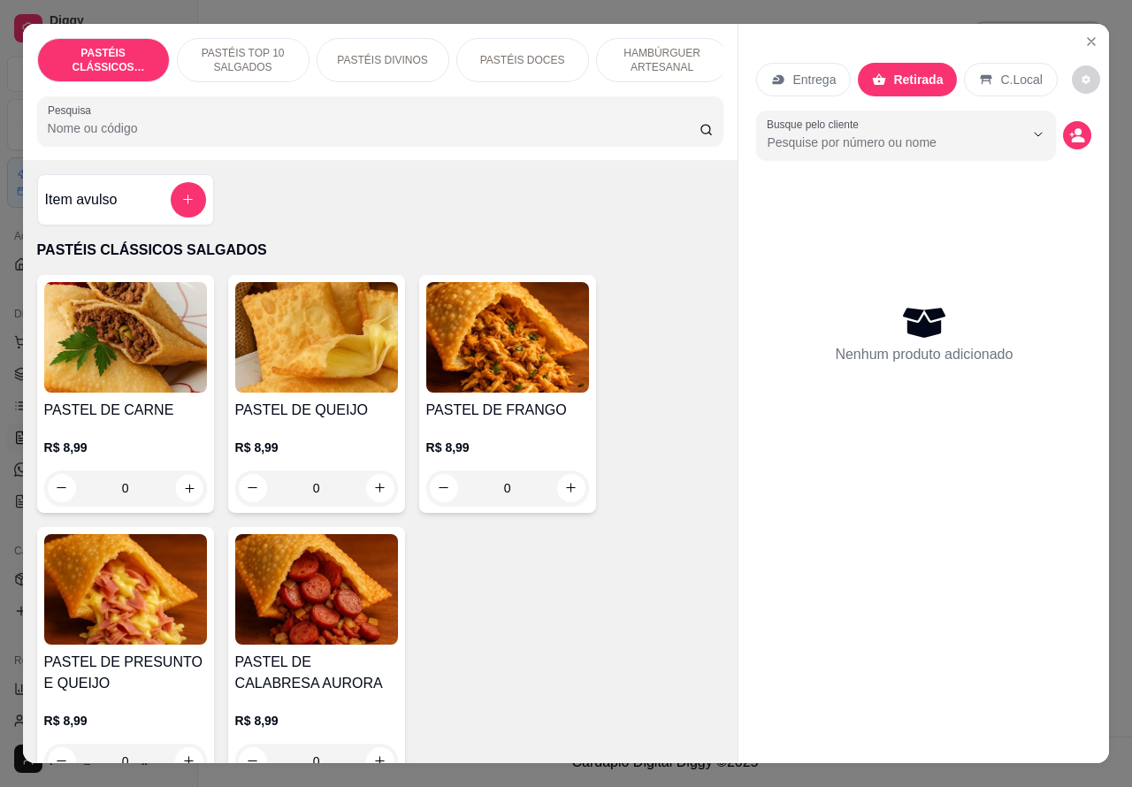
click at [187, 494] on icon "increase-product-quantity" at bounding box center [188, 487] width 13 height 13
click at [182, 494] on icon "increase-product-quantity" at bounding box center [188, 487] width 13 height 13
type input "1"
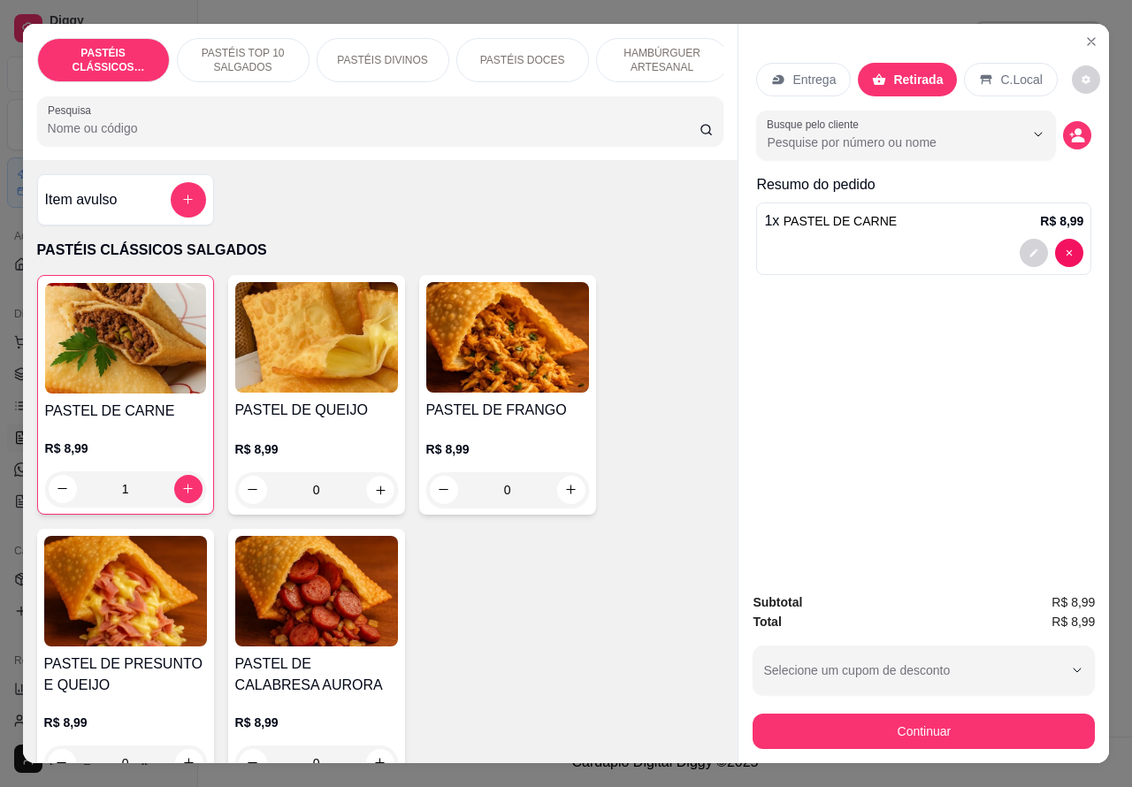
click at [376, 494] on icon "increase-product-quantity" at bounding box center [380, 490] width 9 height 9
type input "1"
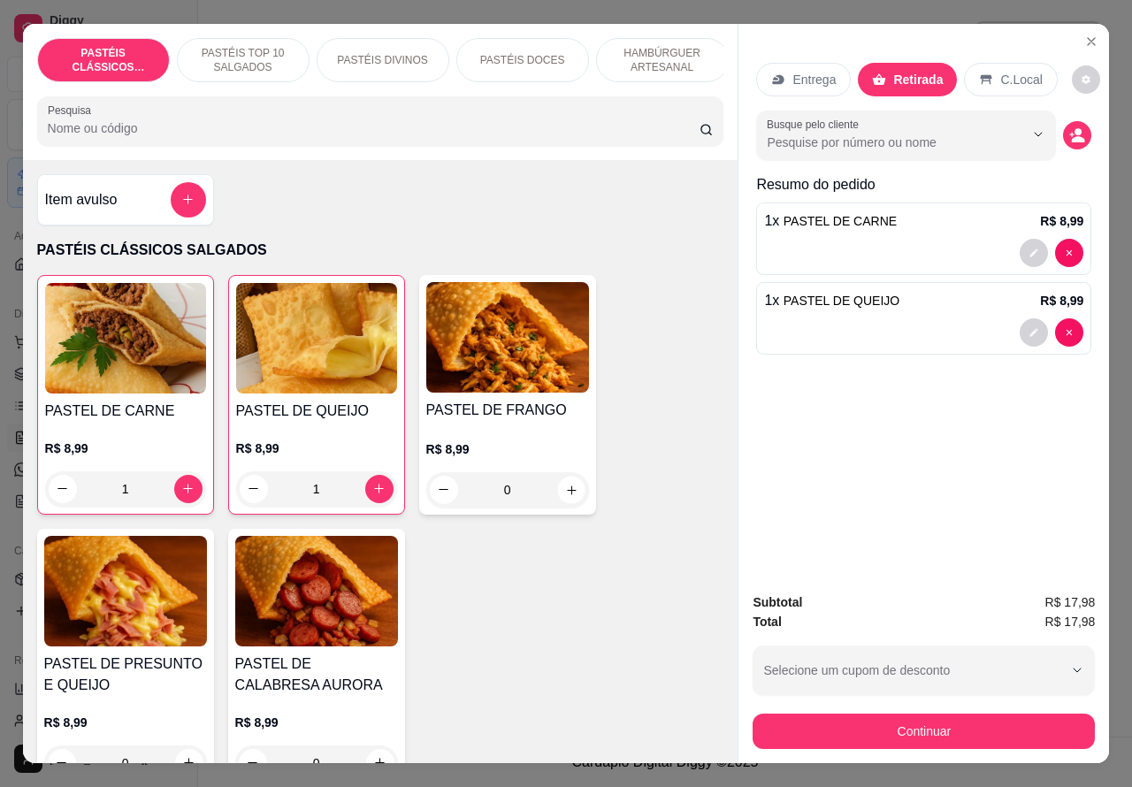
click at [567, 494] on icon "increase-product-quantity" at bounding box center [571, 490] width 9 height 9
type input "1"
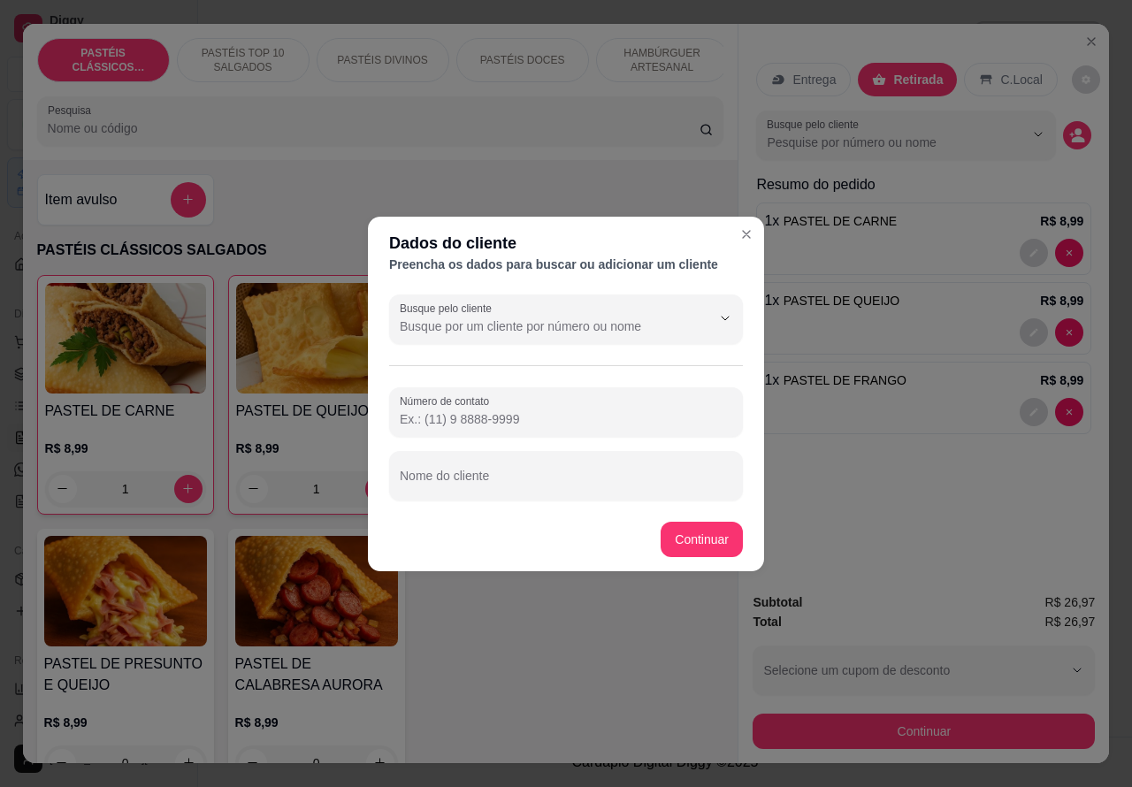
click at [540, 420] on input "Número de contato" at bounding box center [566, 419] width 333 height 18
click at [531, 474] on input "Nome do cliente" at bounding box center [566, 483] width 333 height 18
click at [523, 480] on input "Nome do cliente" at bounding box center [566, 483] width 333 height 18
type input "b"
type input "[PERSON_NAME]"
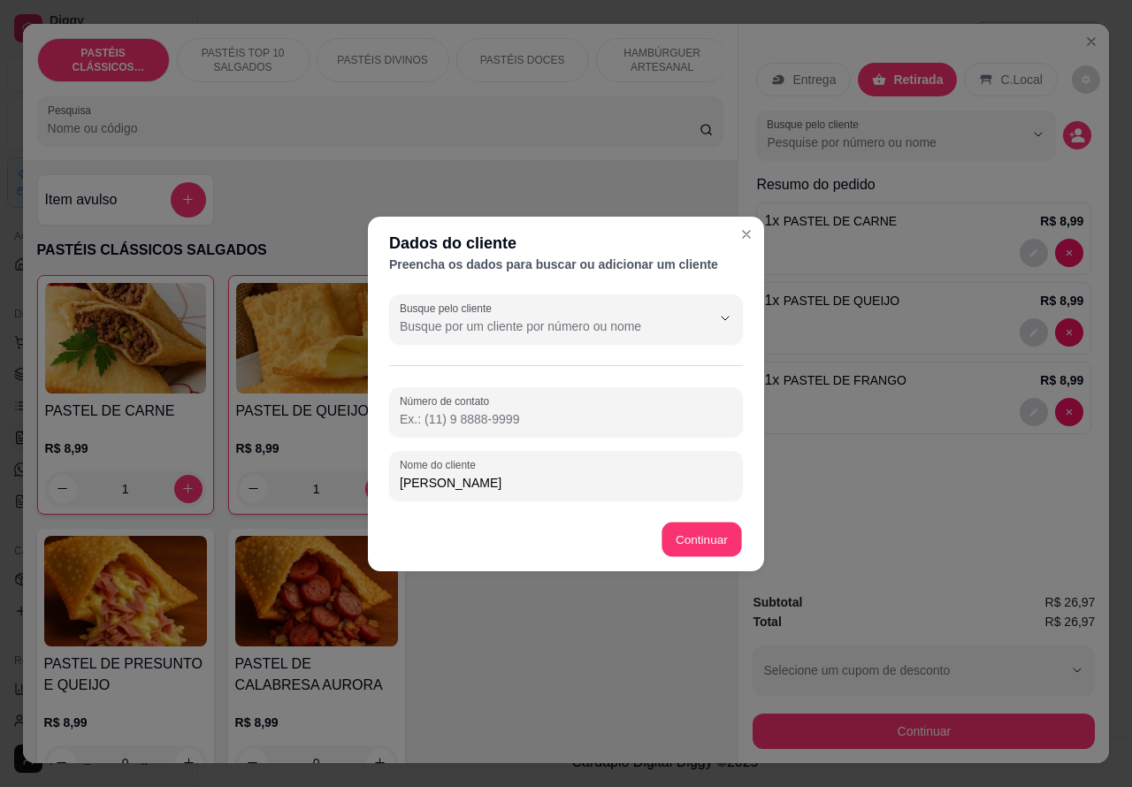
click at [691, 550] on button "Continuar" at bounding box center [702, 539] width 80 height 34
click at [700, 535] on div "Item avulso PASTÉIS CLÁSSICOS SALGADOS PASTEL DE CARNE R$ 8,99 1 PASTEL DE QUEI…" at bounding box center [381, 462] width 716 height 604
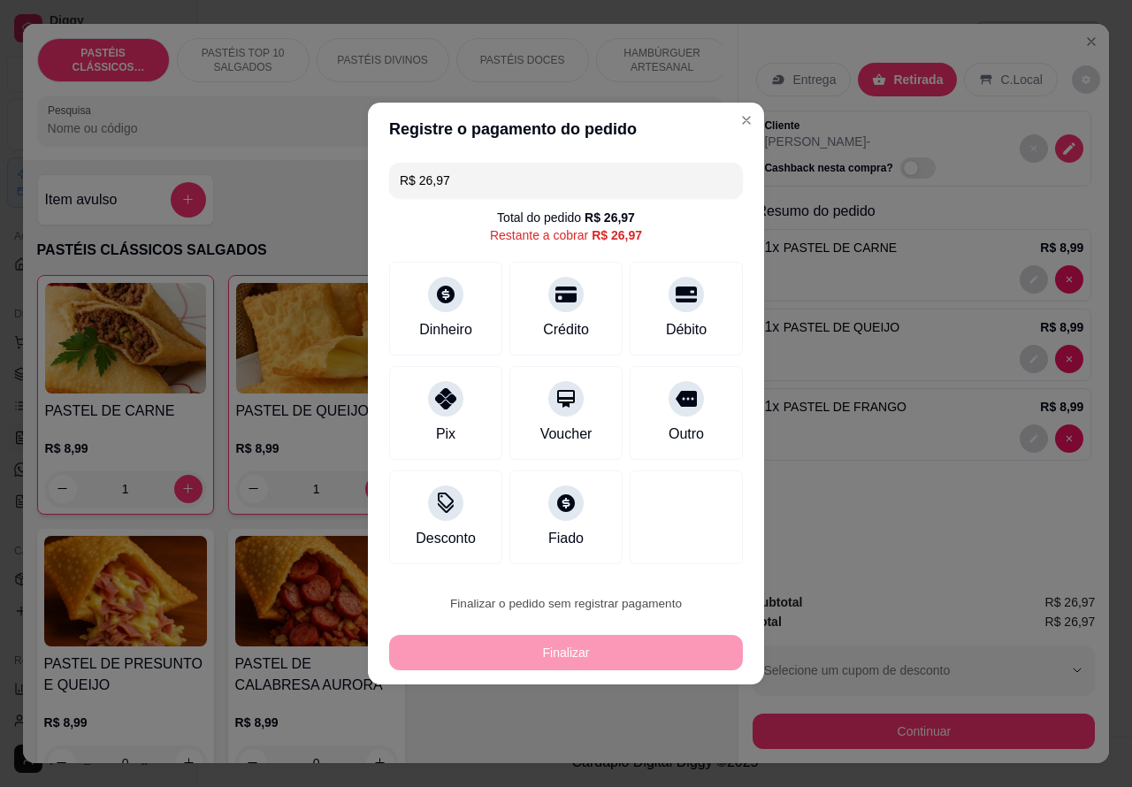
click at [687, 564] on button "Confirmar" at bounding box center [670, 553] width 63 height 27
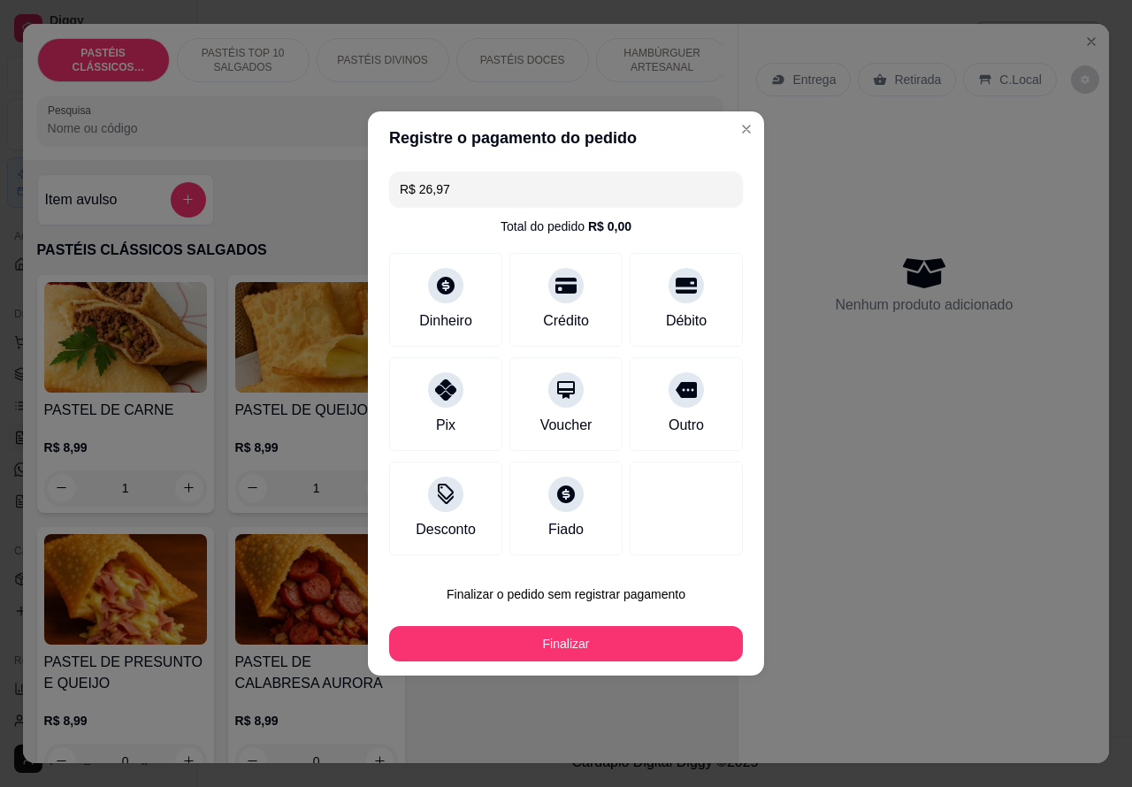
type input "0"
type input "R$ 0,00"
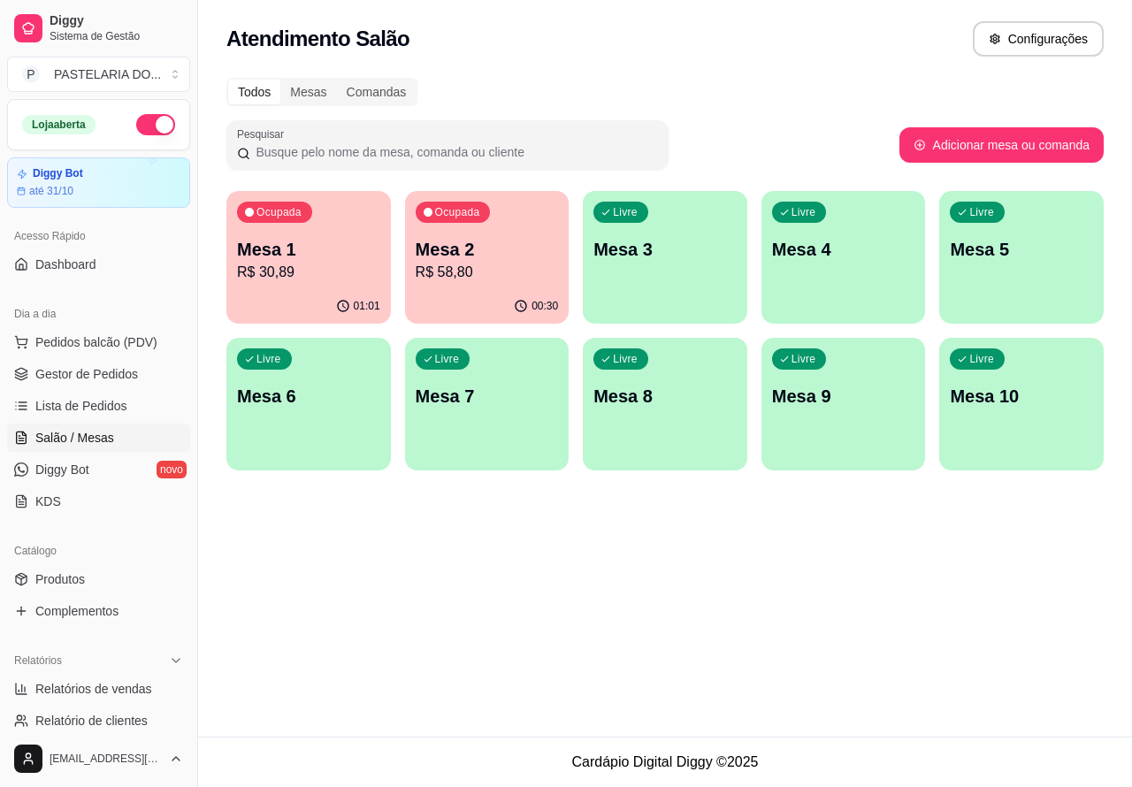
click at [495, 271] on p "R$ 58,80" at bounding box center [487, 272] width 143 height 21
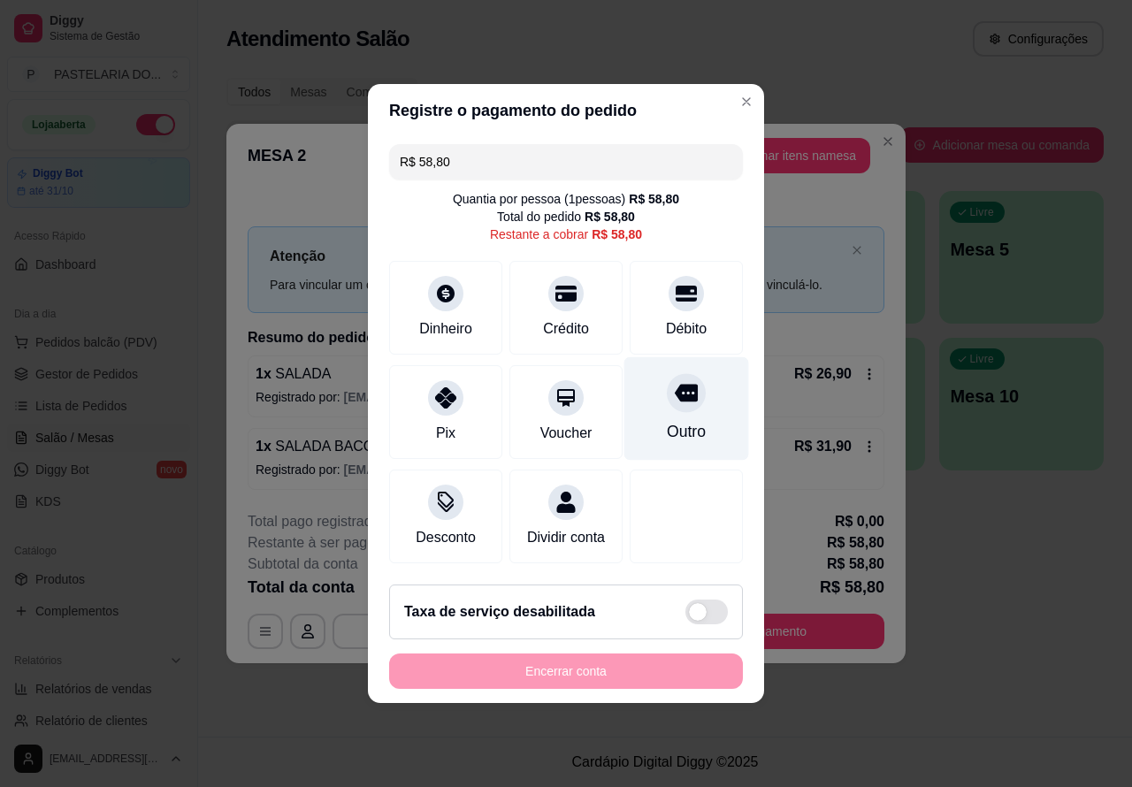
click at [691, 392] on div "Outro" at bounding box center [686, 408] width 125 height 103
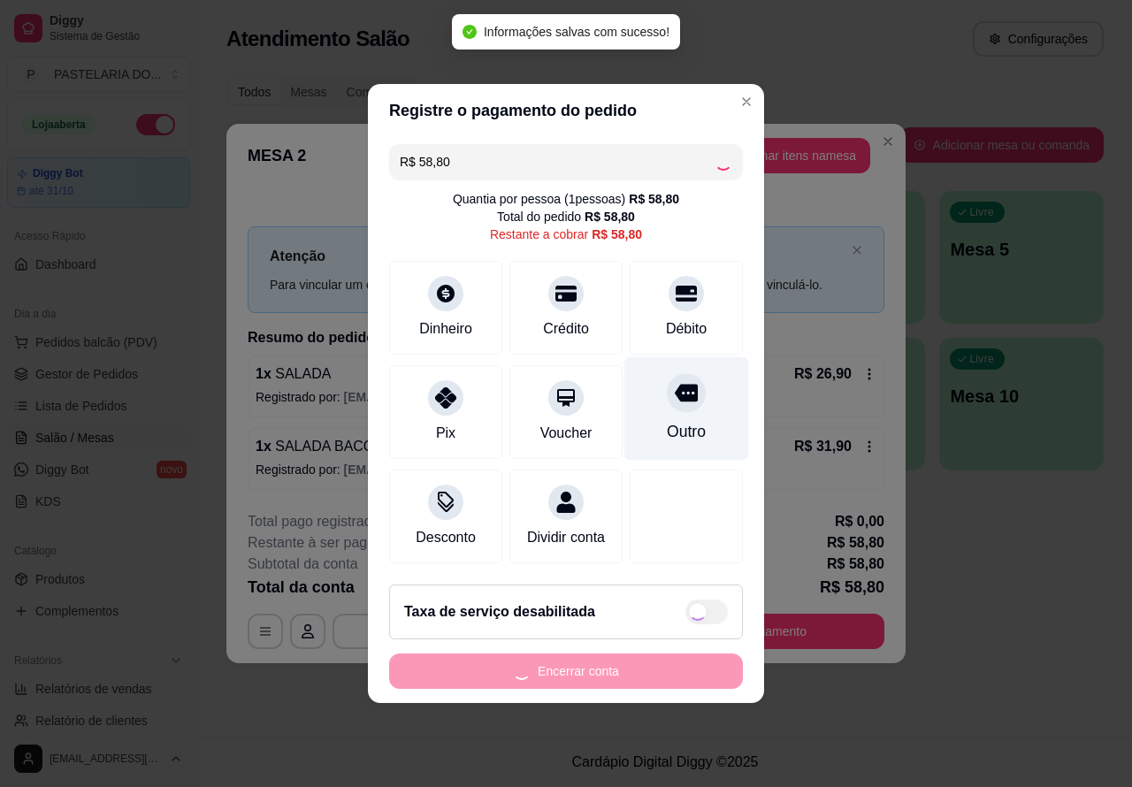
type input "R$ 0,00"
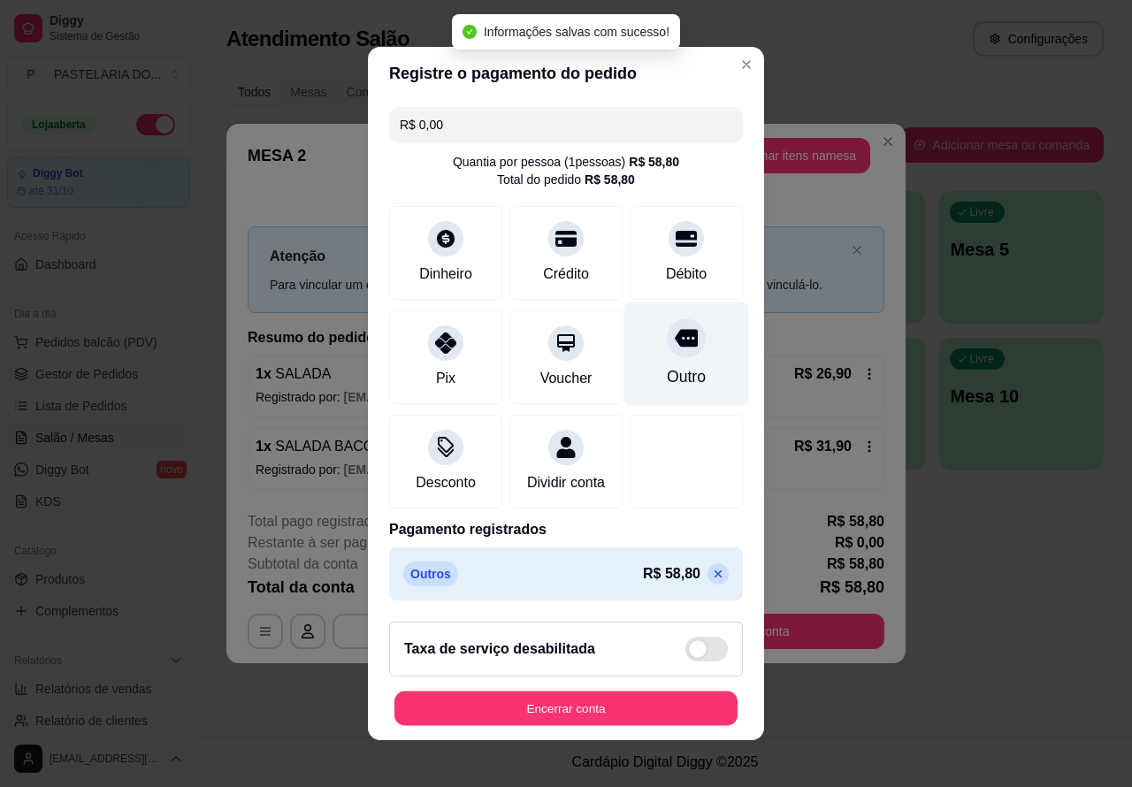
click at [654, 713] on button "Encerrar conta" at bounding box center [565, 709] width 343 height 34
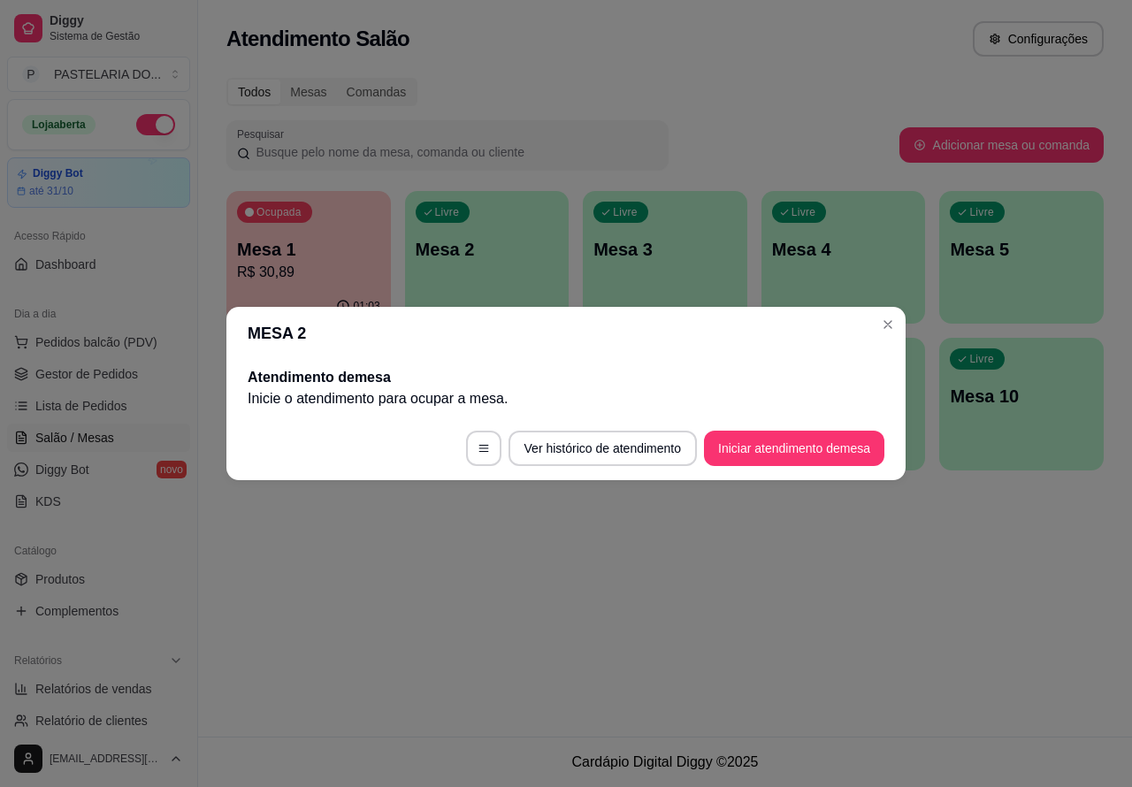
click at [815, 622] on div "Atendimento Salão Configurações Todos Mesas Comandas Pesquisar Adicionar mesa o…" at bounding box center [665, 368] width 934 height 737
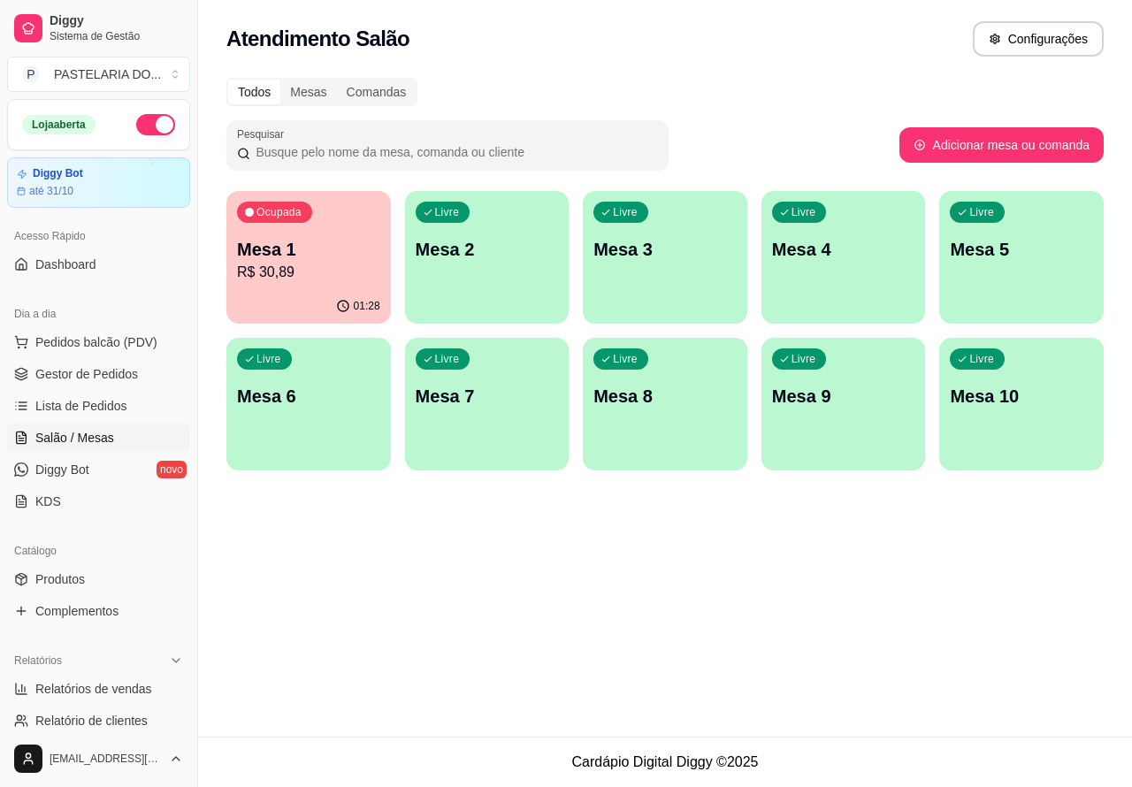
click at [325, 275] on p "R$ 30,89" at bounding box center [308, 272] width 143 height 21
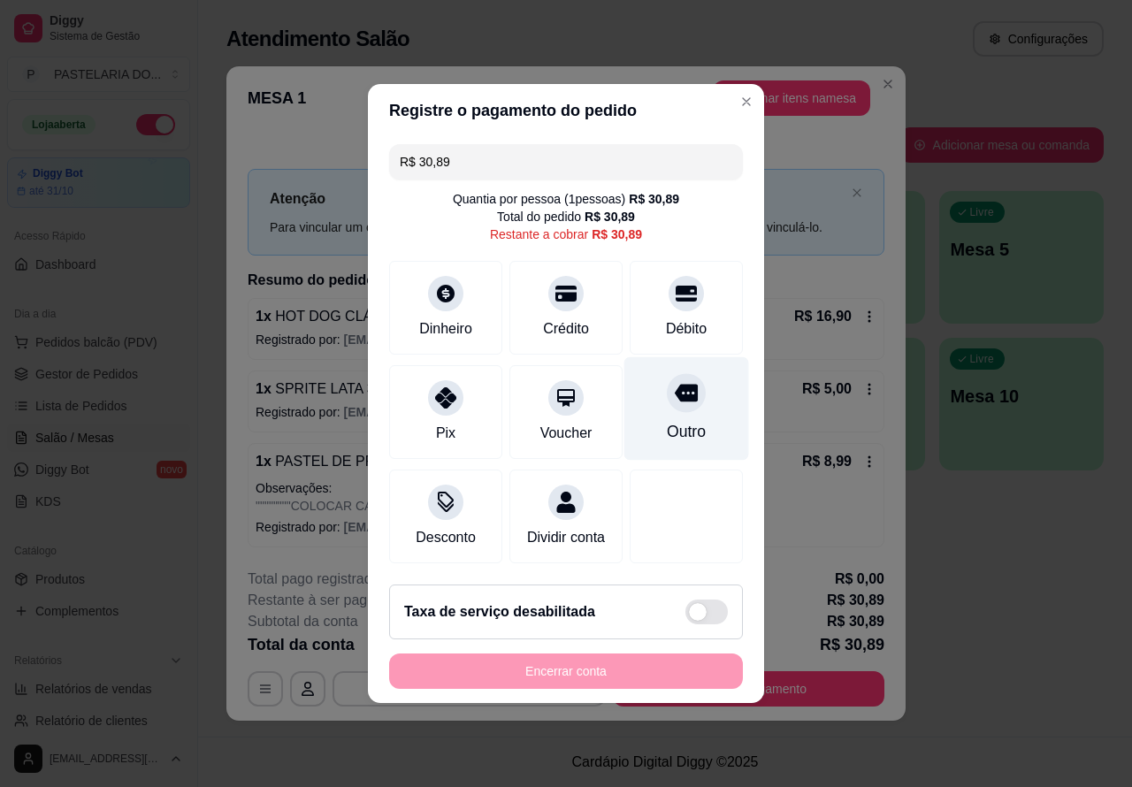
click at [690, 403] on div "Outro" at bounding box center [686, 408] width 125 height 103
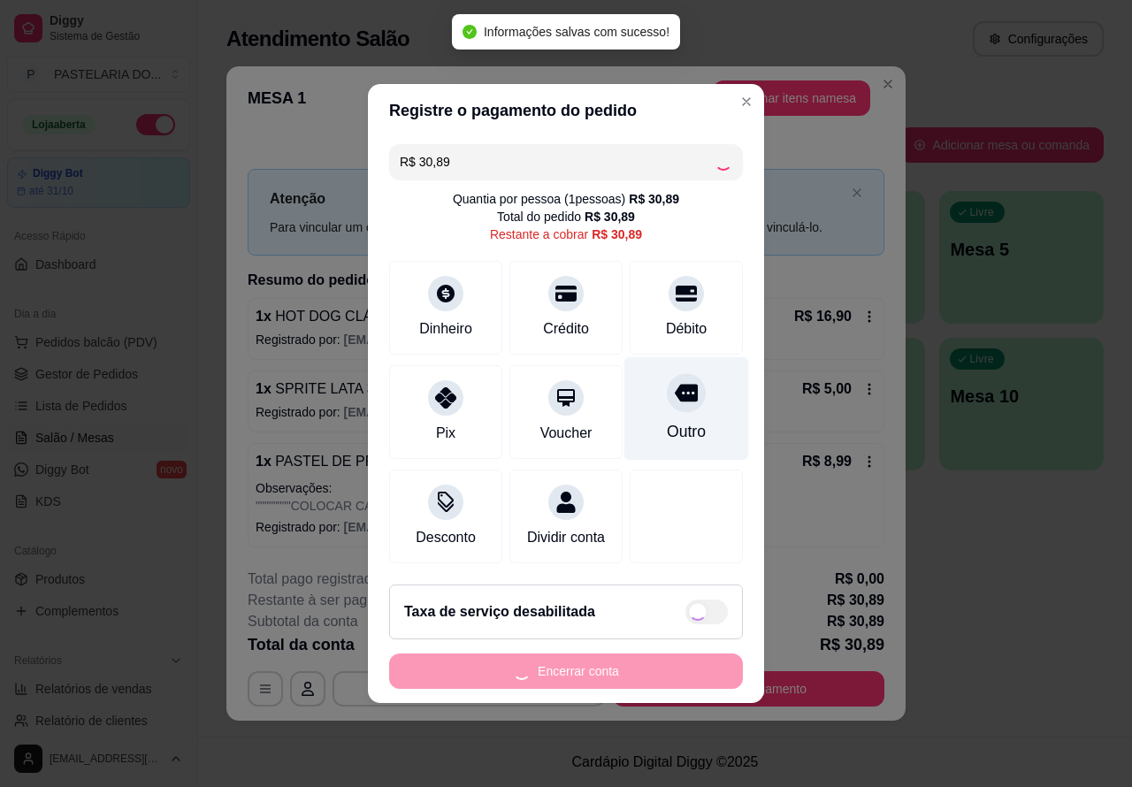
type input "R$ 0,00"
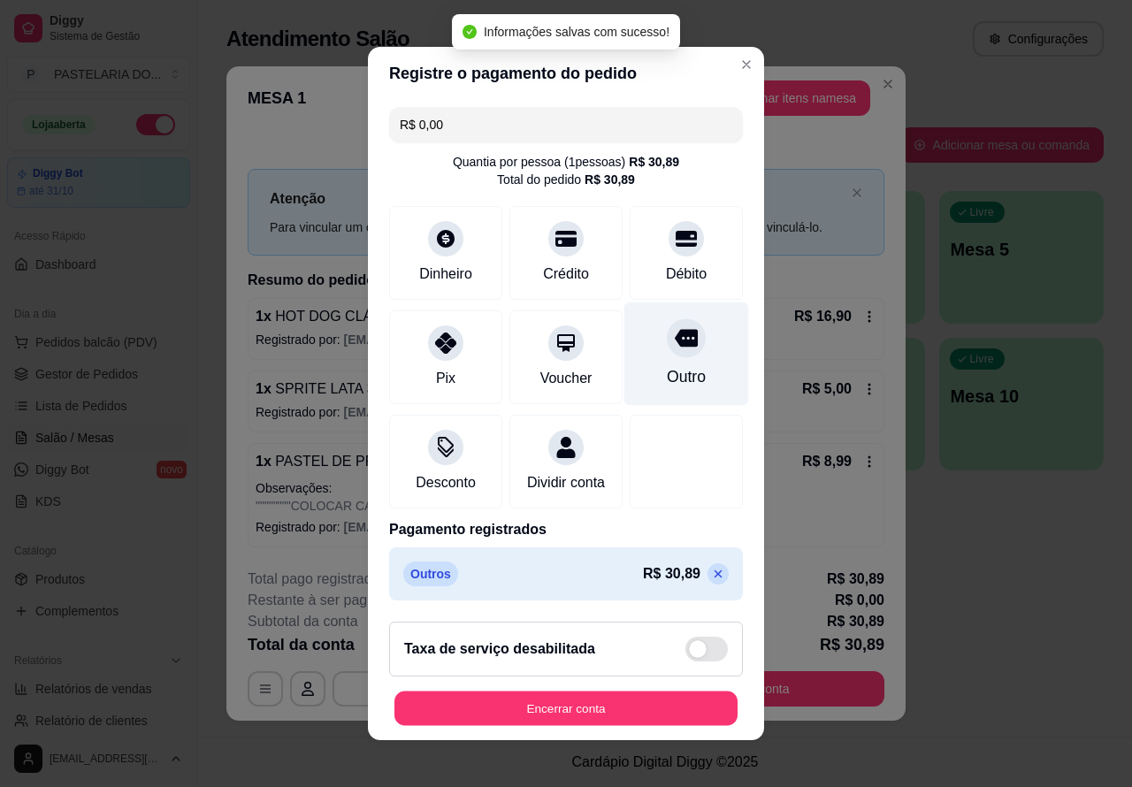
click at [647, 717] on button "Encerrar conta" at bounding box center [565, 709] width 343 height 34
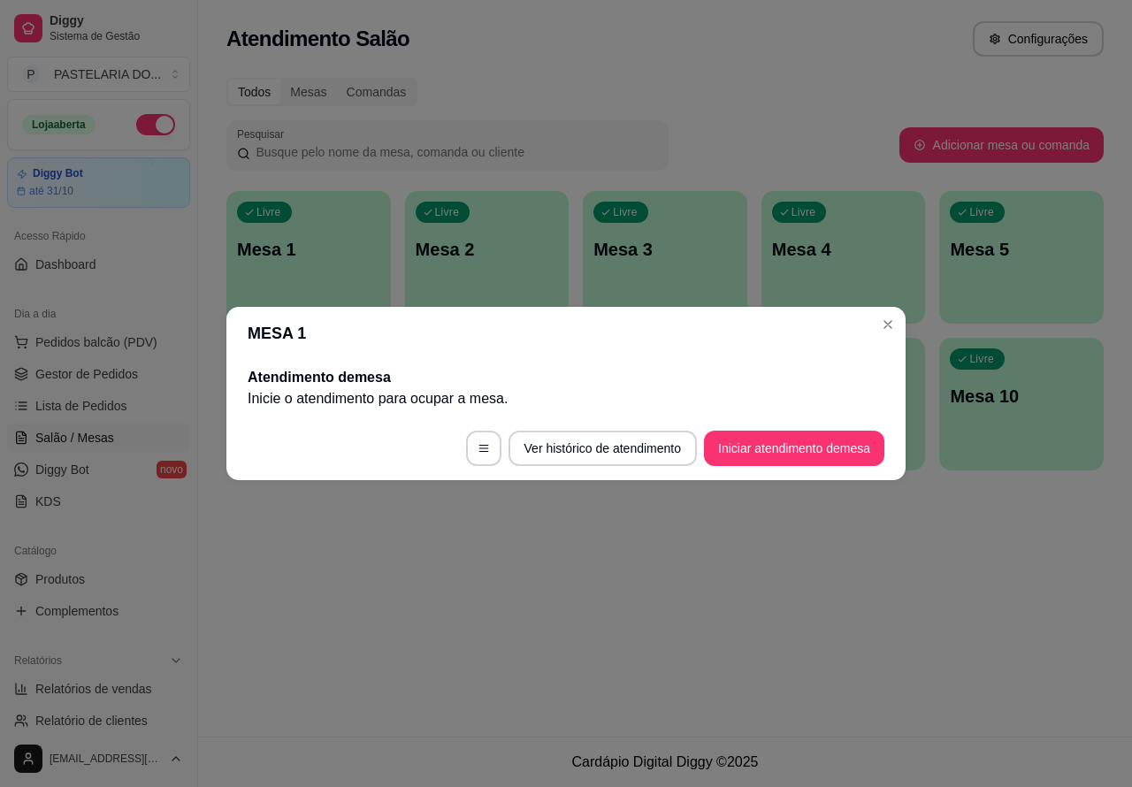
click at [1008, 634] on div "Atendimento Salão Configurações Todos Mesas Comandas Pesquisar Adicionar mesa o…" at bounding box center [665, 368] width 934 height 737
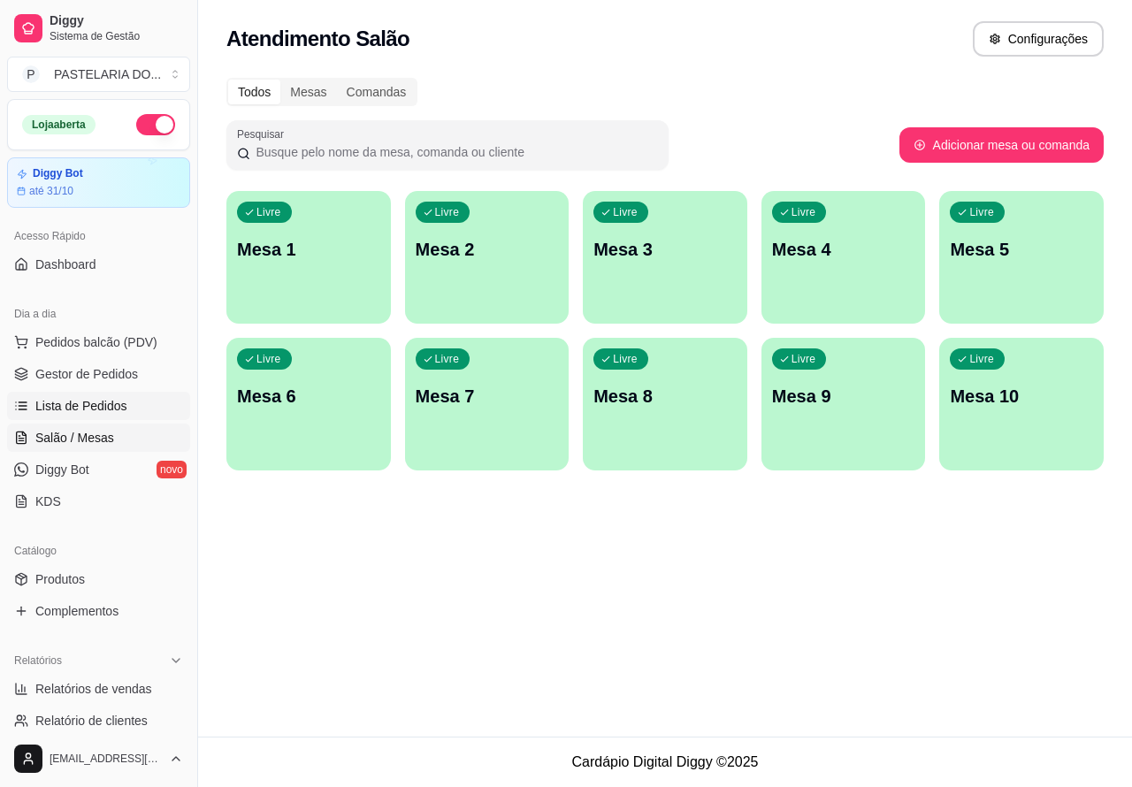
click at [113, 399] on span "Lista de Pedidos" at bounding box center [81, 406] width 92 height 18
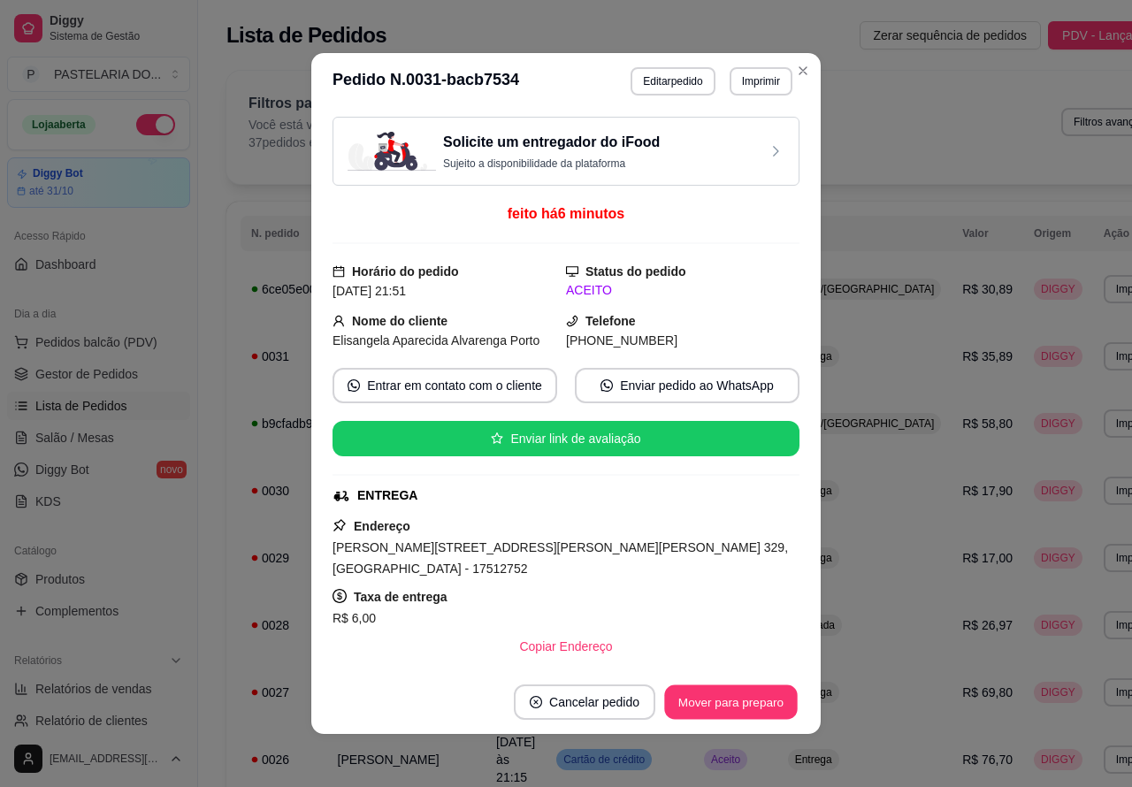
click at [734, 704] on button "Mover para preparo" at bounding box center [730, 702] width 133 height 34
click at [768, 76] on button "Imprimir" at bounding box center [761, 81] width 63 height 28
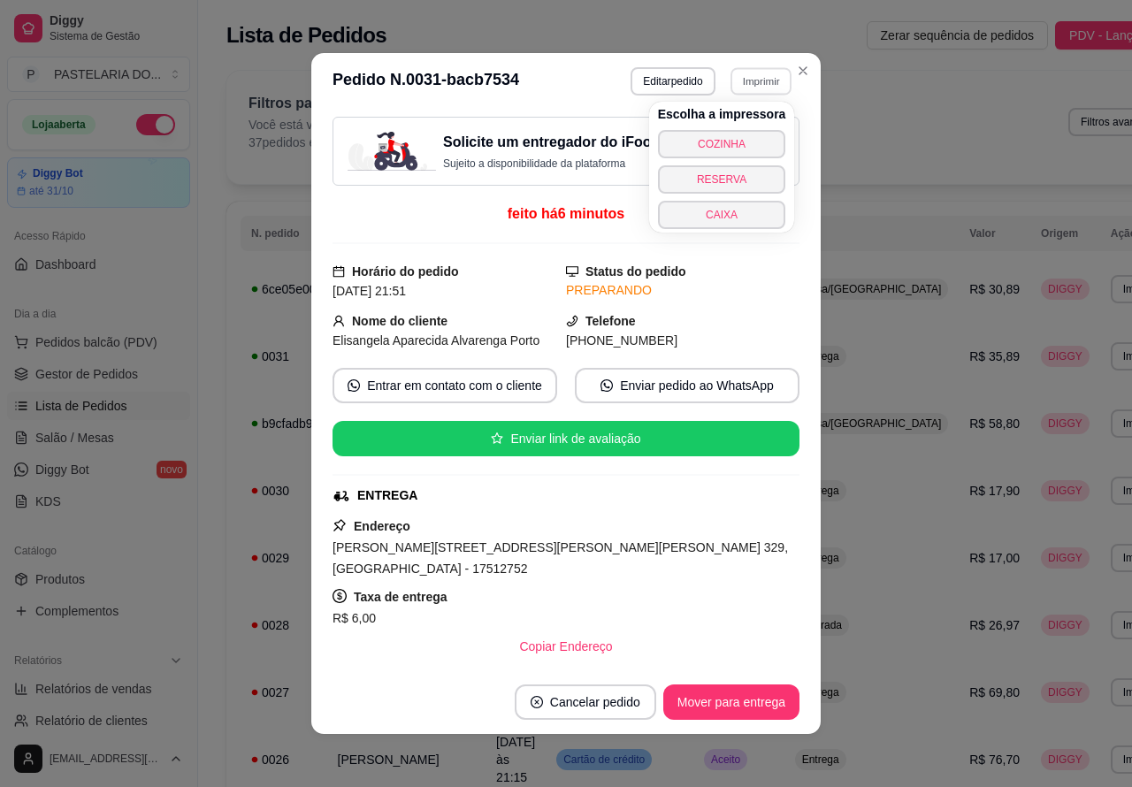
click at [744, 139] on button "COZINHA" at bounding box center [722, 144] width 128 height 28
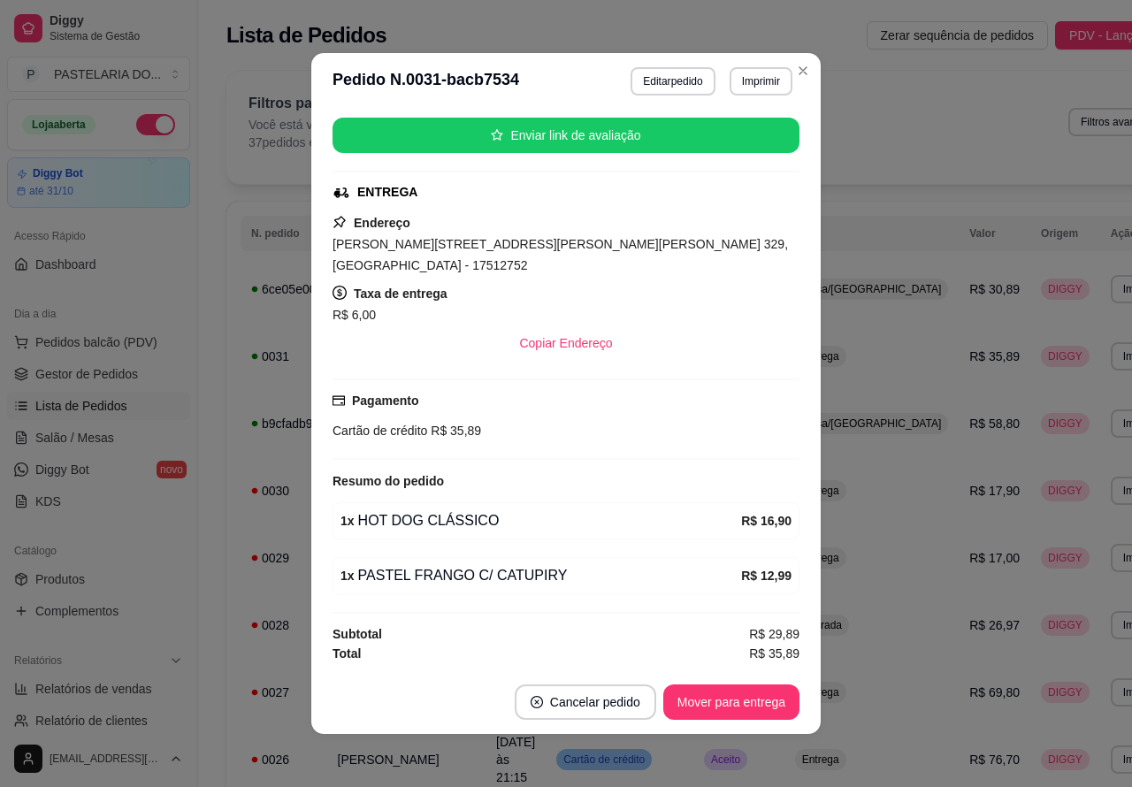
scroll to position [203, 0]
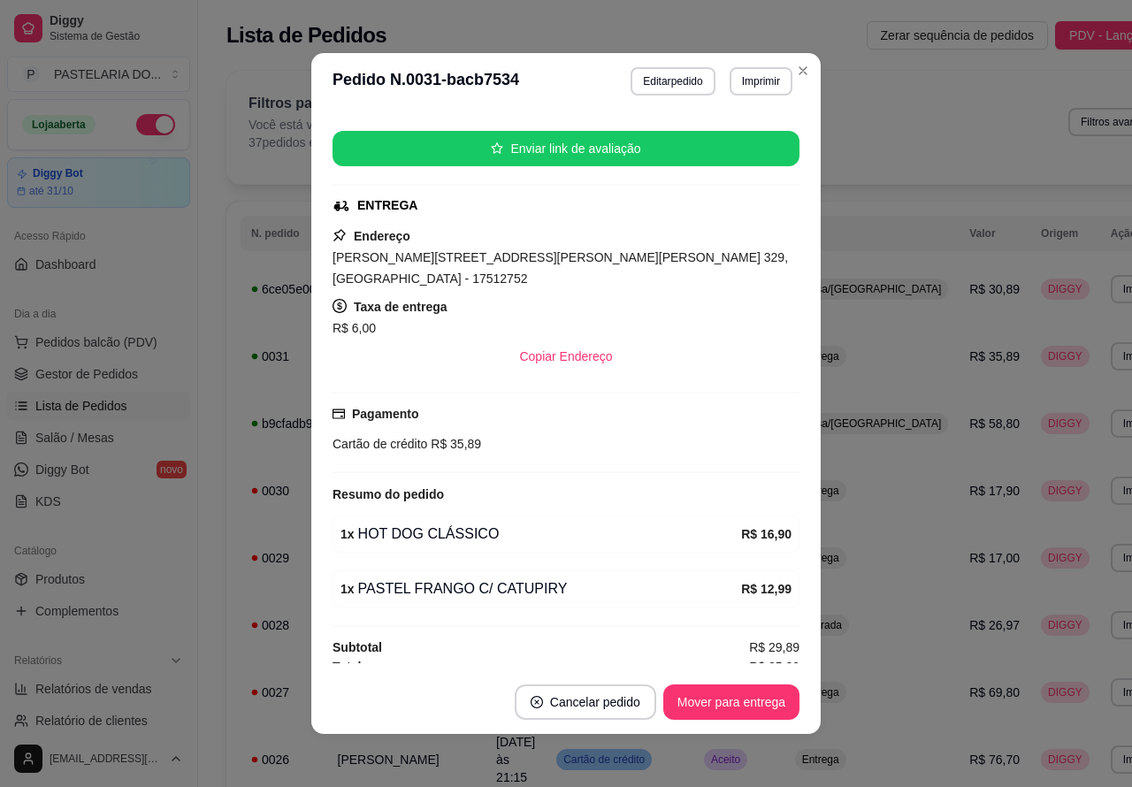
click at [794, 71] on div "Filtros para pedidos Você está vendo os pedidos de hoje. 37 pedidos encontrados…" at bounding box center [712, 127] width 972 height 113
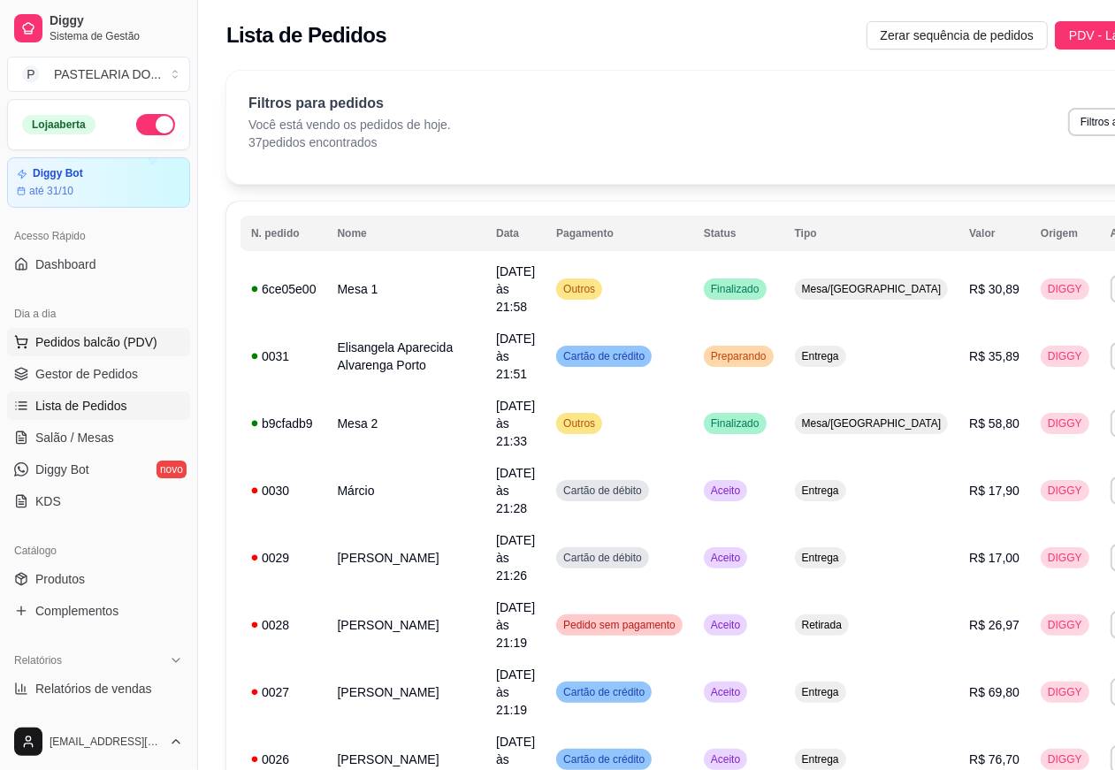
click at [125, 339] on span "Pedidos balcão (PDV)" at bounding box center [96, 342] width 122 height 18
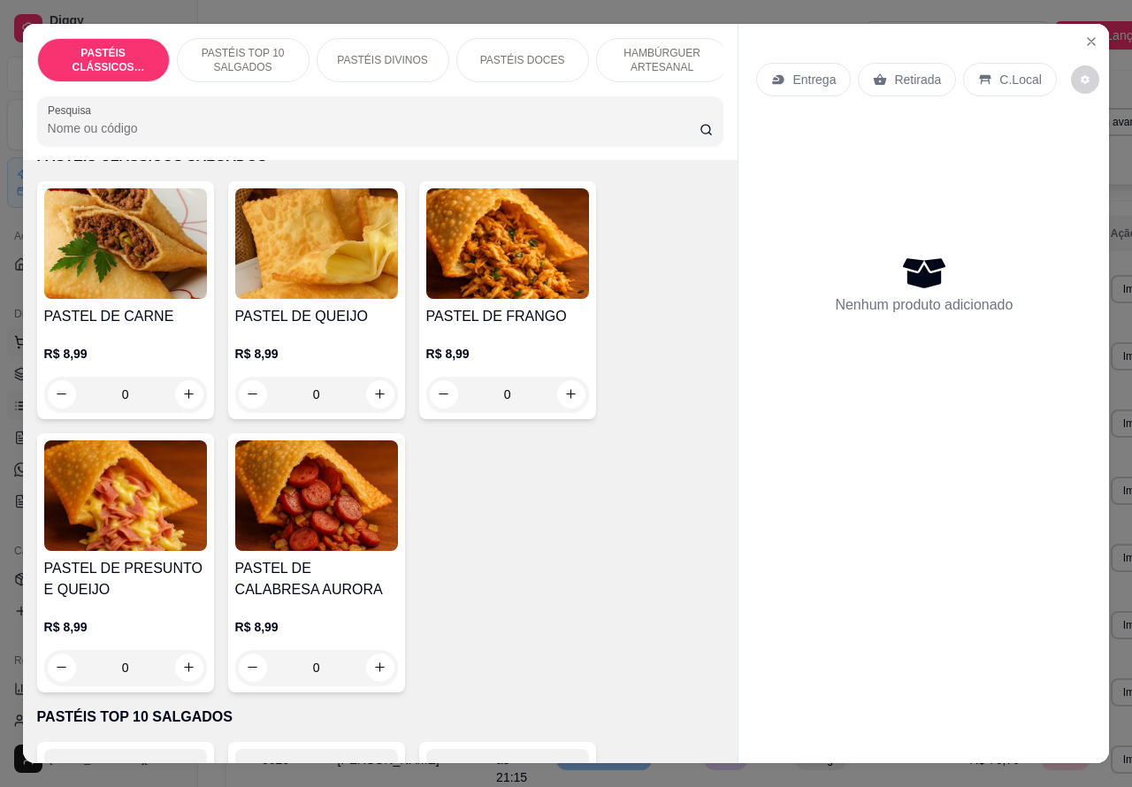
scroll to position [121, 0]
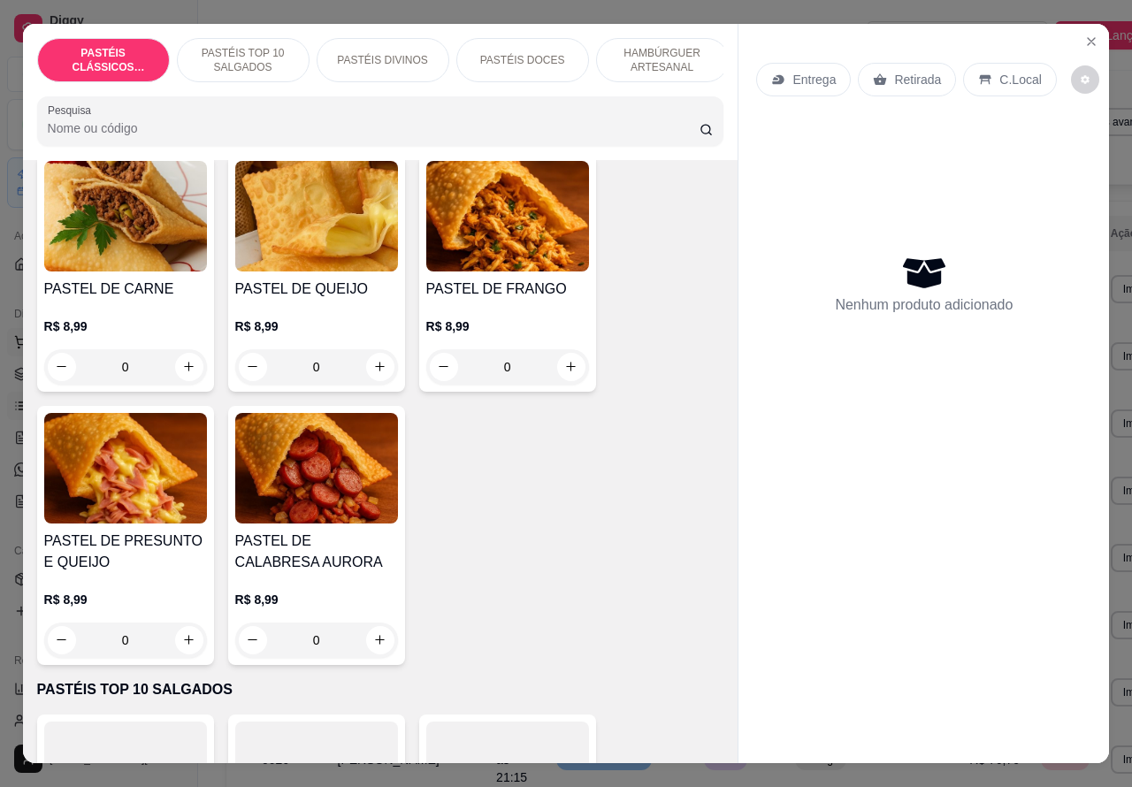
click at [184, 645] on icon "increase-product-quantity" at bounding box center [189, 640] width 10 height 10
type input "1"
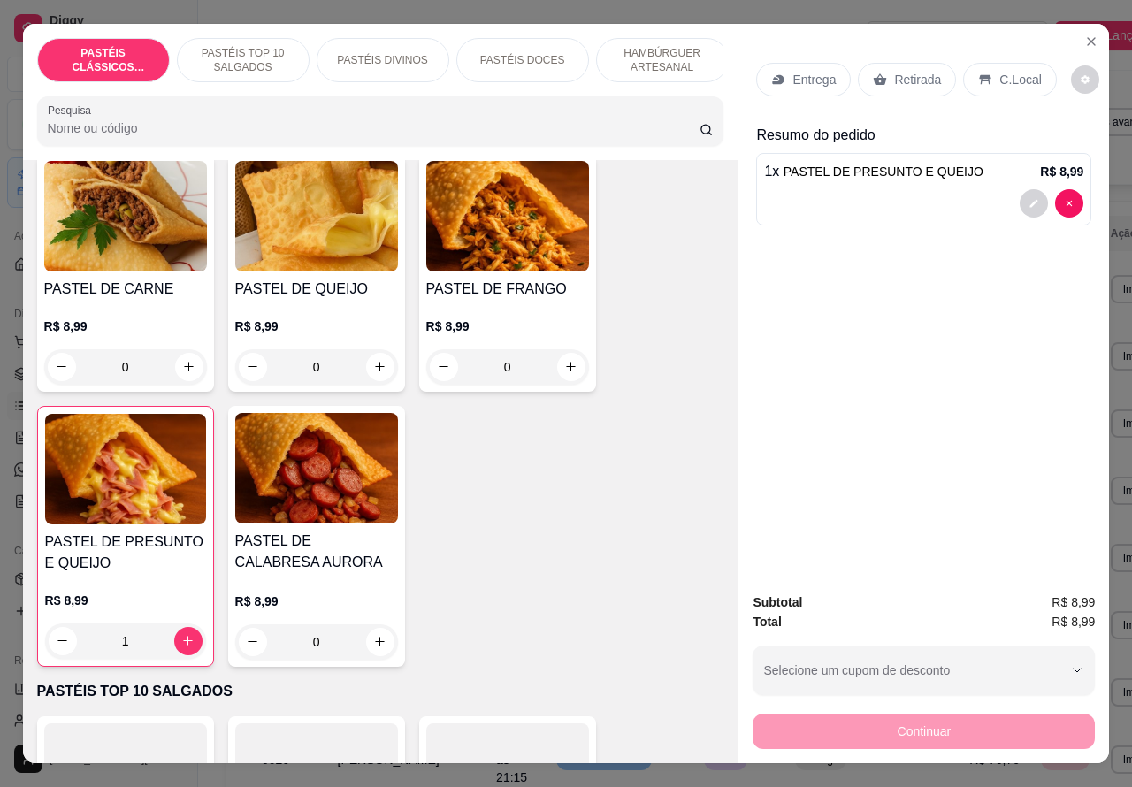
click at [903, 71] on p "Retirada" at bounding box center [917, 80] width 47 height 18
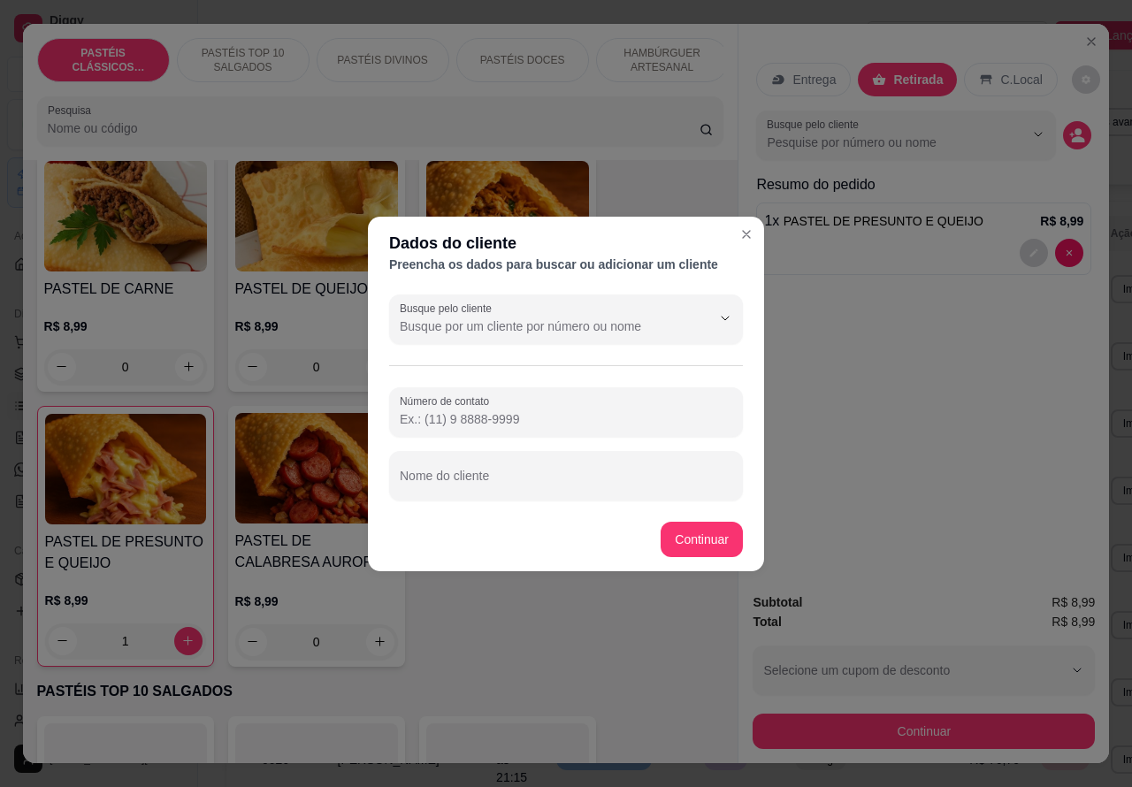
click at [511, 474] on input "Nome do cliente" at bounding box center [566, 483] width 333 height 18
type input "joão"
click at [700, 540] on div "Item avulso PASTÉIS CLÁSSICOS SALGADOS PASTEL DE CARNE R$ 8,99 0 PASTEL DE QUEI…" at bounding box center [381, 462] width 716 height 604
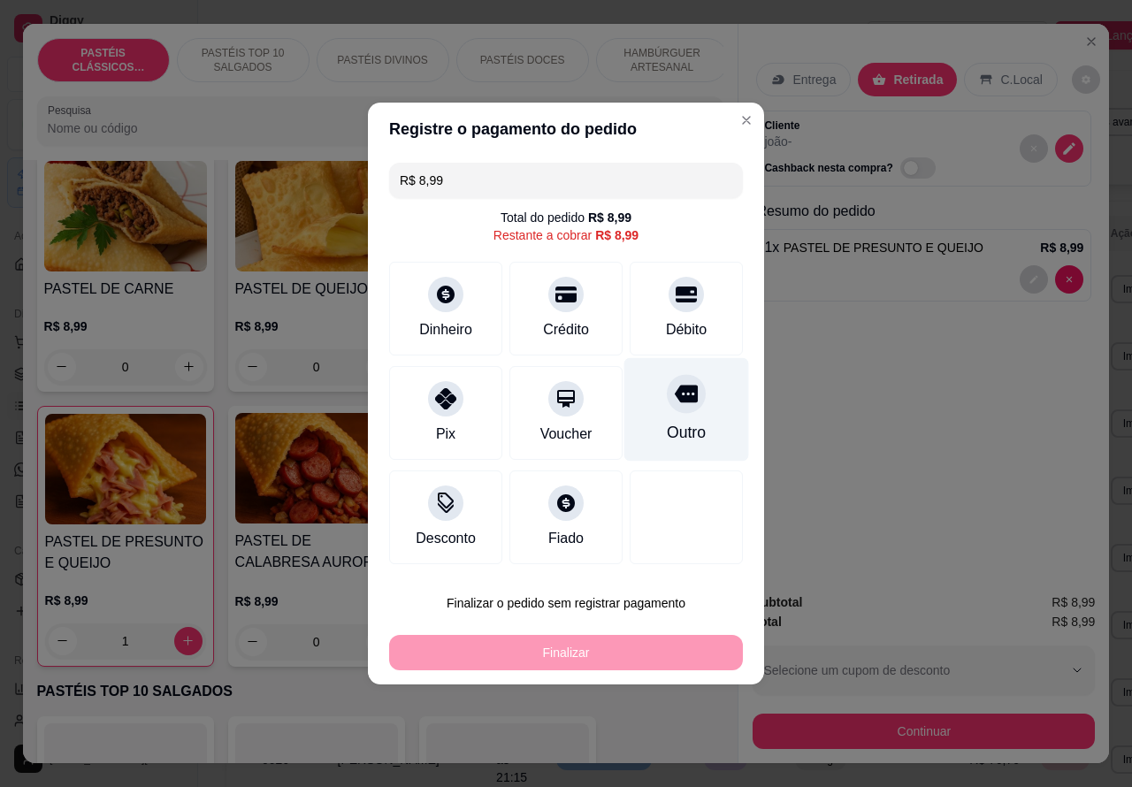
click at [675, 399] on icon at bounding box center [686, 395] width 23 height 18
type input "R$ 0,00"
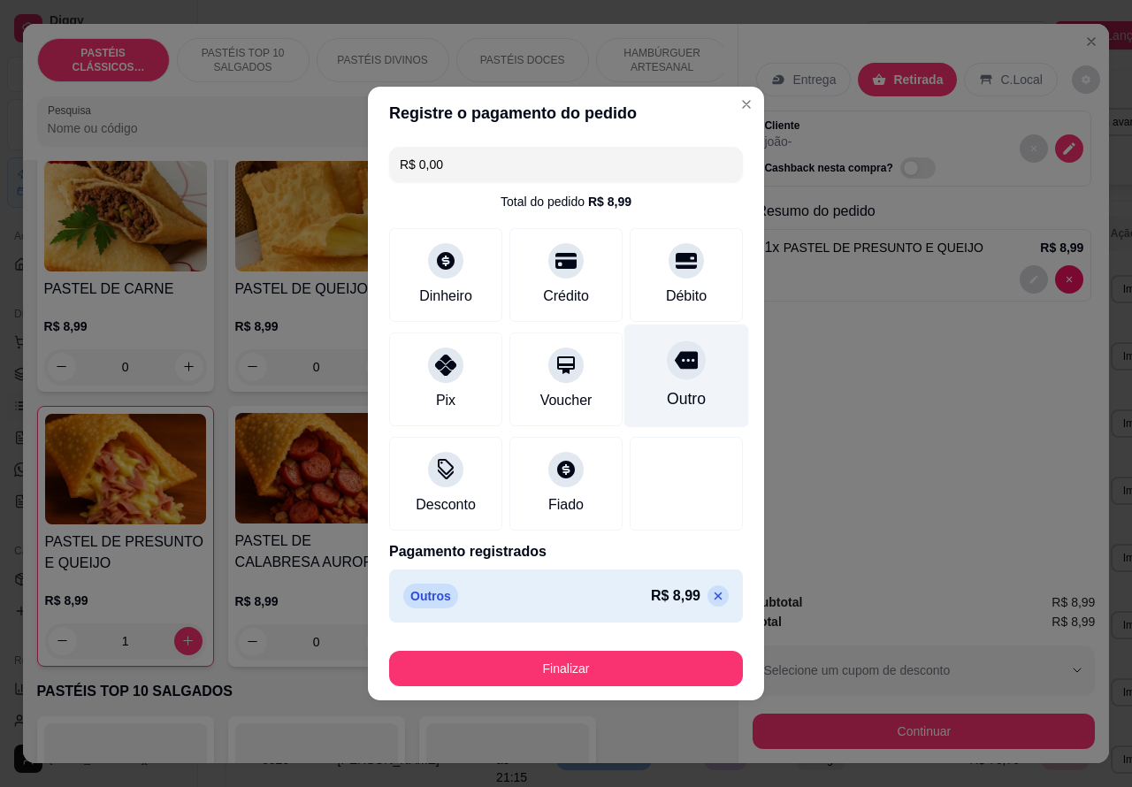
click at [669, 659] on button "Finalizar" at bounding box center [566, 668] width 354 height 35
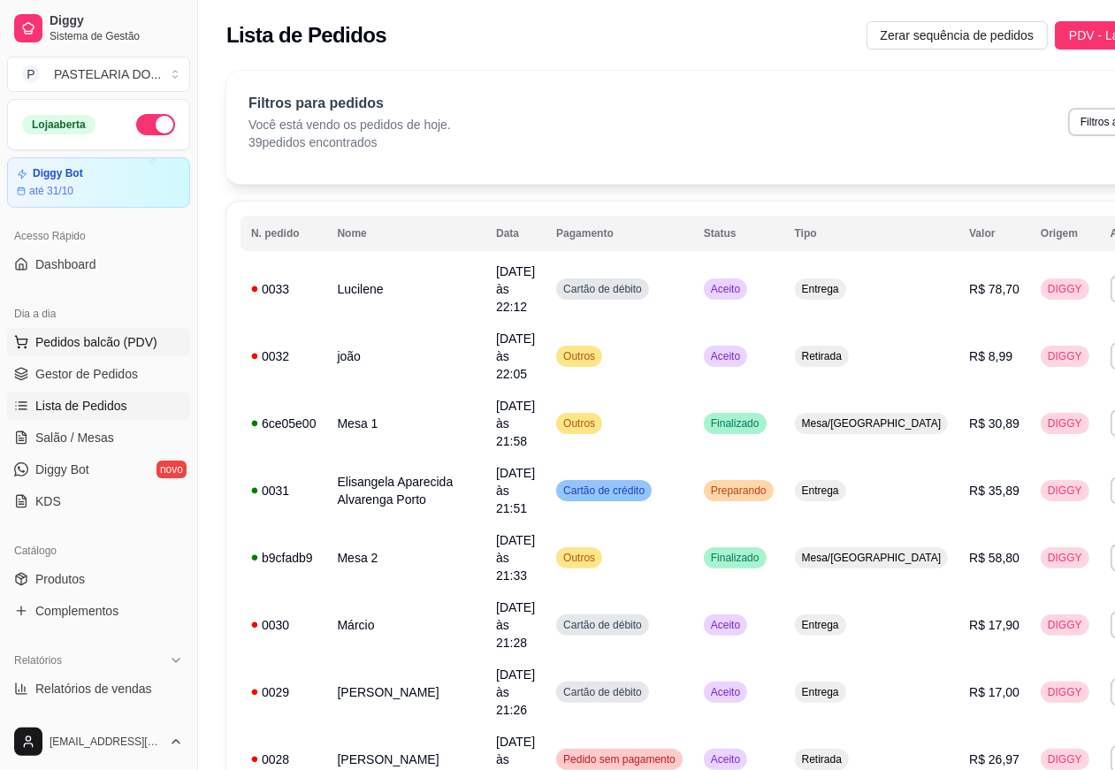
click at [125, 339] on span "Pedidos balcão (PDV)" at bounding box center [96, 342] width 122 height 18
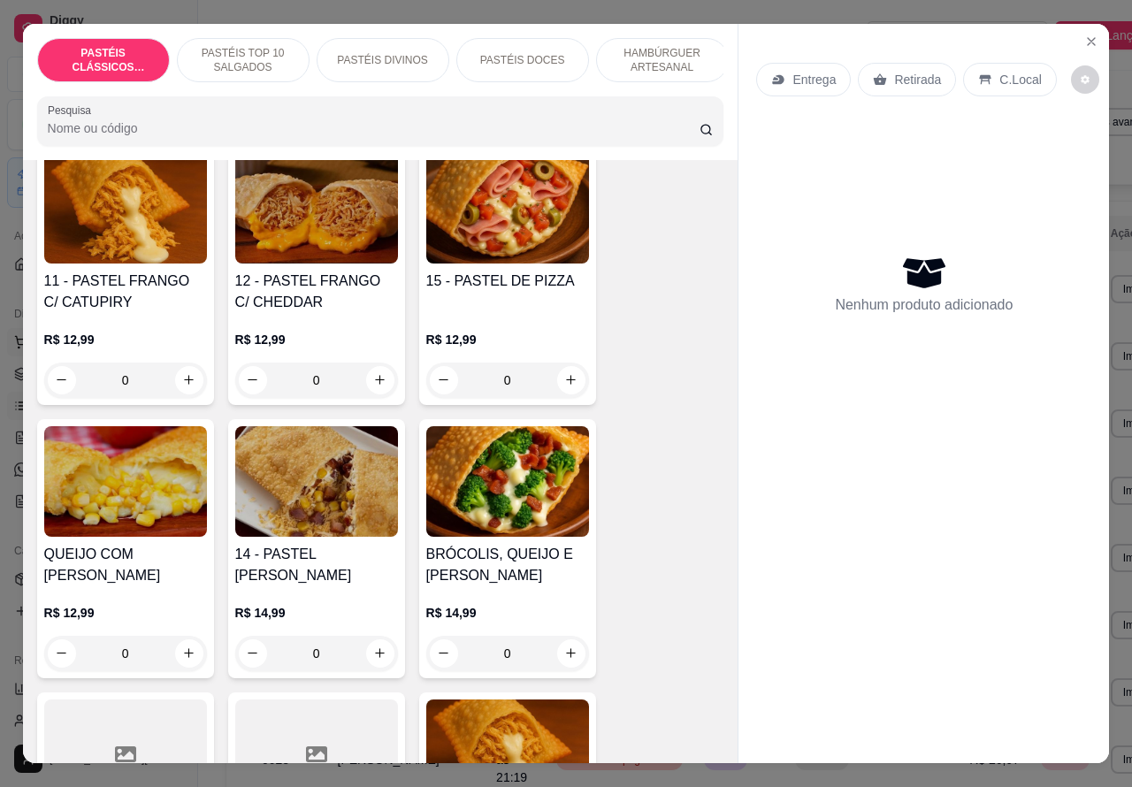
scroll to position [1798, 0]
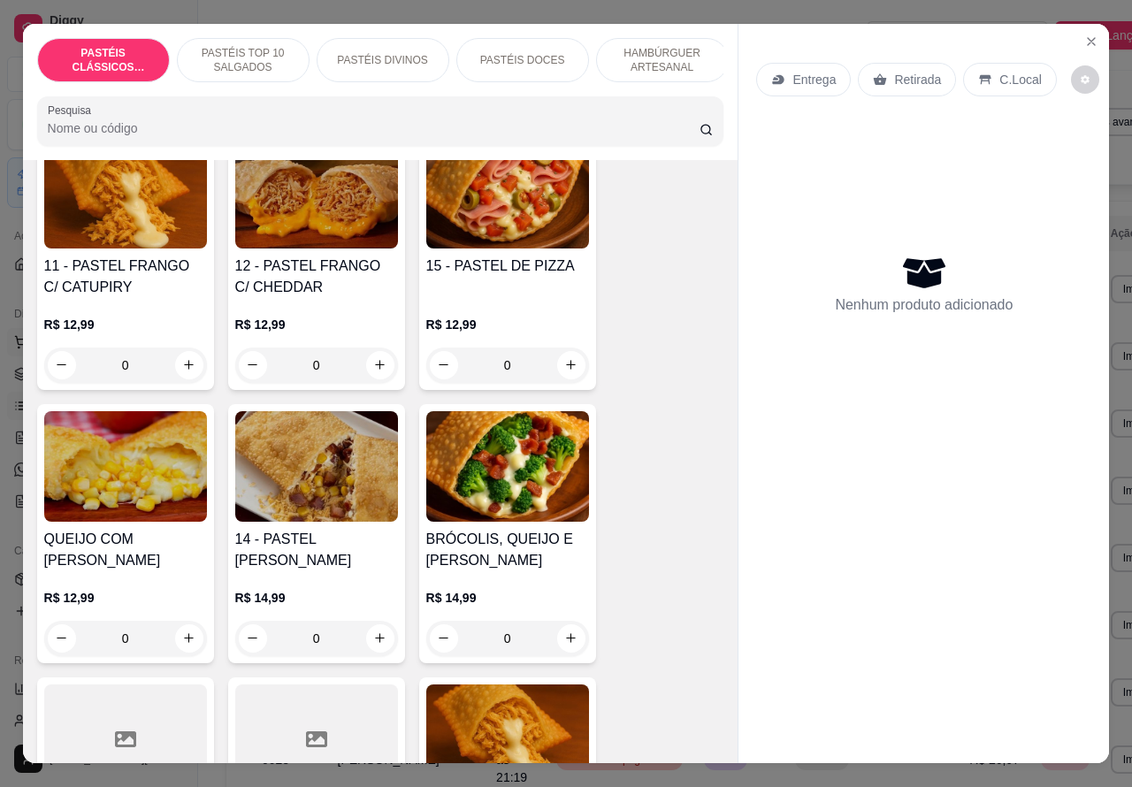
click at [182, 645] on icon "increase-product-quantity" at bounding box center [188, 637] width 13 height 13
type input "1"
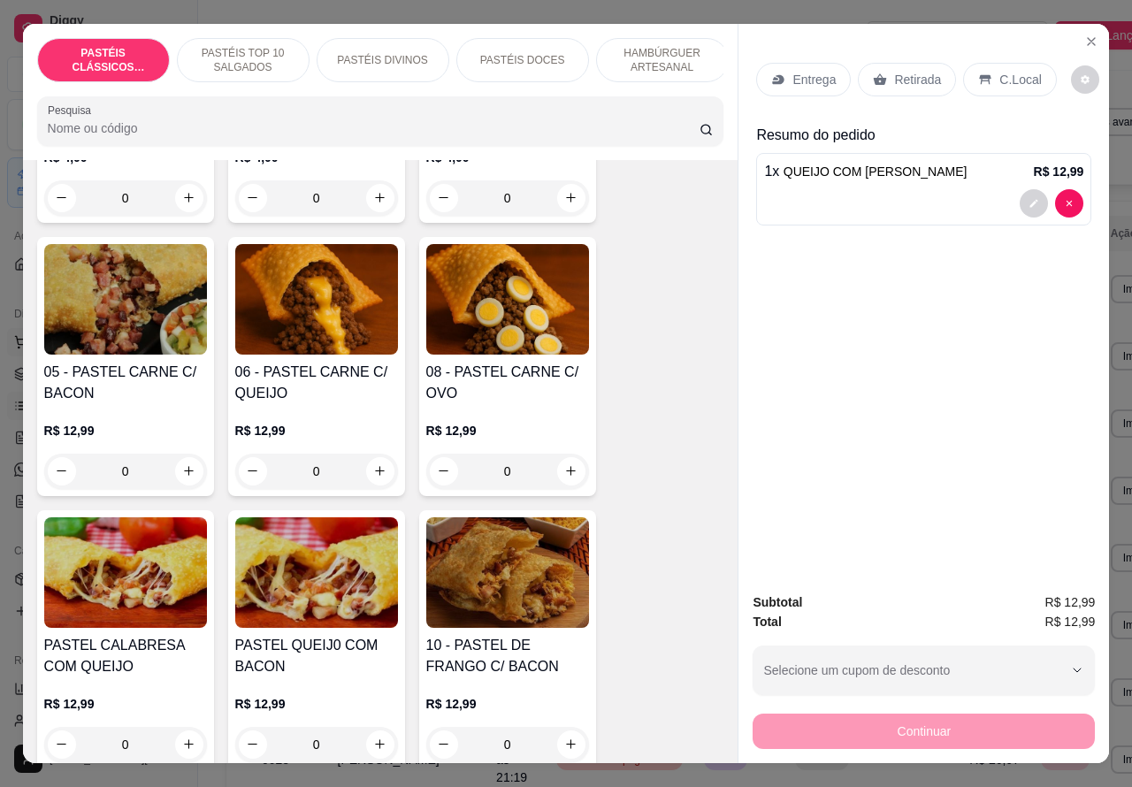
scroll to position [1095, 0]
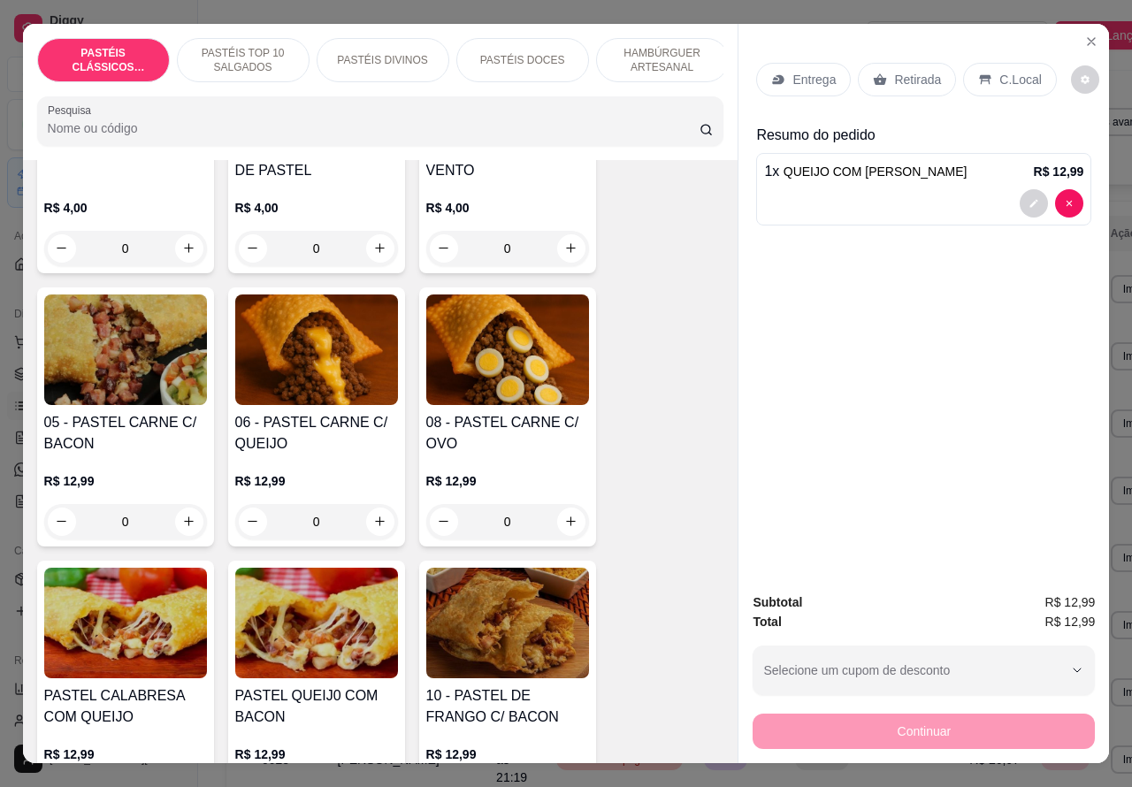
click at [562, 528] on div "0" at bounding box center [507, 521] width 163 height 35
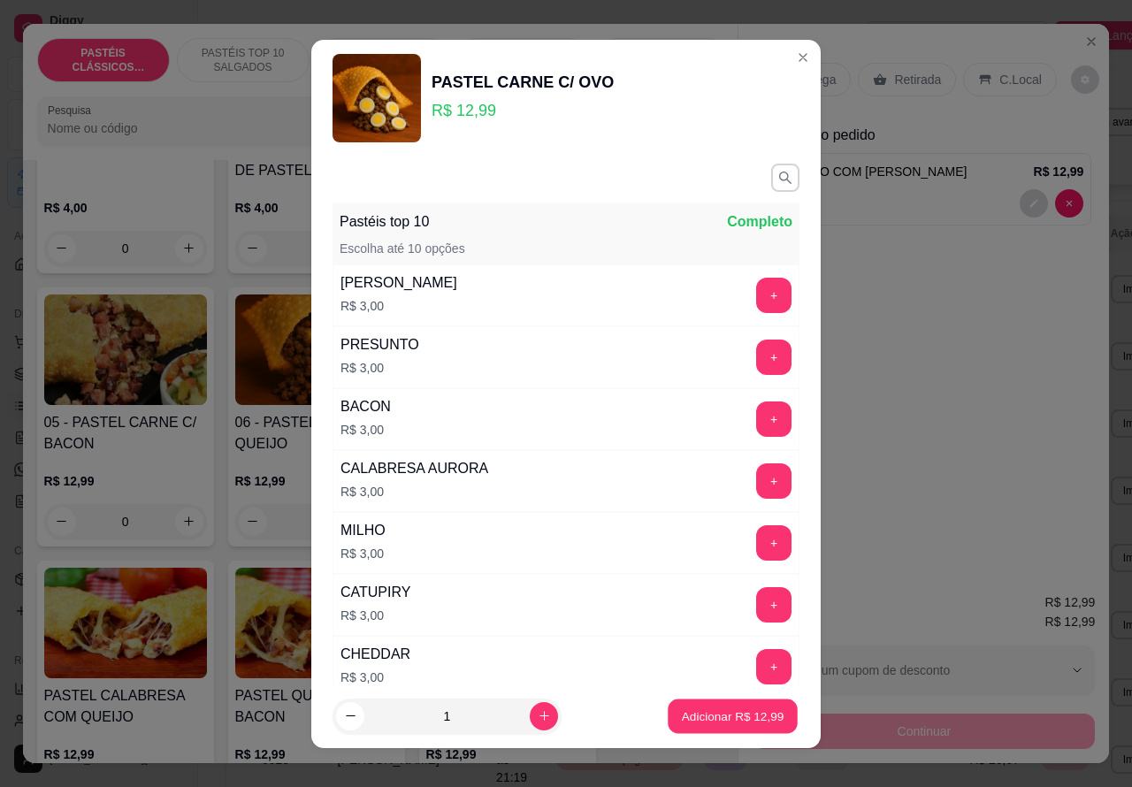
click at [699, 716] on p "Adicionar R$ 12,99" at bounding box center [733, 716] width 103 height 17
type input "1"
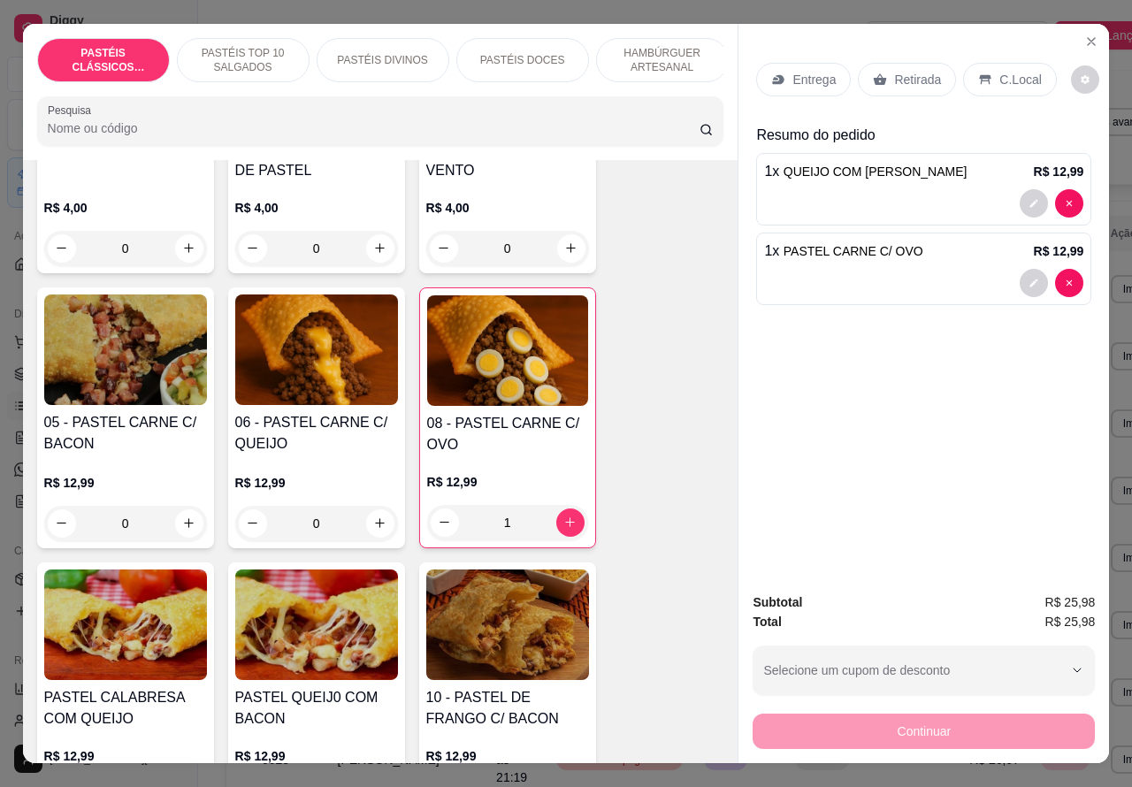
click at [908, 71] on p "Retirada" at bounding box center [917, 80] width 47 height 18
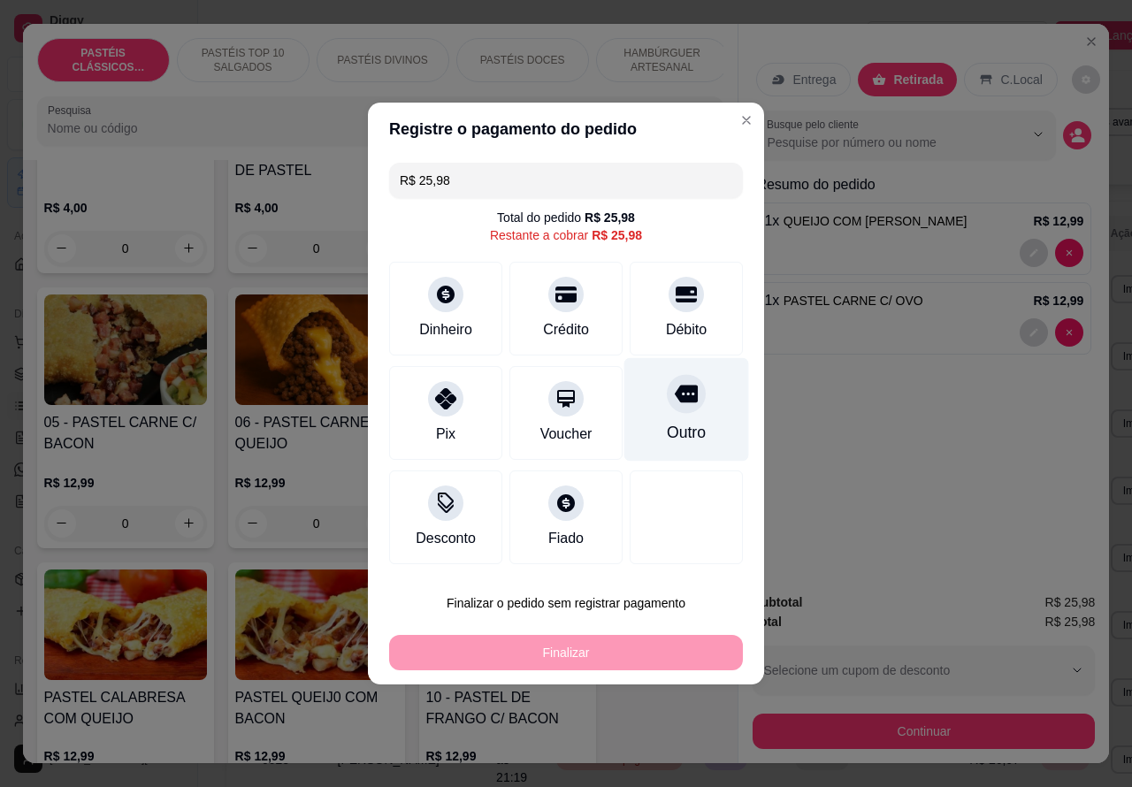
click at [670, 417] on div "Outro" at bounding box center [686, 409] width 125 height 103
type input "R$ 0,00"
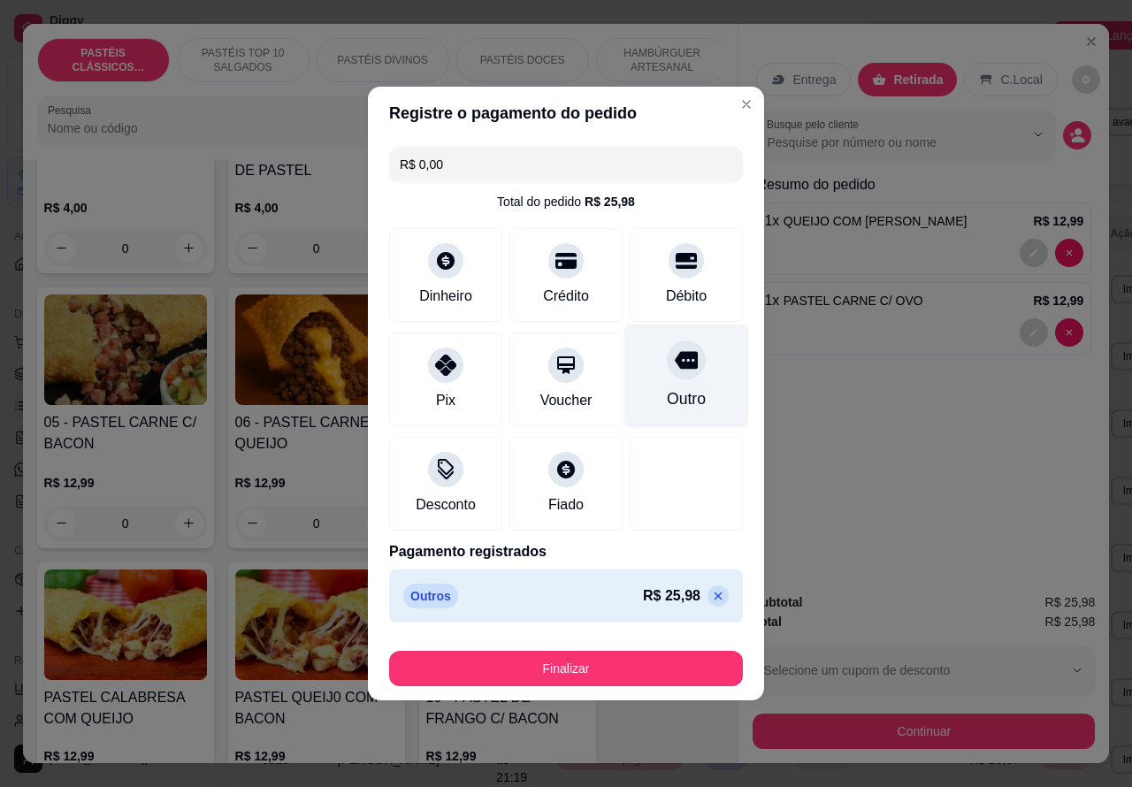
click at [631, 661] on button "Finalizar" at bounding box center [566, 668] width 354 height 35
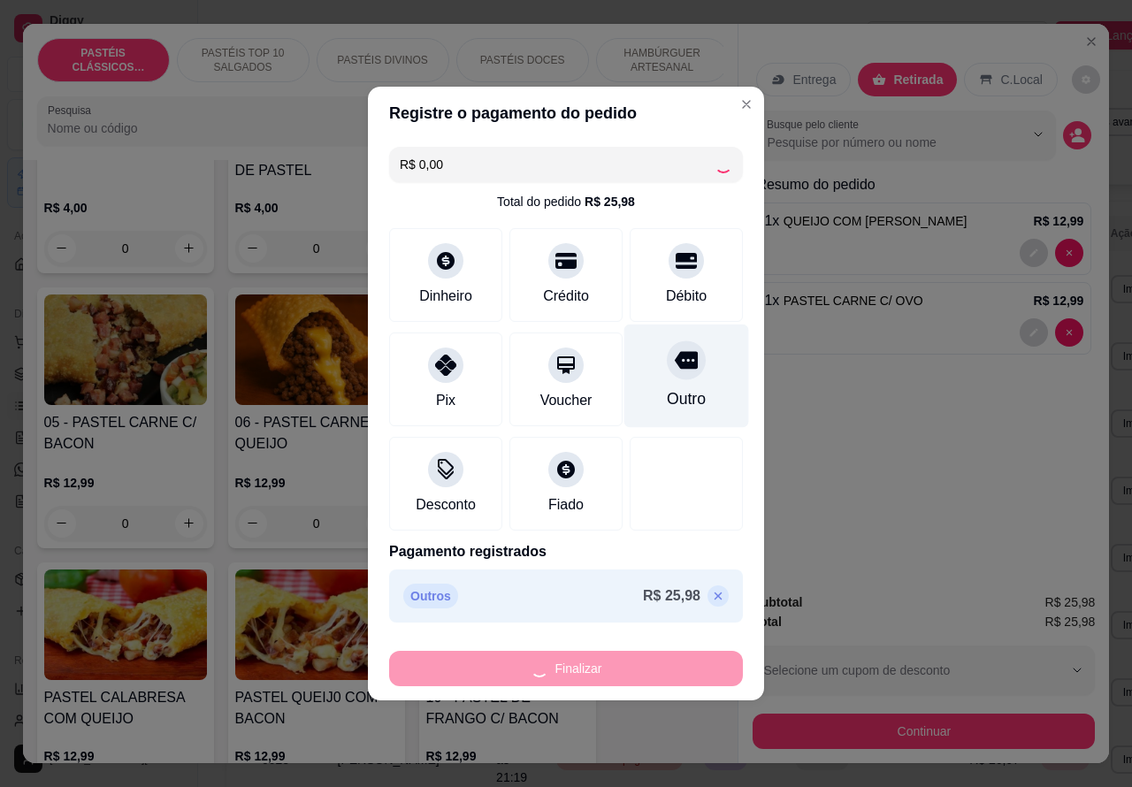
type input "0"
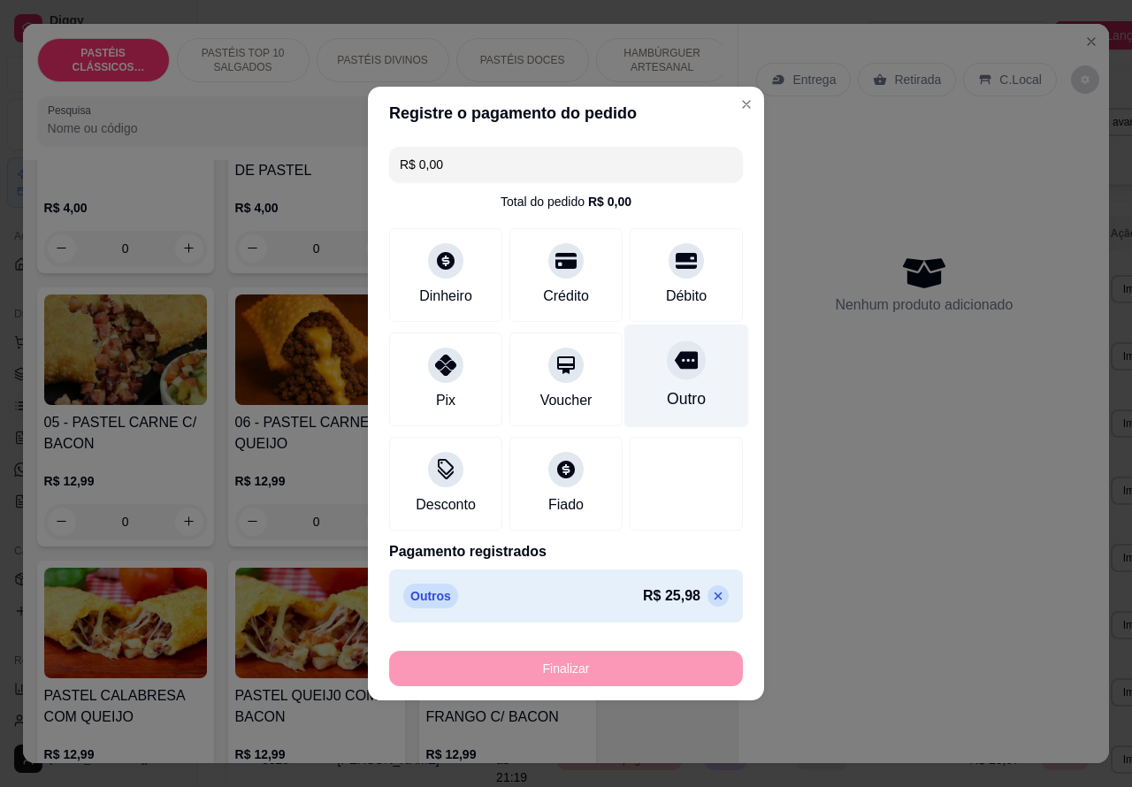
type input "-R$ 25,98"
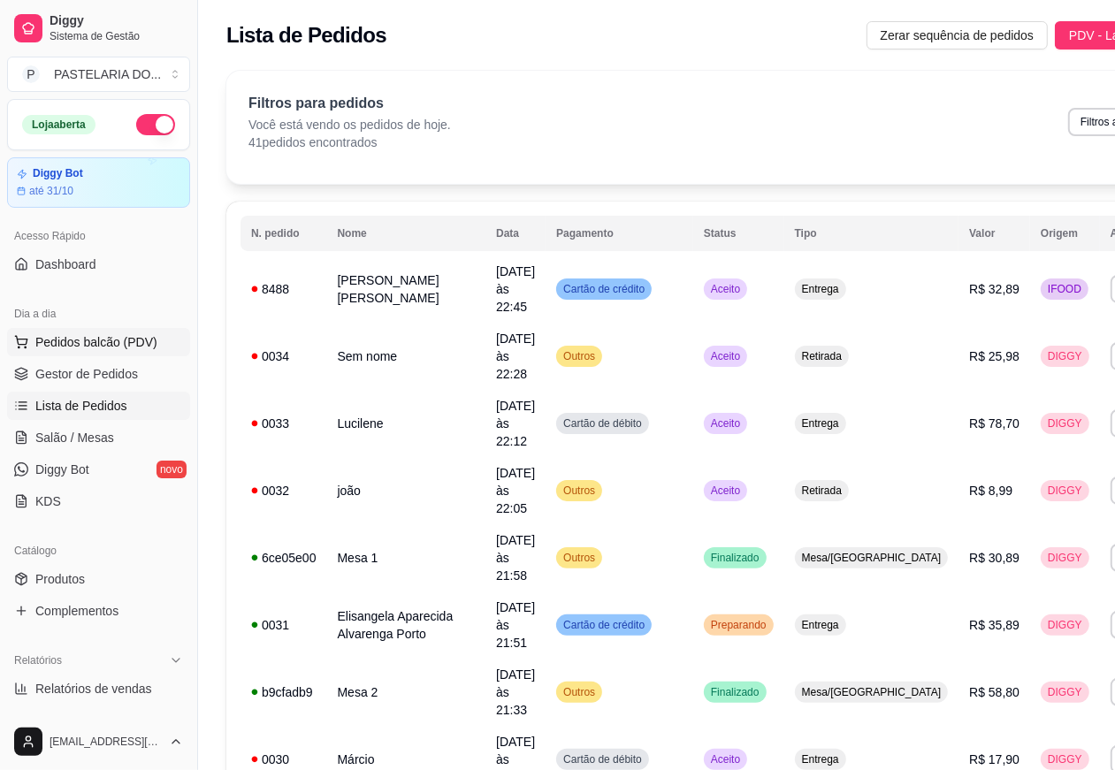
click at [135, 341] on span "Pedidos balcão (PDV)" at bounding box center [96, 342] width 122 height 18
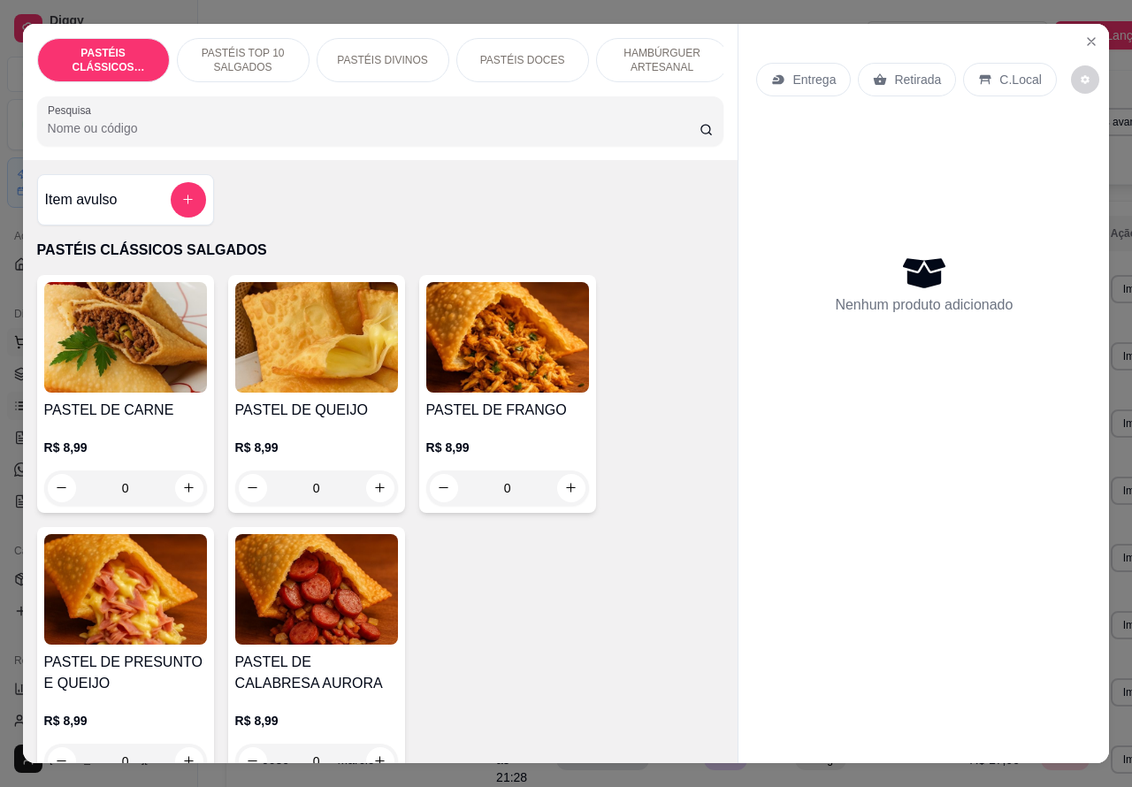
click at [184, 493] on icon "increase-product-quantity" at bounding box center [189, 488] width 10 height 10
type input "1"
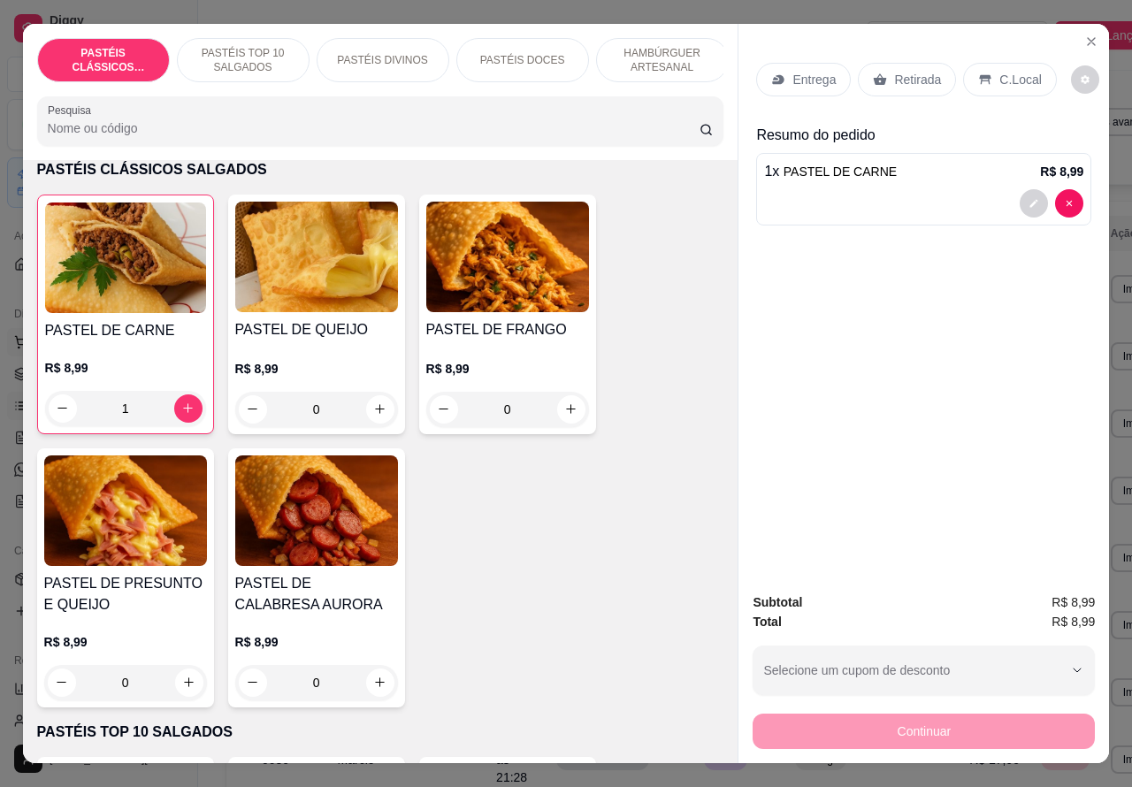
scroll to position [103, 0]
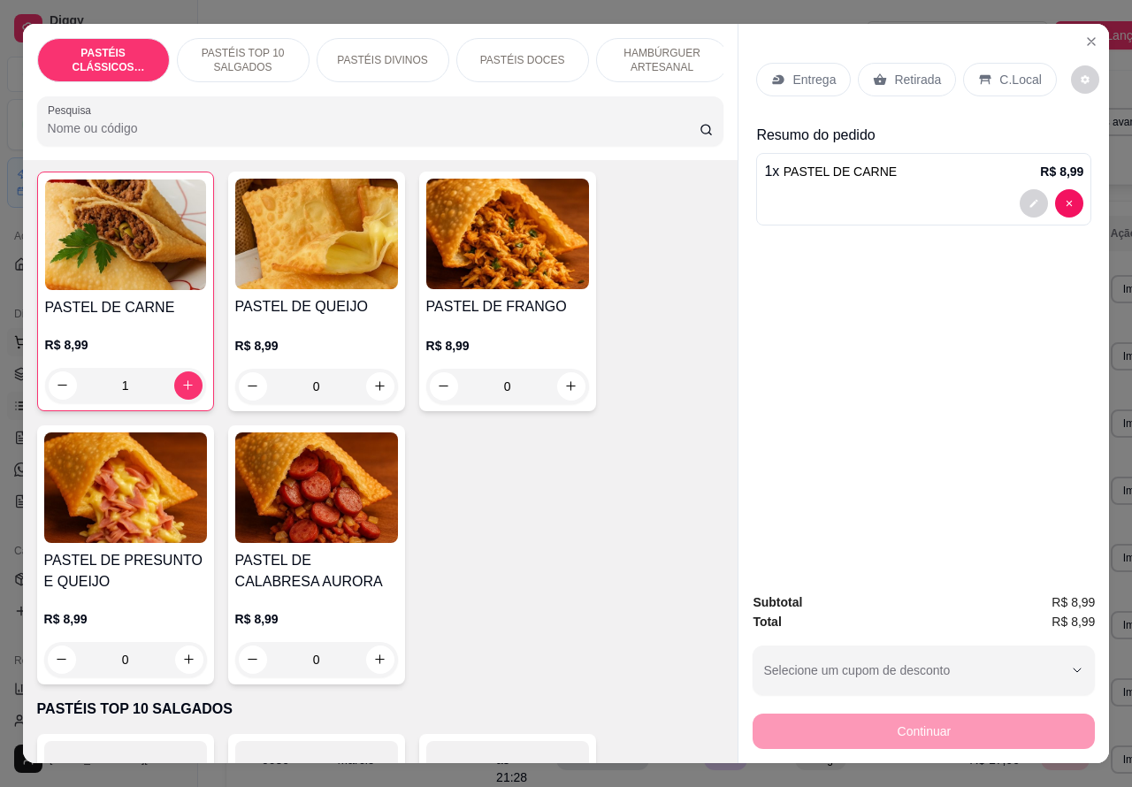
click at [184, 664] on icon "increase-product-quantity" at bounding box center [189, 659] width 10 height 10
type input "1"
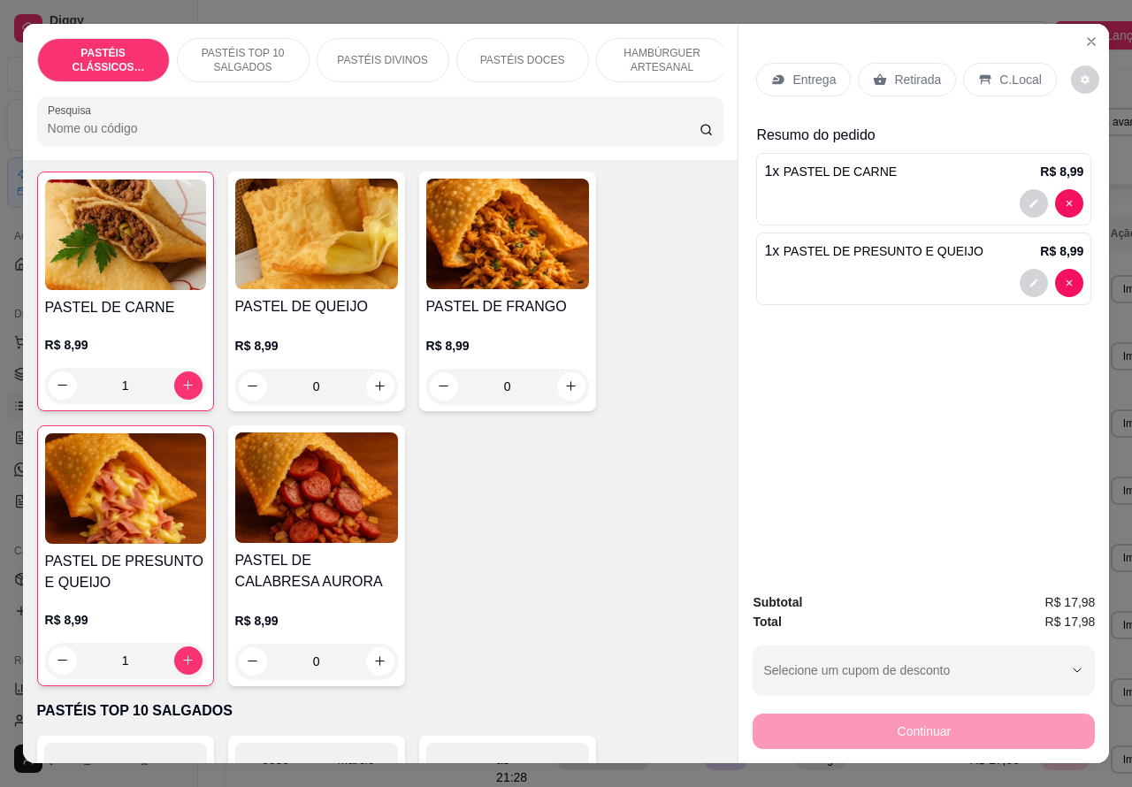
click at [917, 71] on p "Retirada" at bounding box center [917, 80] width 47 height 18
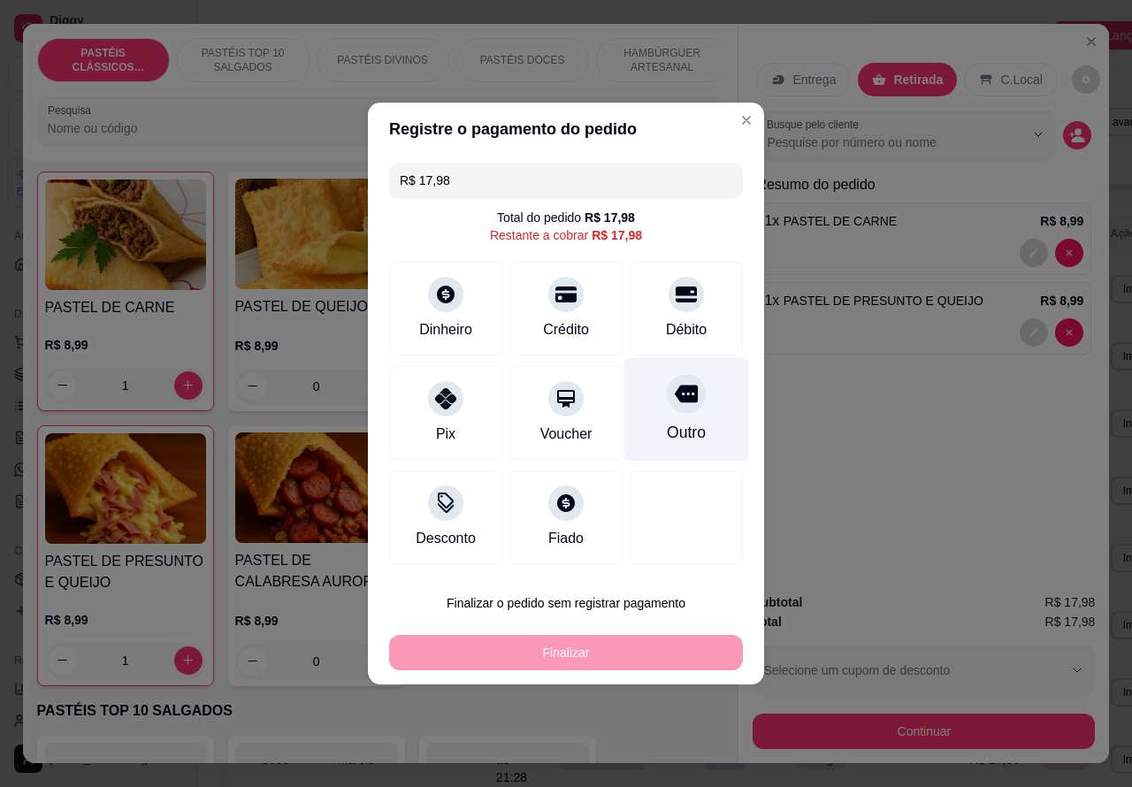
click at [687, 431] on div "Outro" at bounding box center [686, 432] width 39 height 23
type input "R$ 0,00"
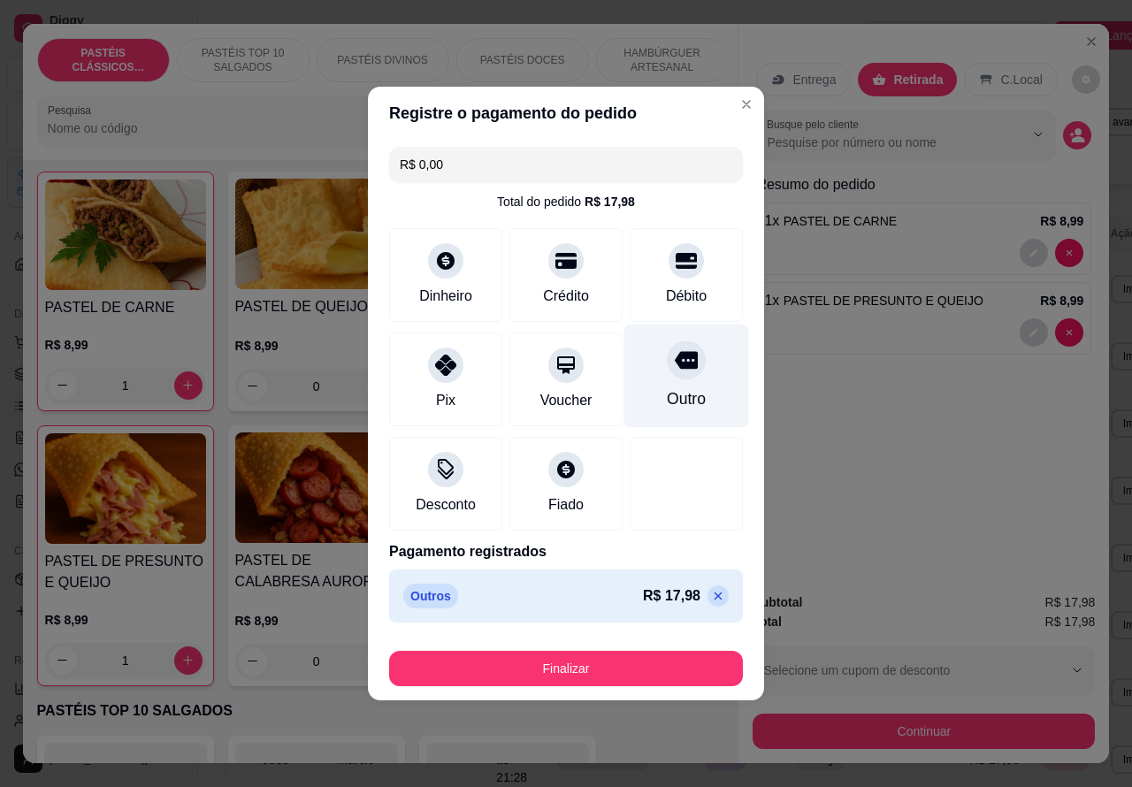
click at [738, 103] on div "Entrega Retirada C.Local Busque pelo cliente Resumo do pedido 1 x PASTEL DE CAR…" at bounding box center [923, 394] width 371 height 740
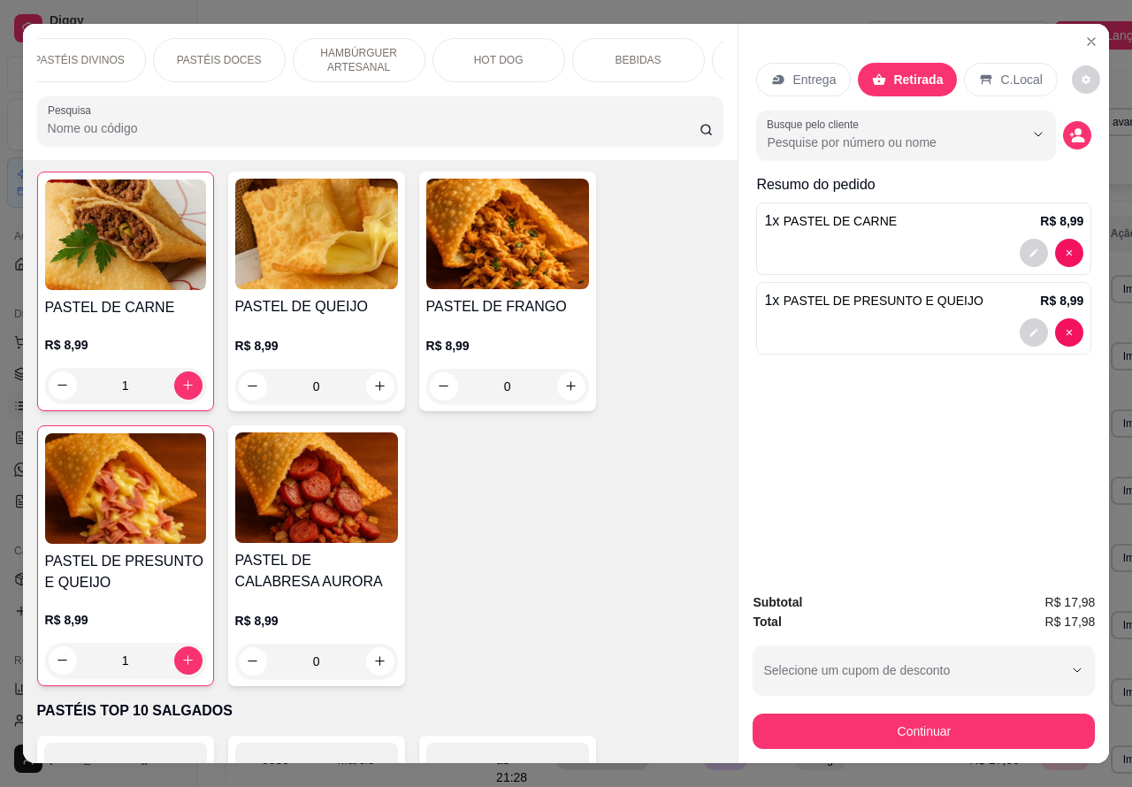
scroll to position [0, 342]
click at [589, 53] on p "BEBIDAS" at bounding box center [600, 60] width 46 height 14
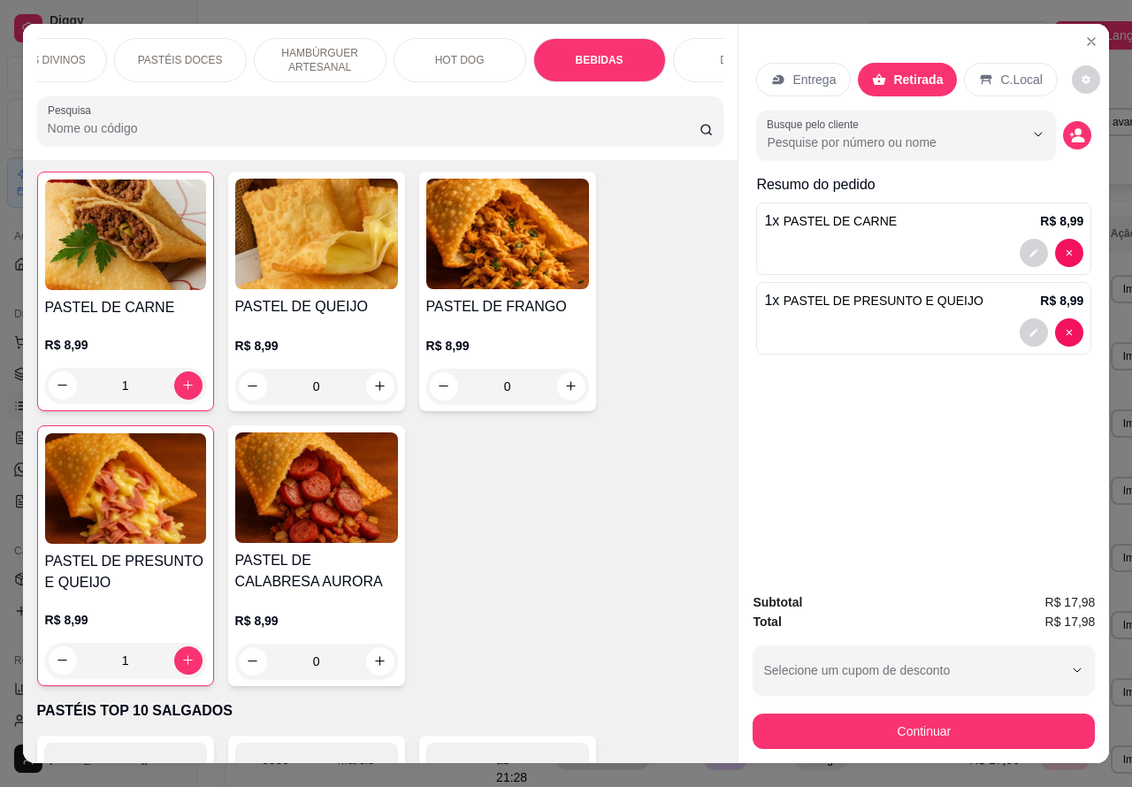
scroll to position [41, 0]
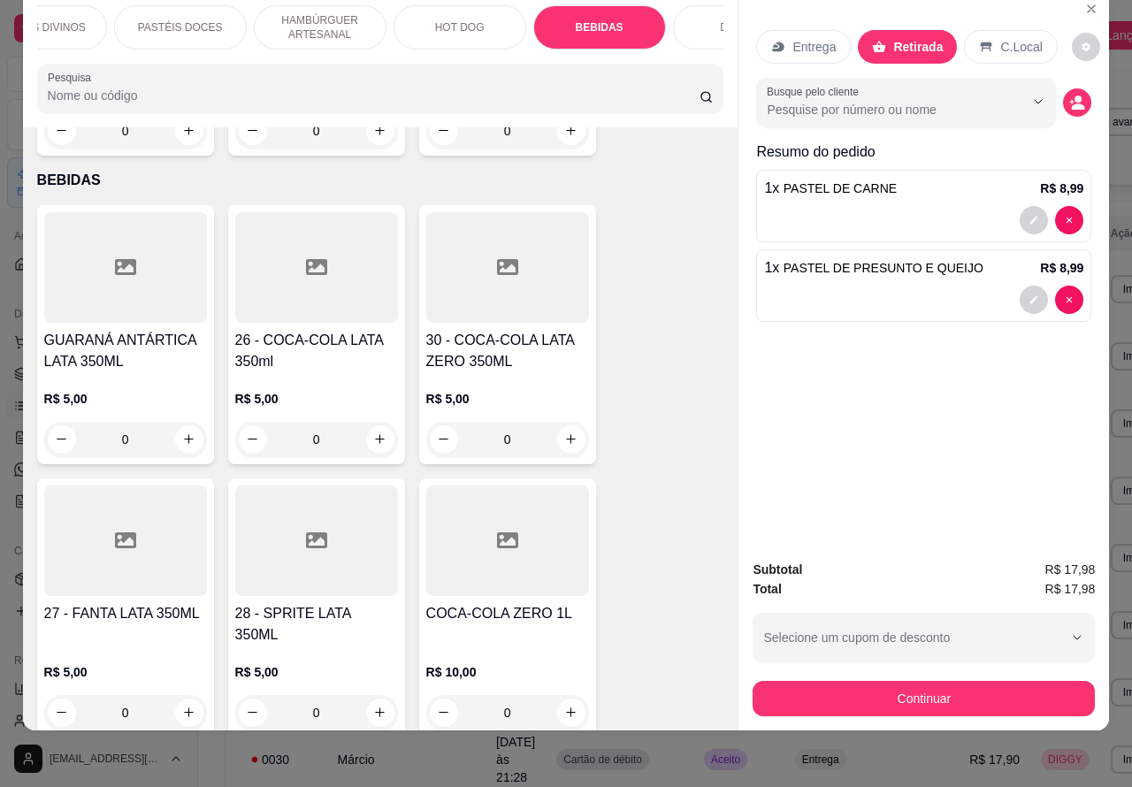
click at [564, 706] on icon "increase-product-quantity" at bounding box center [570, 712] width 13 height 13
type input "1"
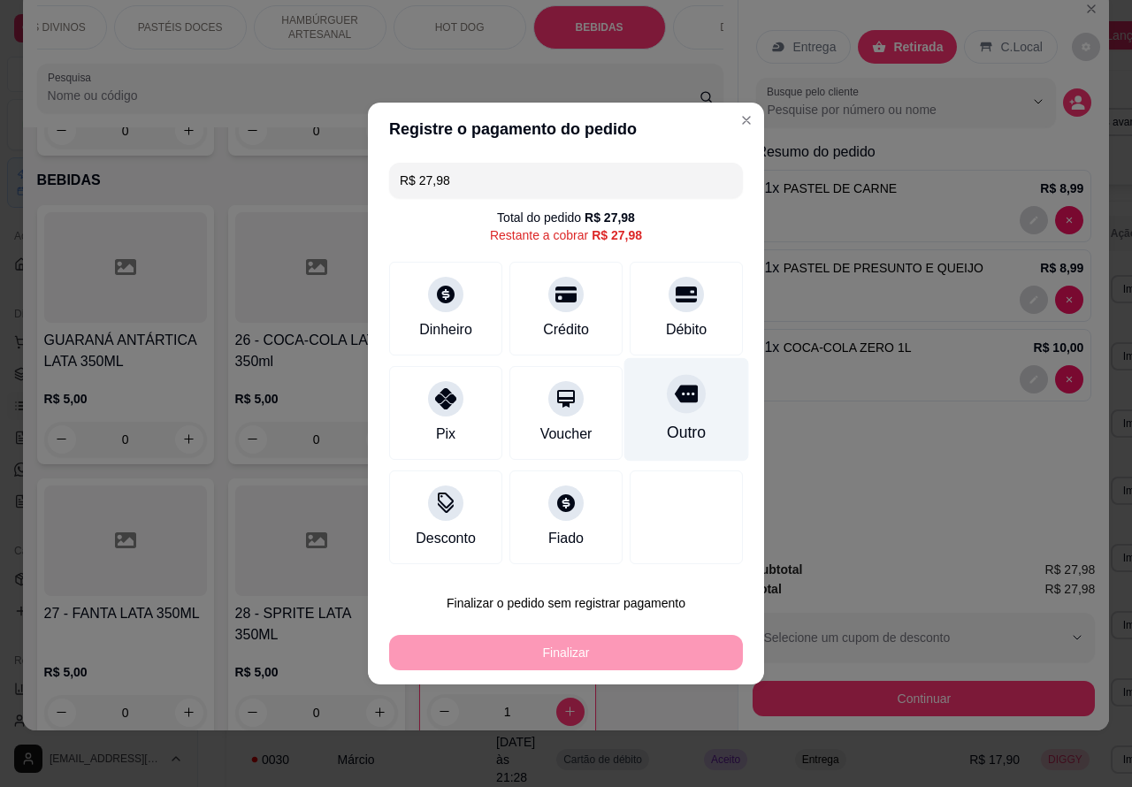
click at [686, 417] on div "Outro" at bounding box center [686, 409] width 125 height 103
type input "R$ 0,00"
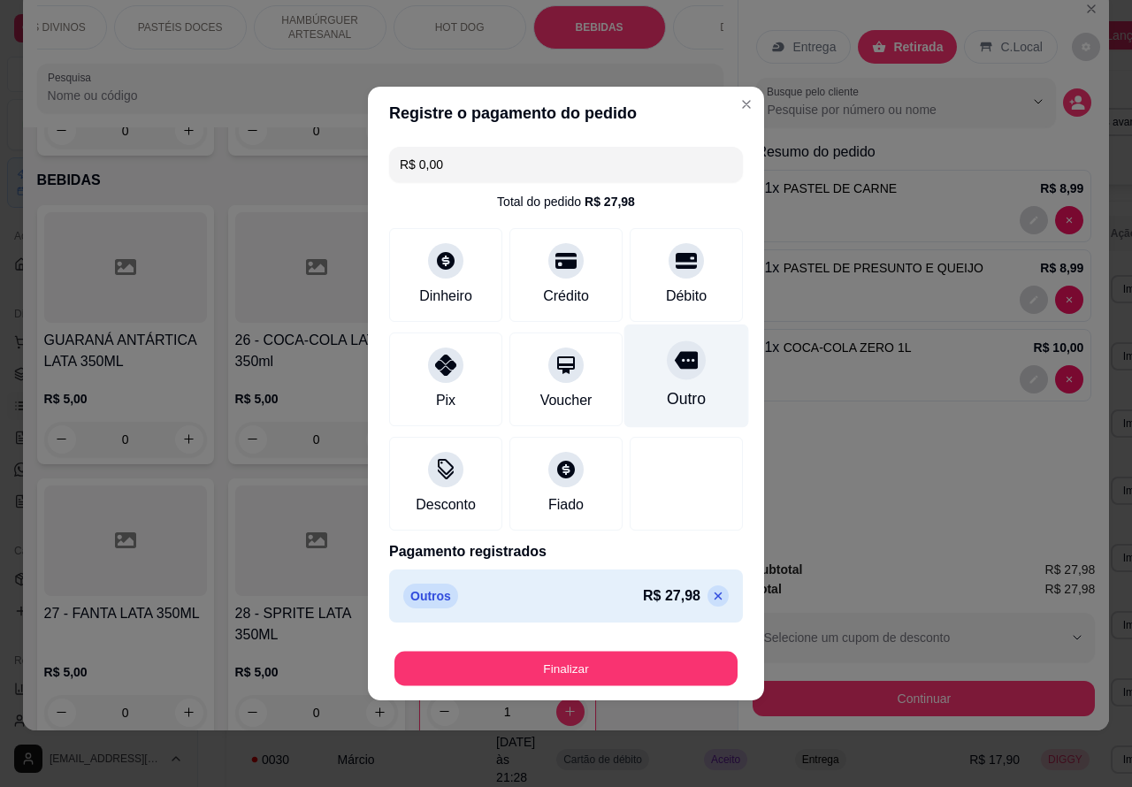
click at [687, 661] on button "Finalizar" at bounding box center [565, 669] width 343 height 34
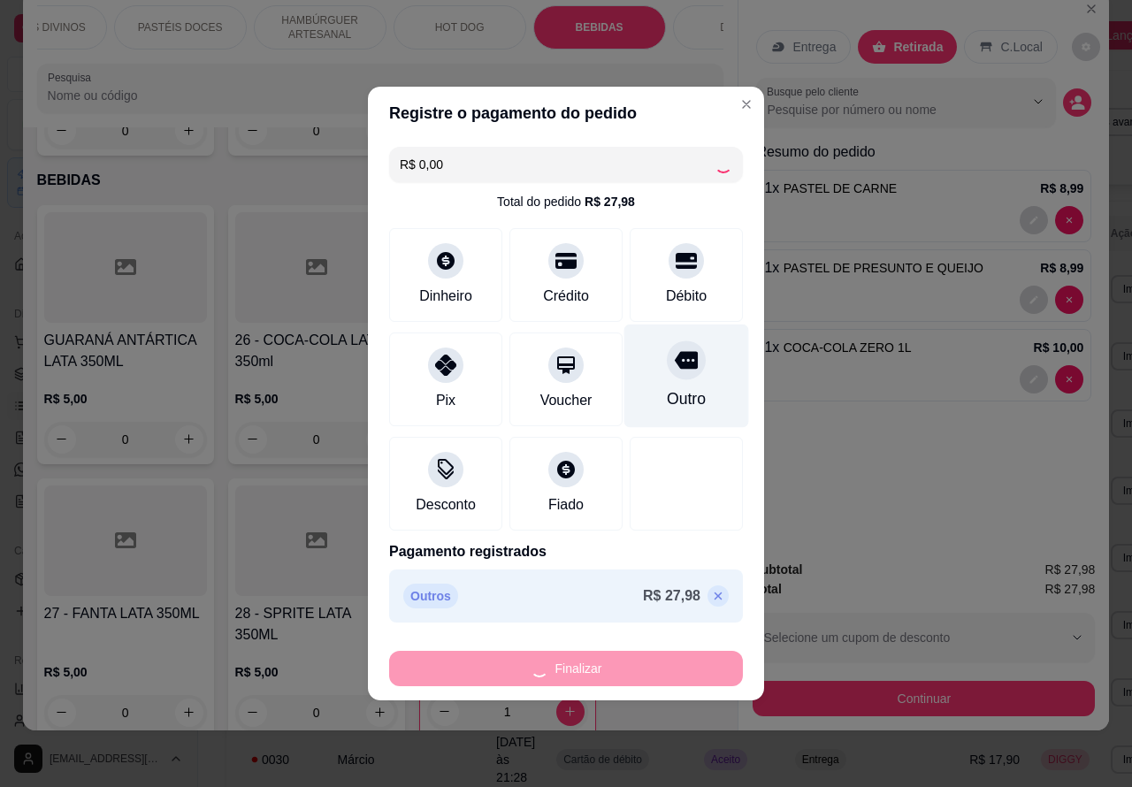
type input "0"
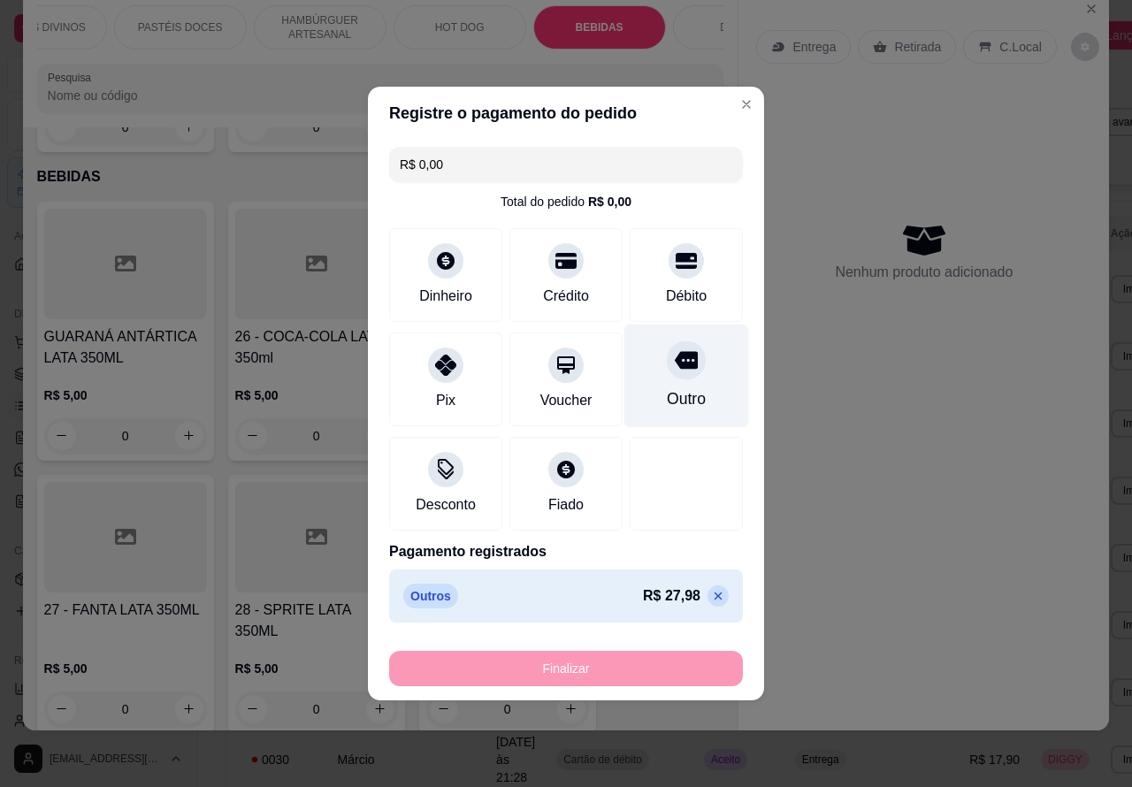
type input "-R$ 27,98"
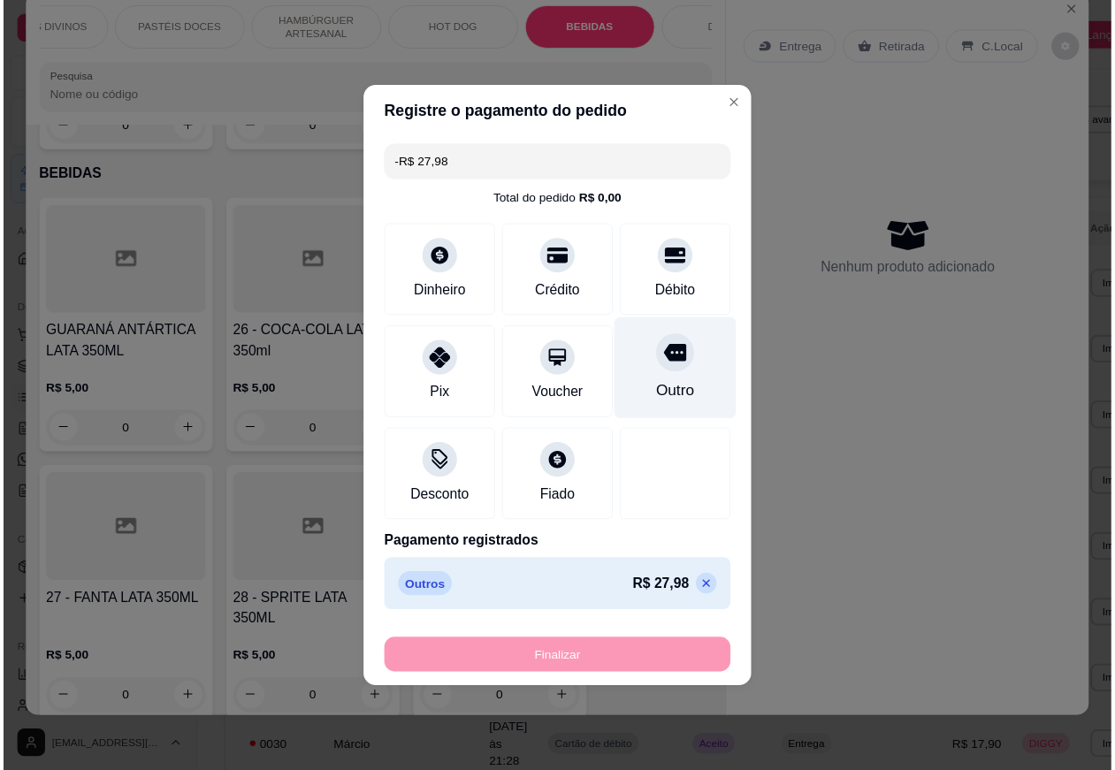
scroll to position [6148, 0]
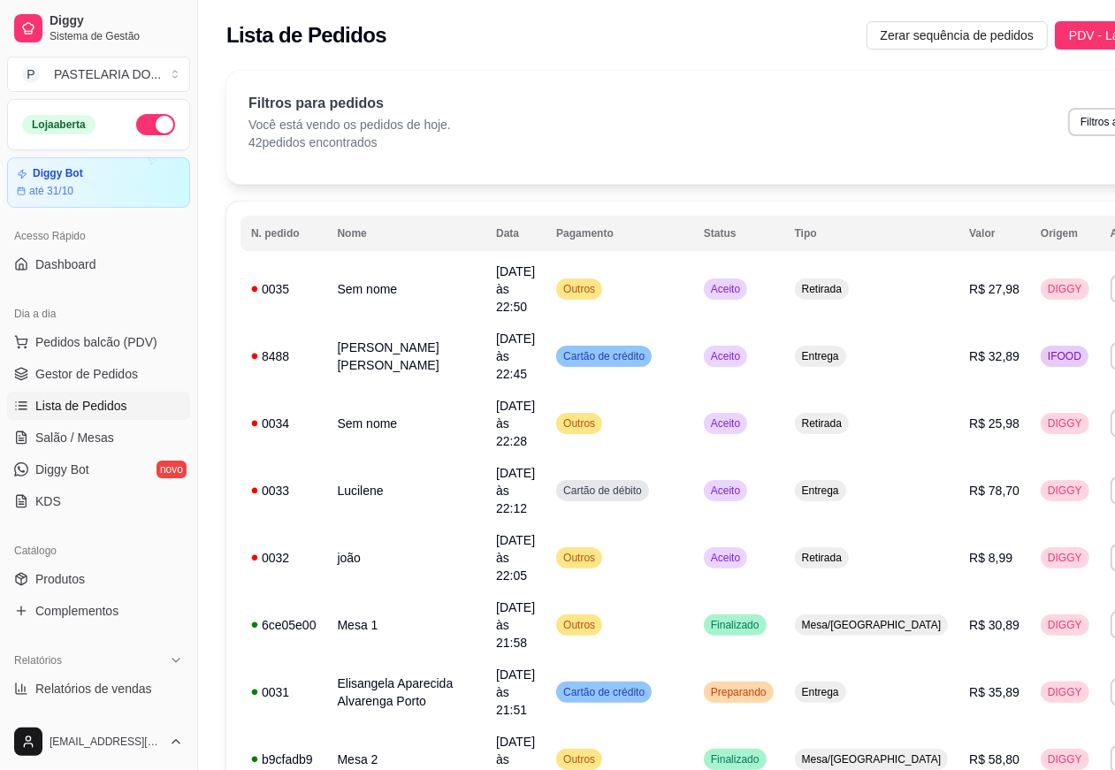
click at [136, 119] on button "button" at bounding box center [155, 124] width 39 height 21
click at [136, 117] on button "button" at bounding box center [155, 124] width 39 height 21
click at [150, 119] on button "button" at bounding box center [155, 124] width 39 height 21
